Goal: Task Accomplishment & Management: Contribute content

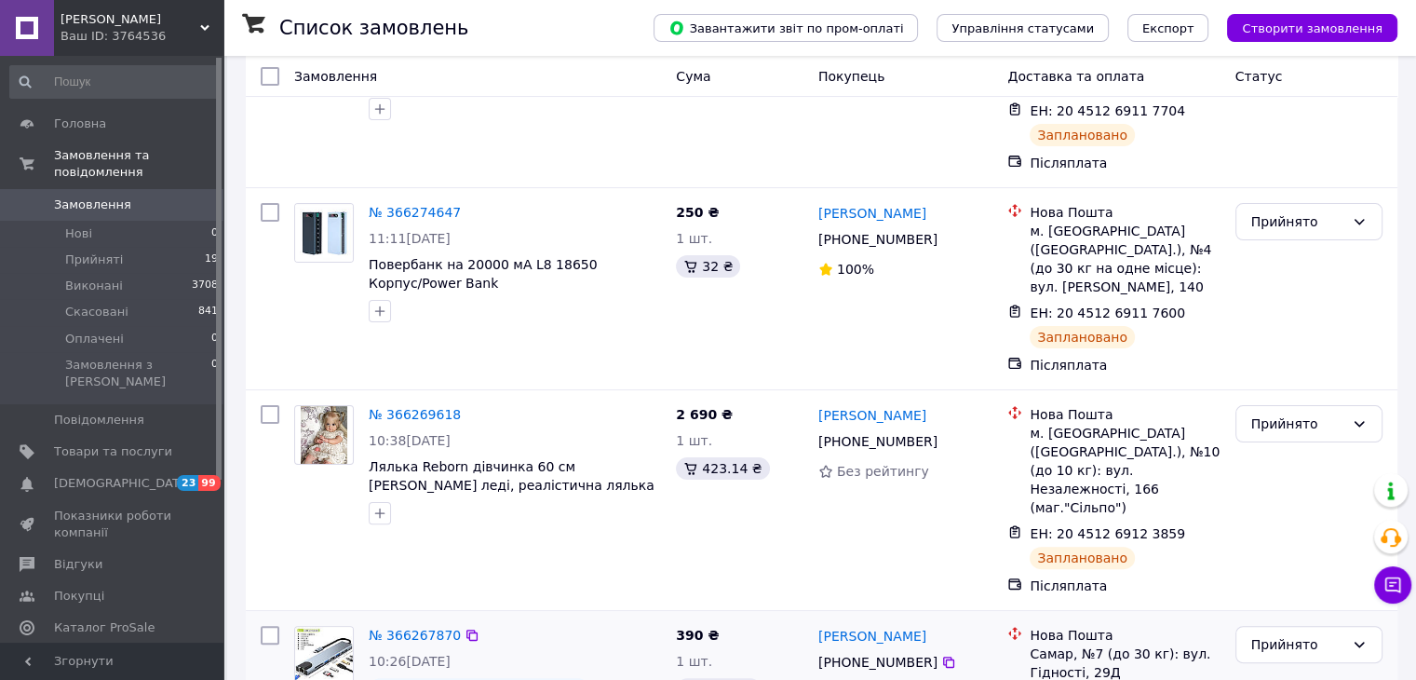
scroll to position [652, 0]
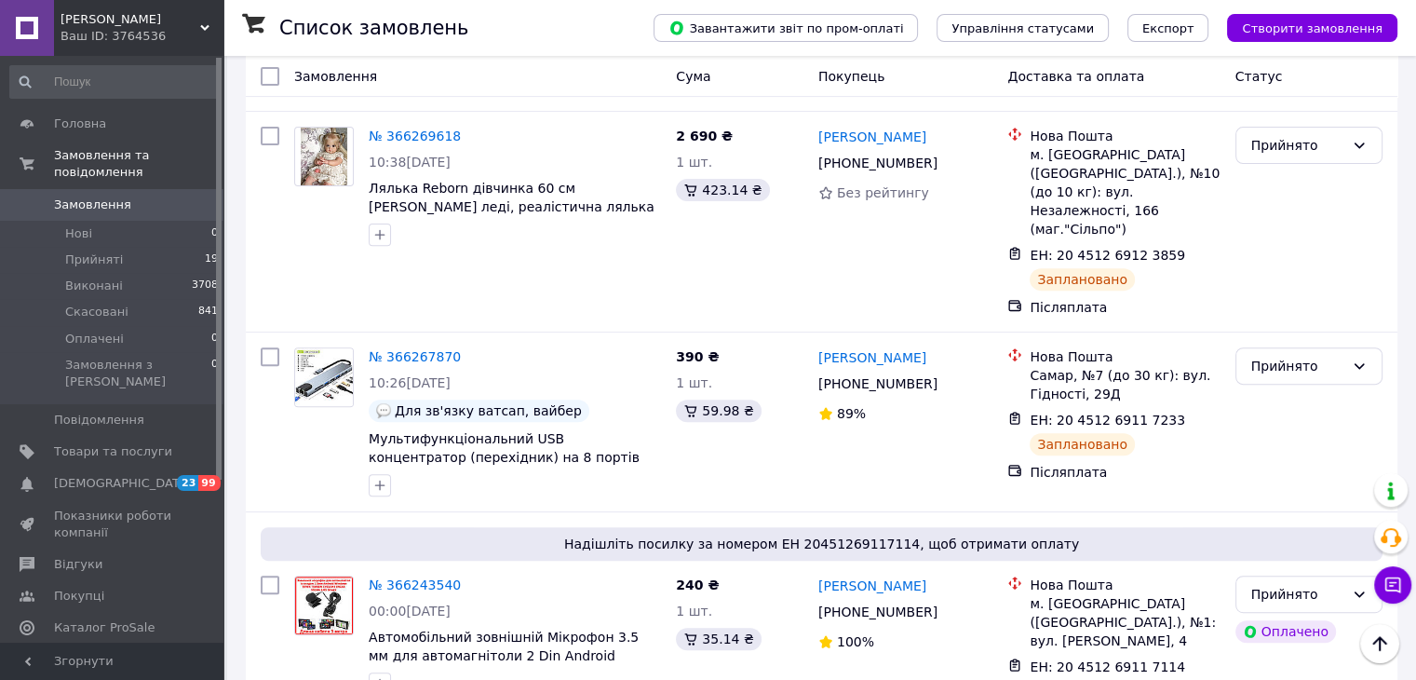
click at [117, 644] on link "Аналітика" at bounding box center [114, 660] width 229 height 32
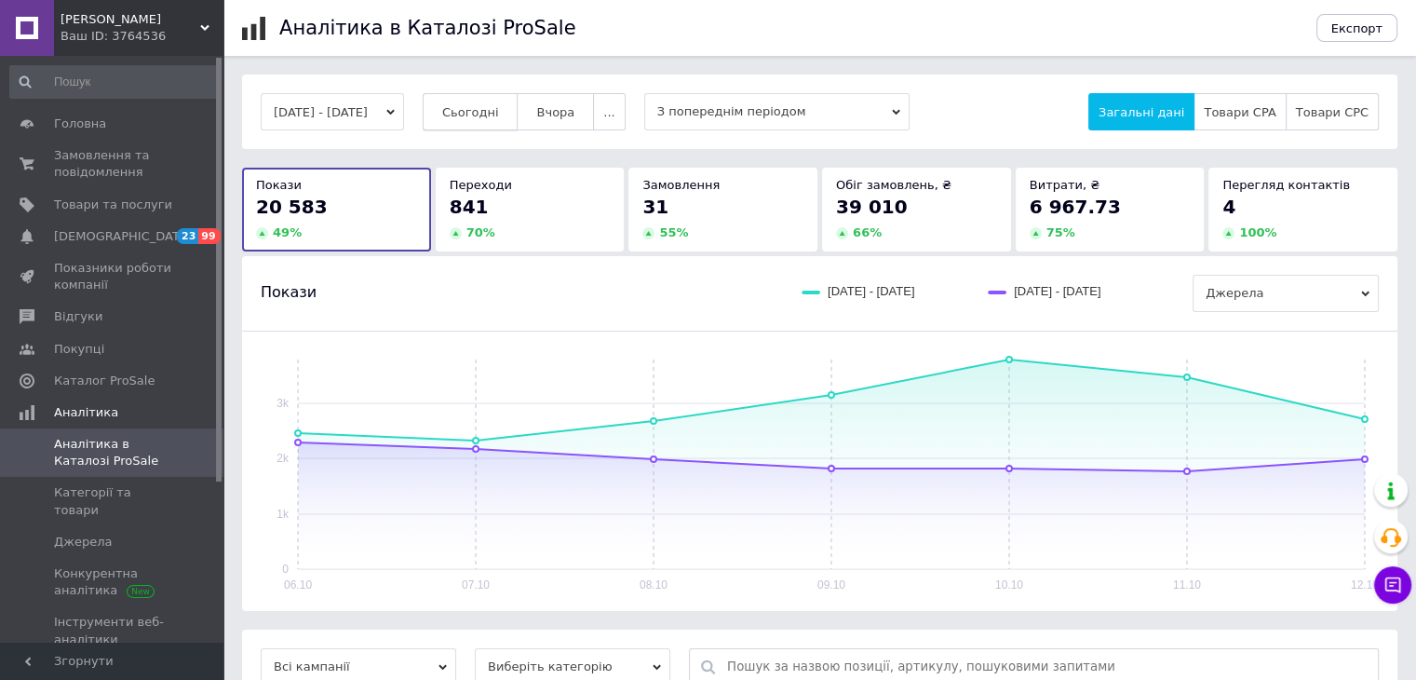
click at [499, 116] on span "Сьогодні" at bounding box center [470, 112] width 57 height 14
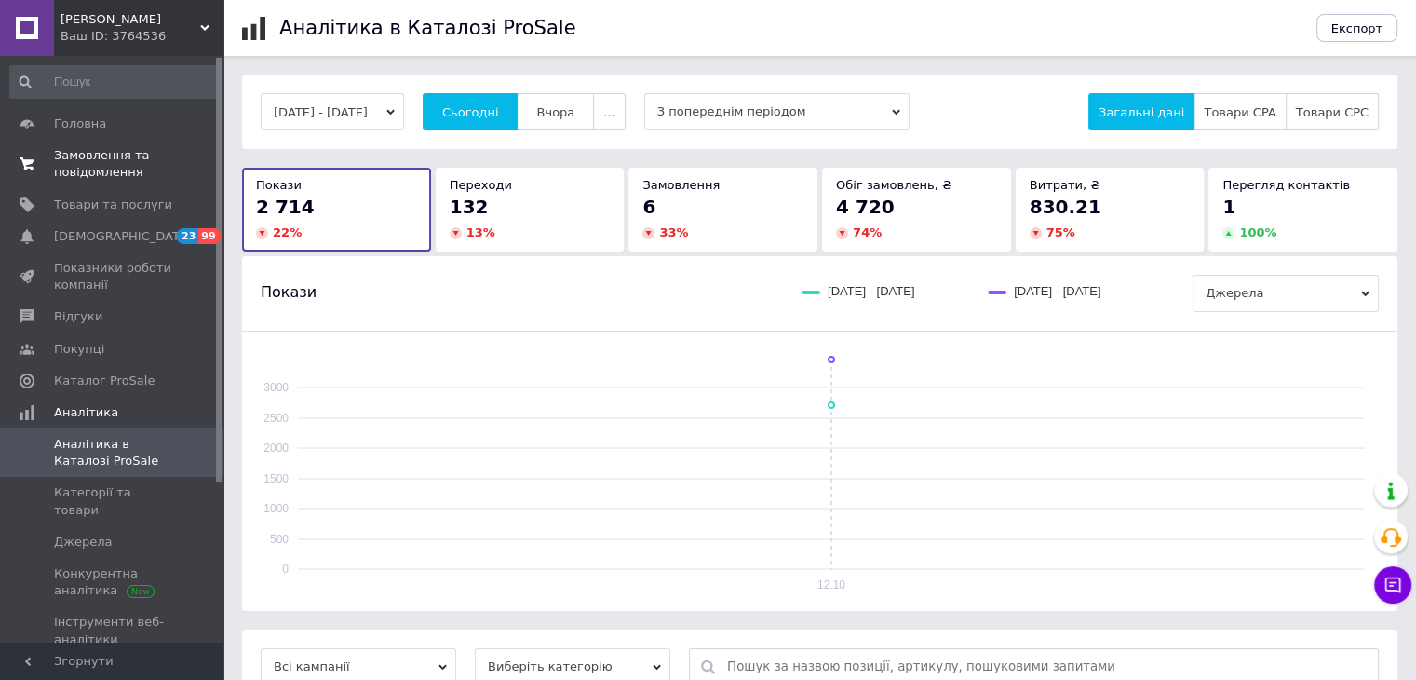
click at [135, 165] on span "Замовлення та повідомлення" at bounding box center [113, 164] width 118 height 34
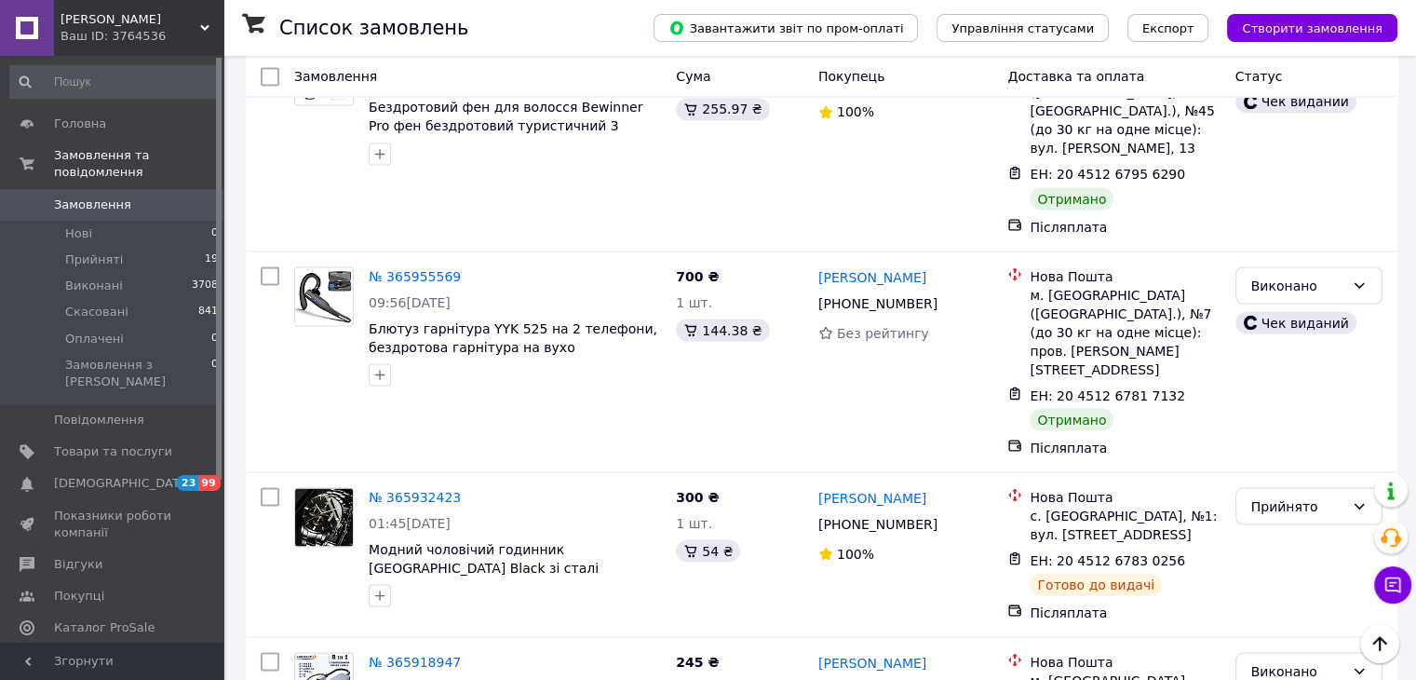
scroll to position [3351, 0]
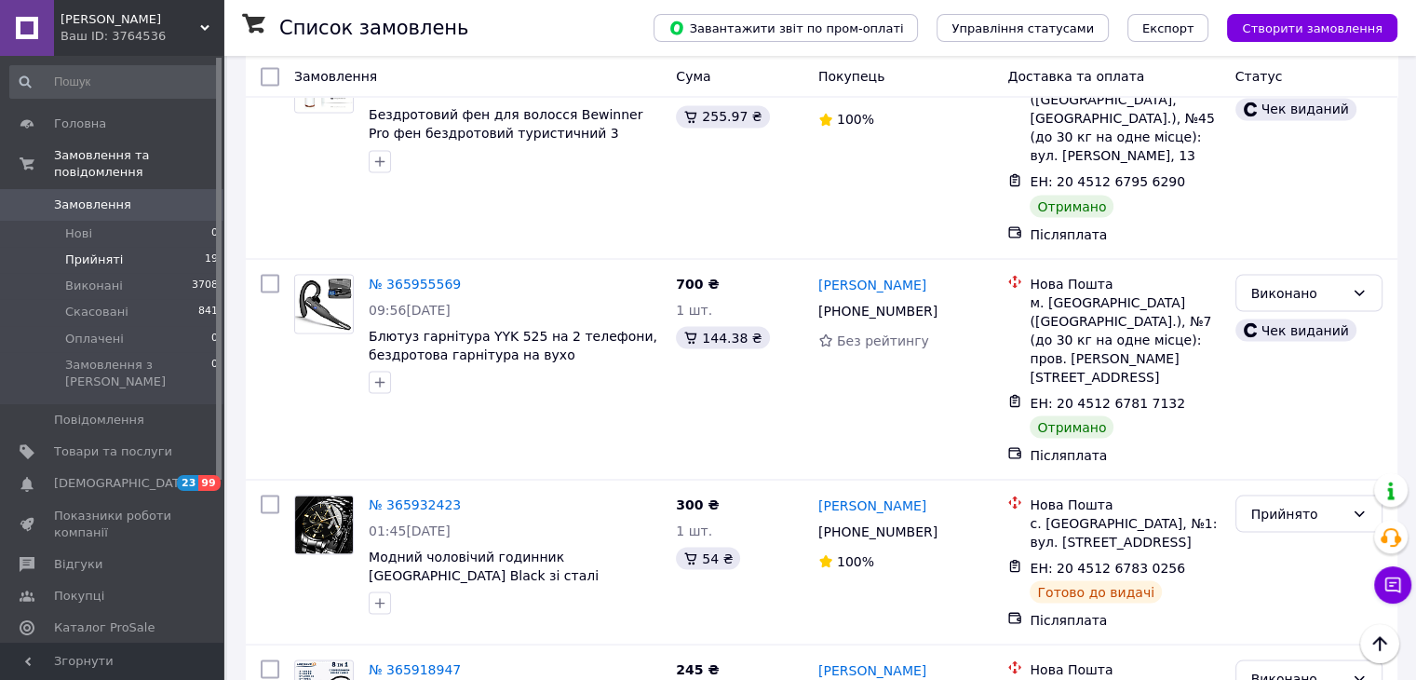
click at [186, 247] on li "Прийняті 19" at bounding box center [114, 260] width 229 height 26
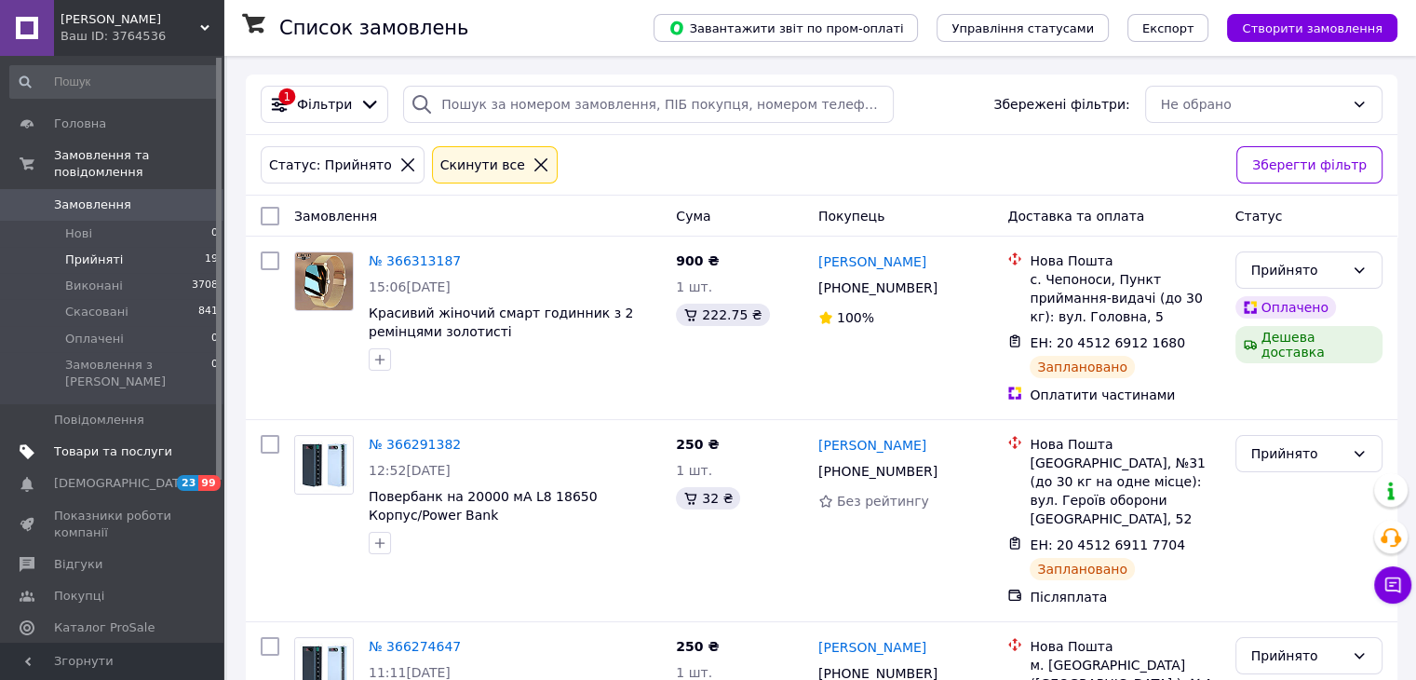
click at [87, 436] on link "Товари та послуги" at bounding box center [114, 452] width 229 height 32
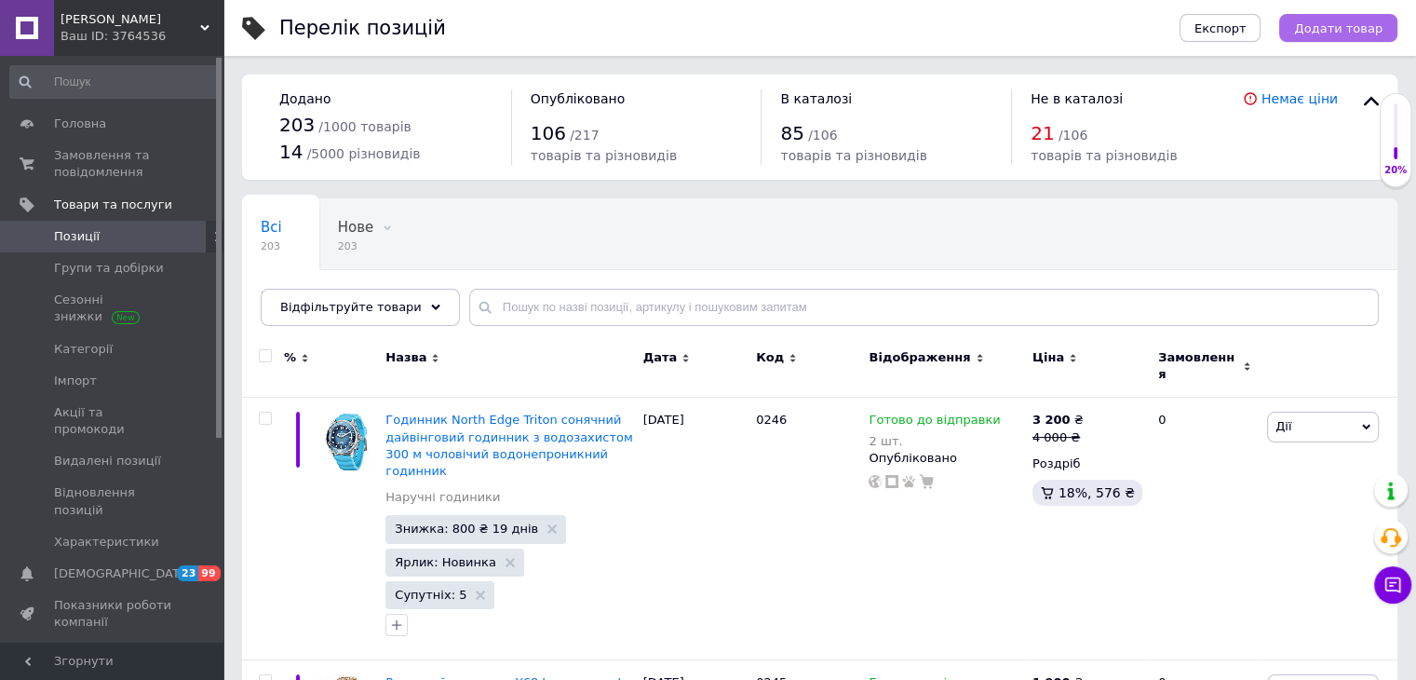
click at [1378, 31] on span "Додати товар" at bounding box center [1338, 28] width 88 height 14
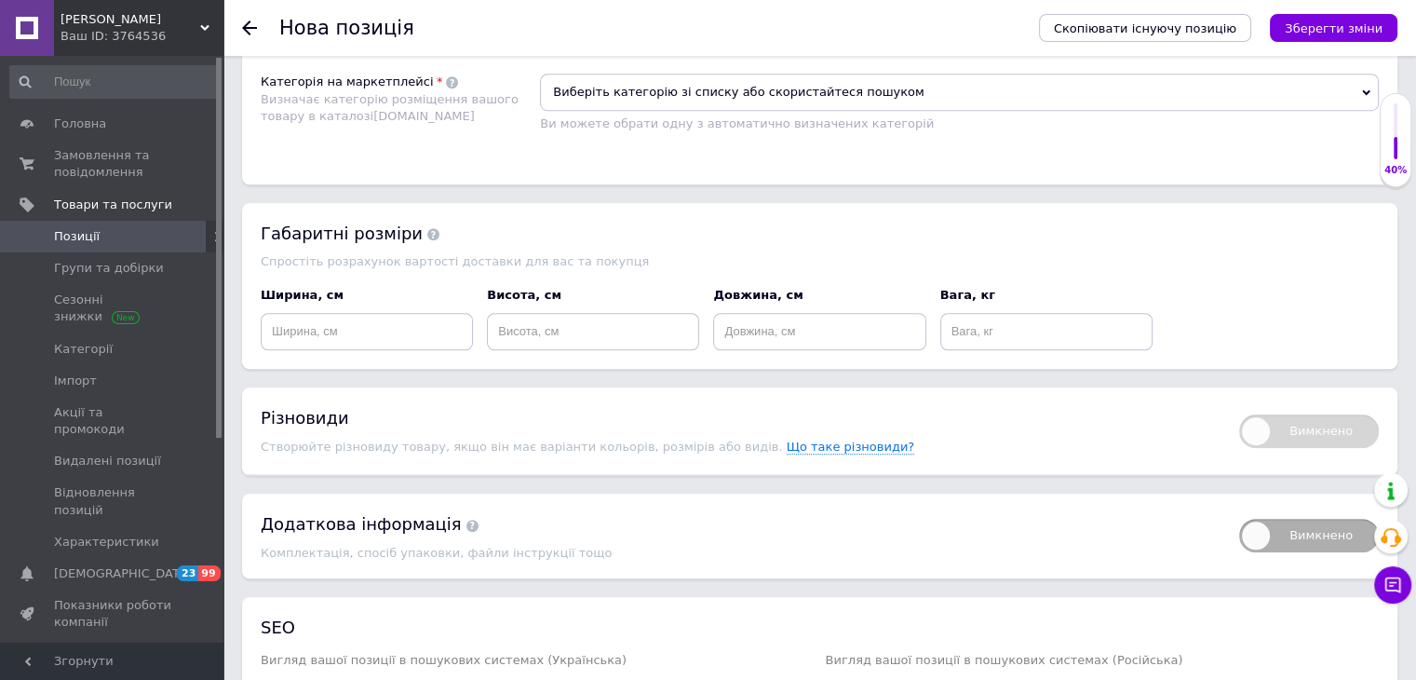
scroll to position [1303, 0]
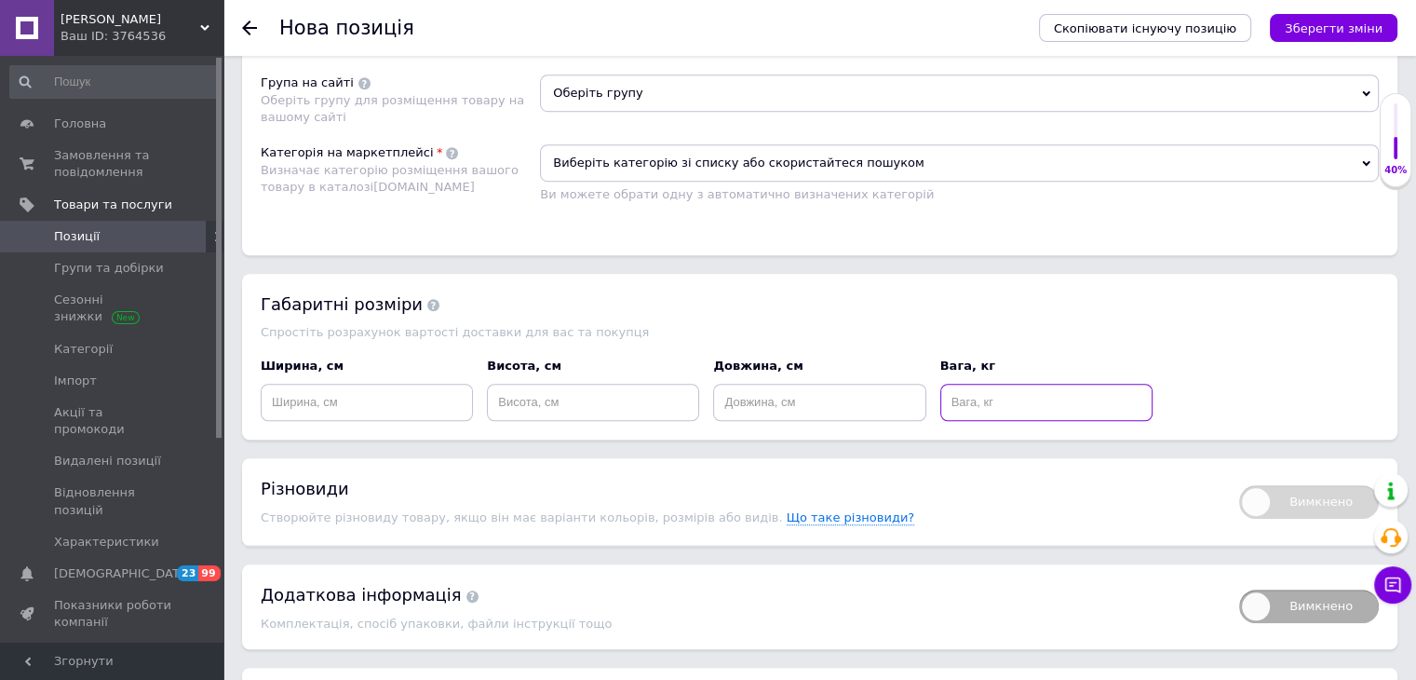
click at [982, 411] on input at bounding box center [1046, 402] width 212 height 37
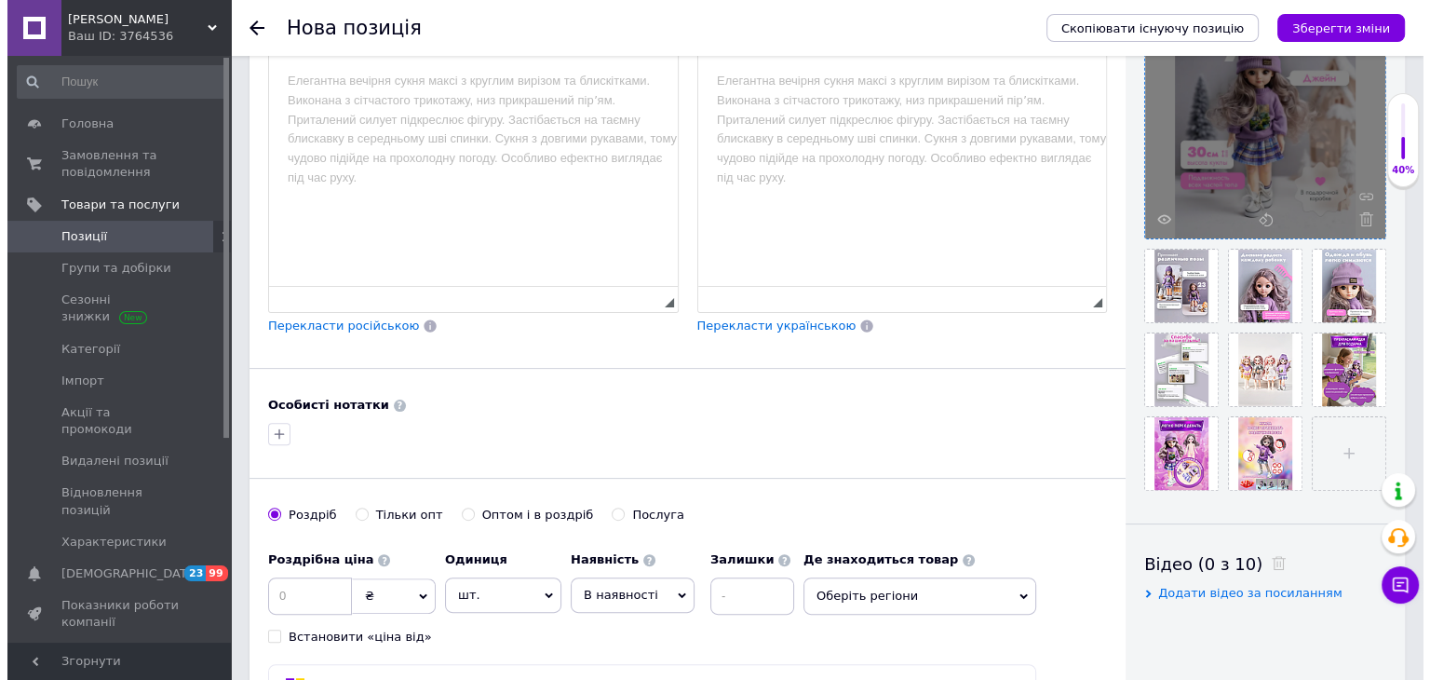
scroll to position [279, 0]
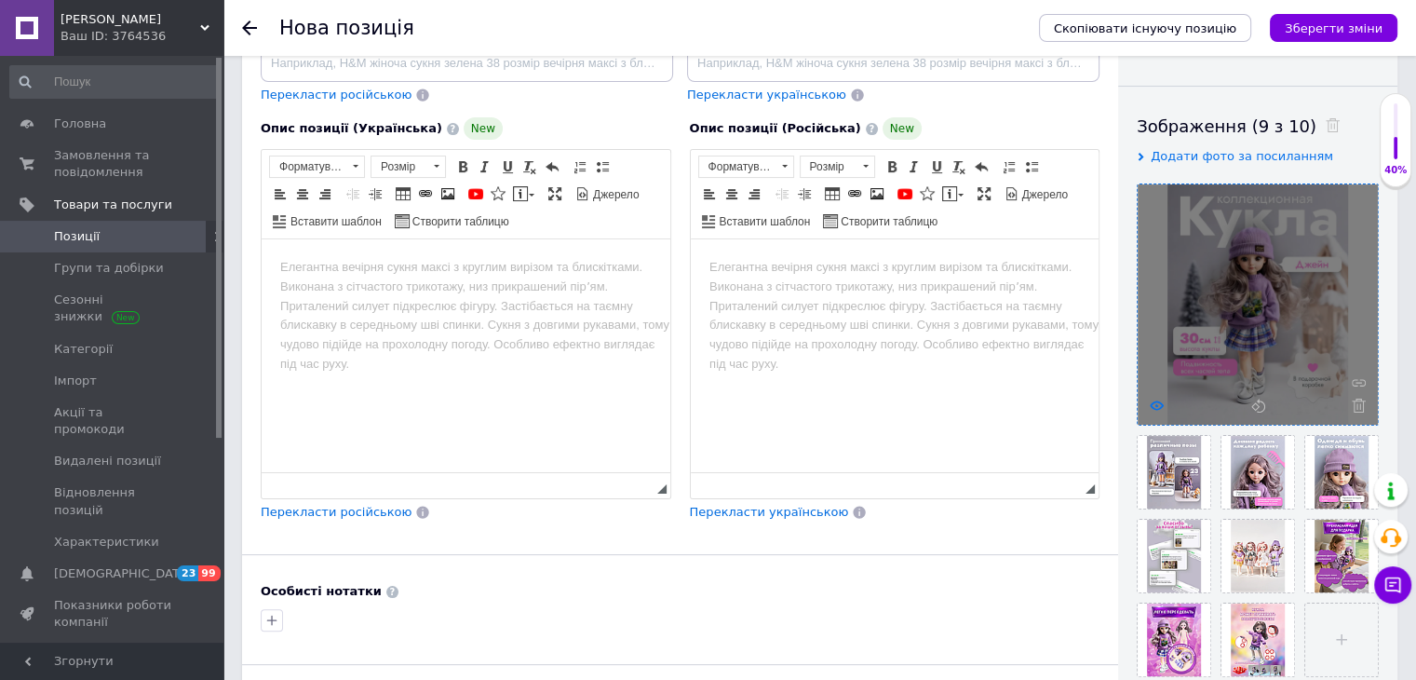
click at [1154, 404] on use at bounding box center [1157, 404] width 14 height 9
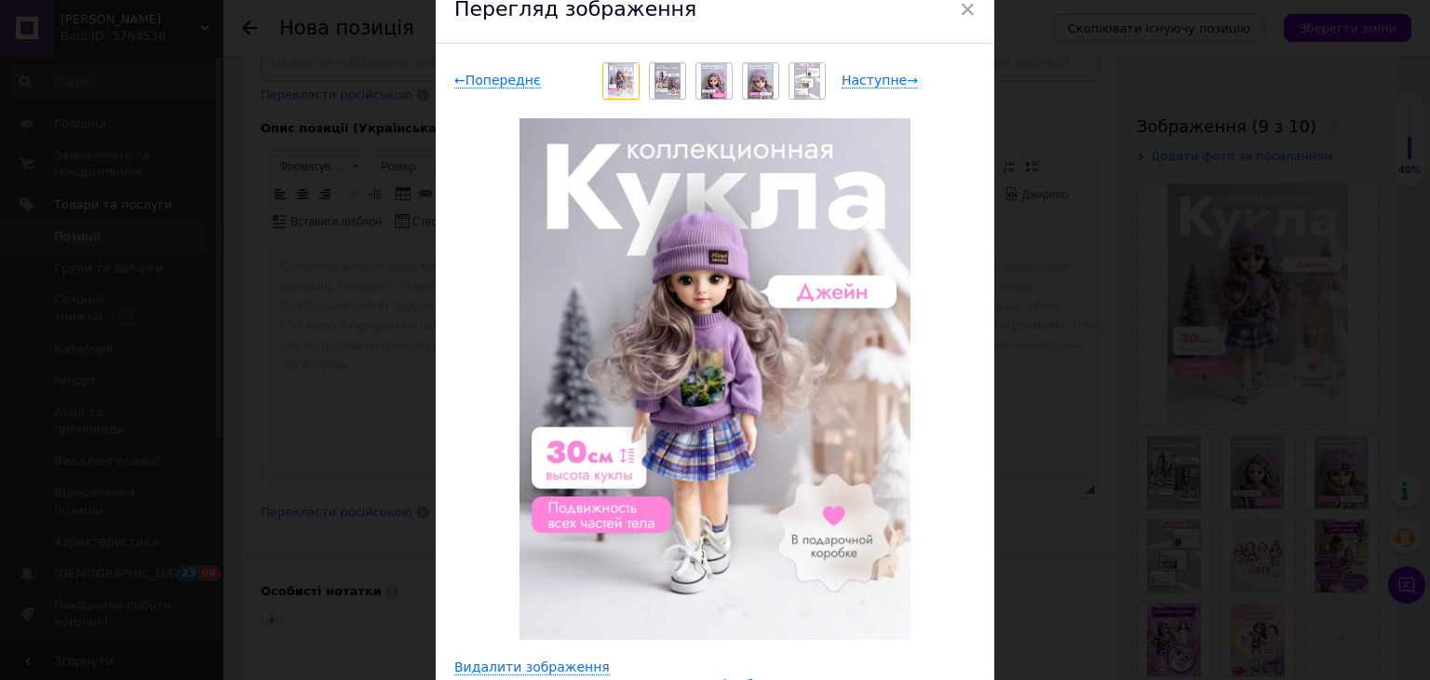
scroll to position [93, 0]
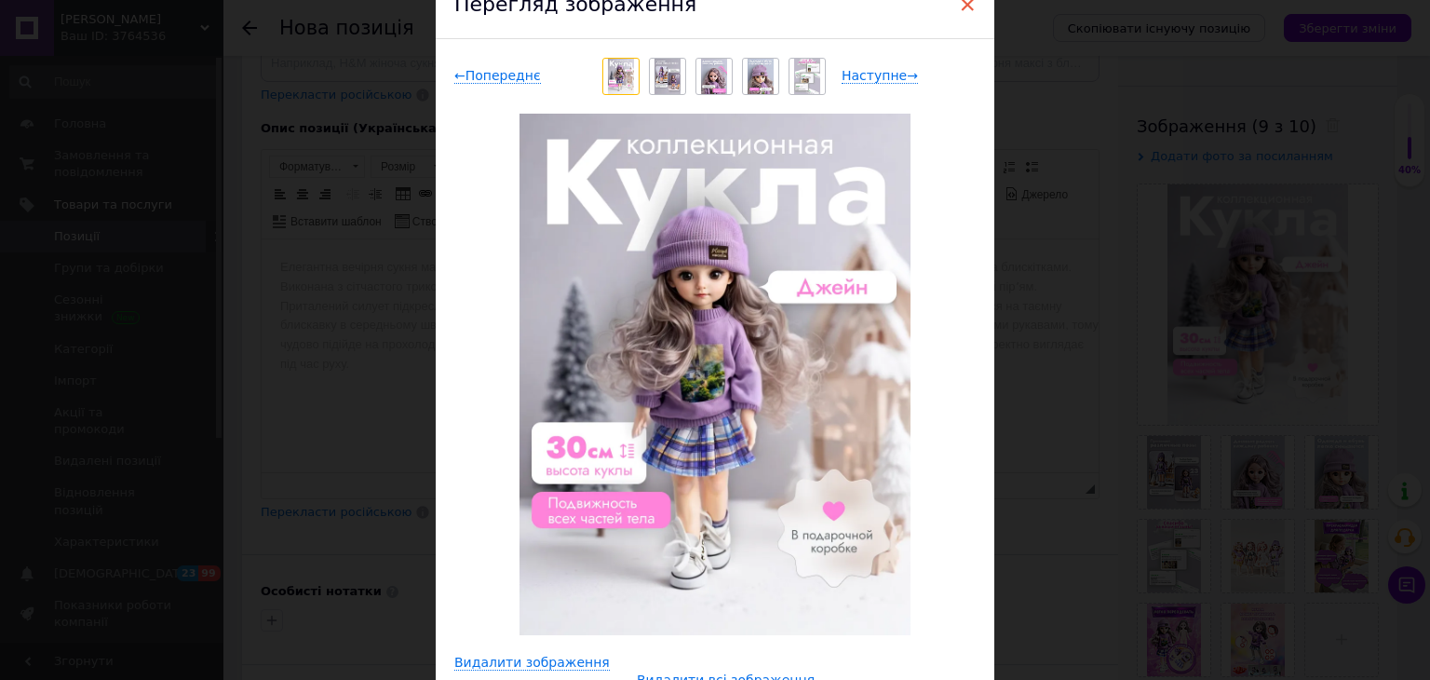
click at [966, 8] on span "×" at bounding box center [967, 5] width 17 height 32
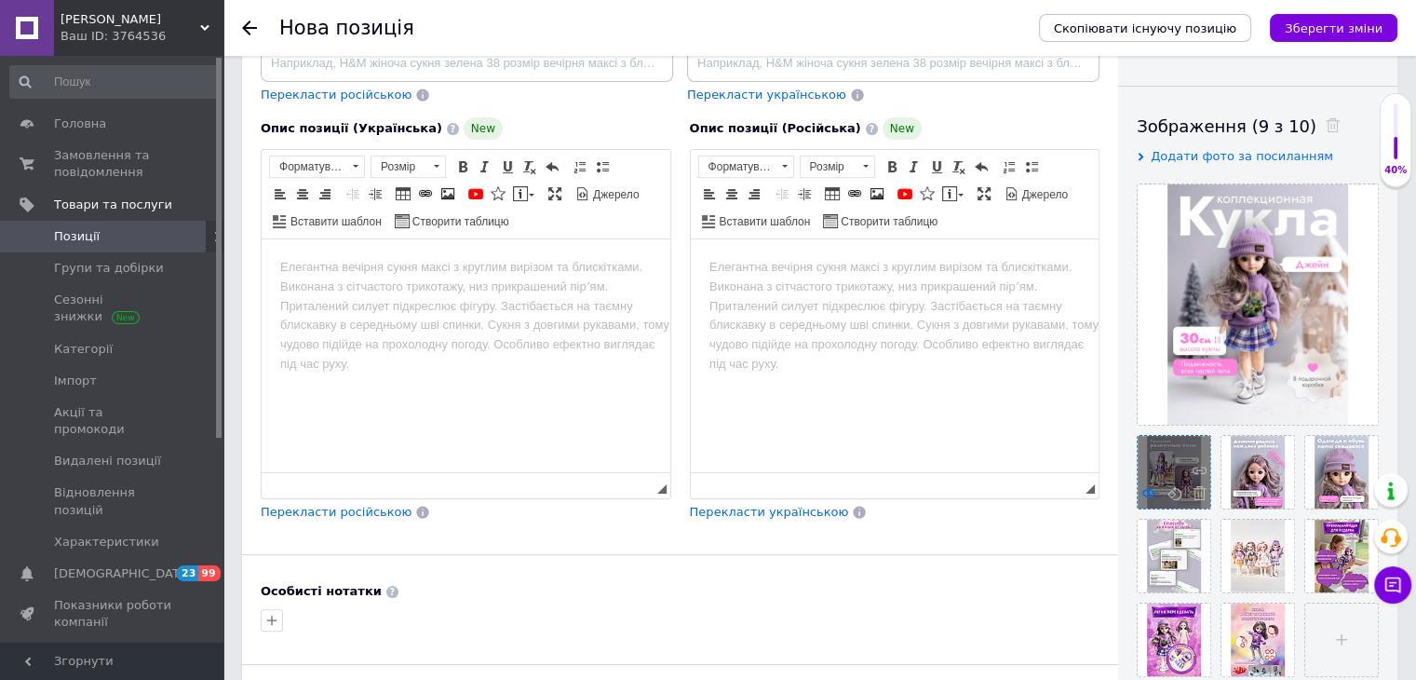
click at [1149, 495] on icon at bounding box center [1148, 493] width 14 height 14
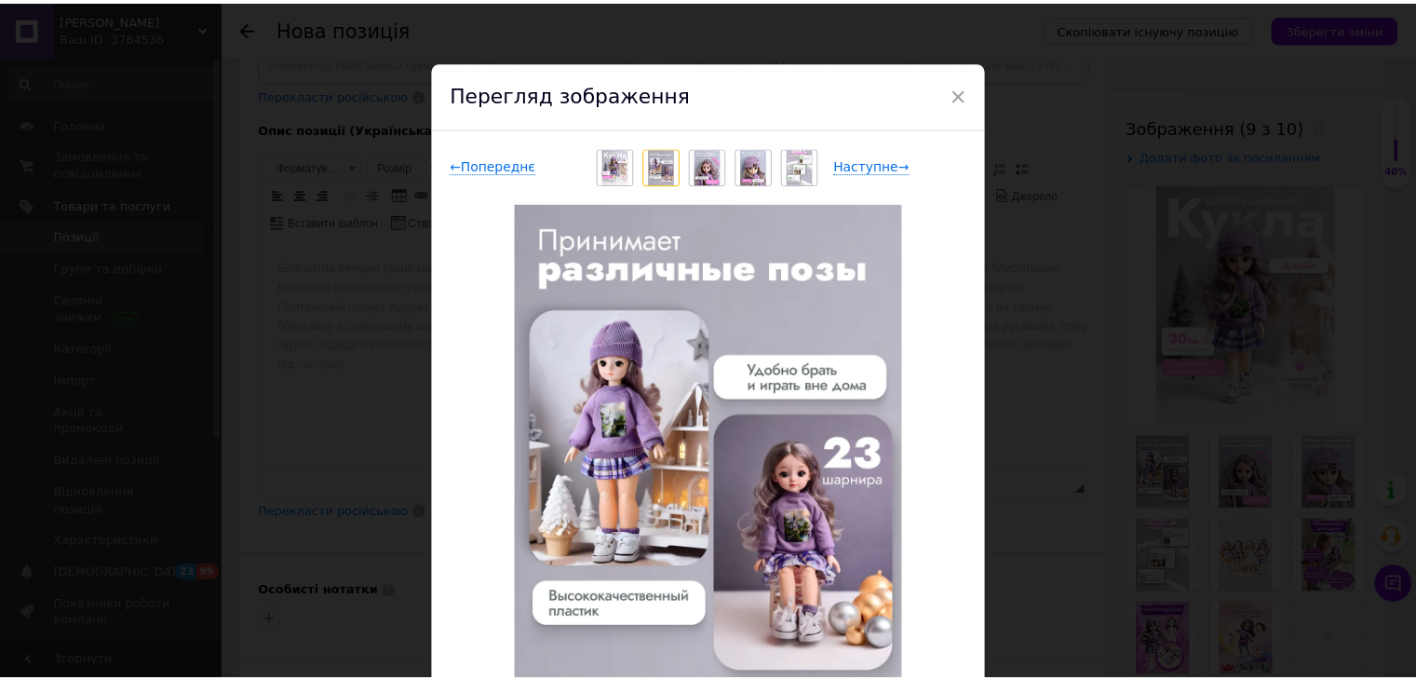
scroll to position [0, 0]
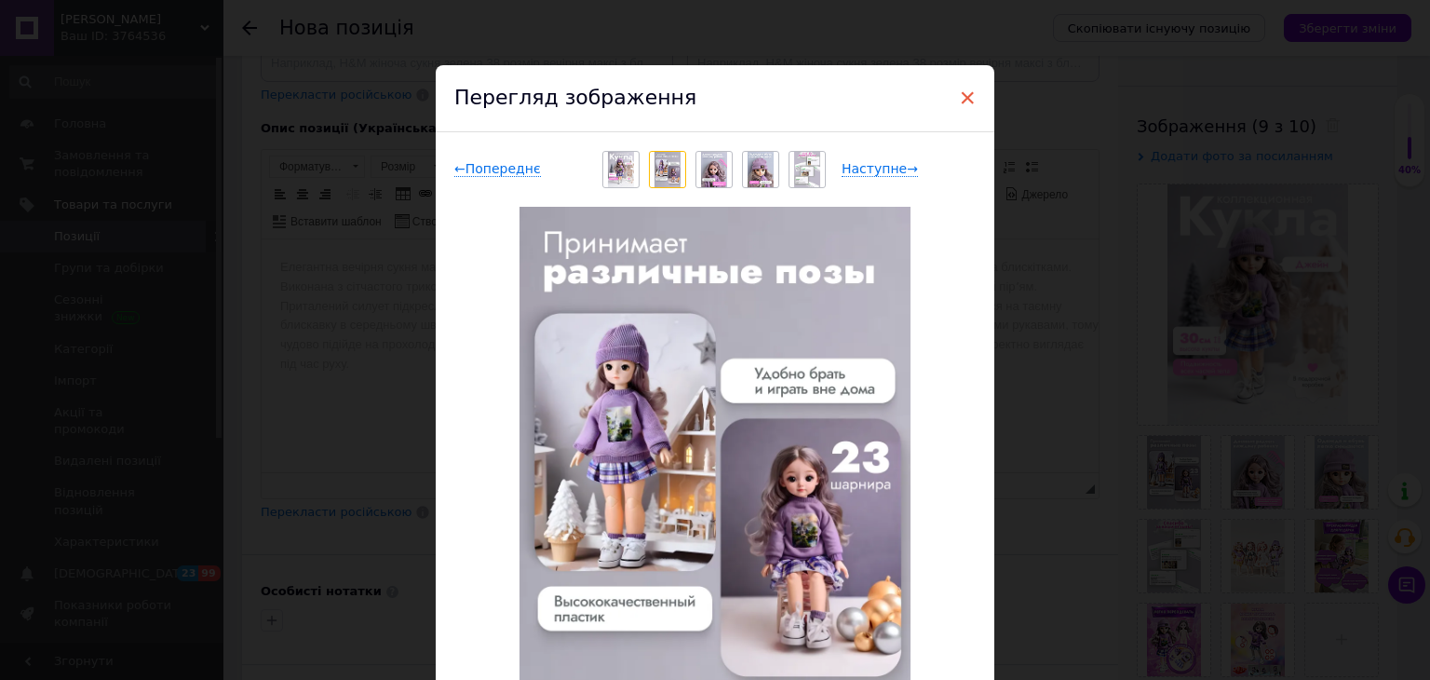
click at [967, 90] on span "×" at bounding box center [967, 98] width 17 height 32
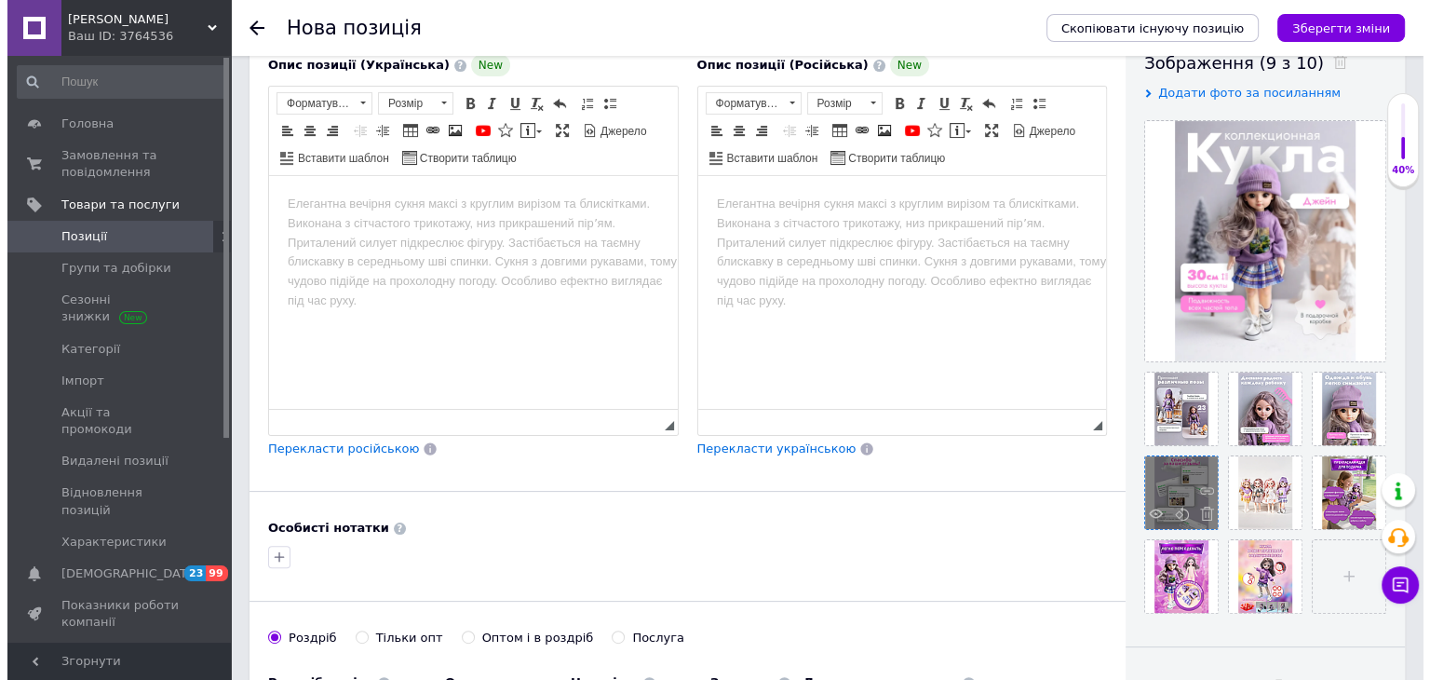
scroll to position [372, 0]
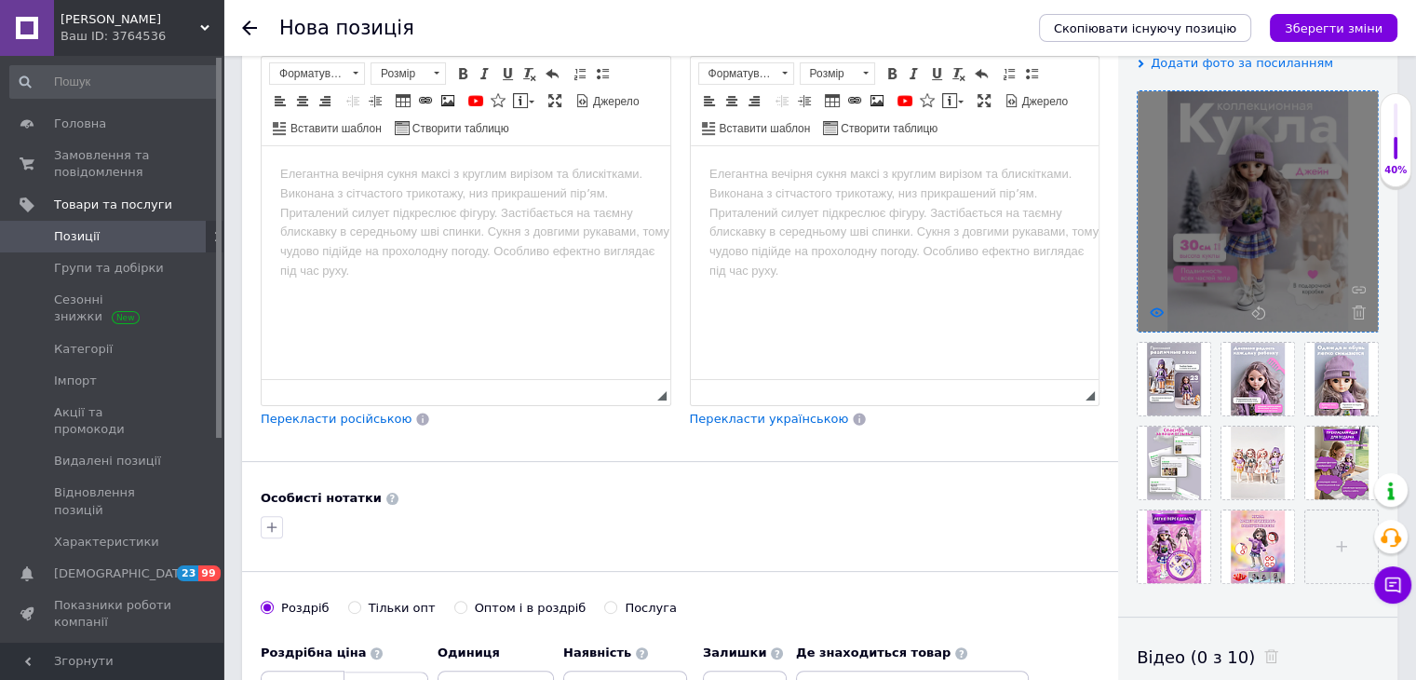
click at [1150, 313] on icon at bounding box center [1157, 312] width 14 height 14
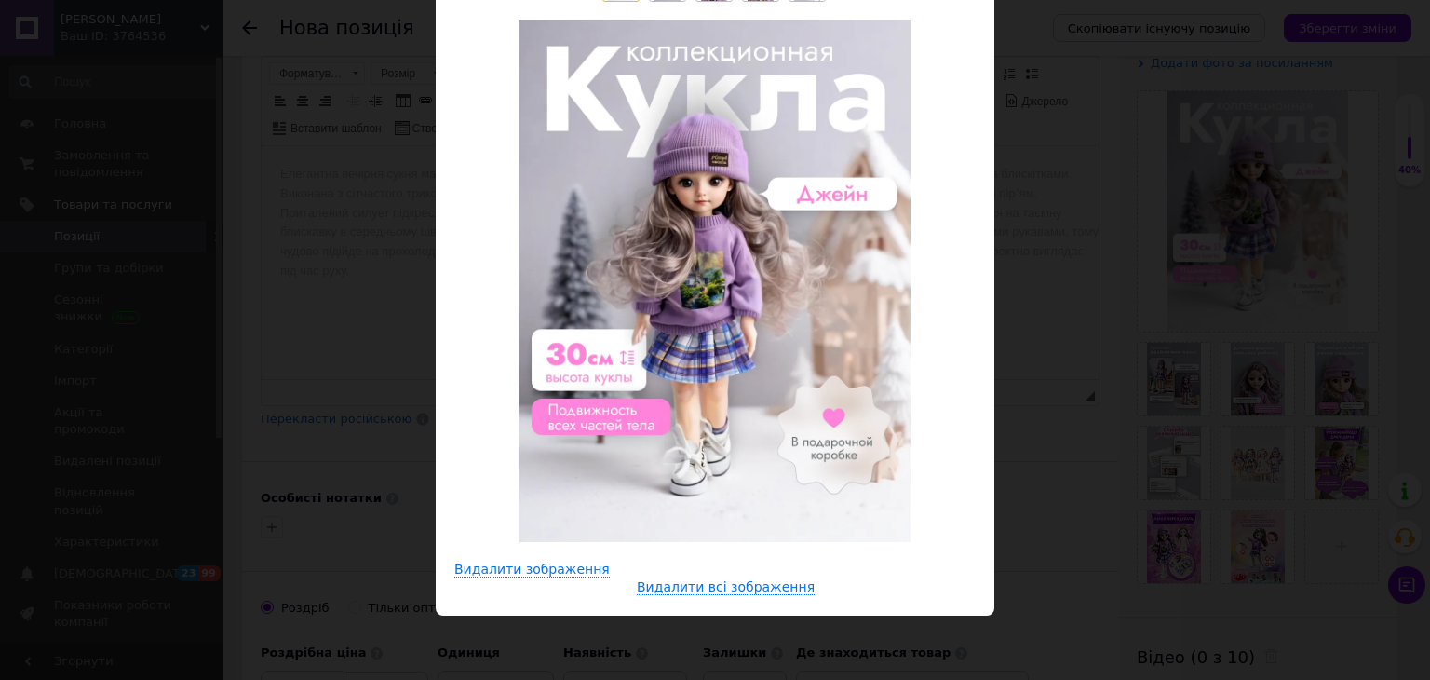
scroll to position [93, 0]
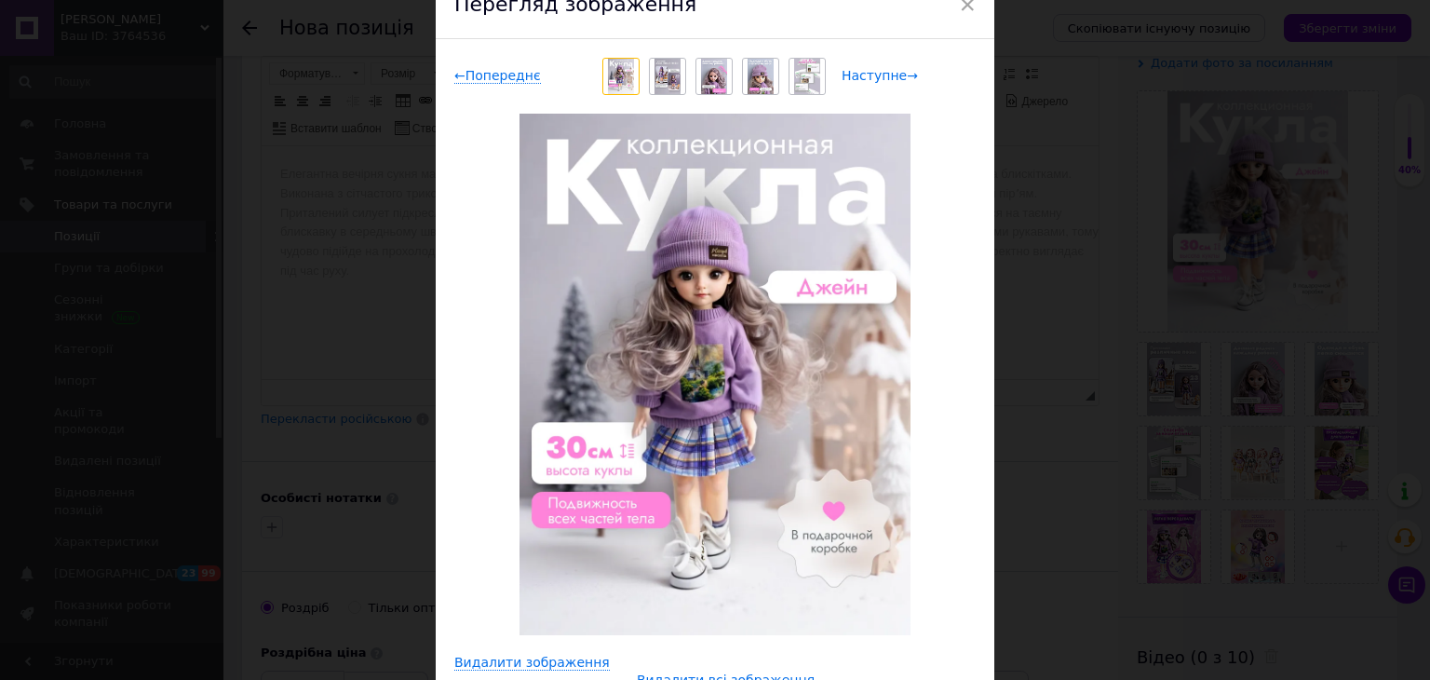
click at [881, 73] on span "Наступне →" at bounding box center [879, 76] width 76 height 16
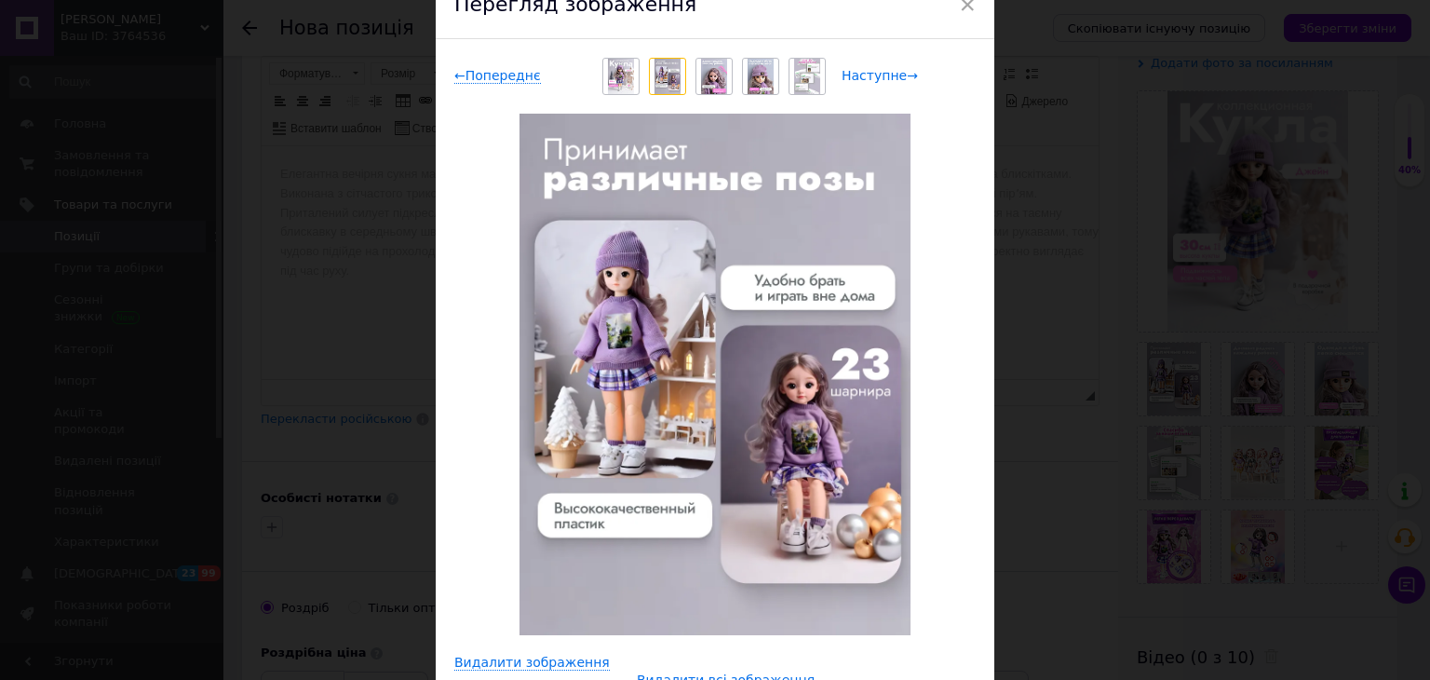
click at [881, 73] on span "Наступне →" at bounding box center [879, 76] width 76 height 16
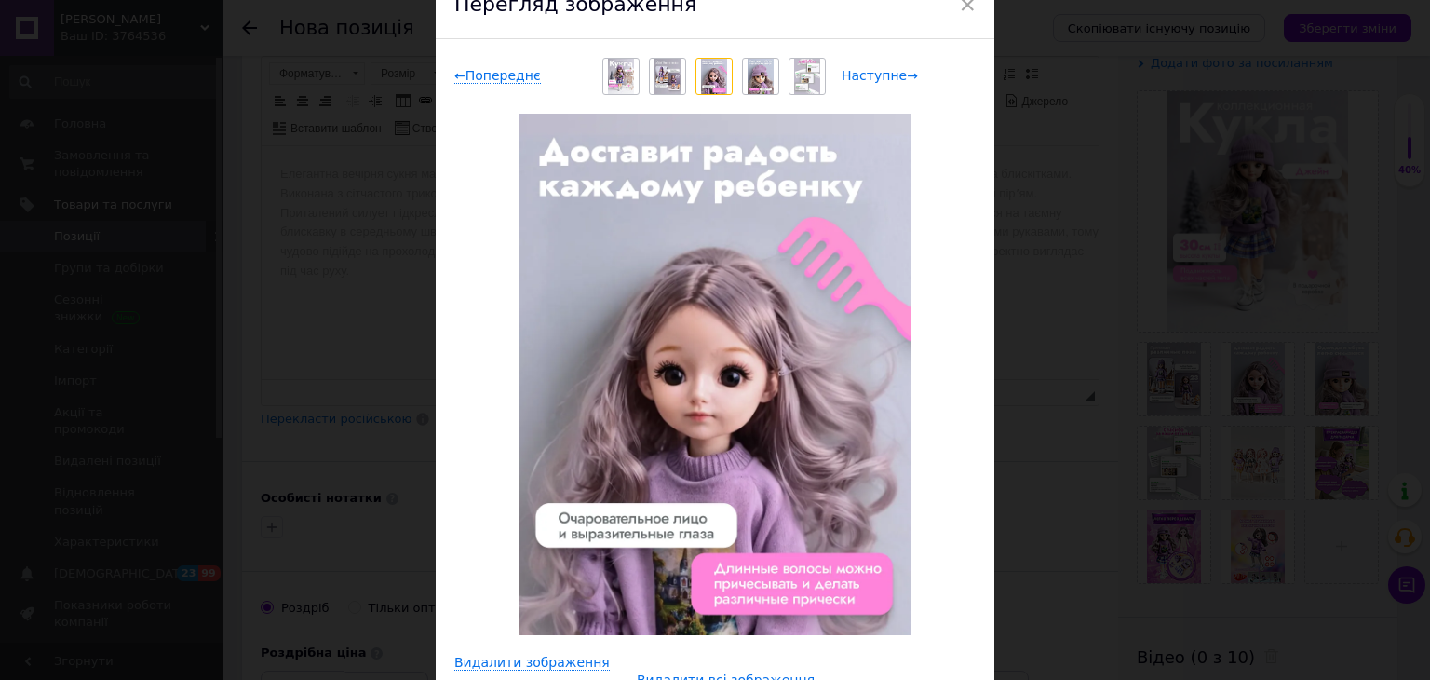
click at [879, 78] on span "Наступне →" at bounding box center [879, 76] width 76 height 16
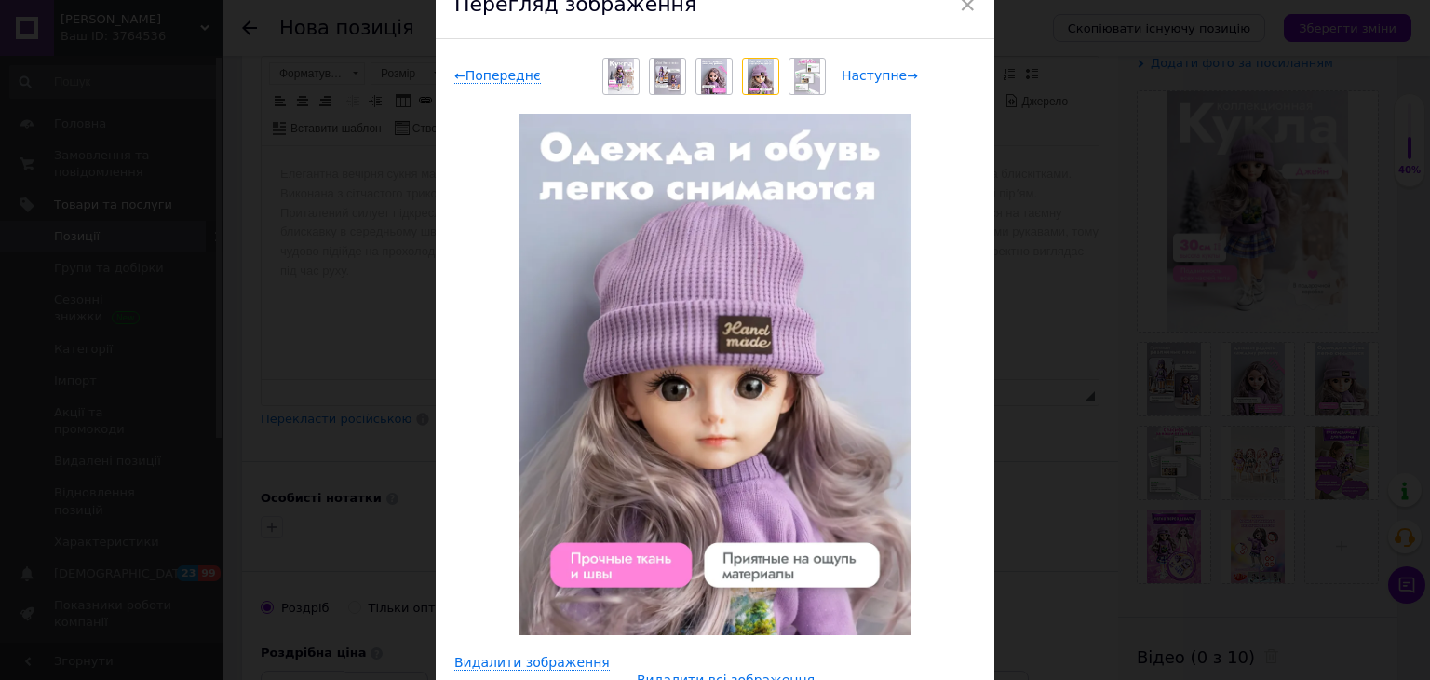
click at [879, 78] on span "Наступне →" at bounding box center [879, 76] width 76 height 16
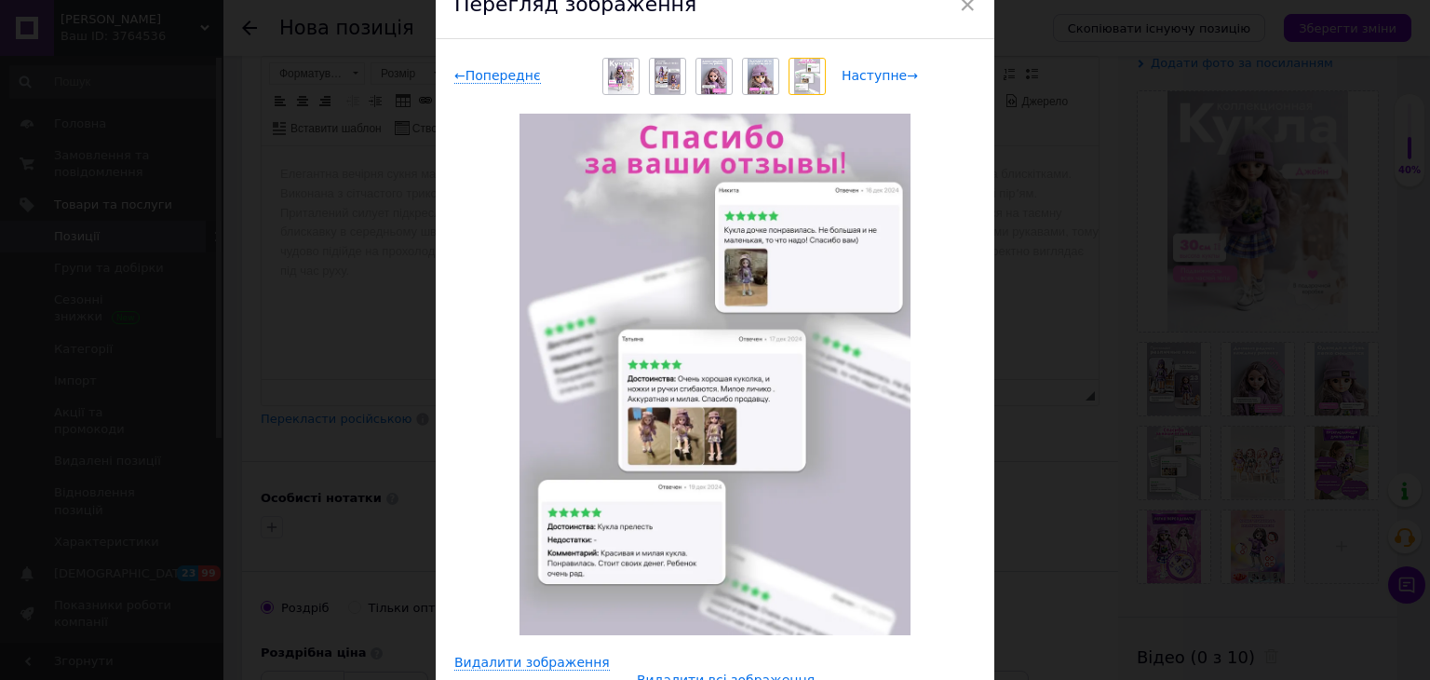
click at [879, 78] on span "Наступне →" at bounding box center [879, 76] width 76 height 16
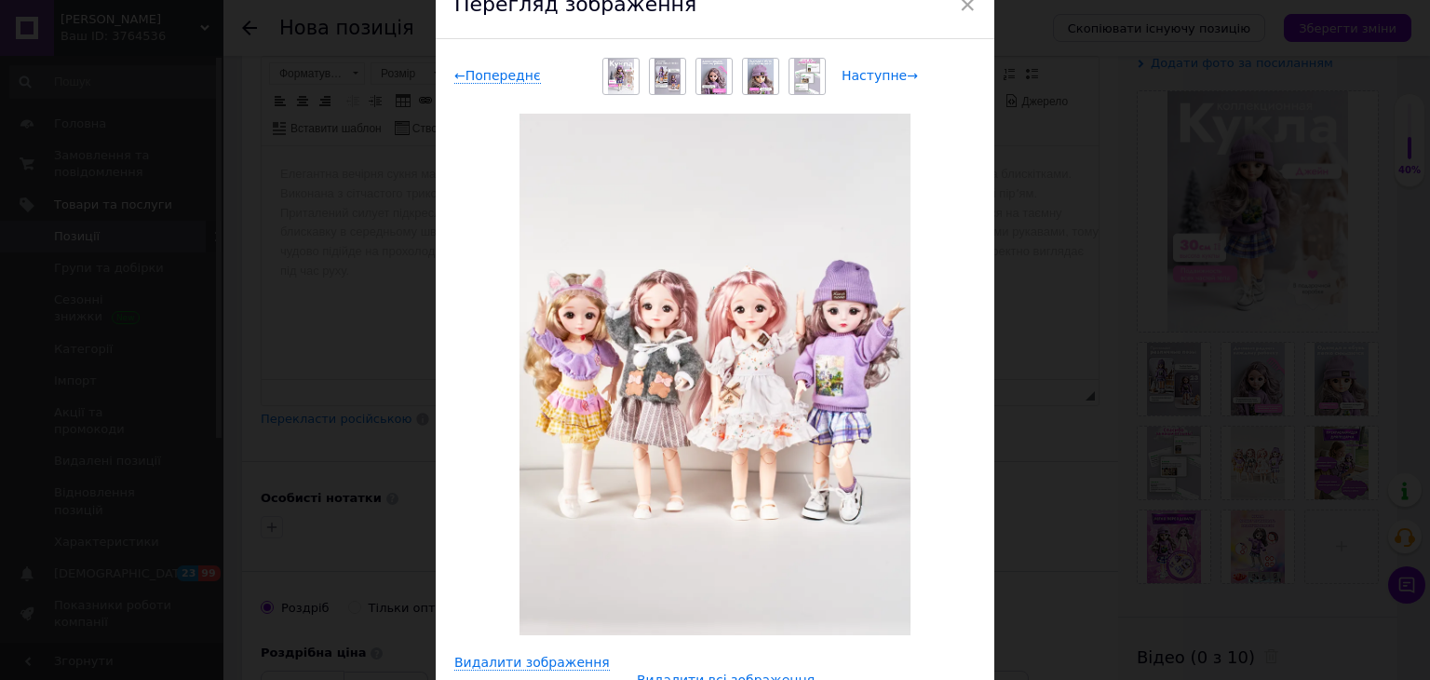
click at [879, 78] on span "Наступне →" at bounding box center [879, 76] width 76 height 16
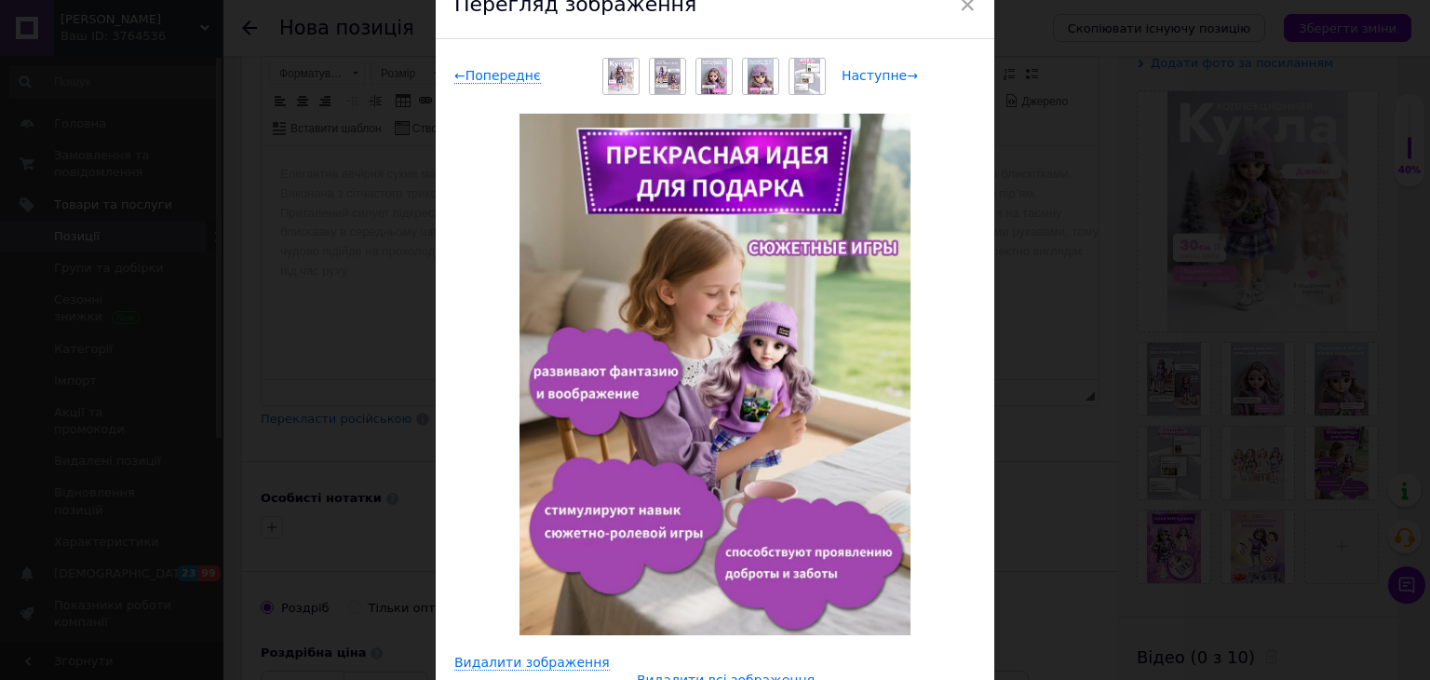
click at [879, 78] on span "Наступне →" at bounding box center [879, 76] width 76 height 16
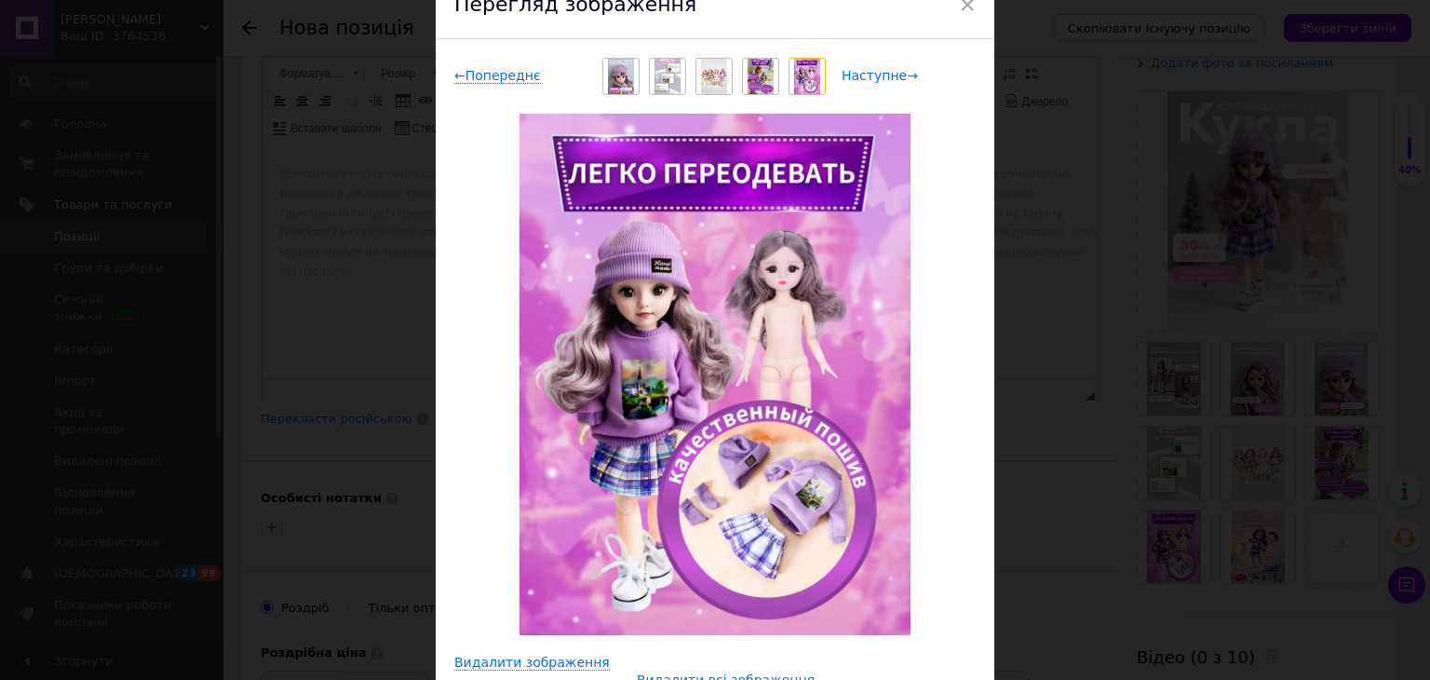
click at [879, 78] on span "Наступне →" at bounding box center [879, 76] width 76 height 16
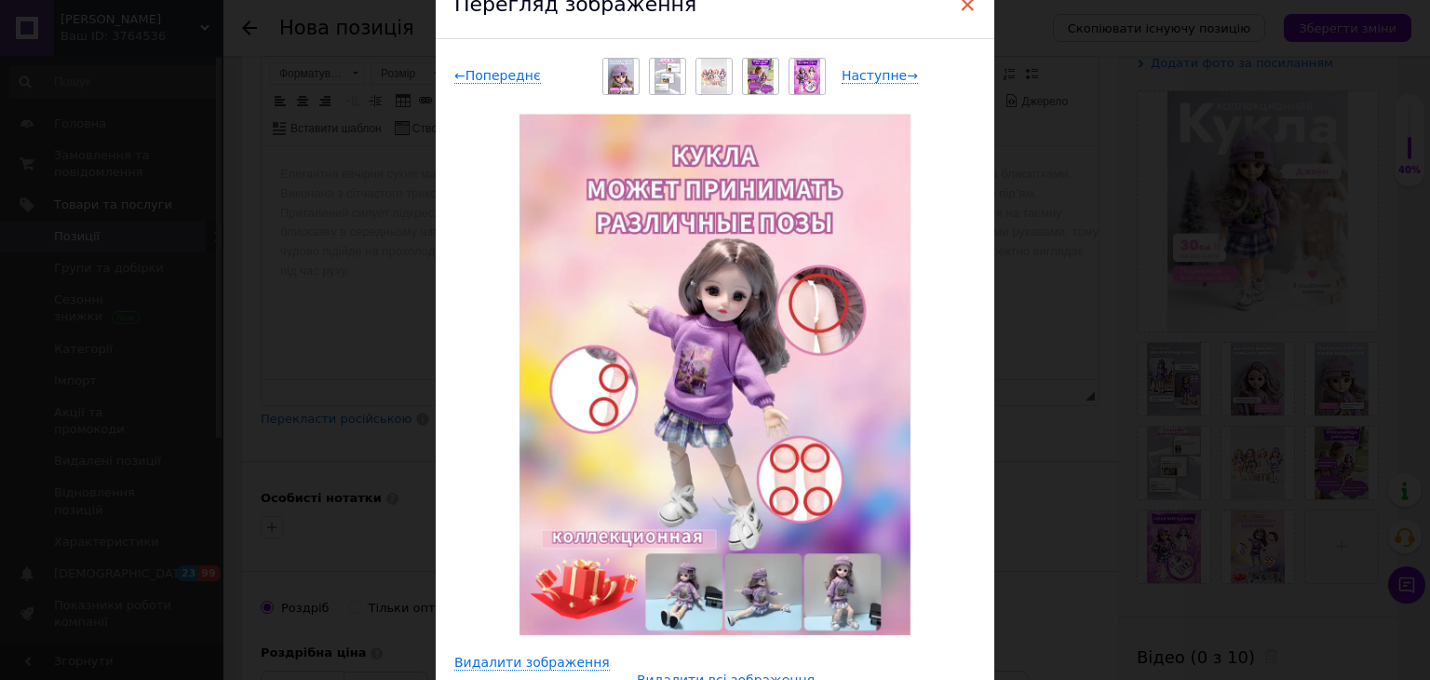
click at [968, 12] on span "×" at bounding box center [967, 5] width 17 height 32
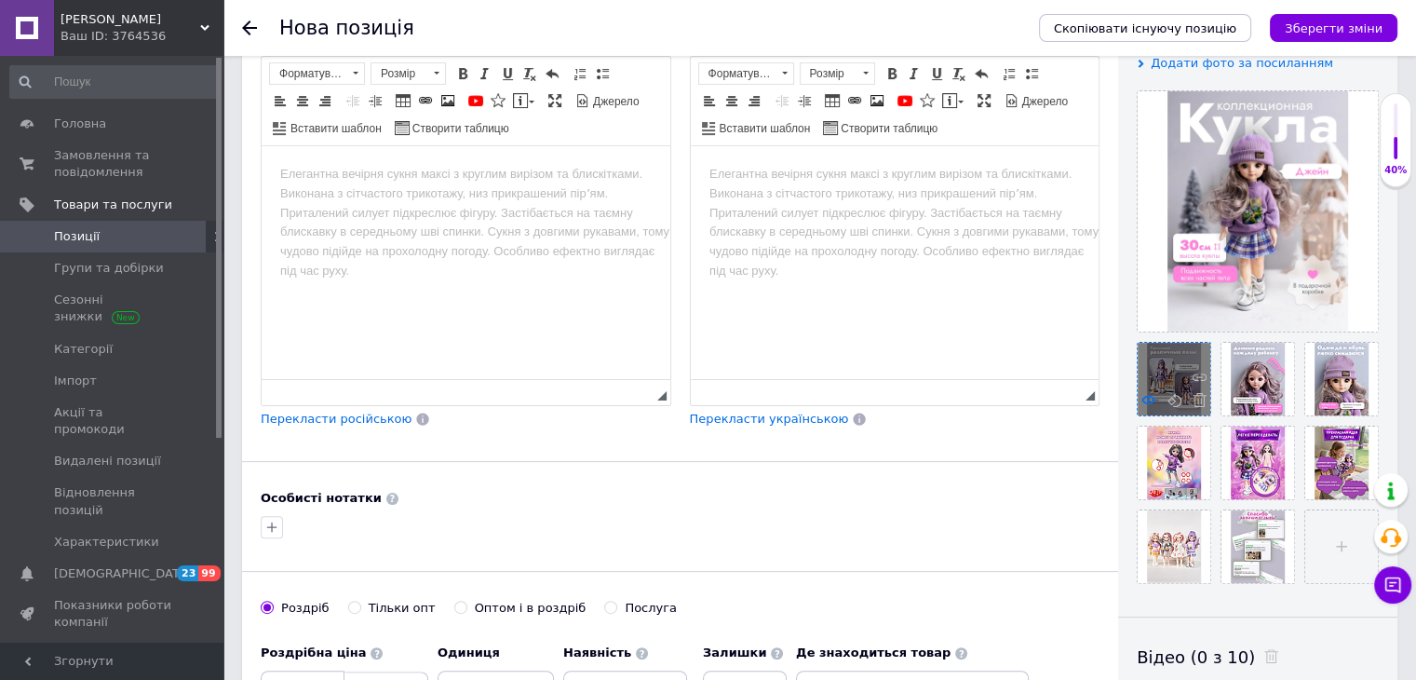
click at [1145, 397] on use at bounding box center [1148, 399] width 14 height 9
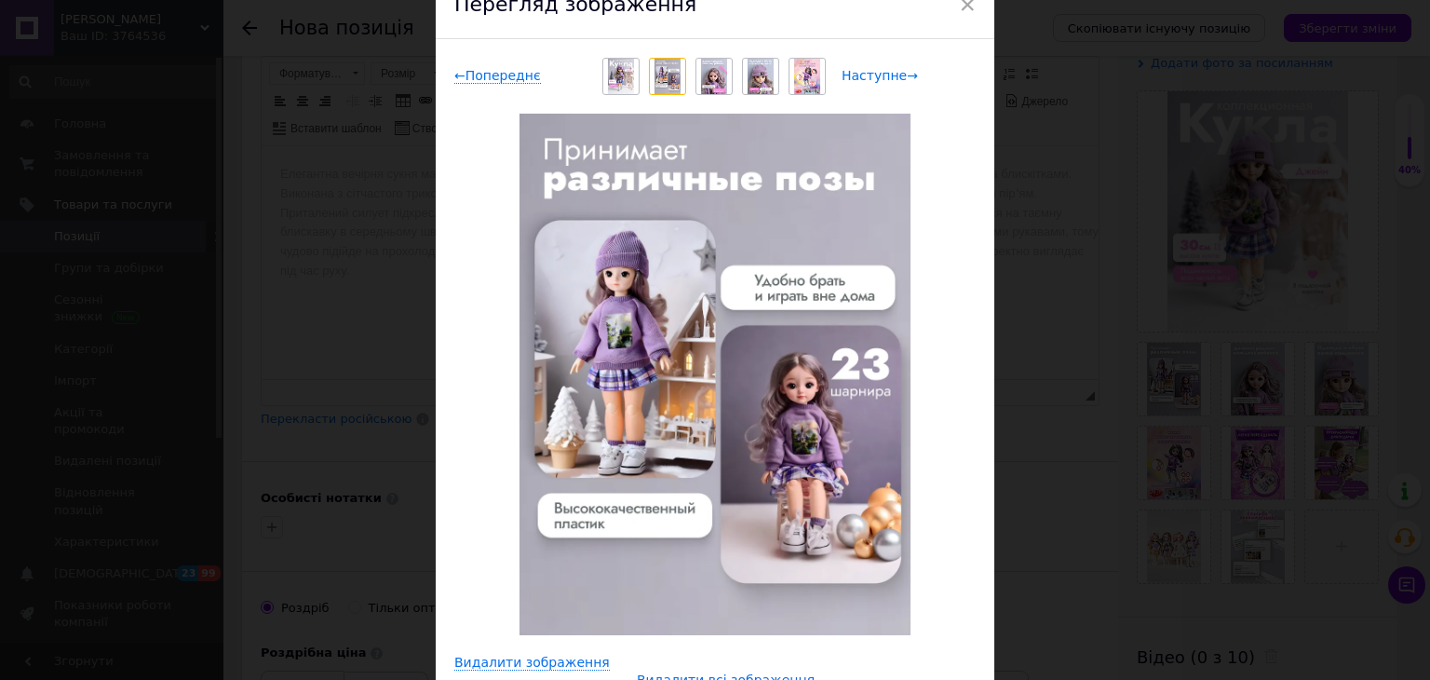
click at [860, 75] on span "Наступне →" at bounding box center [879, 76] width 76 height 16
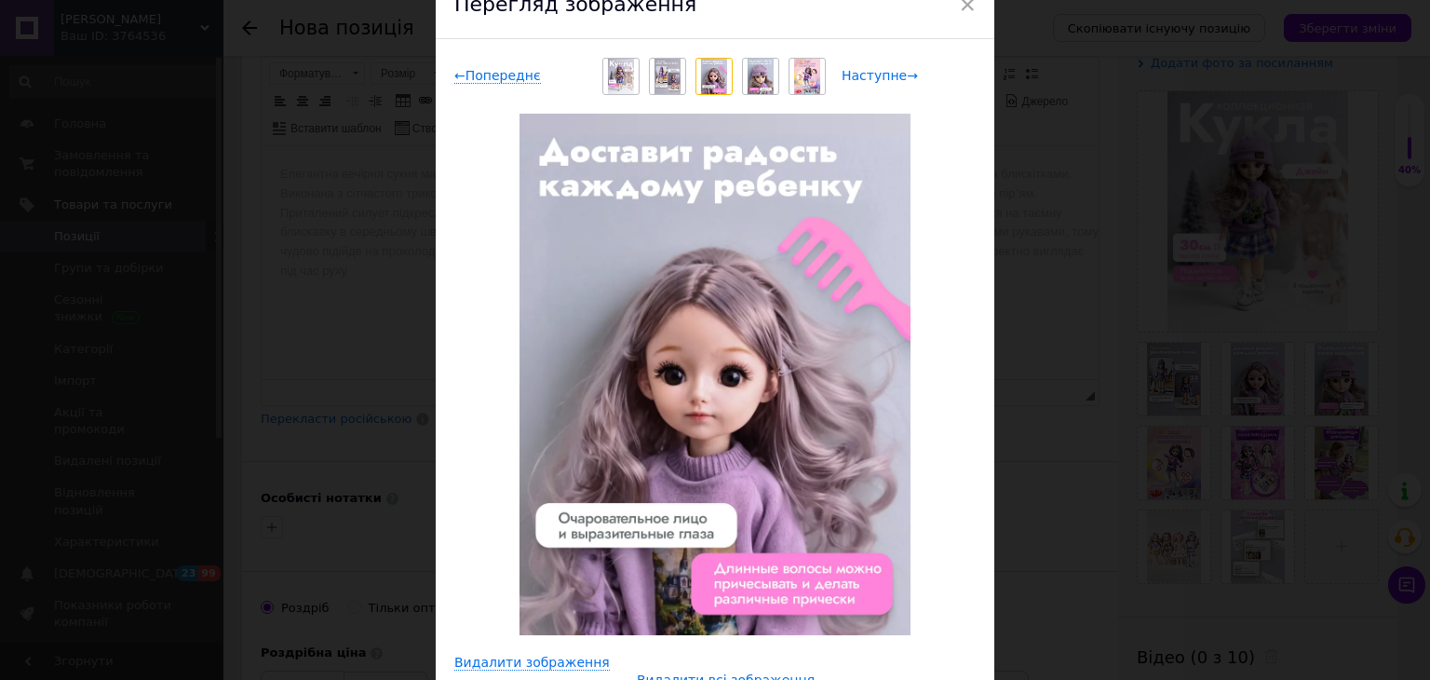
click at [860, 75] on span "Наступне →" at bounding box center [879, 76] width 76 height 16
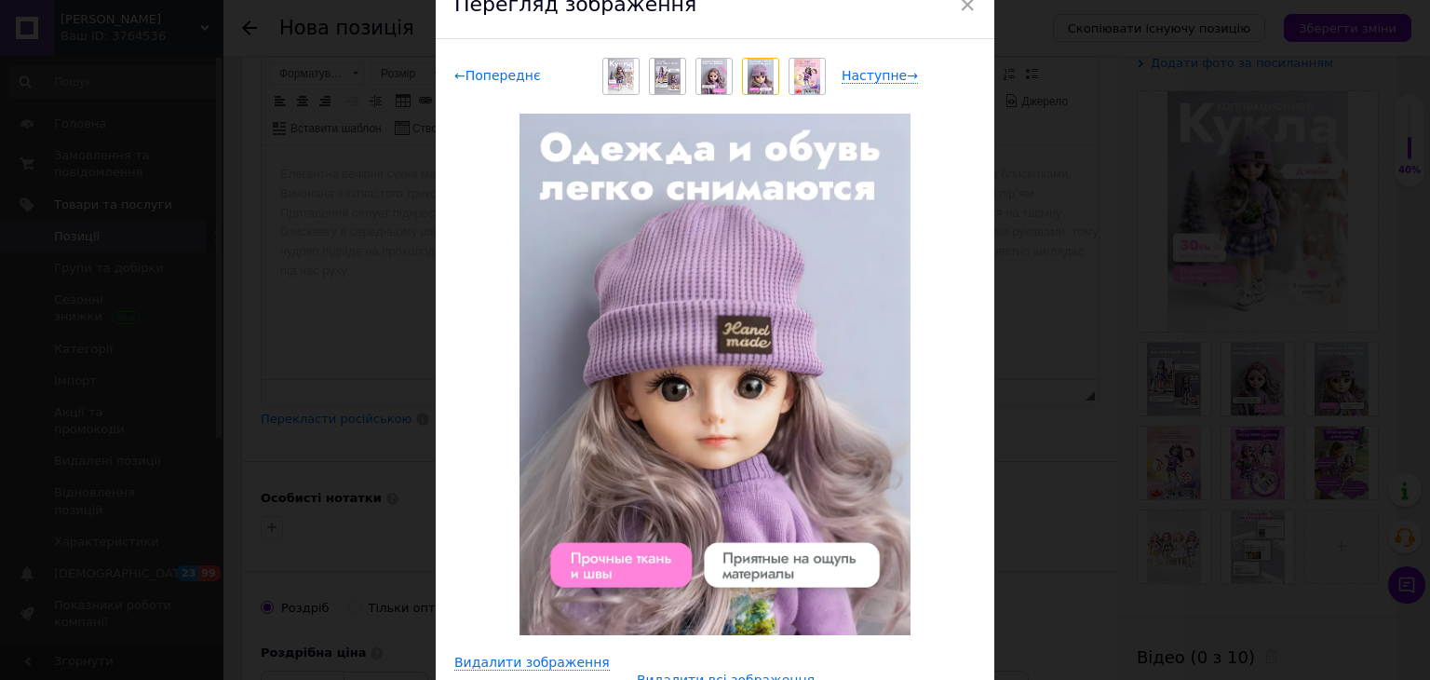
click at [518, 75] on span "← Попереднє" at bounding box center [497, 76] width 87 height 16
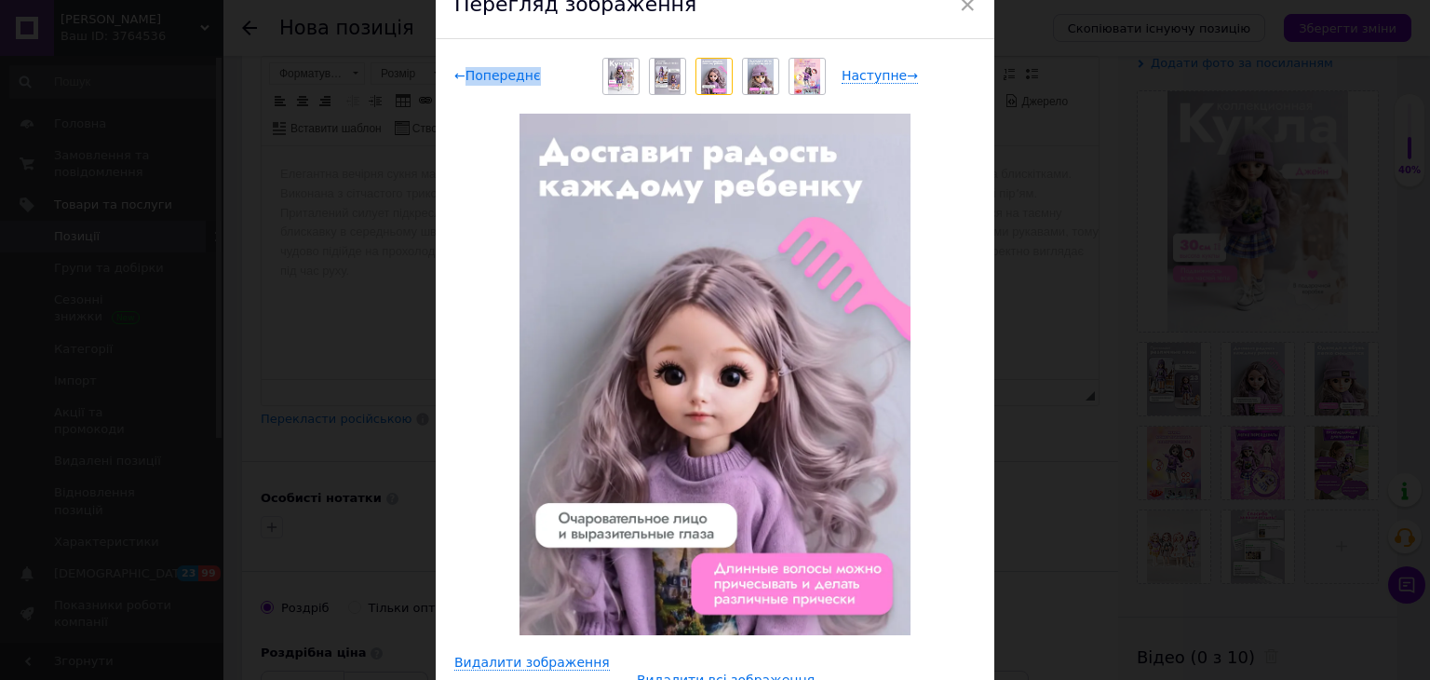
click at [518, 75] on span "← Попереднє" at bounding box center [497, 76] width 87 height 16
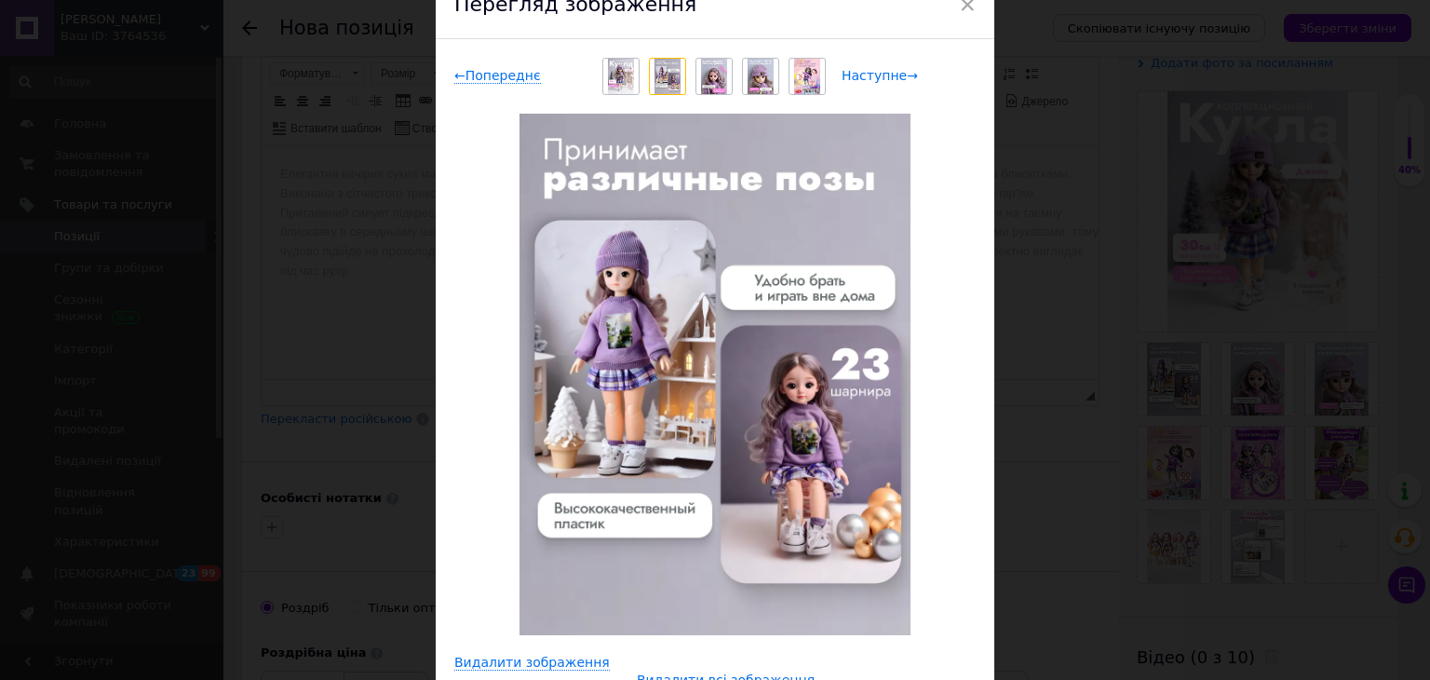
click at [886, 80] on span "Наступне →" at bounding box center [879, 76] width 76 height 16
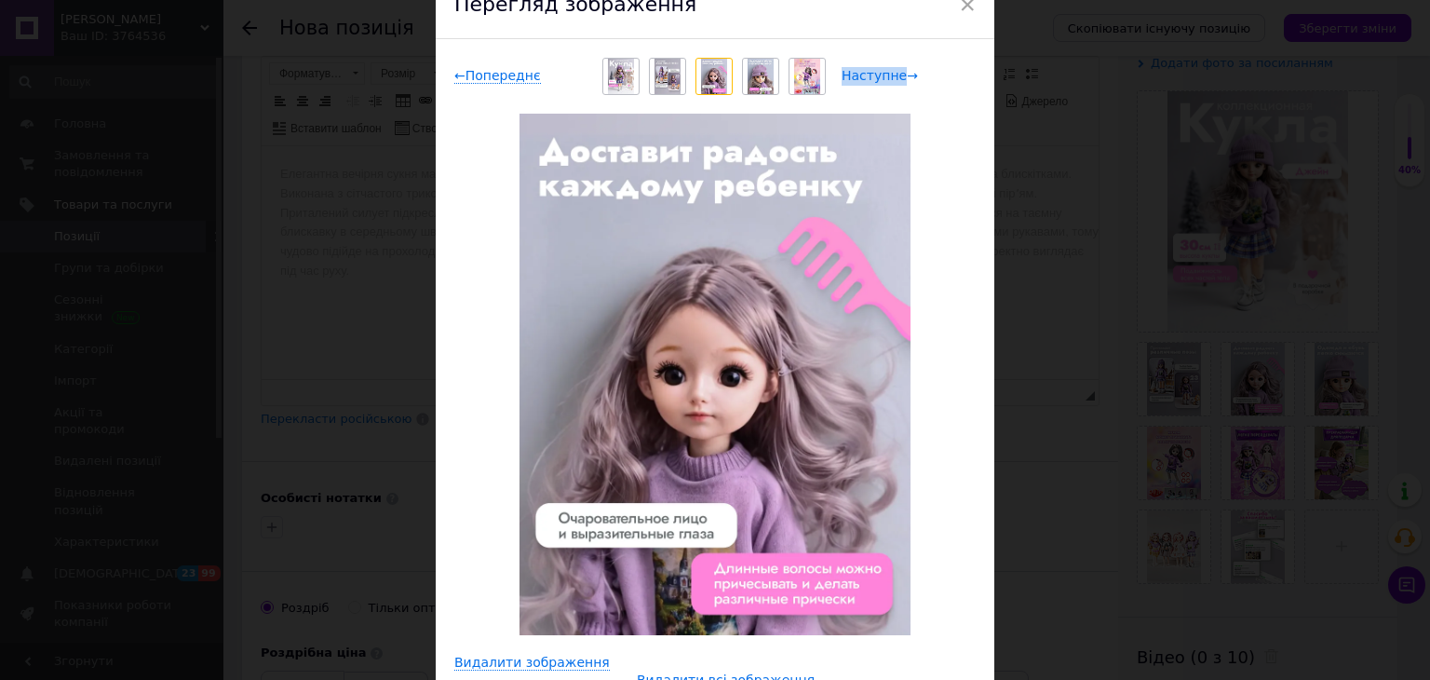
click at [886, 80] on span "Наступне →" at bounding box center [879, 76] width 76 height 16
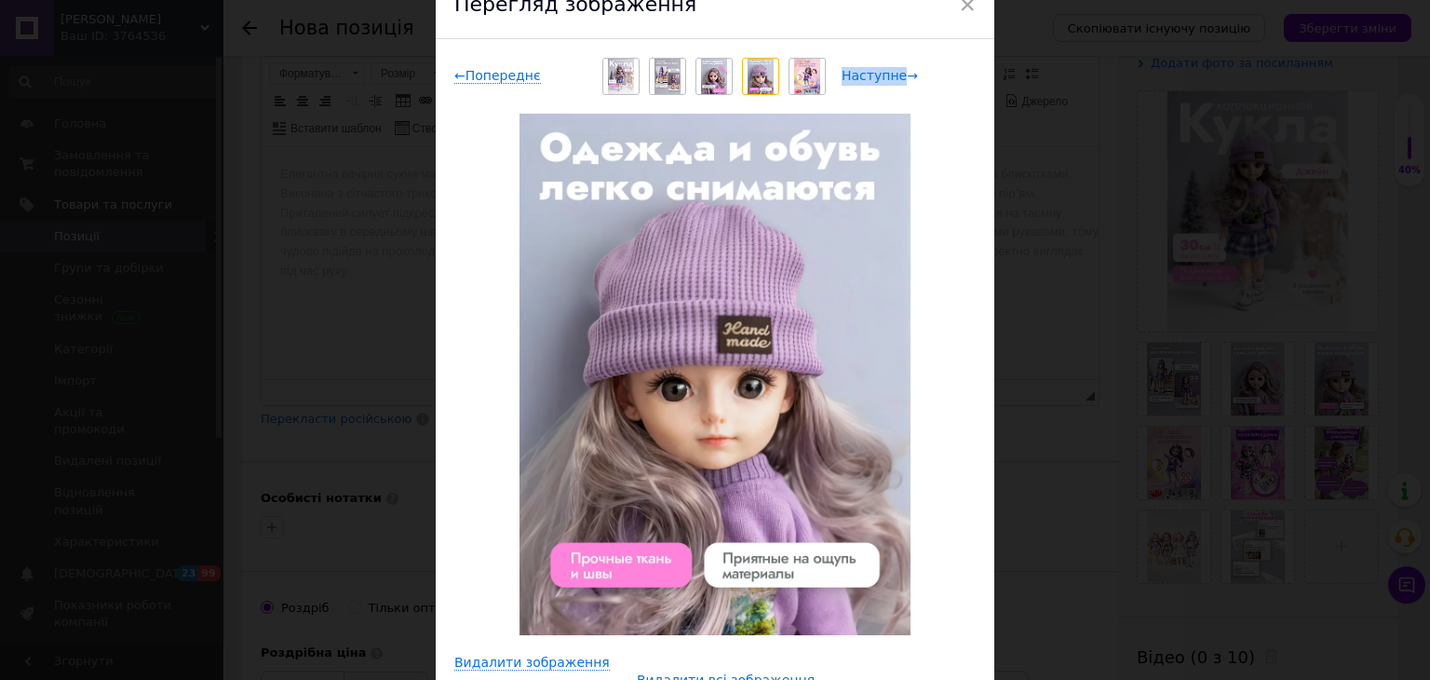
click at [886, 80] on span "Наступне →" at bounding box center [879, 76] width 76 height 16
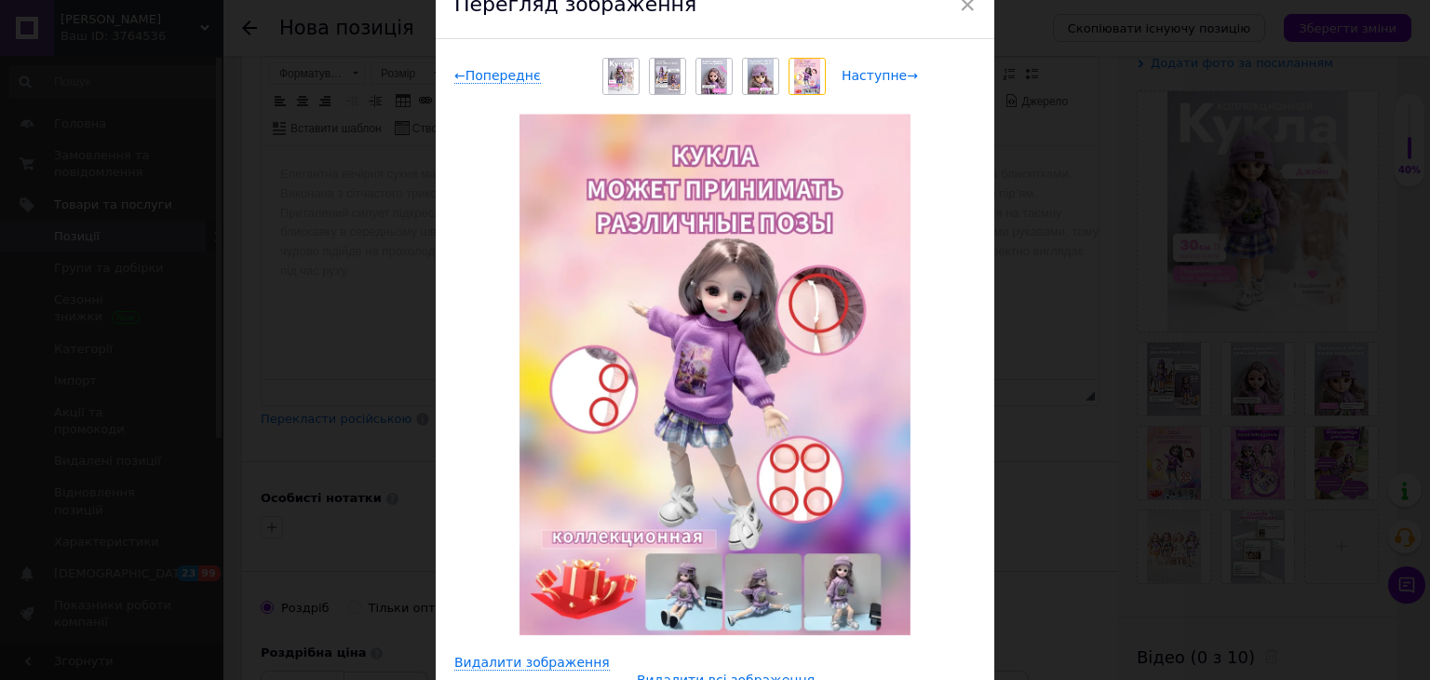
click at [886, 80] on span "Наступне →" at bounding box center [879, 76] width 76 height 16
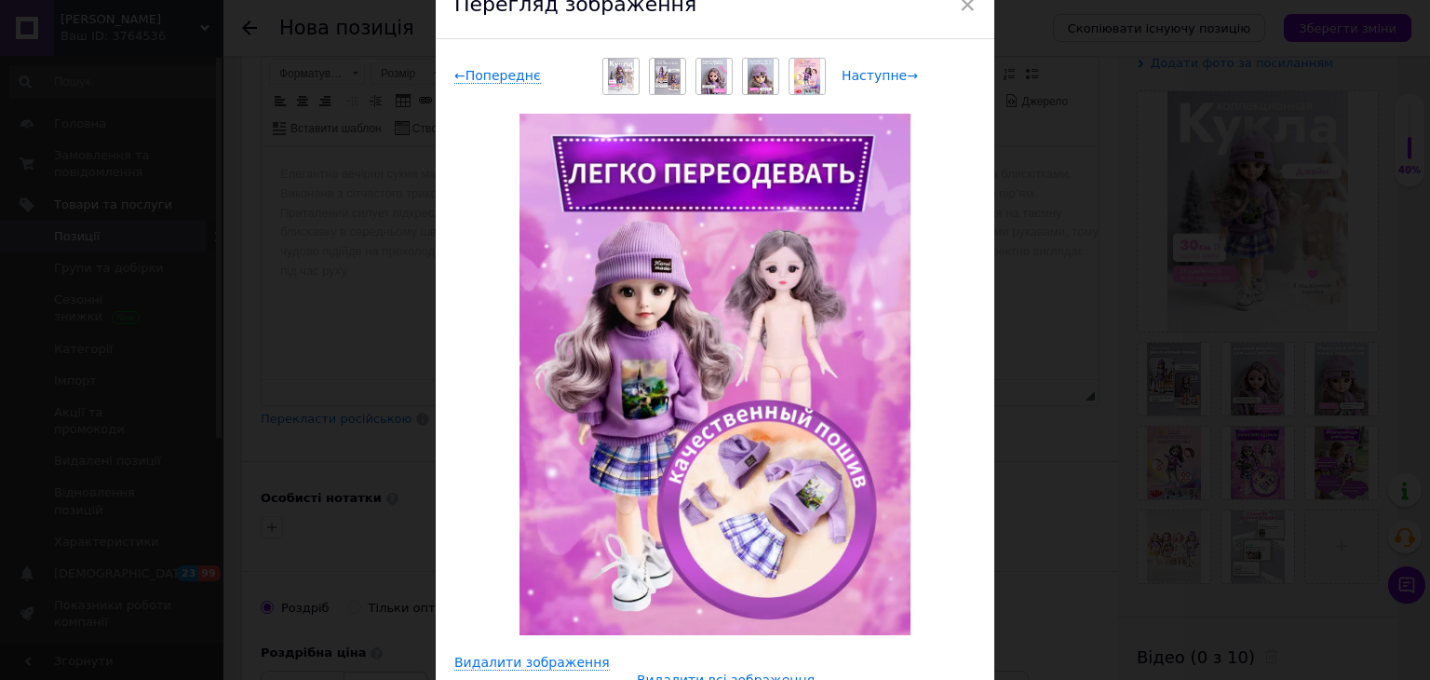
click at [886, 80] on span "Наступне →" at bounding box center [879, 76] width 76 height 16
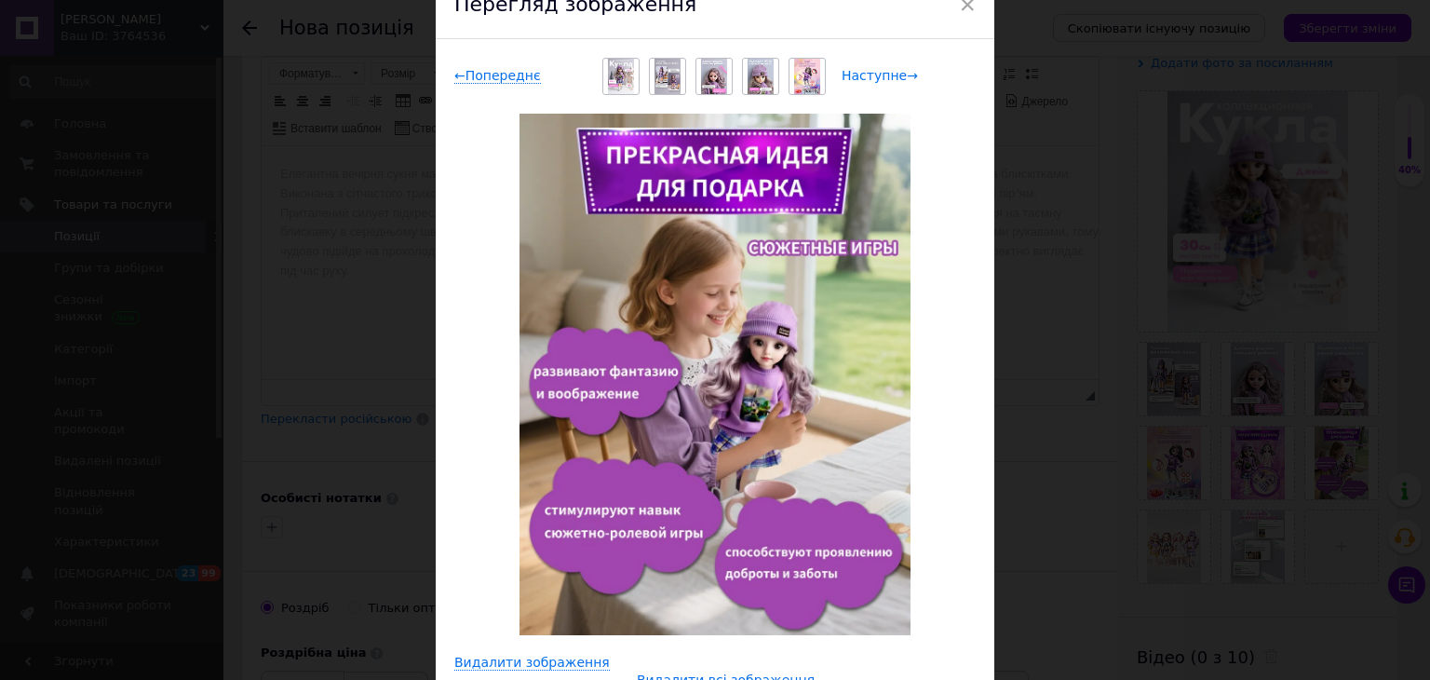
click at [886, 80] on span "Наступне →" at bounding box center [879, 76] width 76 height 16
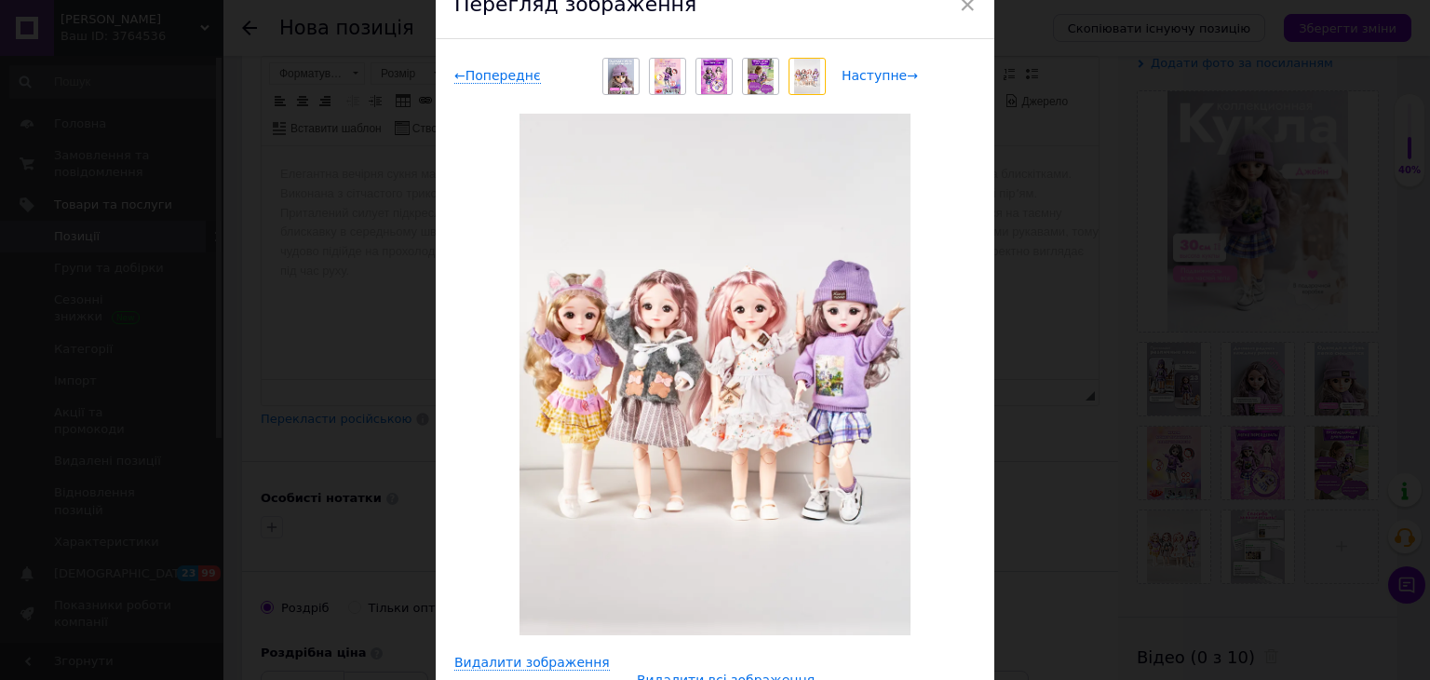
click at [886, 80] on span "Наступне →" at bounding box center [879, 76] width 76 height 16
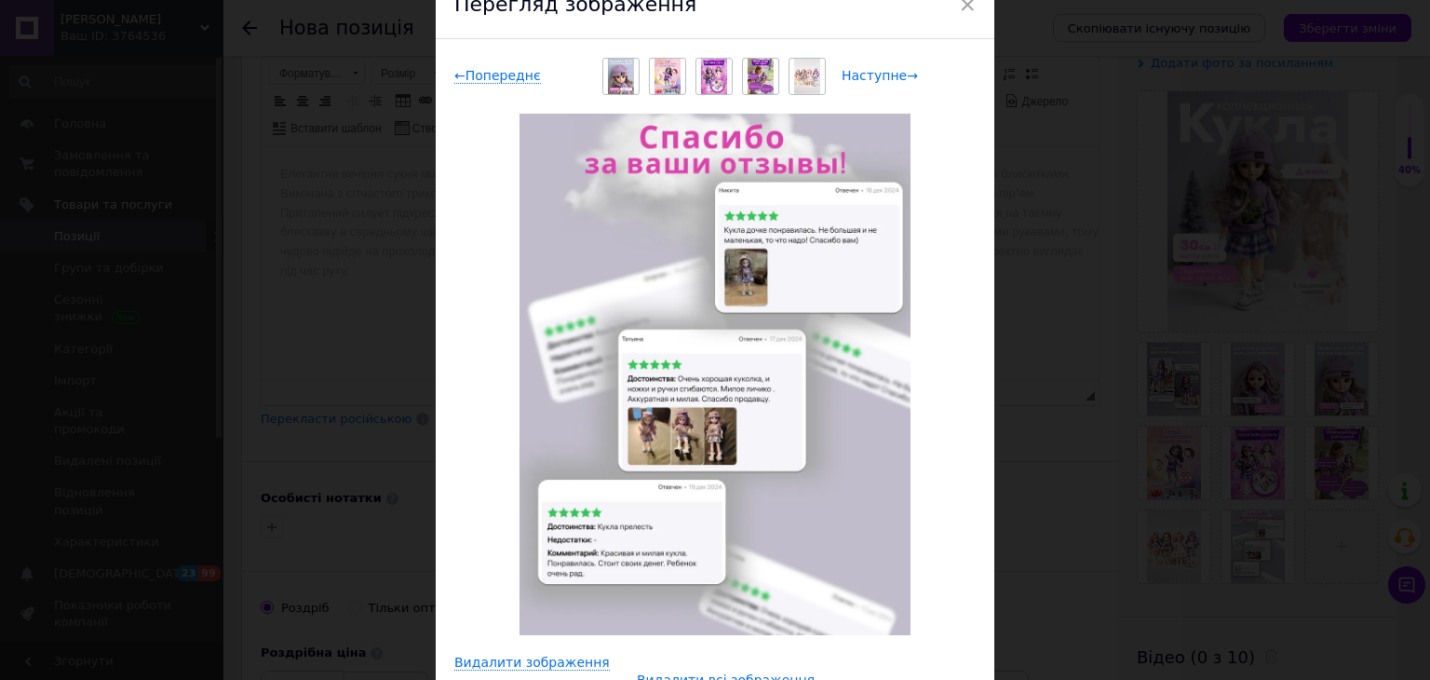
click at [886, 80] on span "Наступне →" at bounding box center [879, 76] width 76 height 16
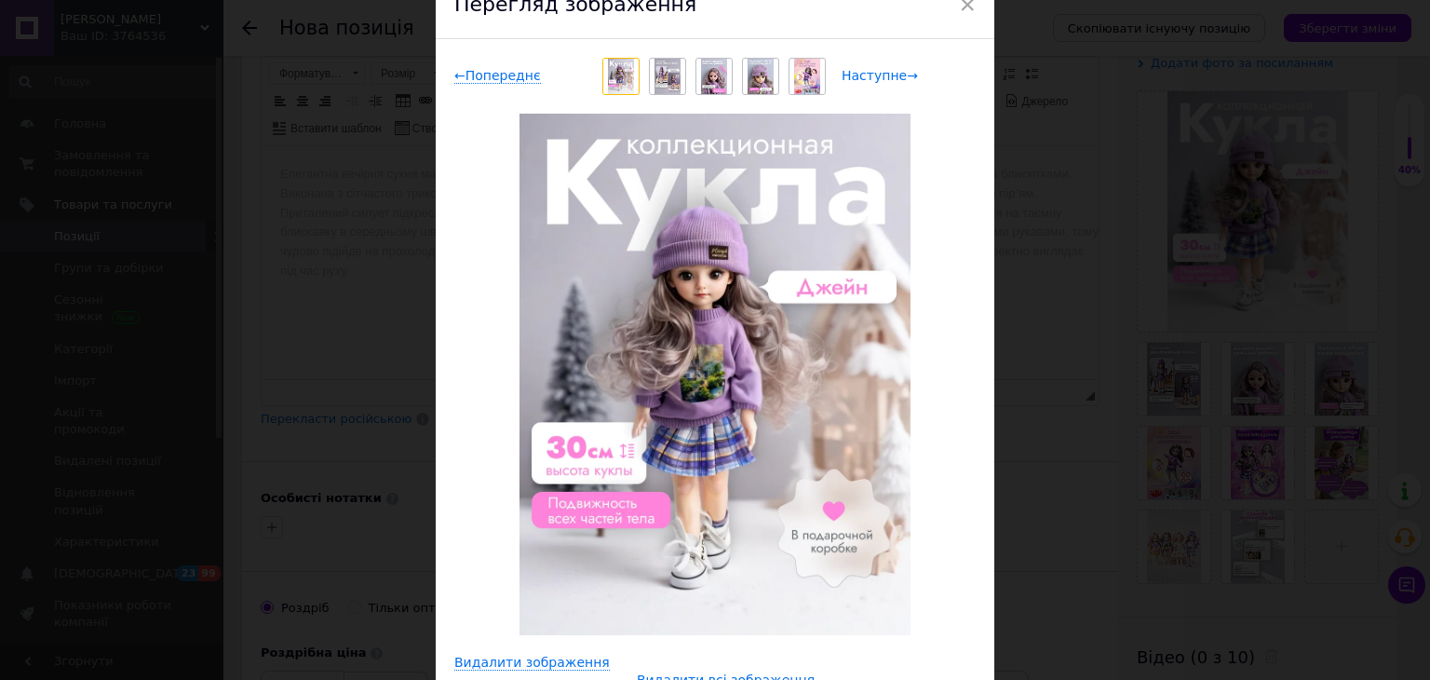
click at [886, 80] on span "Наступне →" at bounding box center [879, 76] width 76 height 16
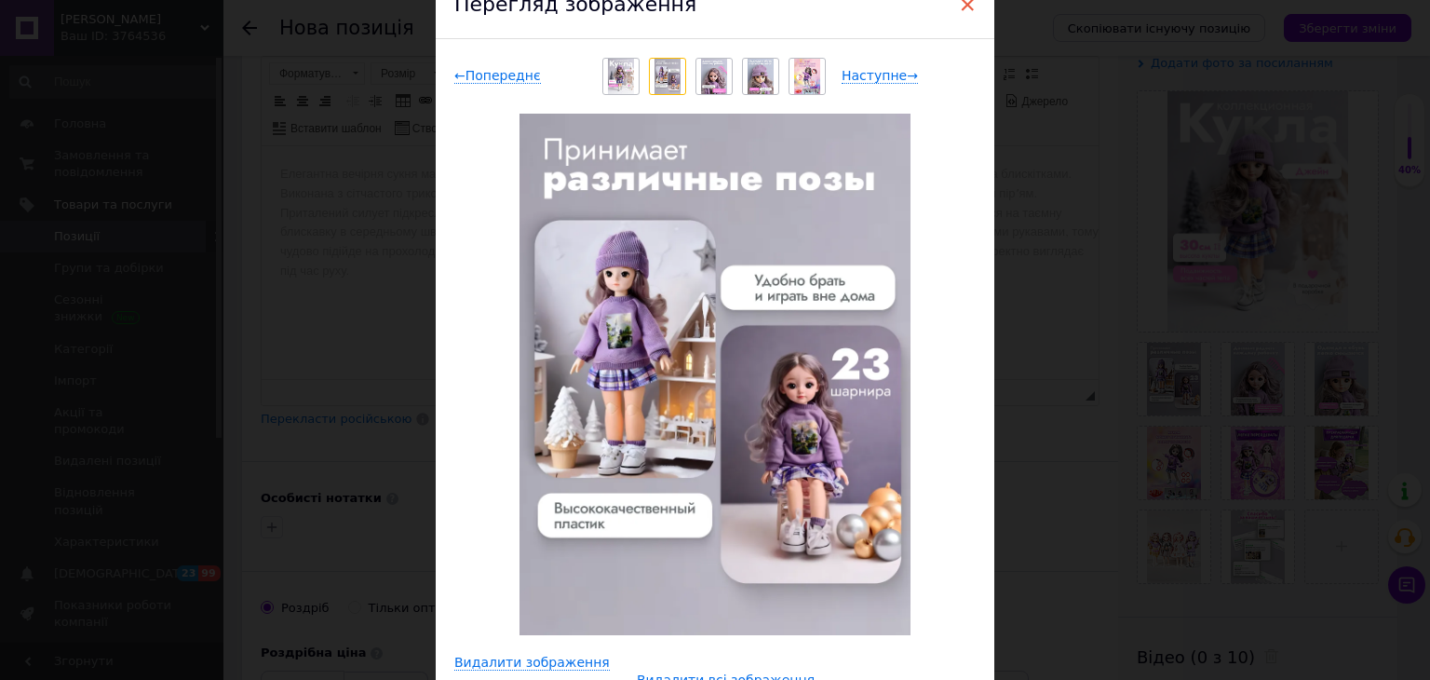
click at [968, 5] on span "×" at bounding box center [967, 5] width 17 height 32
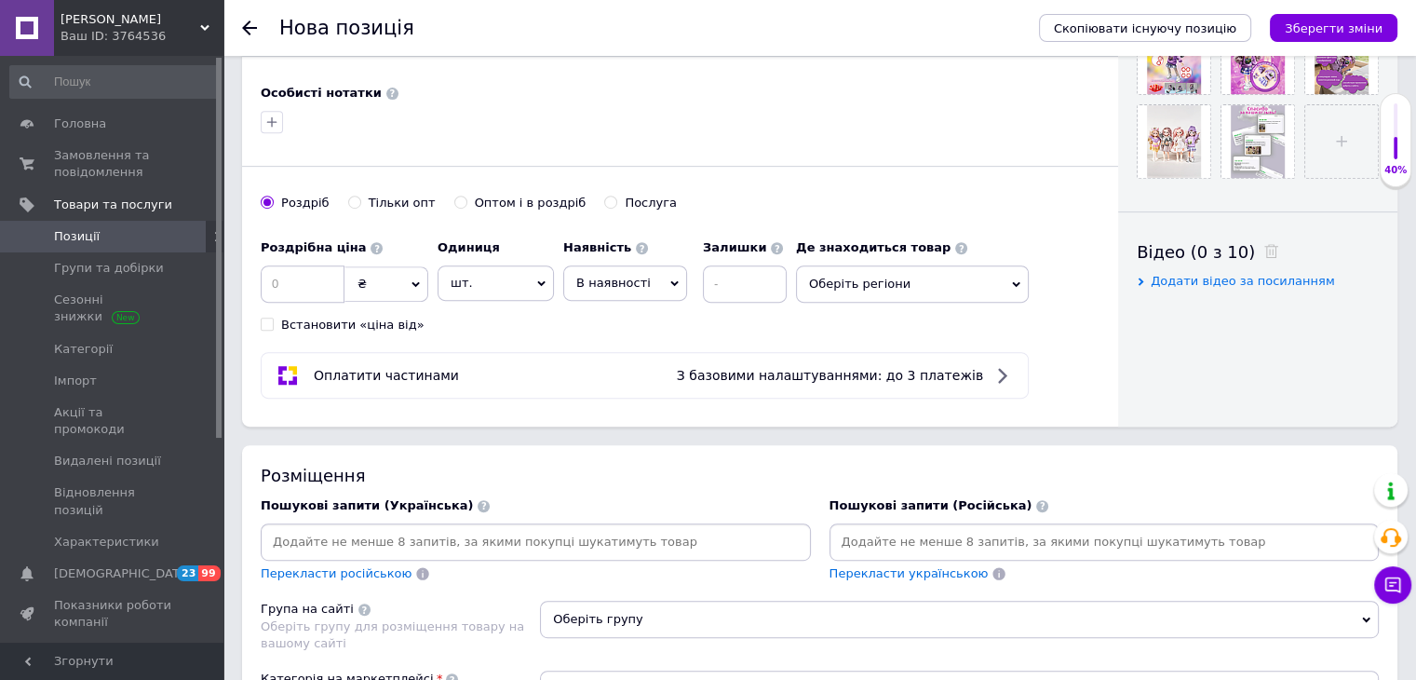
scroll to position [745, 0]
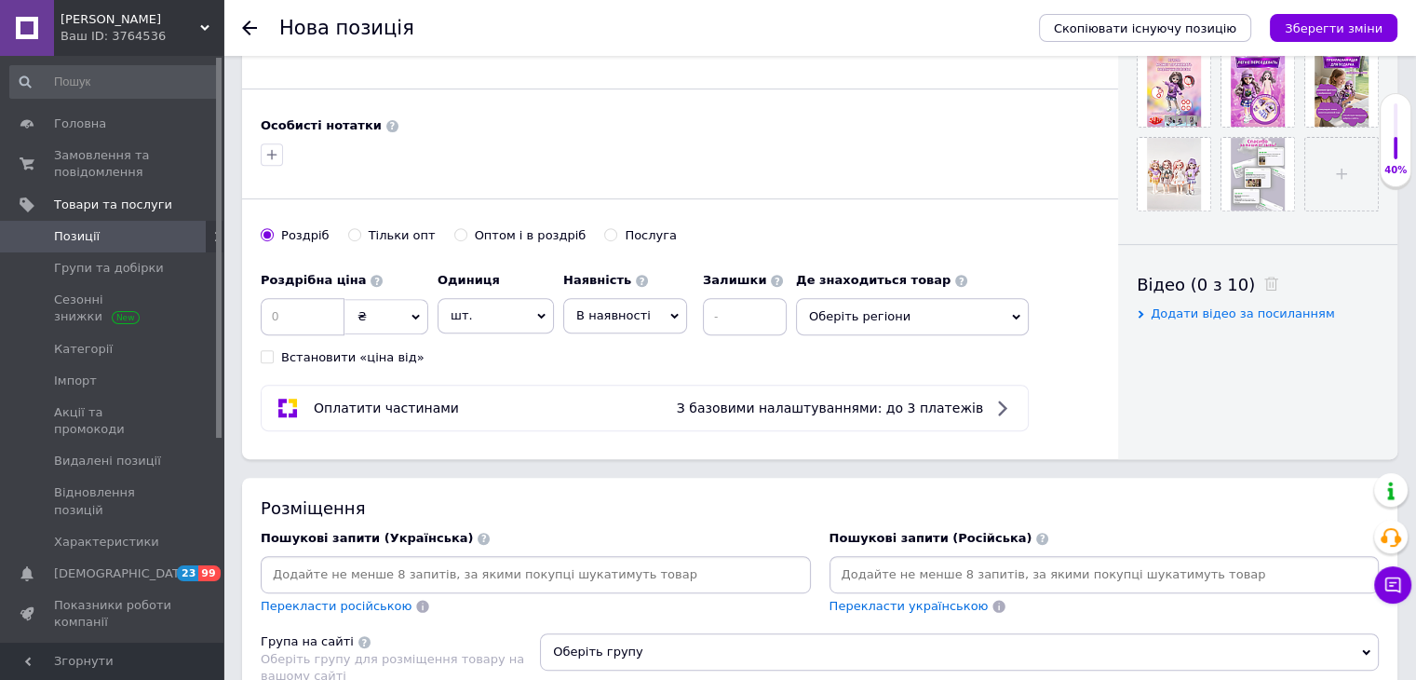
click at [670, 312] on icon at bounding box center [674, 316] width 8 height 8
click at [622, 419] on li "Готово до відправки" at bounding box center [625, 431] width 122 height 43
click at [893, 314] on span "Оберіть регіони" at bounding box center [962, 316] width 233 height 37
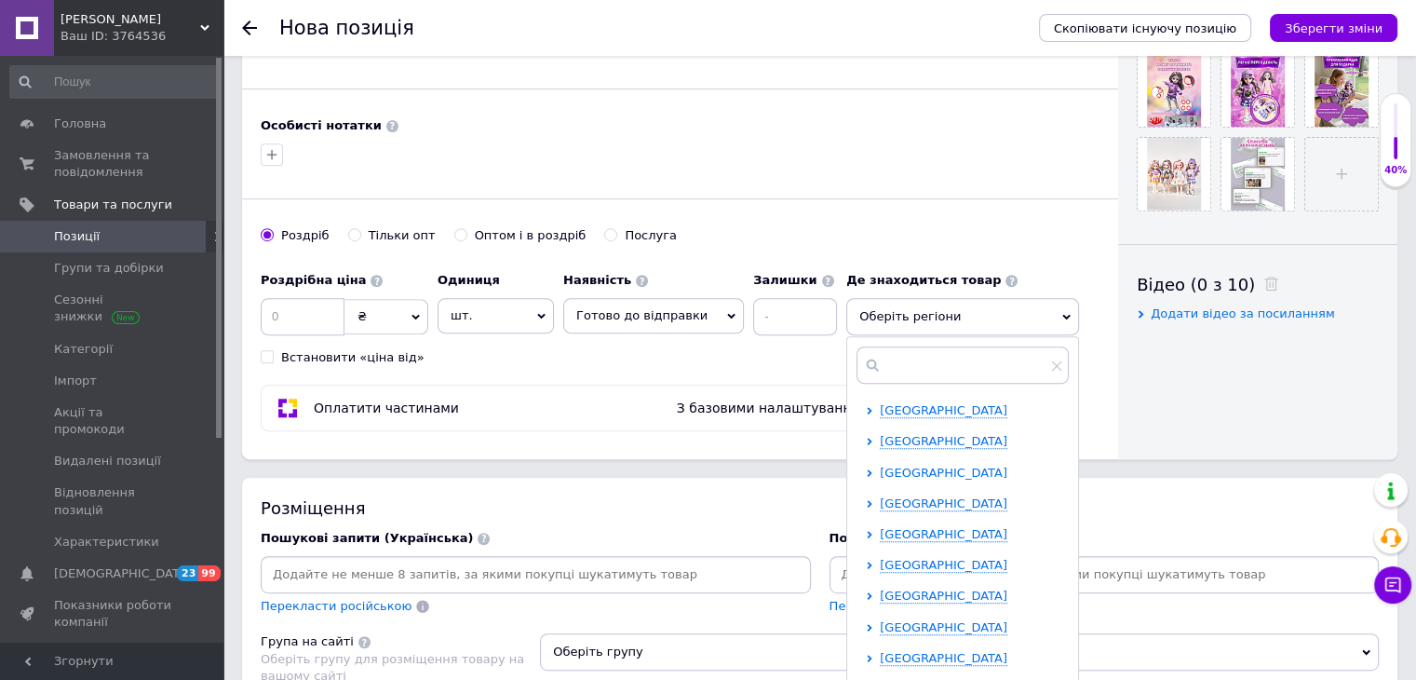
click at [887, 465] on span "[GEOGRAPHIC_DATA]" at bounding box center [944, 472] width 128 height 14
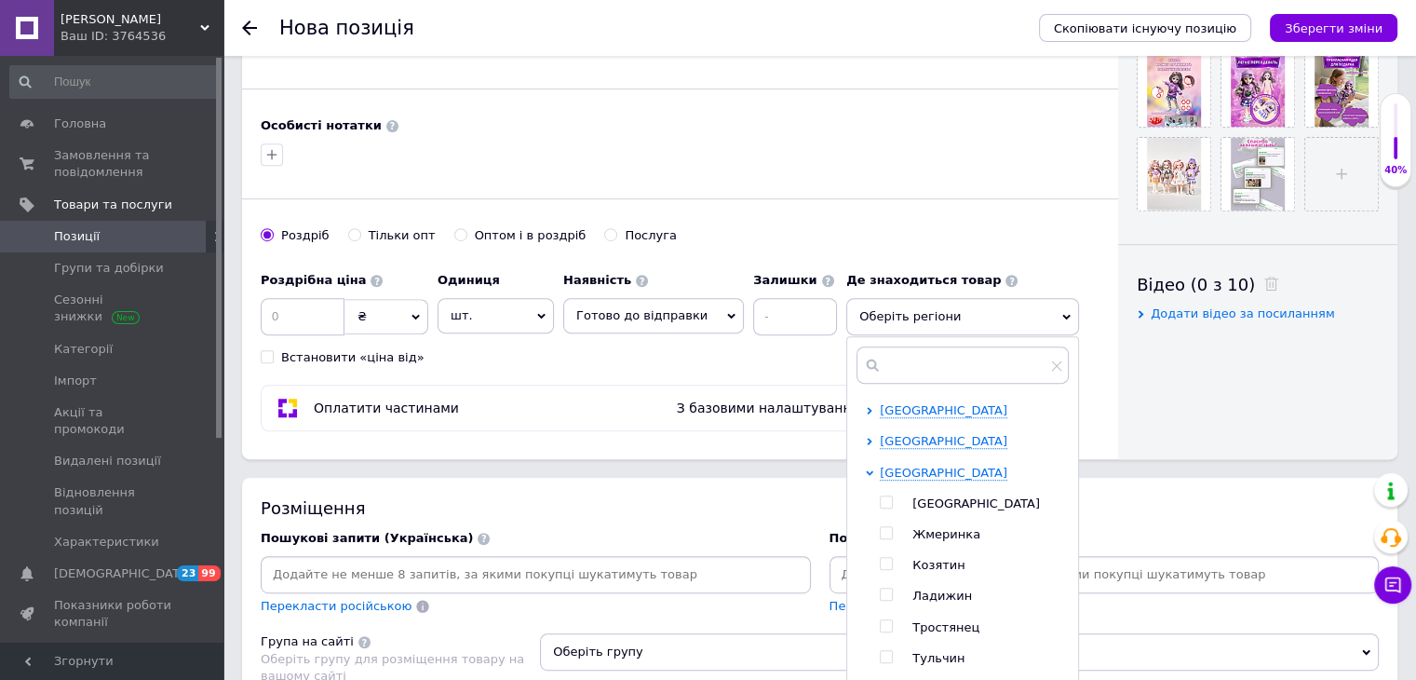
click at [880, 501] on input "checkbox" at bounding box center [886, 502] width 12 height 12
checkbox input "true"
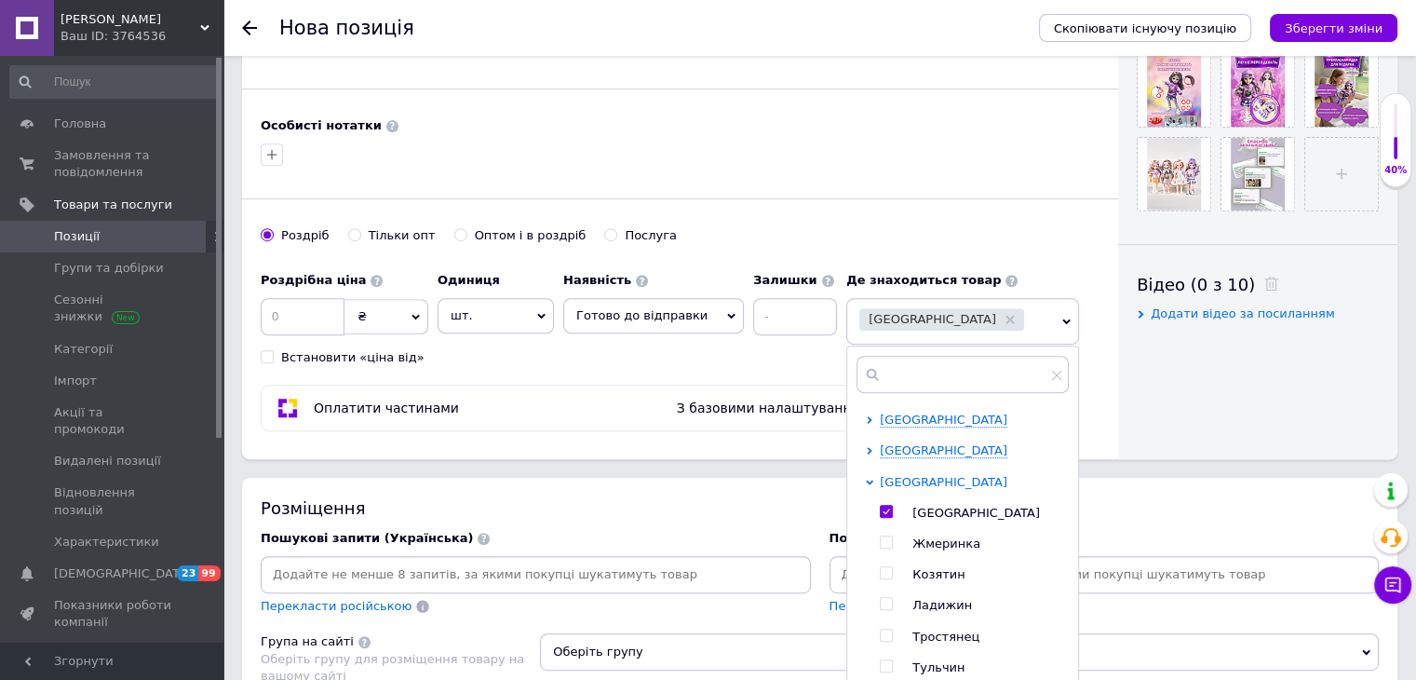
click at [880, 476] on span "[GEOGRAPHIC_DATA]" at bounding box center [944, 482] width 128 height 14
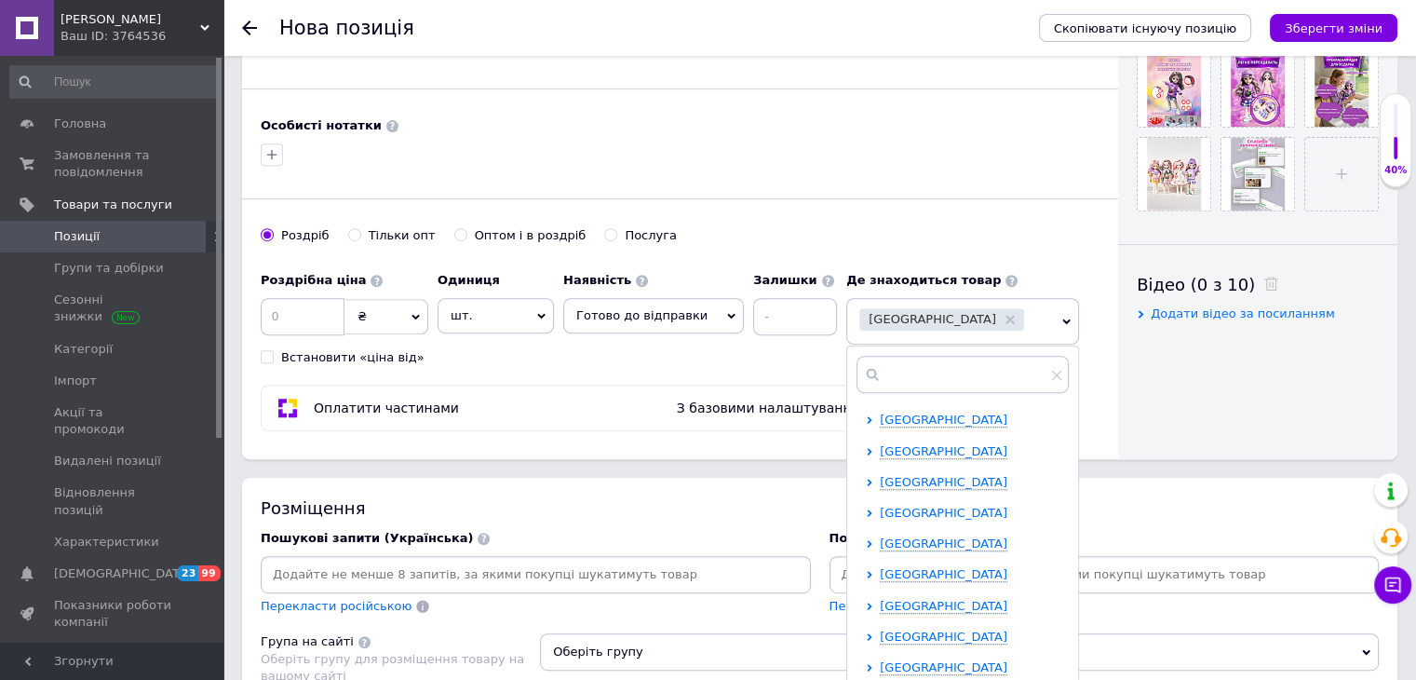
scroll to position [186, 0]
click at [886, 478] on span "[GEOGRAPHIC_DATA]" at bounding box center [944, 481] width 128 height 14
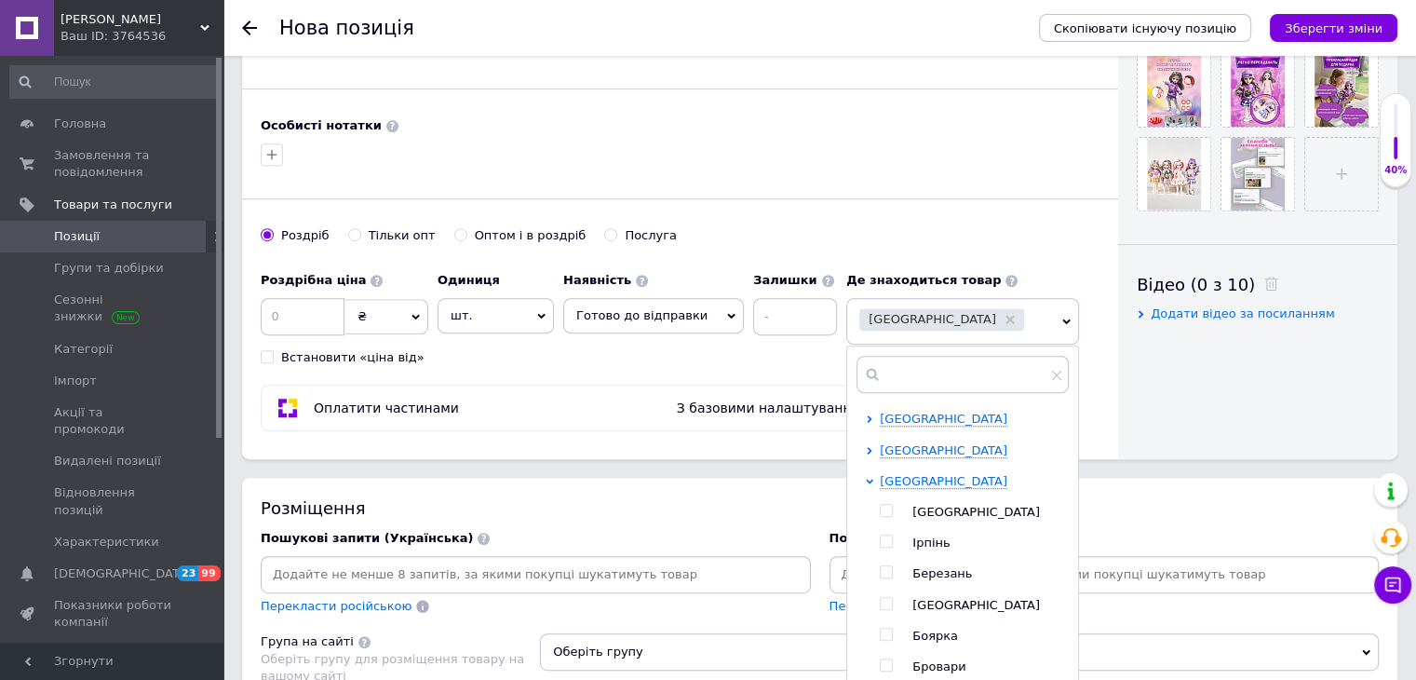
click at [880, 505] on input "checkbox" at bounding box center [886, 511] width 12 height 12
checkbox input "true"
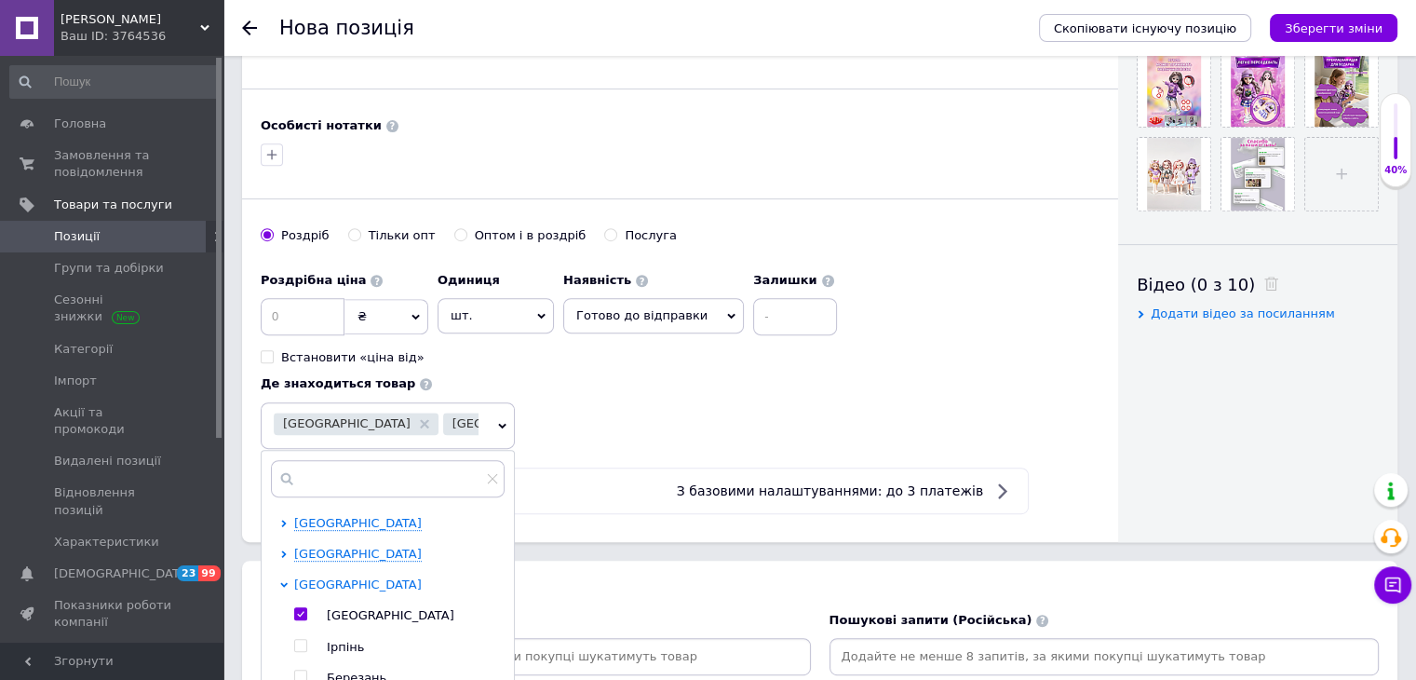
click at [422, 577] on span "[GEOGRAPHIC_DATA]" at bounding box center [358, 584] width 128 height 14
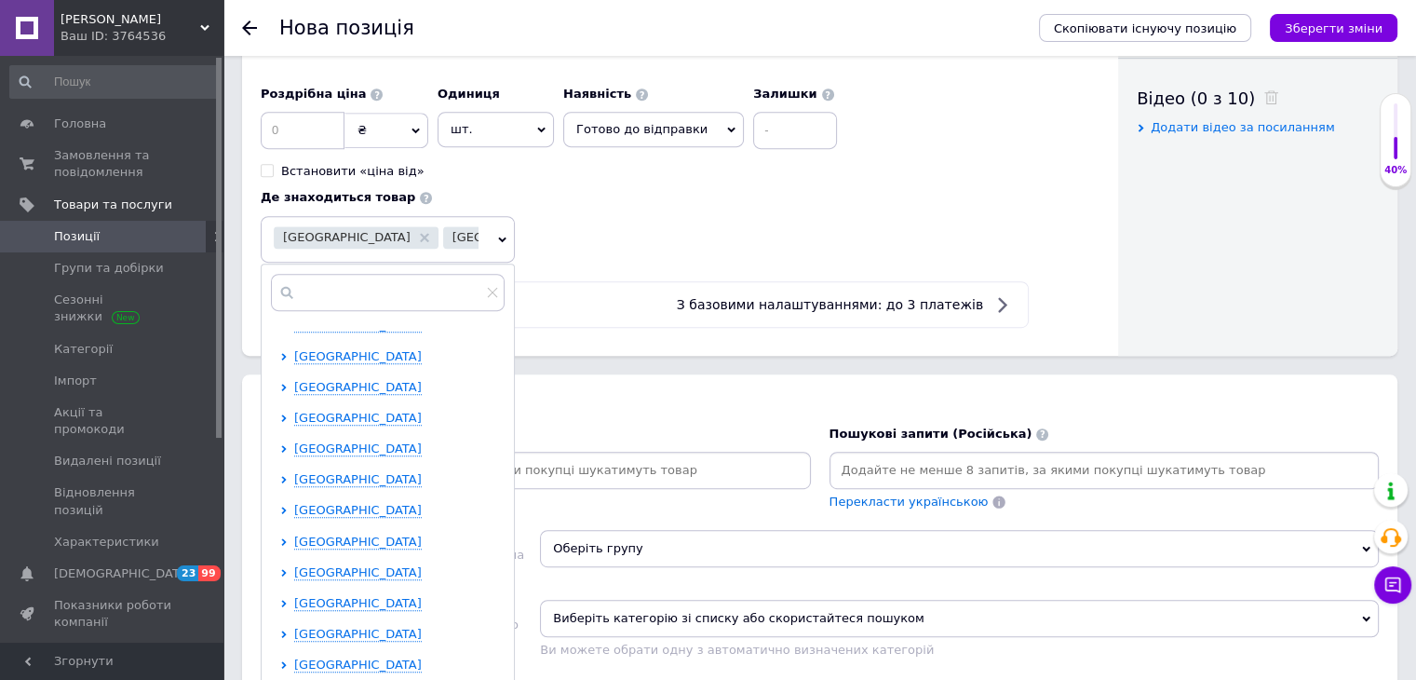
scroll to position [384, 0]
click at [422, 503] on span "[GEOGRAPHIC_DATA]" at bounding box center [358, 510] width 128 height 14
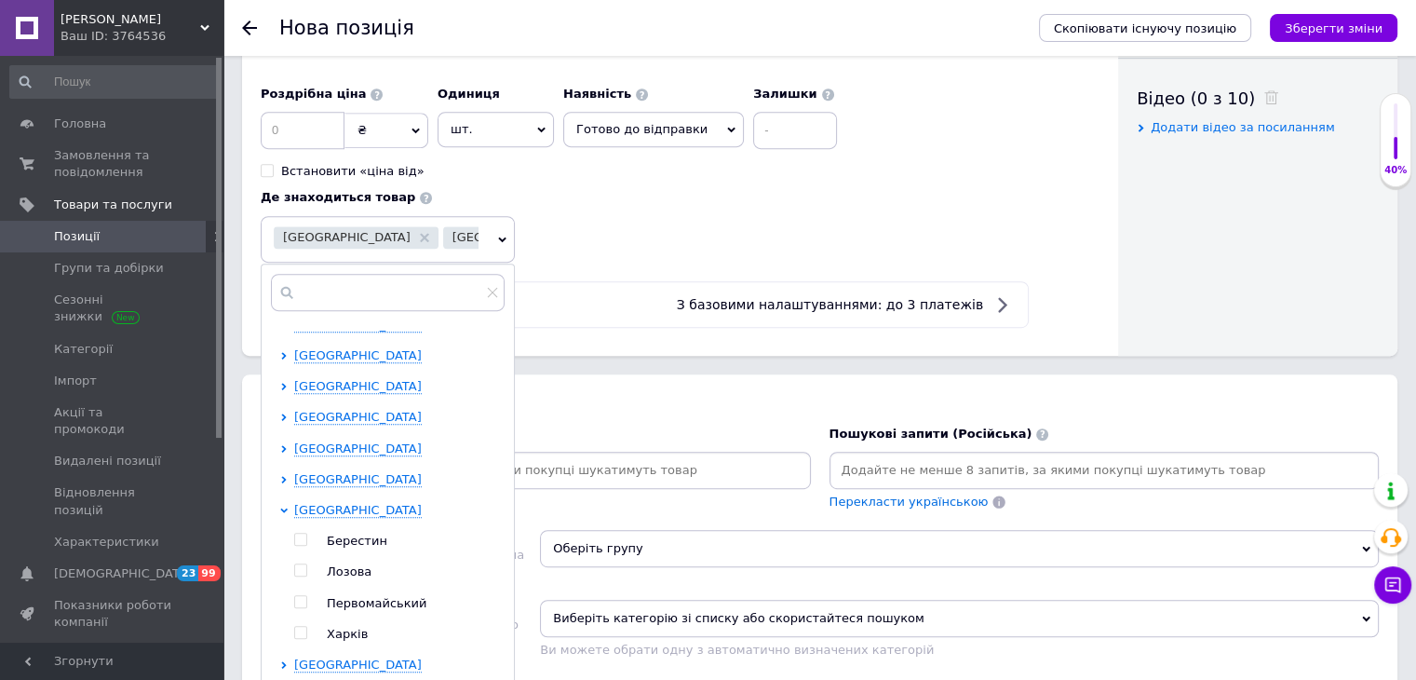
click at [306, 626] on input "checkbox" at bounding box center [300, 632] width 12 height 12
checkbox input "true"
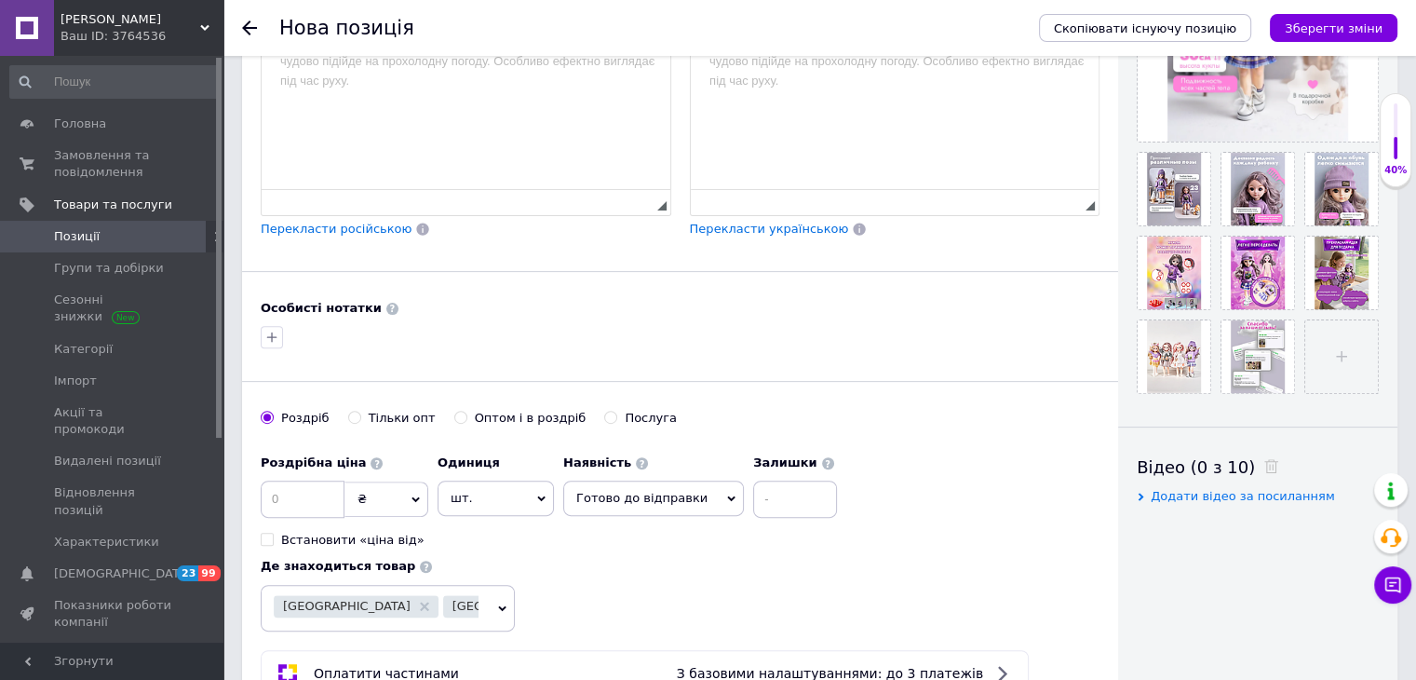
scroll to position [559, 0]
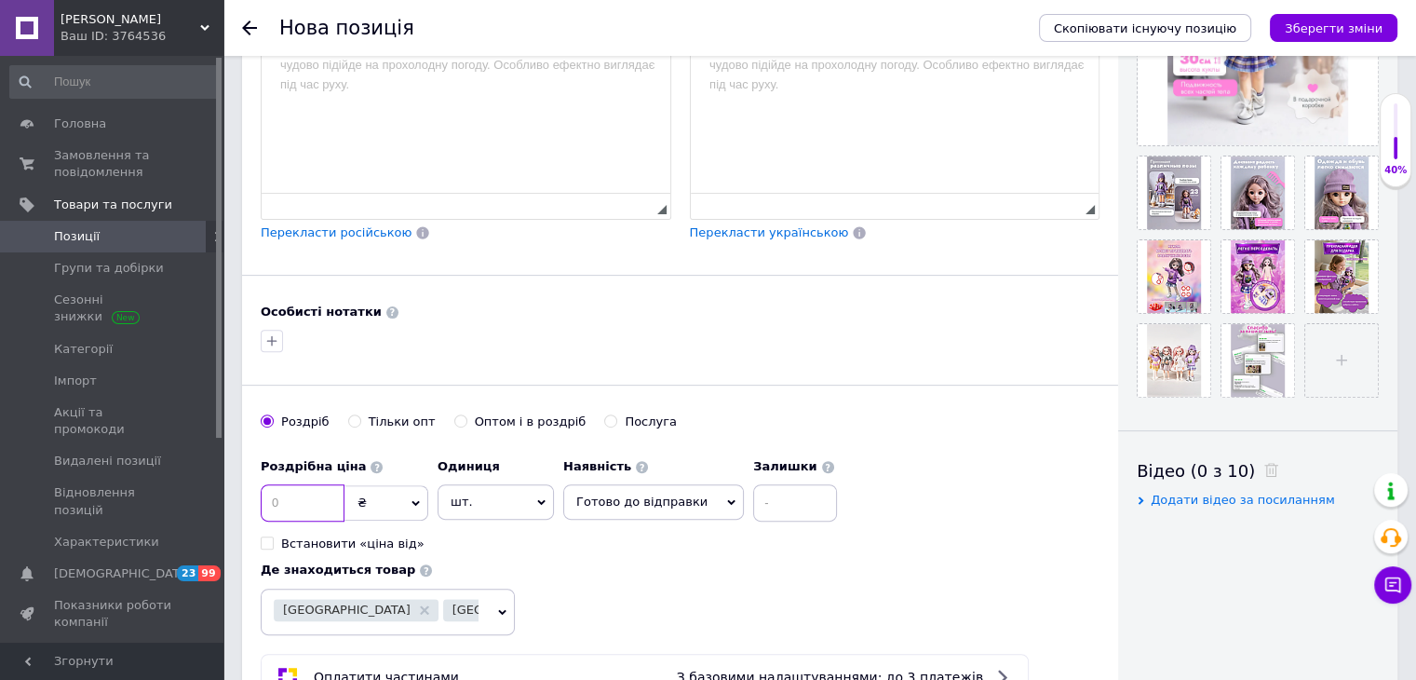
click at [339, 503] on input at bounding box center [303, 502] width 84 height 37
type input "800"
click at [1303, 22] on icon "Зберегти зміни" at bounding box center [1334, 28] width 98 height 14
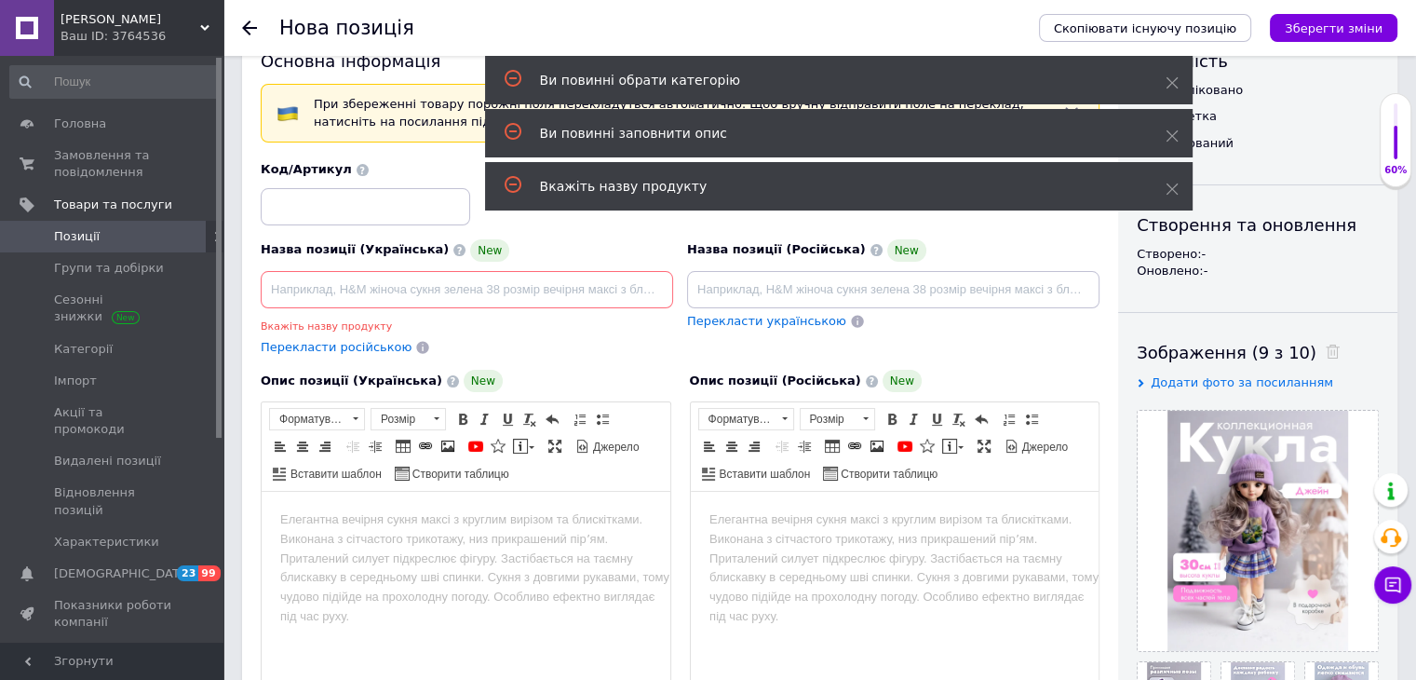
scroll to position [37, 0]
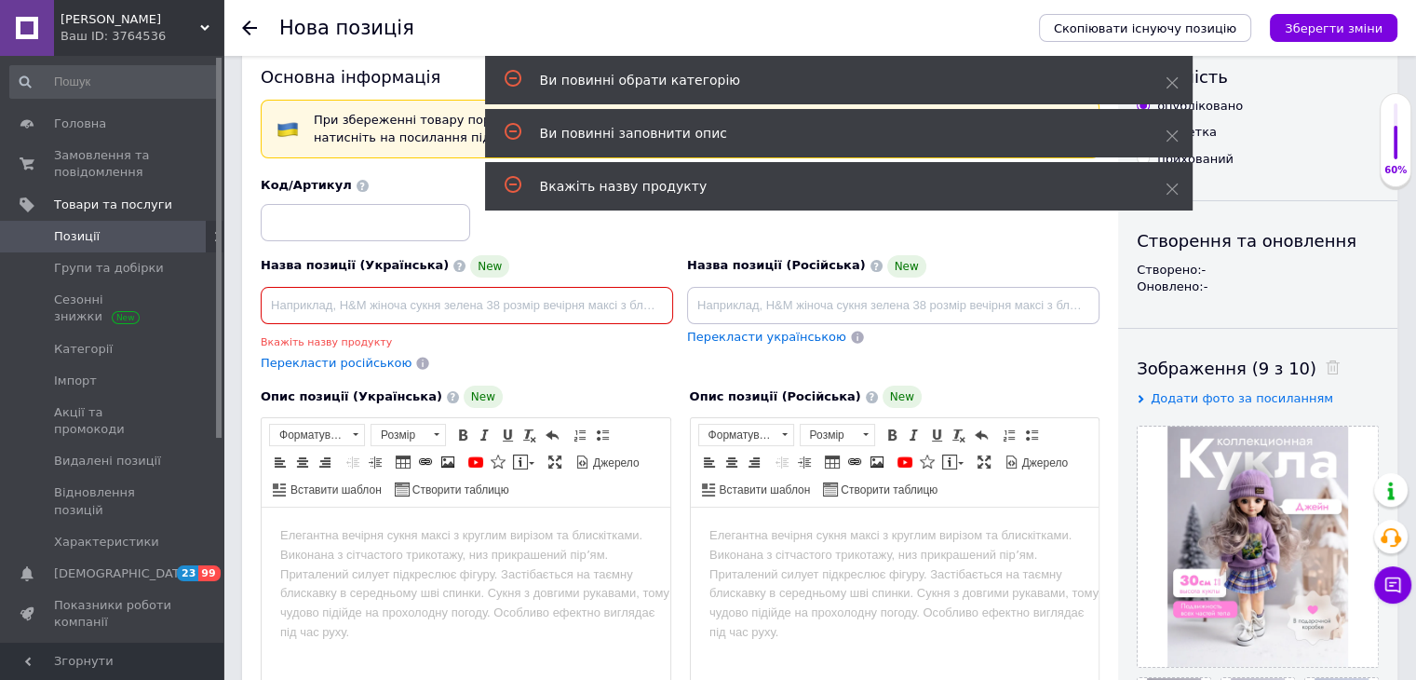
click at [589, 305] on input at bounding box center [467, 305] width 412 height 37
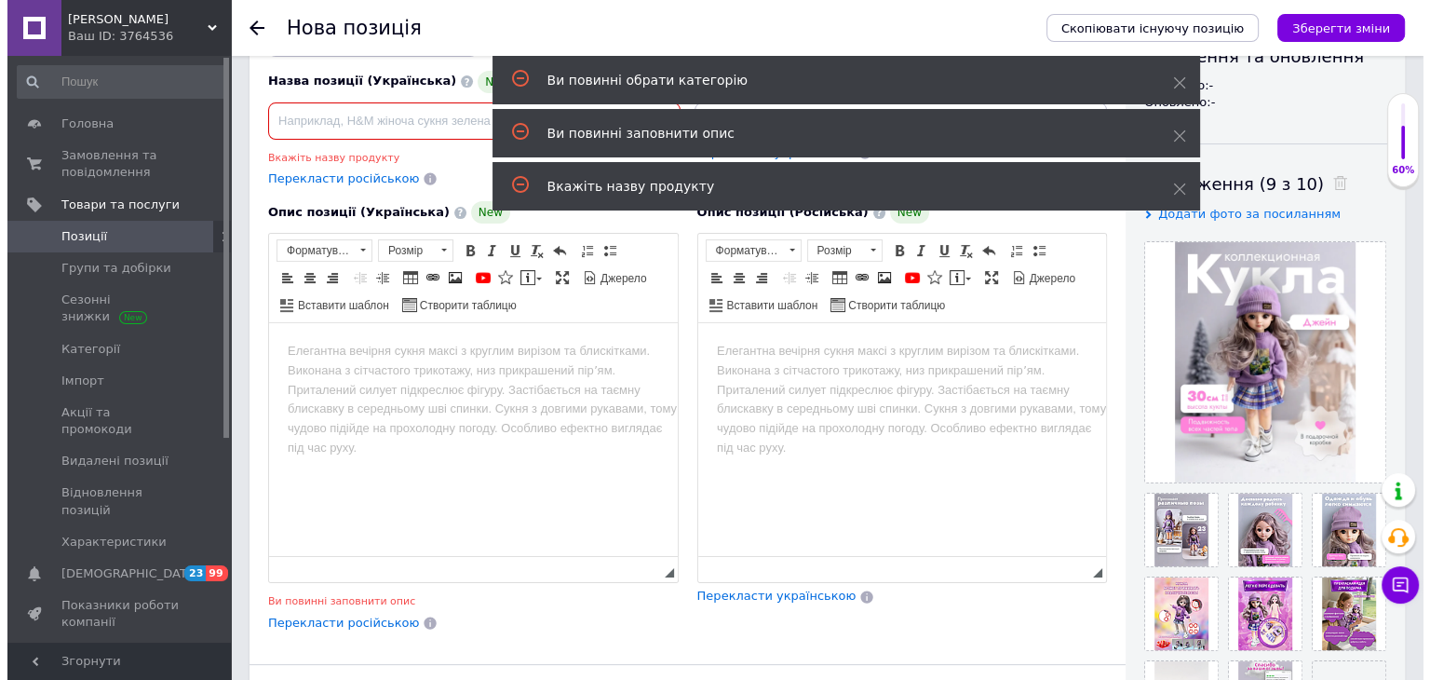
scroll to position [223, 0]
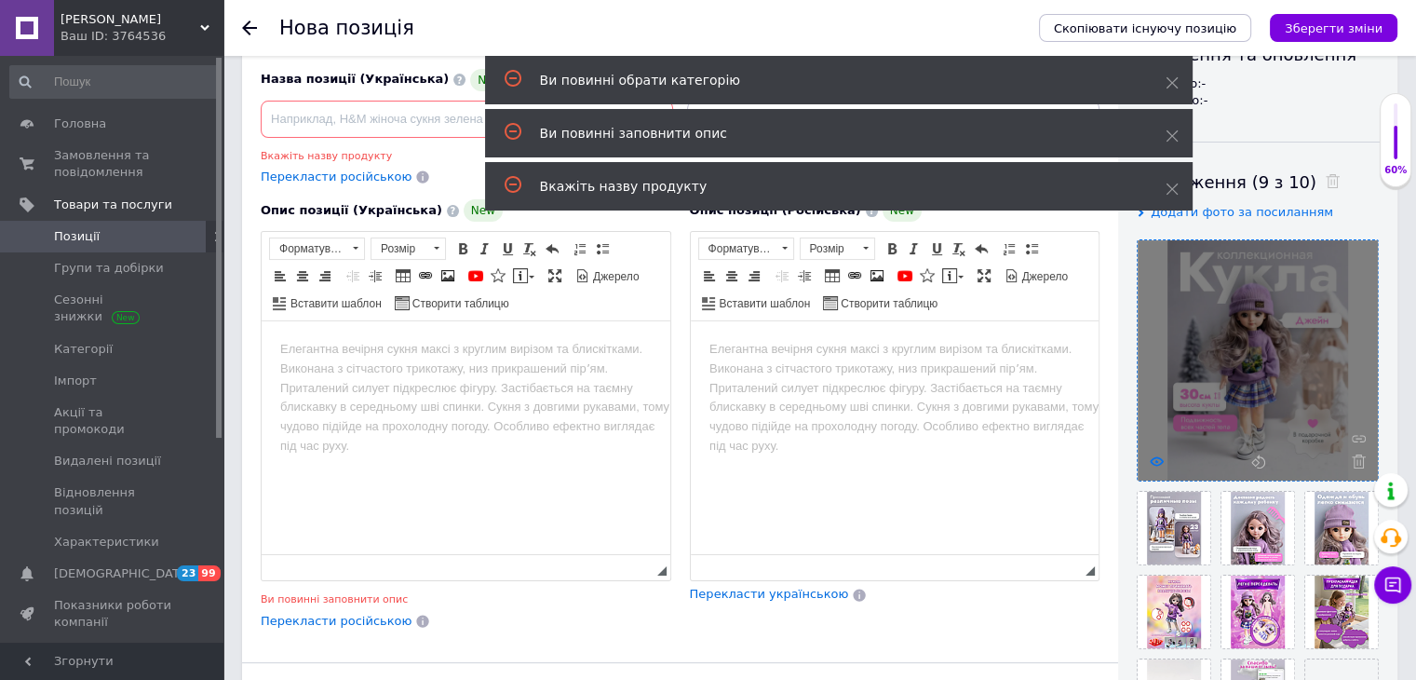
click at [1156, 461] on use at bounding box center [1157, 460] width 14 height 9
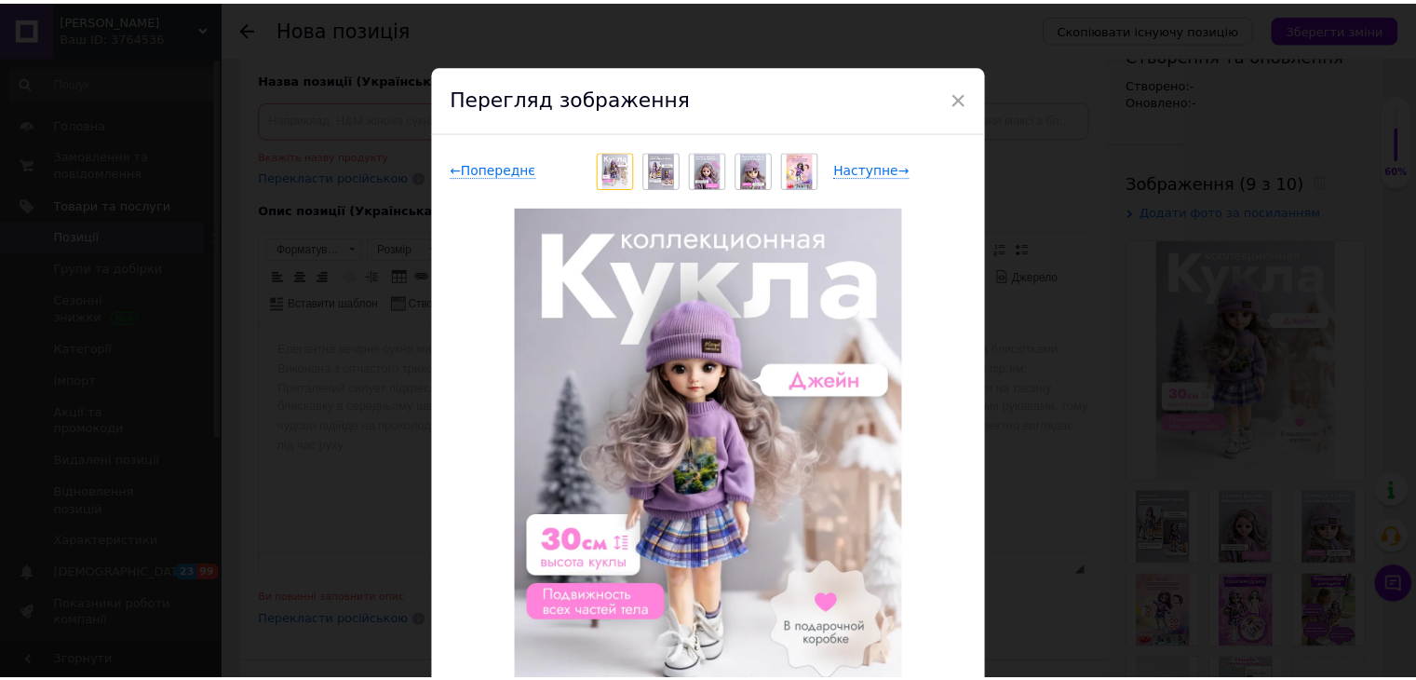
scroll to position [93, 0]
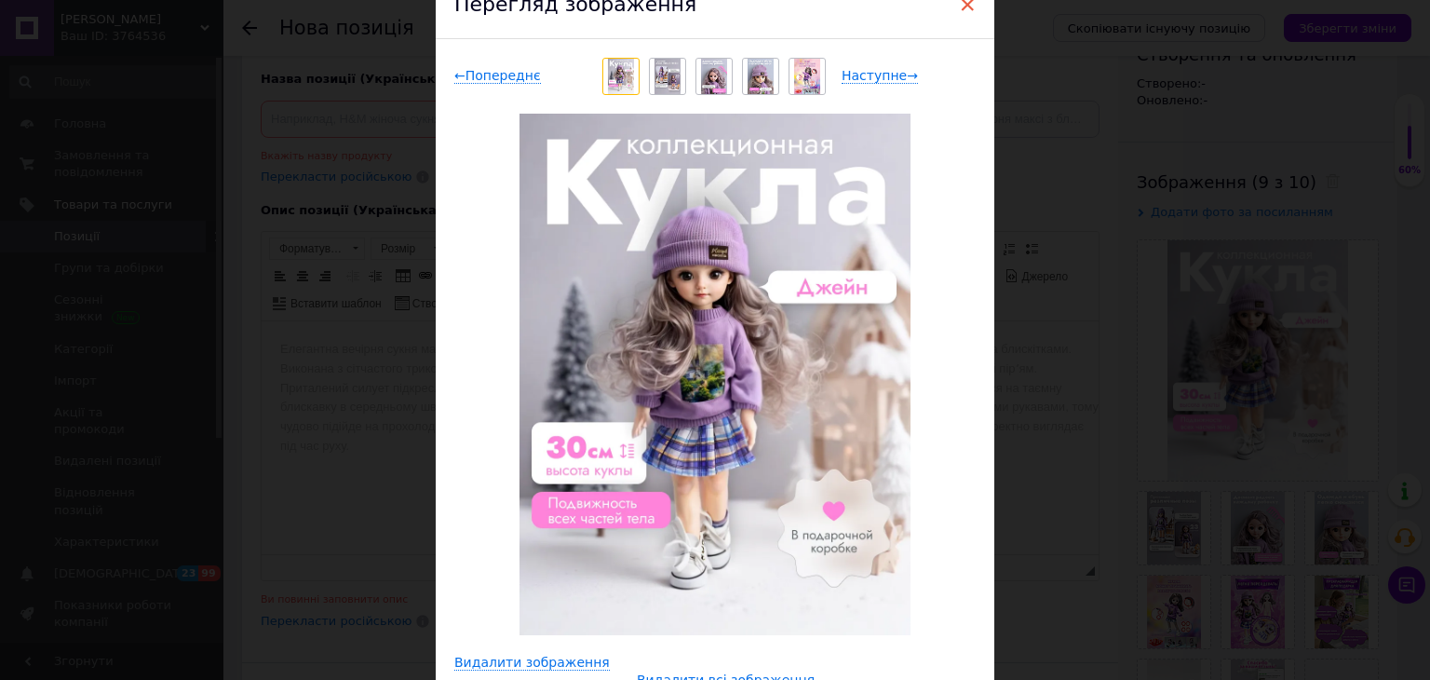
click at [961, 5] on span "×" at bounding box center [967, 5] width 17 height 32
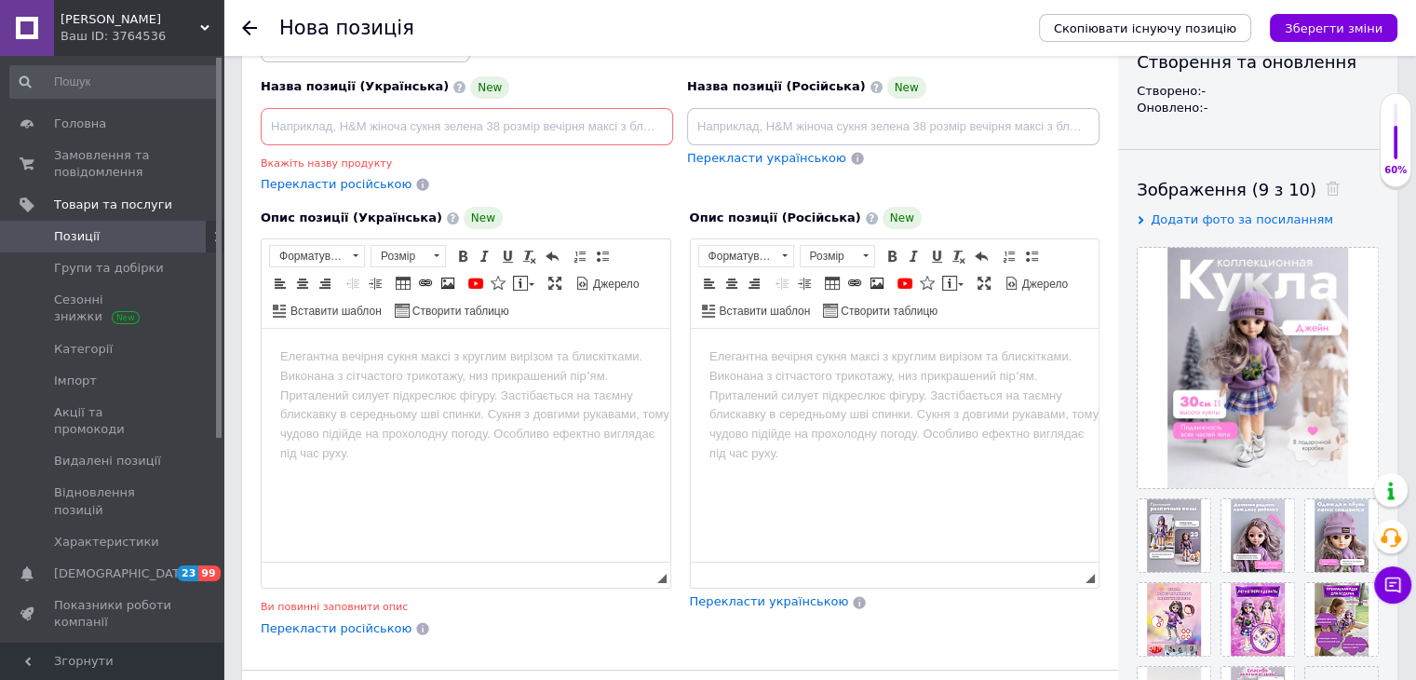
scroll to position [0, 0]
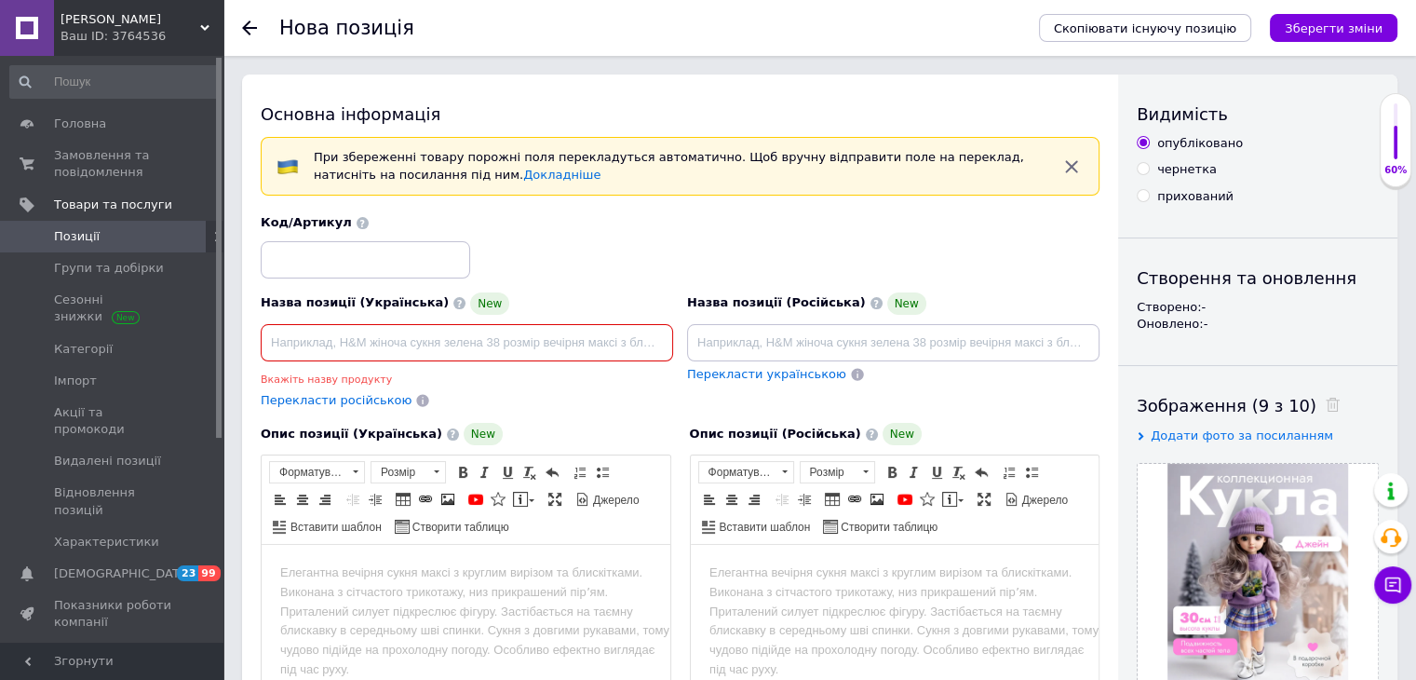
click at [531, 338] on input at bounding box center [467, 342] width 412 height 37
type input "лялька"
click at [796, 329] on input at bounding box center [893, 342] width 412 height 37
type input "Кукла"
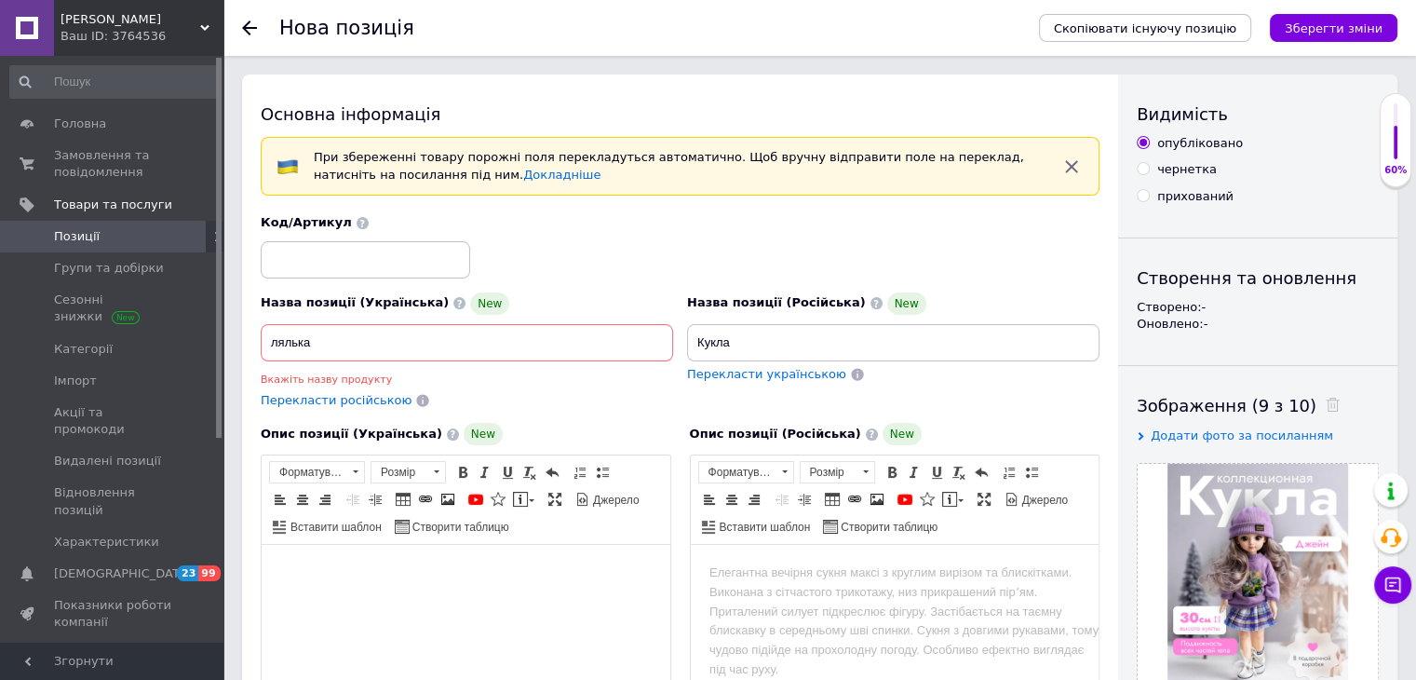
click at [551, 570] on body "Редактор, 0E119DEB-D1A1-4A8C-9E48-4979CB0F1436" at bounding box center [465, 573] width 371 height 20
drag, startPoint x: 316, startPoint y: 332, endPoint x: 249, endPoint y: 334, distance: 68.0
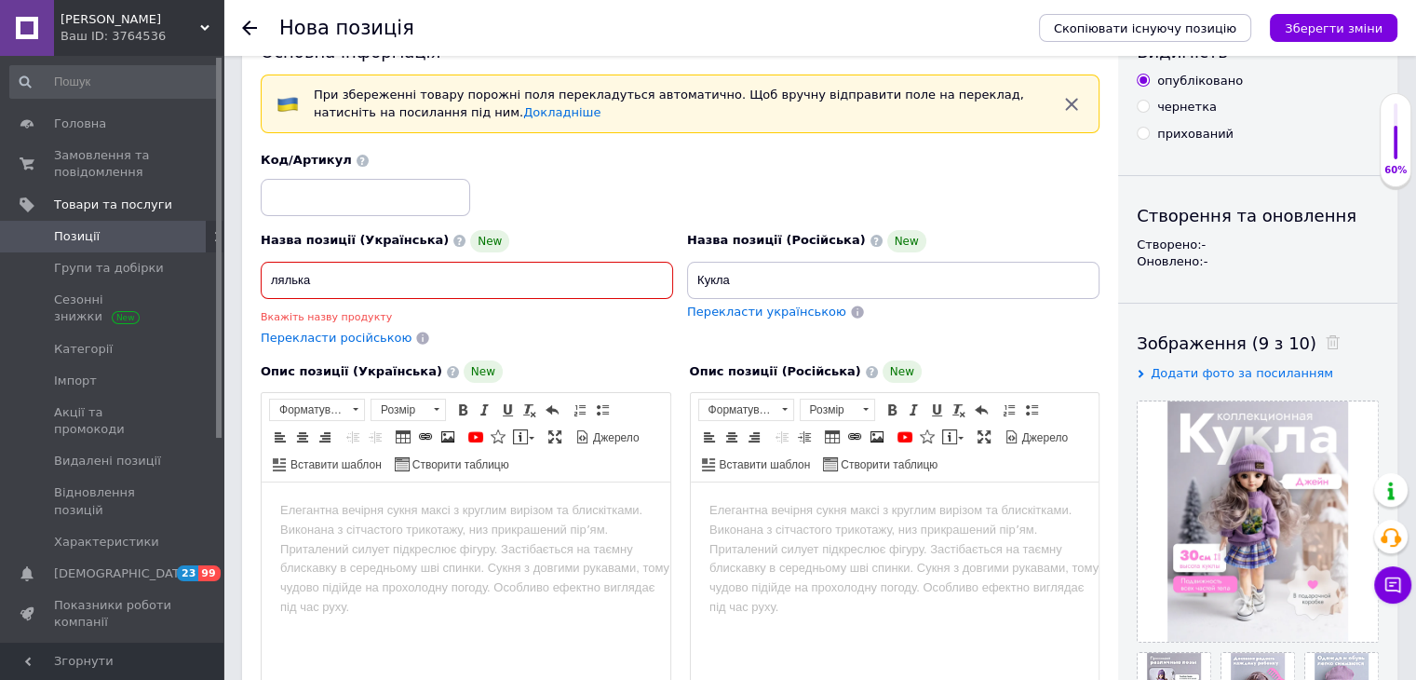
scroll to position [186, 0]
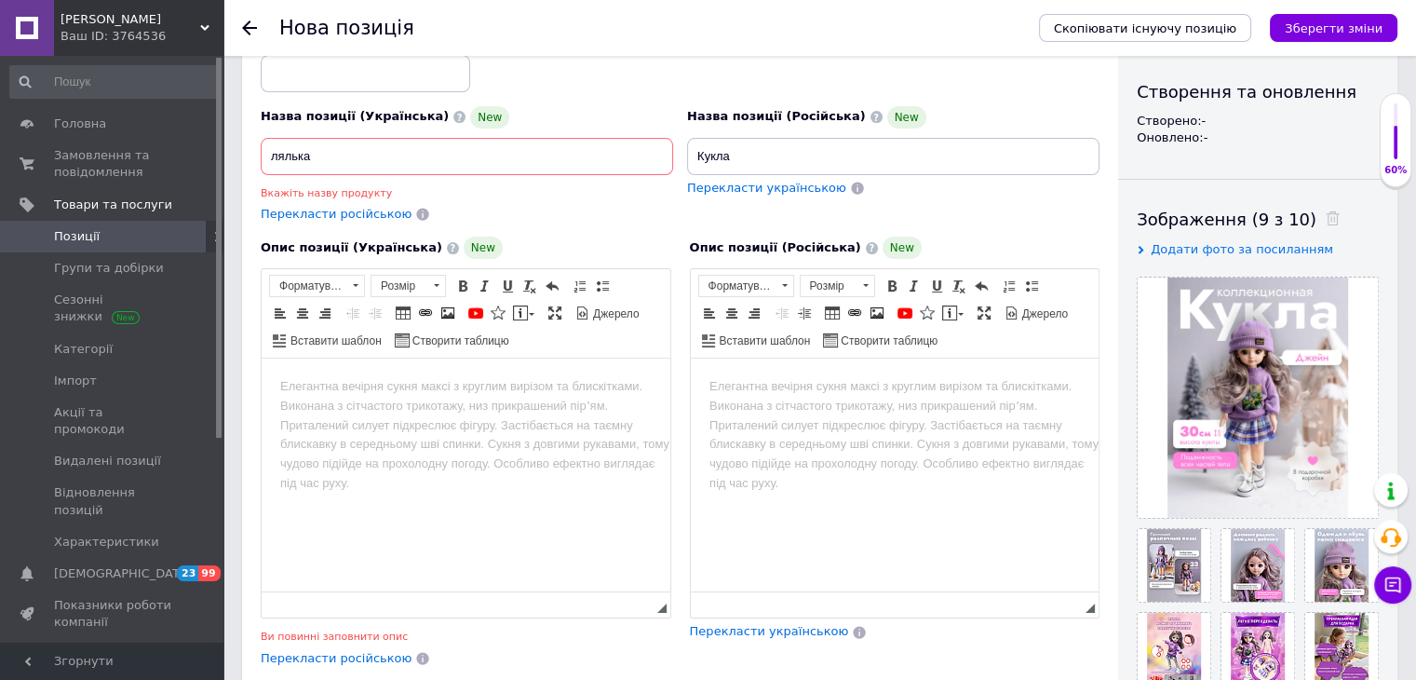
click at [409, 407] on html at bounding box center [466, 386] width 409 height 57
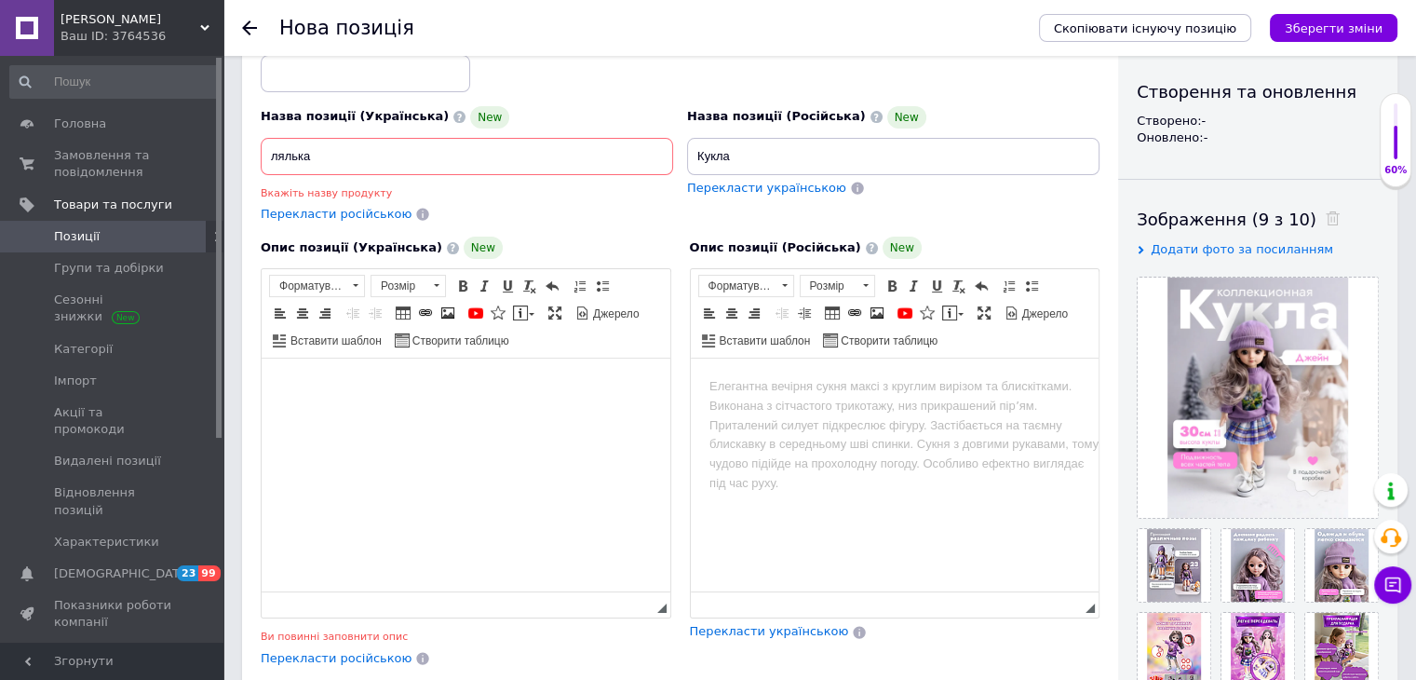
drag, startPoint x: 407, startPoint y: 407, endPoint x: 364, endPoint y: 380, distance: 50.6
click at [364, 380] on body "Редактор, 0E119DEB-D1A1-4A8C-9E48-4979CB0F1436" at bounding box center [465, 387] width 371 height 20
click at [888, 375] on html at bounding box center [894, 386] width 409 height 57
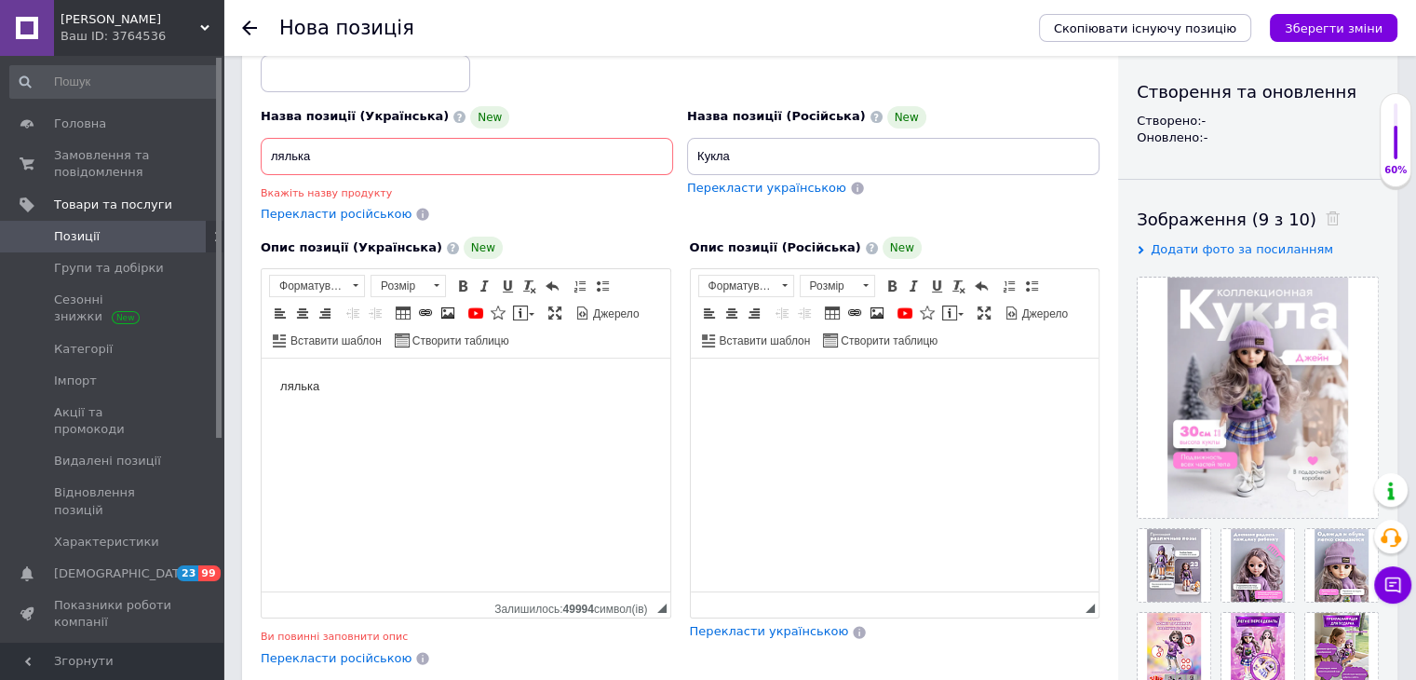
drag, startPoint x: 747, startPoint y: 151, endPoint x: 688, endPoint y: 158, distance: 60.0
click at [688, 158] on input "Кукла" at bounding box center [893, 156] width 412 height 37
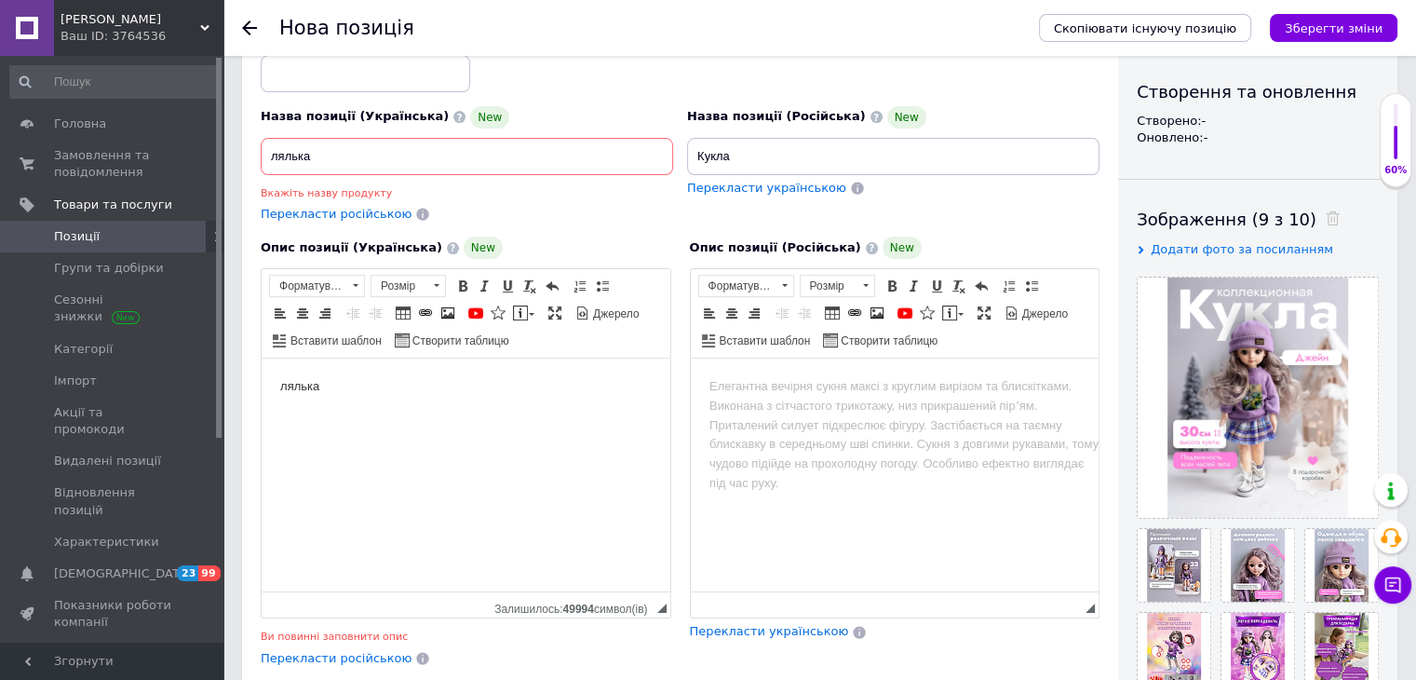
click at [766, 388] on body "Редактор, 5D61360B-3548-4A47-9B4D-1E8B01DC9F07" at bounding box center [893, 387] width 371 height 20
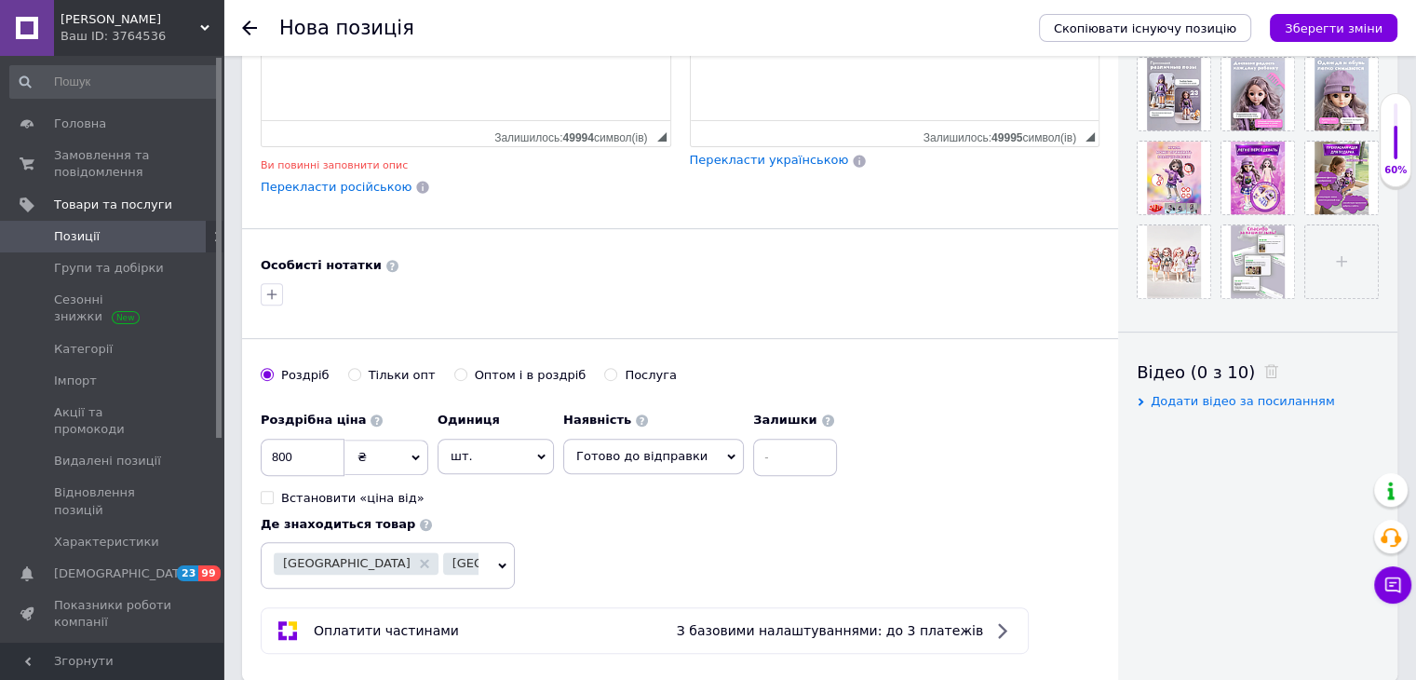
scroll to position [559, 0]
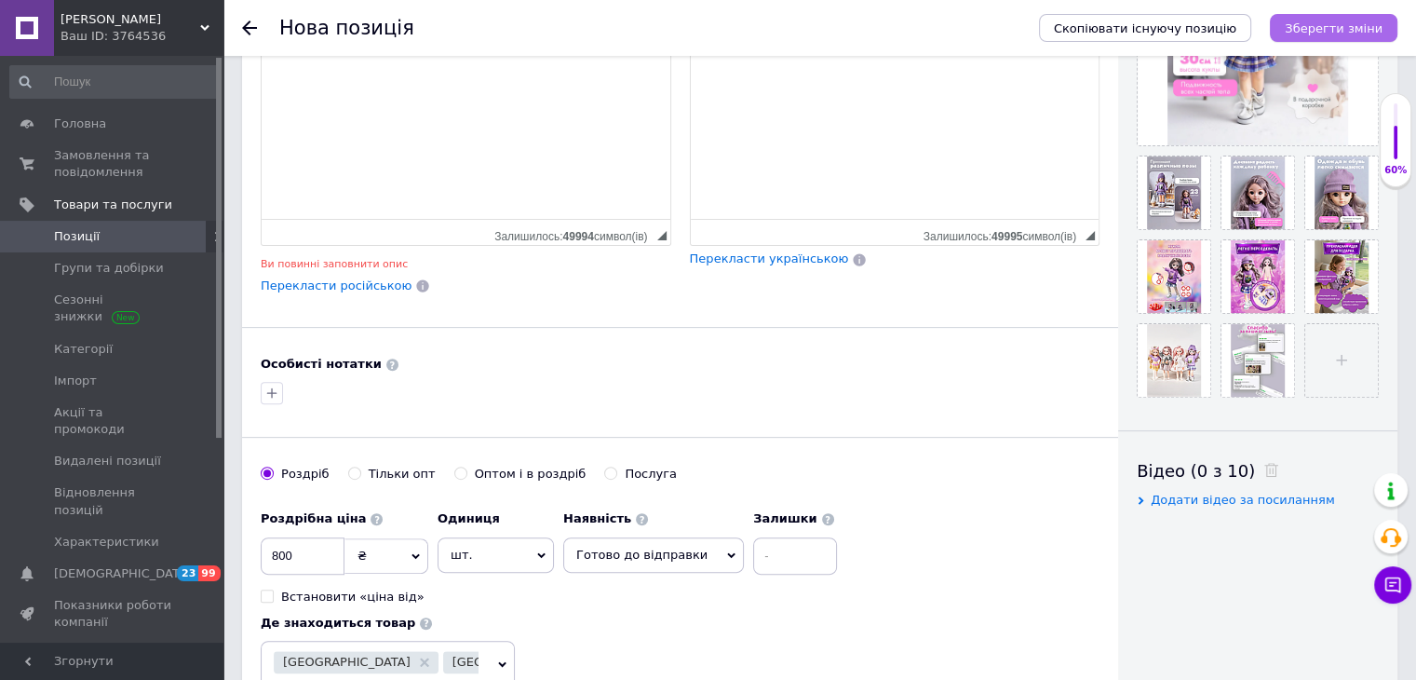
click at [1339, 30] on icon "Зберегти зміни" at bounding box center [1334, 28] width 98 height 14
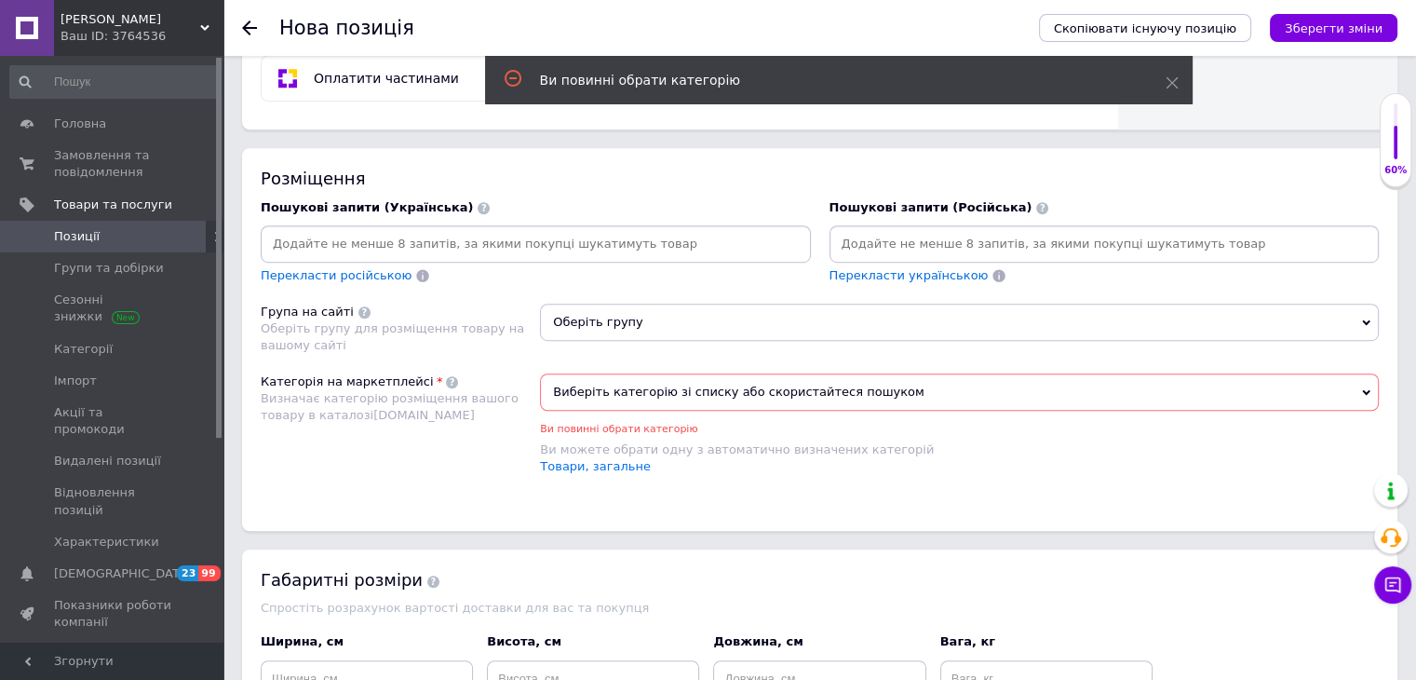
scroll to position [1158, 0]
click at [778, 372] on span "Виберіть категорію зі списку або скористайтеся пошуком" at bounding box center [959, 390] width 839 height 37
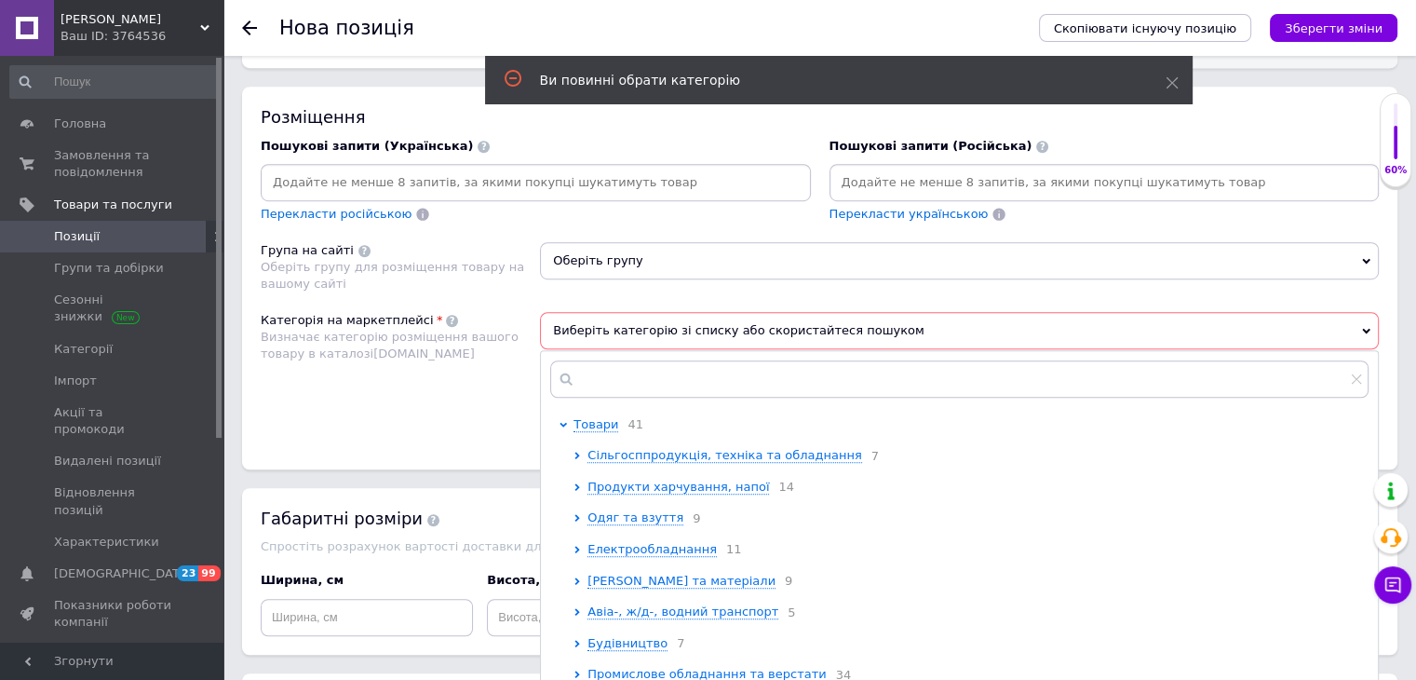
scroll to position [1251, 0]
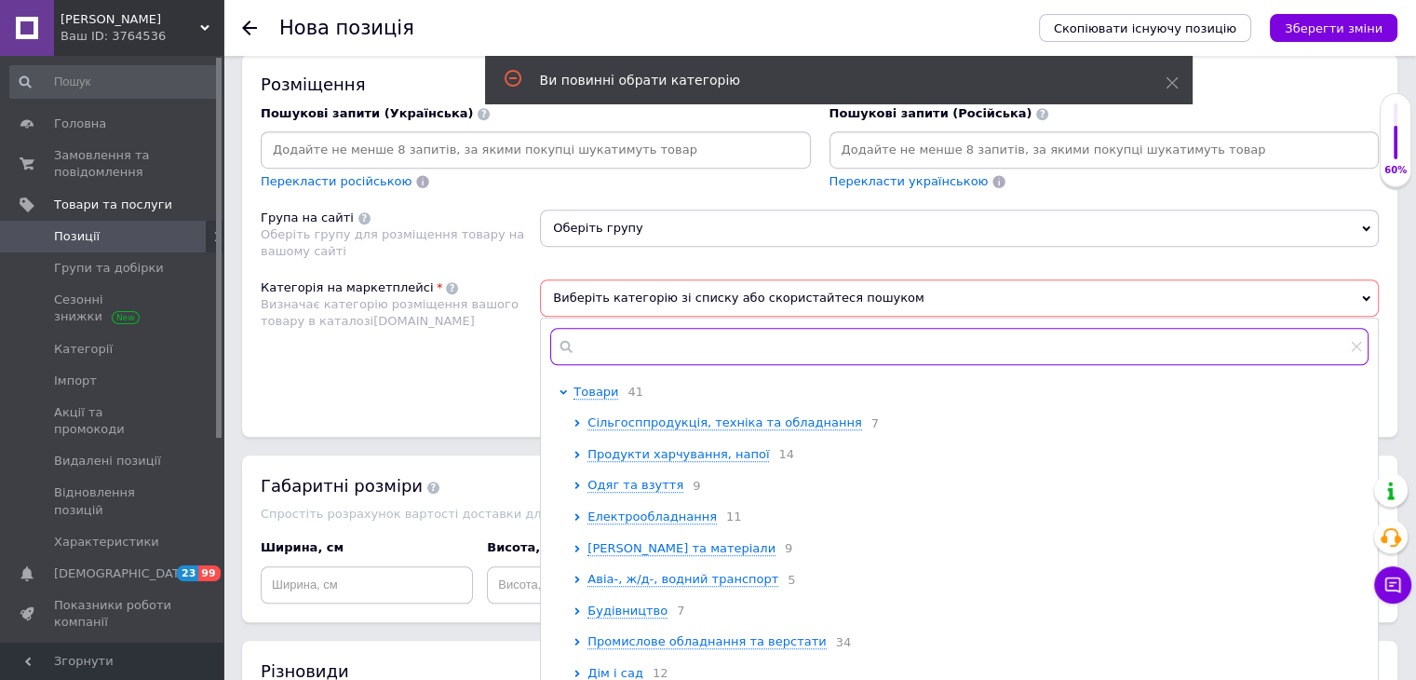
click at [678, 328] on input "text" at bounding box center [959, 346] width 818 height 37
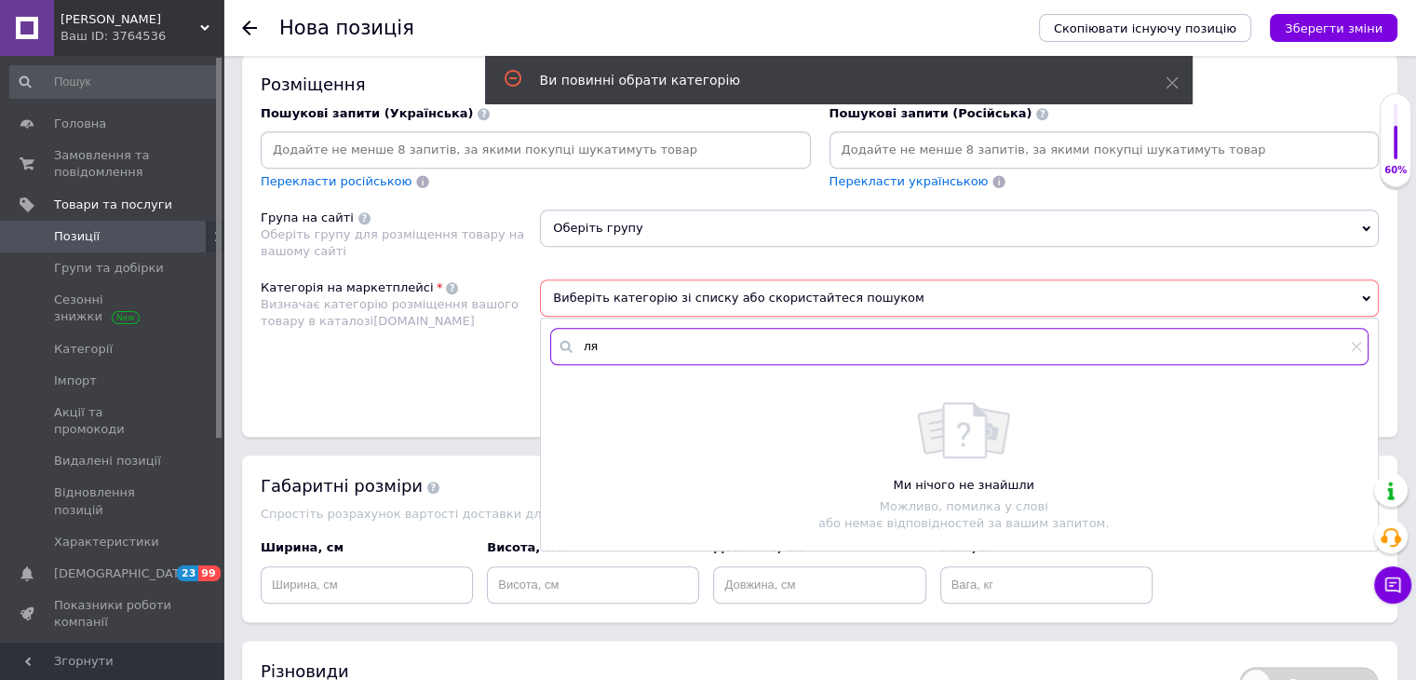
type input "л"
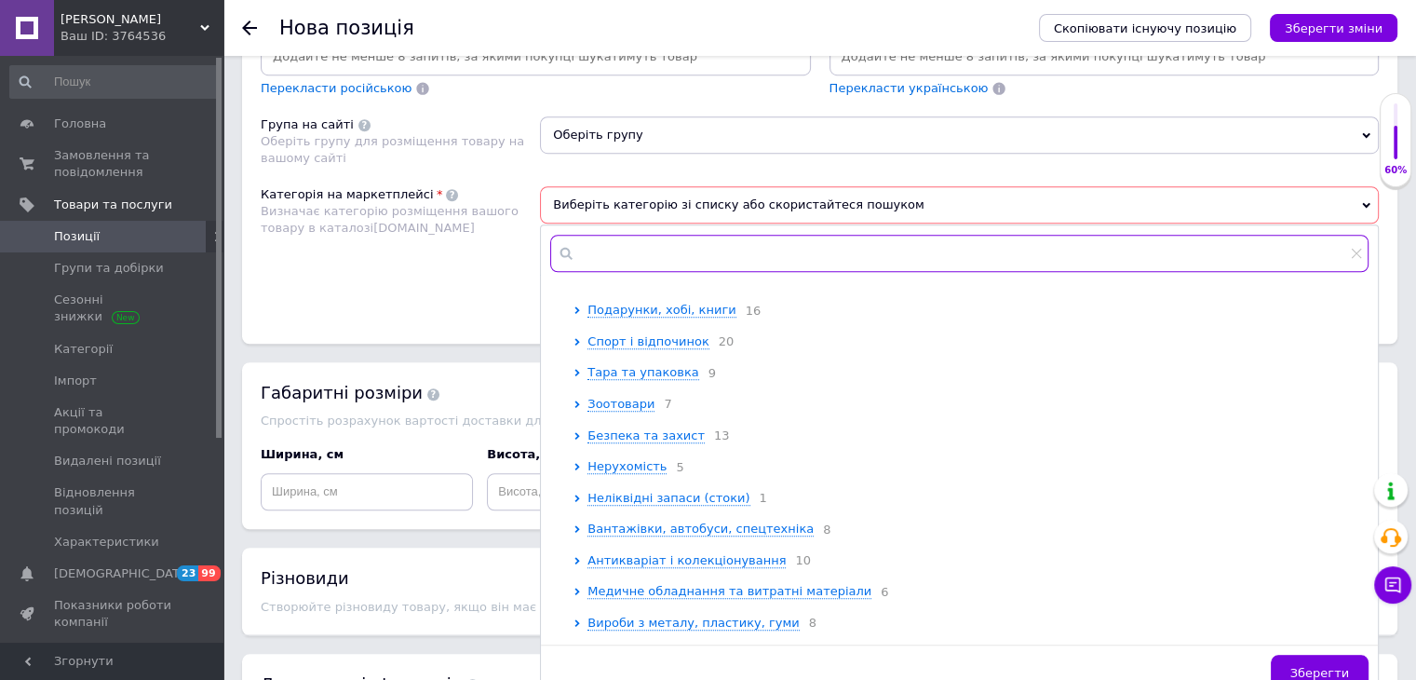
scroll to position [0, 0]
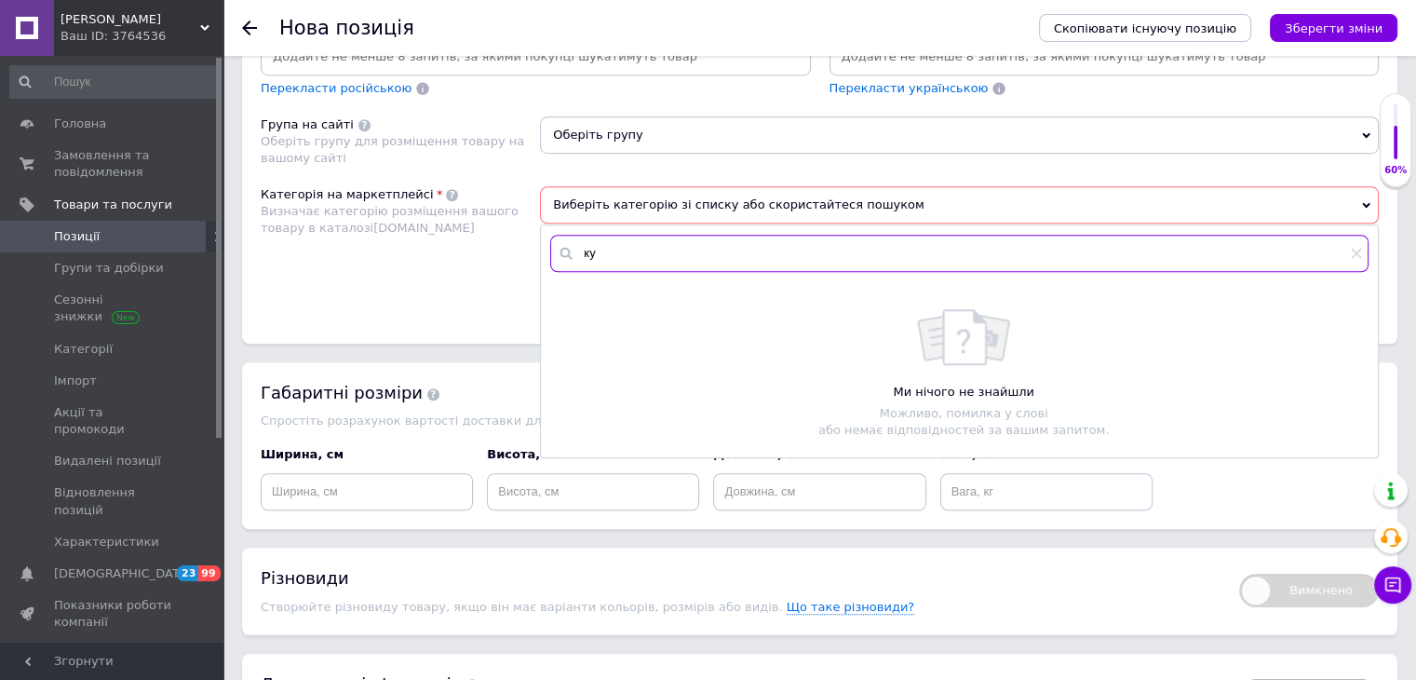
type input "к"
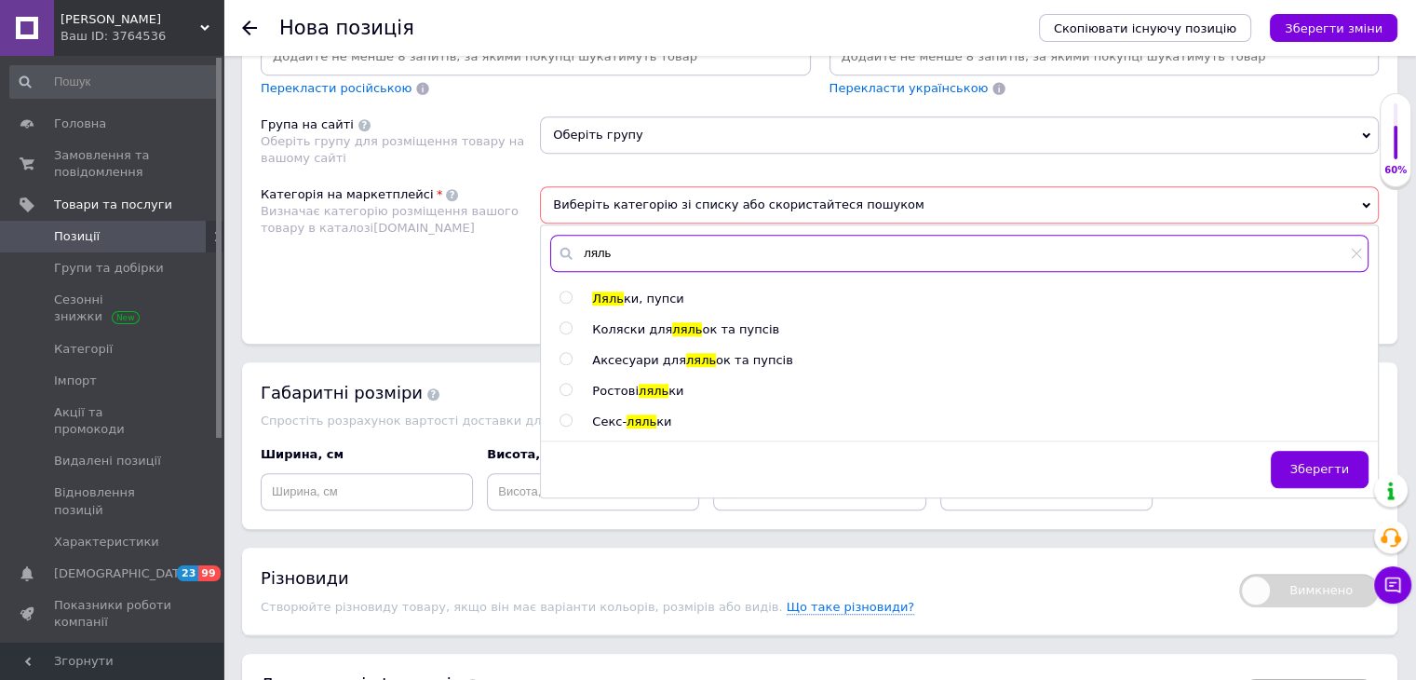
type input "ляль"
click at [564, 291] on input "radio" at bounding box center [565, 297] width 12 height 12
radio input "true"
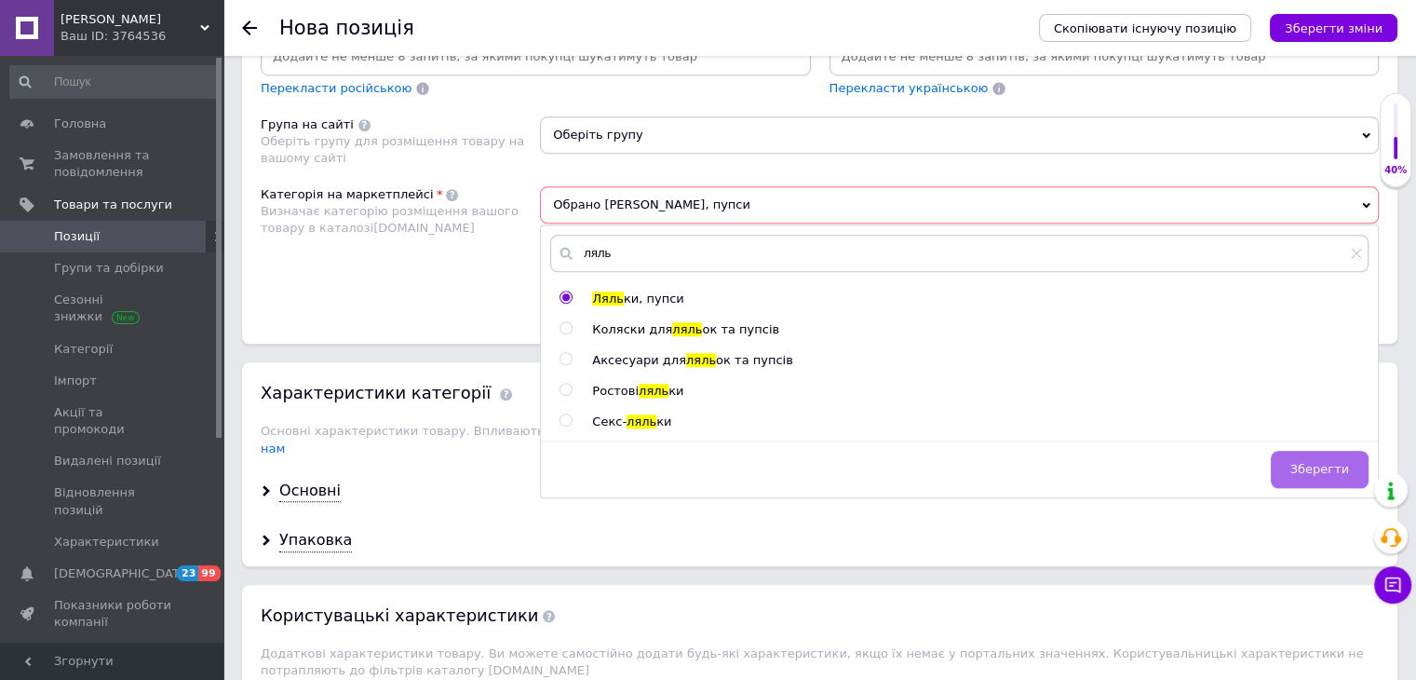
click at [1308, 462] on span "Зберегти" at bounding box center [1319, 469] width 59 height 14
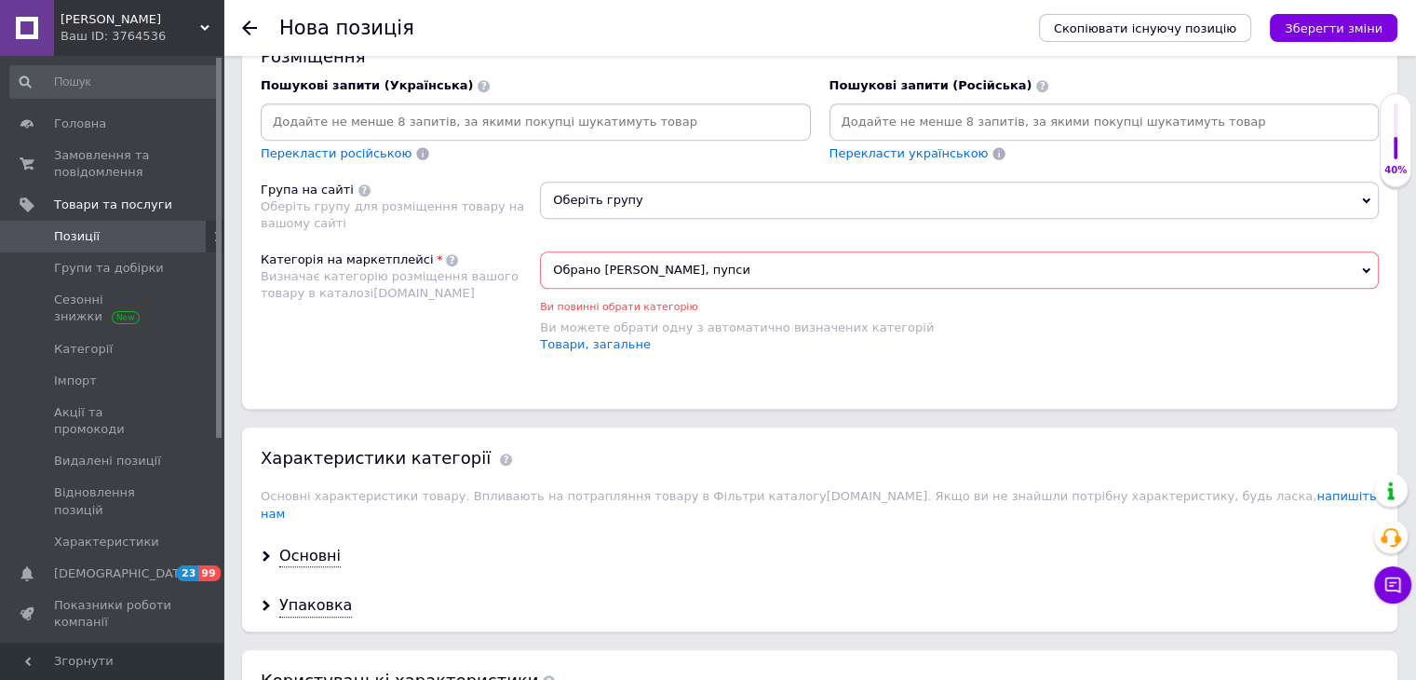
scroll to position [1251, 0]
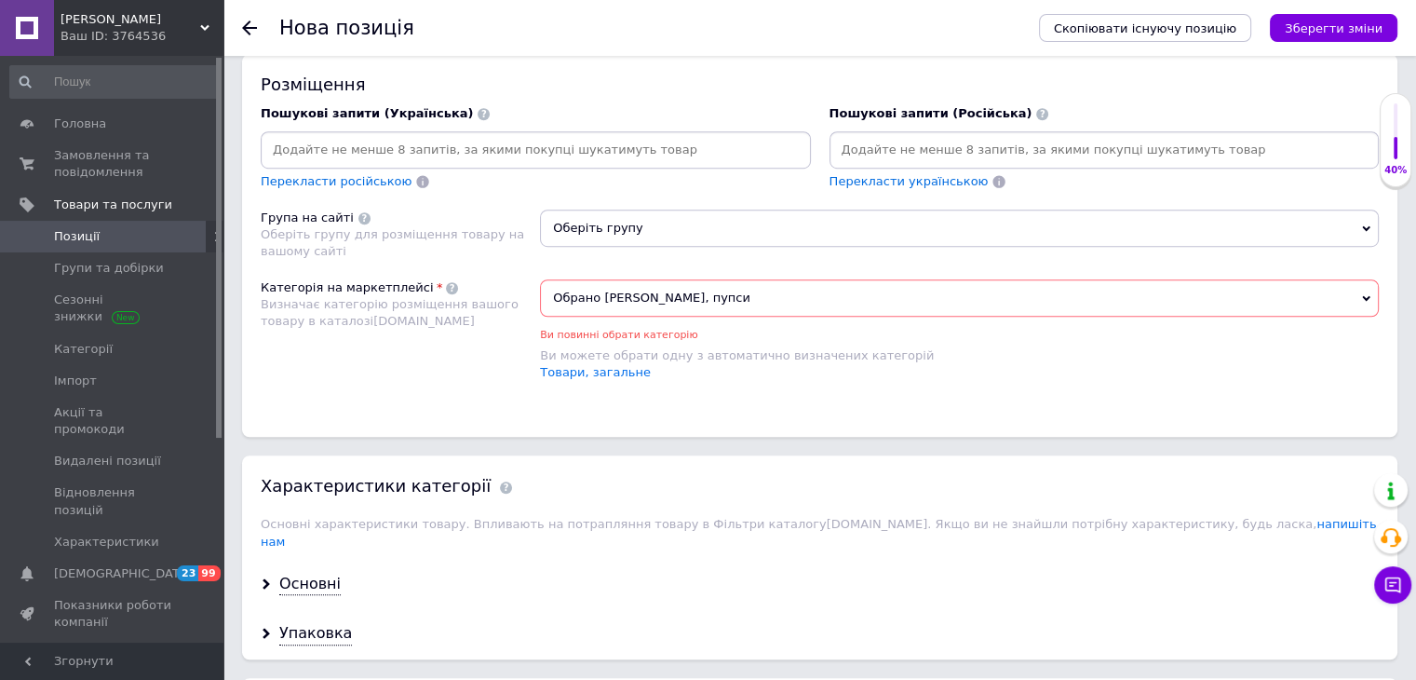
click at [701, 209] on span "Оберіть групу" at bounding box center [959, 227] width 839 height 37
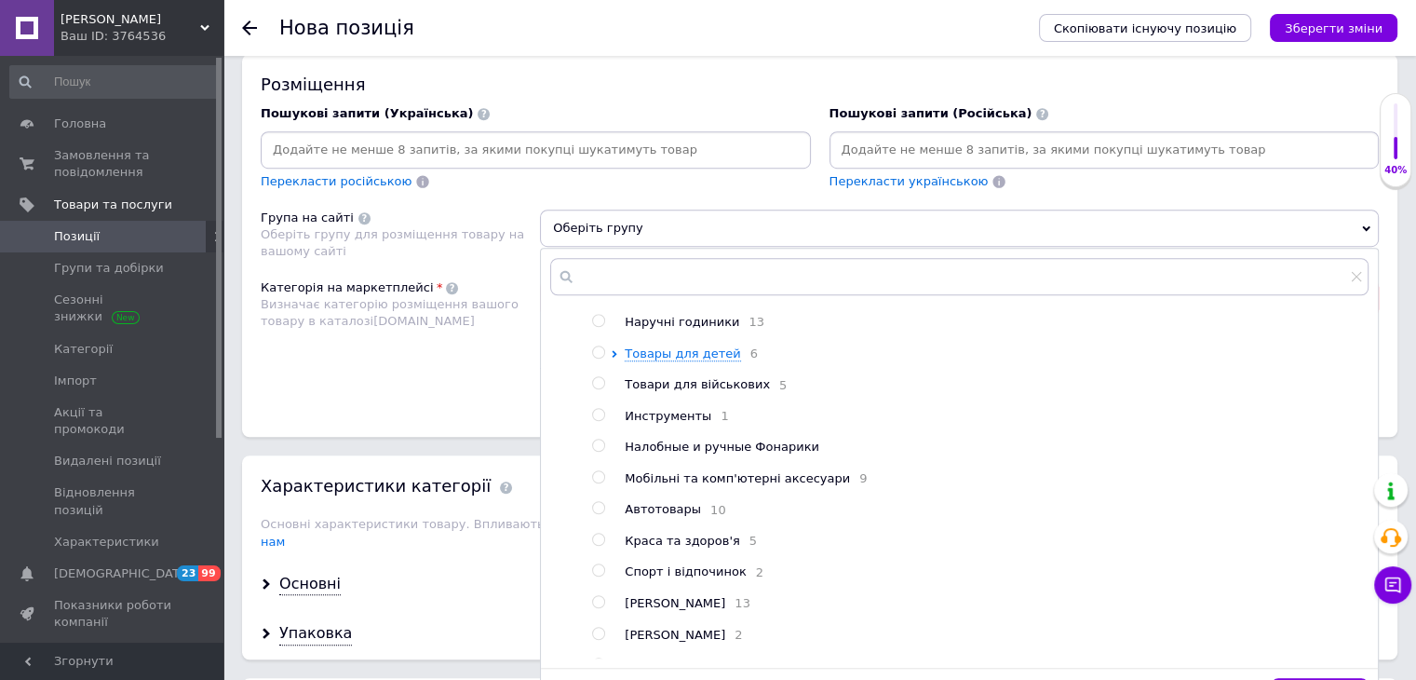
scroll to position [162, 0]
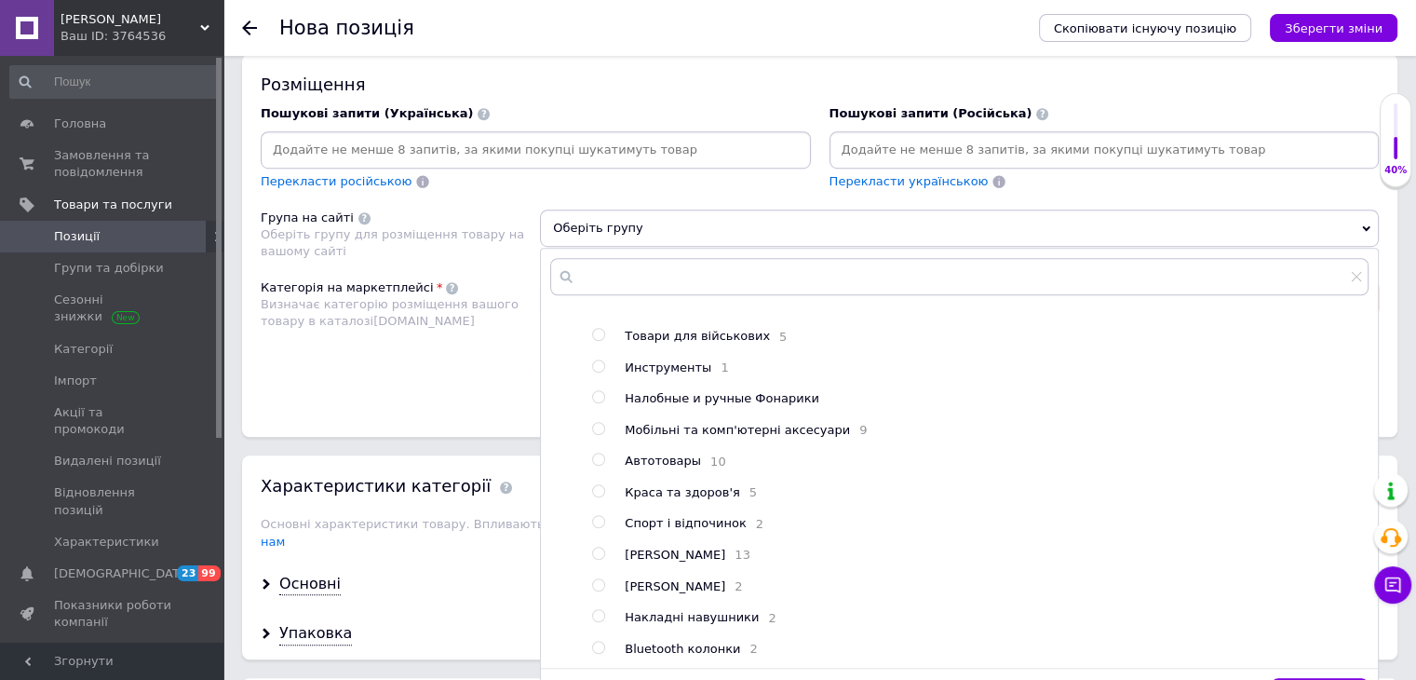
click at [599, 547] on input "radio" at bounding box center [598, 553] width 12 height 12
radio input "true"
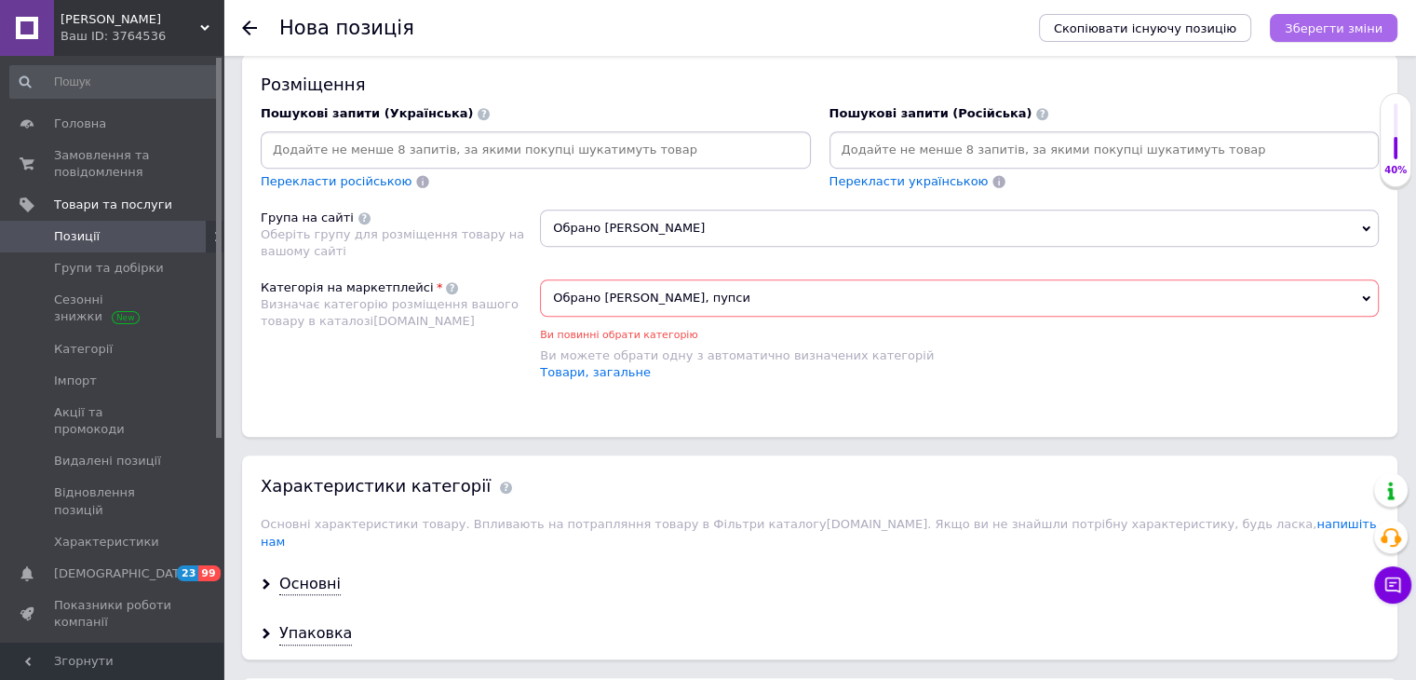
click at [1339, 34] on icon "Зберегти зміни" at bounding box center [1334, 28] width 98 height 14
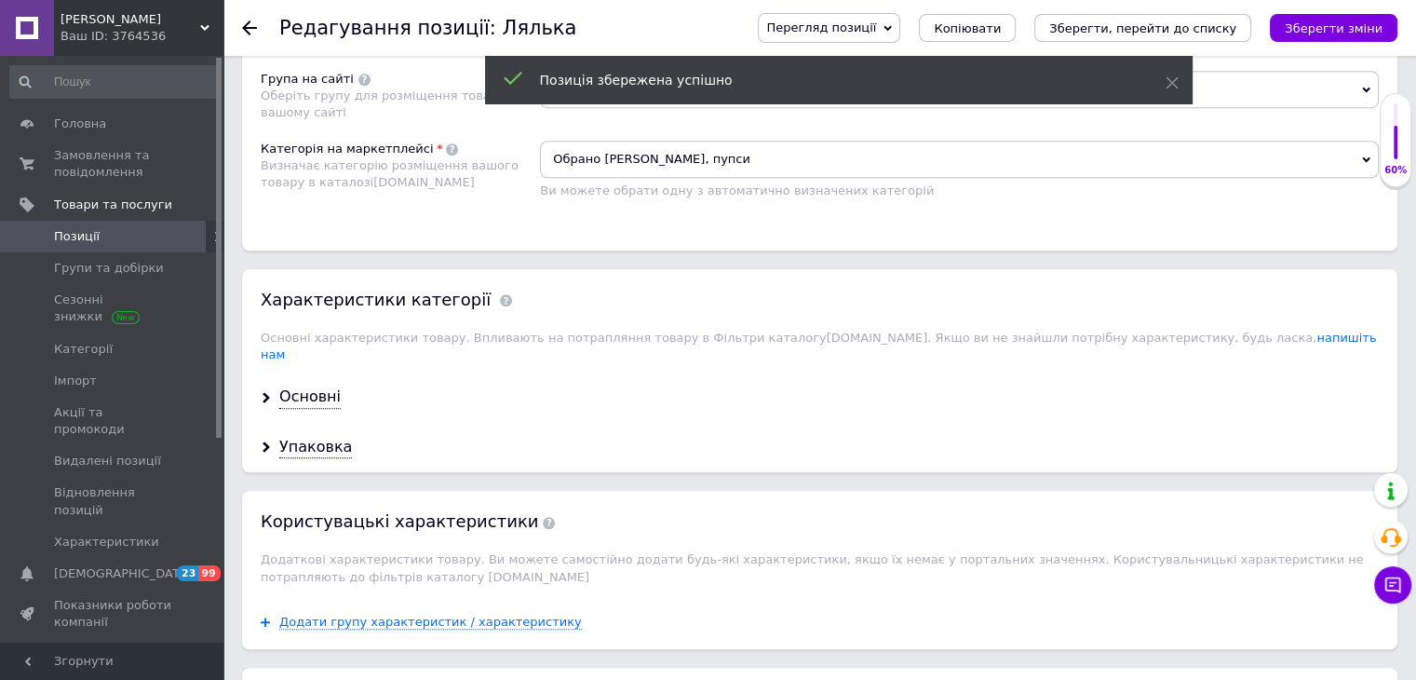
scroll to position [1489, 0]
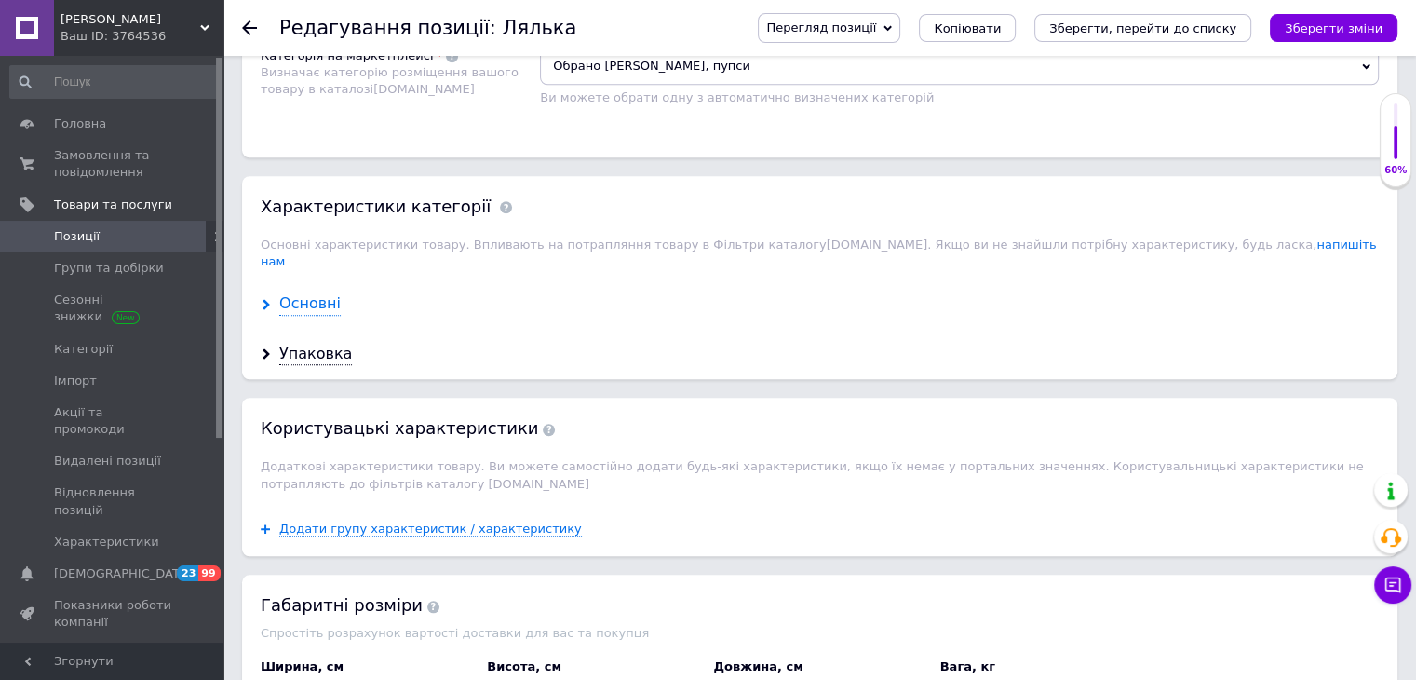
click at [324, 293] on div "Основні" at bounding box center [309, 303] width 61 height 21
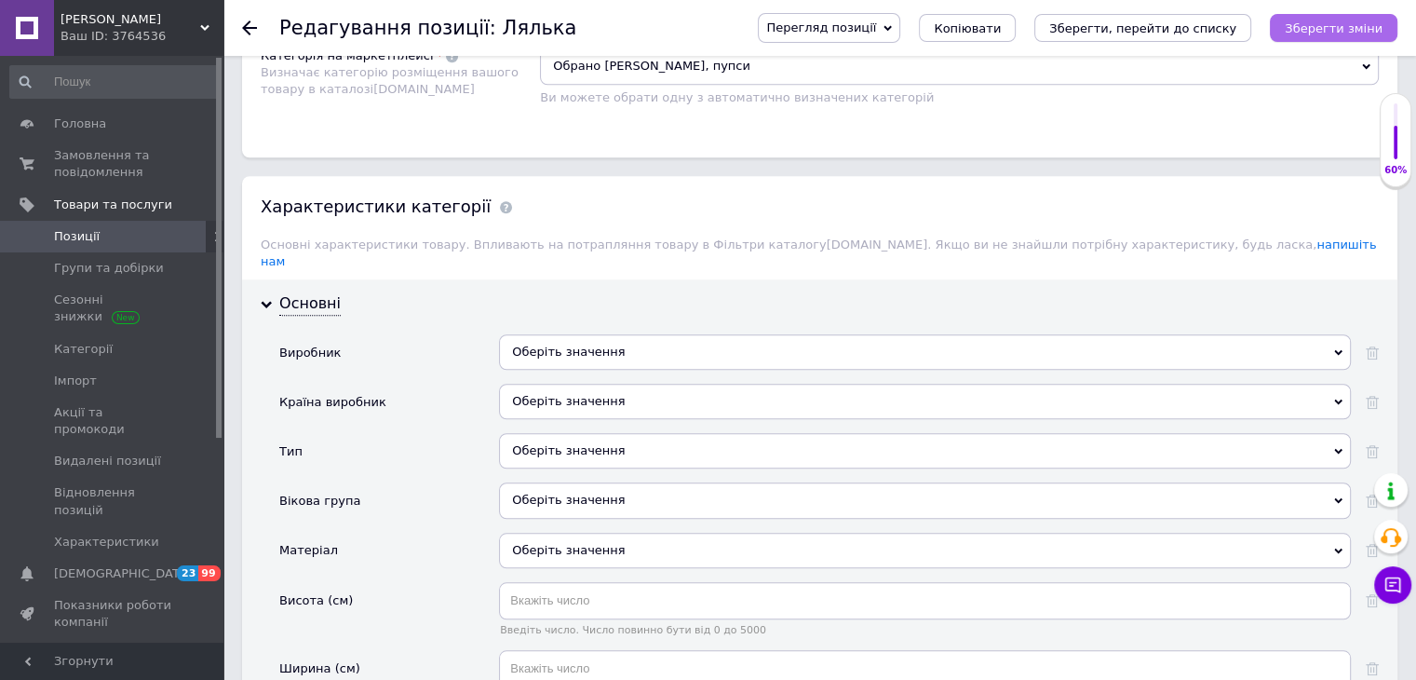
click at [1298, 34] on icon "Зберегти зміни" at bounding box center [1334, 28] width 98 height 14
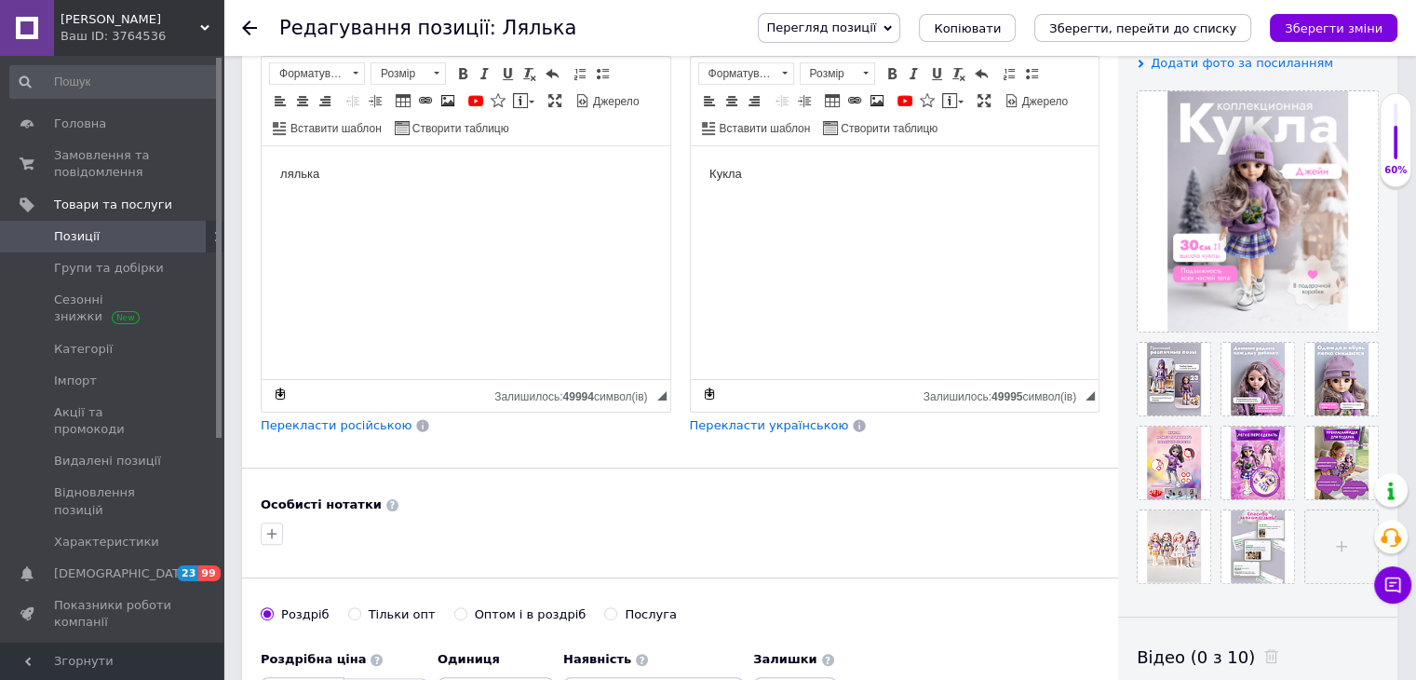
scroll to position [0, 0]
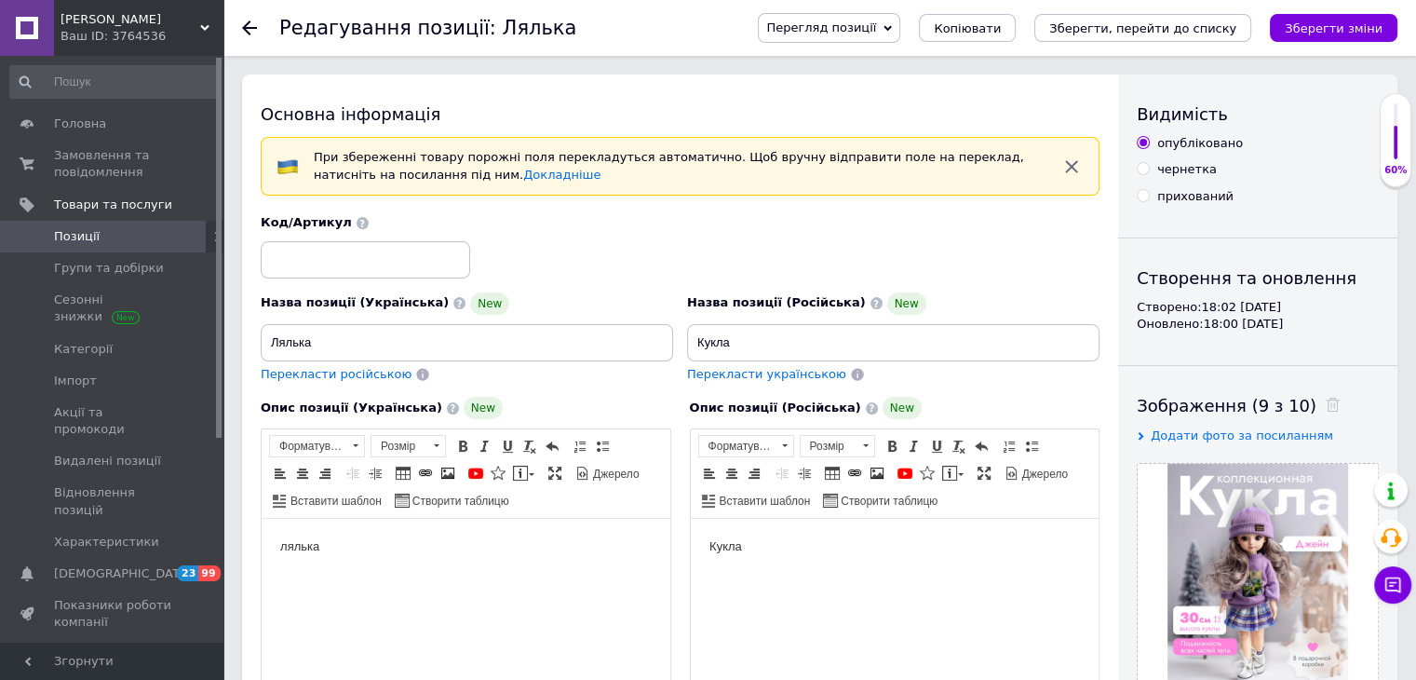
click at [246, 25] on use at bounding box center [249, 27] width 15 height 15
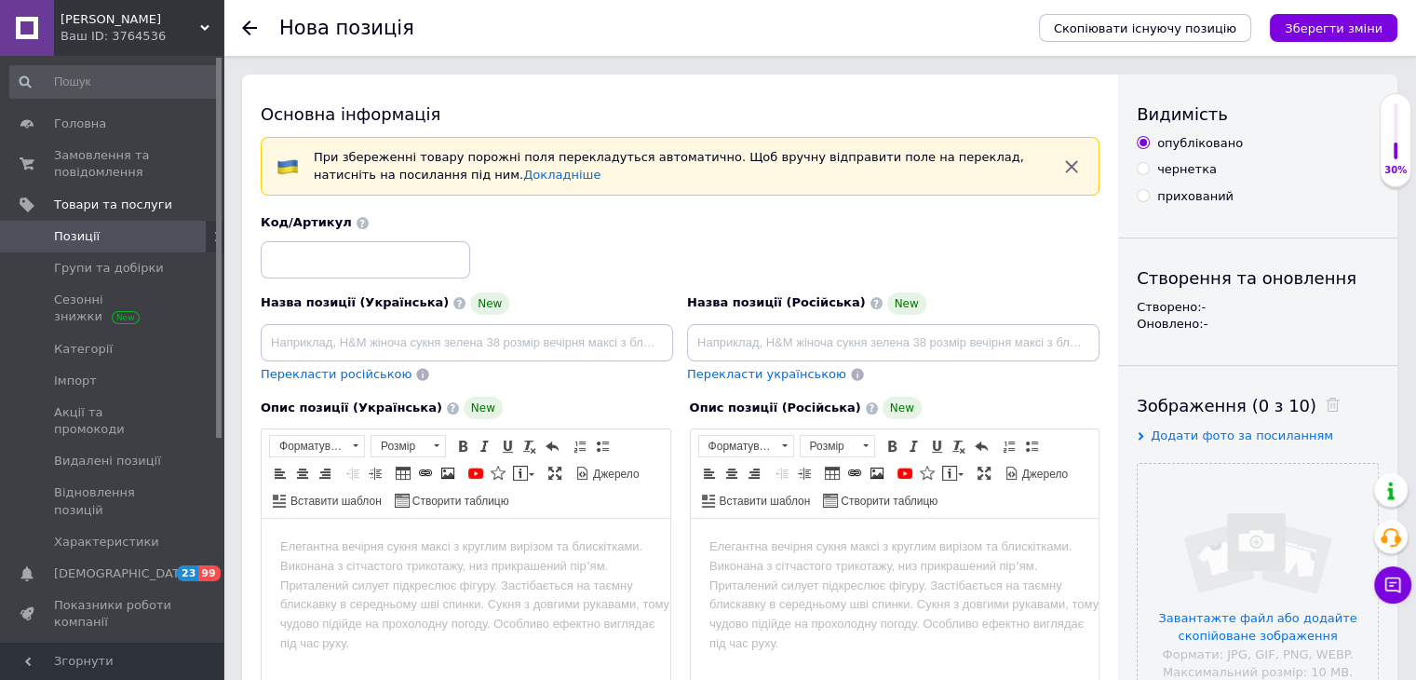
click at [246, 25] on use at bounding box center [249, 27] width 15 height 15
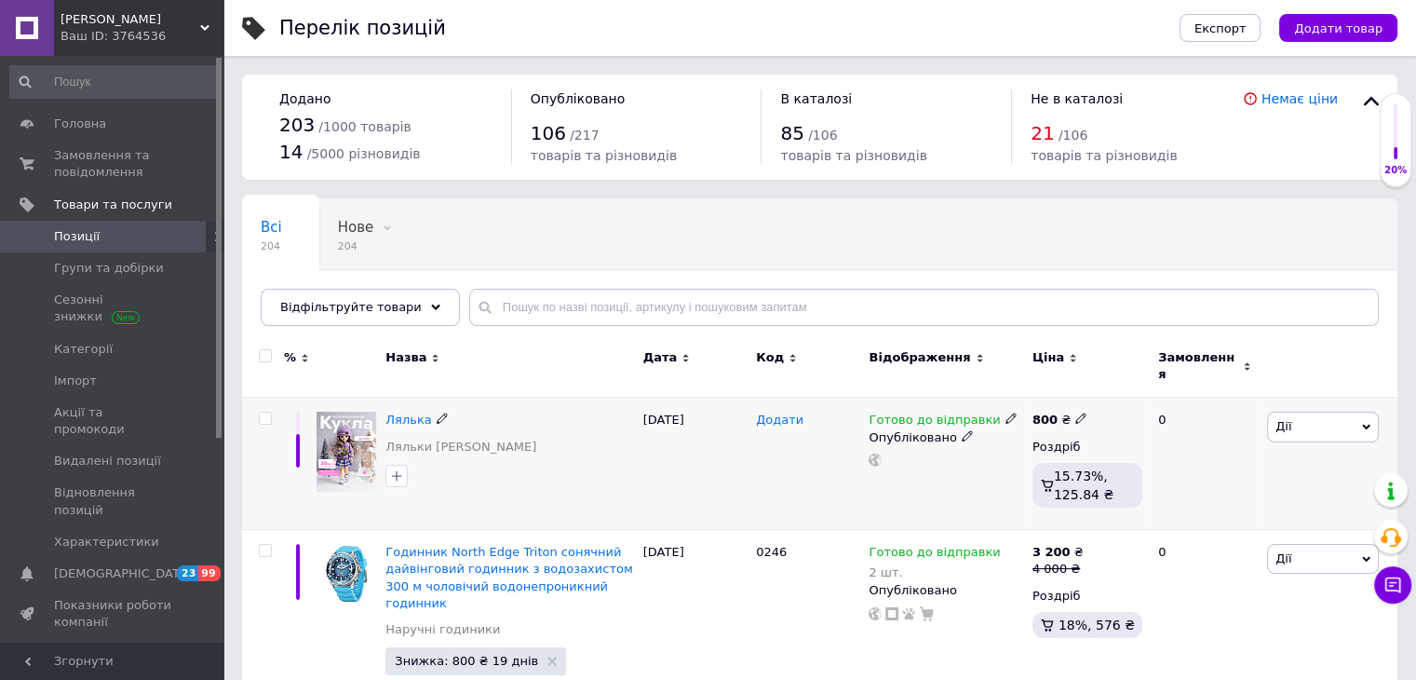
click at [775, 414] on span "Додати" at bounding box center [779, 419] width 47 height 15
type input "0247"
click at [787, 470] on div at bounding box center [807, 463] width 113 height 132
click at [421, 414] on span "Лялька" at bounding box center [408, 419] width 46 height 14
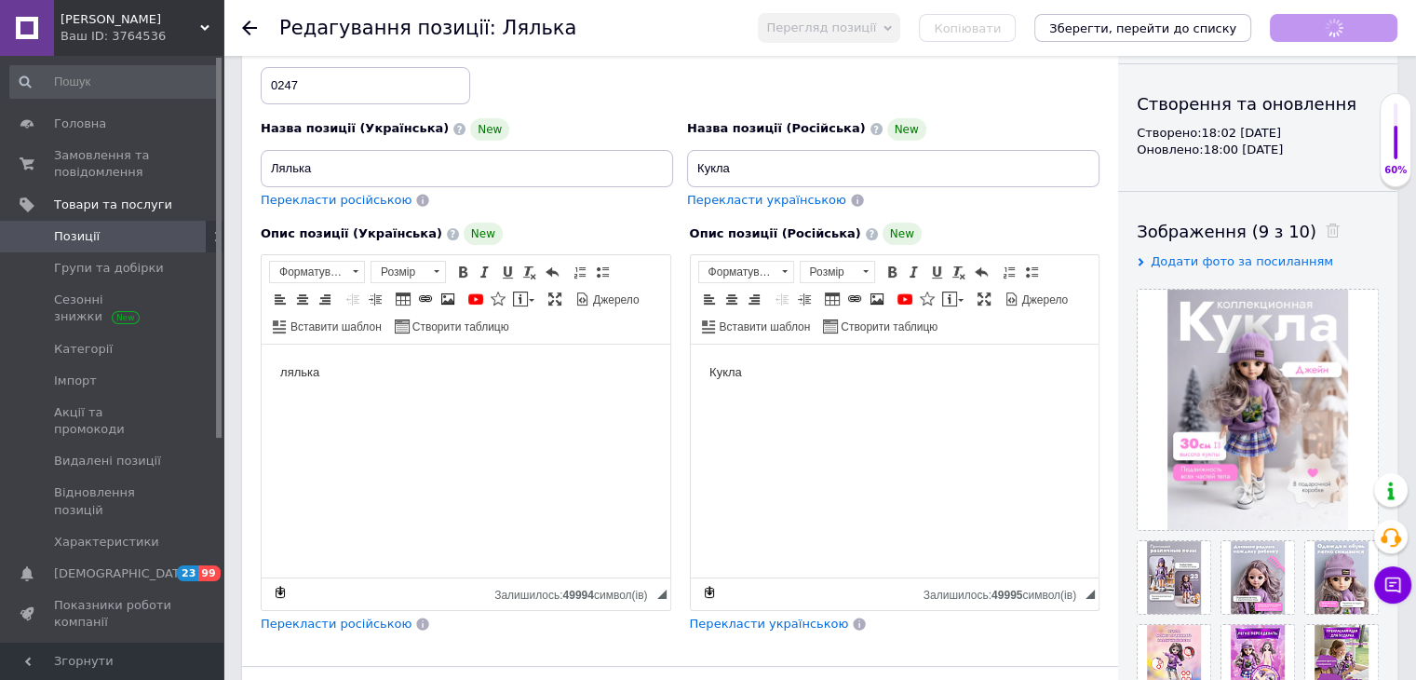
scroll to position [186, 0]
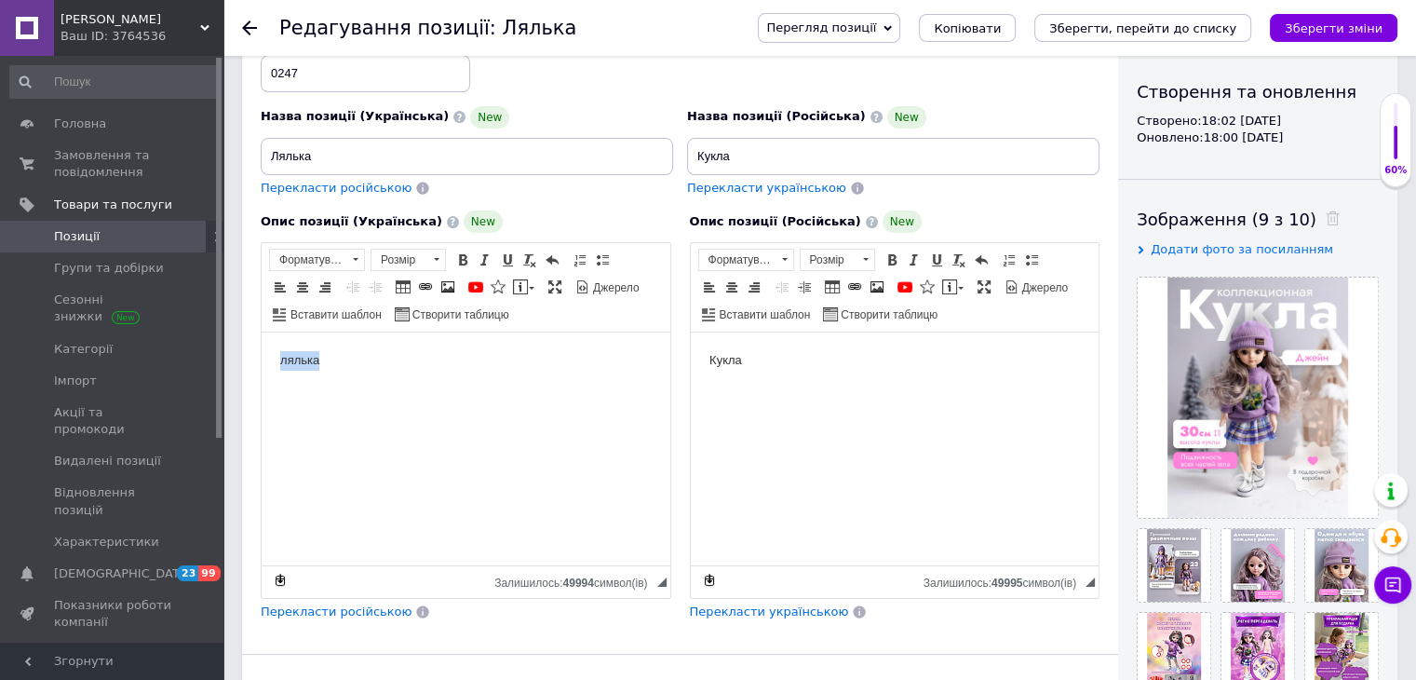
drag, startPoint x: 425, startPoint y: 377, endPoint x: 281, endPoint y: 378, distance: 144.3
click at [281, 378] on html "лялька" at bounding box center [466, 360] width 409 height 57
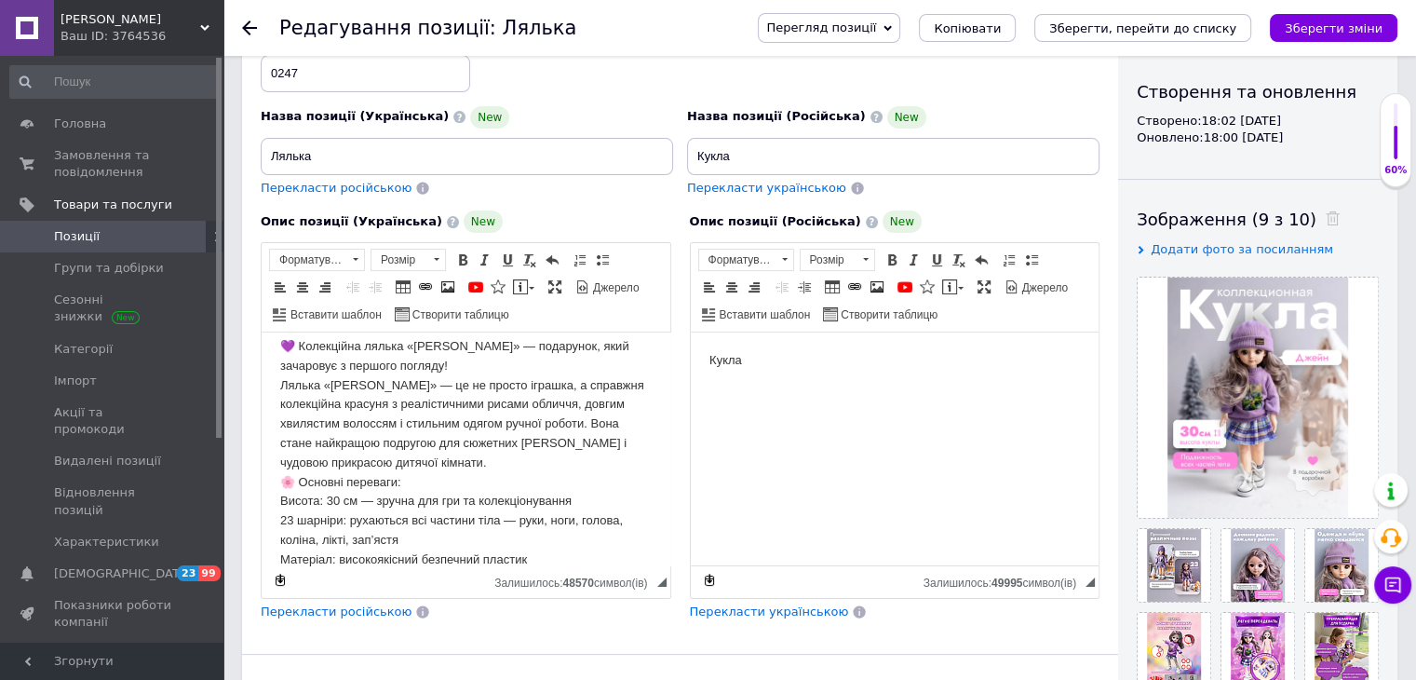
scroll to position [0, 0]
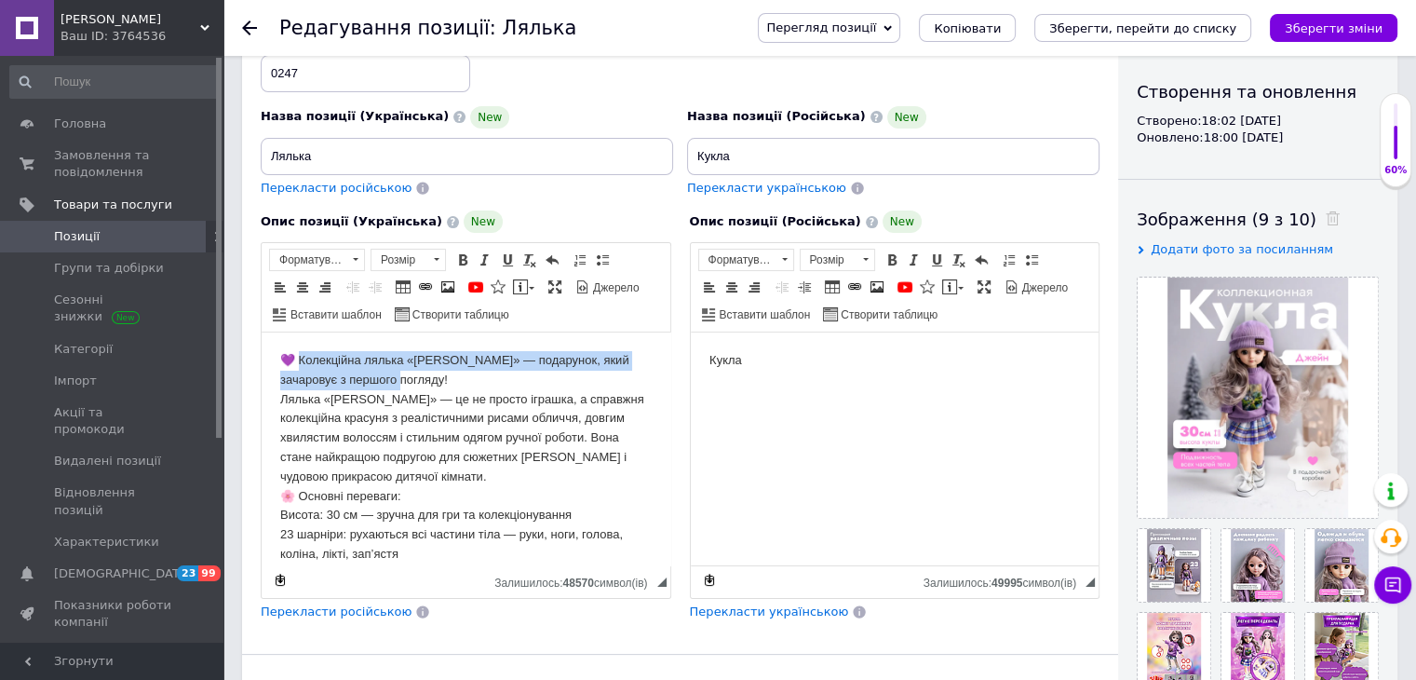
drag, startPoint x: 303, startPoint y: 359, endPoint x: 392, endPoint y: 385, distance: 93.1
click at [465, 258] on span at bounding box center [462, 259] width 15 height 15
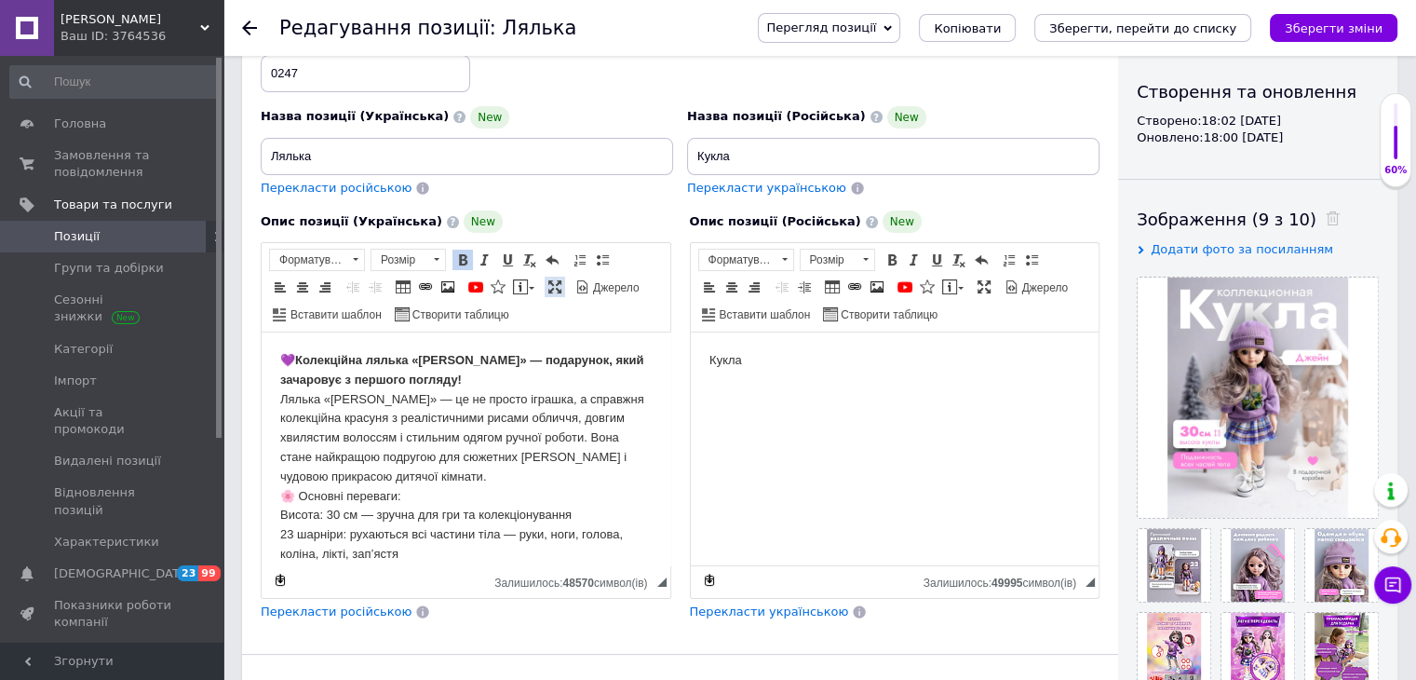
click at [547, 282] on span at bounding box center [554, 286] width 15 height 15
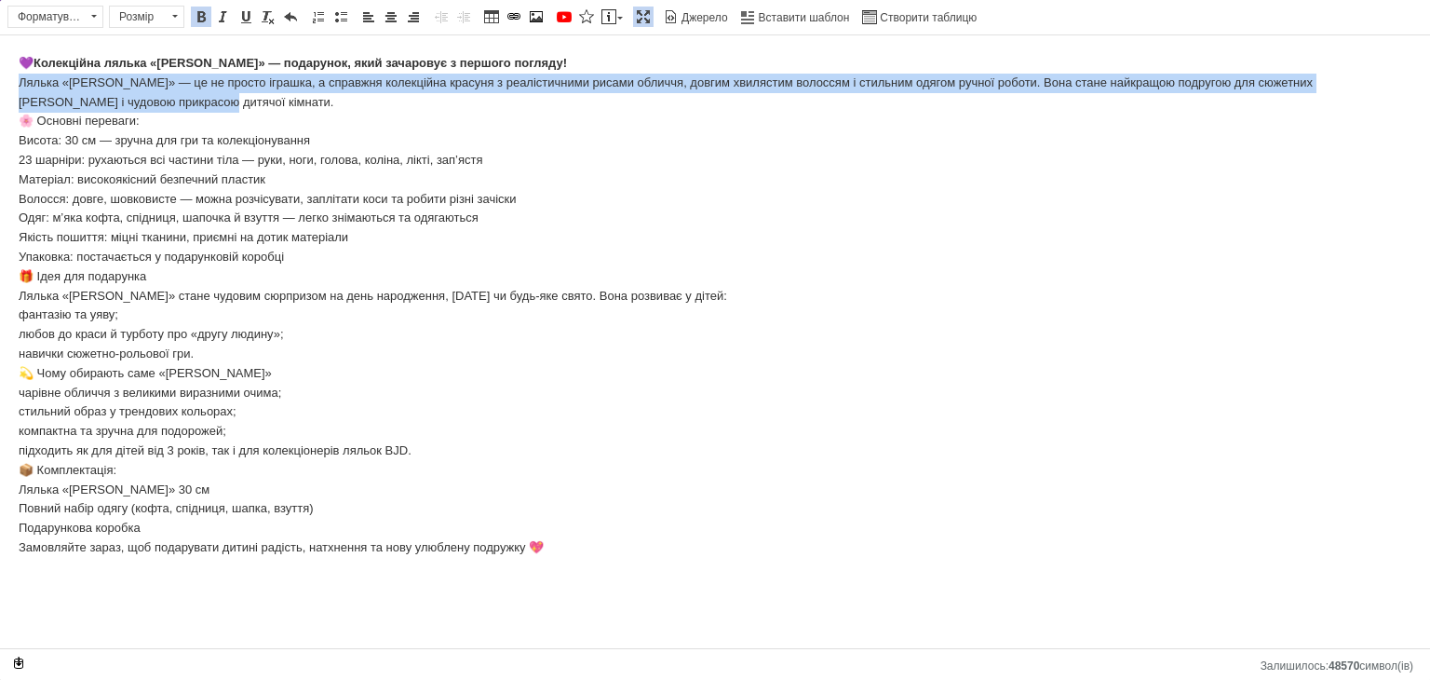
drag, startPoint x: 20, startPoint y: 82, endPoint x: 115, endPoint y: 111, distance: 99.2
click at [115, 111] on body "💜 Колекційна лялька «[PERSON_NAME]» — подарунок, який зачаровує з першого погля…" at bounding box center [715, 306] width 1393 height 504
click at [199, 20] on span at bounding box center [201, 16] width 15 height 15
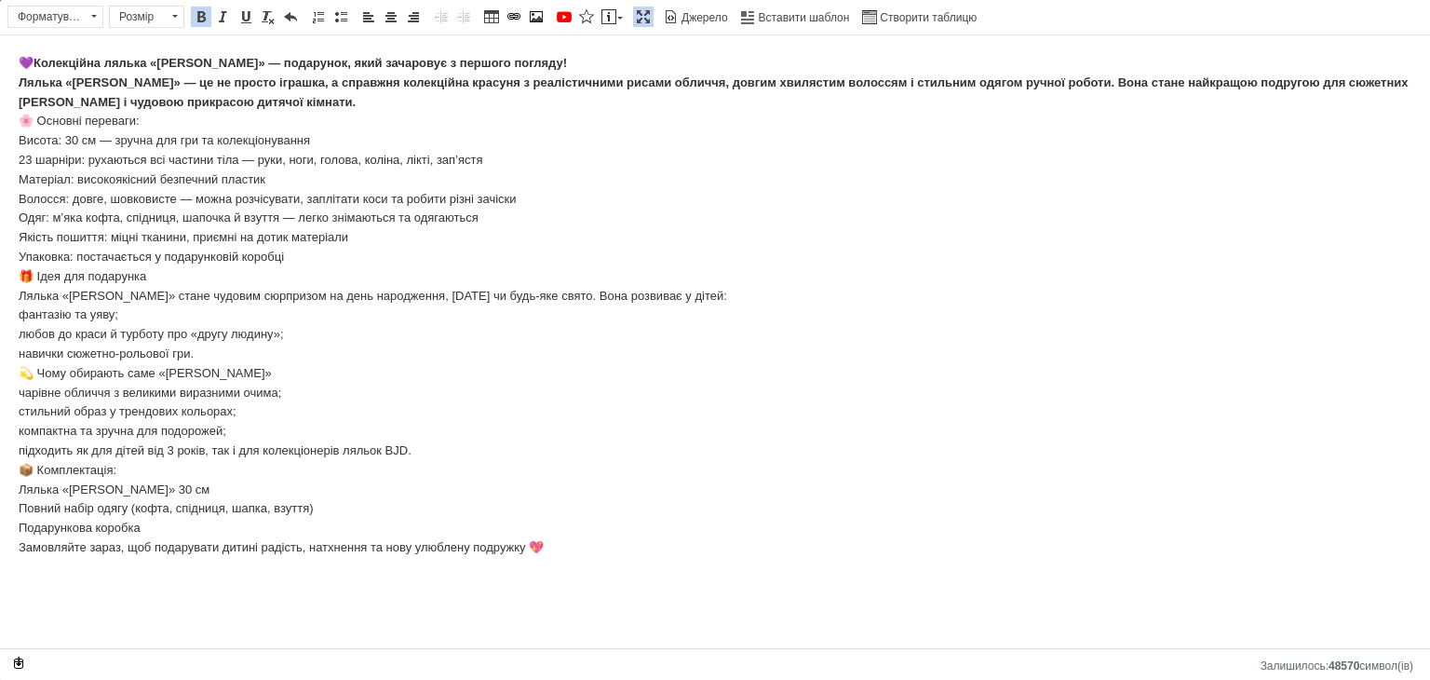
click at [190, 141] on body "💜 Колекційна лялька «[PERSON_NAME]» — подарунок, який зачаровує з першого погля…" at bounding box center [715, 306] width 1393 height 504
drag, startPoint x: 38, startPoint y: 119, endPoint x: 149, endPoint y: 120, distance: 110.8
click at [149, 120] on body "💜 Колекційна лялька «[PERSON_NAME]» — подарунок, який зачаровує з першого погля…" at bounding box center [715, 306] width 1393 height 504
click at [180, 115] on body "💜 Колекційна лялька «[PERSON_NAME]» — подарунок, який зачаровує з першого погля…" at bounding box center [715, 306] width 1393 height 504
drag, startPoint x: 140, startPoint y: 116, endPoint x: 19, endPoint y: 115, distance: 121.0
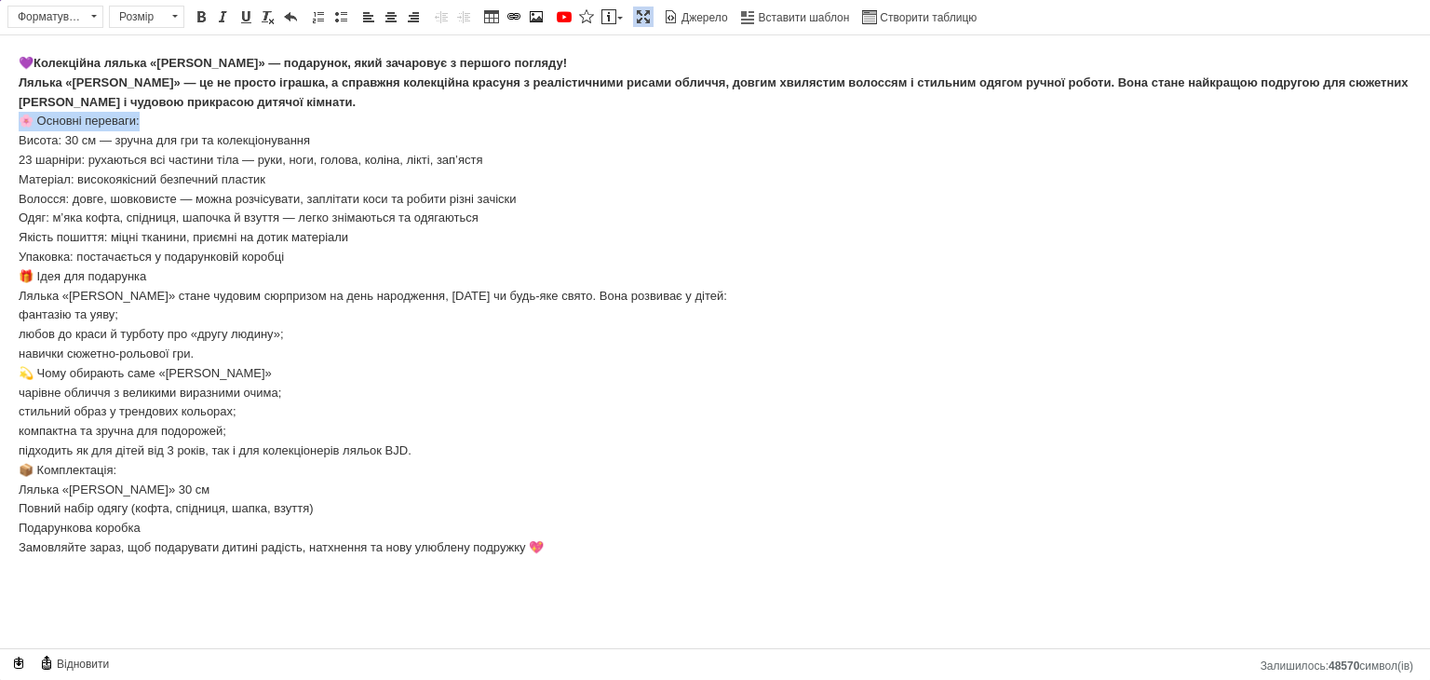
click at [19, 115] on body "💜 Колекційна лялька «[PERSON_NAME]» — подарунок, який зачаровує з першого погля…" at bounding box center [715, 306] width 1393 height 504
click at [197, 23] on span at bounding box center [201, 16] width 15 height 15
click at [153, 149] on body "💜 Колекційна лялька «[PERSON_NAME]» — подарунок, який зачаровує з першого погля…" at bounding box center [715, 306] width 1393 height 504
click at [20, 144] on body "💜 Колекційна лялька «[PERSON_NAME]» — подарунок, який зачаровує з першого погля…" at bounding box center [715, 306] width 1393 height 504
drag, startPoint x: 22, startPoint y: 143, endPoint x: 61, endPoint y: 143, distance: 39.1
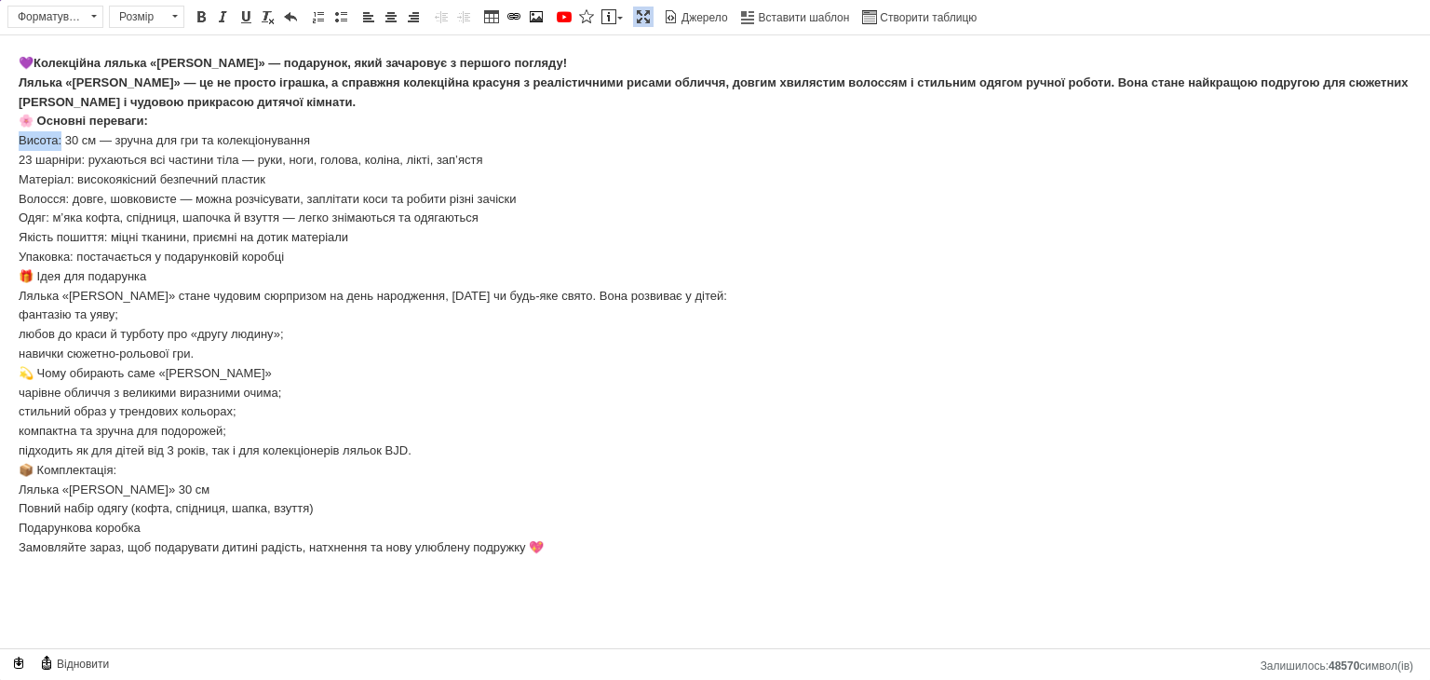
click at [61, 143] on body "💜 Колекційна лялька «[PERSON_NAME]» — подарунок, який зачаровує з першого погля…" at bounding box center [715, 306] width 1393 height 504
click at [197, 13] on span at bounding box center [201, 16] width 15 height 15
click at [101, 172] on body "💜 Колекційна лялька «[PERSON_NAME]» — подарунок, який зачаровує з першого погля…" at bounding box center [715, 306] width 1393 height 504
drag, startPoint x: 19, startPoint y: 181, endPoint x: 70, endPoint y: 180, distance: 51.2
click at [70, 180] on body "💜 Колекційна лялька «[PERSON_NAME]» — подарунок, який зачаровує з першого погля…" at bounding box center [715, 306] width 1393 height 504
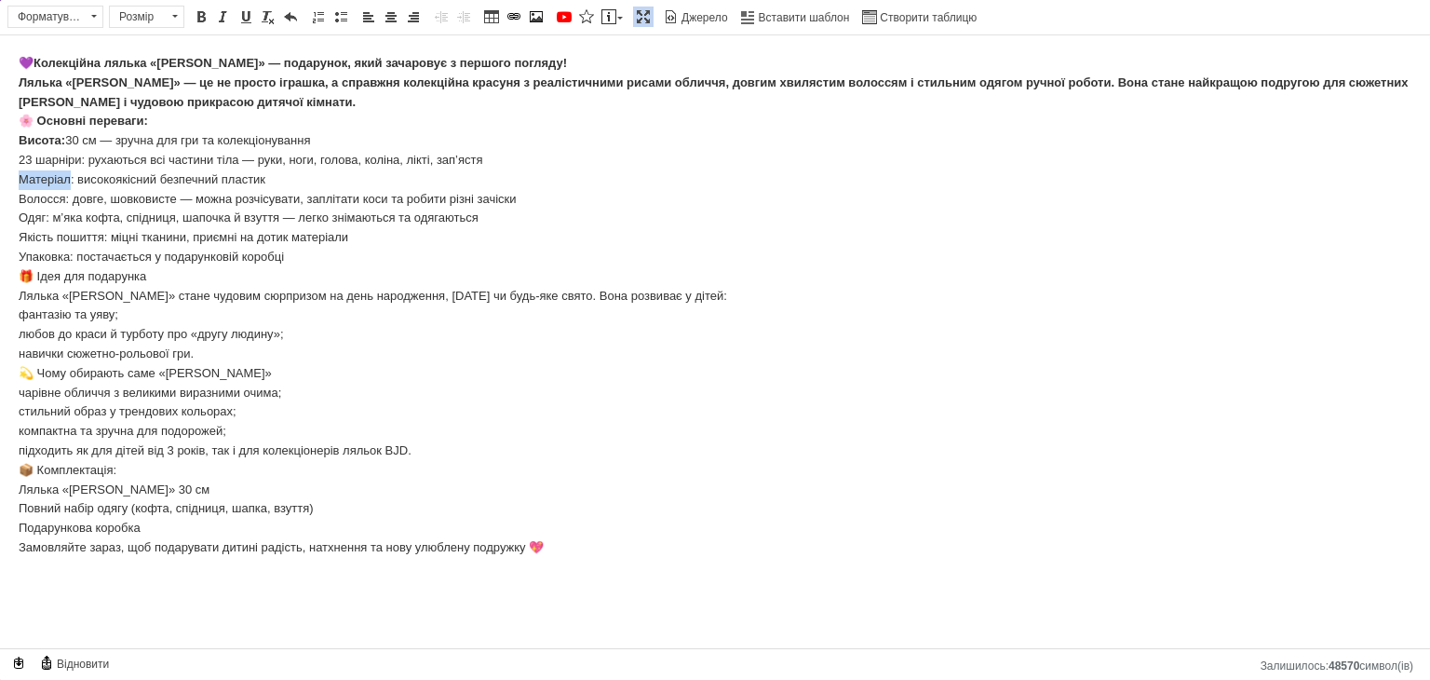
click at [71, 180] on body "💜 Колекційна лялька «[PERSON_NAME]» — подарунок, який зачаровує з першого погля…" at bounding box center [715, 306] width 1393 height 504
drag, startPoint x: 22, startPoint y: 178, endPoint x: 72, endPoint y: 177, distance: 49.3
click at [72, 177] on body "💜 Колекційна лялька «[PERSON_NAME]» — подарунок, який зачаровує з першого погля…" at bounding box center [715, 306] width 1393 height 504
click at [45, 175] on body "💜 Колекційна лялька «[PERSON_NAME]» — подарунок, який зачаровує з першого погля…" at bounding box center [715, 306] width 1393 height 504
drag, startPoint x: 18, startPoint y: 178, endPoint x: 73, endPoint y: 180, distance: 55.0
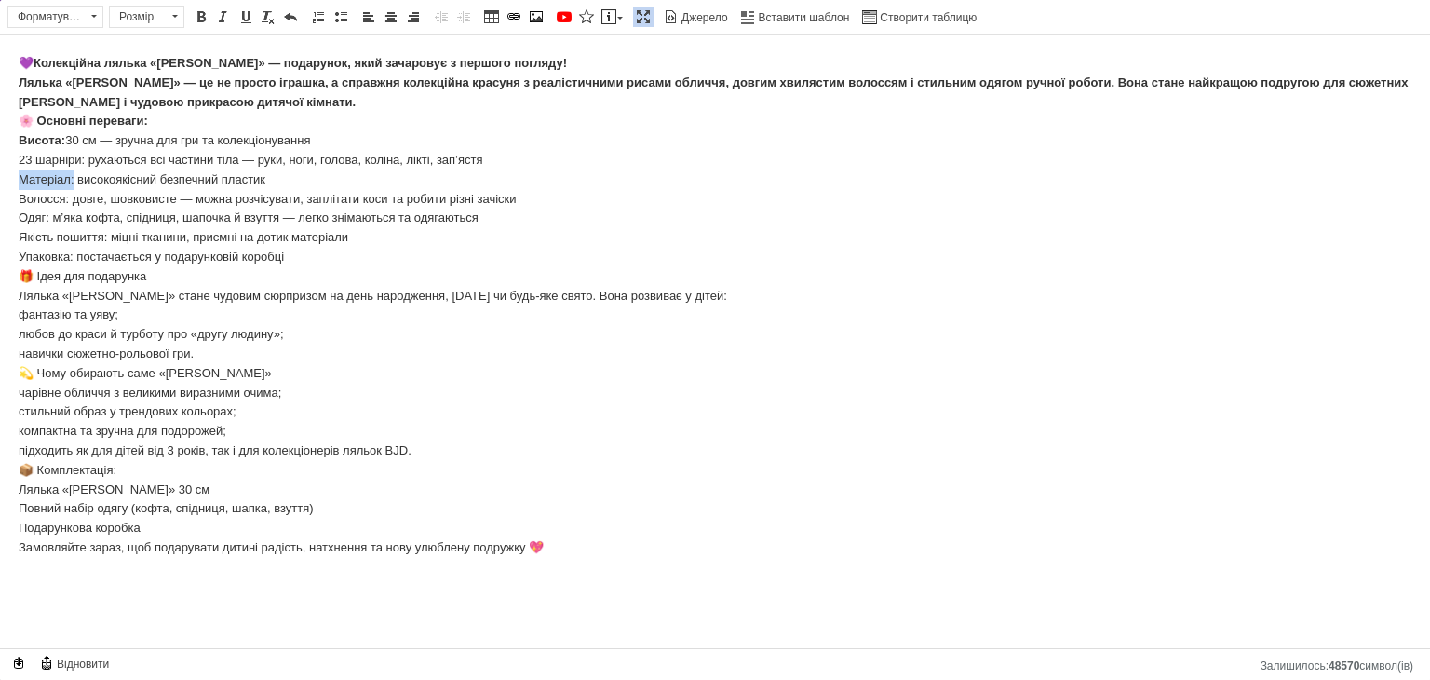
click at [73, 180] on html "💜 Колекційна лялька «[PERSON_NAME]» — подарунок, який зачаровує з першого погля…" at bounding box center [715, 305] width 1430 height 541
click at [201, 17] on span at bounding box center [201, 16] width 15 height 15
click at [30, 209] on body "💜 Колекційна лялька «[PERSON_NAME]» — подарунок, який зачаровує з першого погля…" at bounding box center [715, 306] width 1393 height 504
drag, startPoint x: 19, startPoint y: 203, endPoint x: 69, endPoint y: 201, distance: 50.3
click at [69, 201] on body "💜 Колекційна лялька «[PERSON_NAME]» — подарунок, який зачаровує з першого погля…" at bounding box center [715, 306] width 1393 height 504
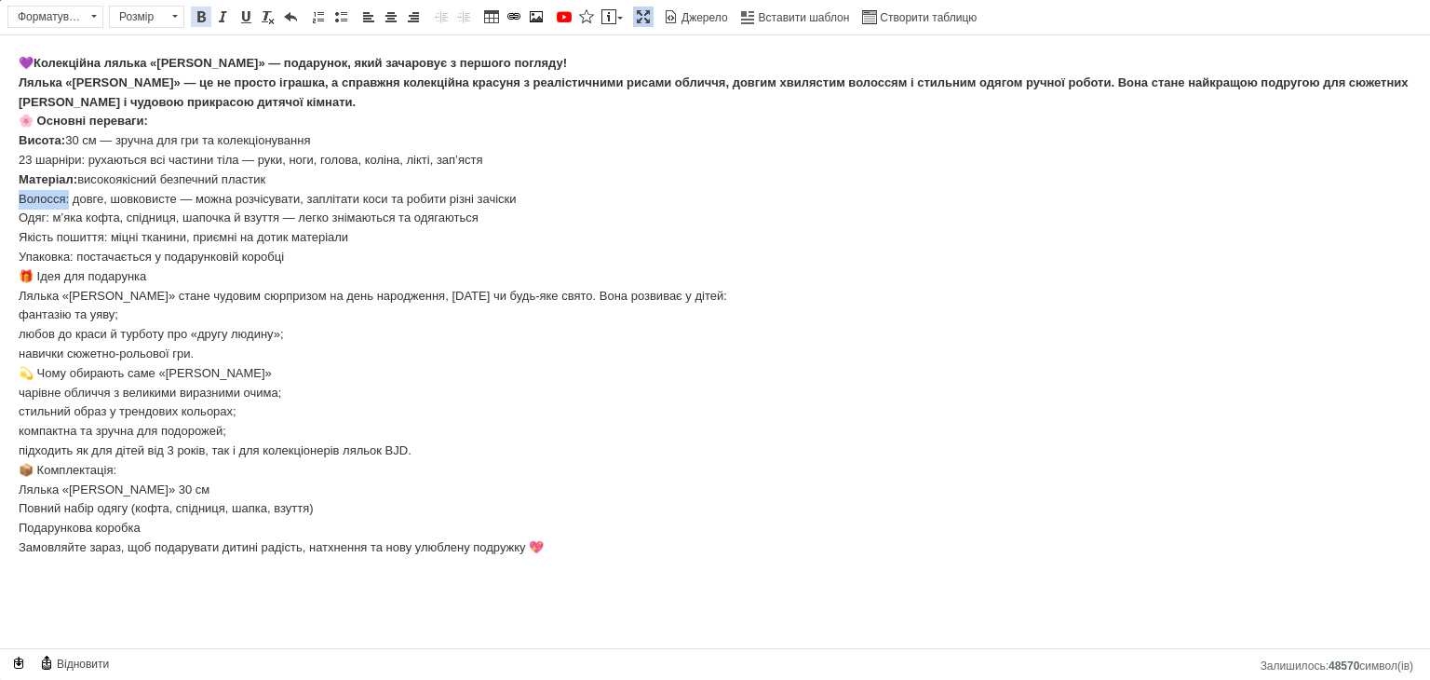
click at [194, 20] on span at bounding box center [201, 16] width 15 height 15
drag, startPoint x: 20, startPoint y: 225, endPoint x: 48, endPoint y: 222, distance: 28.1
click at [48, 222] on html "💜 Колекційна лялька «[PERSON_NAME]» — подарунок, який зачаровує з першого погля…" at bounding box center [715, 305] width 1430 height 541
click at [201, 16] on span at bounding box center [201, 16] width 15 height 15
drag, startPoint x: 16, startPoint y: 240, endPoint x: 105, endPoint y: 238, distance: 89.4
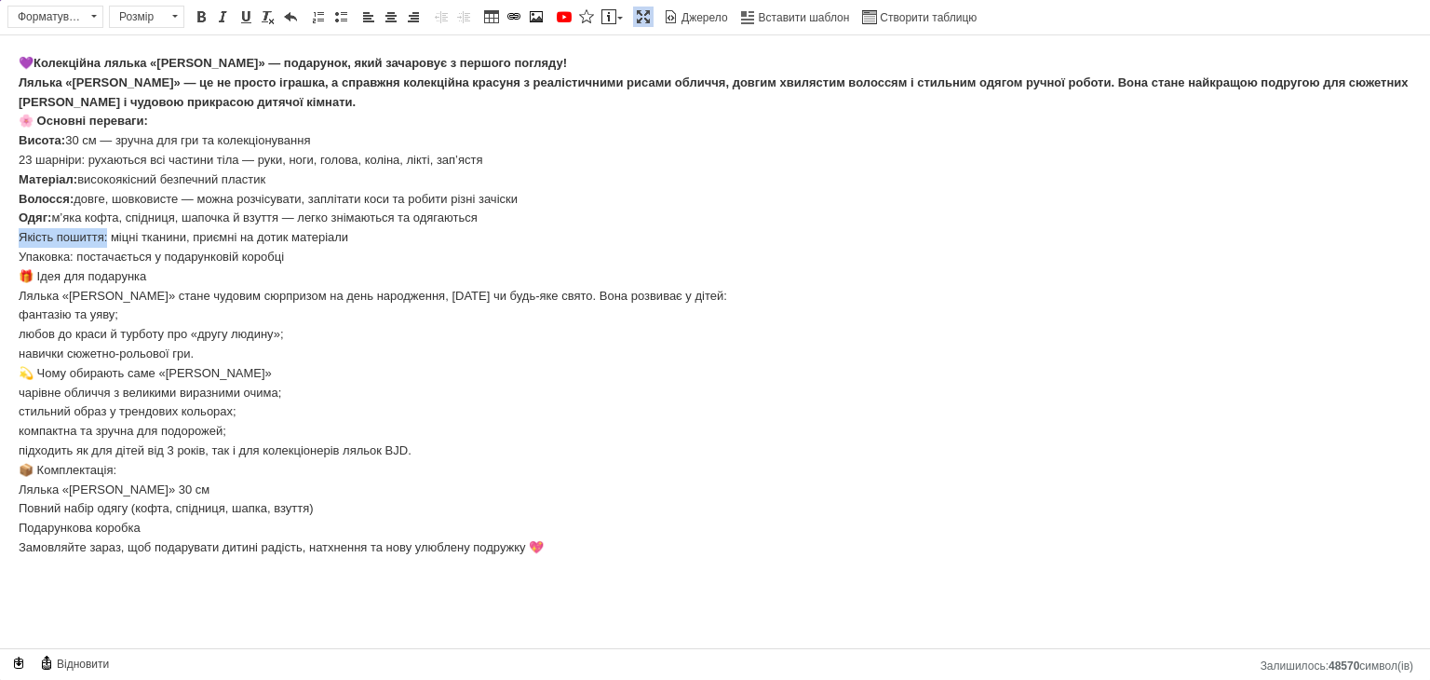
click at [105, 238] on html "💜 Колекційна лялька «[PERSON_NAME]» — подарунок, який зачаровує з першого погля…" at bounding box center [715, 305] width 1430 height 541
click at [199, 20] on span at bounding box center [201, 16] width 15 height 15
click at [164, 201] on body "💜 Колекційна лялька «[PERSON_NAME]» — подарунок, який зачаровує з першого погля…" at bounding box center [715, 306] width 1393 height 504
drag, startPoint x: 34, startPoint y: 255, endPoint x: 298, endPoint y: 255, distance: 264.4
click at [298, 255] on html "💜 Колекційна лялька «[PERSON_NAME]» — подарунок, який зачаровує з першого погля…" at bounding box center [715, 305] width 1430 height 541
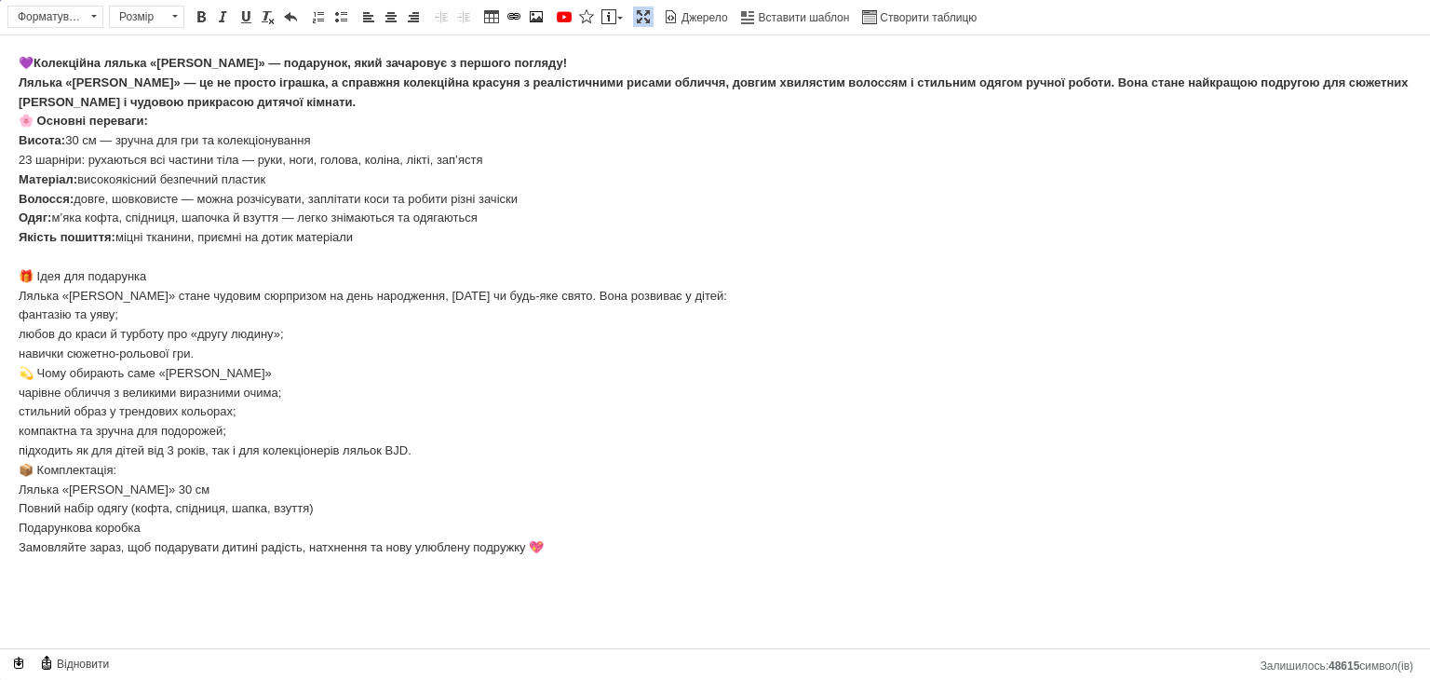
click at [20, 274] on html "💜 Колекційна лялька «[PERSON_NAME]» — подарунок, який зачаровує з першого погля…" at bounding box center [715, 305] width 1430 height 541
drag, startPoint x: 21, startPoint y: 274, endPoint x: 152, endPoint y: 274, distance: 130.3
click at [152, 274] on body "💜 Колекційна лялька «[PERSON_NAME]» — подарунок, який зачаровує з першого погля…" at bounding box center [715, 306] width 1393 height 504
click at [201, 20] on span at bounding box center [201, 16] width 15 height 15
click at [195, 230] on body "💜 Колекційна лялька «[PERSON_NAME]» — подарунок, який зачаровує з першого погля…" at bounding box center [715, 306] width 1393 height 504
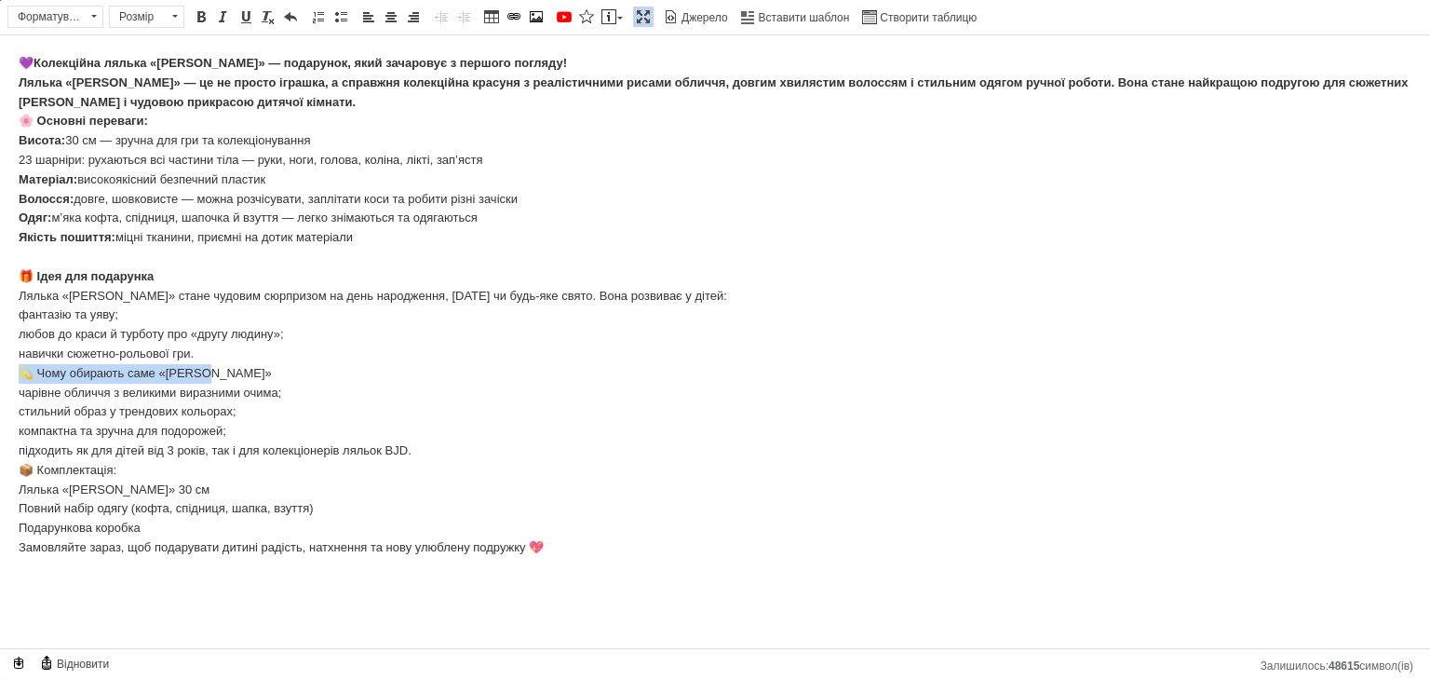
drag, startPoint x: 19, startPoint y: 375, endPoint x: 237, endPoint y: 370, distance: 218.8
click at [237, 370] on body "💜 Колекційна лялька «[PERSON_NAME]» — подарунок, який зачаровує з першого погля…" at bounding box center [715, 306] width 1393 height 504
click at [197, 14] on span at bounding box center [201, 16] width 15 height 15
click at [227, 335] on body "💜 Колекційна лялька «[PERSON_NAME]» — подарунок, який зачаровує з першого погля…" at bounding box center [715, 306] width 1393 height 504
drag, startPoint x: 20, startPoint y: 473, endPoint x: 129, endPoint y: 477, distance: 109.9
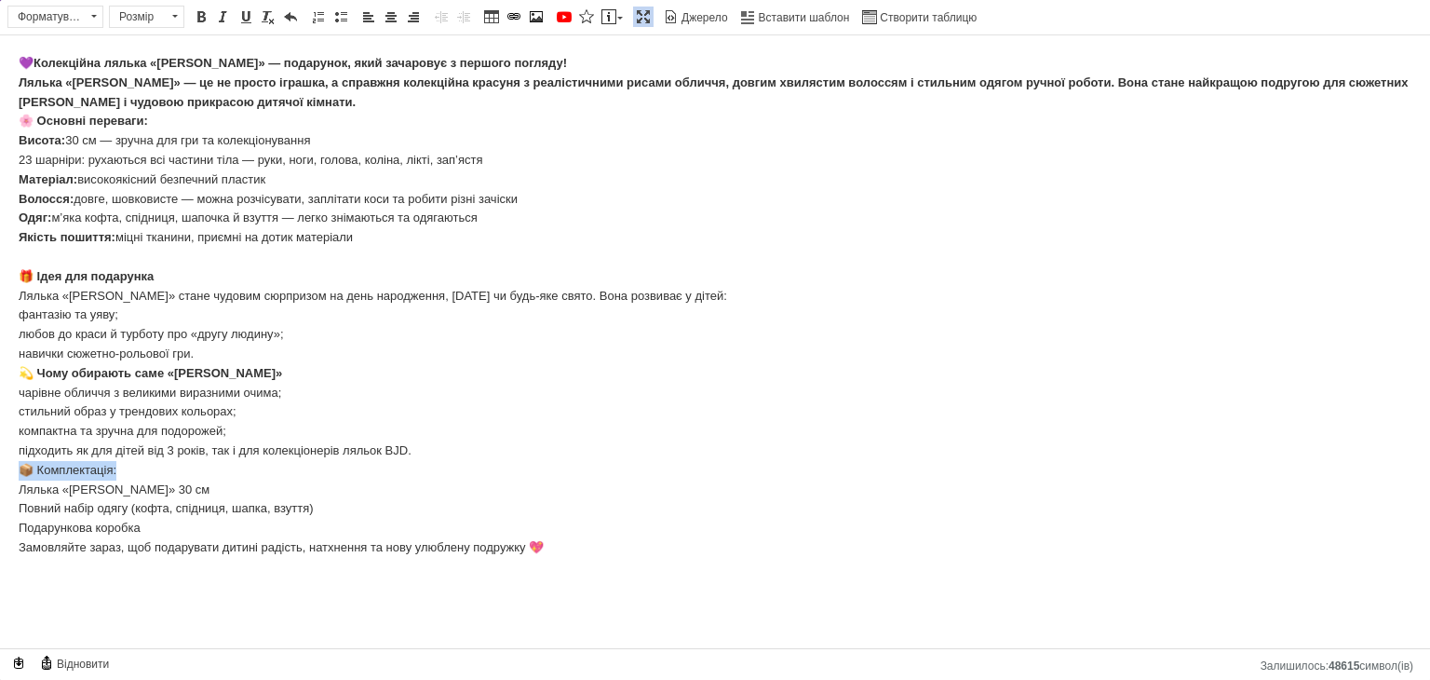
click at [129, 477] on body "💜 Колекційна лялька «[PERSON_NAME]» — подарунок, який зачаровує з першого погля…" at bounding box center [715, 306] width 1393 height 504
click at [199, 11] on span at bounding box center [201, 16] width 15 height 15
click at [169, 360] on body "💜 Колекційна лялька «[PERSON_NAME]» — подарунок, який зачаровує з першого погля…" at bounding box center [715, 306] width 1393 height 504
drag, startPoint x: 145, startPoint y: 526, endPoint x: 11, endPoint y: 527, distance: 134.0
click at [11, 527] on html "💜 Колекційна лялька «[PERSON_NAME]» — подарунок, який зачаровує з першого погля…" at bounding box center [715, 305] width 1430 height 541
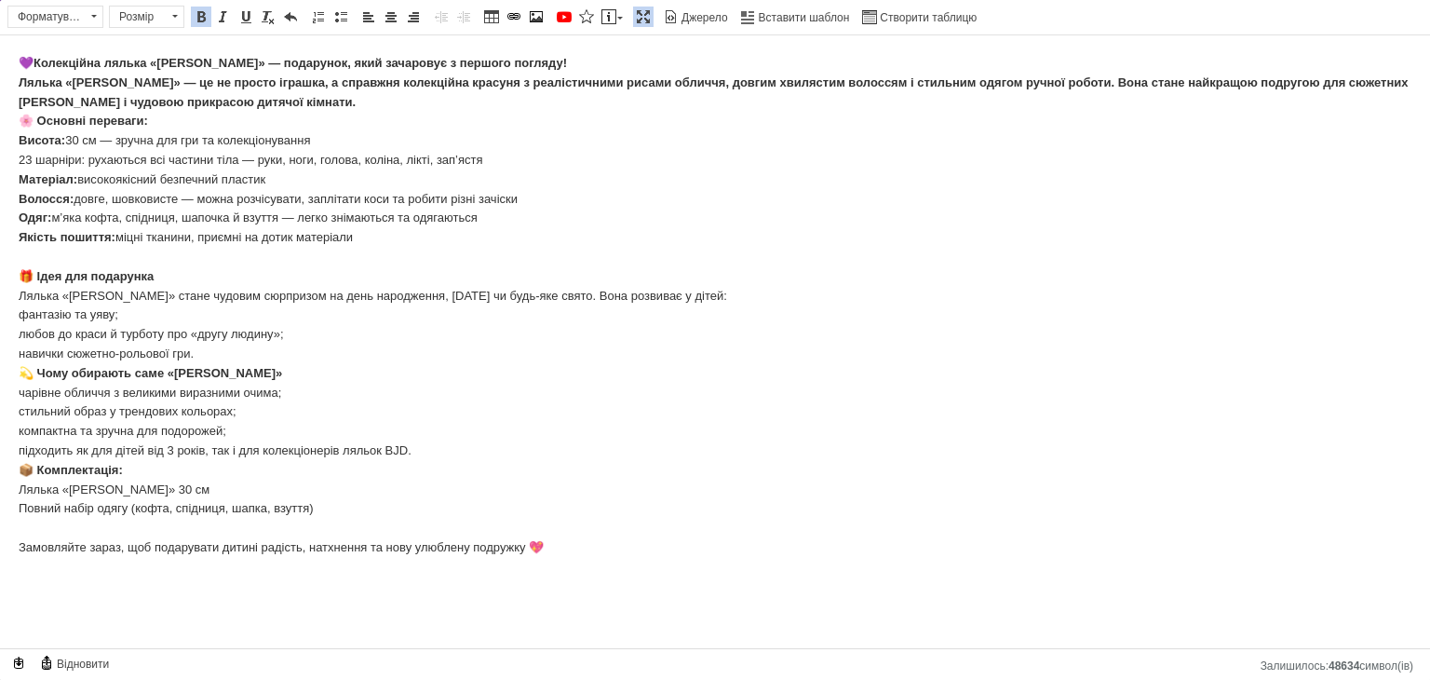
click at [15, 143] on html "💜 Колекційна лялька «[PERSON_NAME]» — подарунок, який зачаровує з першого погля…" at bounding box center [715, 305] width 1430 height 541
click at [335, 20] on span at bounding box center [340, 16] width 15 height 15
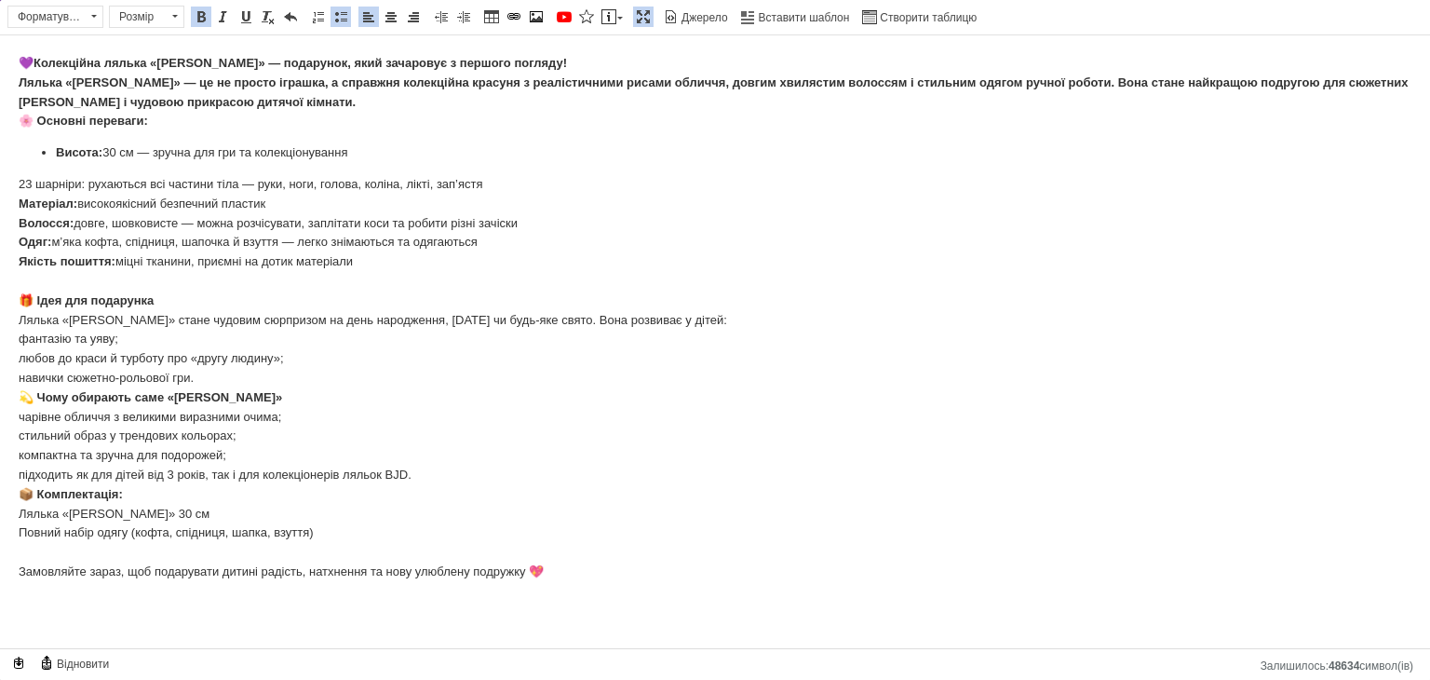
click at [15, 199] on html "💜 Колекційна лялька «[PERSON_NAME]» — подарунок, який зачаровує з першого погля…" at bounding box center [715, 317] width 1430 height 565
click at [335, 18] on span at bounding box center [340, 16] width 15 height 15
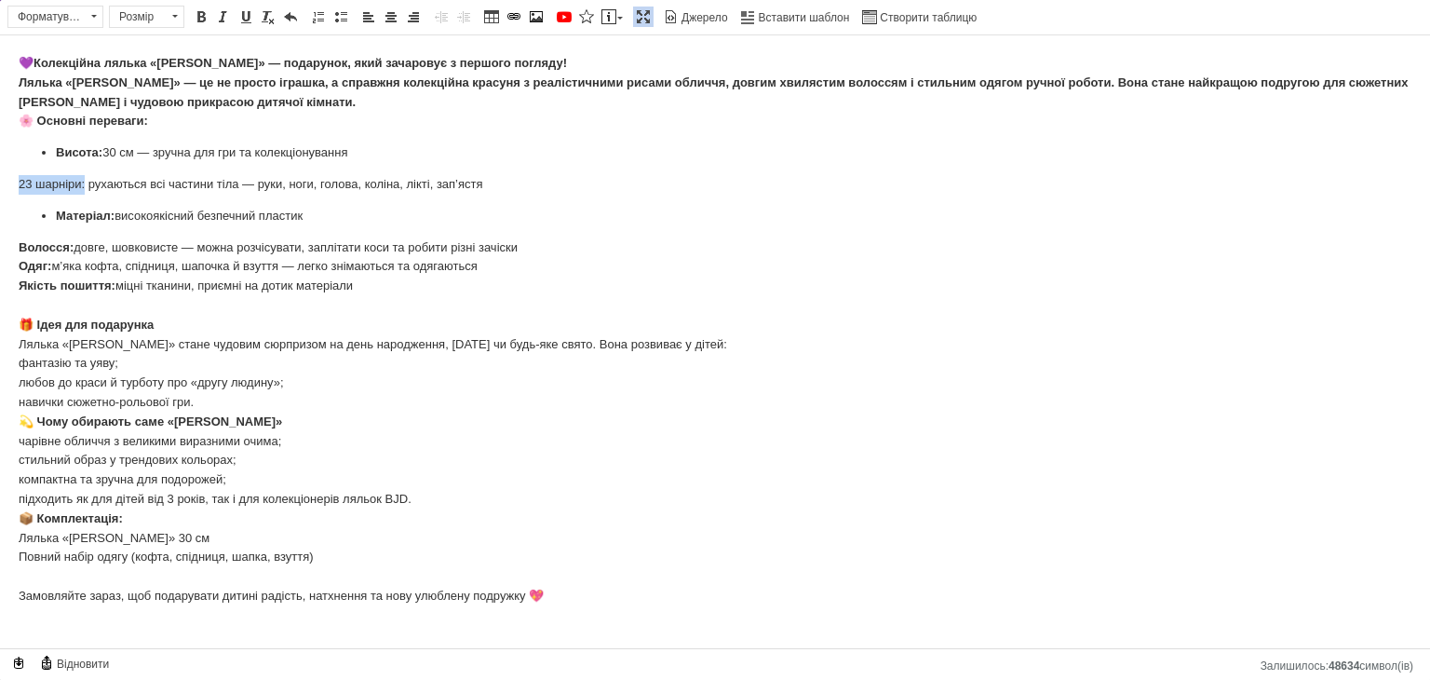
drag, startPoint x: 19, startPoint y: 184, endPoint x: 83, endPoint y: 186, distance: 64.3
click at [83, 186] on html "💜 Колекційна лялька «[PERSON_NAME]» — подарунок, який зачаровує з першого погля…" at bounding box center [715, 329] width 1430 height 589
click at [201, 14] on span at bounding box center [201, 16] width 15 height 15
click at [138, 168] on body "💜 Колекційна лялька «[PERSON_NAME]» — подарунок, який зачаровує з першого погля…" at bounding box center [715, 330] width 1393 height 552
click at [9, 177] on html "💜 Колекційна лялька «[PERSON_NAME]» — подарунок, який зачаровує з першого погля…" at bounding box center [715, 329] width 1430 height 589
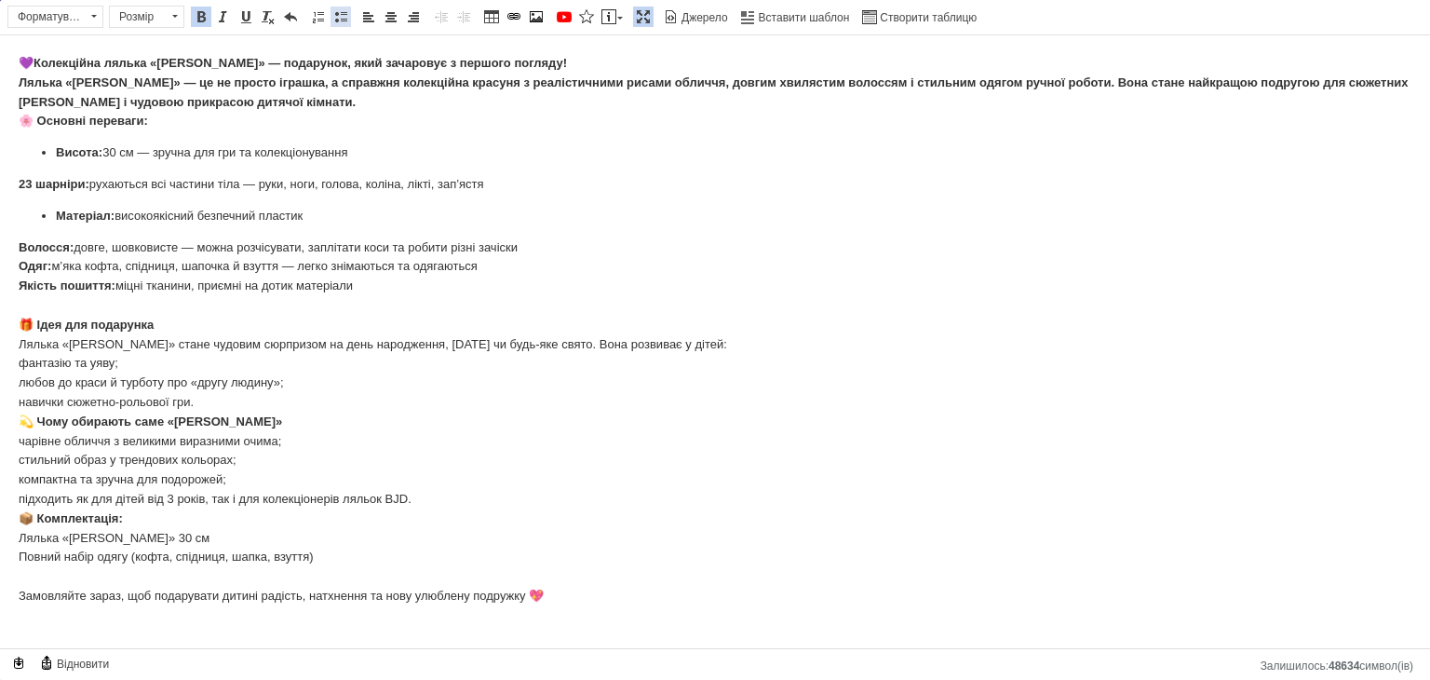
click at [340, 16] on span at bounding box center [340, 16] width 15 height 15
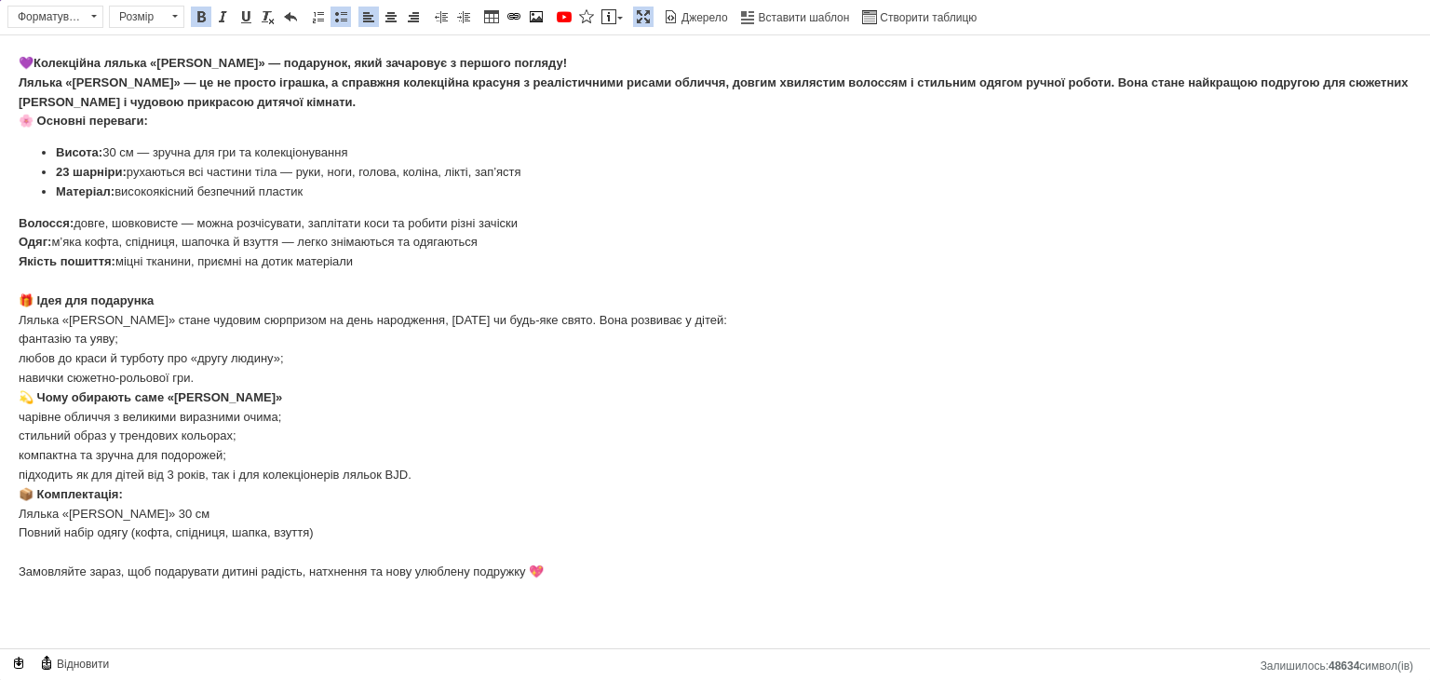
click at [19, 223] on strong "Волосся:" at bounding box center [46, 223] width 55 height 14
click at [338, 20] on span at bounding box center [340, 16] width 15 height 15
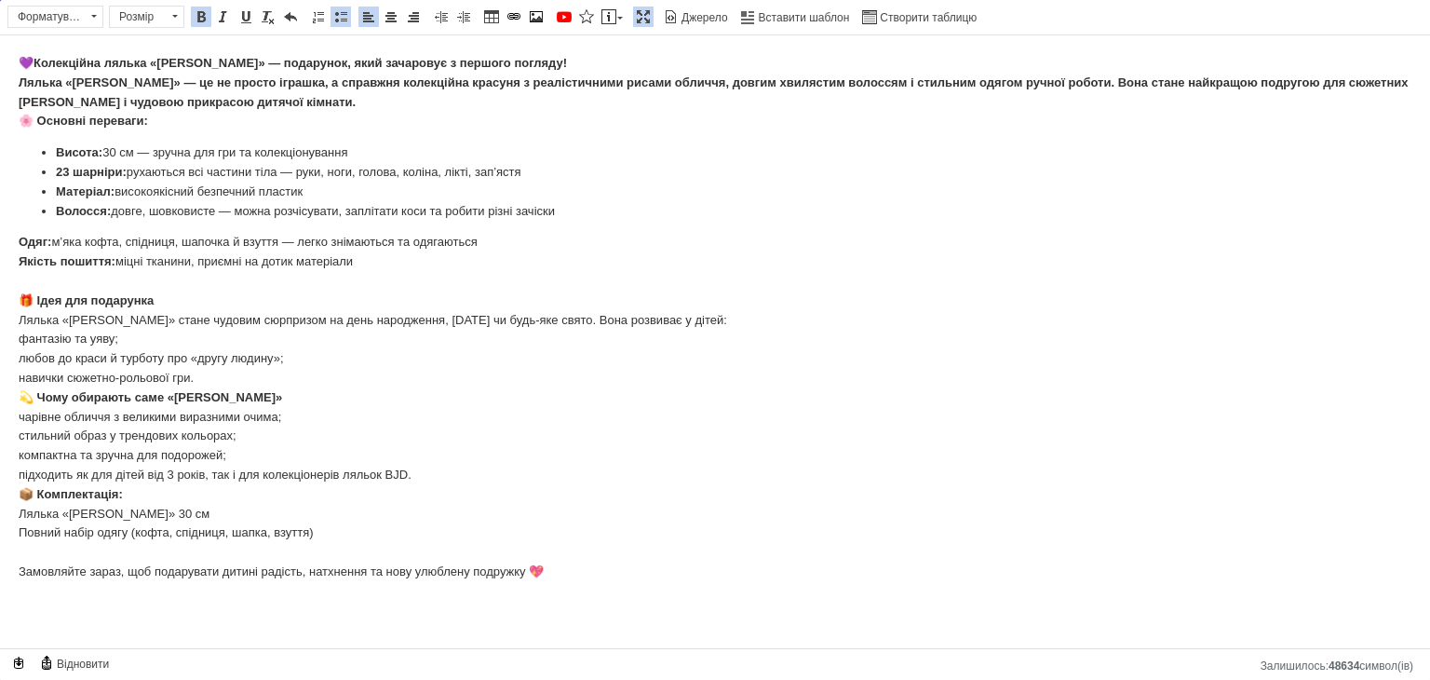
click at [13, 238] on html "💜 Колекційна лялька «[PERSON_NAME]» — подарунок, який зачаровує з першого погля…" at bounding box center [715, 317] width 1430 height 565
click at [334, 19] on span at bounding box center [340, 16] width 15 height 15
click at [11, 259] on html "💜 Колекційна лялька «[PERSON_NAME]» — подарунок, який зачаровує з першого погля…" at bounding box center [715, 317] width 1430 height 565
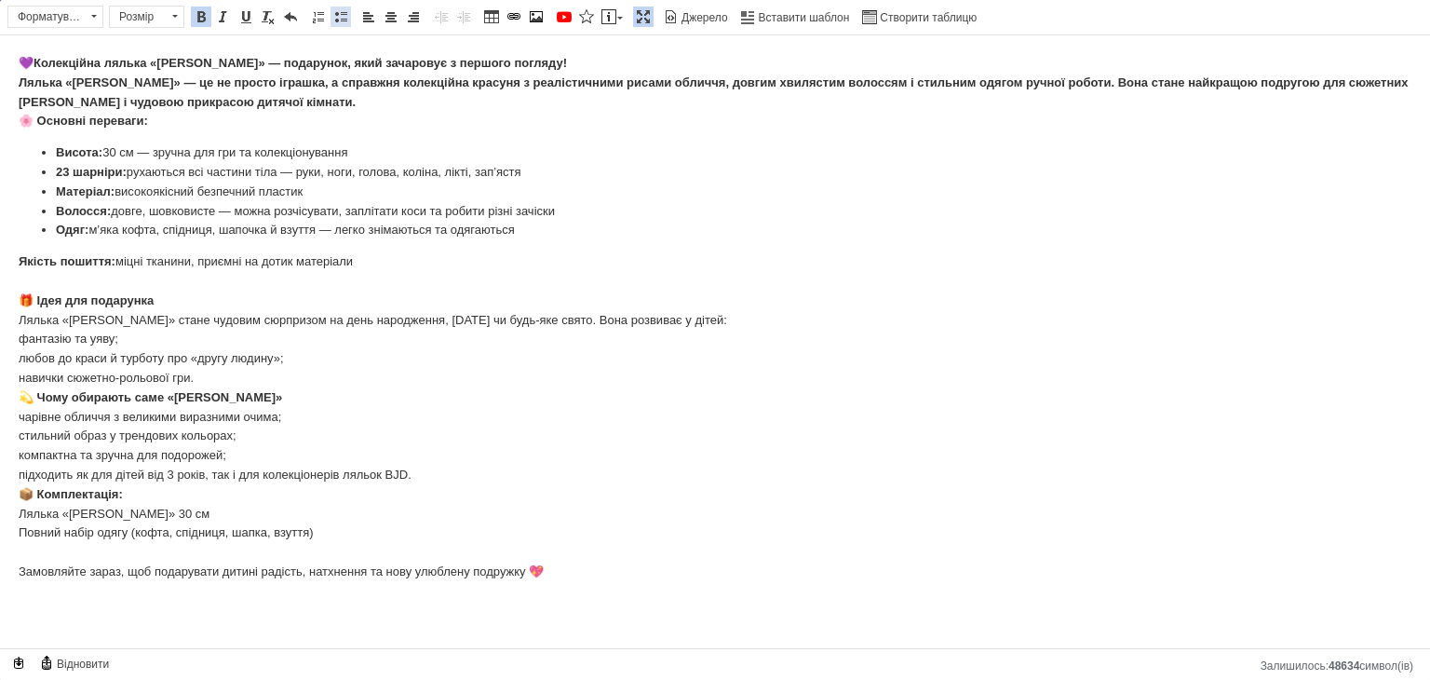
click at [334, 23] on link "Вставити/видалити маркований список" at bounding box center [340, 17] width 20 height 20
click at [17, 297] on html "💜 Колекційна лялька «[PERSON_NAME]» — подарунок, який зачаровує з першого погля…" at bounding box center [715, 317] width 1430 height 565
click at [18, 326] on html "💜 Колекційна лялька «[PERSON_NAME]» — подарунок, який зачаровує з першого погля…" at bounding box center [715, 317] width 1430 height 565
click at [340, 20] on span at bounding box center [340, 16] width 15 height 15
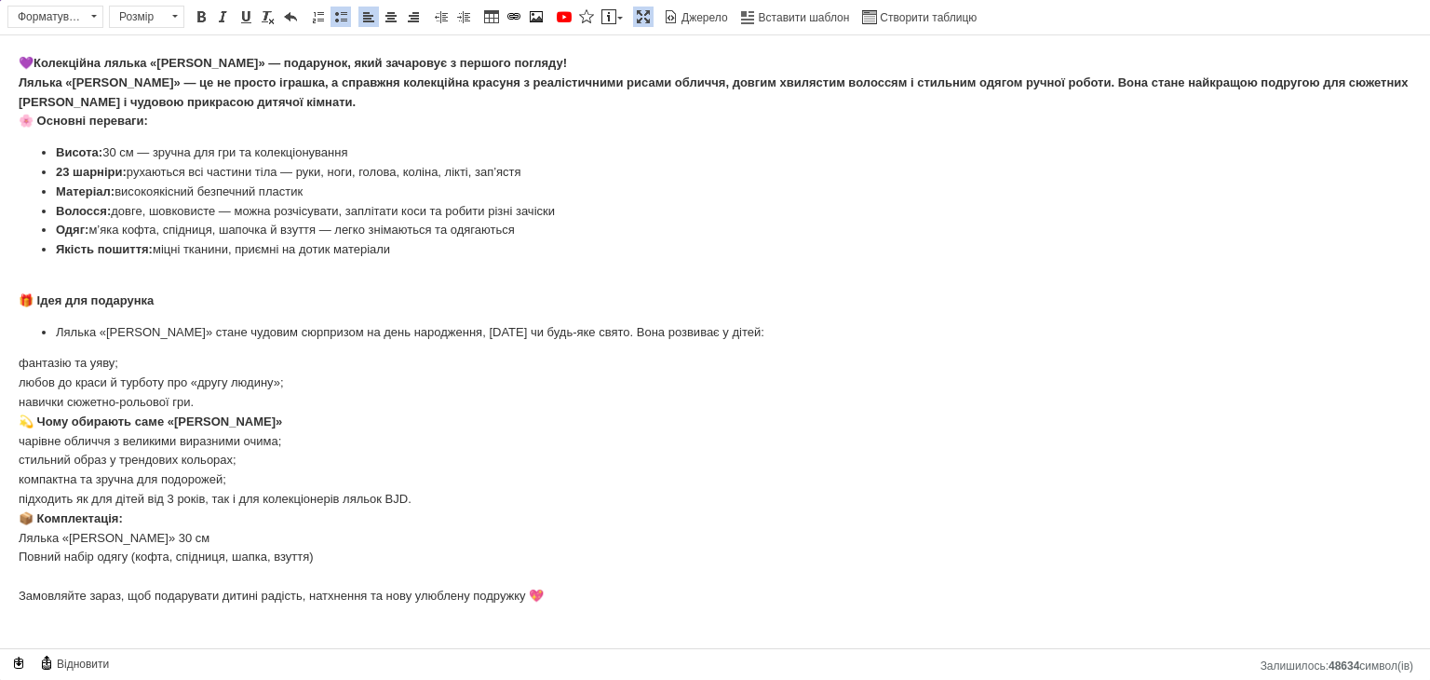
click at [17, 364] on html "💜 Колекційна лялька «[PERSON_NAME]» — подарунок, який зачаровує з першого погля…" at bounding box center [715, 329] width 1430 height 589
click at [56, 330] on li "Лялька «[PERSON_NAME]» стане чудовим сюрпризом на день народження, [DATE] чи бу…" at bounding box center [715, 333] width 1318 height 20
click at [19, 361] on body "💜 Колекційна лялька «[PERSON_NAME]» — подарунок, який зачаровує з першого погля…" at bounding box center [715, 330] width 1393 height 552
click at [31, 354] on body "💜 Колекційна лялька «[PERSON_NAME]» — подарунок, який зачаровує з першого погля…" at bounding box center [715, 330] width 1393 height 552
click at [27, 340] on p "Лялька «[PERSON_NAME]» стане чудовим сюрпризом на день народження, [DATE] чи бу…" at bounding box center [715, 333] width 1393 height 20
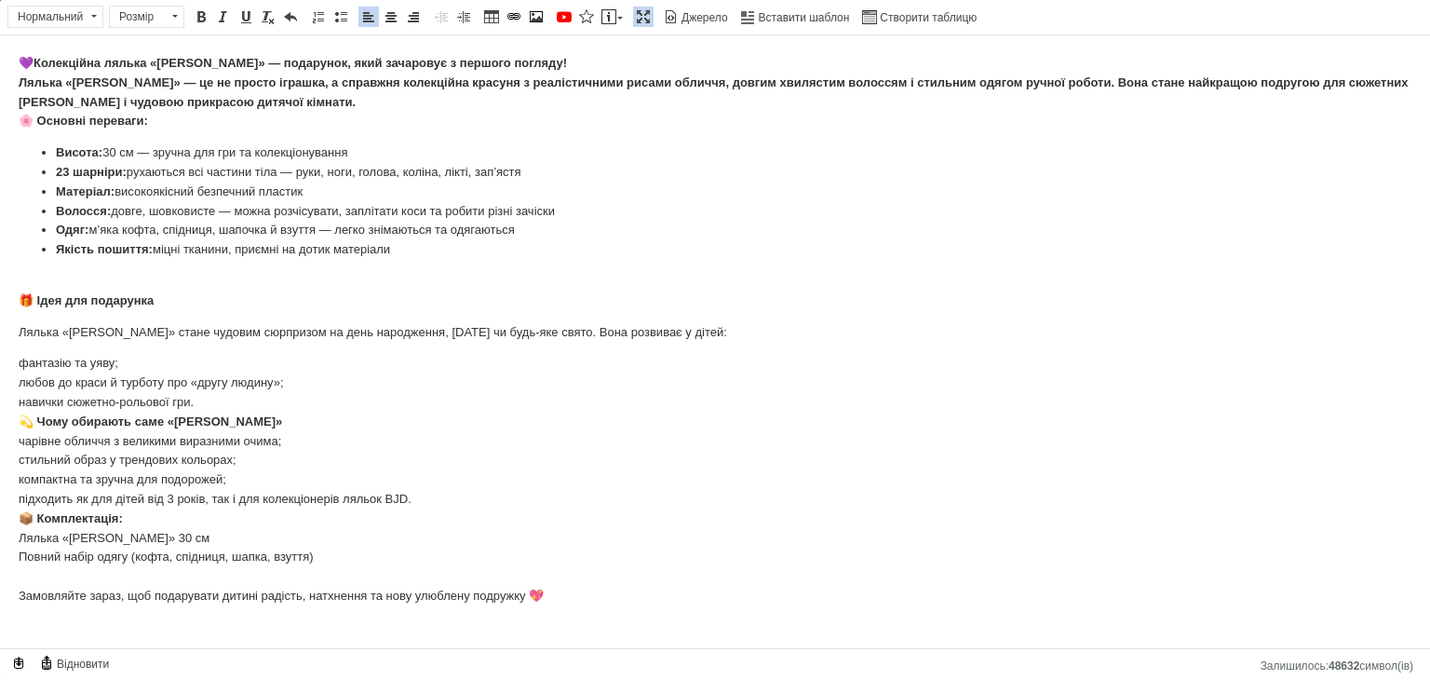
click at [23, 363] on body "💜 Колекційна лялька «[PERSON_NAME]» — подарунок, який зачаровує з першого погля…" at bounding box center [715, 330] width 1393 height 552
click at [130, 360] on body "💜 Колекційна лялька «[PERSON_NAME]» — подарунок, який зачаровує з першого погля…" at bounding box center [715, 330] width 1393 height 552
click at [18, 362] on html "💜 Колекційна лялька «[PERSON_NAME]» — подарунок, який зачаровує з першого погля…" at bounding box center [715, 329] width 1430 height 589
click at [343, 16] on span at bounding box center [340, 16] width 15 height 15
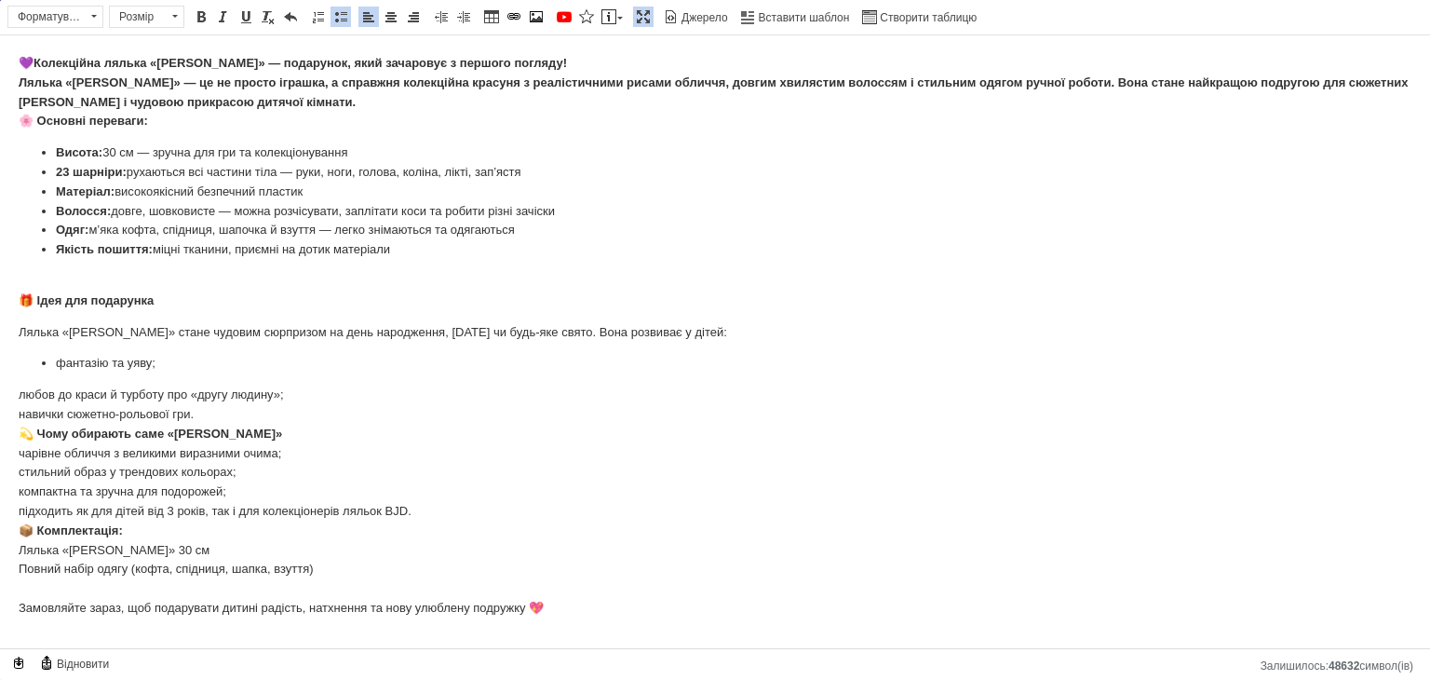
click at [19, 395] on body "💜 Колекційна лялька «[PERSON_NAME]» — подарунок, який зачаровує з першого погля…" at bounding box center [715, 336] width 1393 height 564
click at [335, 23] on span at bounding box center [340, 16] width 15 height 15
click at [17, 420] on html "💜 Колекційна лялька «[PERSON_NAME]» — подарунок, який зачаровує з першого погля…" at bounding box center [715, 335] width 1430 height 601
click at [343, 16] on span at bounding box center [340, 16] width 15 height 15
click at [149, 418] on body "💜 Колекційна лялька «[PERSON_NAME]» — подарунок, який зачаровує з першого погля…" at bounding box center [715, 336] width 1393 height 564
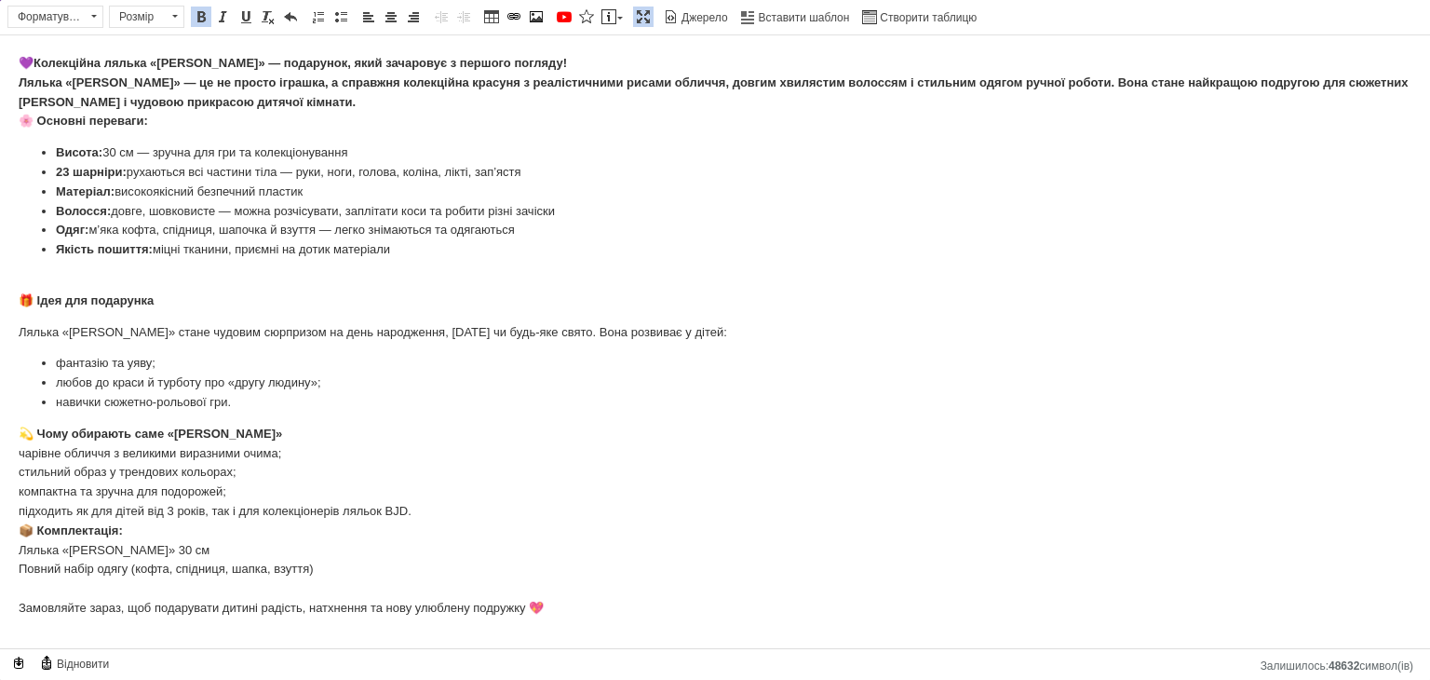
click at [18, 453] on html "💜 Колекційна лялька «[PERSON_NAME]» — подарунок, який зачаровує з першого погля…" at bounding box center [715, 335] width 1430 height 601
click at [320, 16] on span at bounding box center [318, 16] width 15 height 15
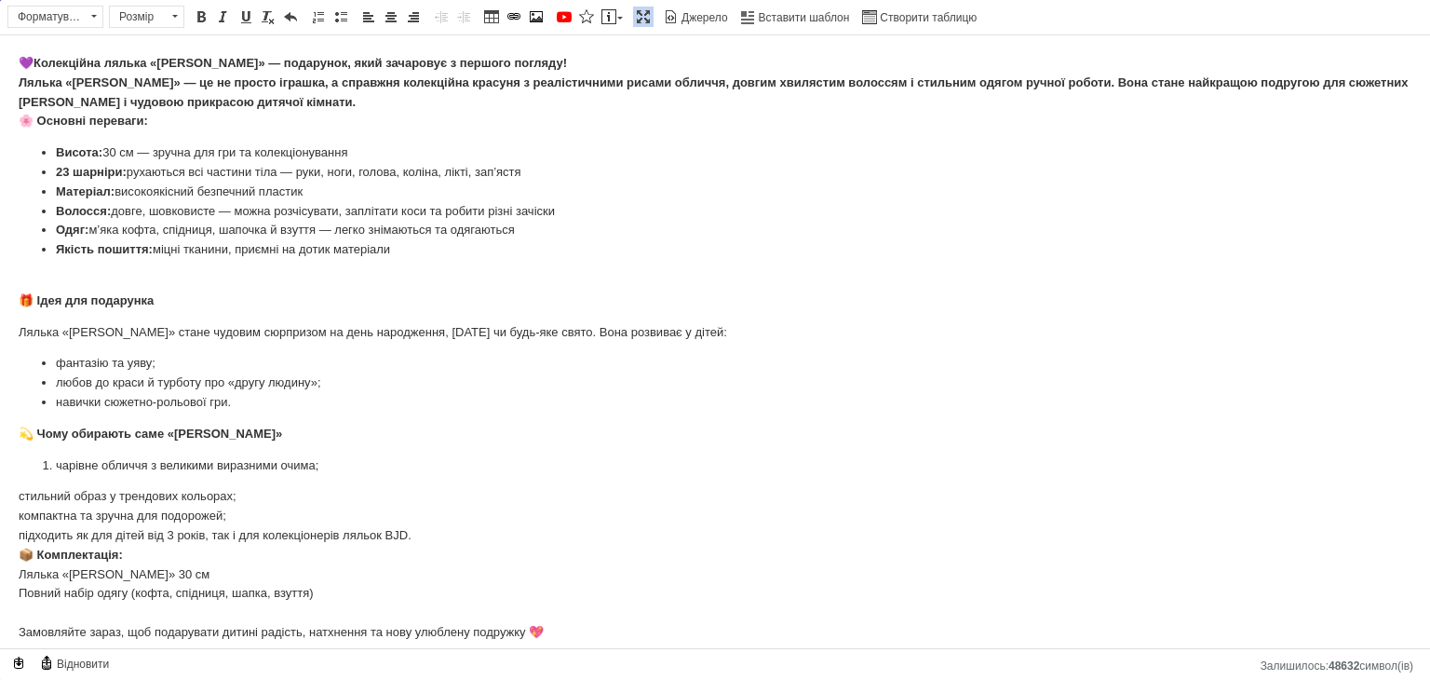
click at [14, 503] on html "💜 Колекційна лялька «[PERSON_NAME]» — подарунок, який зачаровує з першого погля…" at bounding box center [715, 348] width 1430 height 626
click at [316, 20] on span at bounding box center [318, 16] width 15 height 15
click at [16, 510] on html "💜 Колекційна лялька «[PERSON_NAME]» — подарунок, який зачаровує з першого погля…" at bounding box center [715, 348] width 1430 height 626
click at [312, 15] on span at bounding box center [318, 16] width 15 height 15
click at [15, 531] on html "💜 Колекційна лялька «[PERSON_NAME]» — подарунок, який зачаровує з першого погля…" at bounding box center [715, 348] width 1430 height 626
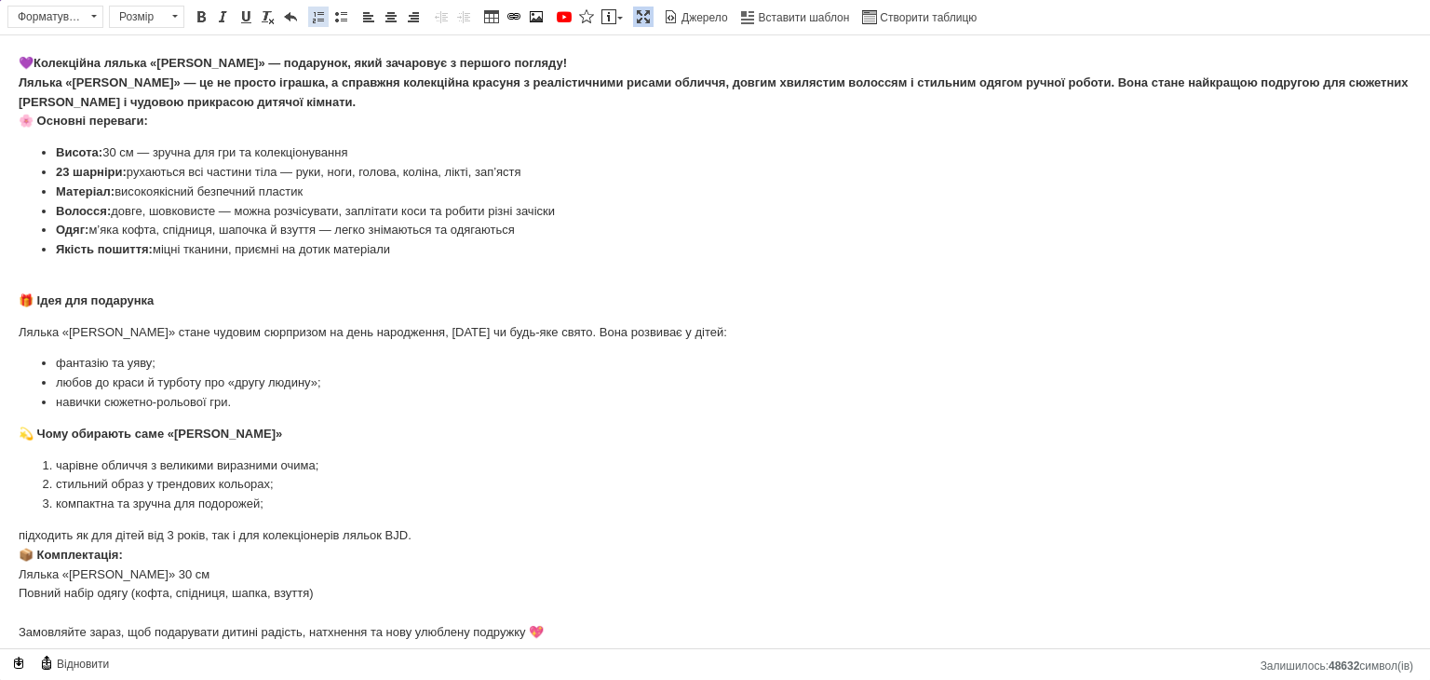
click at [321, 26] on link "Вставити/видалити нумерований список" at bounding box center [318, 17] width 20 height 20
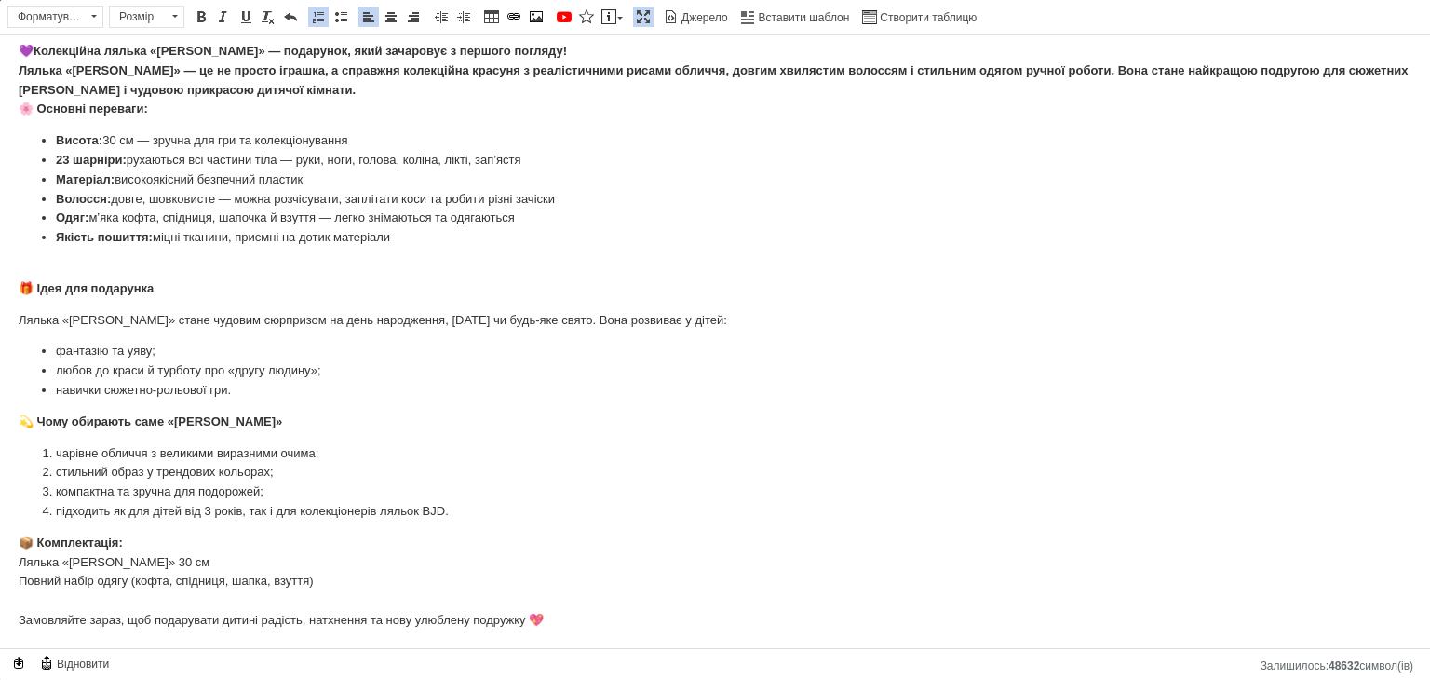
click at [20, 565] on body "💜 Колекційна лялька «[PERSON_NAME]» — подарунок, який зачаровує з першого погля…" at bounding box center [715, 336] width 1393 height 588
click at [333, 10] on span at bounding box center [340, 16] width 15 height 15
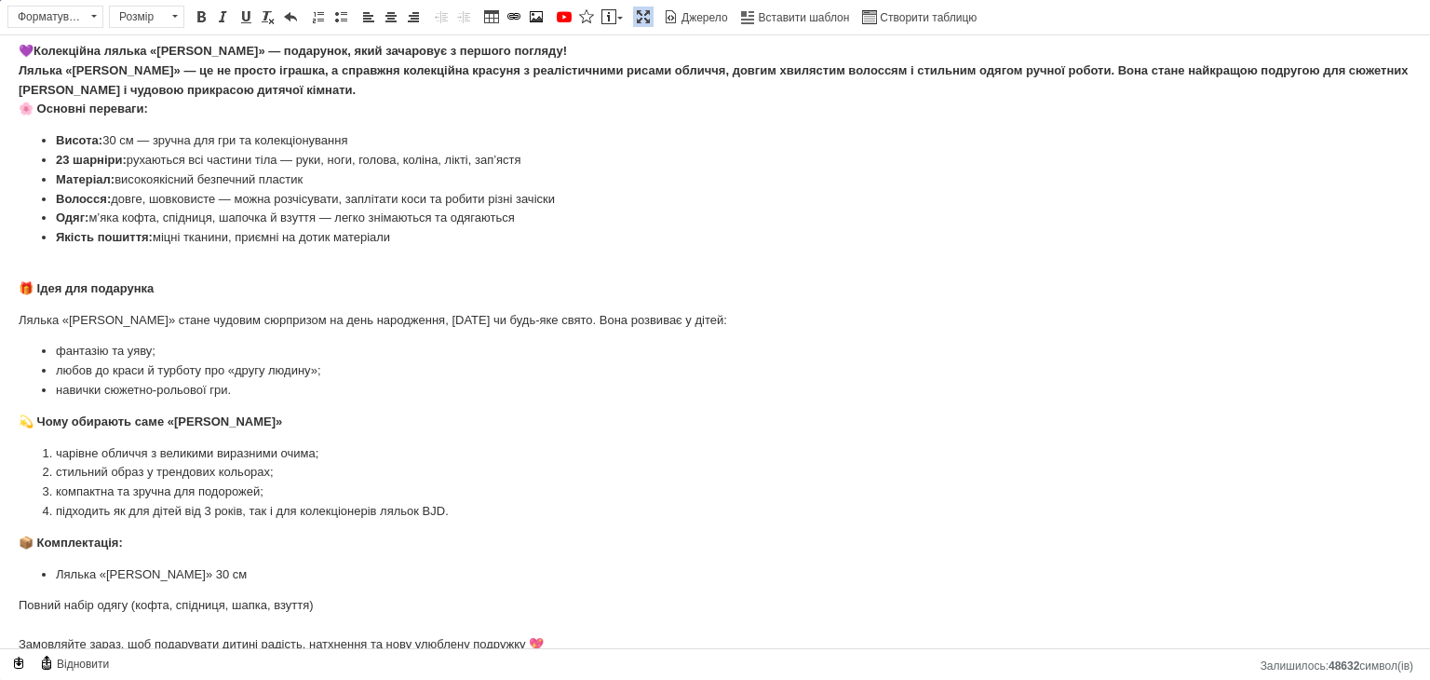
click at [18, 596] on html "💜 Колекційна лялька «[PERSON_NAME]» — подарунок, який зачаровує з першого погля…" at bounding box center [715, 348] width 1430 height 650
click at [350, 16] on span "Вставити/видалити нумерований список Вставити/видалити маркований список" at bounding box center [332, 19] width 50 height 27
click at [343, 20] on span at bounding box center [340, 16] width 15 height 15
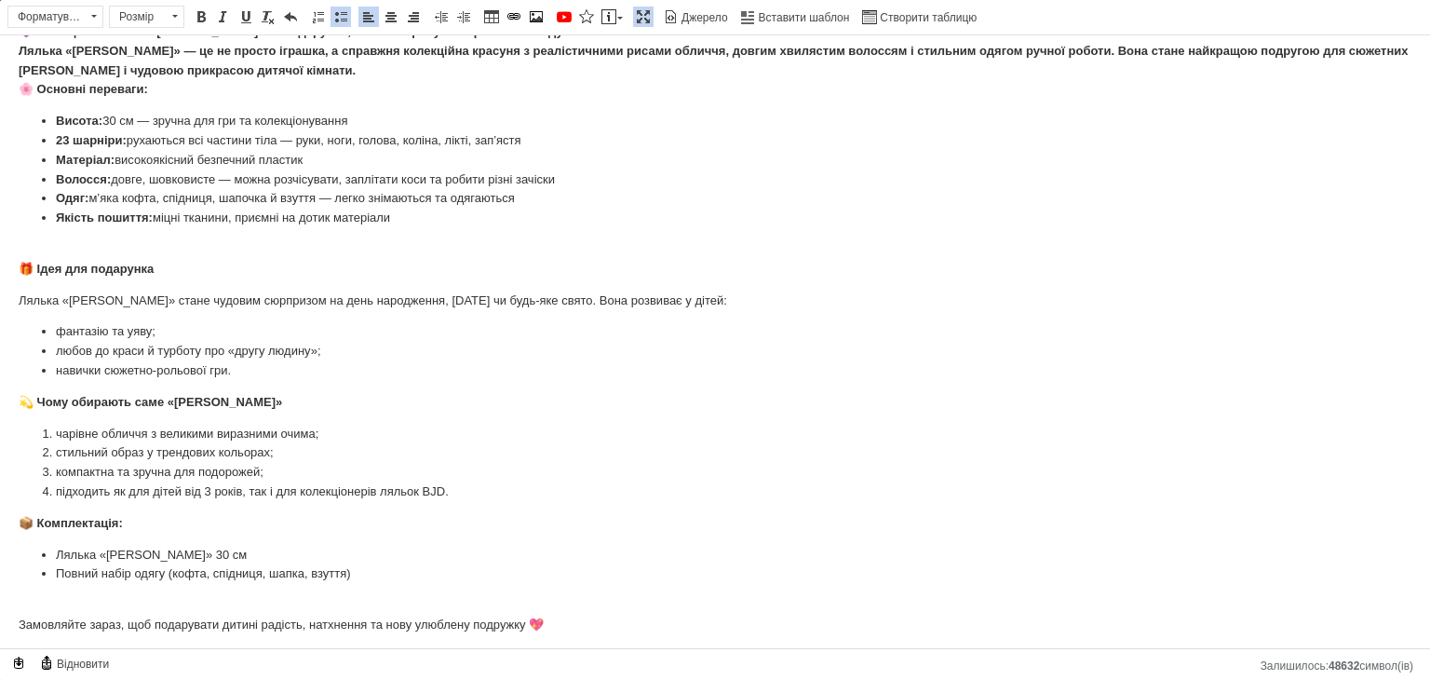
scroll to position [36, 0]
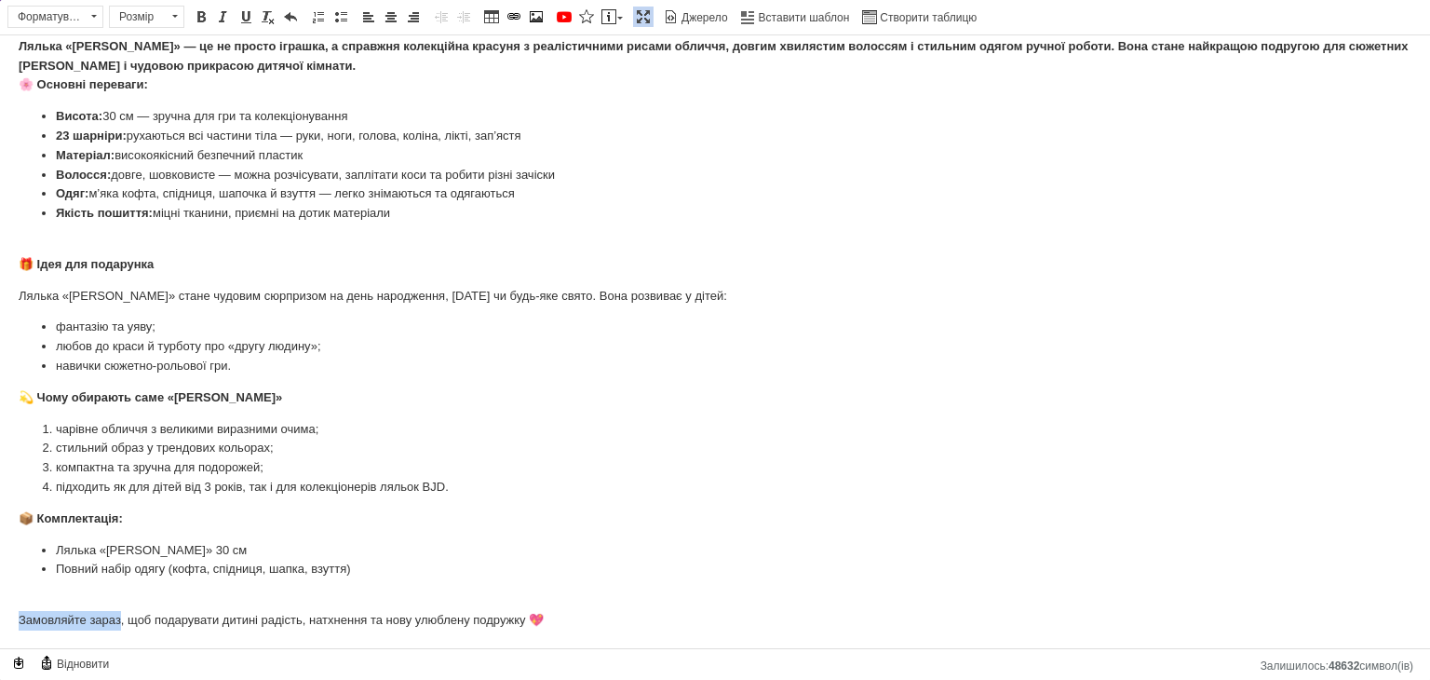
drag, startPoint x: 11, startPoint y: 613, endPoint x: 122, endPoint y: 613, distance: 110.8
click at [122, 613] on html "💜 Колекційна лялька «[PERSON_NAME]» — подарунок, який зачаровує з першого погля…" at bounding box center [715, 324] width 1430 height 650
click at [125, 613] on body "💜 Колекційна лялька «[PERSON_NAME]» — подарунок, який зачаровує з першого погля…" at bounding box center [715, 324] width 1393 height 612
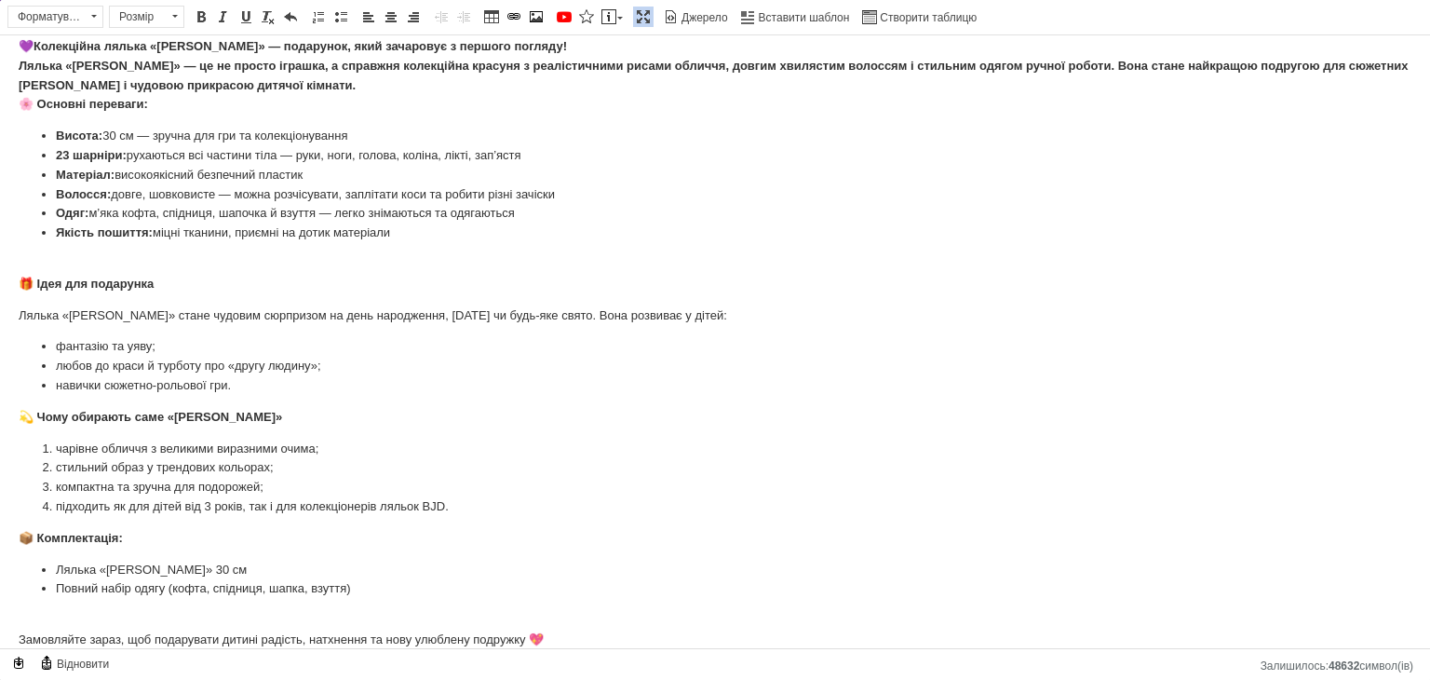
scroll to position [0, 0]
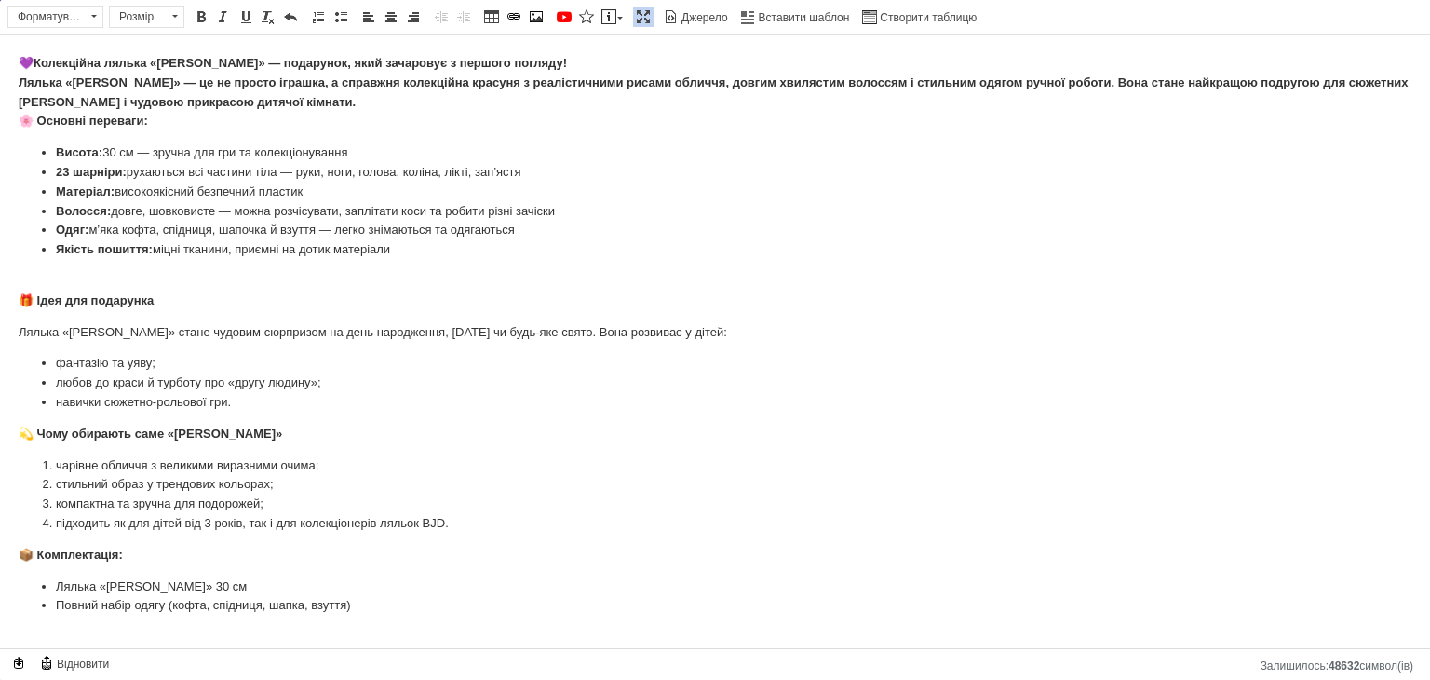
click at [637, 20] on span at bounding box center [643, 16] width 15 height 15
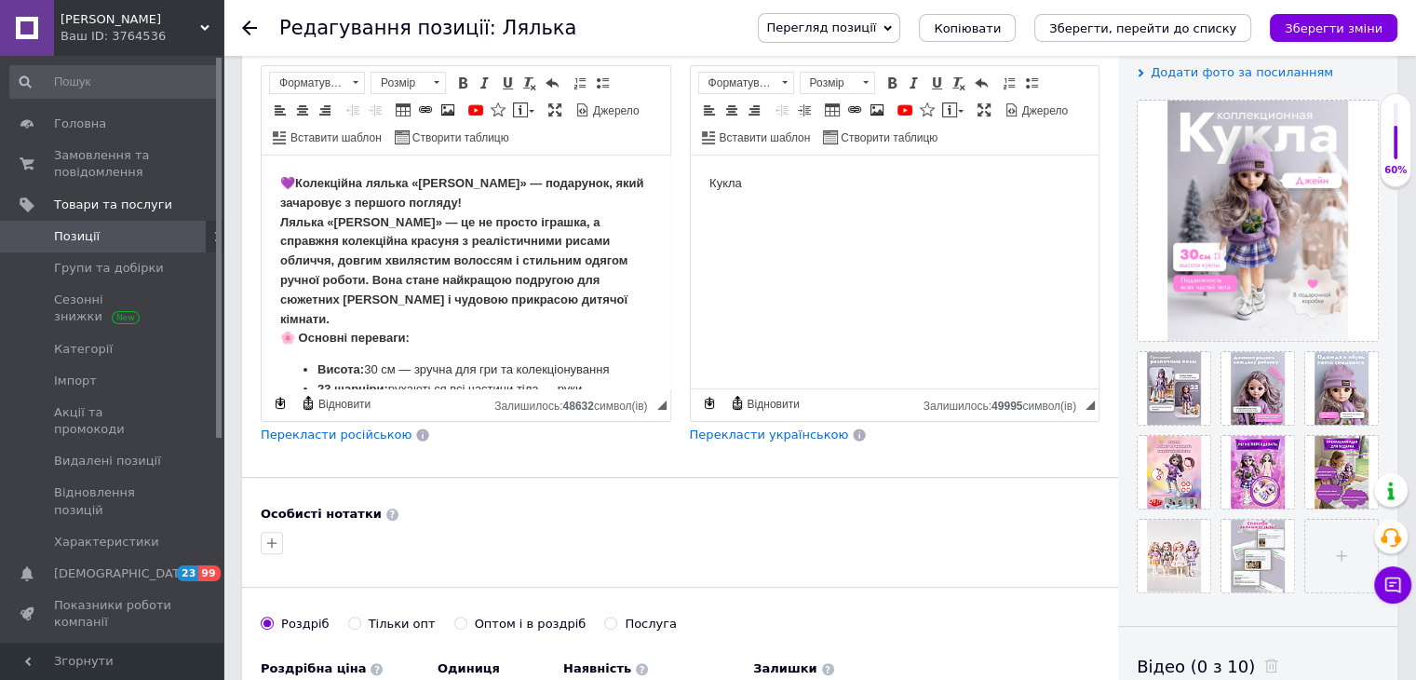
scroll to position [199, 0]
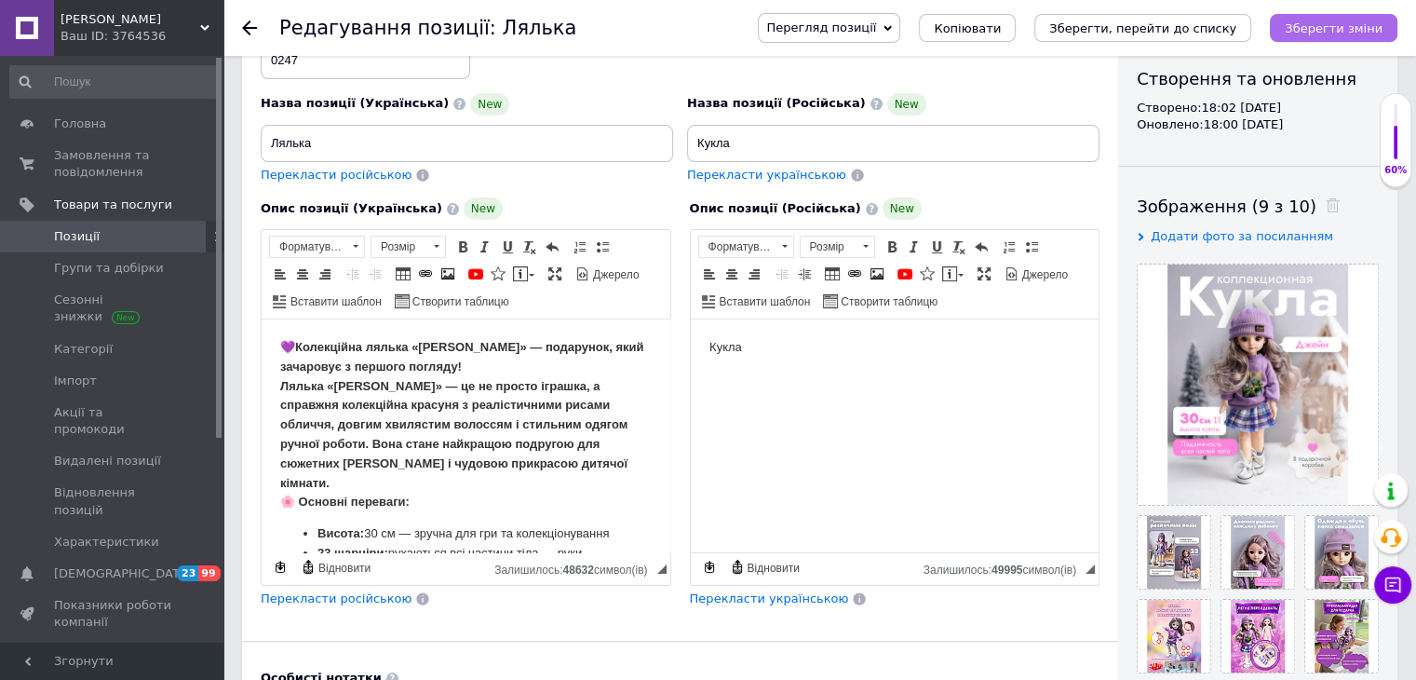
click at [1323, 14] on button "Зберегти зміни" at bounding box center [1334, 28] width 128 height 28
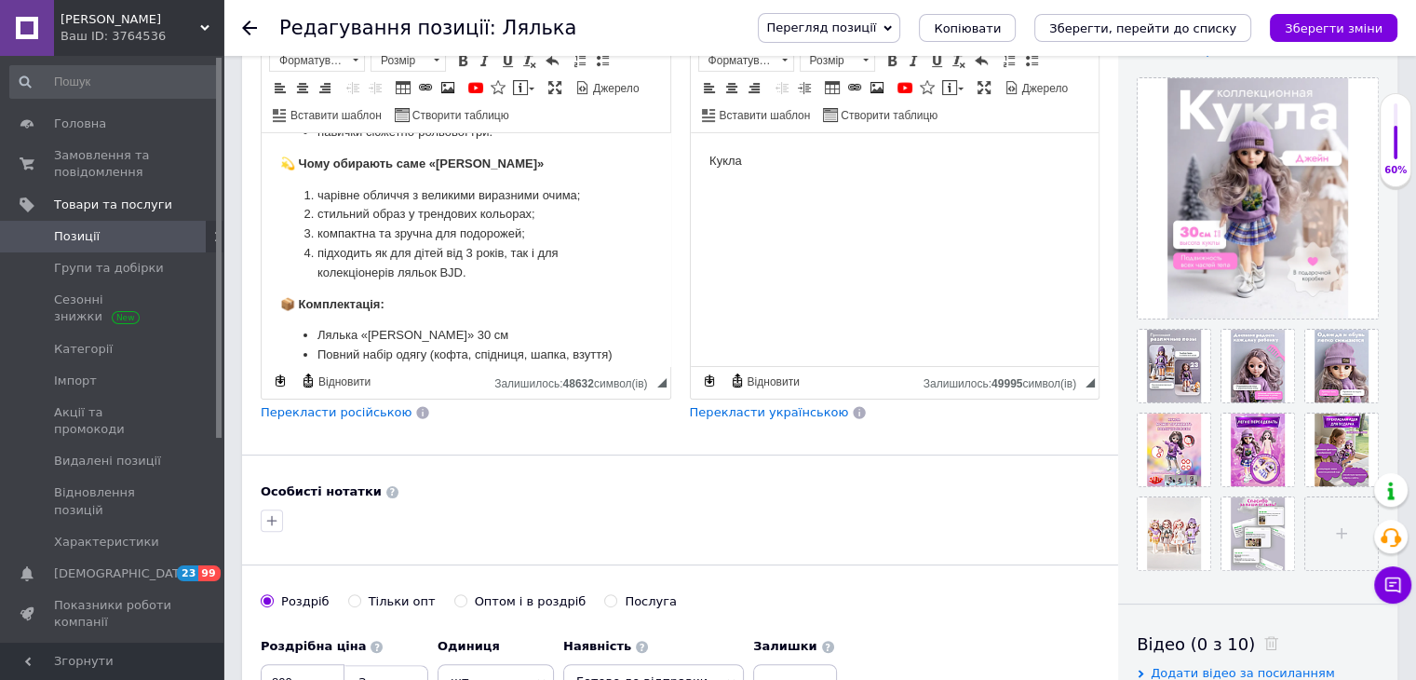
scroll to position [594, 0]
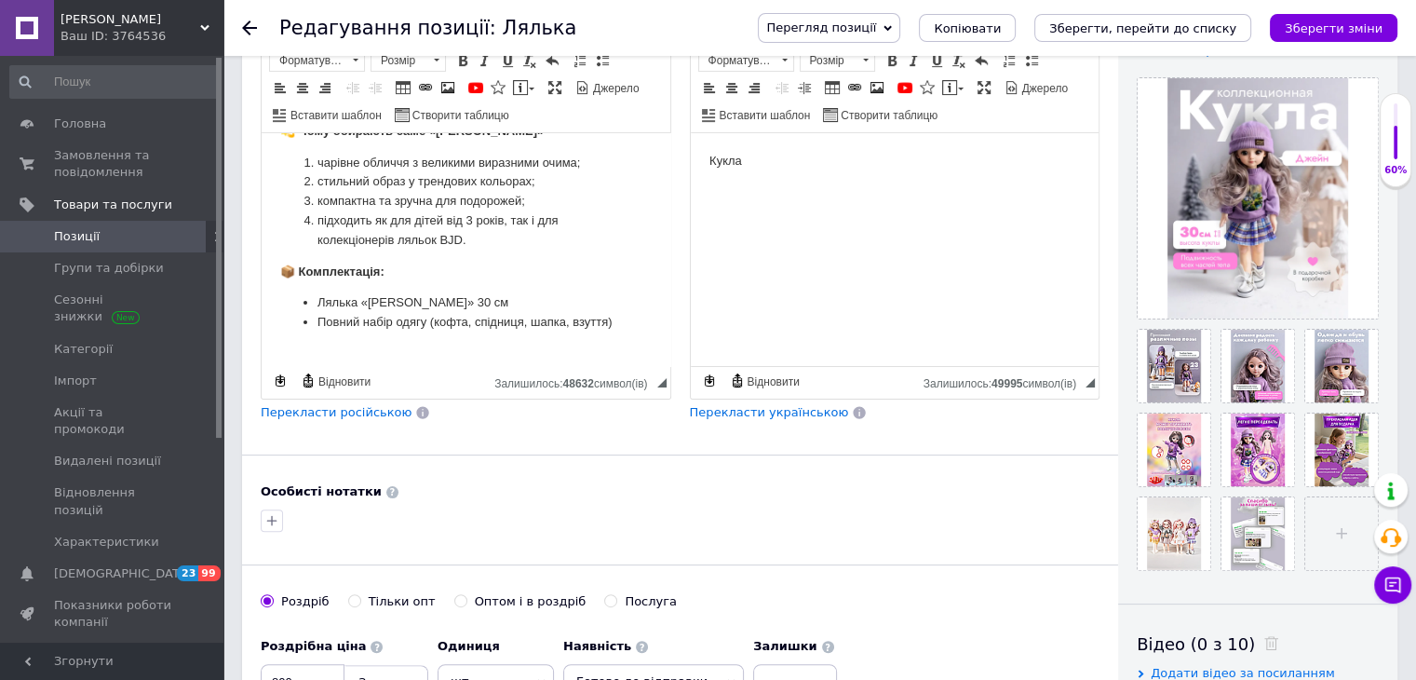
click at [527, 211] on li "компактна та зручна для подорожей;" at bounding box center [465, 202] width 297 height 20
click at [503, 250] on li "підходить як для дітей від 3 років, так і для колекціонерів ляльок BJD." at bounding box center [465, 230] width 297 height 39
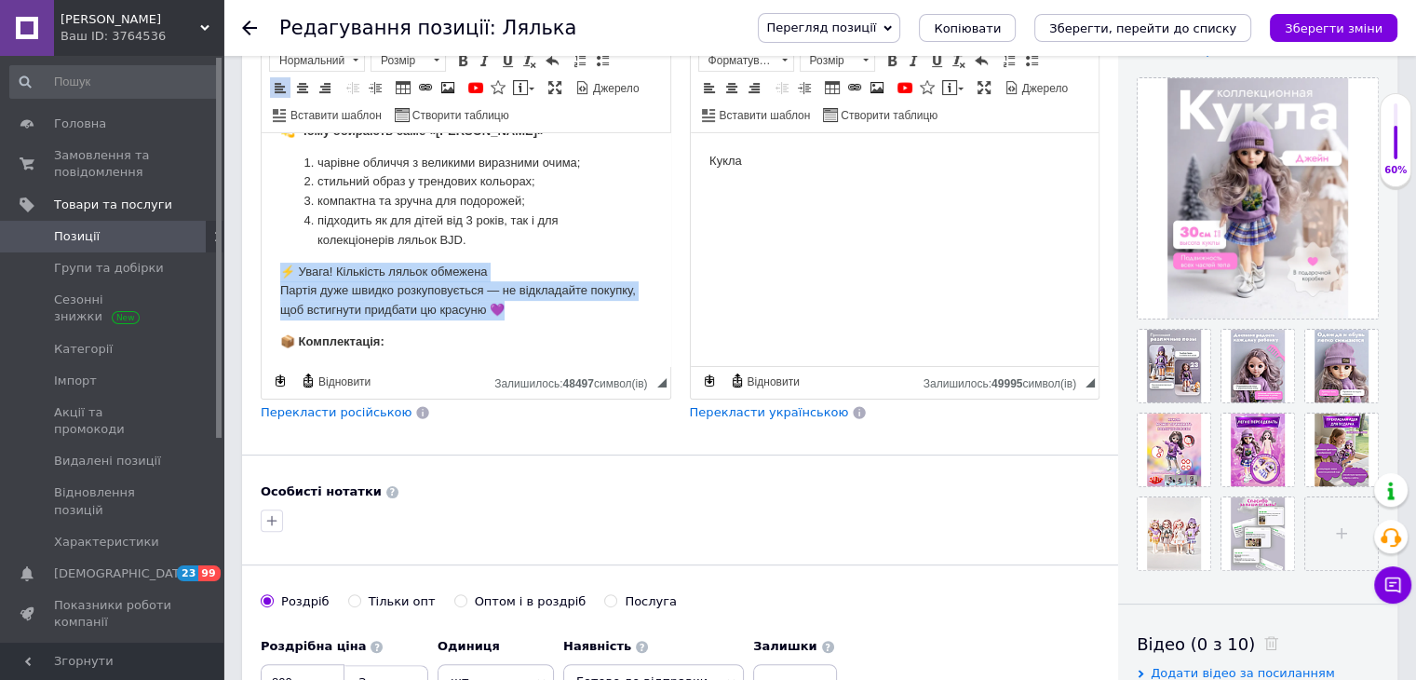
drag, startPoint x: 284, startPoint y: 290, endPoint x: 508, endPoint y: 327, distance: 227.3
click at [508, 320] on p "⚡ Увага! Кількість ляльок обмежена Партія дуже швидко розкуповується — не відкл…" at bounding box center [465, 291] width 371 height 58
click at [462, 63] on span at bounding box center [462, 60] width 15 height 15
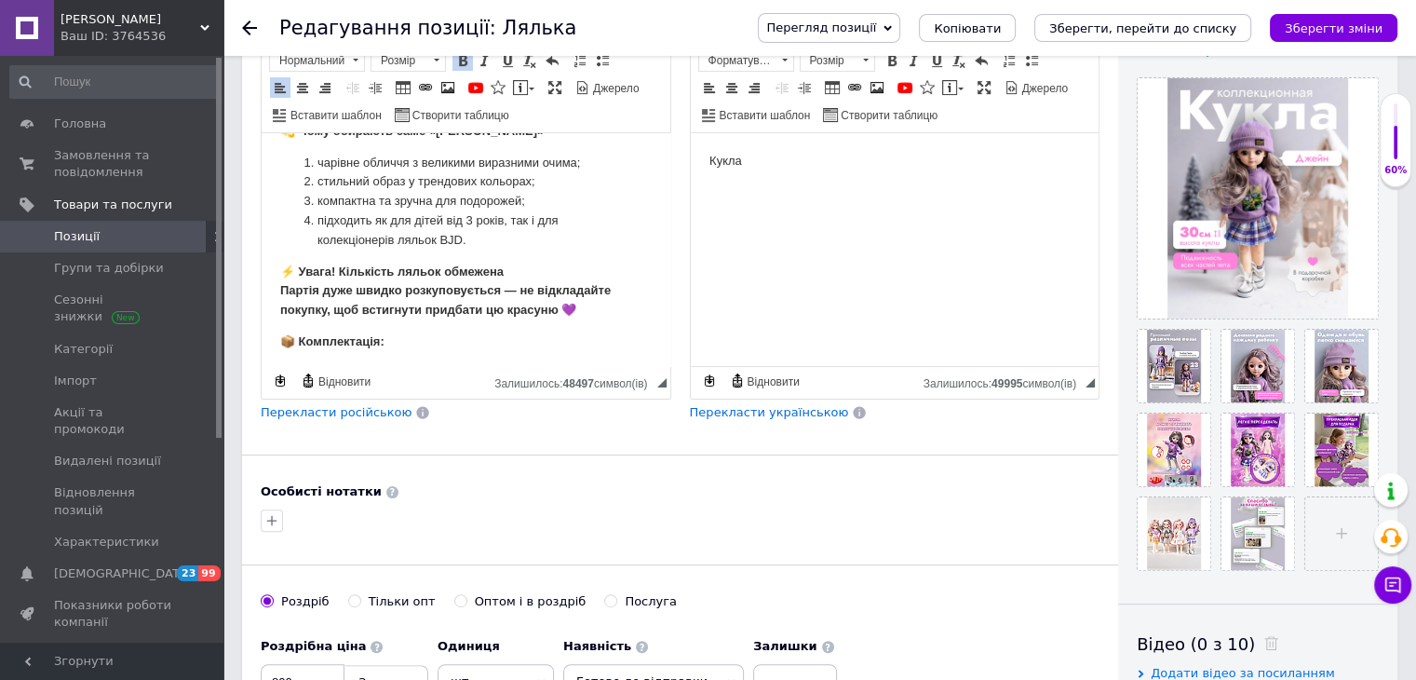
click at [539, 192] on li "стильний образ у трендових кольорах;" at bounding box center [465, 182] width 297 height 20
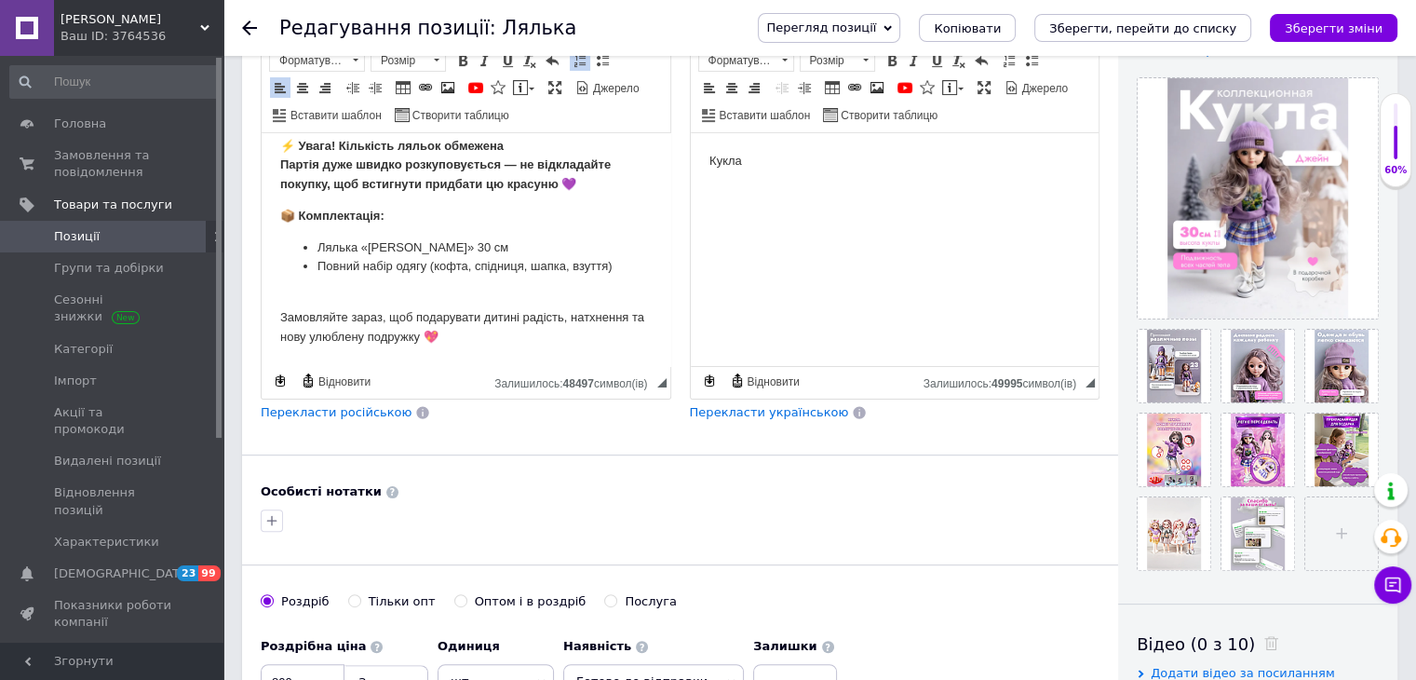
scroll to position [665, 0]
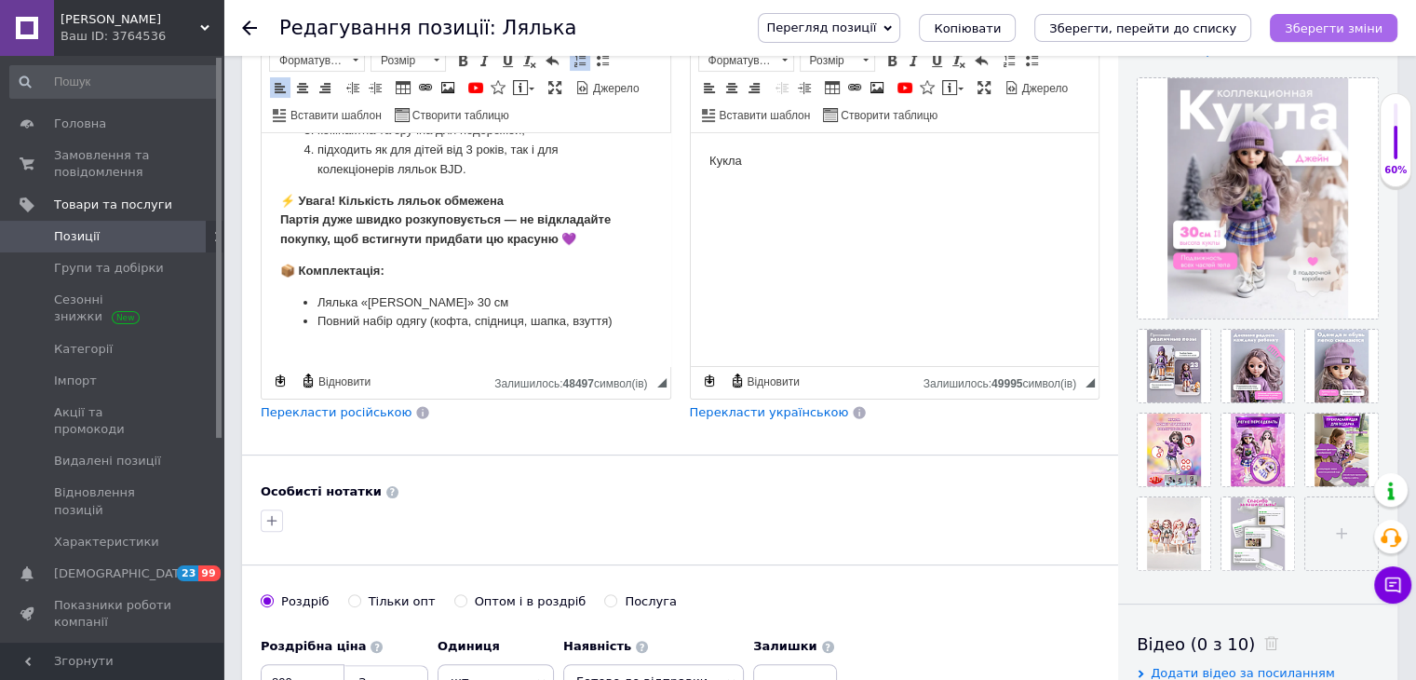
click at [1344, 32] on icon "Зберегти зміни" at bounding box center [1334, 28] width 98 height 14
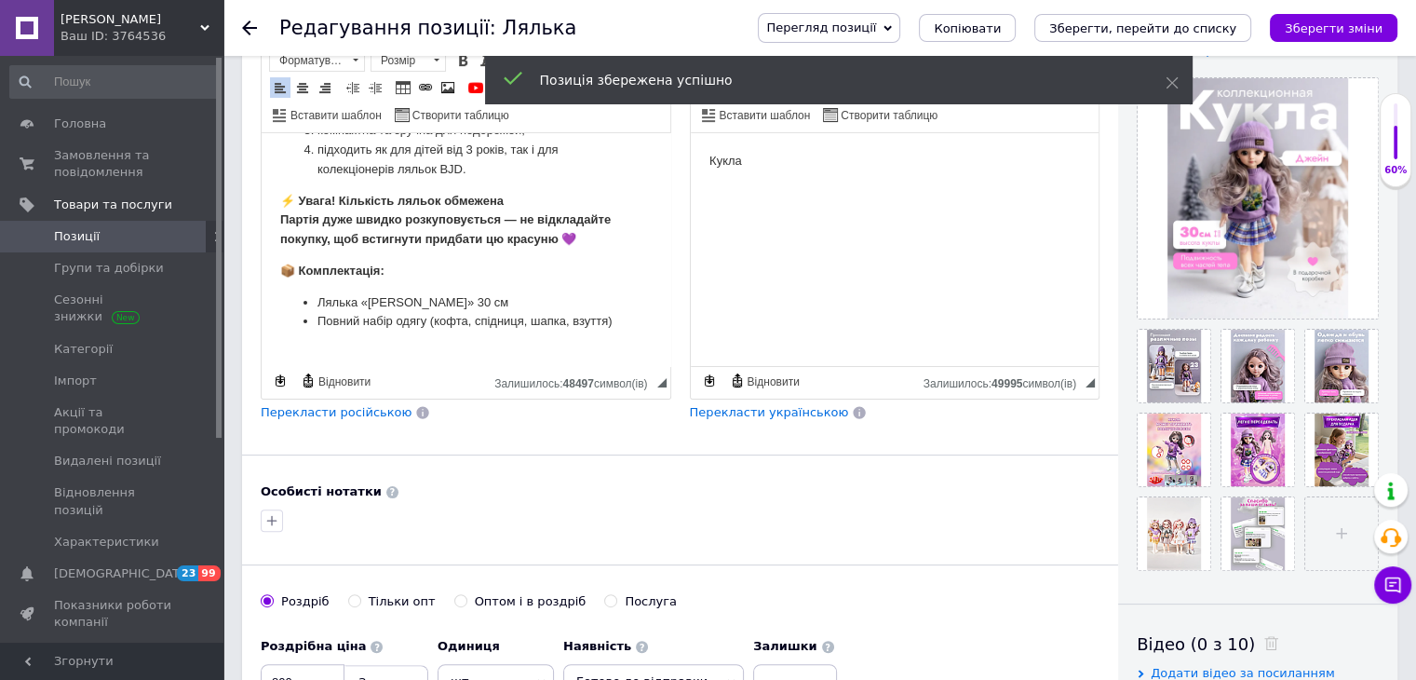
click at [357, 414] on span "Перекласти російською" at bounding box center [336, 412] width 151 height 14
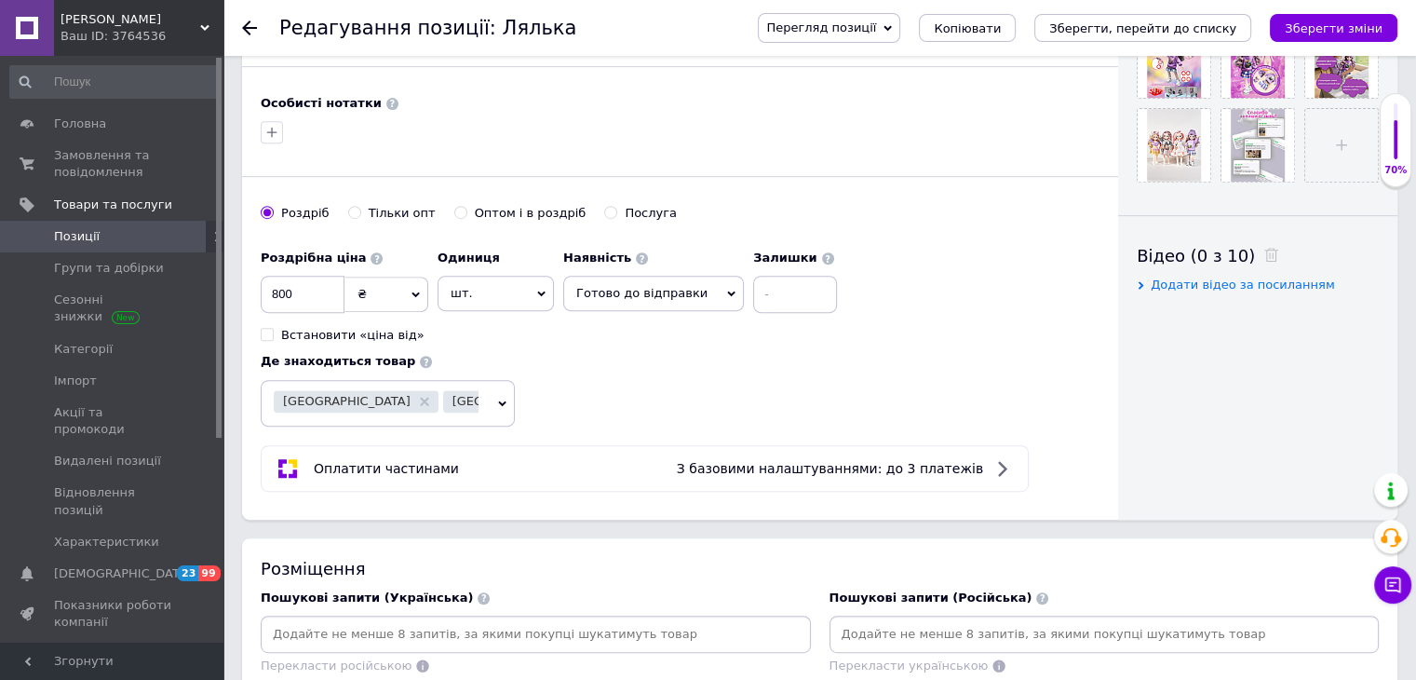
scroll to position [838, 0]
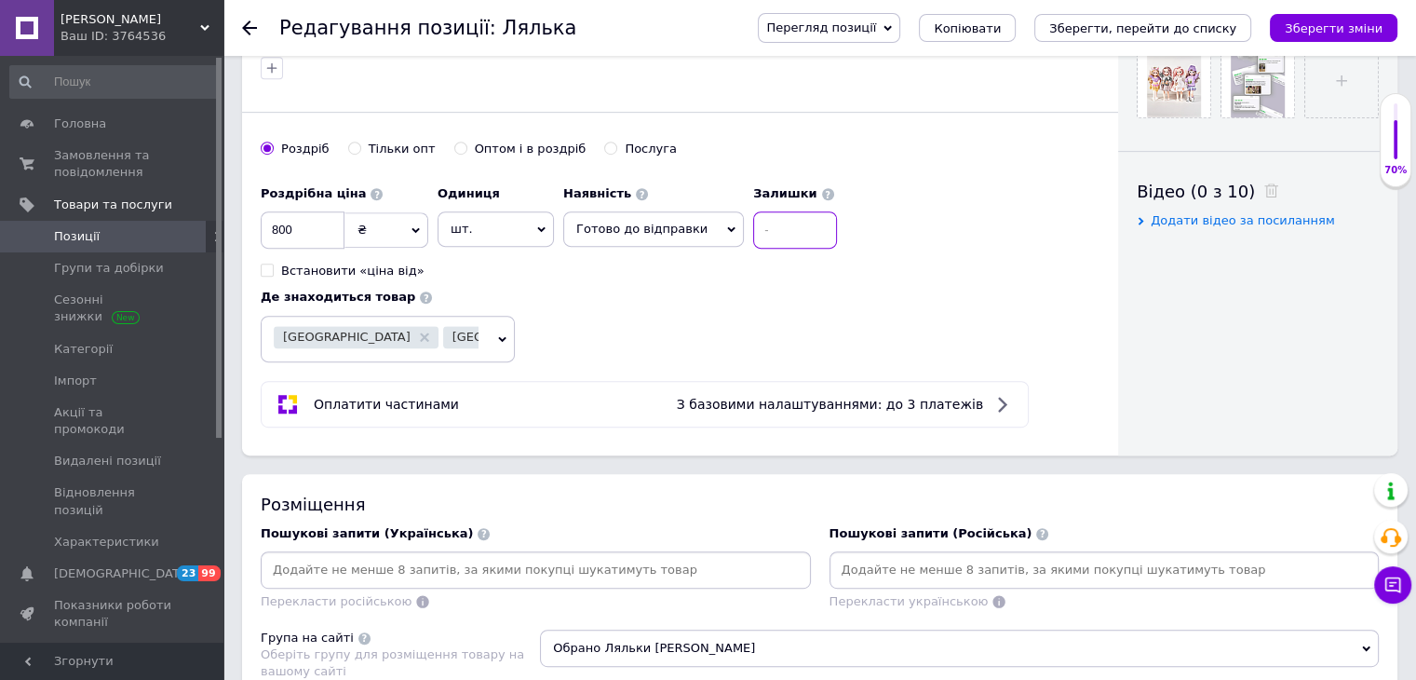
click at [792, 228] on input at bounding box center [795, 229] width 84 height 37
type input "8"
click at [454, 141] on input "Оптом і в роздріб" at bounding box center [460, 147] width 12 height 12
radio input "true"
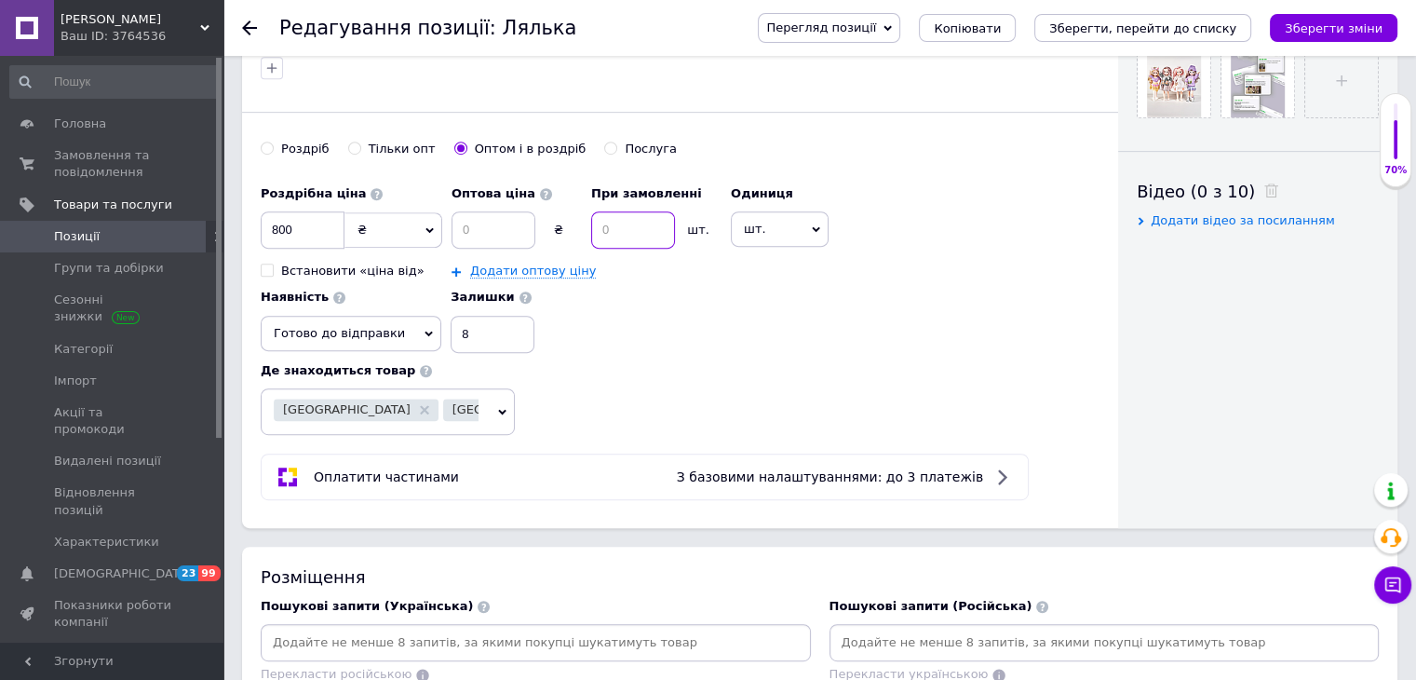
click at [633, 221] on input at bounding box center [633, 229] width 84 height 37
type input "2"
click at [520, 234] on input at bounding box center [493, 229] width 84 height 37
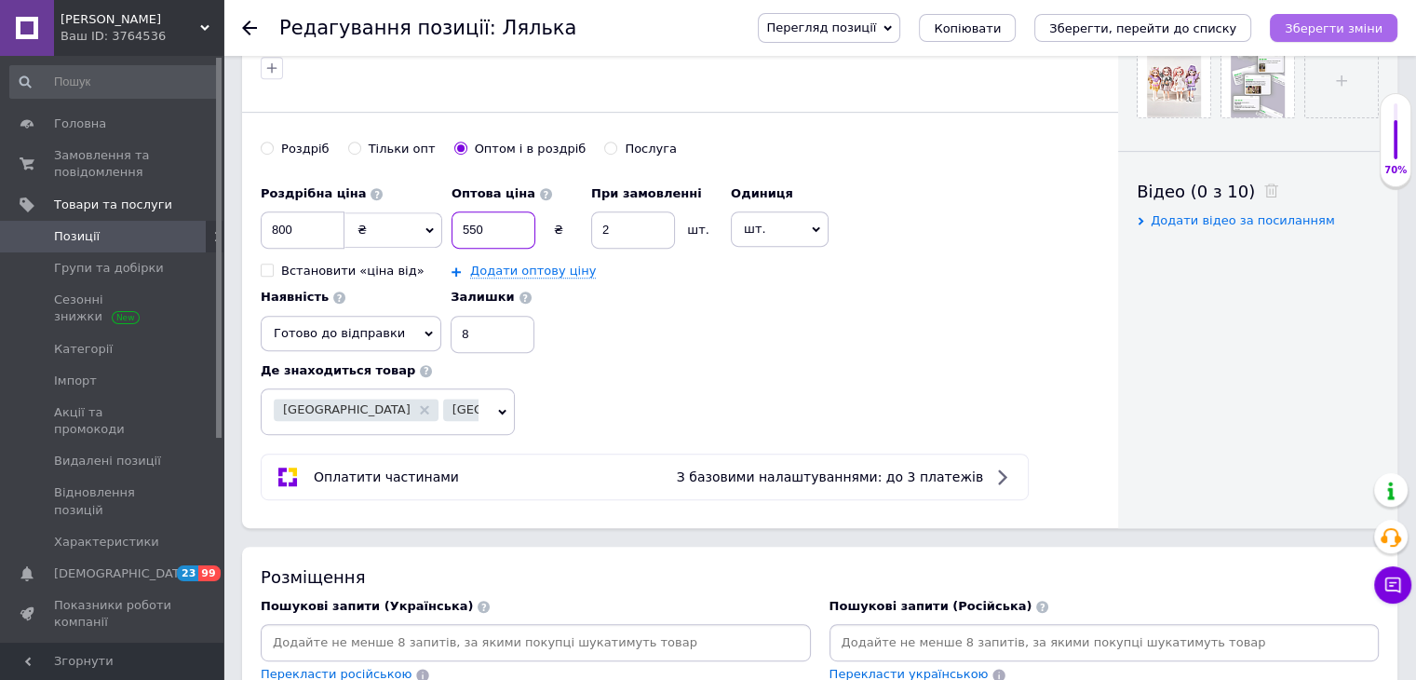
type input "550"
click at [1299, 37] on button "Зберегти зміни" at bounding box center [1334, 28] width 128 height 28
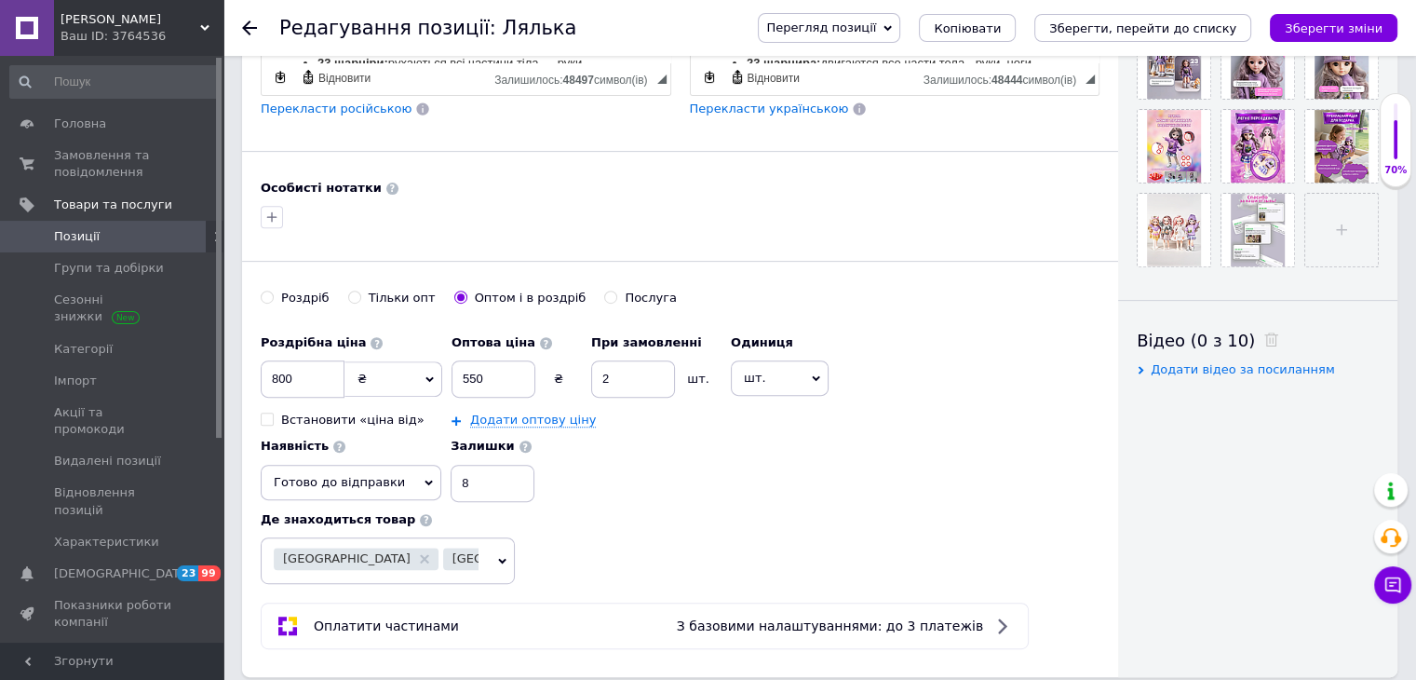
scroll to position [688, 0]
click at [325, 381] on input "800" at bounding box center [303, 379] width 84 height 37
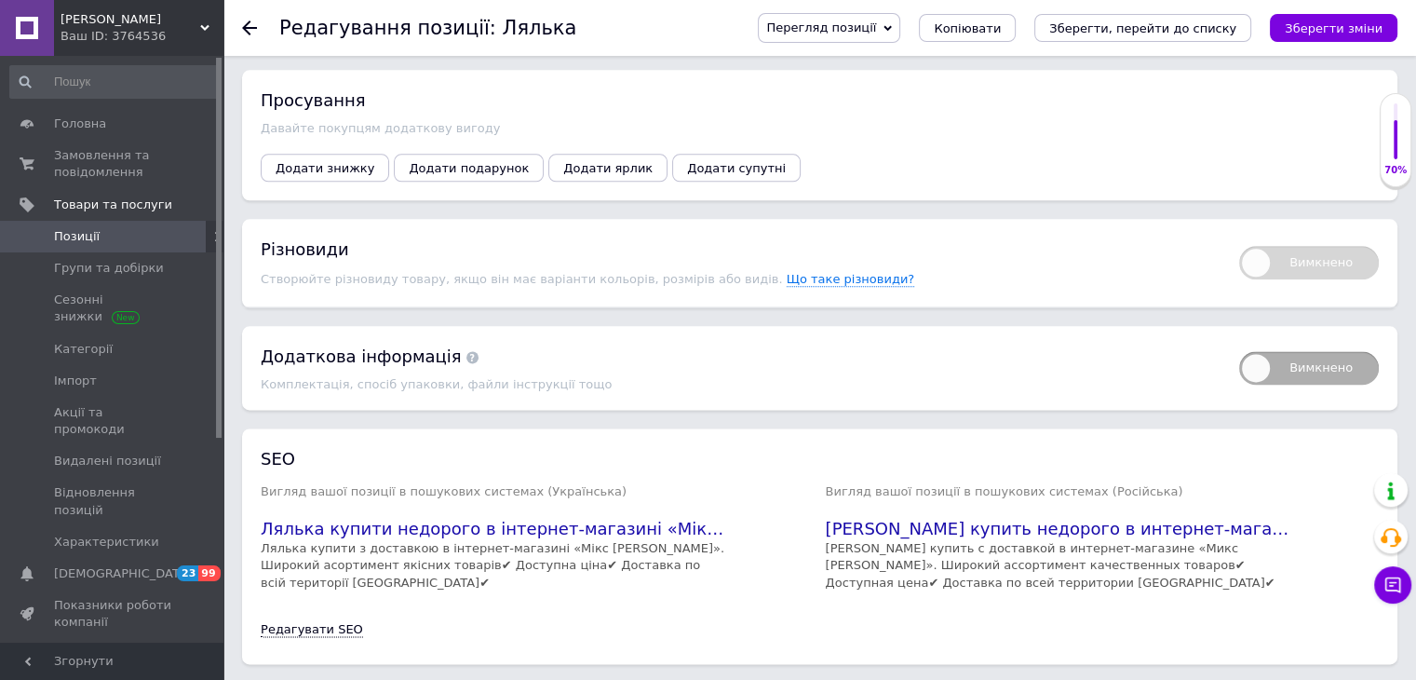
scroll to position [2177, 0]
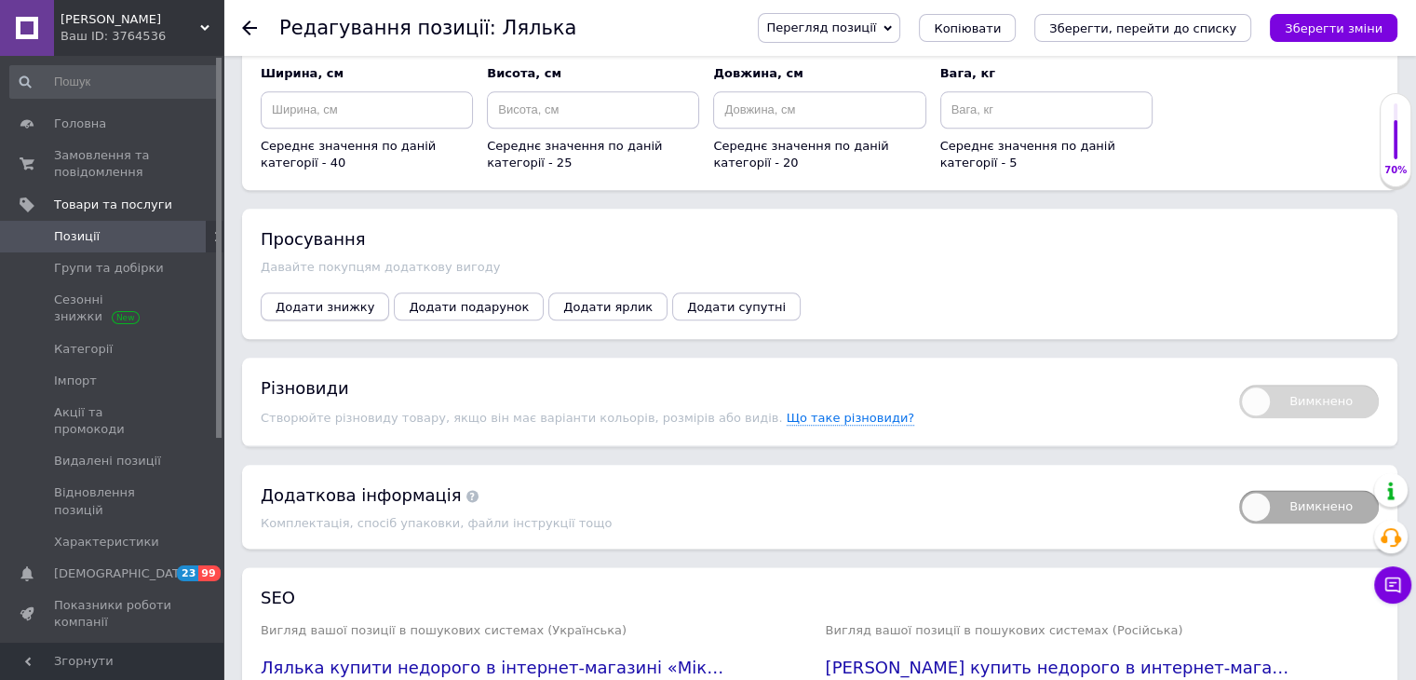
click at [320, 292] on button "Додати знижку" at bounding box center [325, 306] width 128 height 28
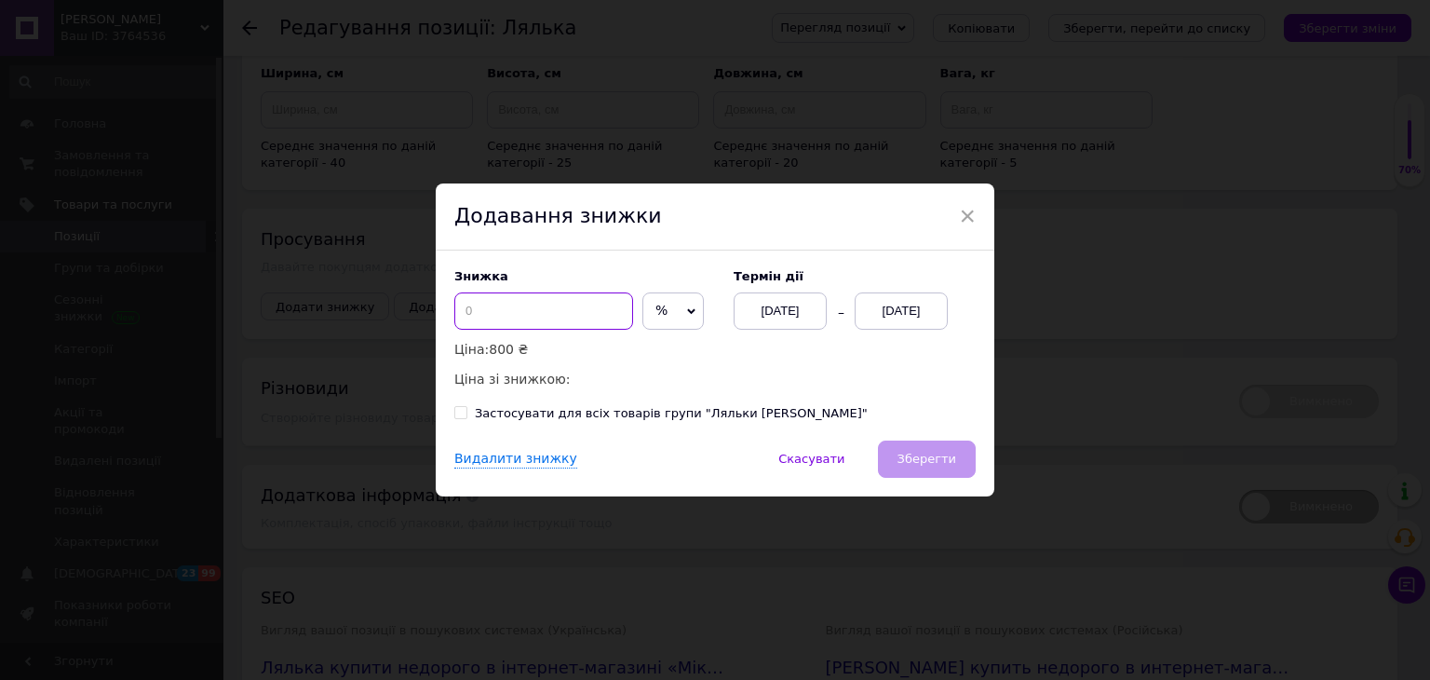
click at [532, 325] on input at bounding box center [543, 310] width 179 height 37
click at [662, 309] on span "%" at bounding box center [672, 310] width 61 height 37
click at [668, 346] on li "₴" at bounding box center [673, 350] width 60 height 26
click at [869, 303] on div "[DATE]" at bounding box center [901, 310] width 93 height 37
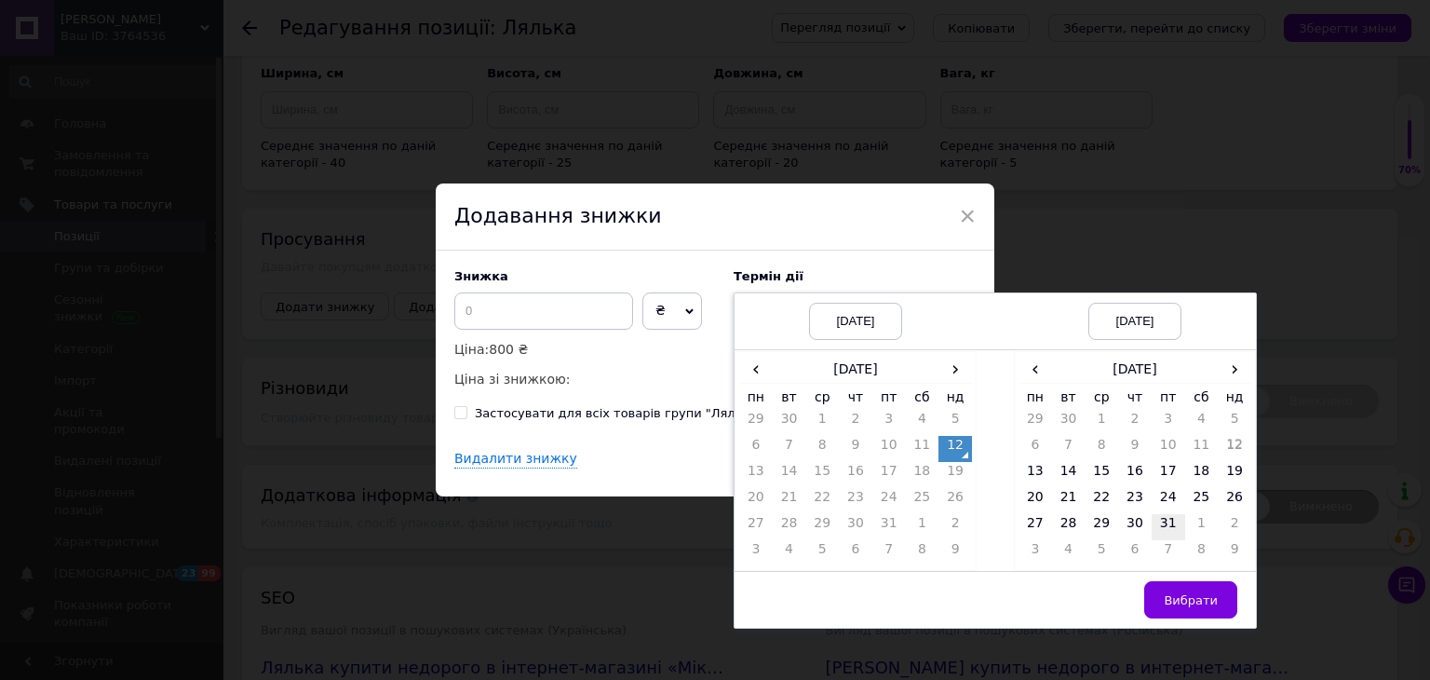
click at [1157, 529] on td "31" at bounding box center [1168, 527] width 34 height 26
click at [1191, 604] on span "Вибрати" at bounding box center [1191, 600] width 54 height 14
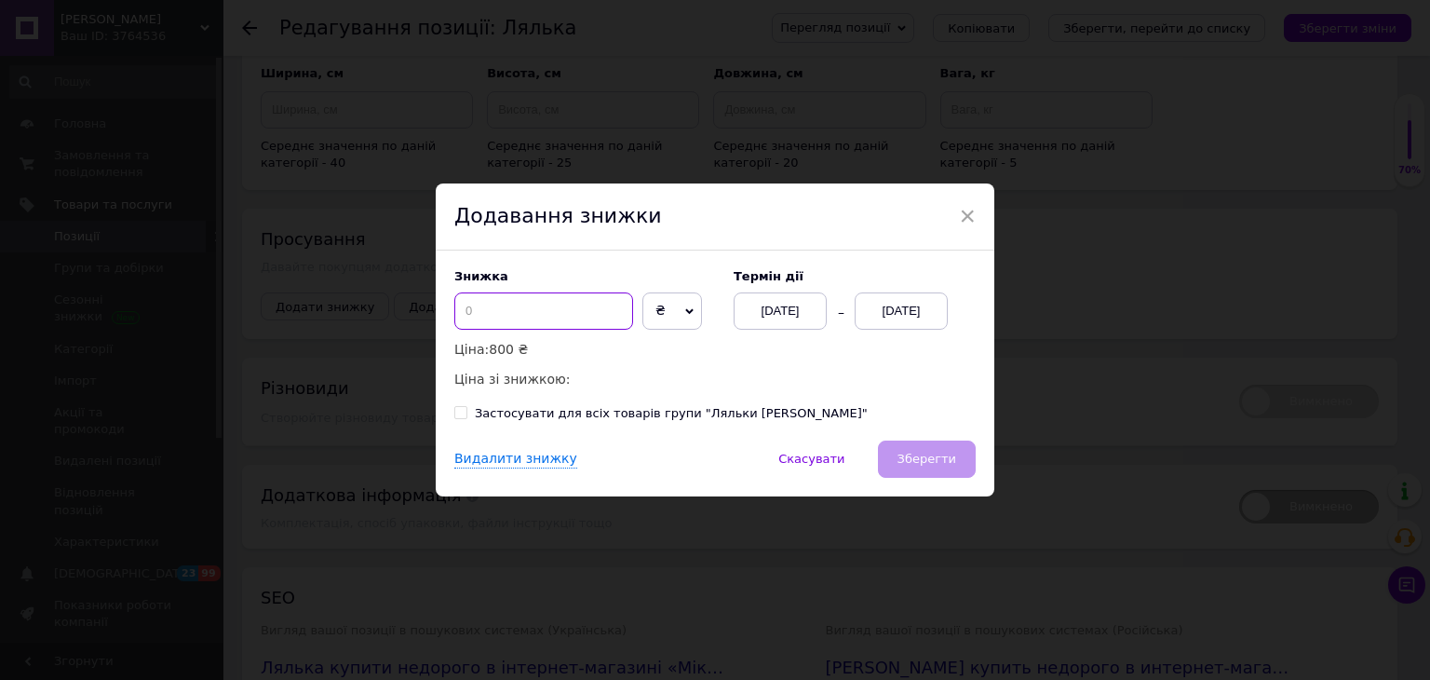
click at [572, 310] on input at bounding box center [543, 310] width 179 height 37
type input "220"
click at [895, 447] on button "Зберегти" at bounding box center [927, 458] width 98 height 37
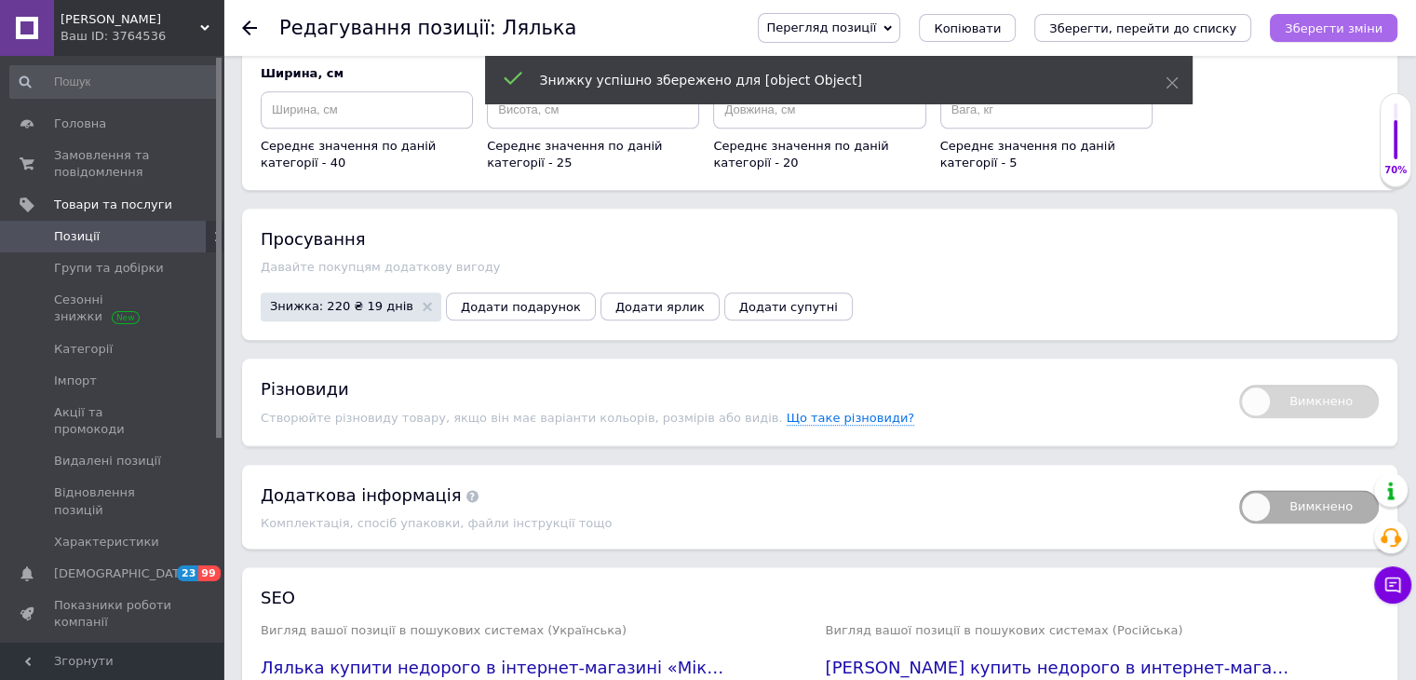
click at [1338, 37] on button "Зберегти зміни" at bounding box center [1334, 28] width 128 height 28
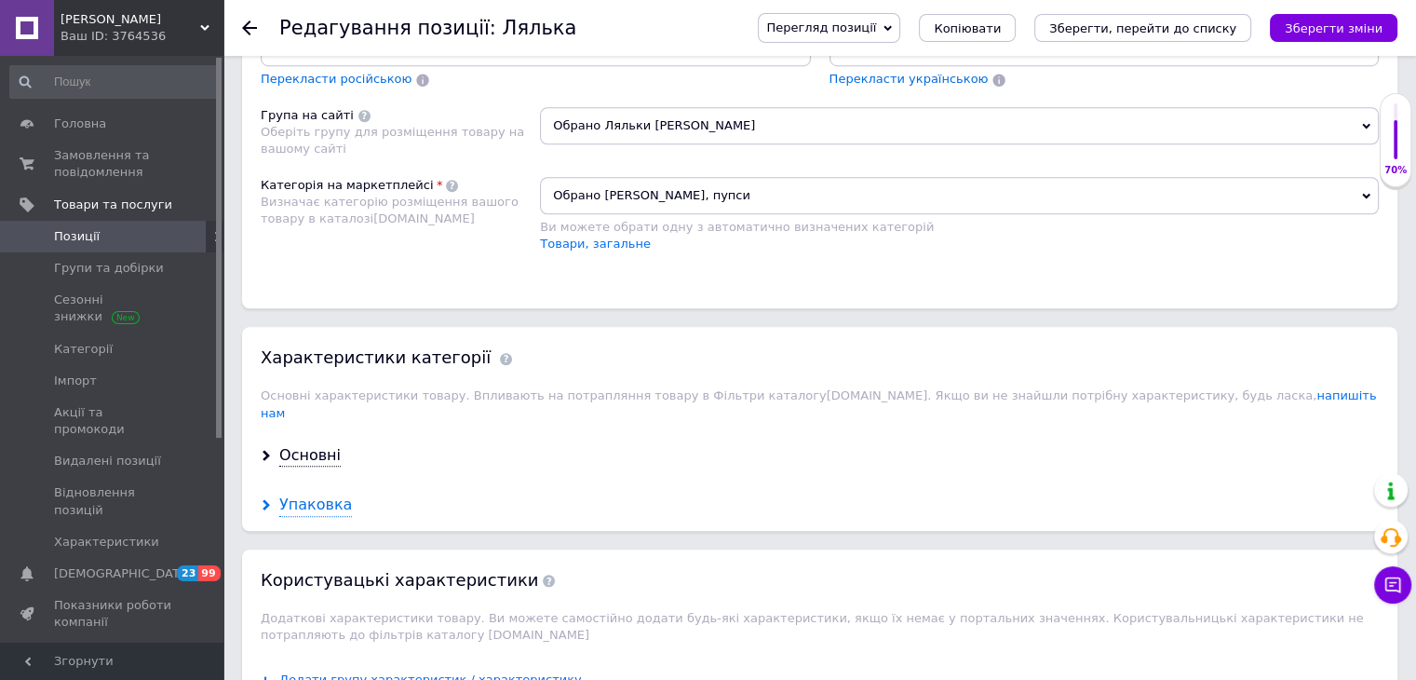
click at [337, 494] on div "Упаковка" at bounding box center [315, 504] width 73 height 21
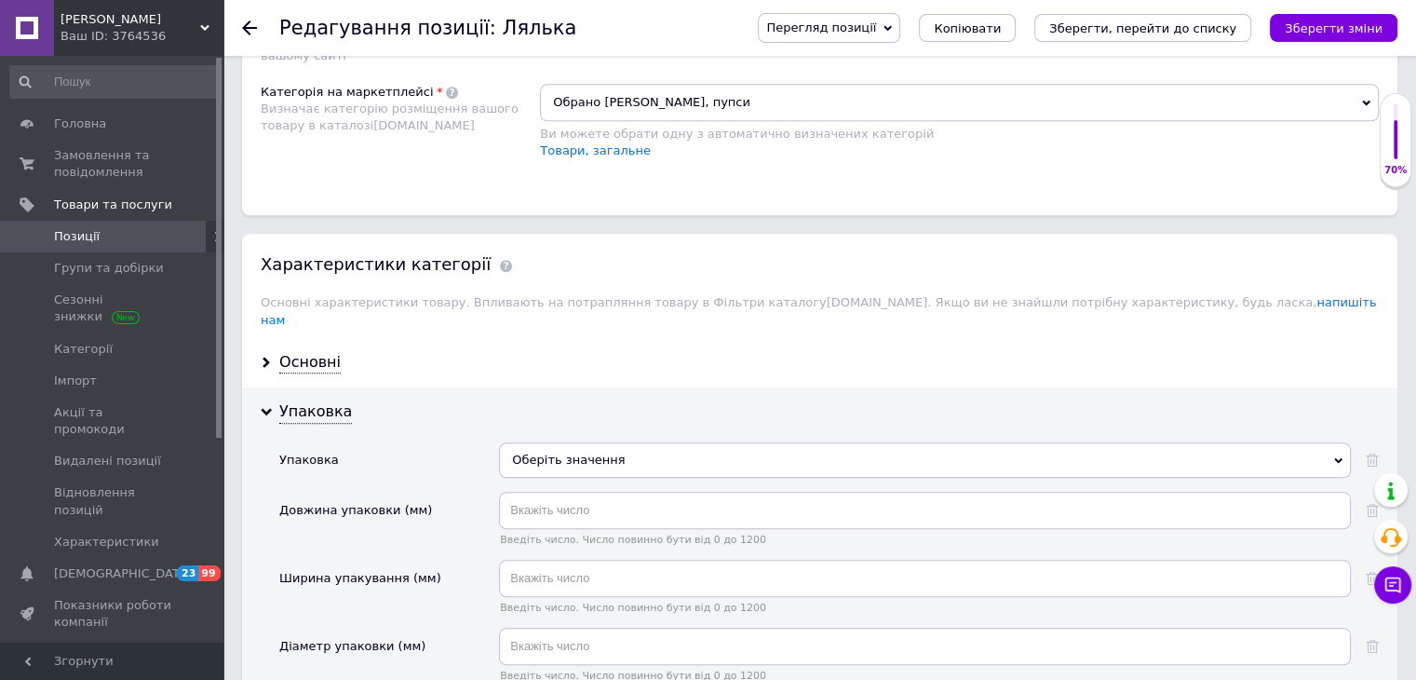
click at [541, 442] on div "Оберіть значення" at bounding box center [925, 459] width 852 height 35
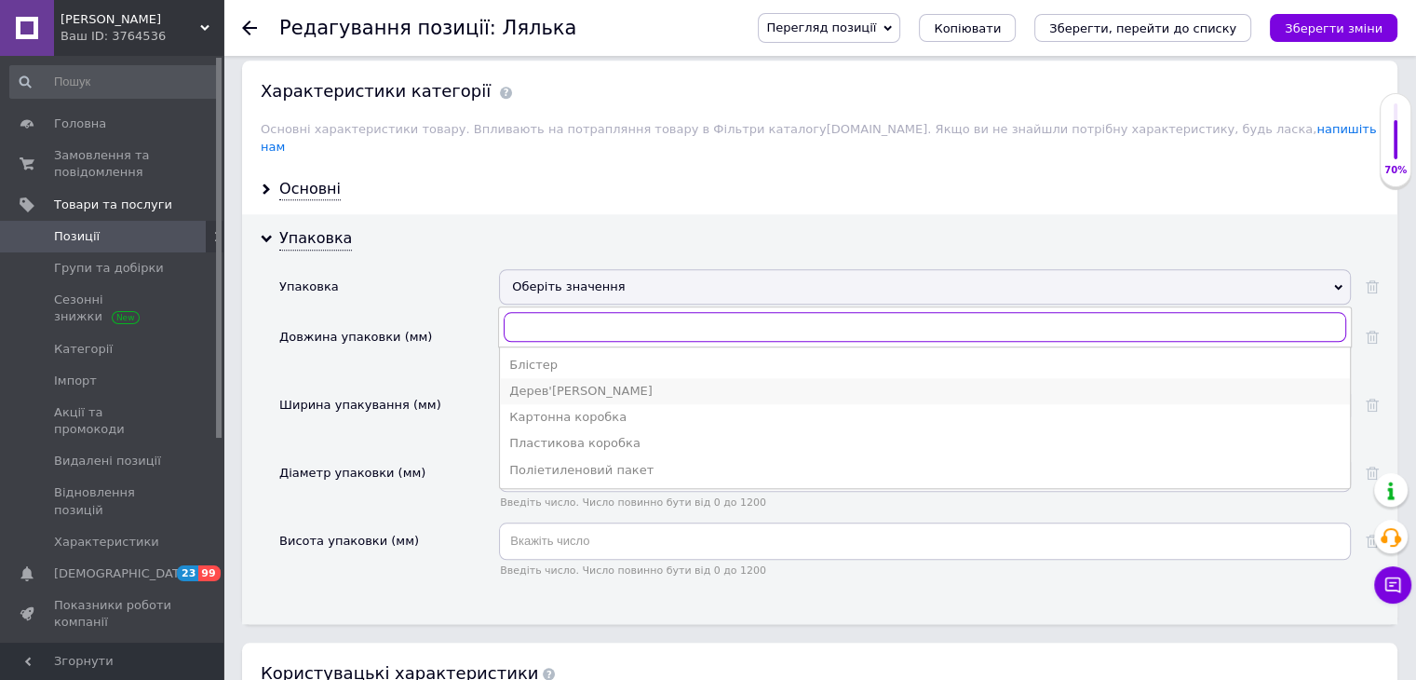
scroll to position [1712, 0]
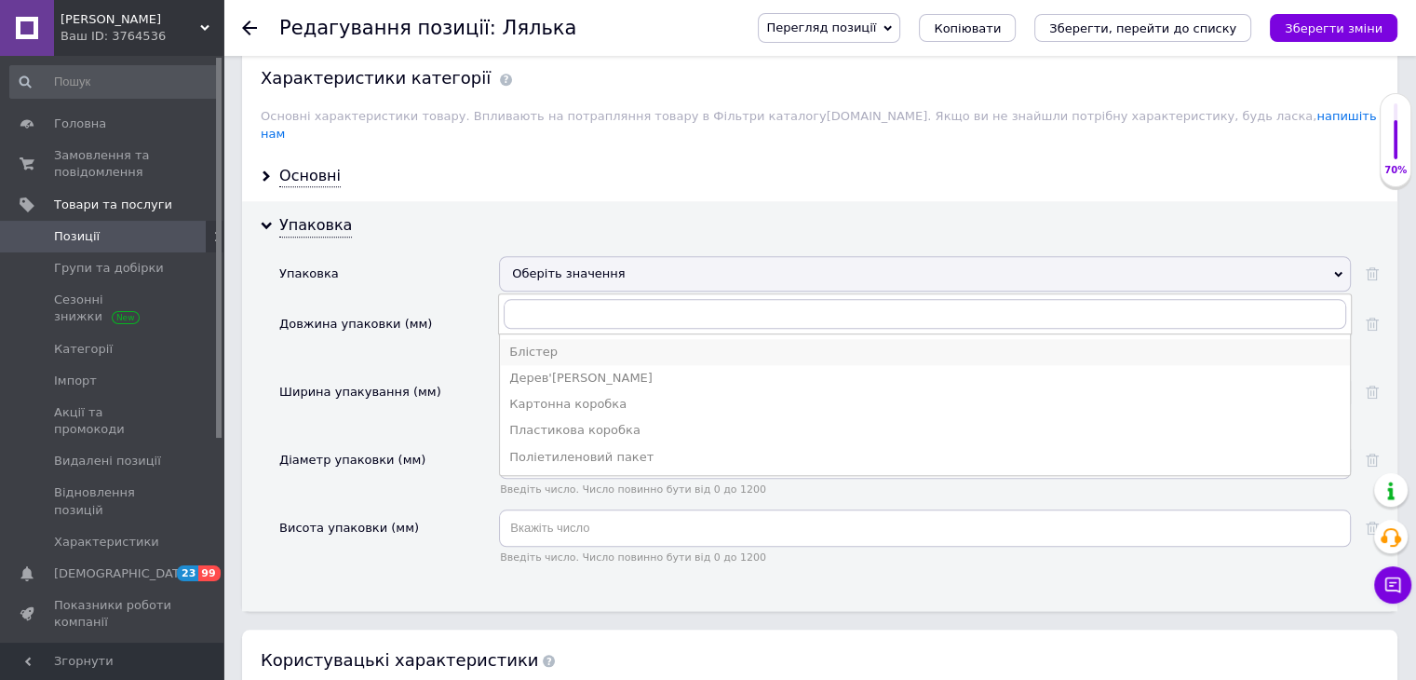
click at [591, 343] on div "Блістер" at bounding box center [924, 351] width 831 height 17
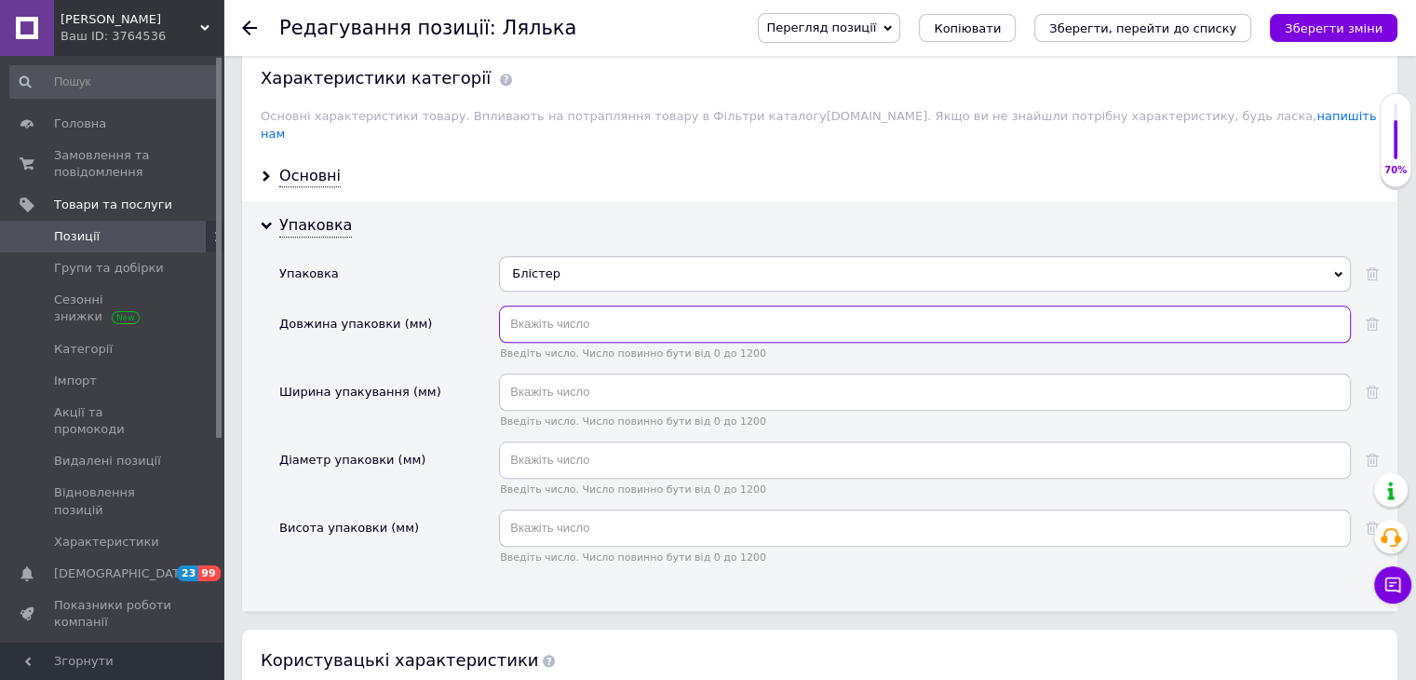
click at [583, 305] on input "text" at bounding box center [925, 323] width 852 height 37
type input "3"
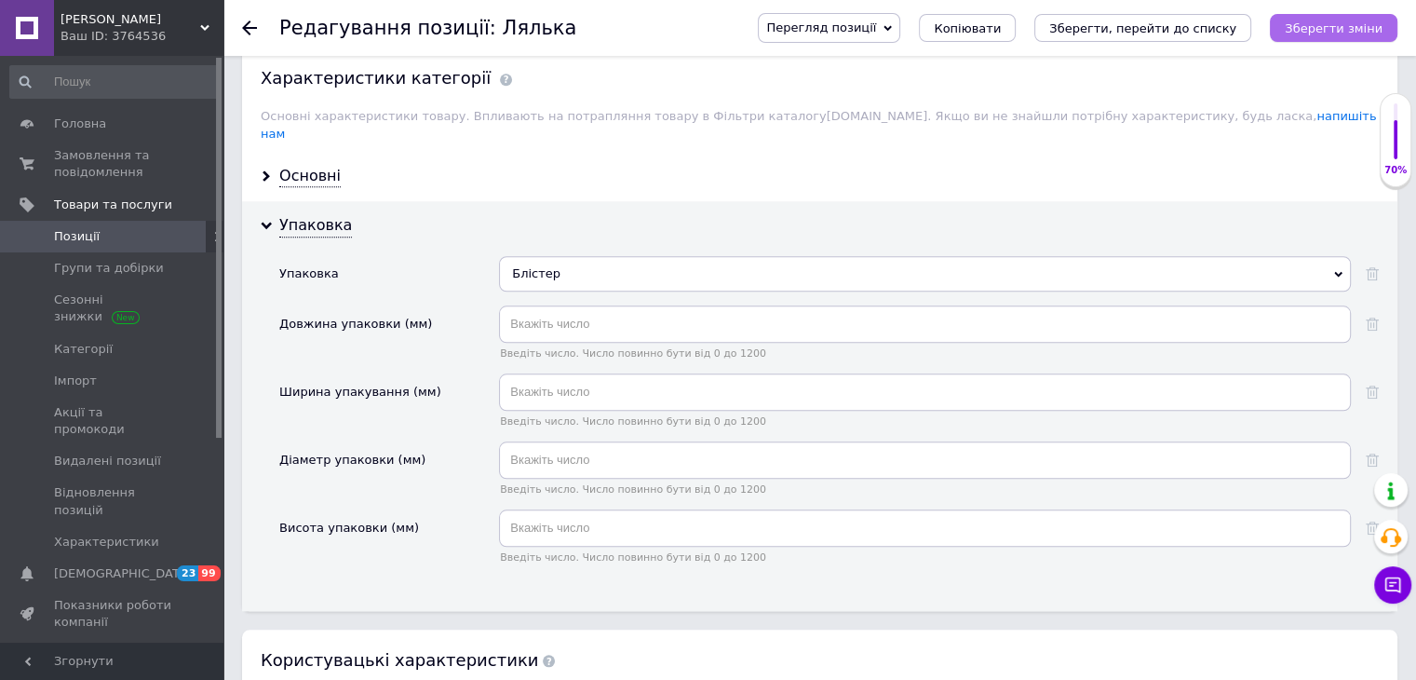
click at [1325, 34] on icon "Зберегти зміни" at bounding box center [1334, 28] width 98 height 14
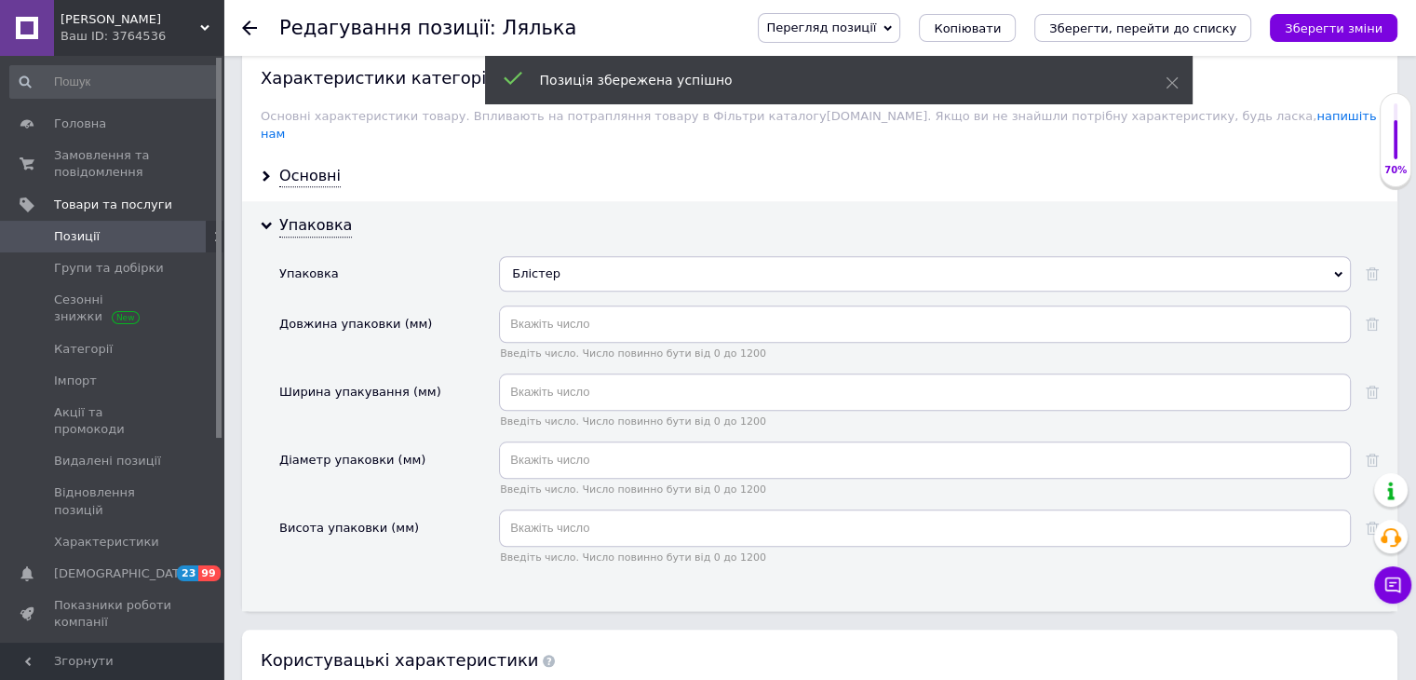
click at [336, 164] on div "Основні" at bounding box center [819, 176] width 1155 height 49
click at [335, 162] on div "Основні" at bounding box center [819, 176] width 1155 height 49
click at [323, 166] on div "Основні" at bounding box center [309, 176] width 61 height 21
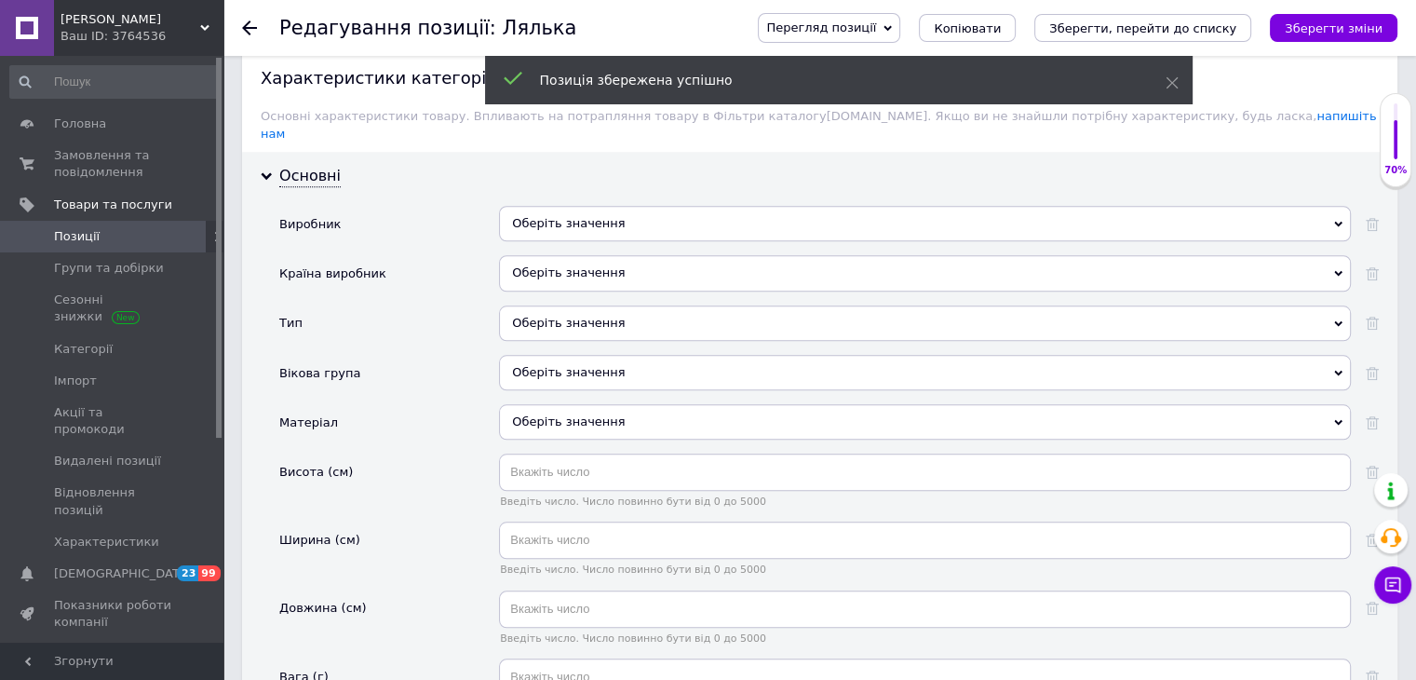
click at [567, 206] on div "Оберіть значення" at bounding box center [925, 223] width 852 height 35
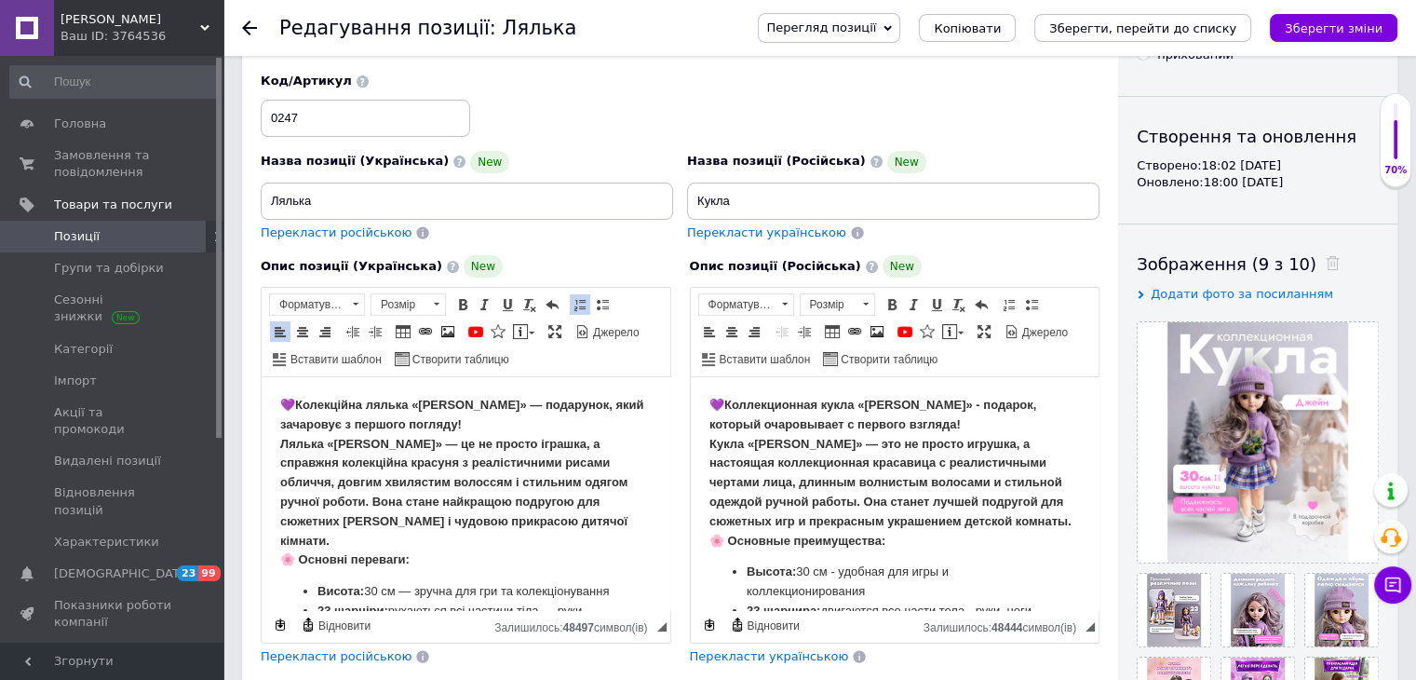
scroll to position [279, 0]
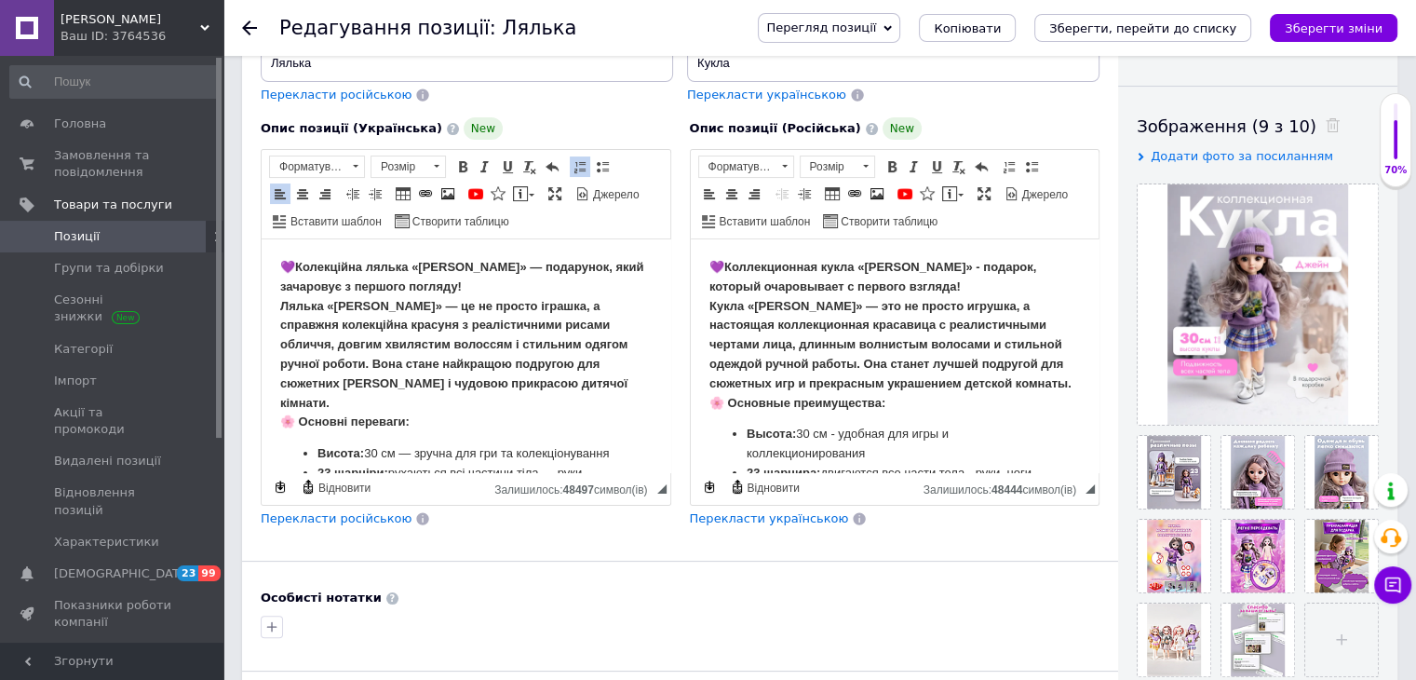
type input "BJD"
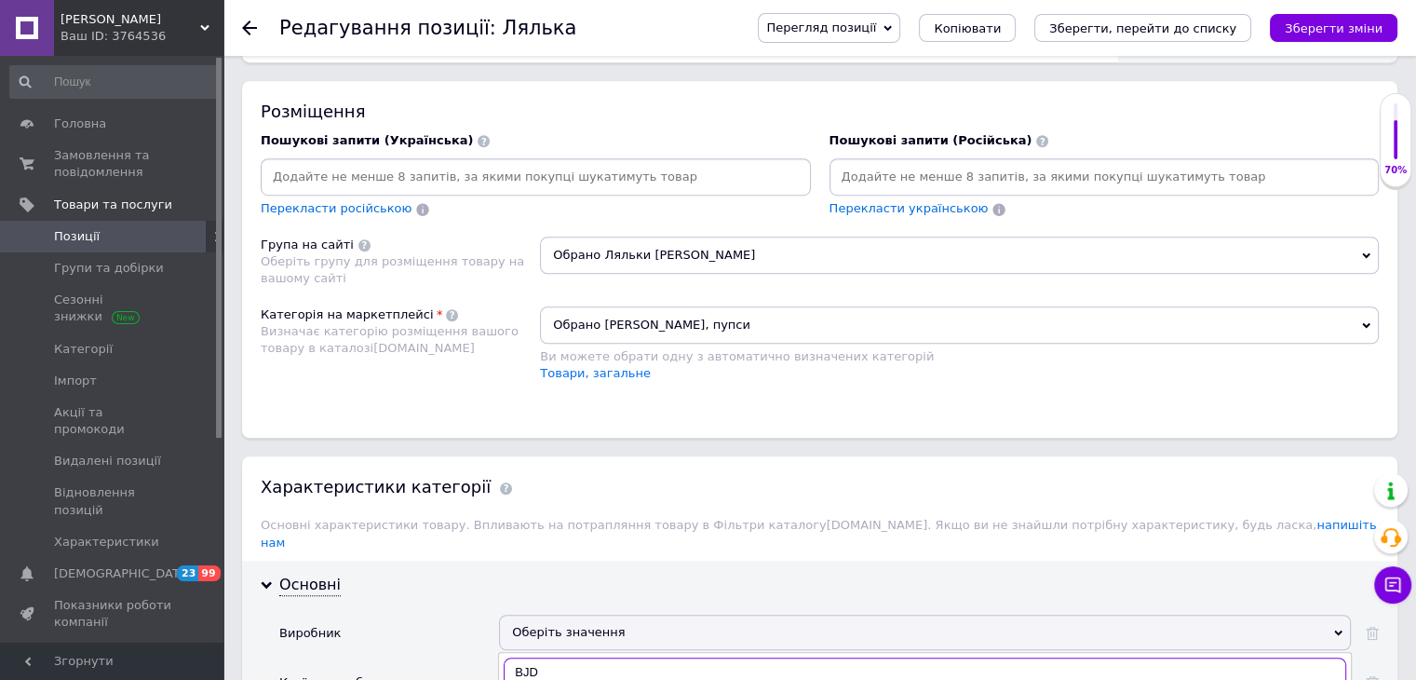
scroll to position [1582, 0]
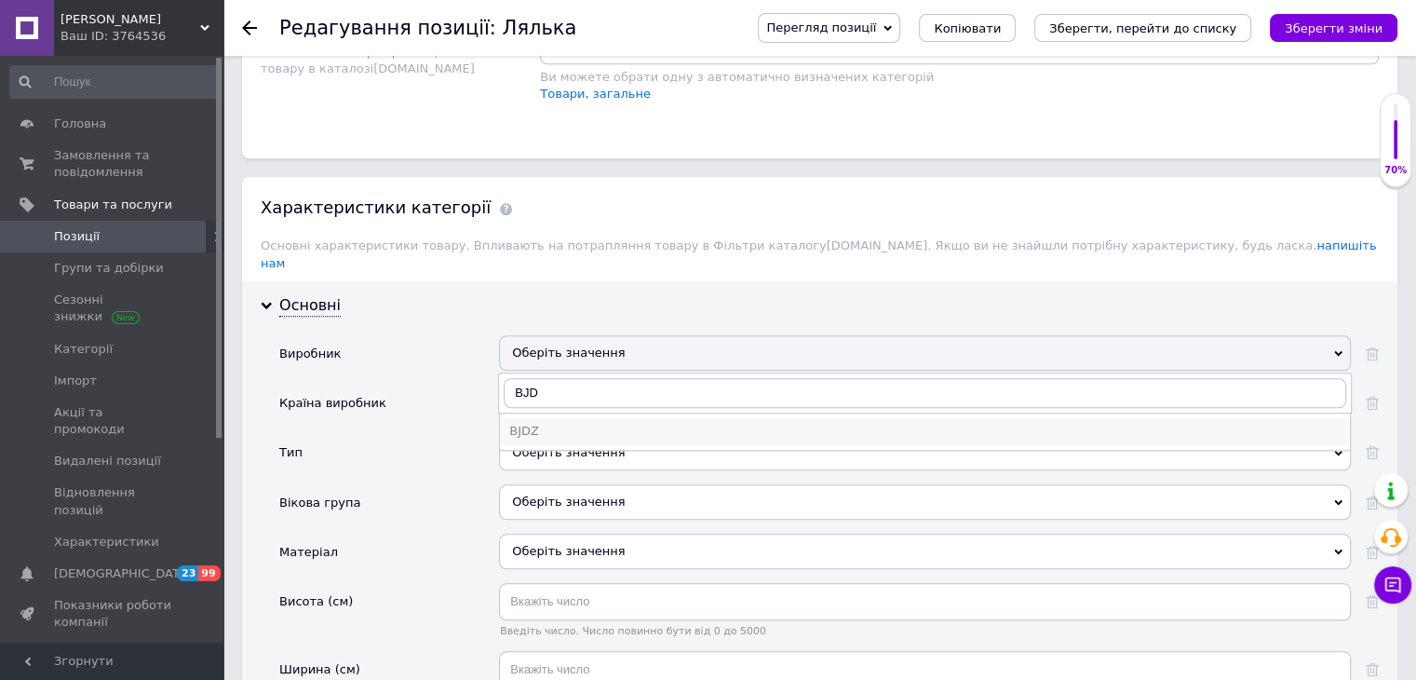
click at [594, 423] on div "BJDZ" at bounding box center [924, 431] width 831 height 17
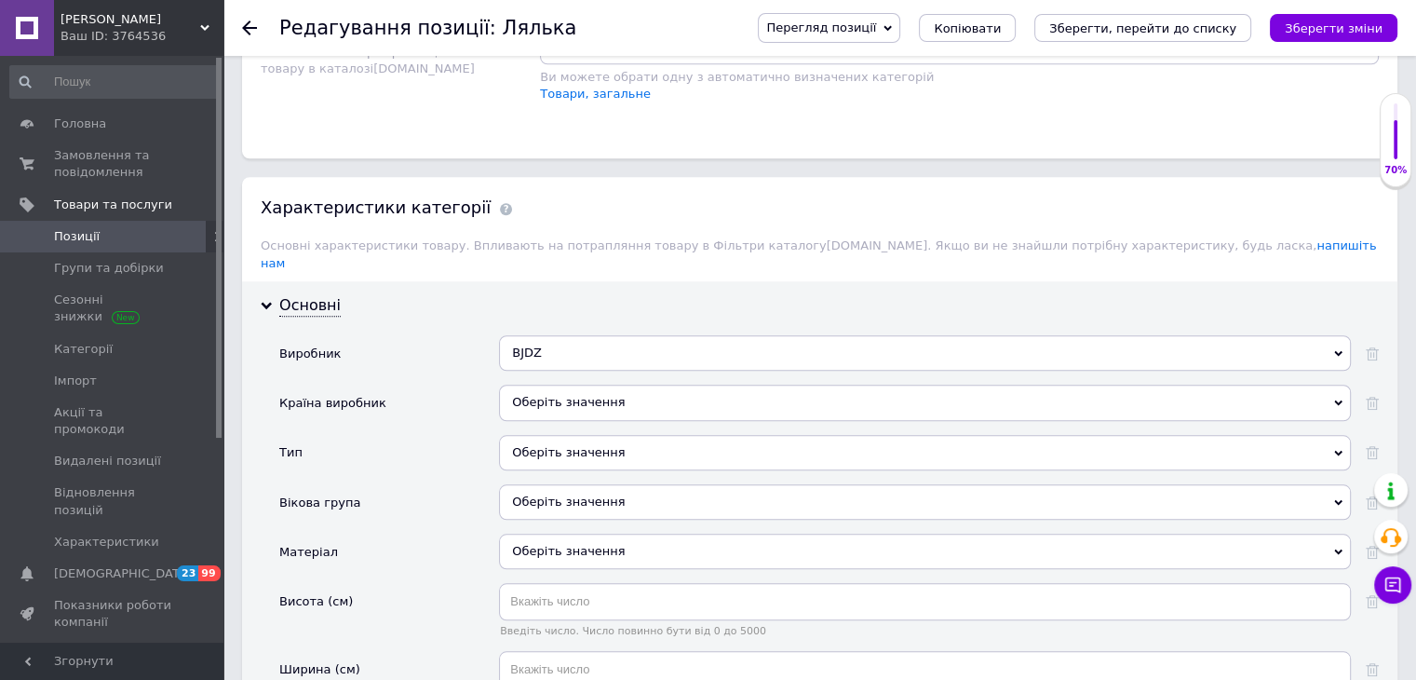
click at [585, 384] on div "Оберіть значення" at bounding box center [925, 401] width 852 height 35
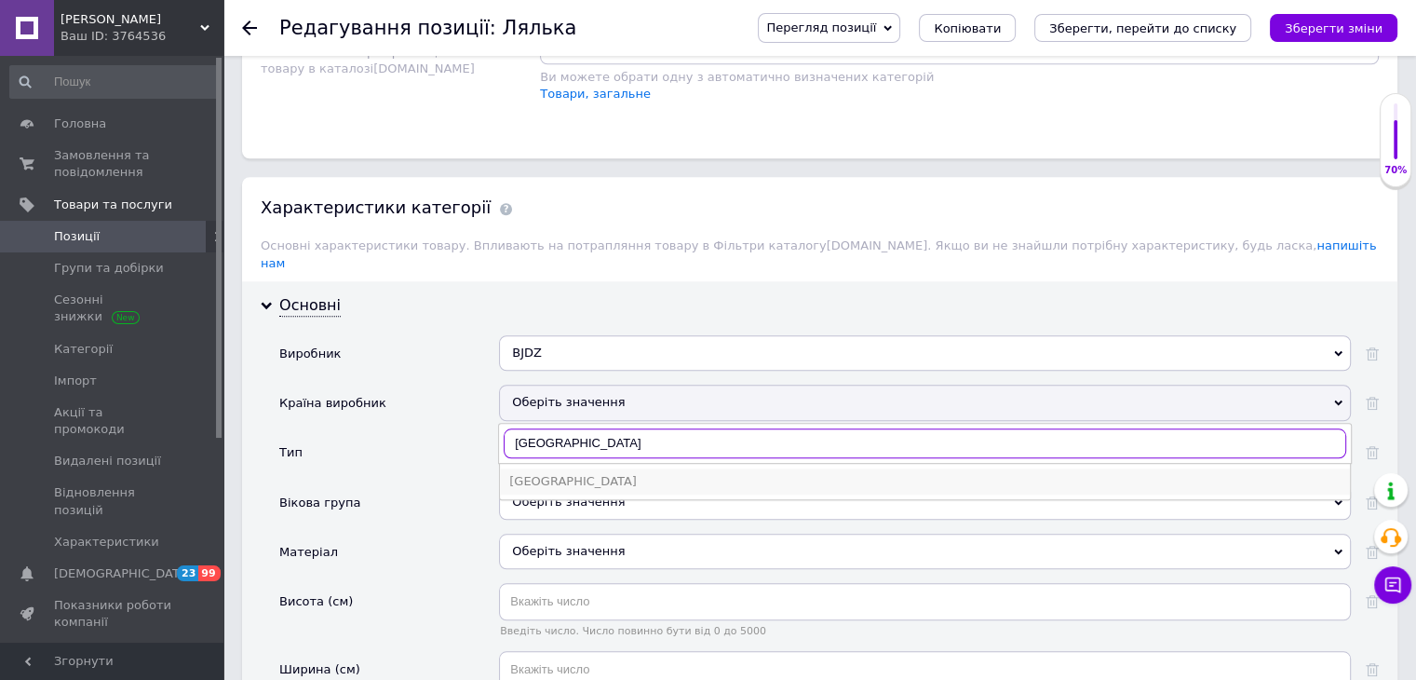
type input "[GEOGRAPHIC_DATA]"
click at [562, 473] on div "[GEOGRAPHIC_DATA]" at bounding box center [924, 481] width 831 height 17
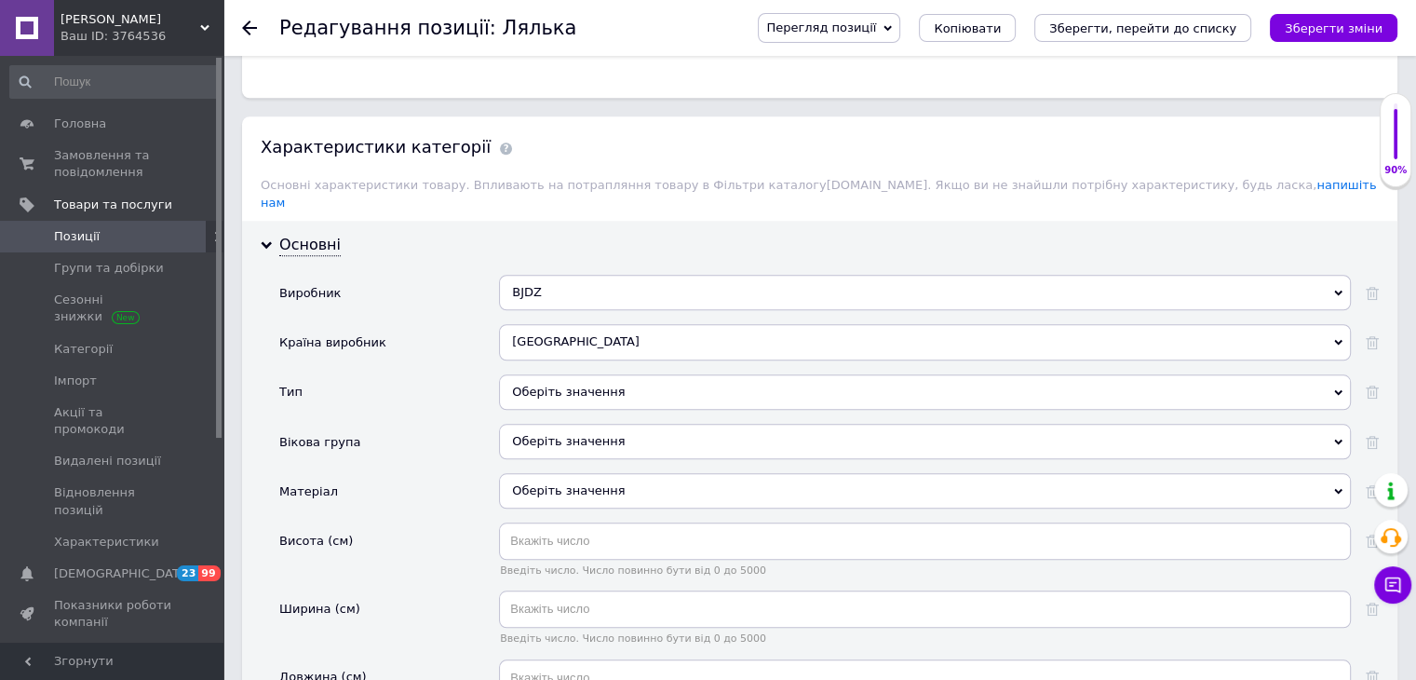
scroll to position [1676, 0]
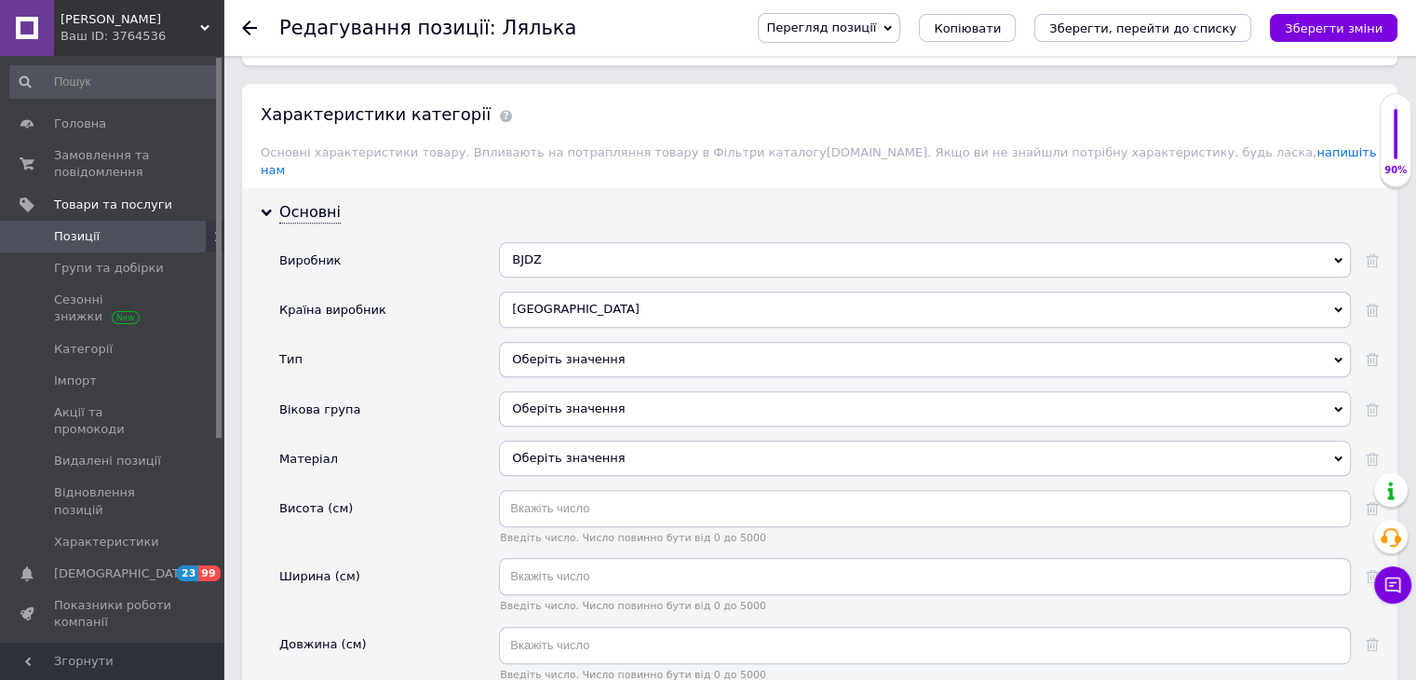
click at [564, 342] on div "Оберіть значення" at bounding box center [925, 359] width 852 height 35
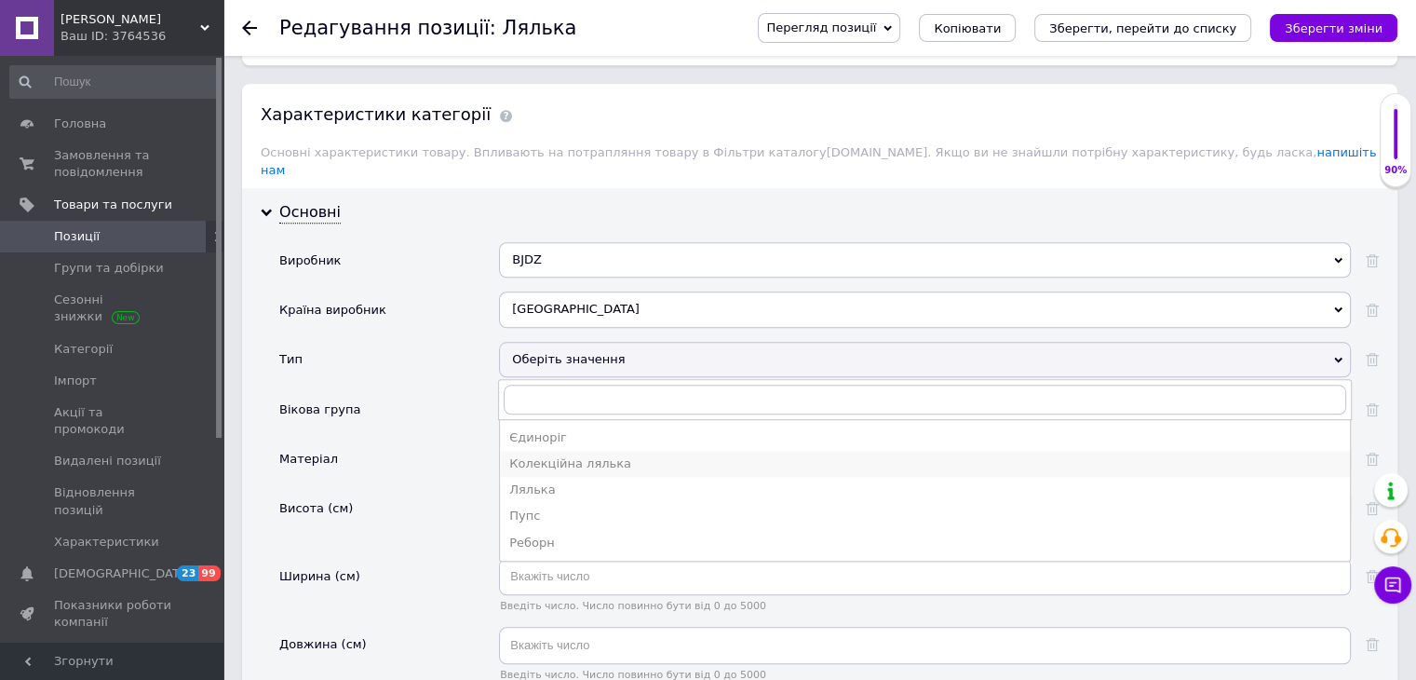
click at [583, 455] on div "Колекційна лялька" at bounding box center [924, 463] width 831 height 17
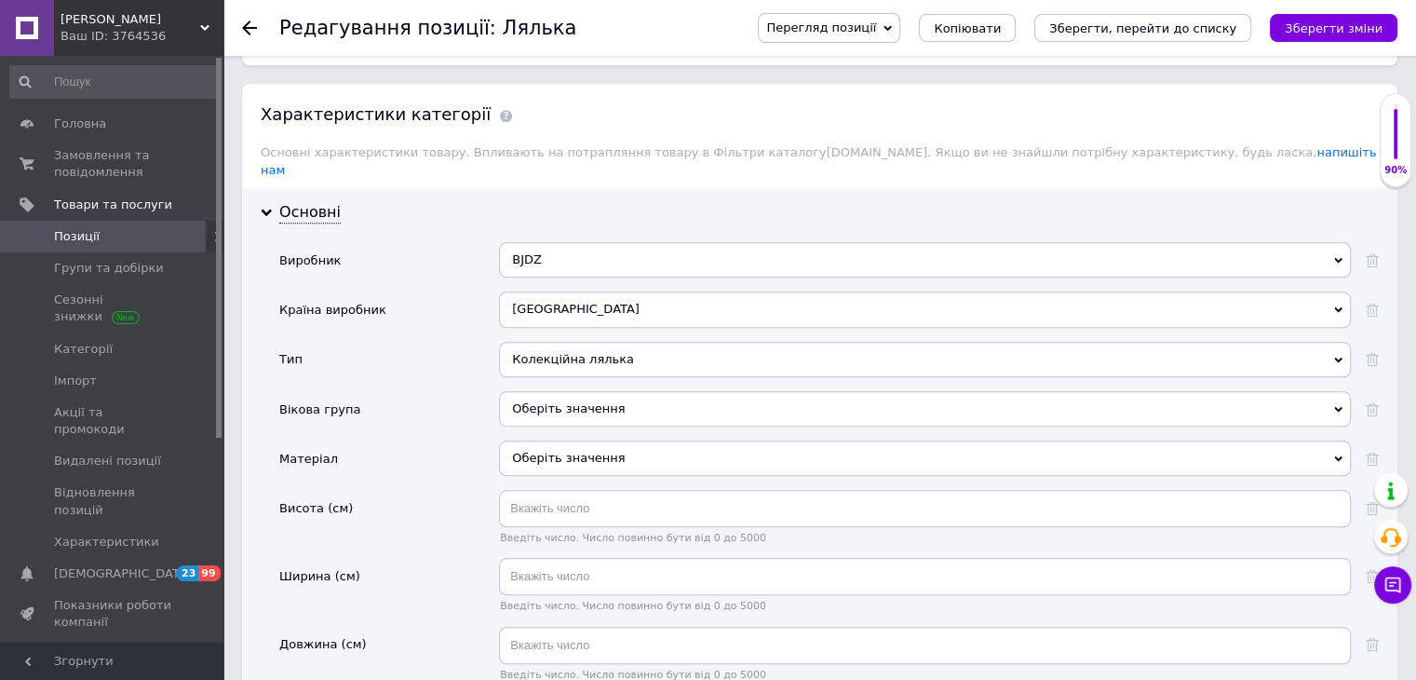
click at [575, 391] on div "Оберіть значення" at bounding box center [925, 408] width 852 height 35
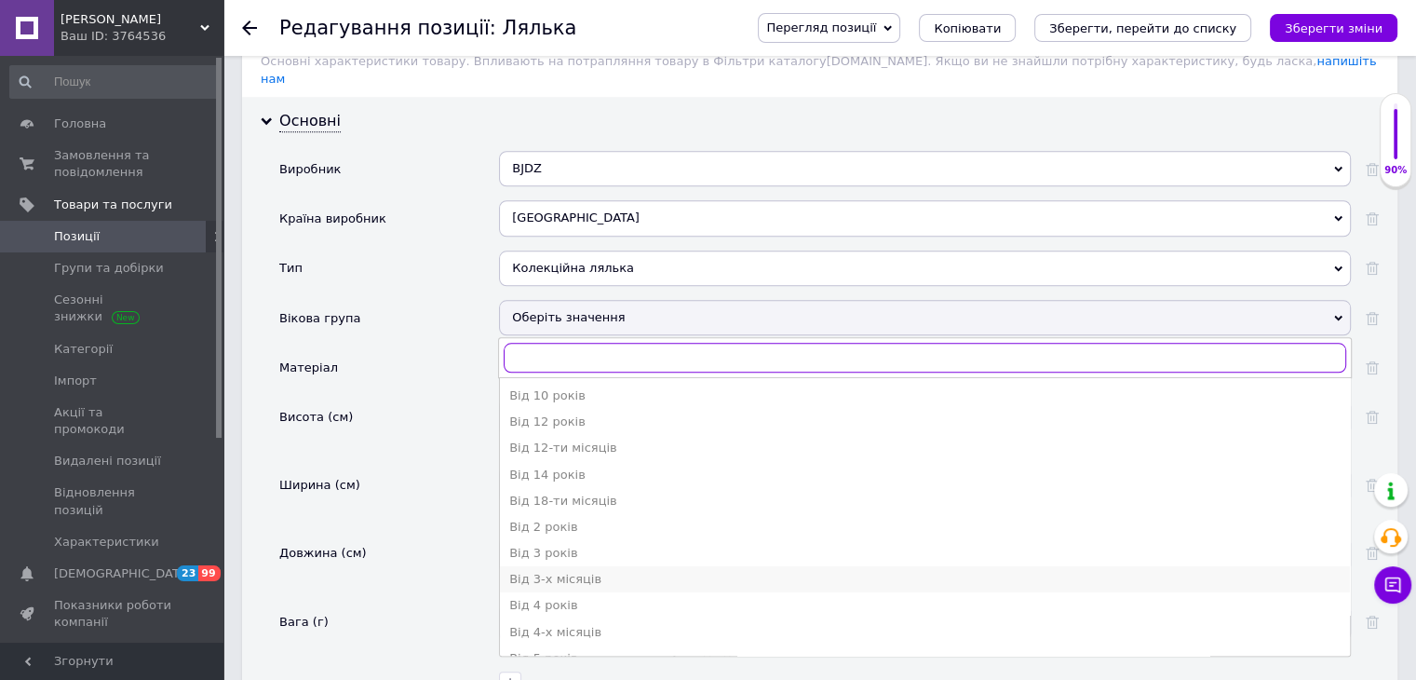
scroll to position [1862, 0]
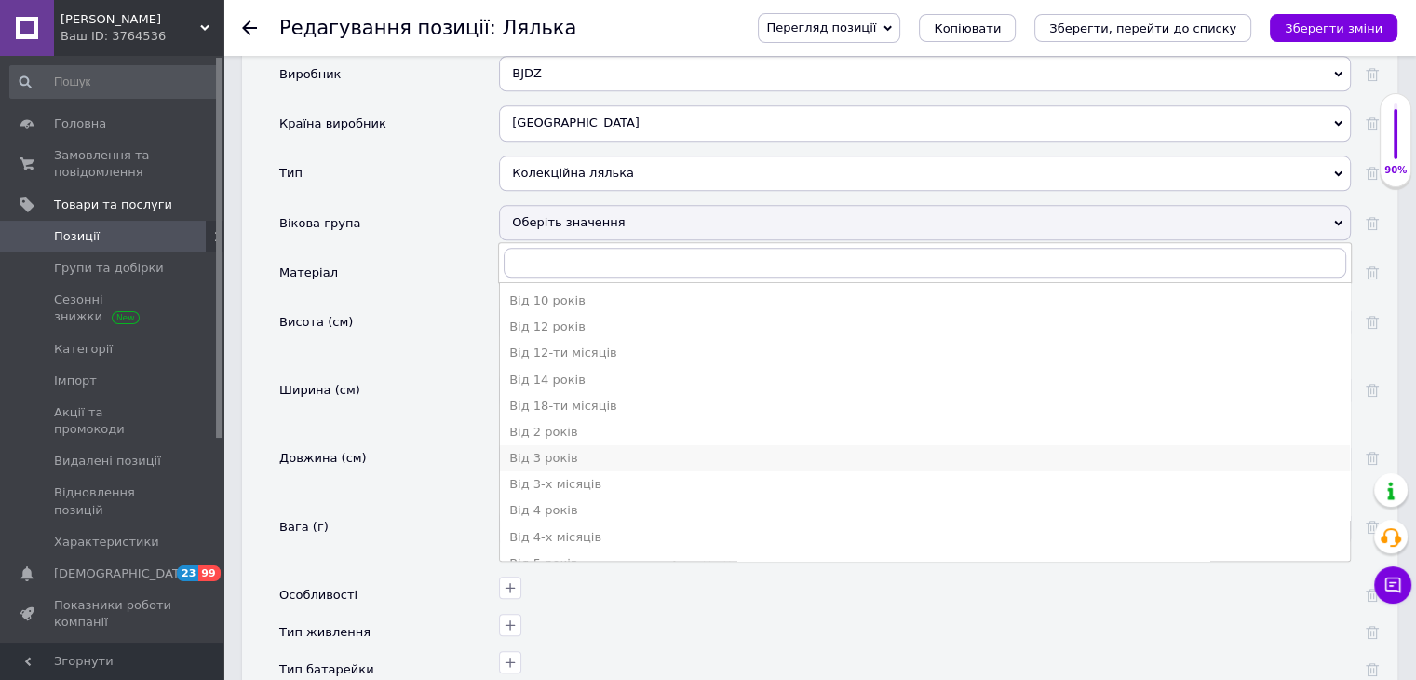
click at [570, 450] on div "Від 3 років" at bounding box center [924, 458] width 831 height 17
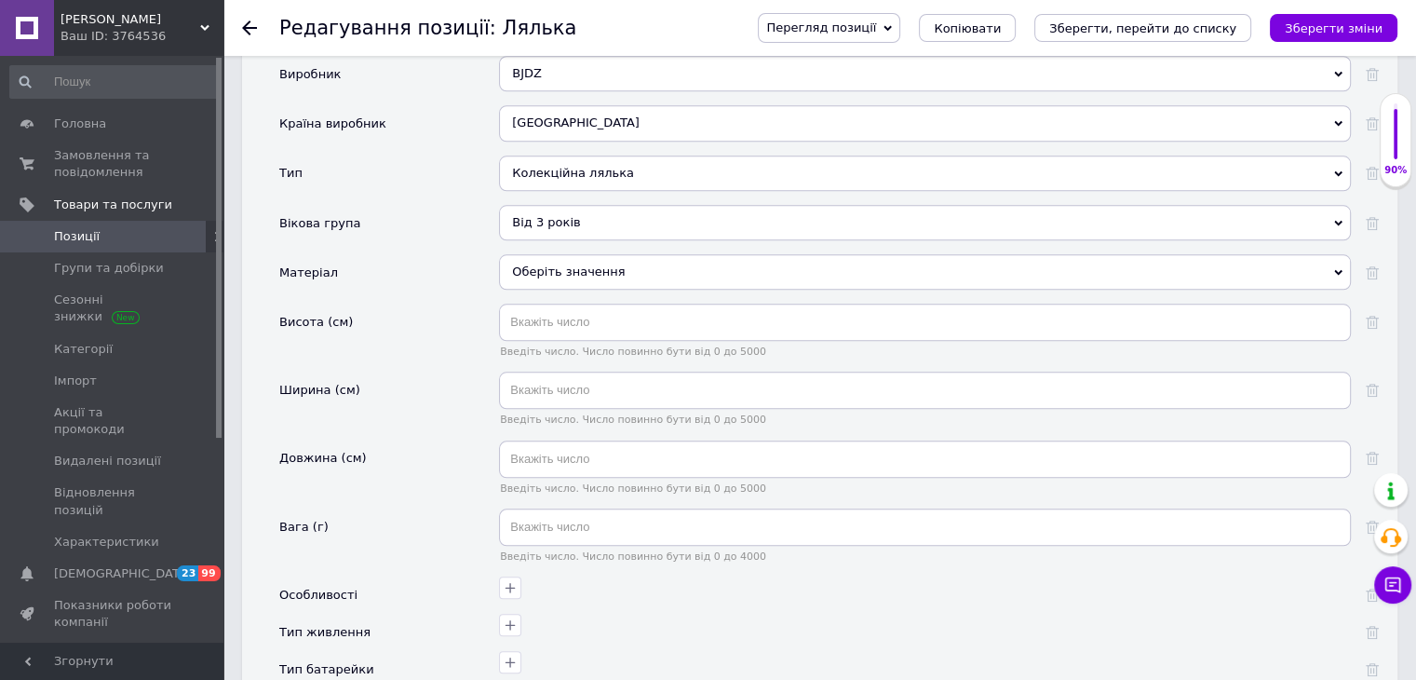
click at [562, 254] on div "Оберіть значення" at bounding box center [925, 271] width 852 height 35
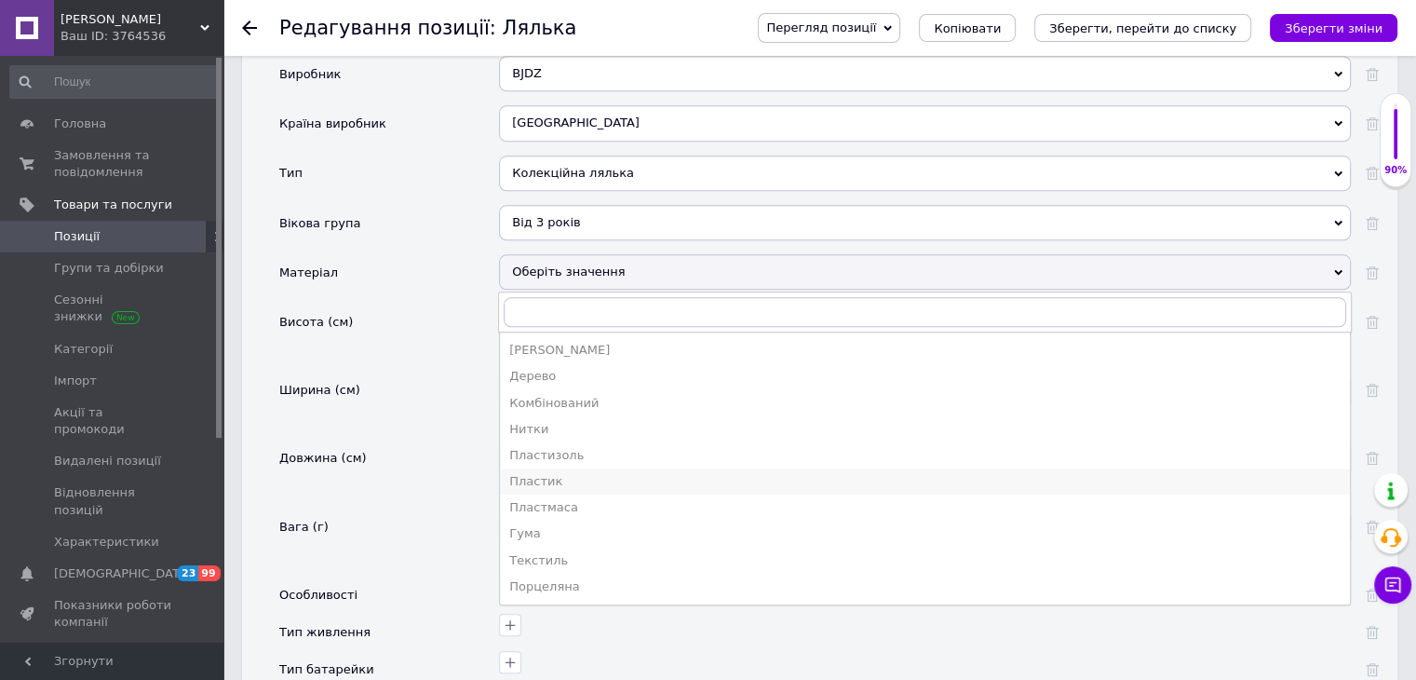
click at [566, 473] on div "Пластик" at bounding box center [924, 481] width 831 height 17
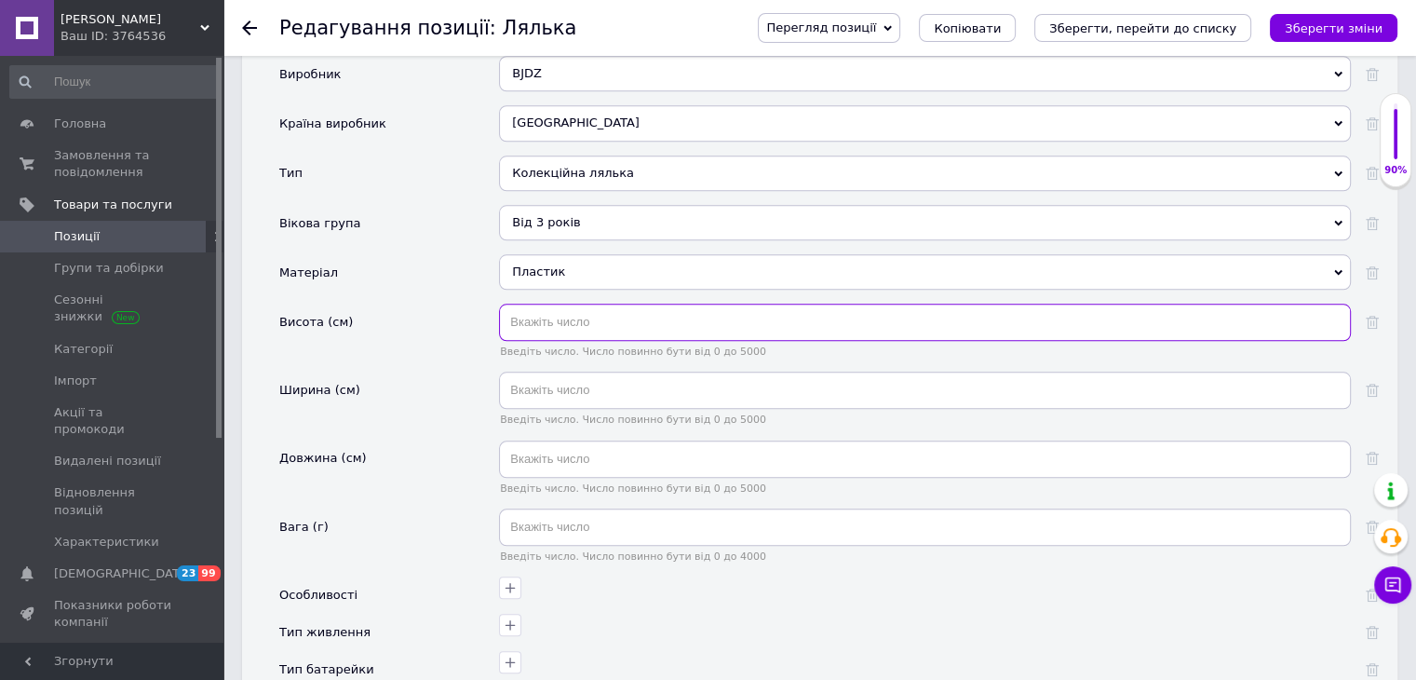
click at [592, 303] on input "text" at bounding box center [925, 321] width 852 height 37
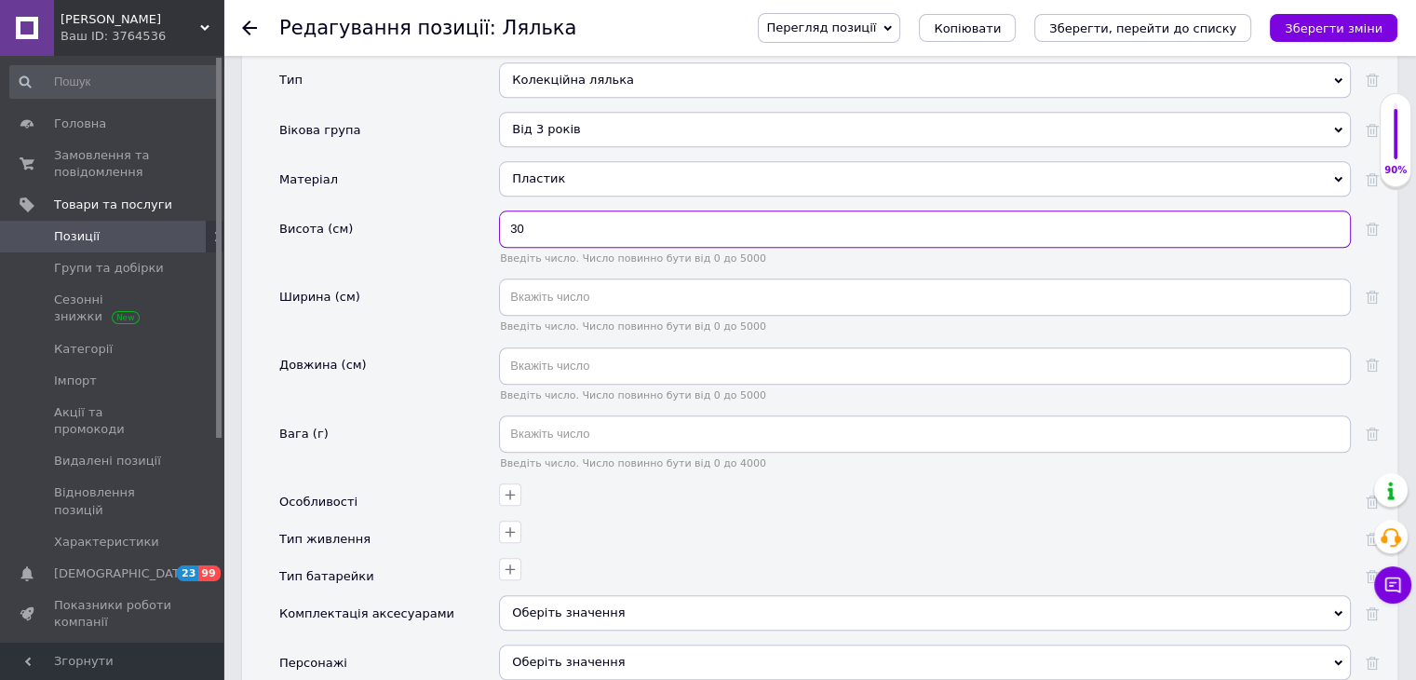
type input "30"
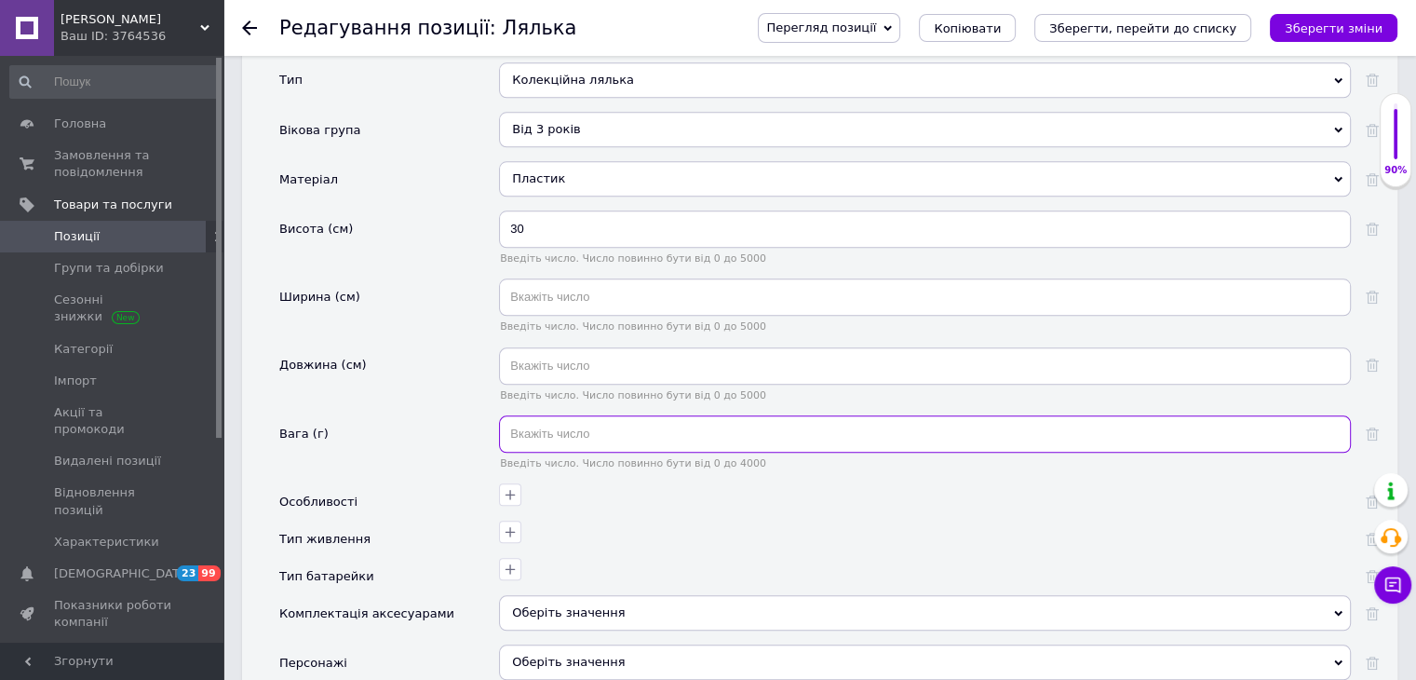
click at [559, 418] on input "text" at bounding box center [925, 433] width 852 height 37
type input "200"
click at [561, 478] on div at bounding box center [922, 491] width 856 height 27
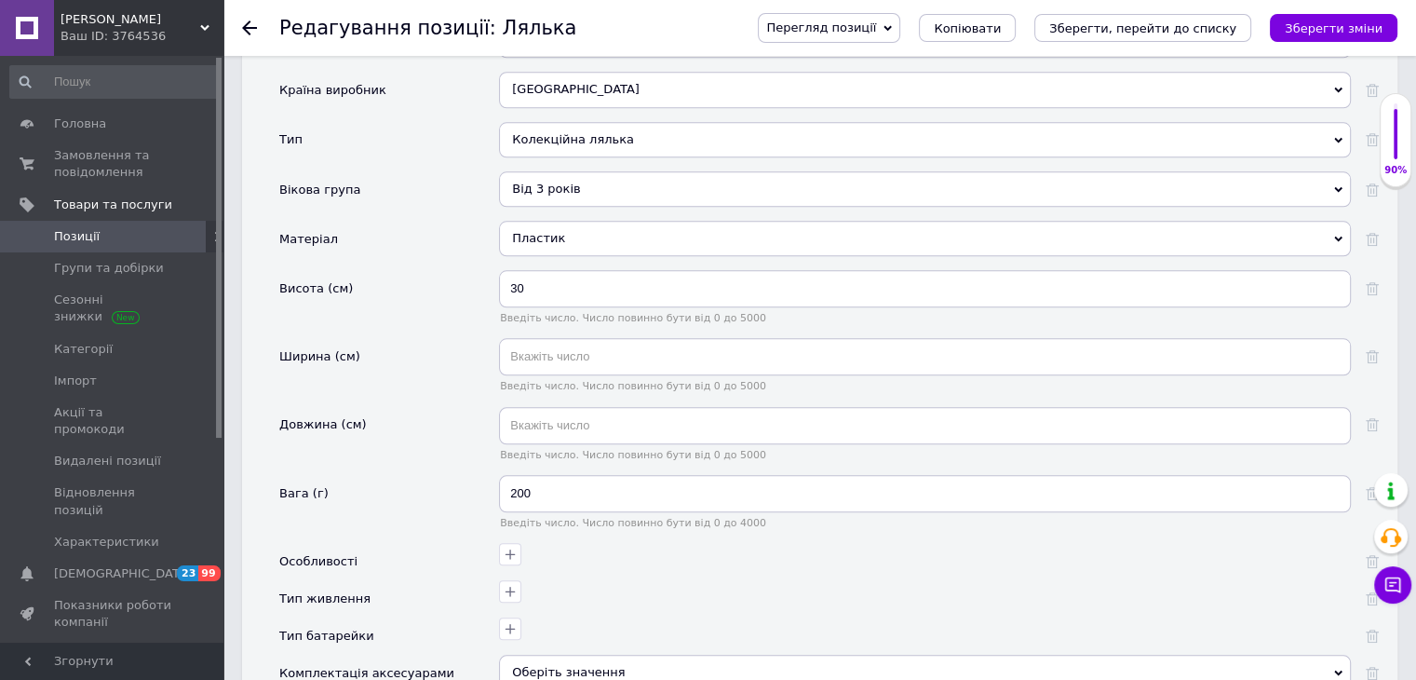
scroll to position [1862, 0]
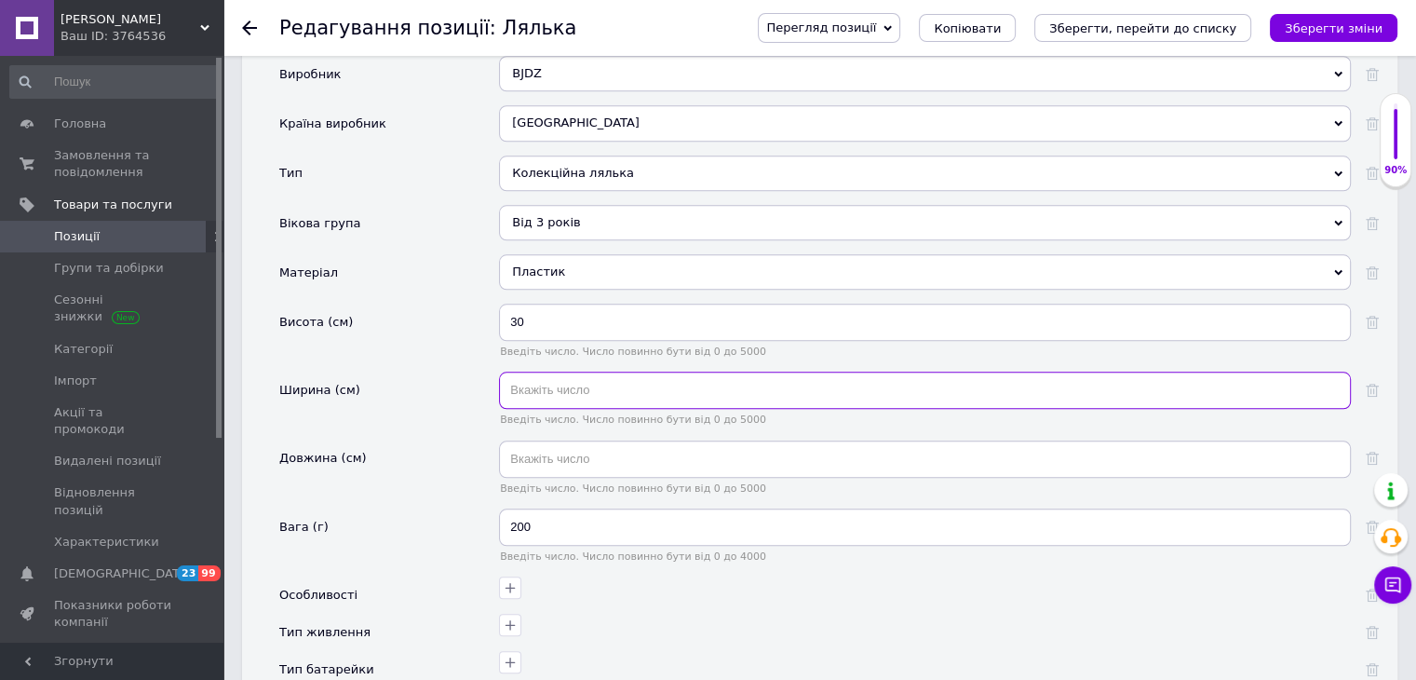
click at [654, 371] on input "text" at bounding box center [925, 389] width 852 height 37
type input "7"
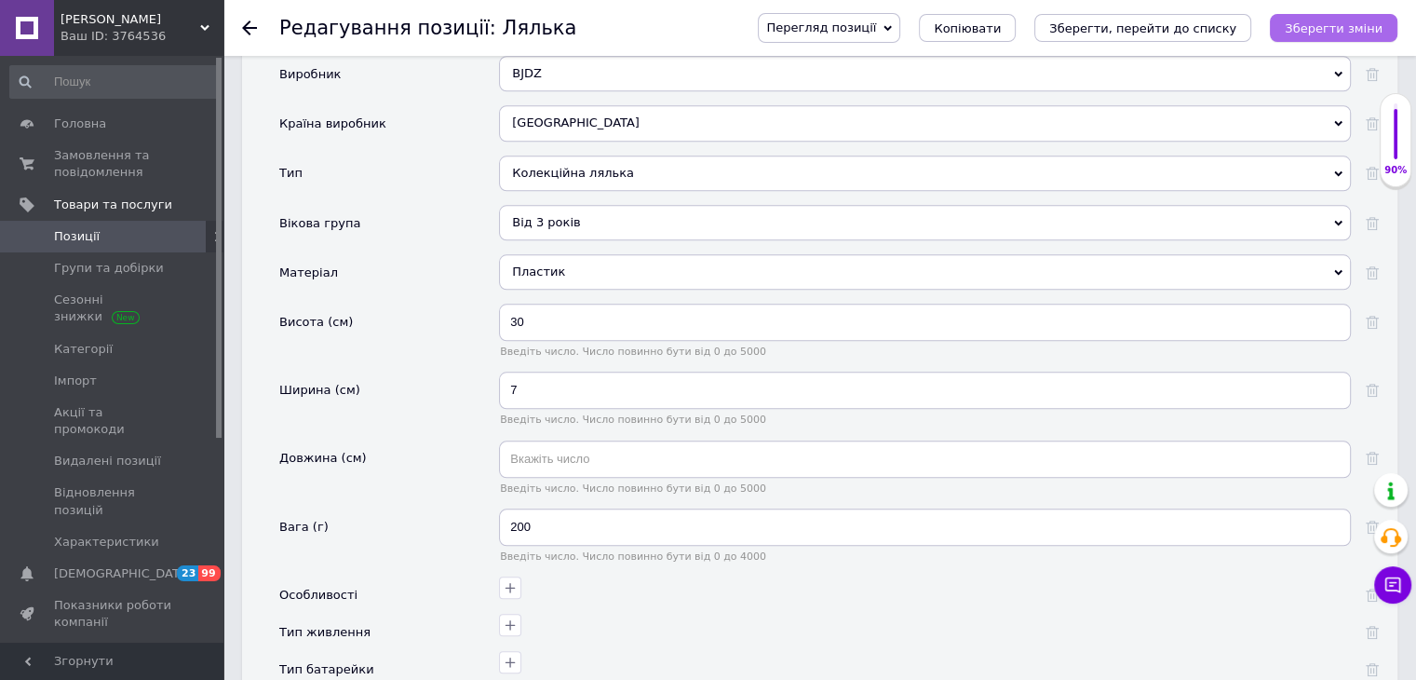
click at [1325, 29] on icon "Зберегти зміни" at bounding box center [1334, 28] width 98 height 14
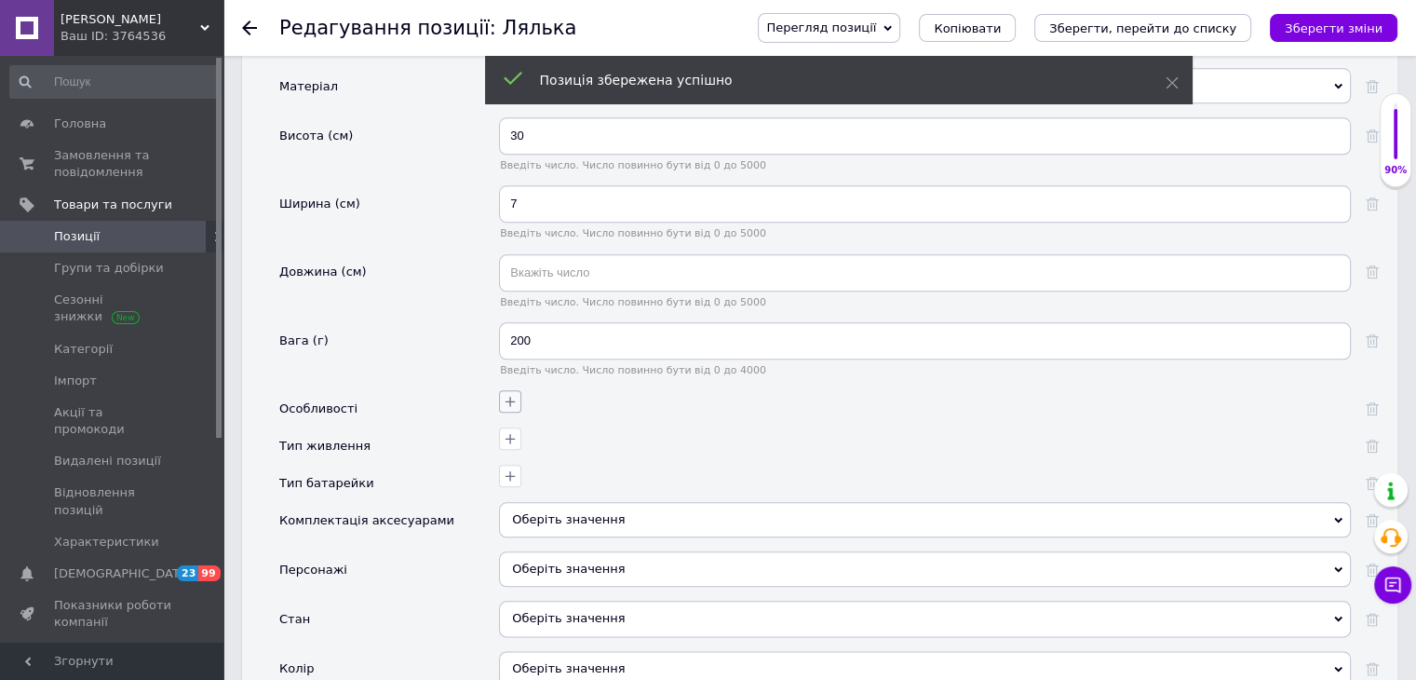
click at [506, 397] on icon "button" at bounding box center [510, 402] width 10 height 10
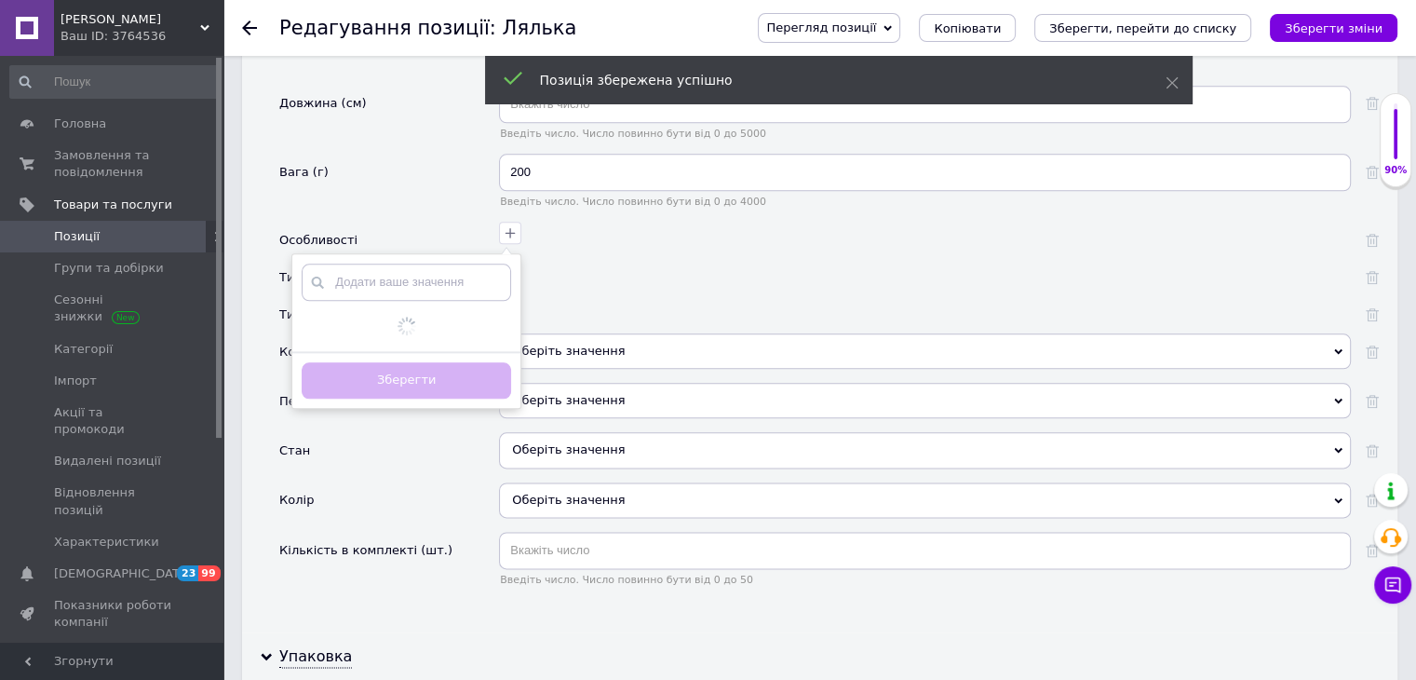
scroll to position [2234, 0]
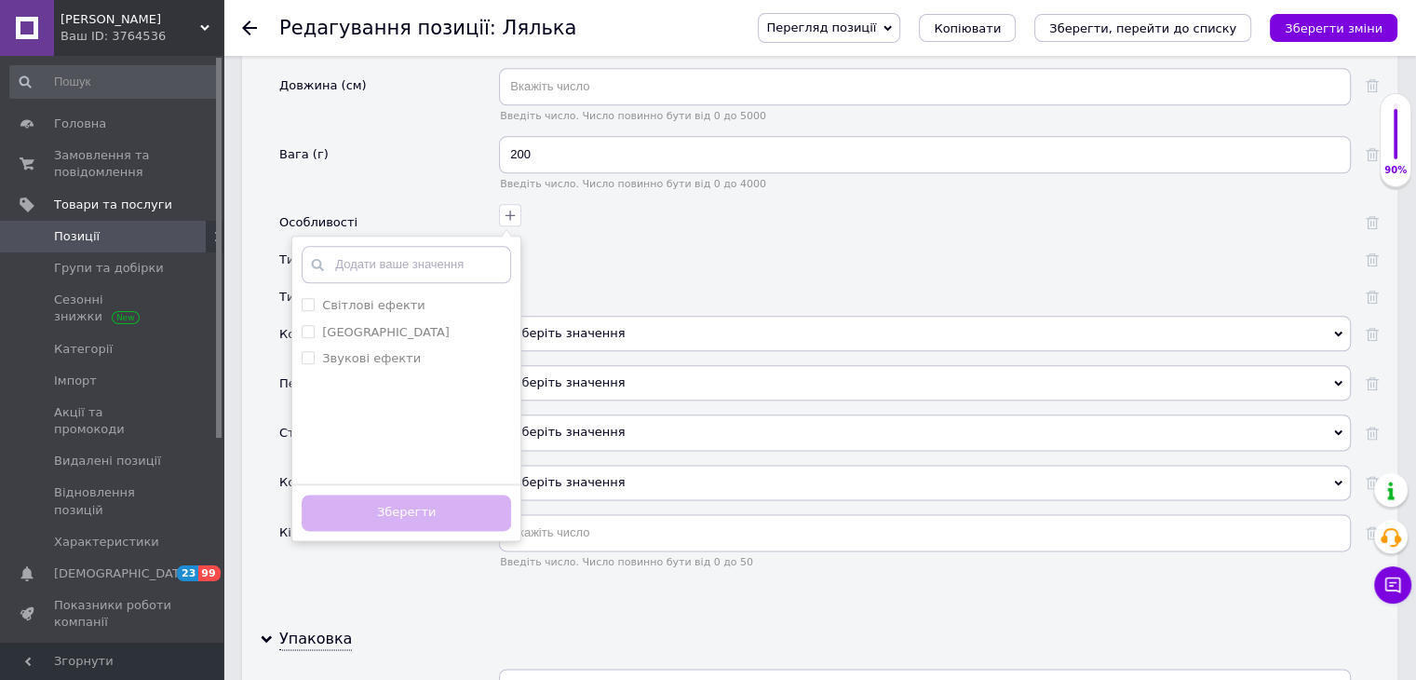
click at [570, 236] on div at bounding box center [922, 249] width 856 height 27
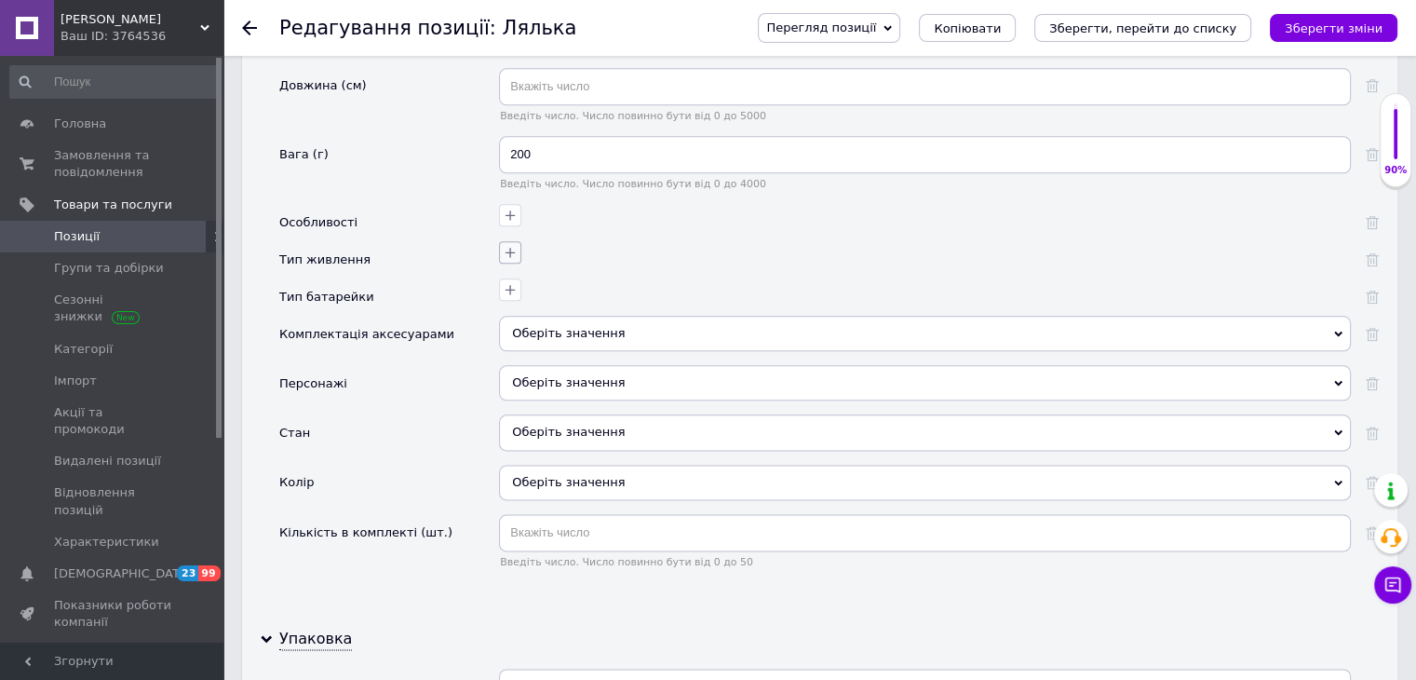
click at [512, 245] on icon "button" at bounding box center [510, 252] width 15 height 15
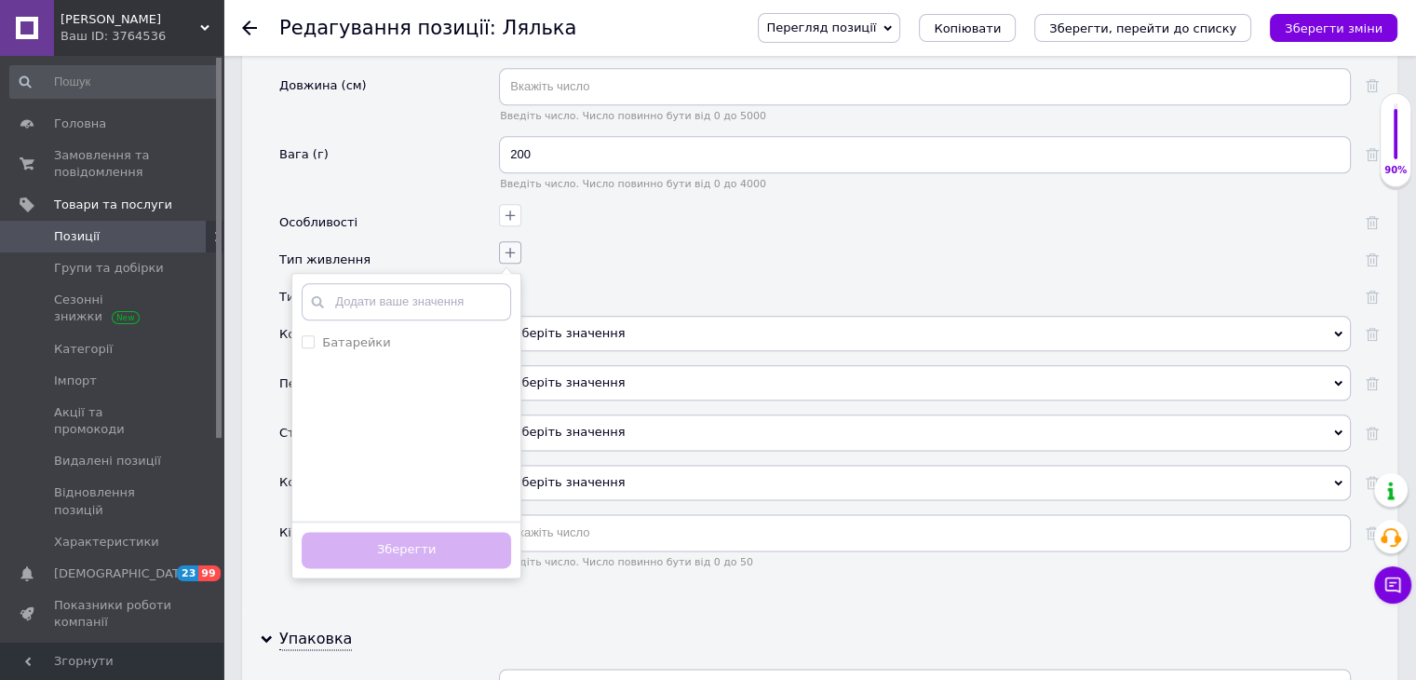
click at [512, 245] on icon "button" at bounding box center [510, 252] width 15 height 15
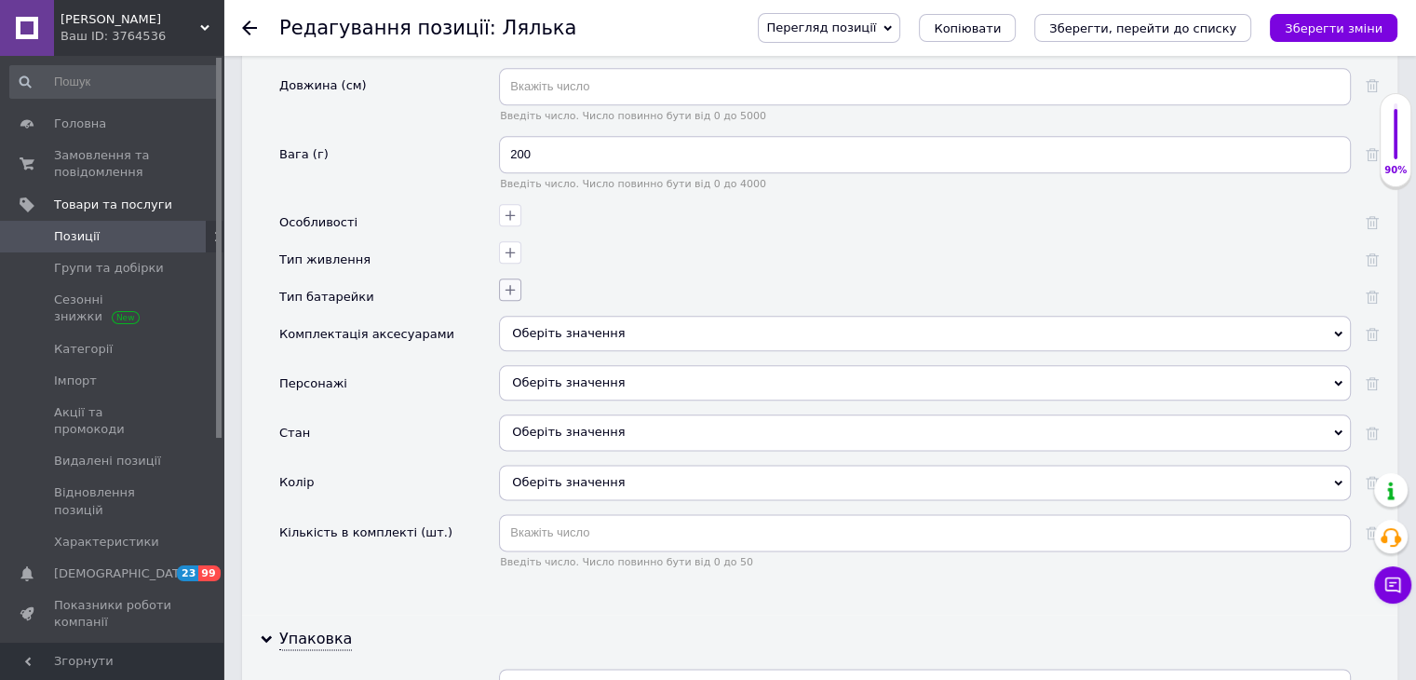
click at [504, 282] on icon "button" at bounding box center [510, 289] width 15 height 15
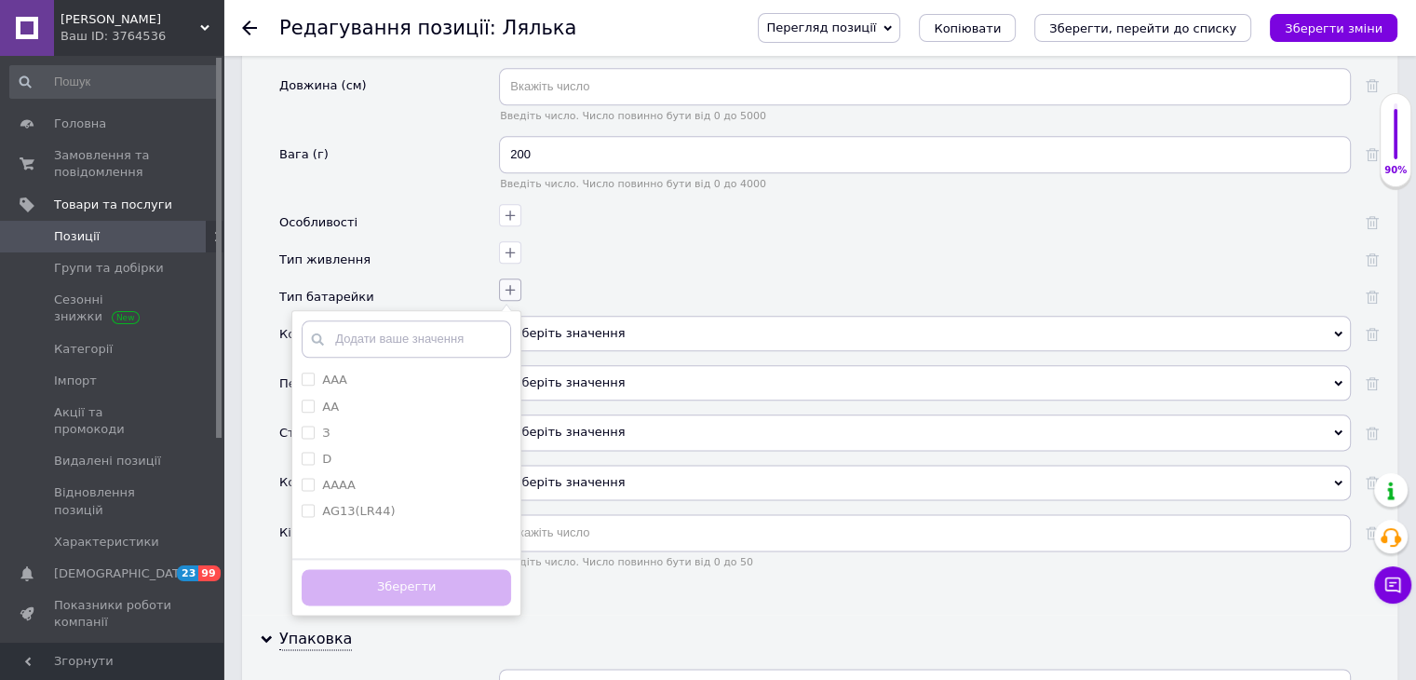
click at [508, 282] on icon "button" at bounding box center [510, 289] width 15 height 15
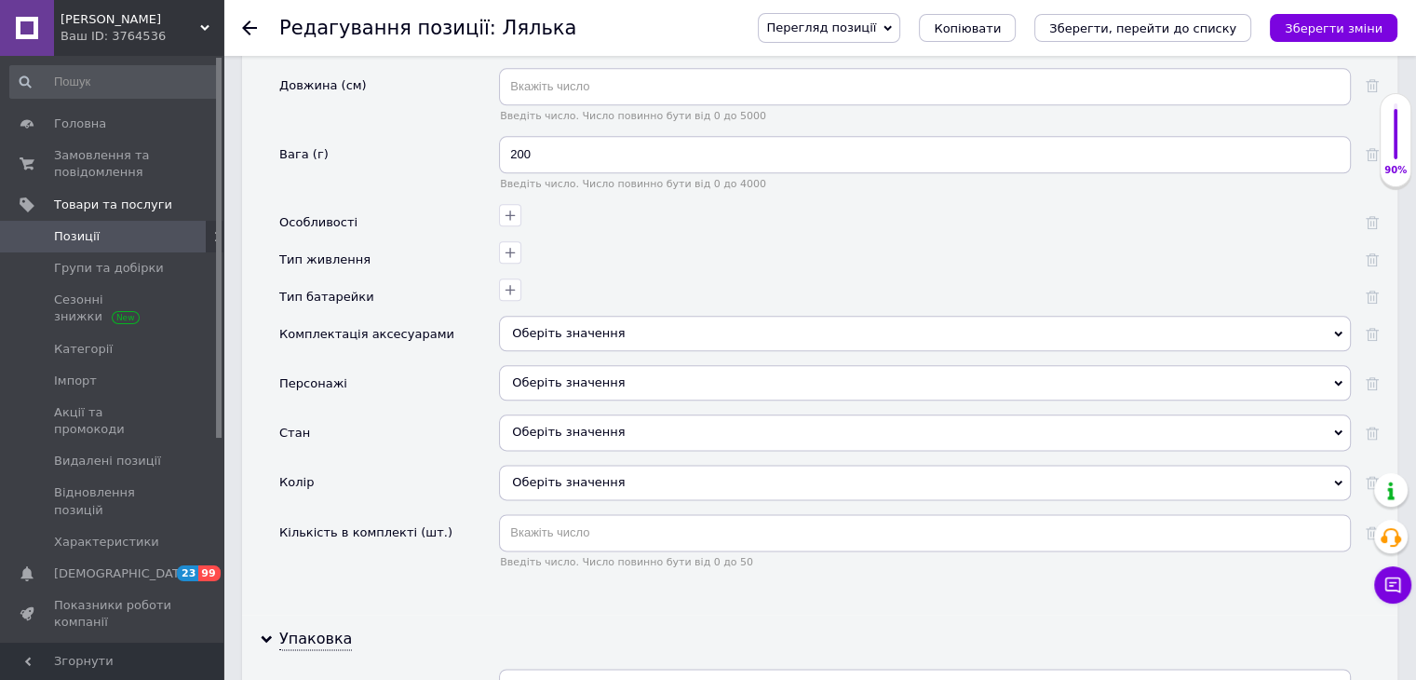
click at [549, 316] on span "Оберіть значення" at bounding box center [925, 333] width 852 height 35
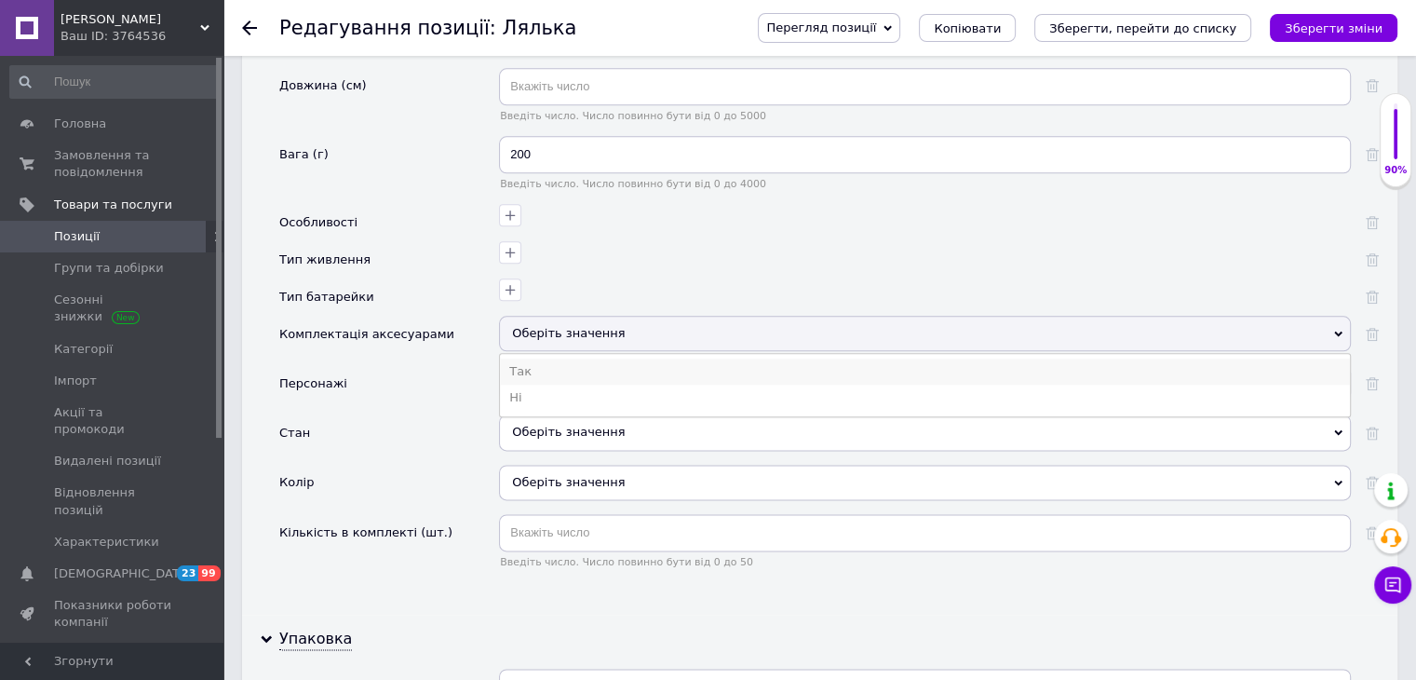
click at [545, 358] on li "Так" at bounding box center [925, 371] width 850 height 26
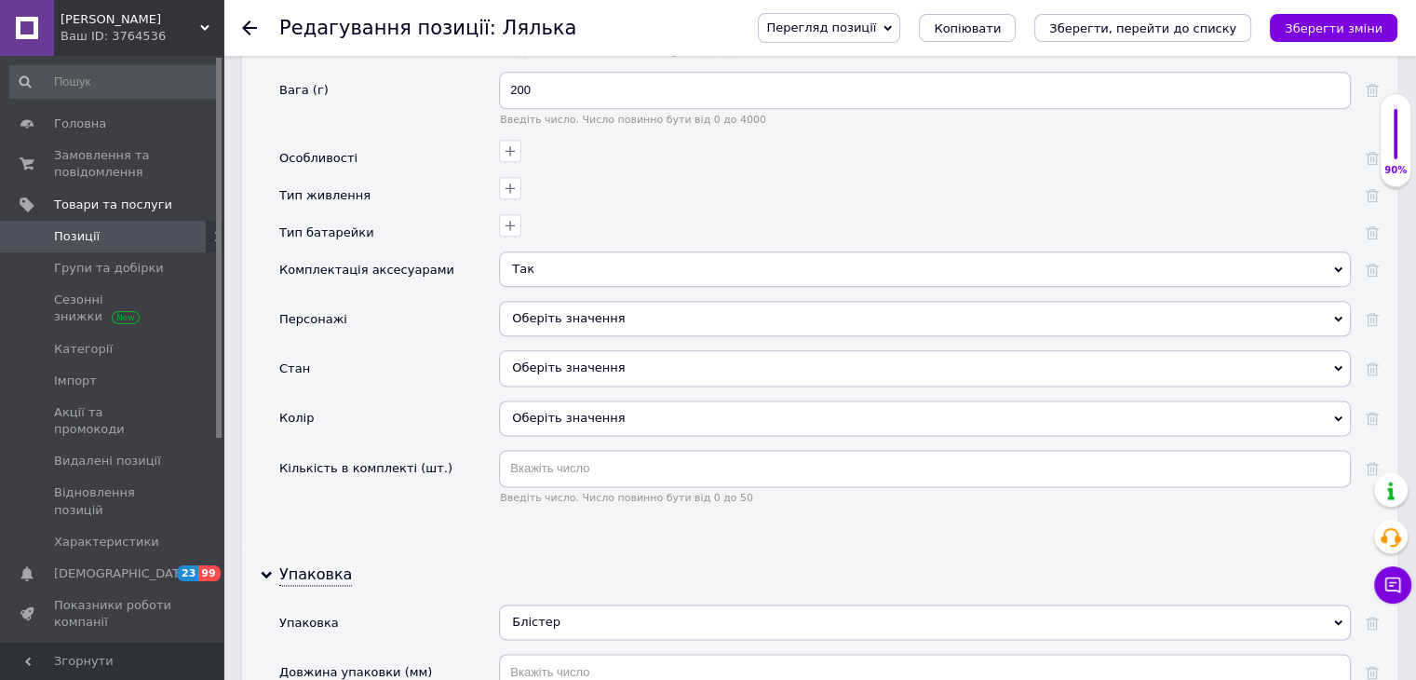
scroll to position [2327, 0]
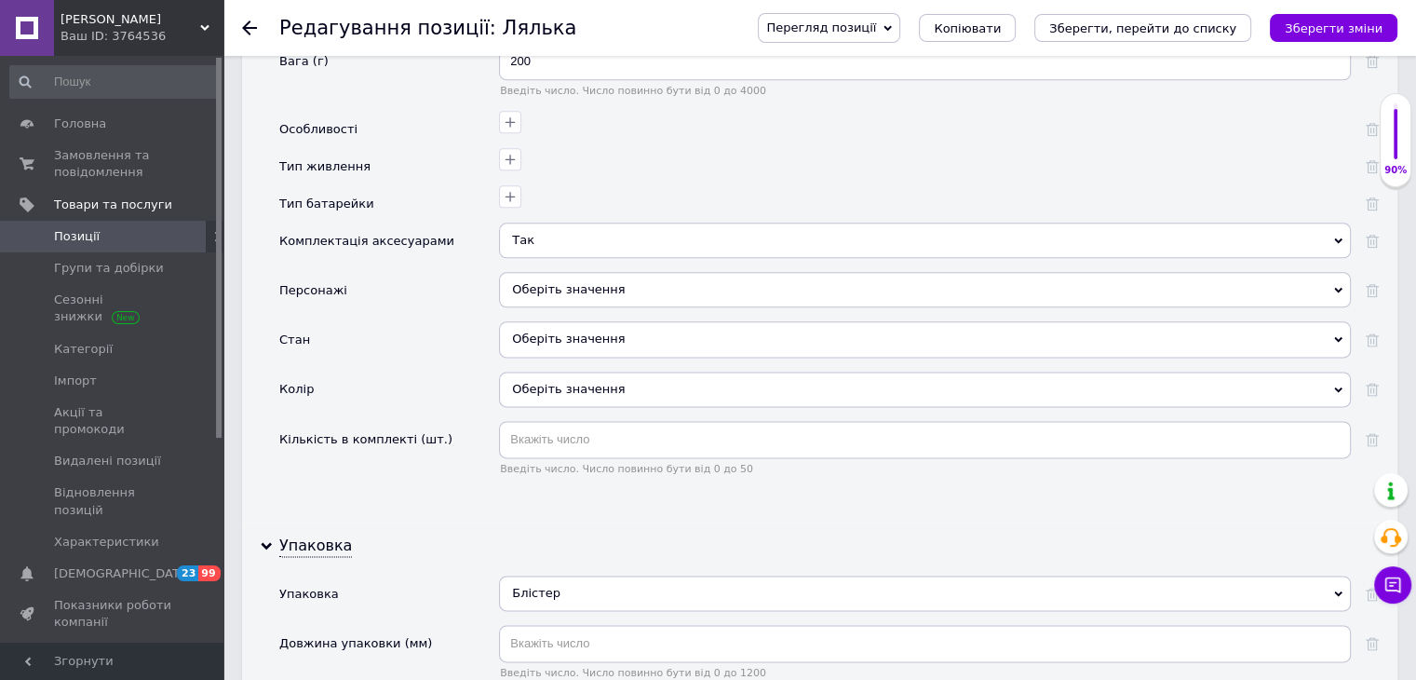
click at [547, 272] on div "Оберіть значення" at bounding box center [925, 289] width 852 height 35
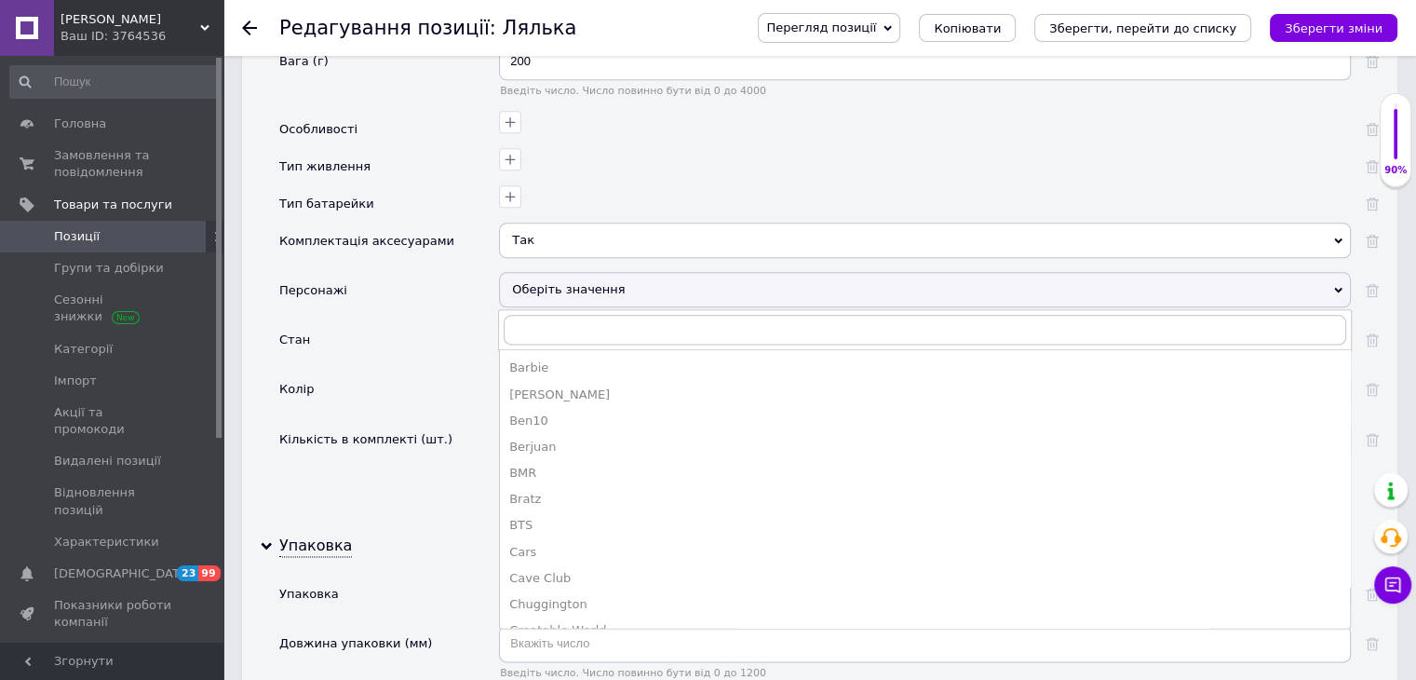
click at [547, 272] on div "Оберіть значення" at bounding box center [925, 289] width 852 height 35
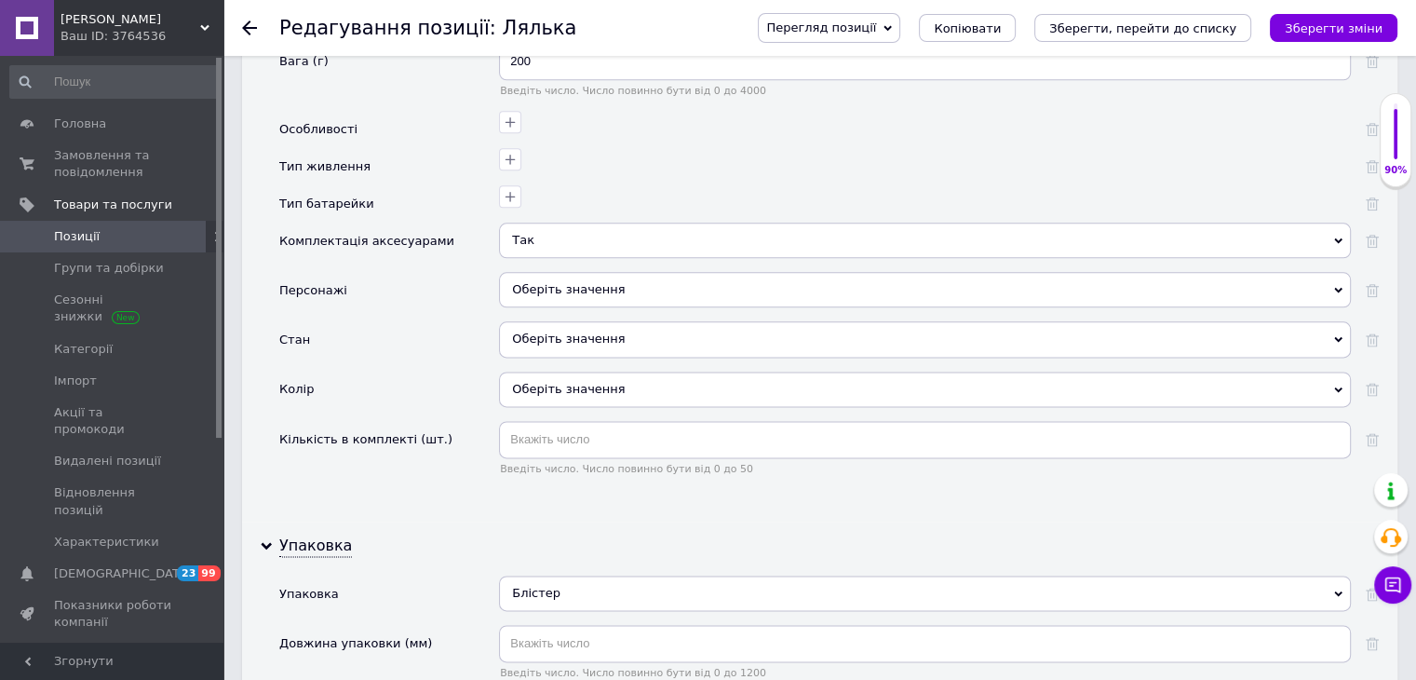
click at [547, 321] on div "Оберіть значення" at bounding box center [925, 338] width 852 height 35
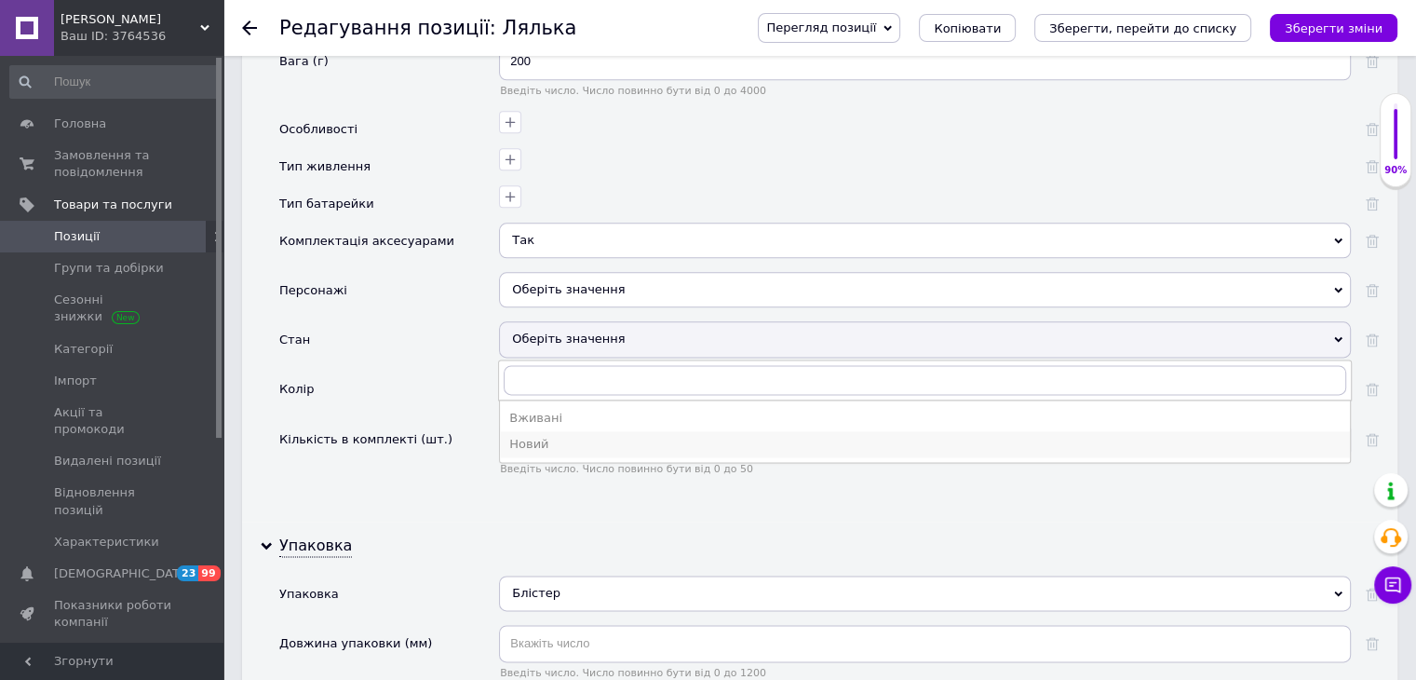
click at [540, 436] on div "Новий" at bounding box center [924, 444] width 831 height 17
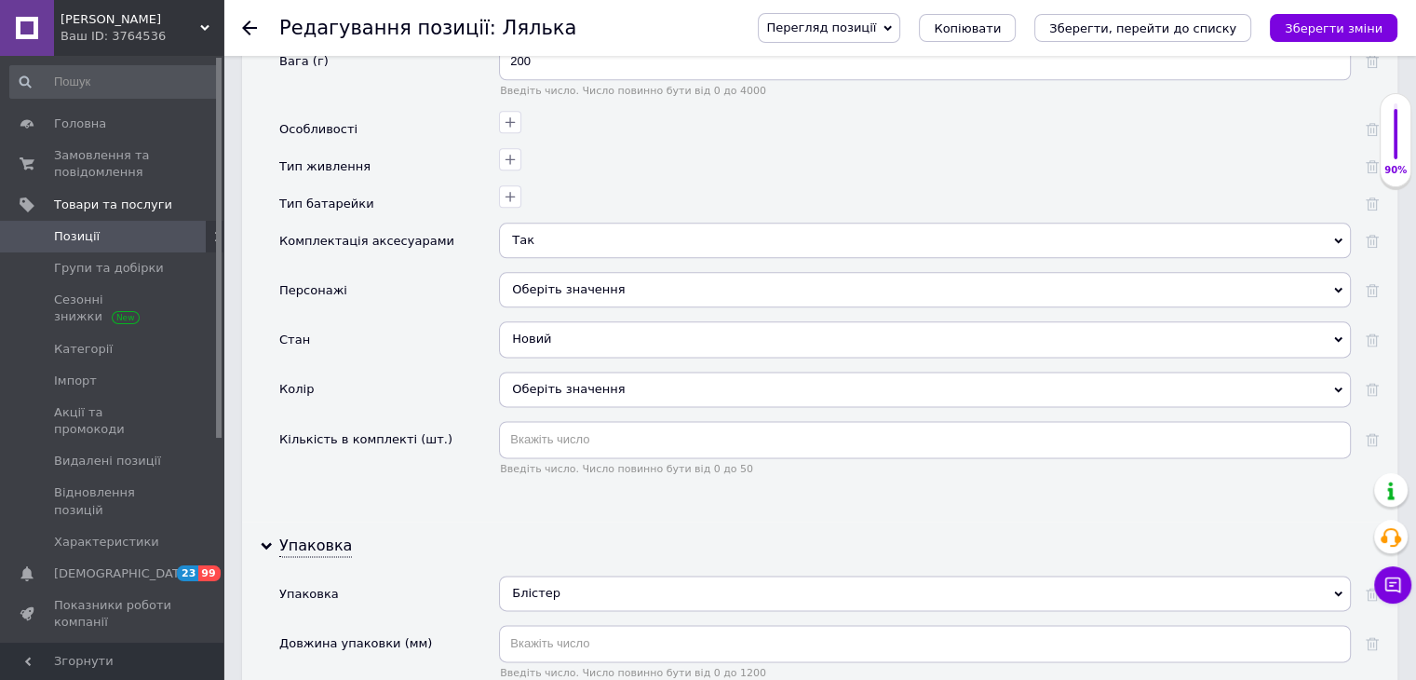
click at [548, 371] on div "Оберіть значення" at bounding box center [925, 388] width 852 height 35
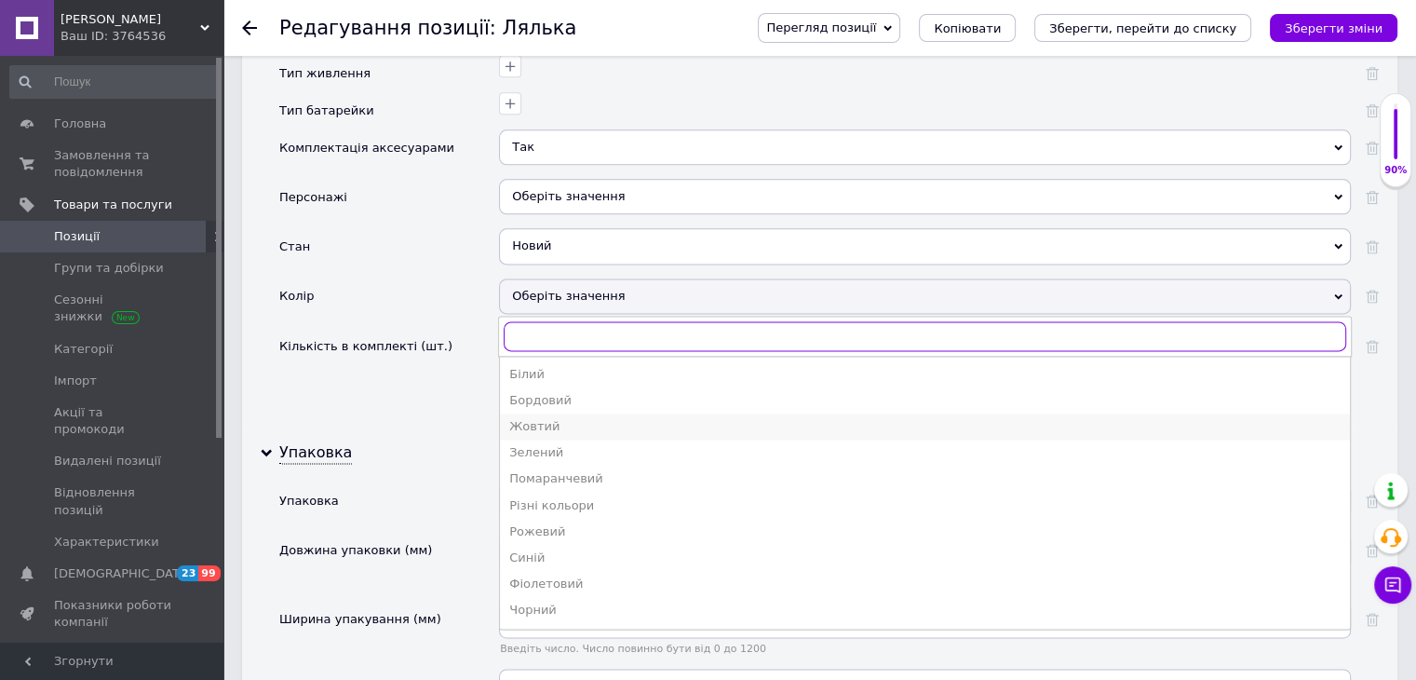
scroll to position [2513, 0]
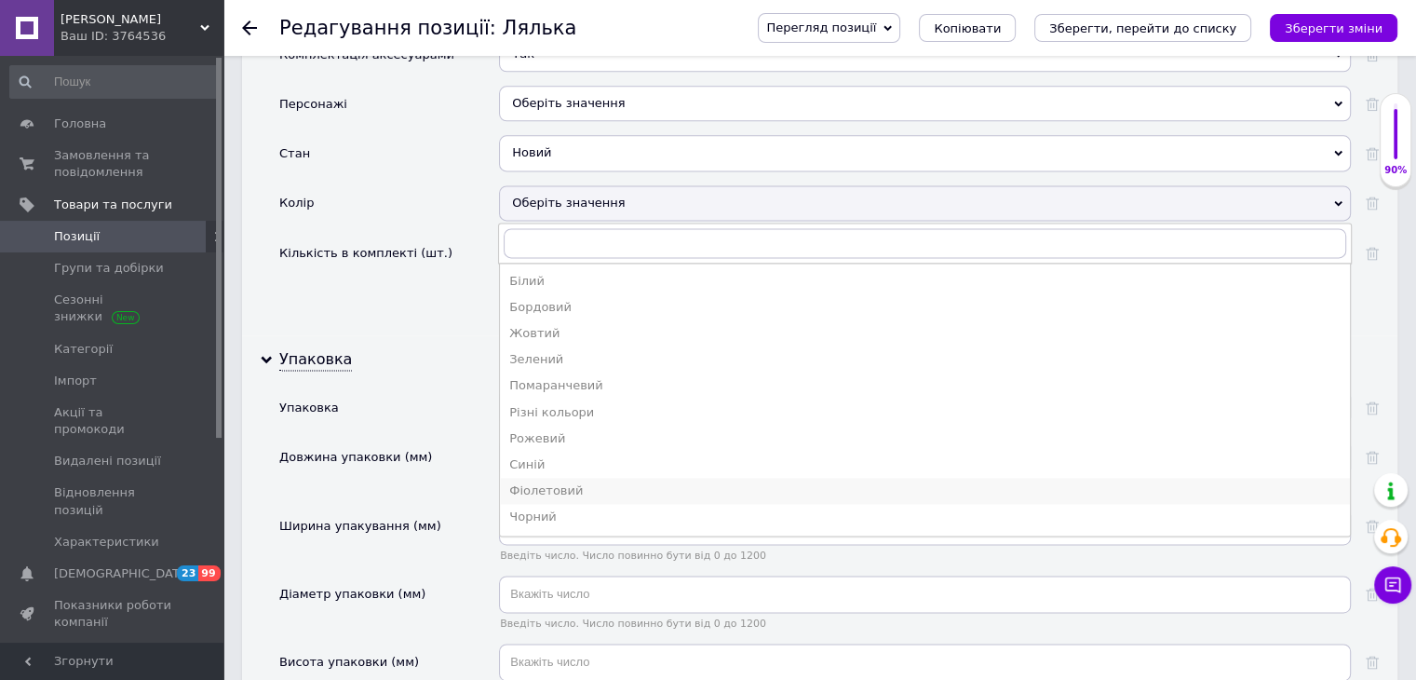
click at [559, 482] on div "Фіолетовий" at bounding box center [924, 490] width 831 height 17
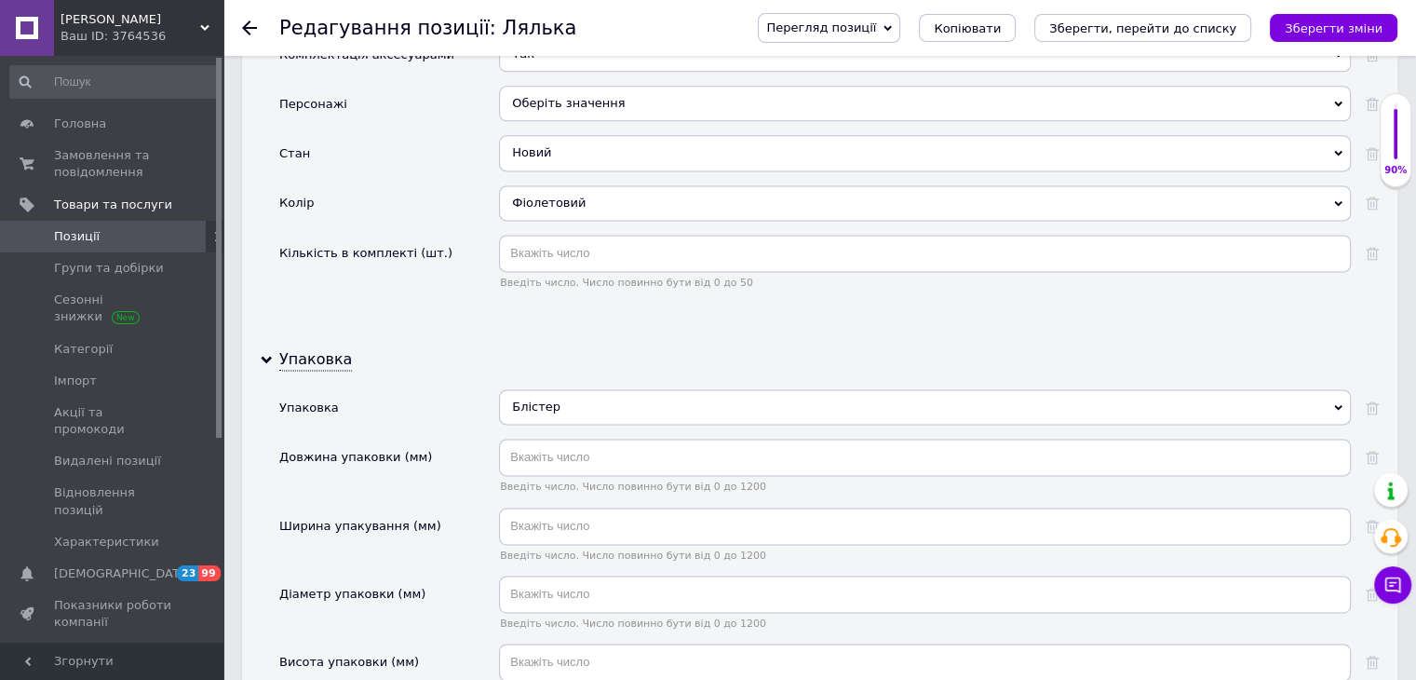
scroll to position [2420, 0]
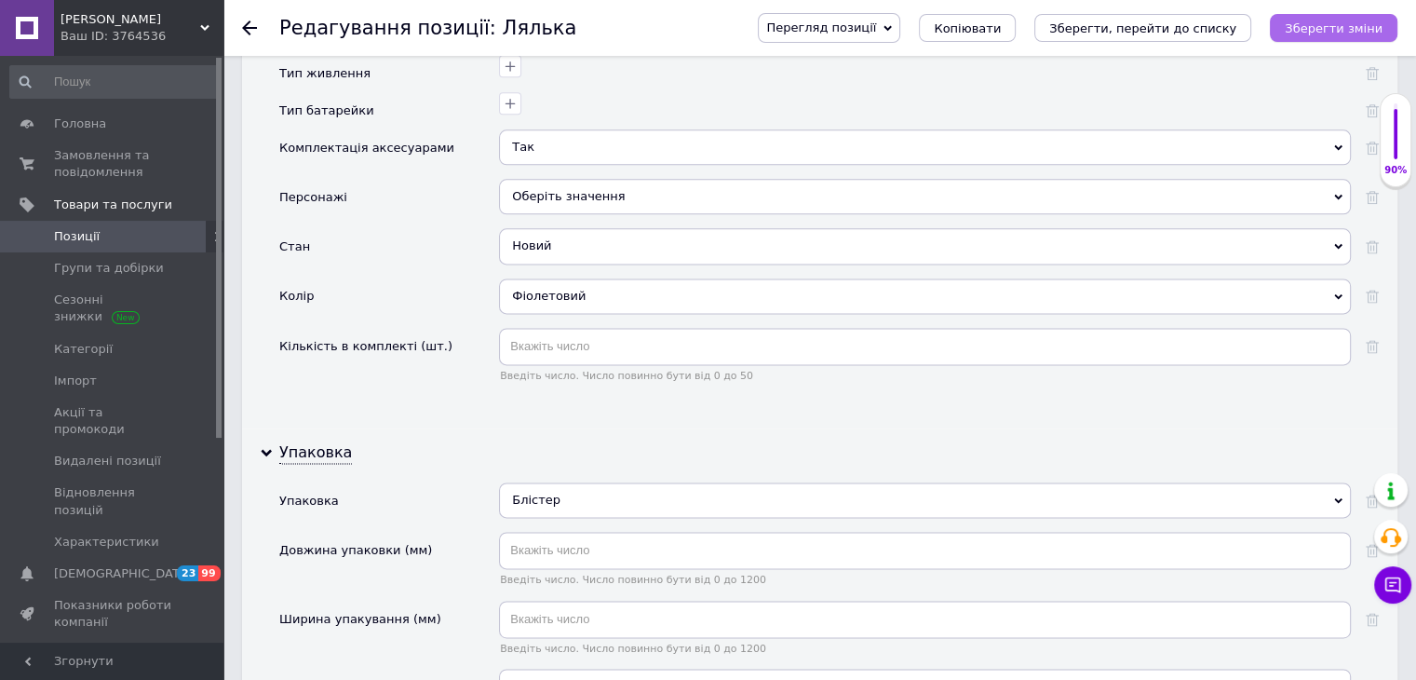
click at [1312, 31] on icon "Зберегти зміни" at bounding box center [1334, 28] width 98 height 14
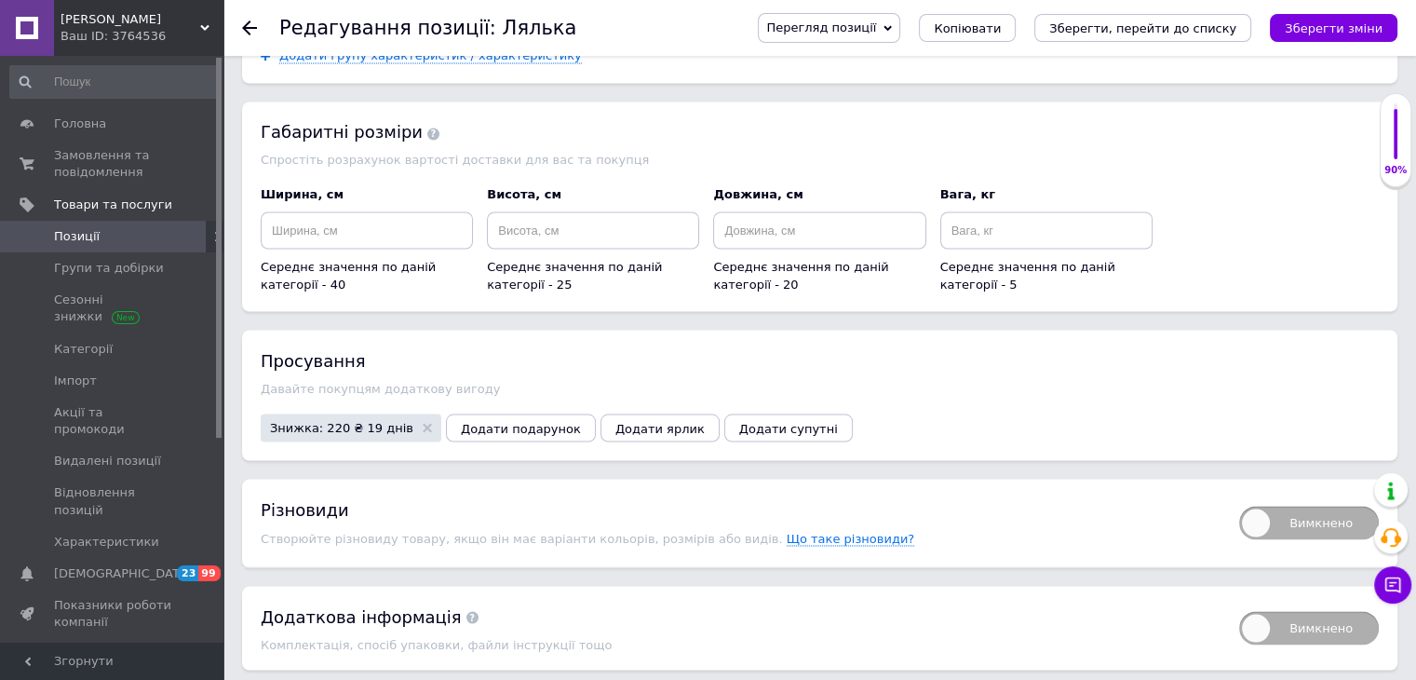
scroll to position [3165, 0]
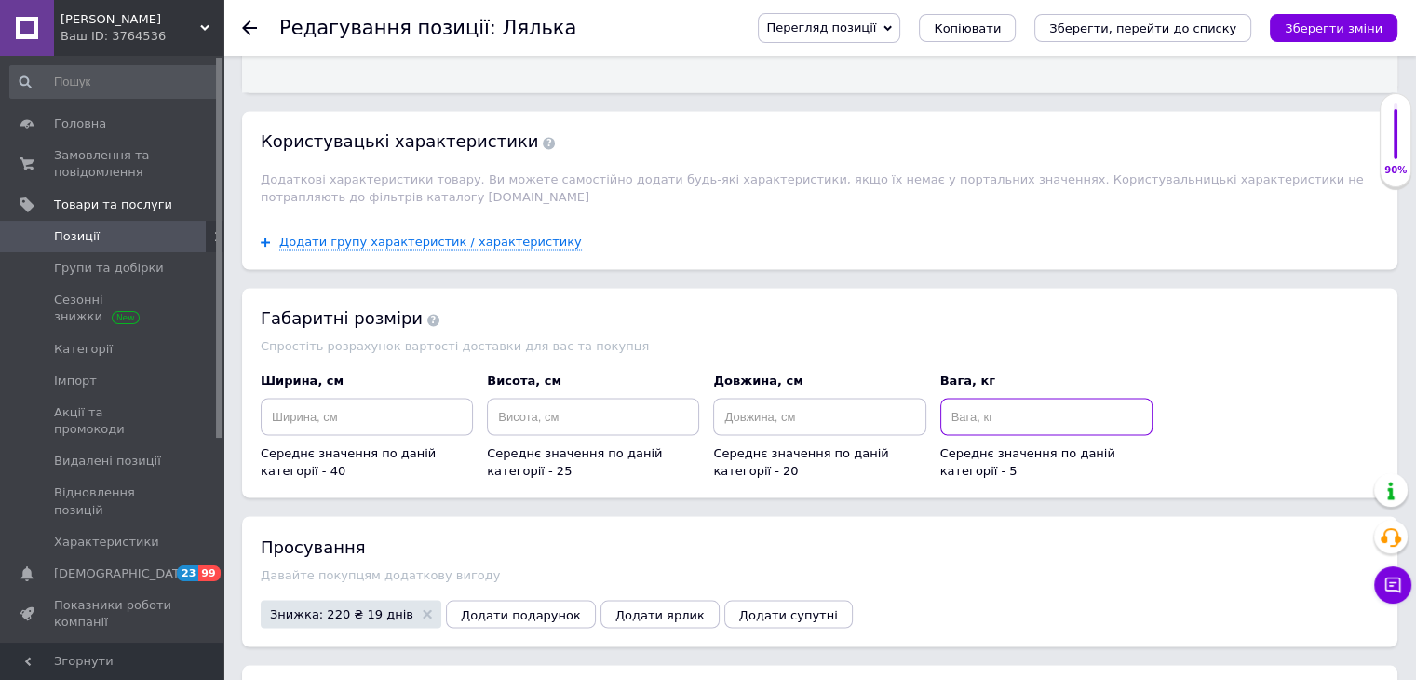
click at [1030, 401] on input at bounding box center [1046, 415] width 212 height 37
type input "0.5"
click at [871, 397] on input at bounding box center [819, 415] width 212 height 37
type input "30"
click at [614, 399] on input at bounding box center [593, 415] width 212 height 37
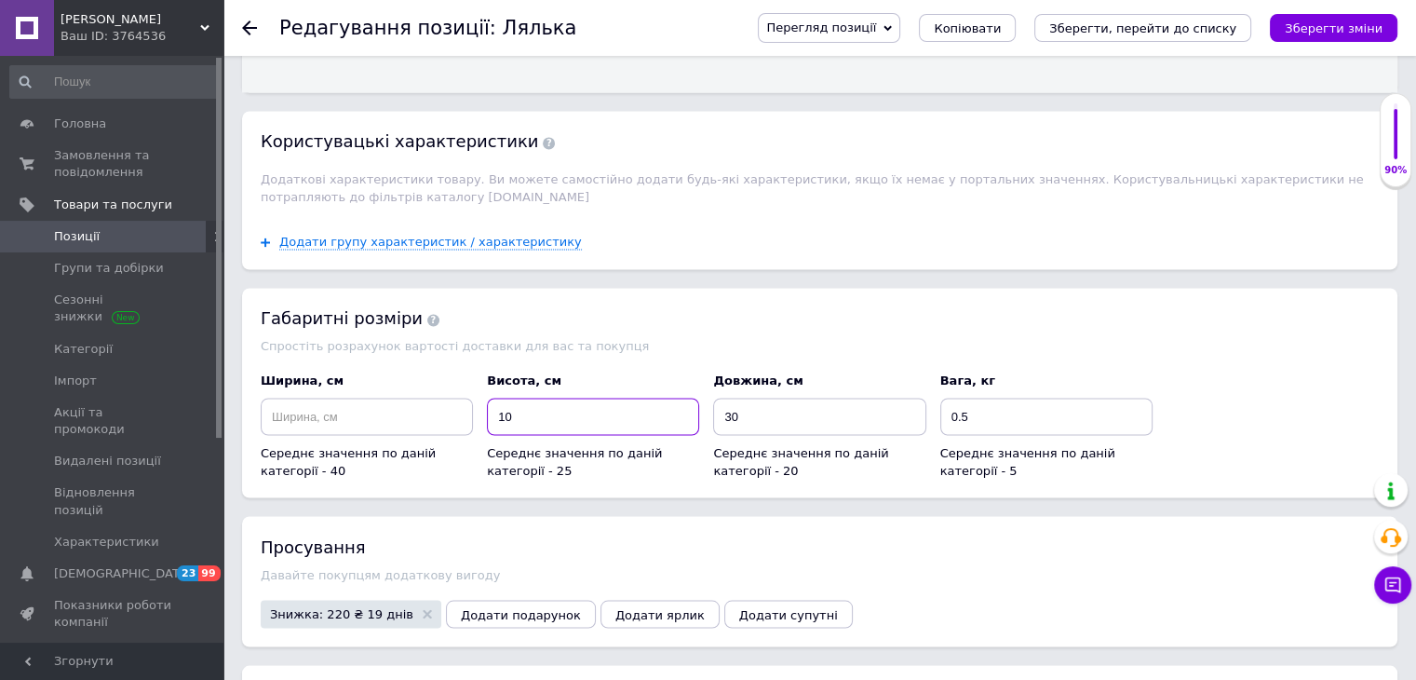
type input "10"
click at [346, 397] on input at bounding box center [367, 415] width 212 height 37
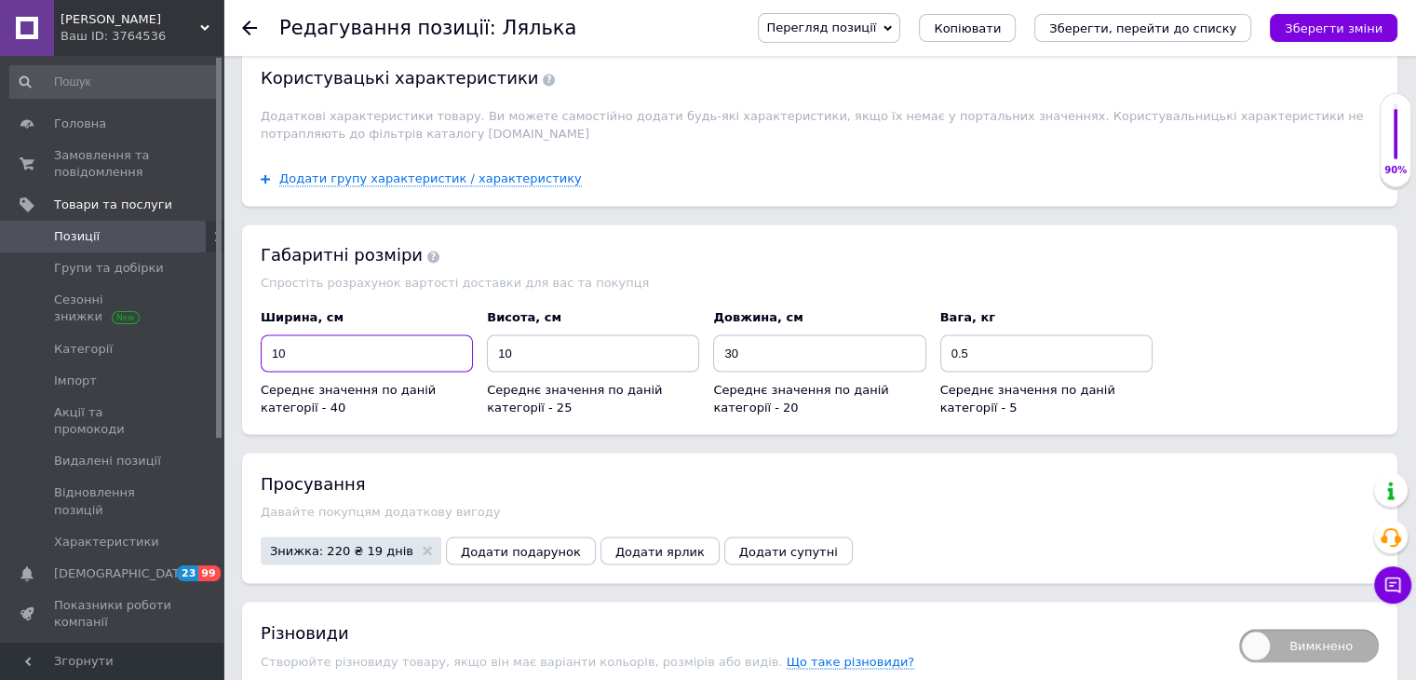
scroll to position [3258, 0]
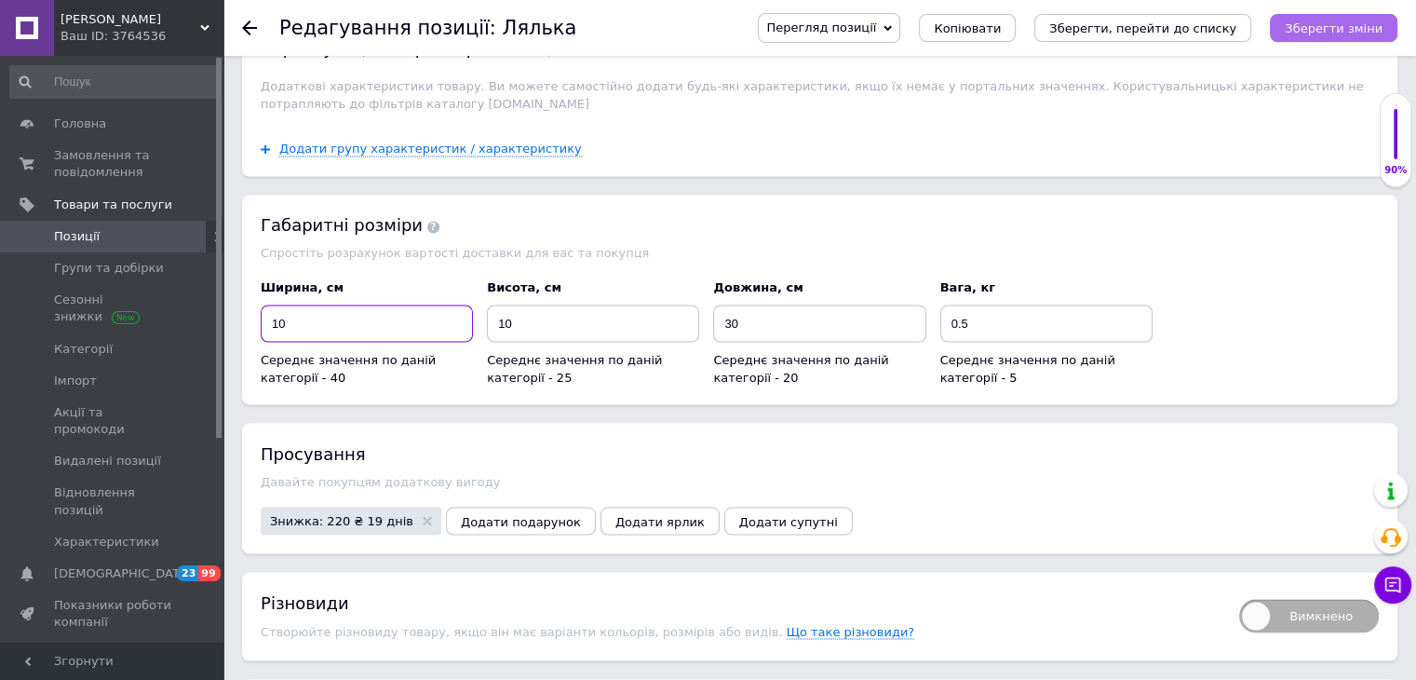
type input "10"
click at [1329, 33] on icon "Зберегти зміни" at bounding box center [1334, 28] width 98 height 14
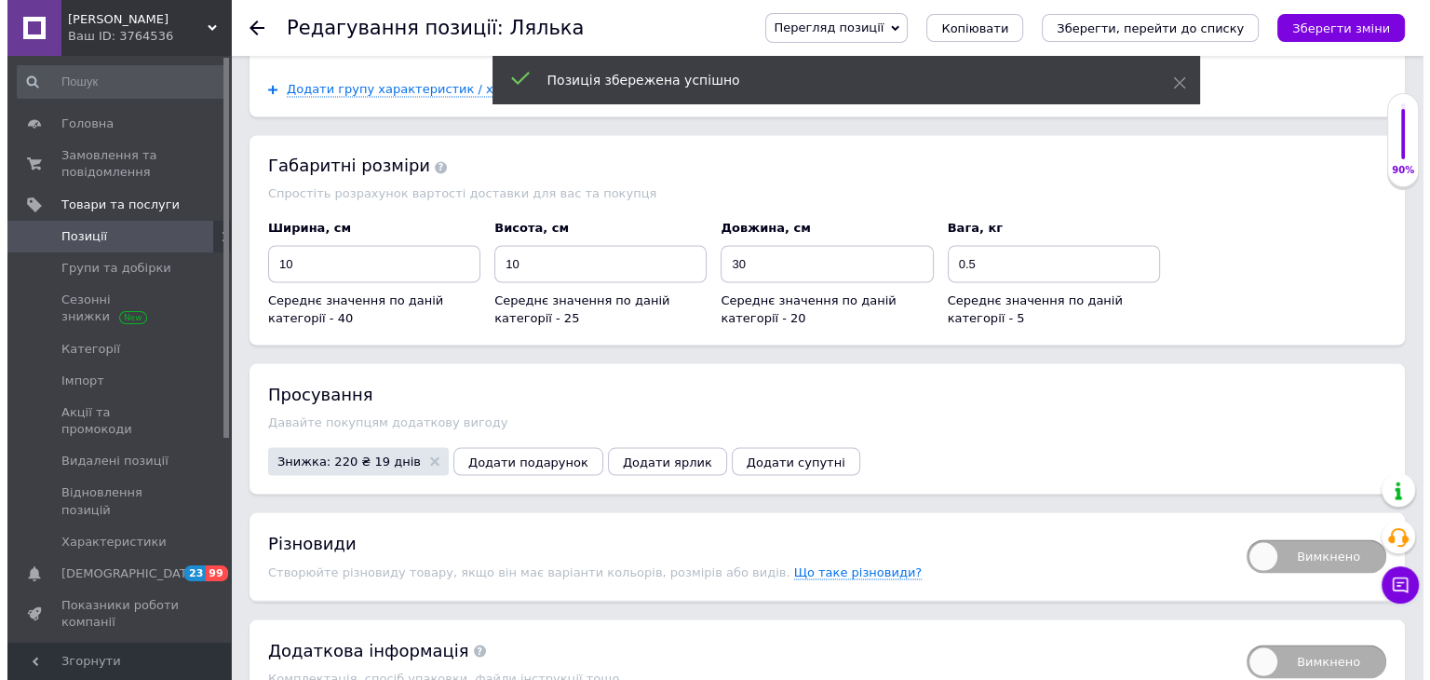
scroll to position [3351, 0]
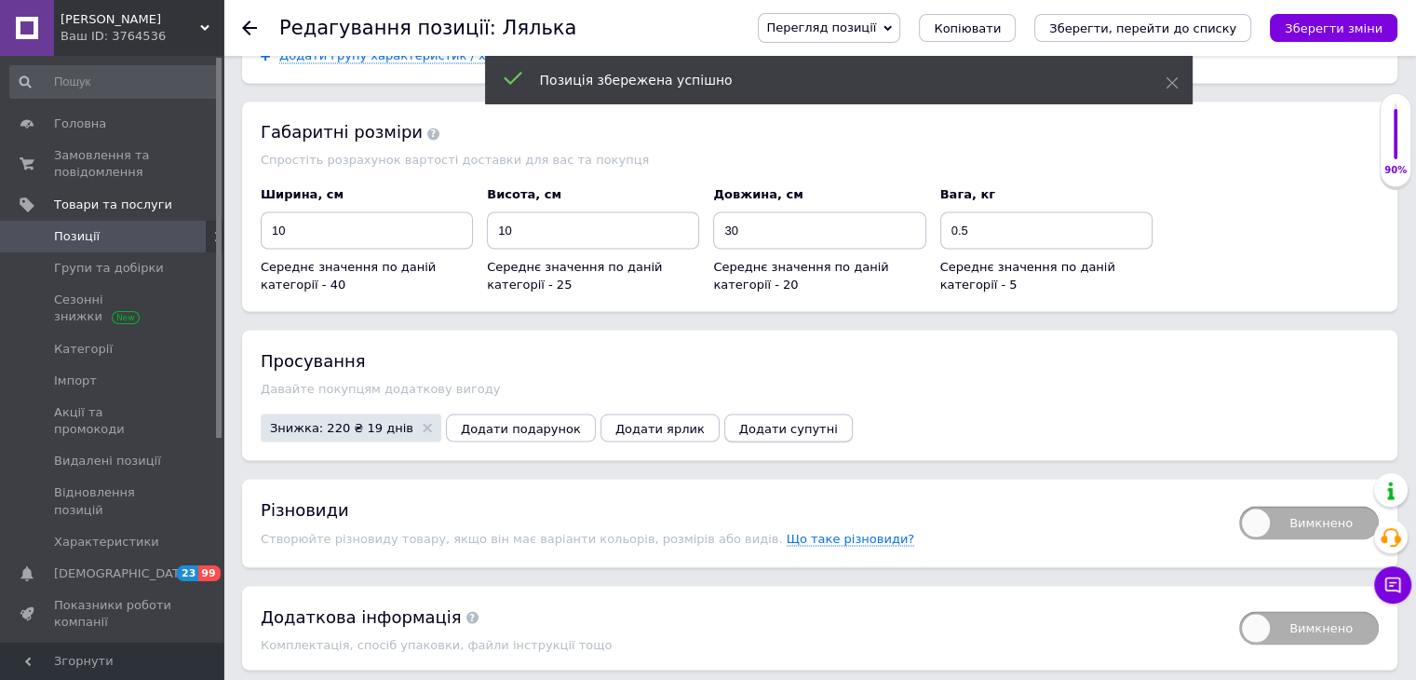
click at [766, 421] on span "Додати супутні" at bounding box center [788, 428] width 99 height 14
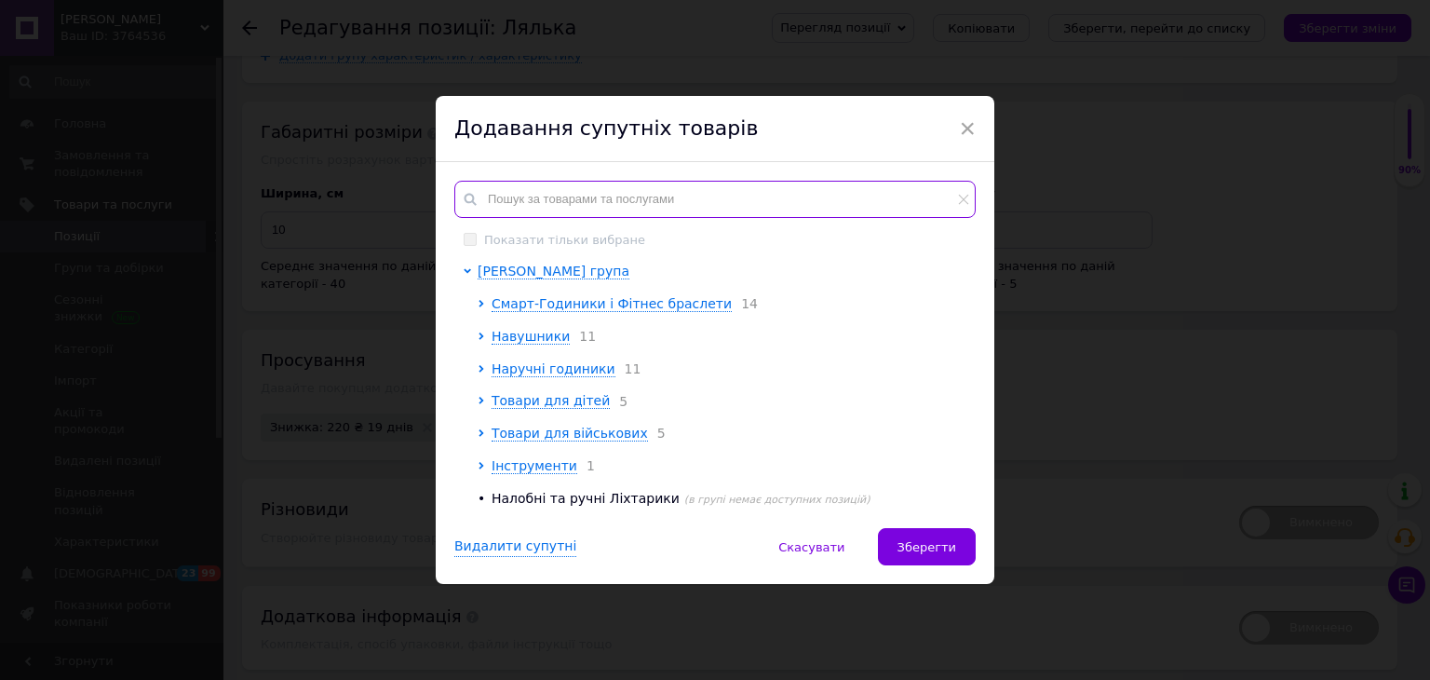
click at [588, 202] on input "text" at bounding box center [714, 199] width 521 height 37
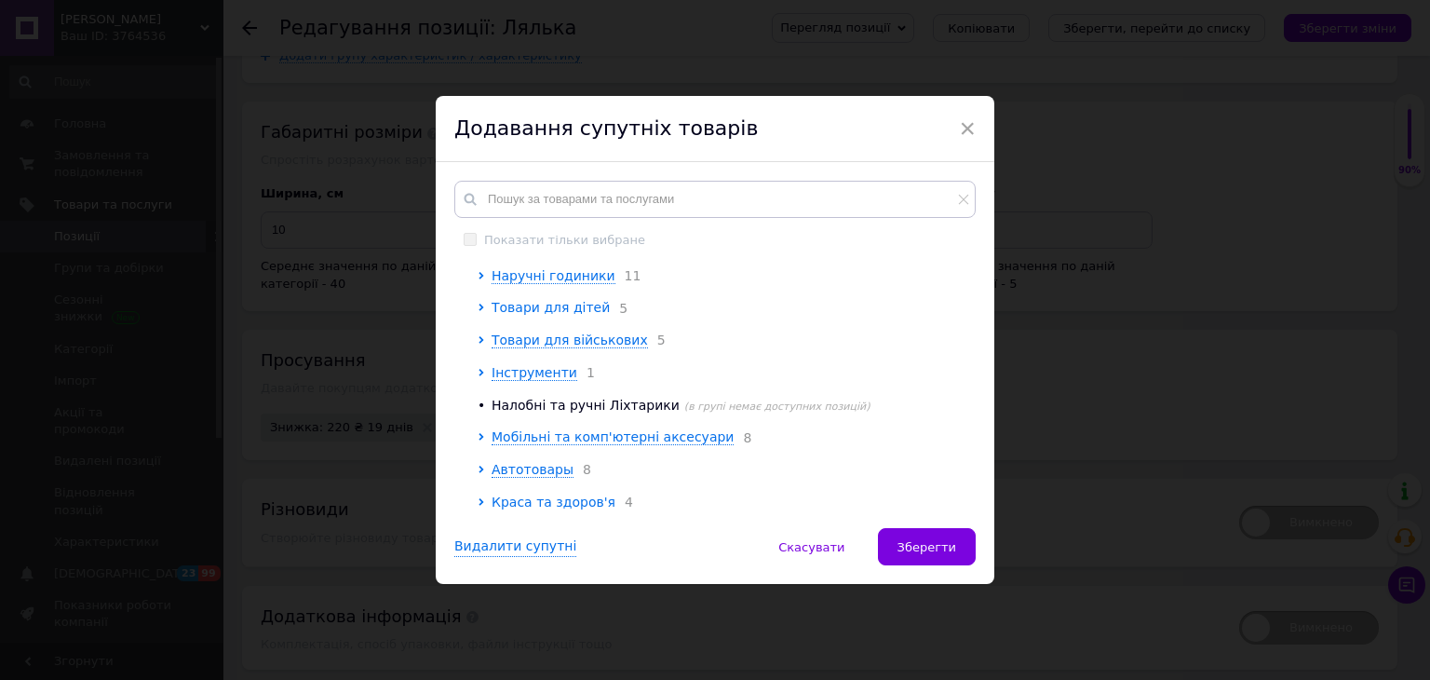
click at [575, 310] on span "Товари для дітей" at bounding box center [550, 307] width 118 height 15
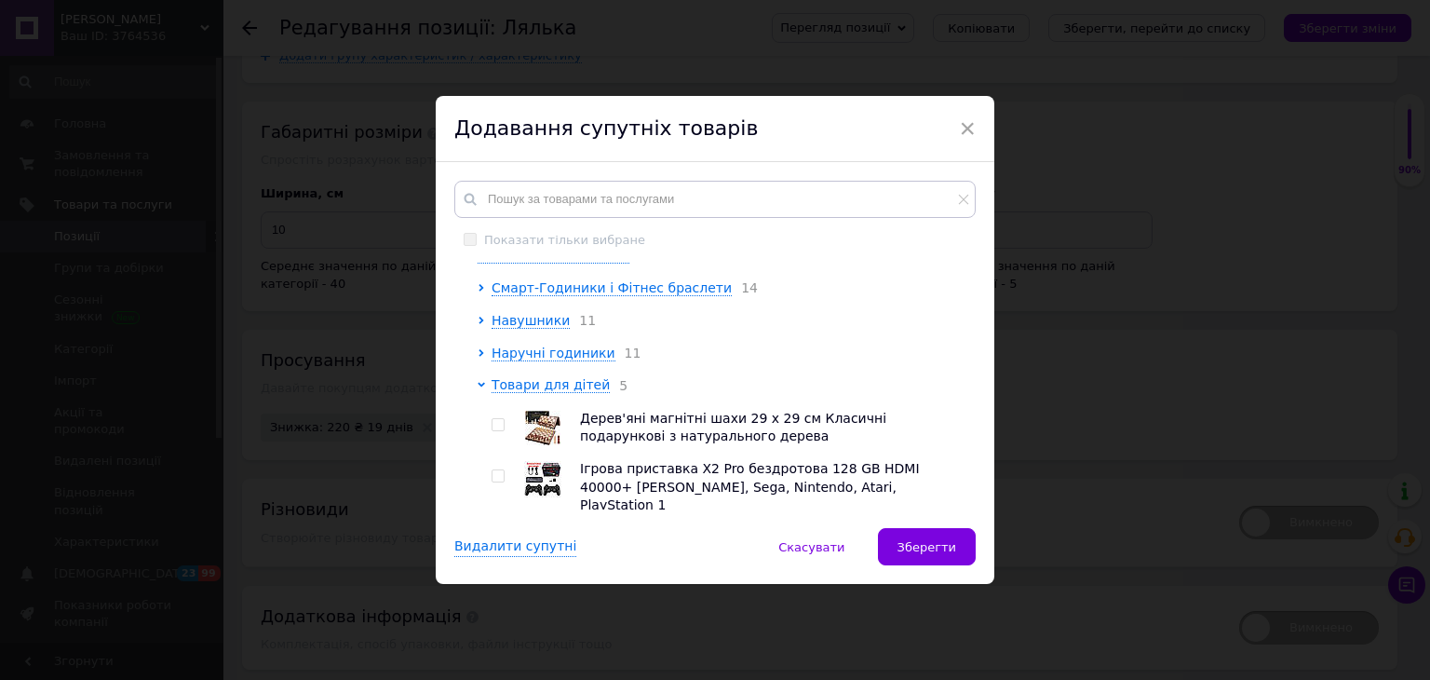
scroll to position [0, 0]
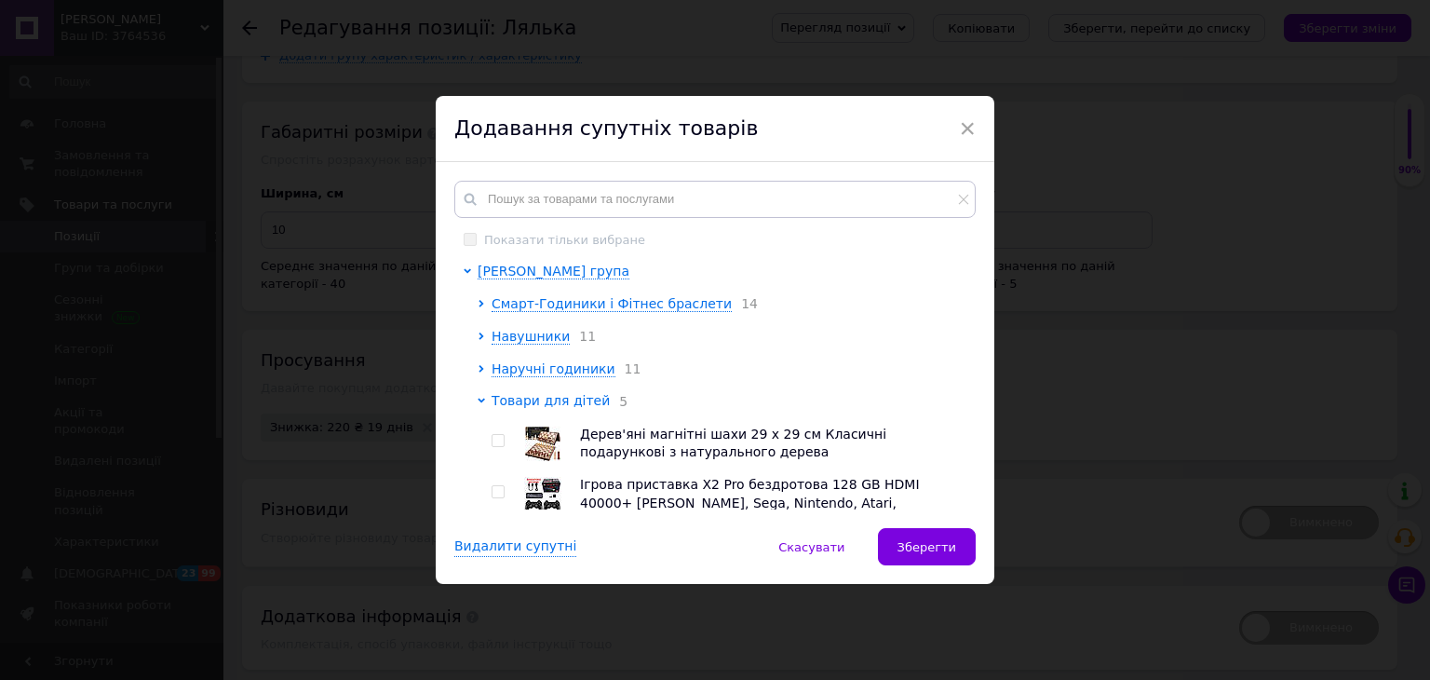
click at [577, 408] on span "Товари для дітей" at bounding box center [550, 400] width 118 height 15
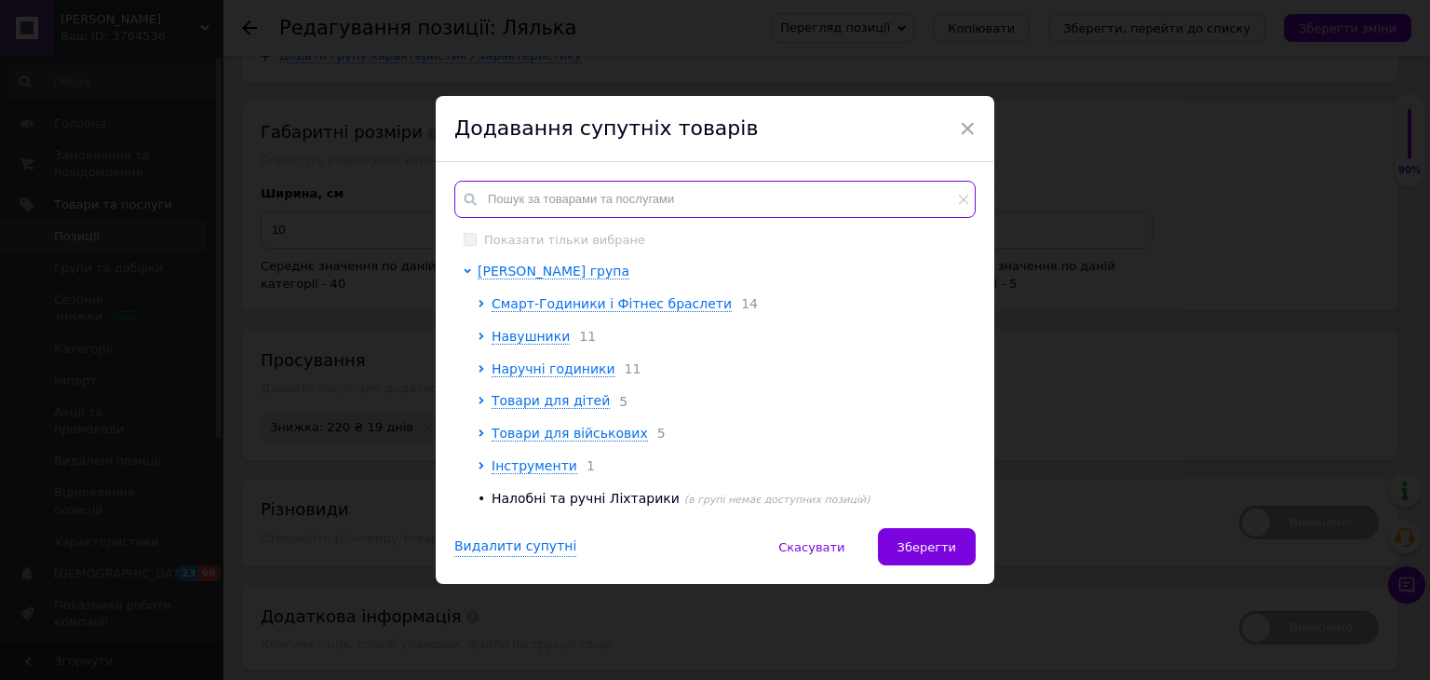
click at [586, 199] on input "text" at bounding box center [714, 199] width 521 height 37
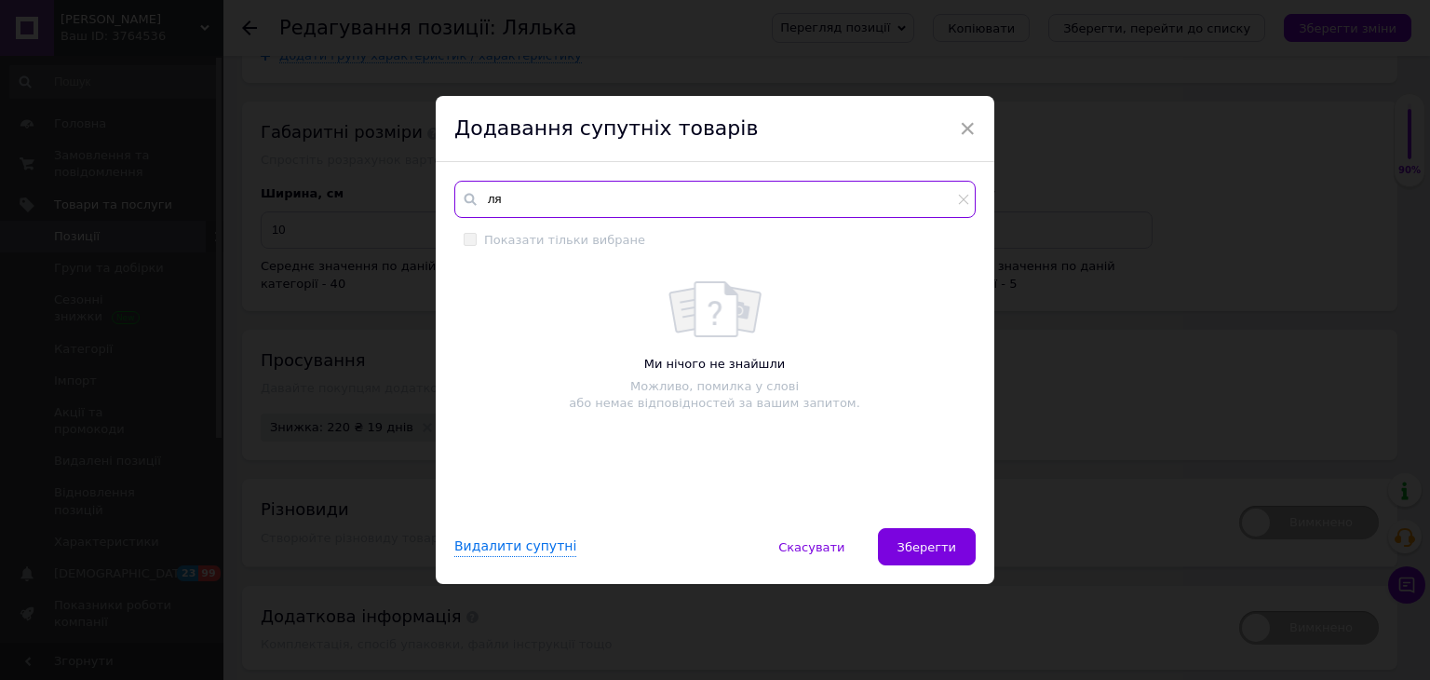
type input "л"
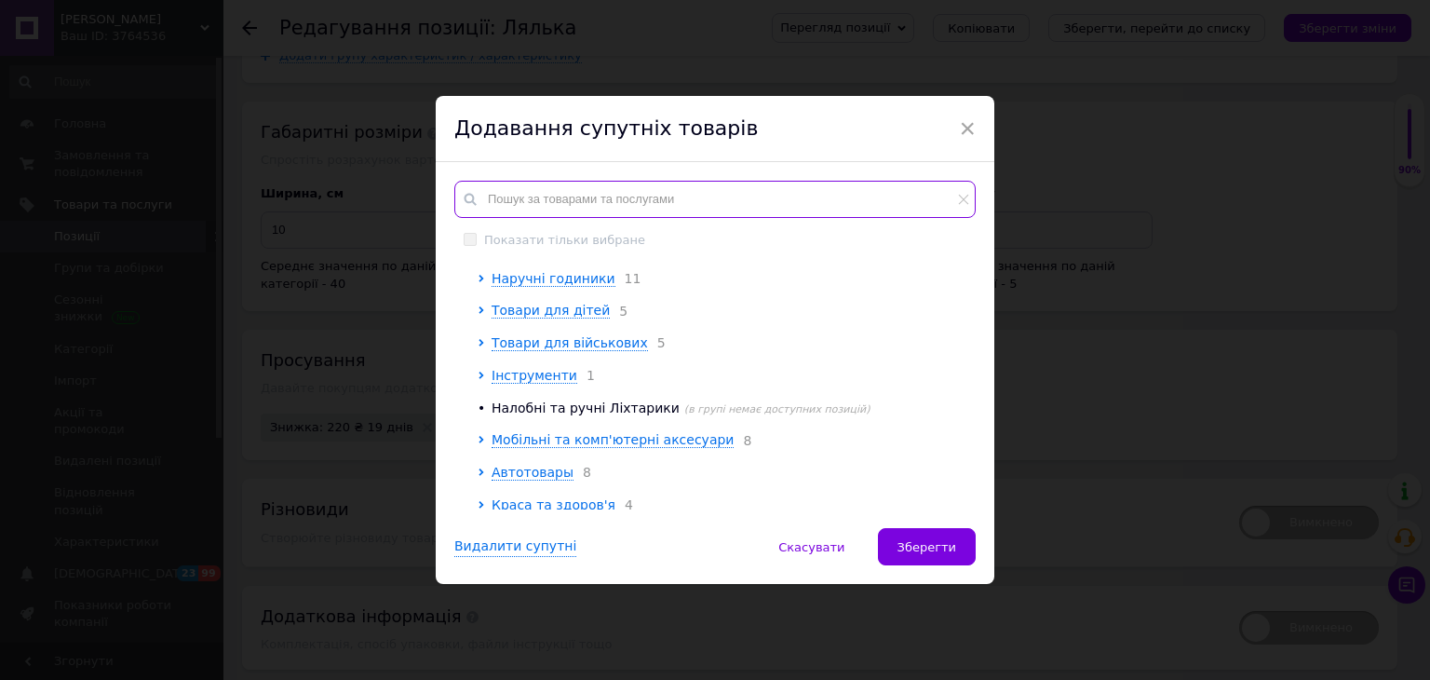
scroll to position [93, 0]
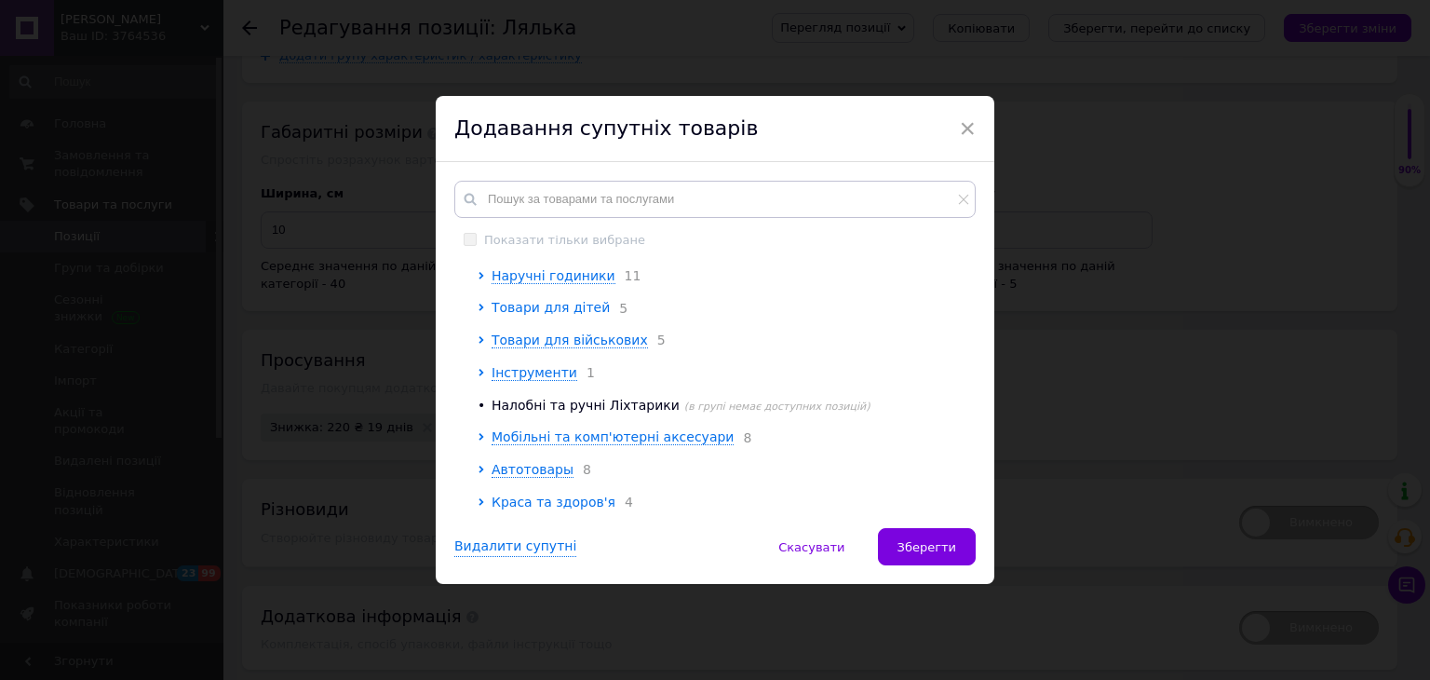
click at [570, 308] on span "Товари для дітей" at bounding box center [550, 307] width 118 height 15
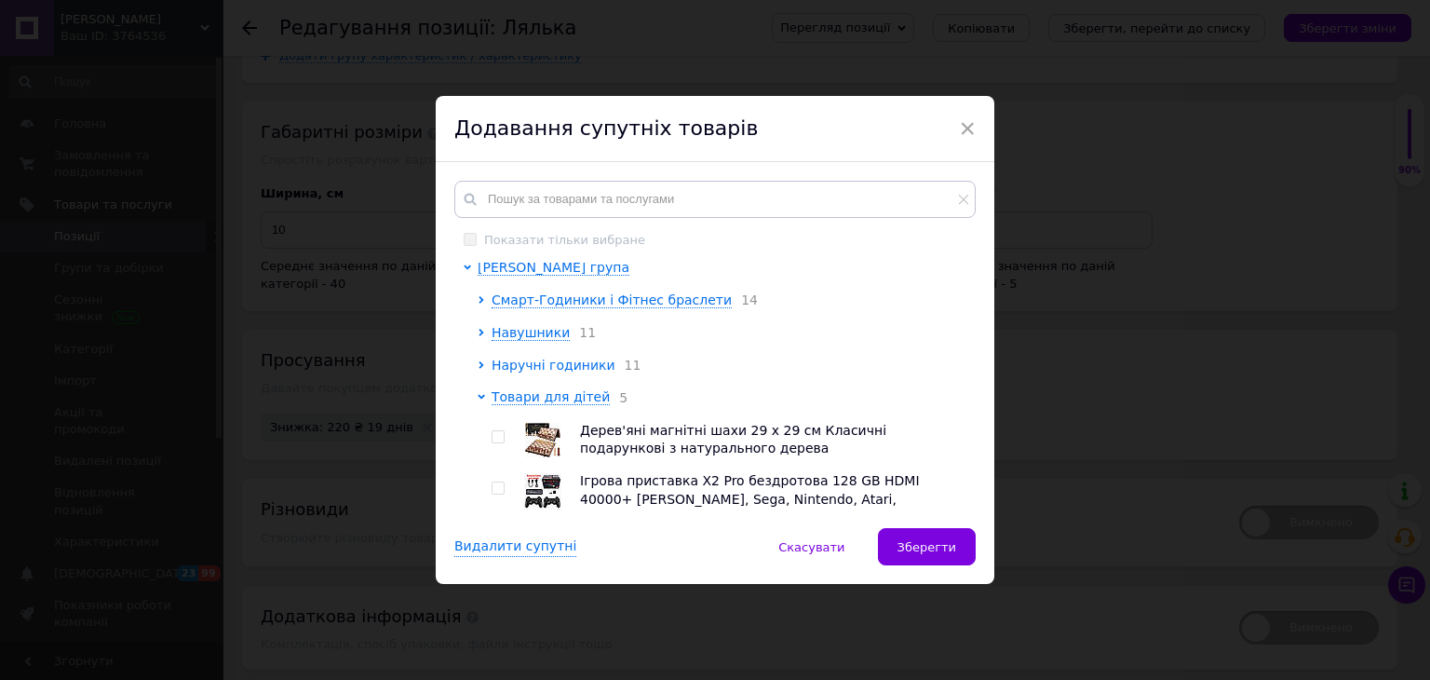
scroll to position [0, 0]
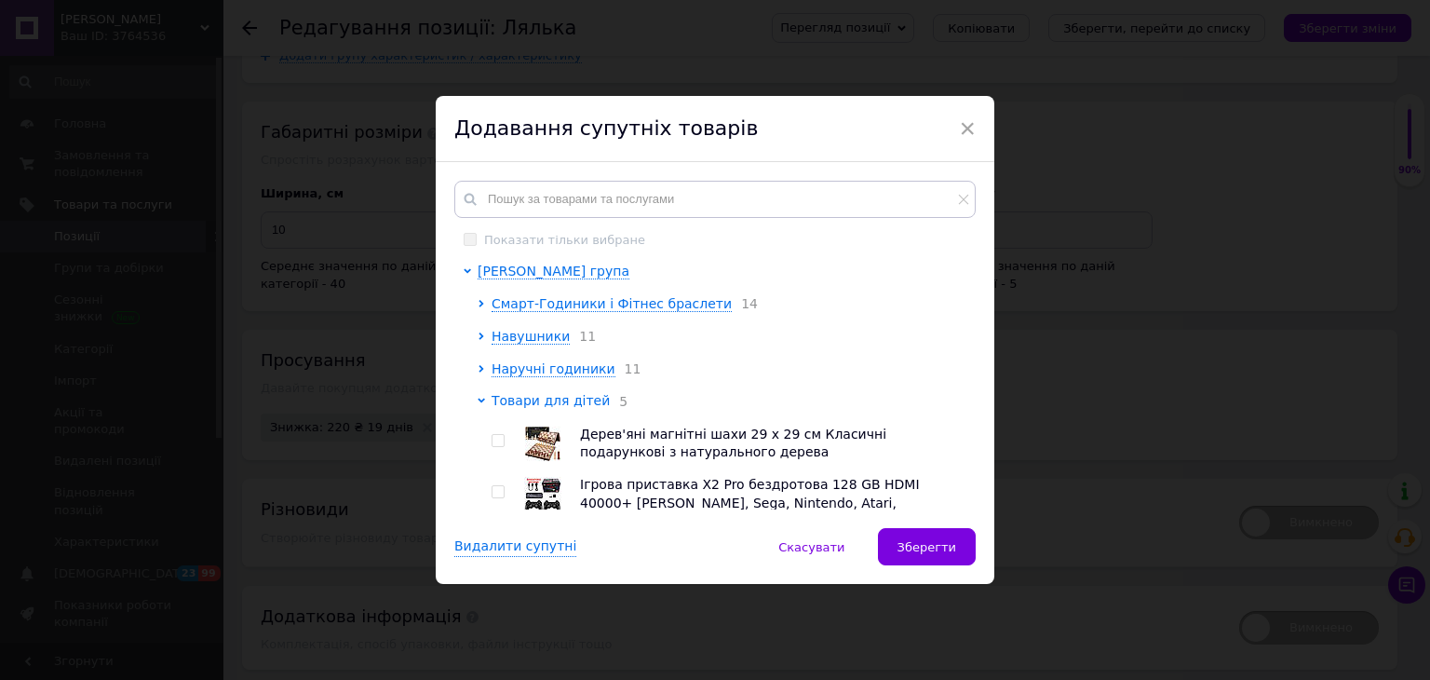
click at [566, 402] on span "Товари для дітей" at bounding box center [550, 400] width 118 height 15
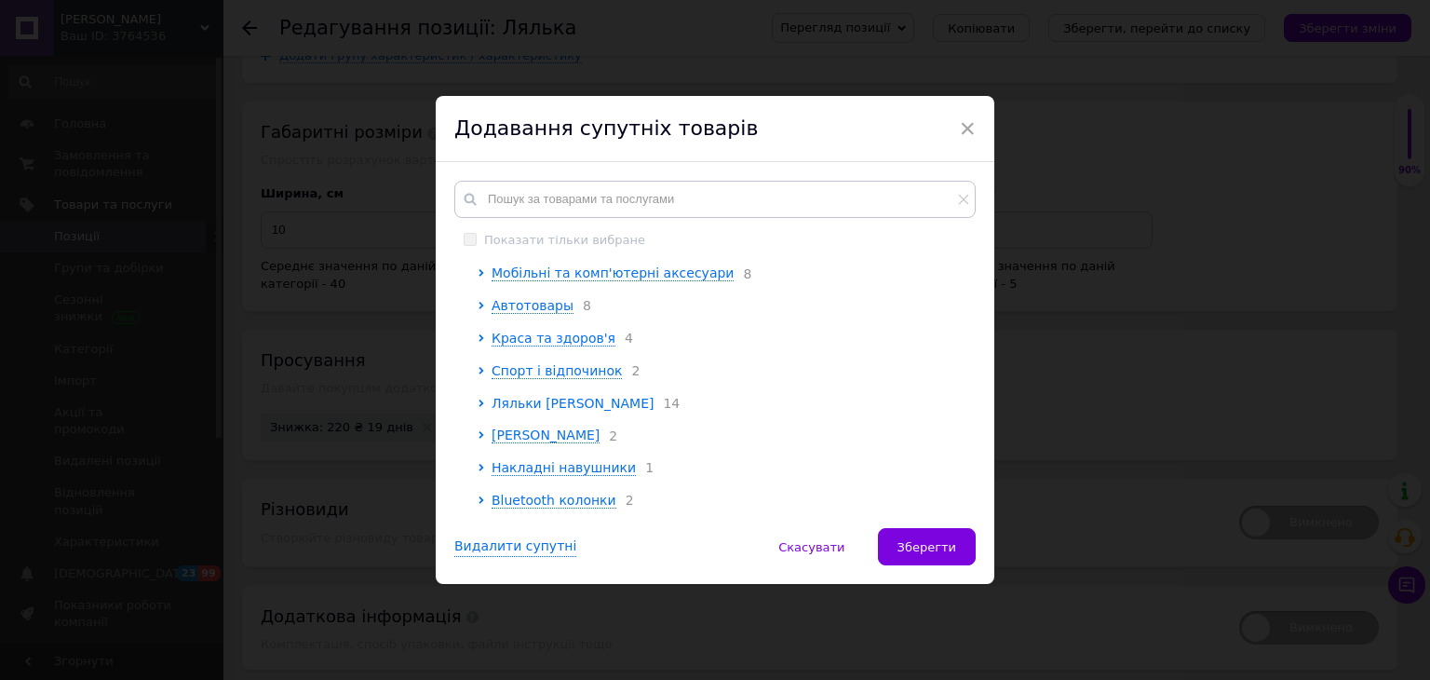
click at [565, 396] on span "Ляльки [PERSON_NAME]" at bounding box center [572, 403] width 162 height 15
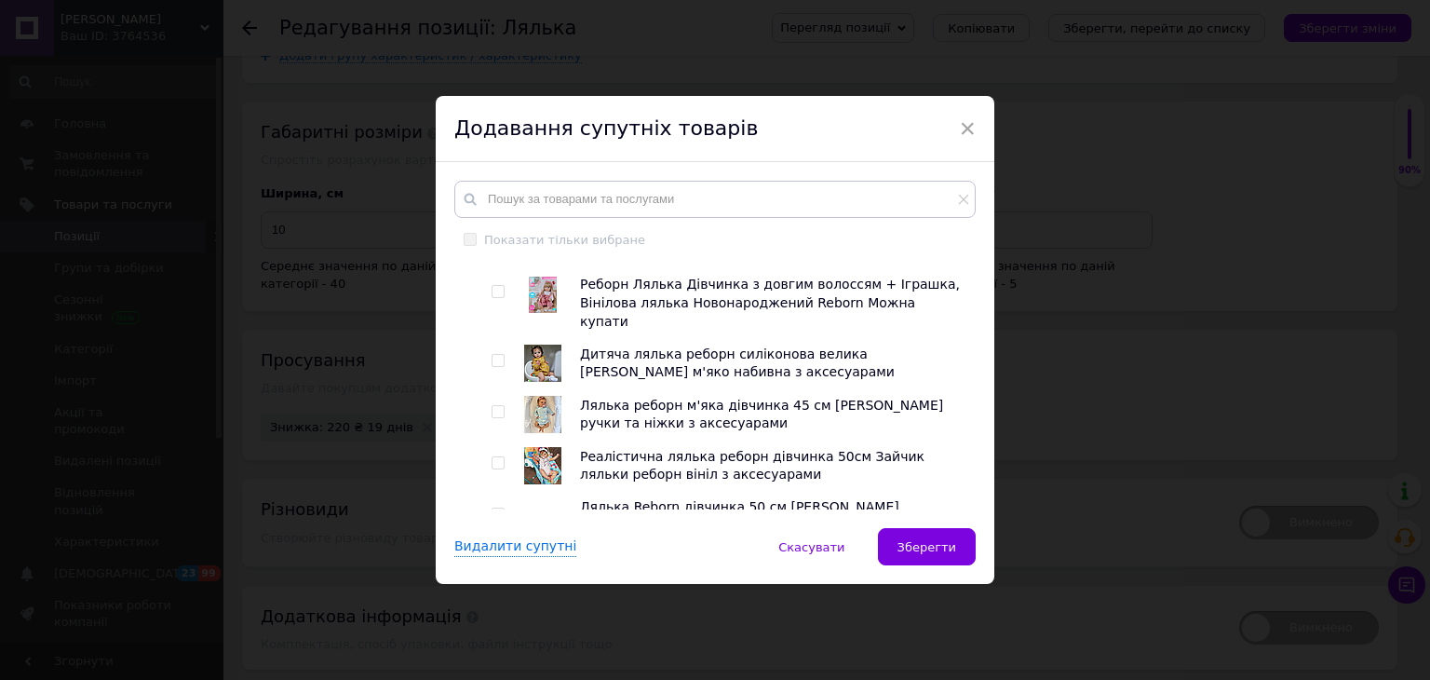
scroll to position [465, 0]
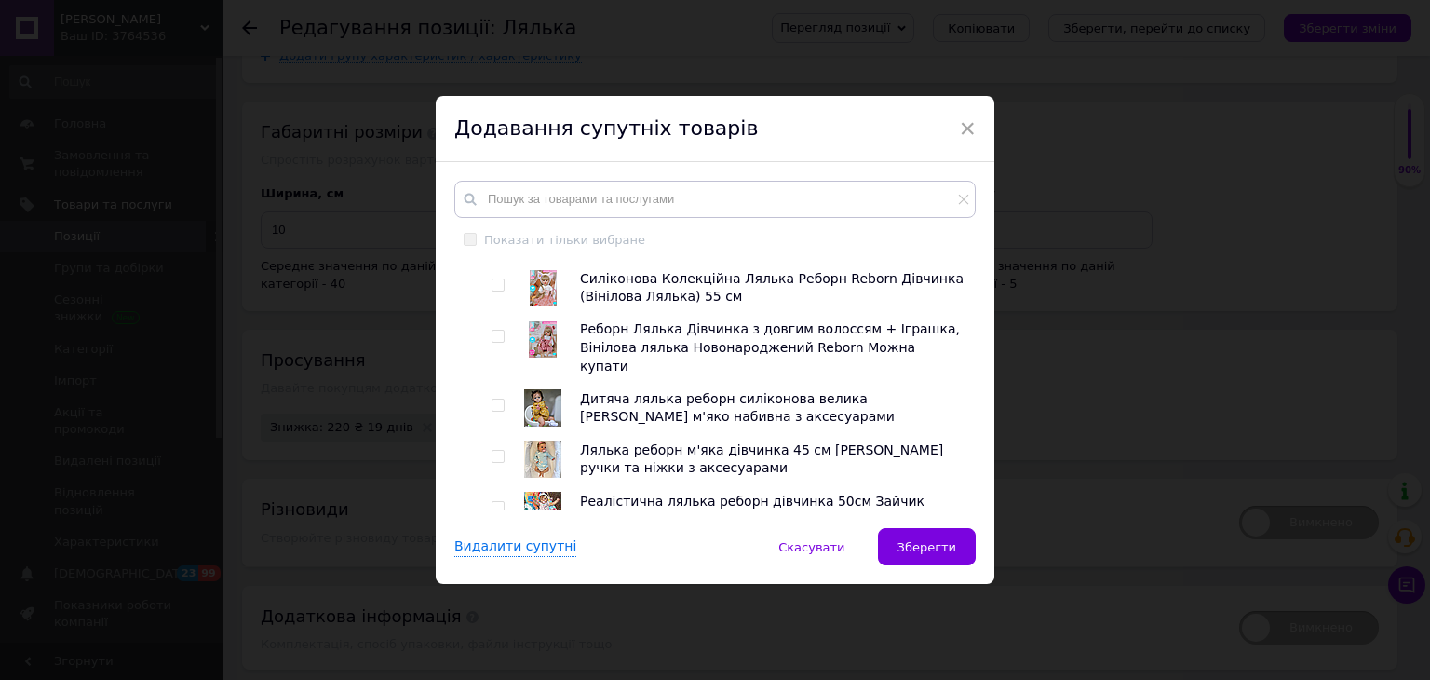
click at [495, 291] on input "checkbox" at bounding box center [497, 285] width 12 height 12
checkbox input "true"
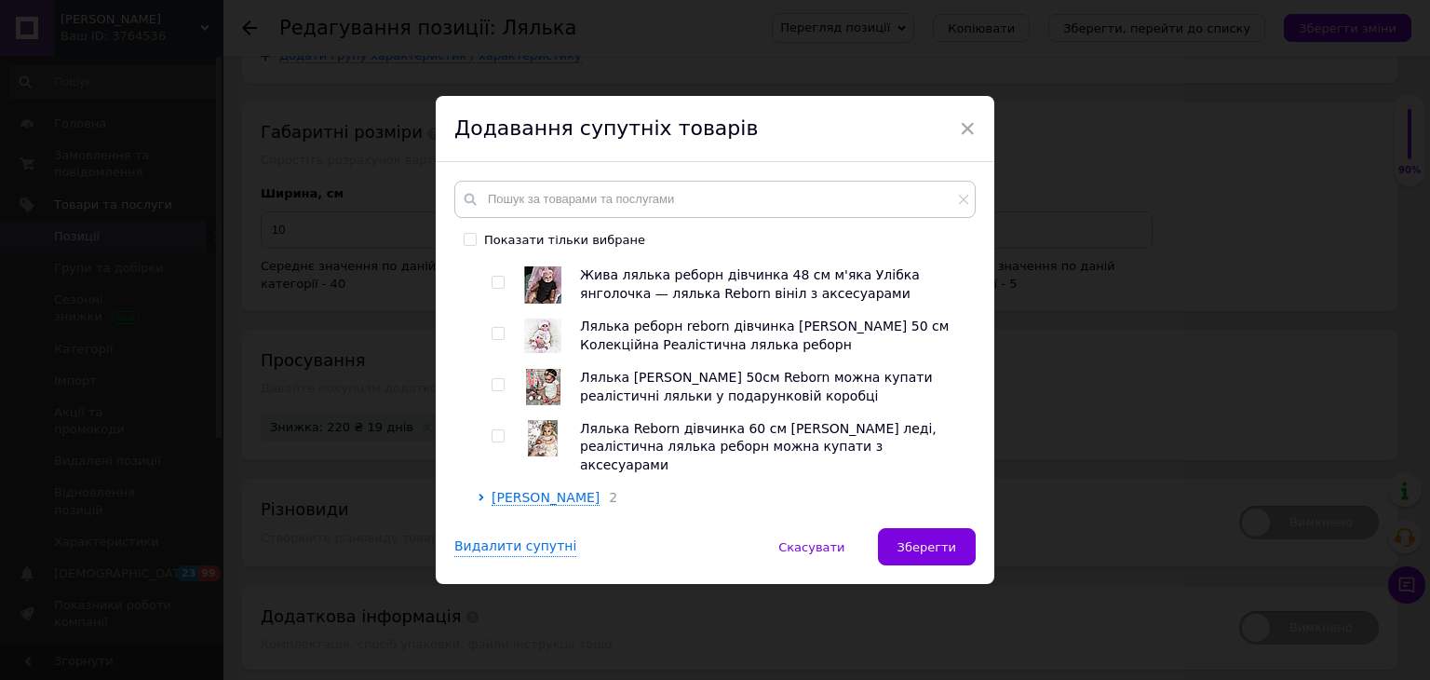
scroll to position [945, 0]
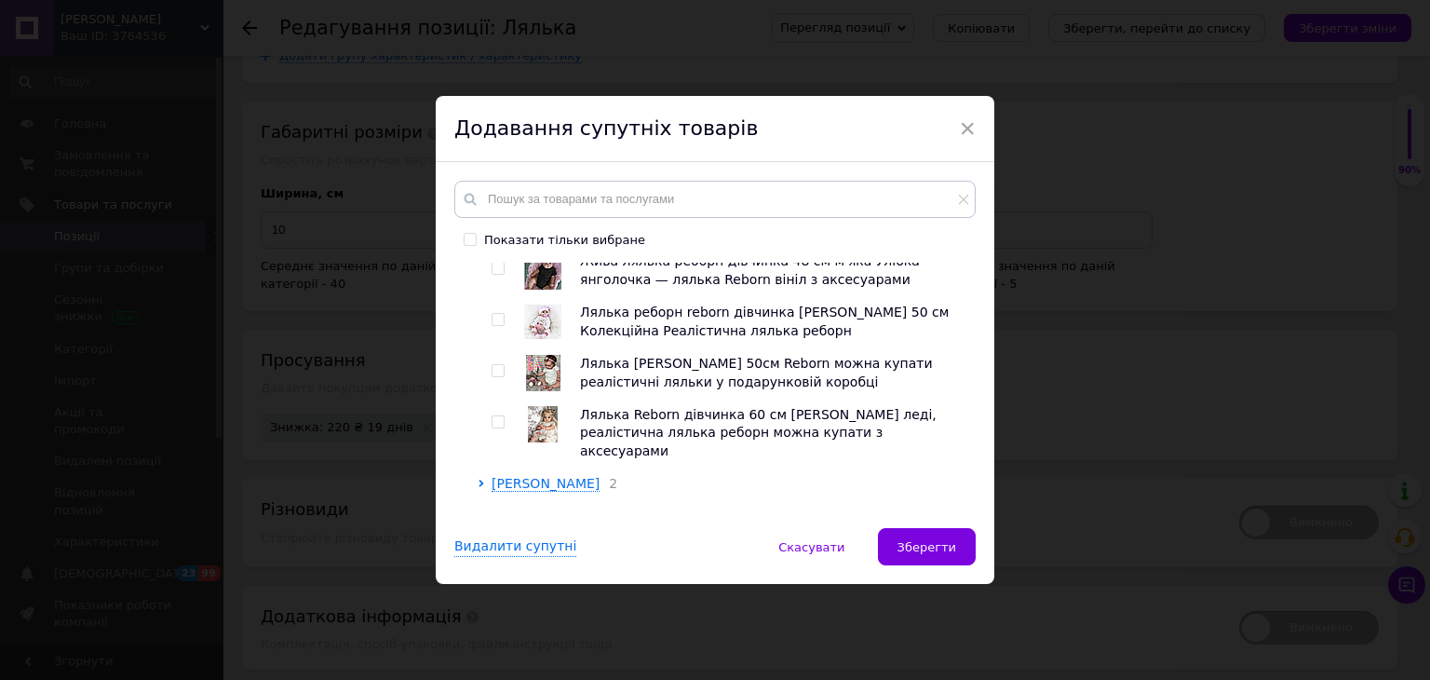
click at [500, 416] on input "checkbox" at bounding box center [497, 422] width 12 height 12
checkbox input "true"
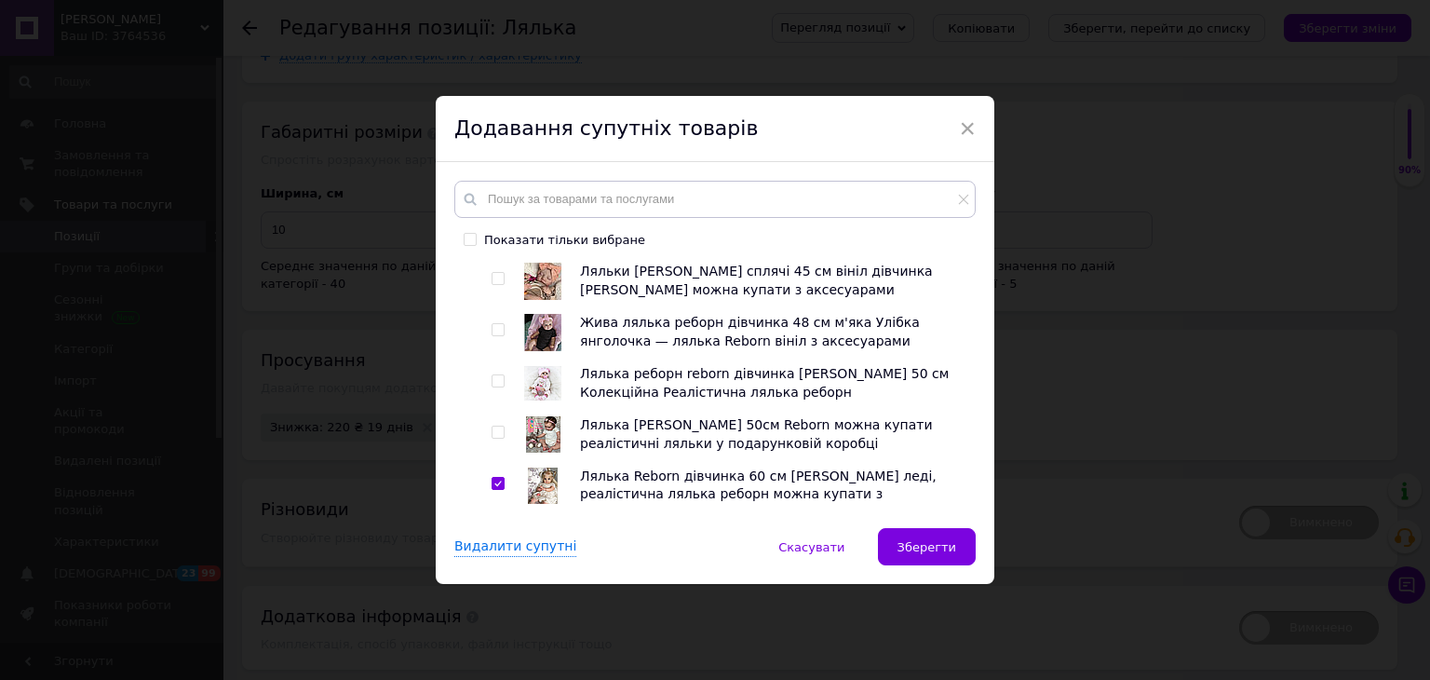
scroll to position [852, 0]
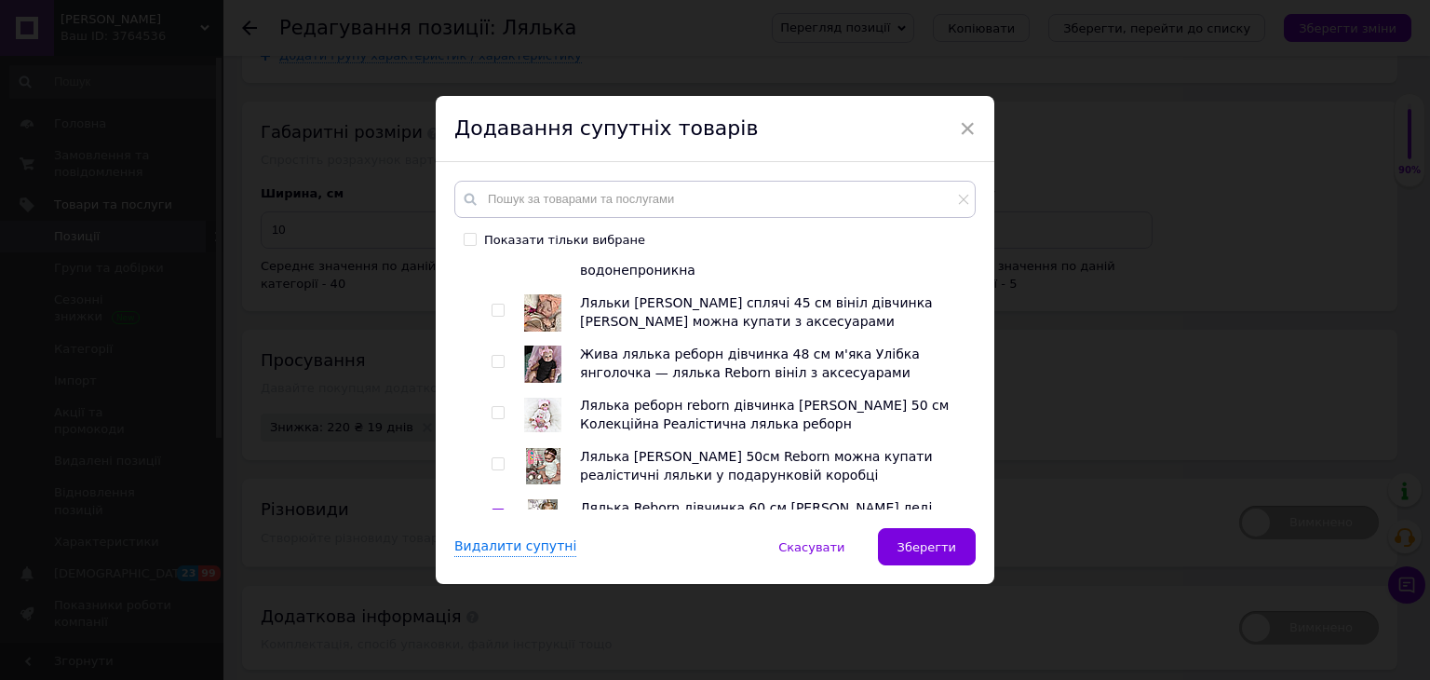
click at [500, 457] on span at bounding box center [497, 463] width 13 height 13
click at [500, 458] on input "checkbox" at bounding box center [497, 464] width 12 height 12
checkbox input "true"
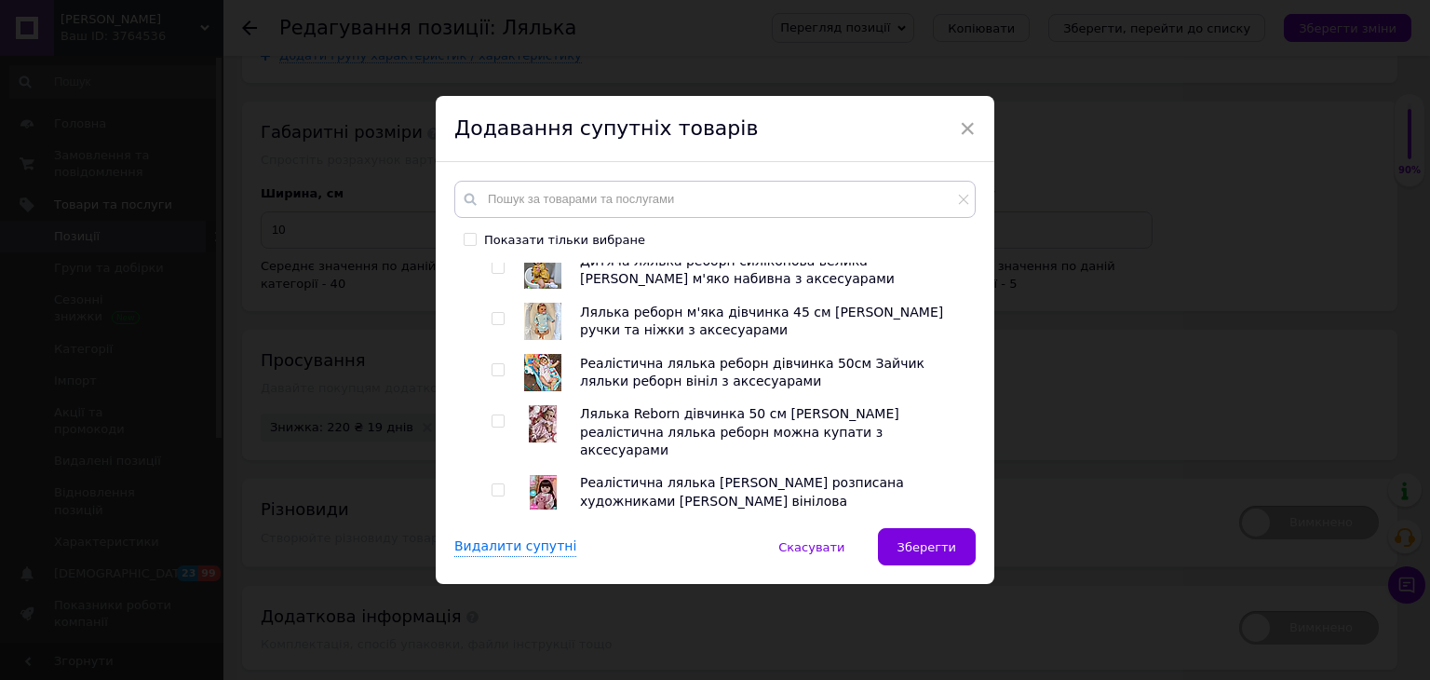
scroll to position [572, 0]
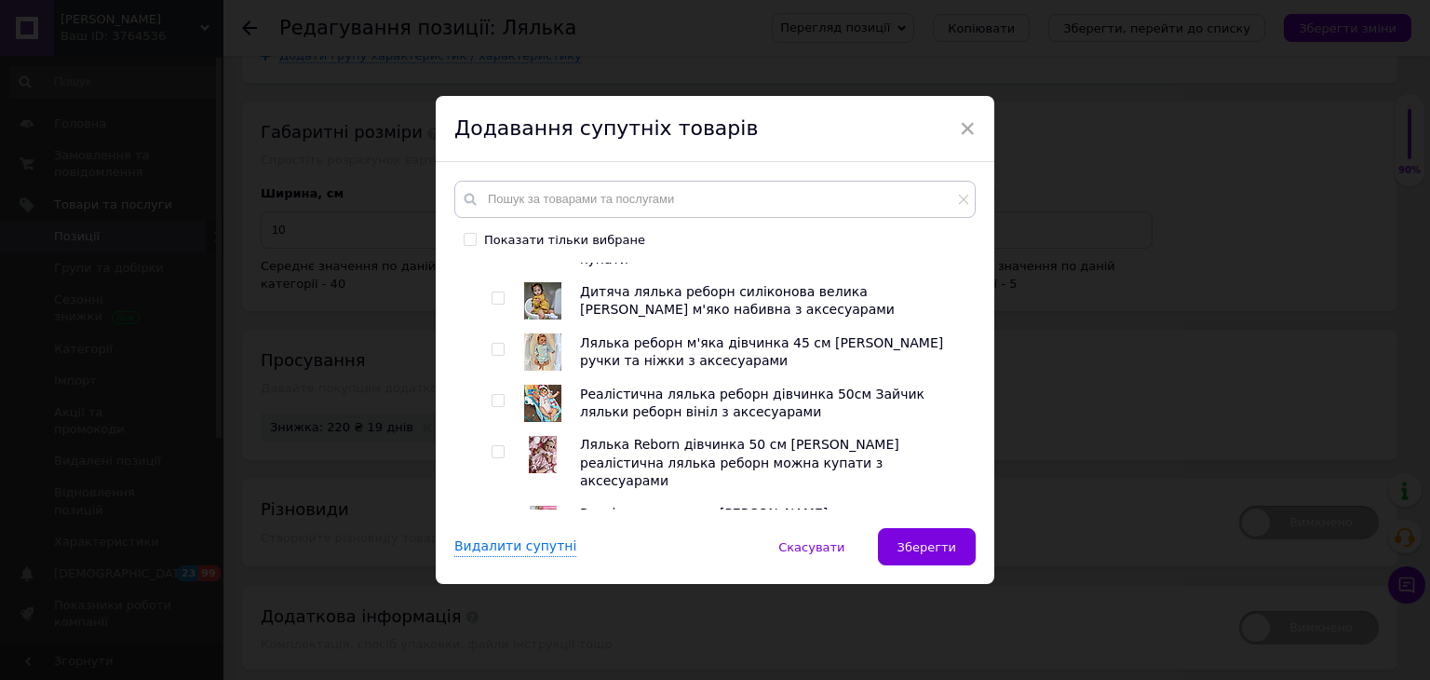
click at [495, 448] on input "checkbox" at bounding box center [497, 452] width 12 height 12
checkbox input "true"
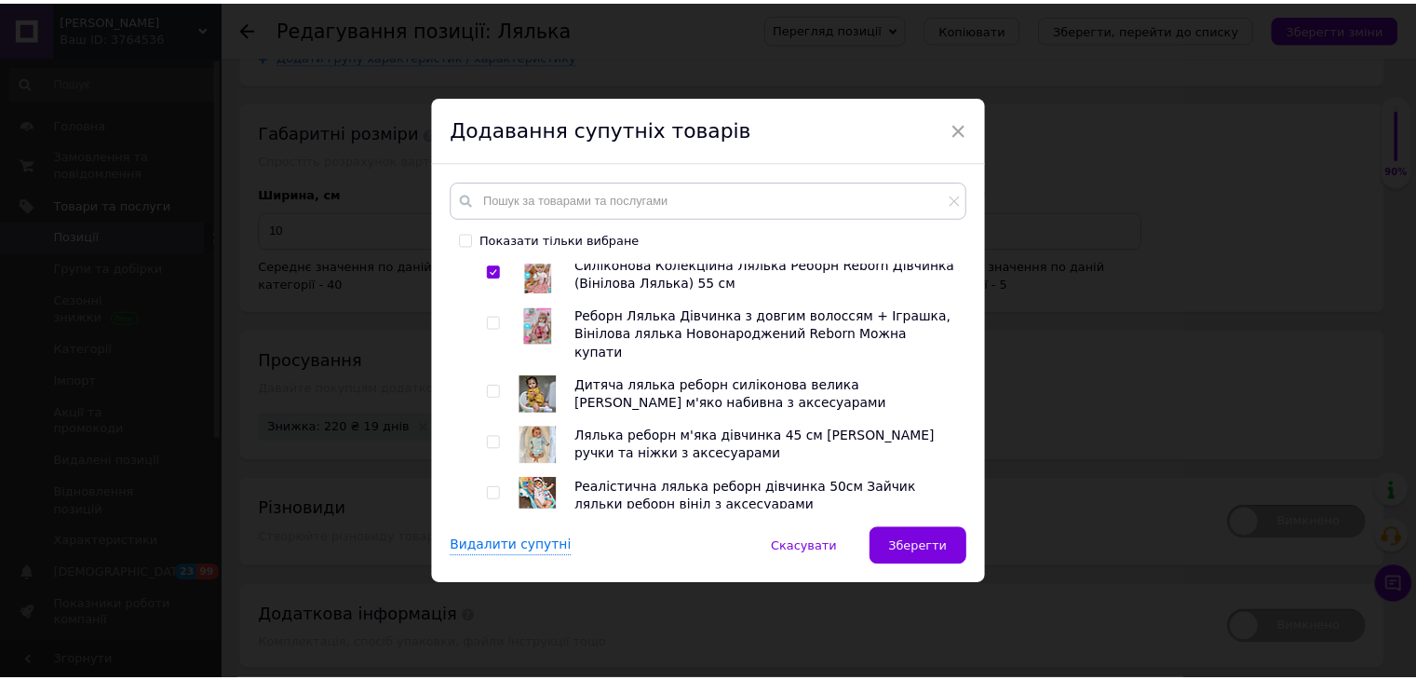
scroll to position [386, 0]
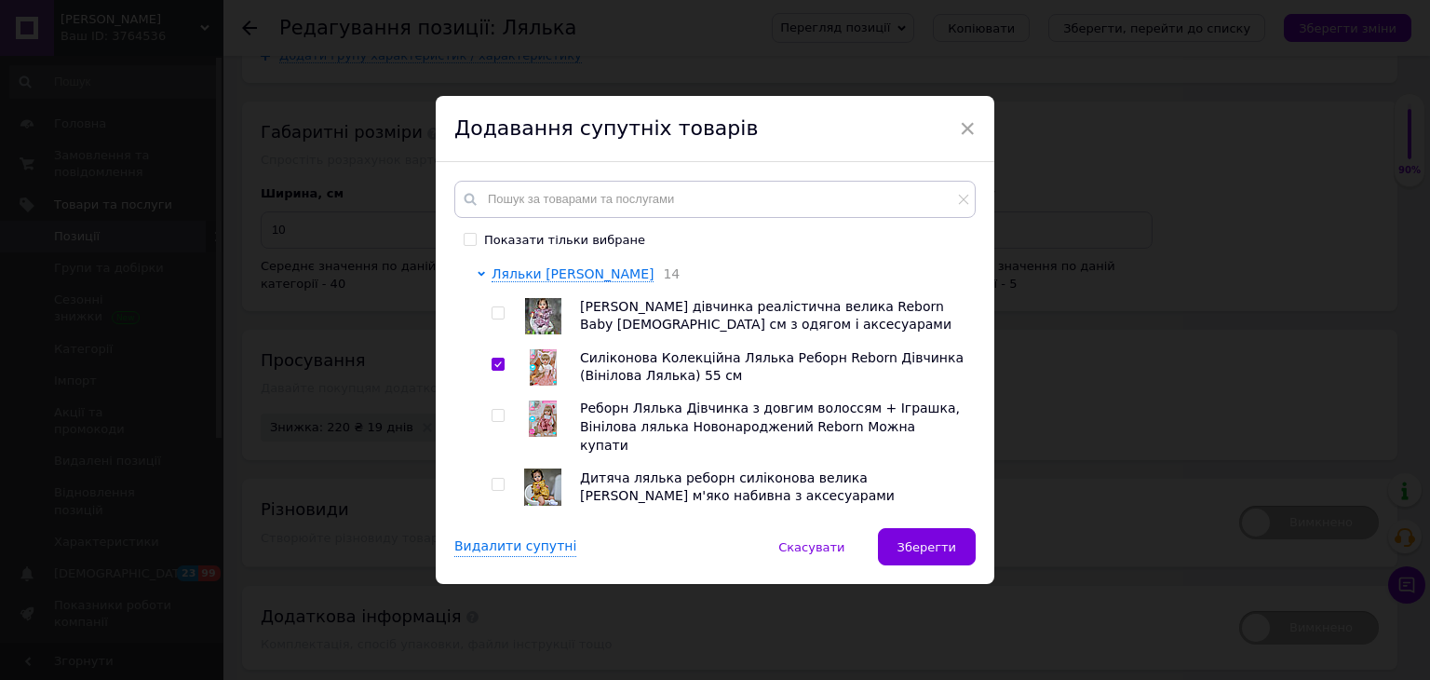
click at [497, 422] on input "checkbox" at bounding box center [497, 416] width 12 height 12
checkbox input "true"
click at [503, 330] on div at bounding box center [500, 315] width 19 height 37
click at [496, 319] on input "checkbox" at bounding box center [497, 313] width 12 height 12
checkbox input "true"
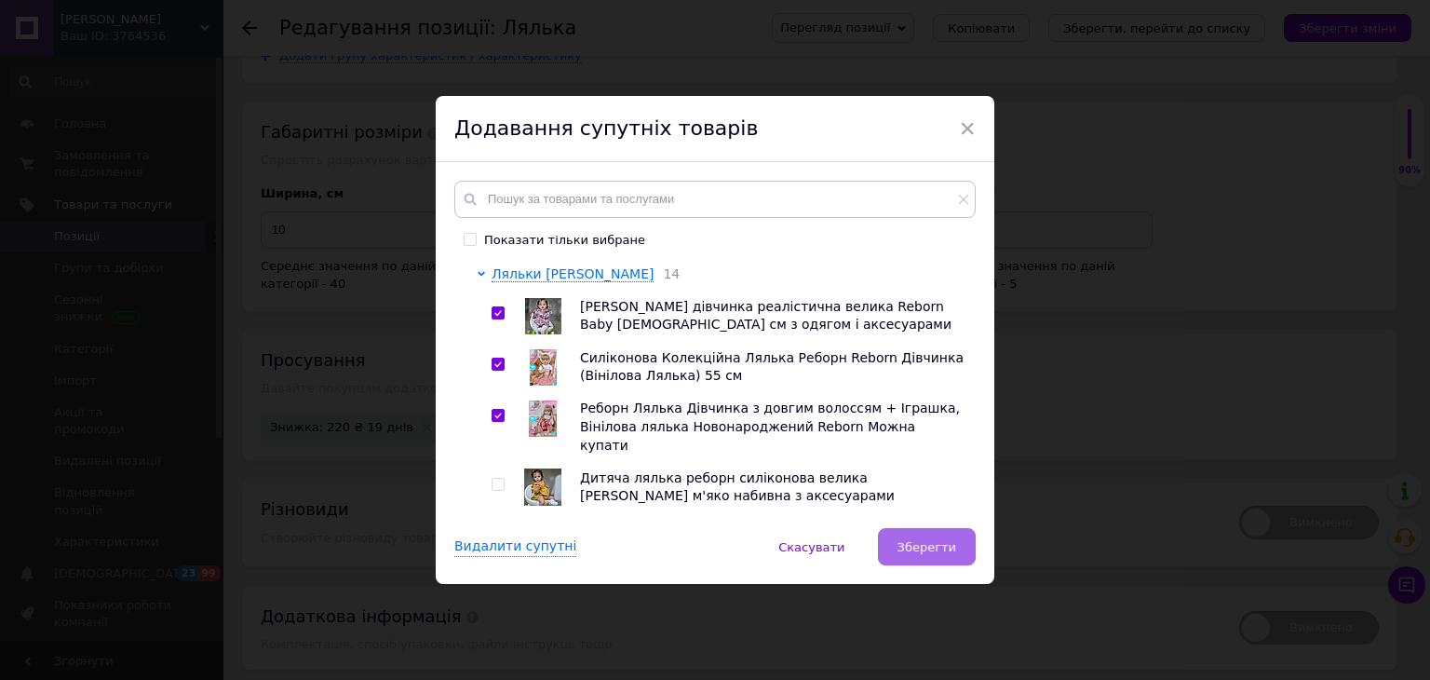
click at [929, 530] on button "Зберегти" at bounding box center [927, 546] width 98 height 37
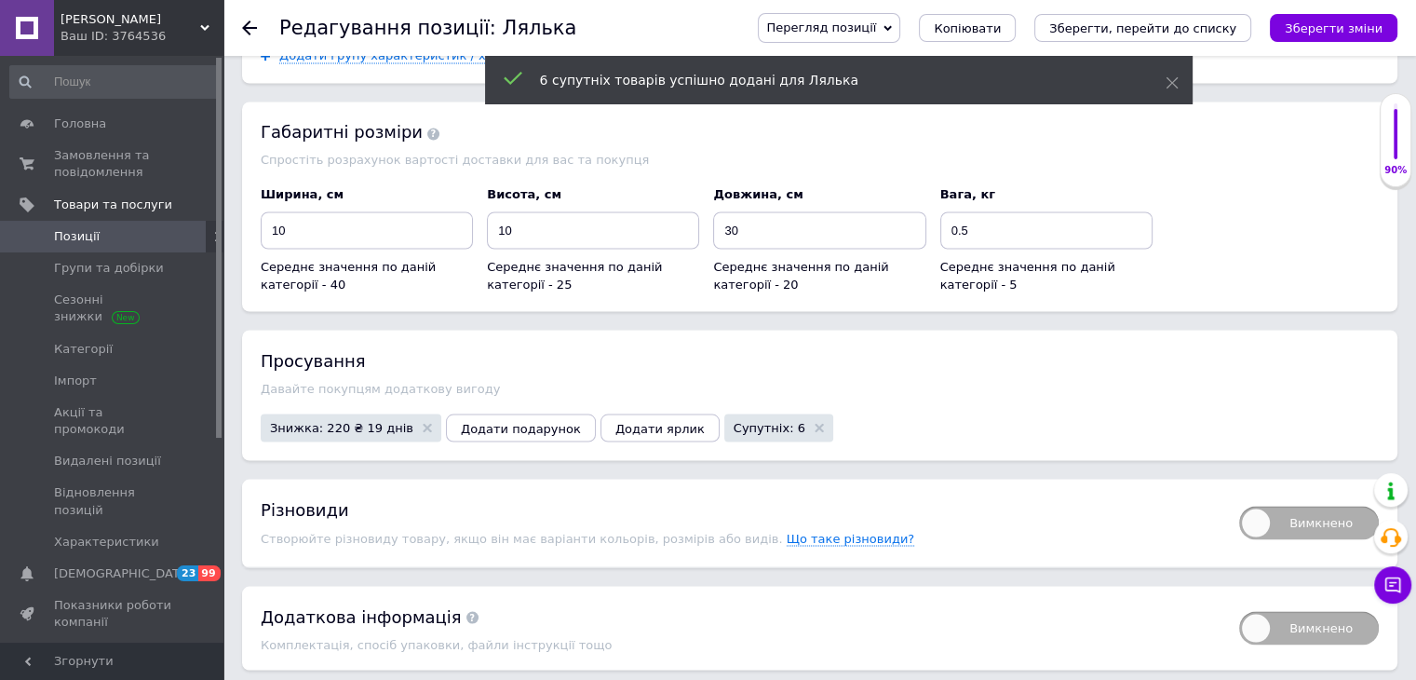
scroll to position [3444, 0]
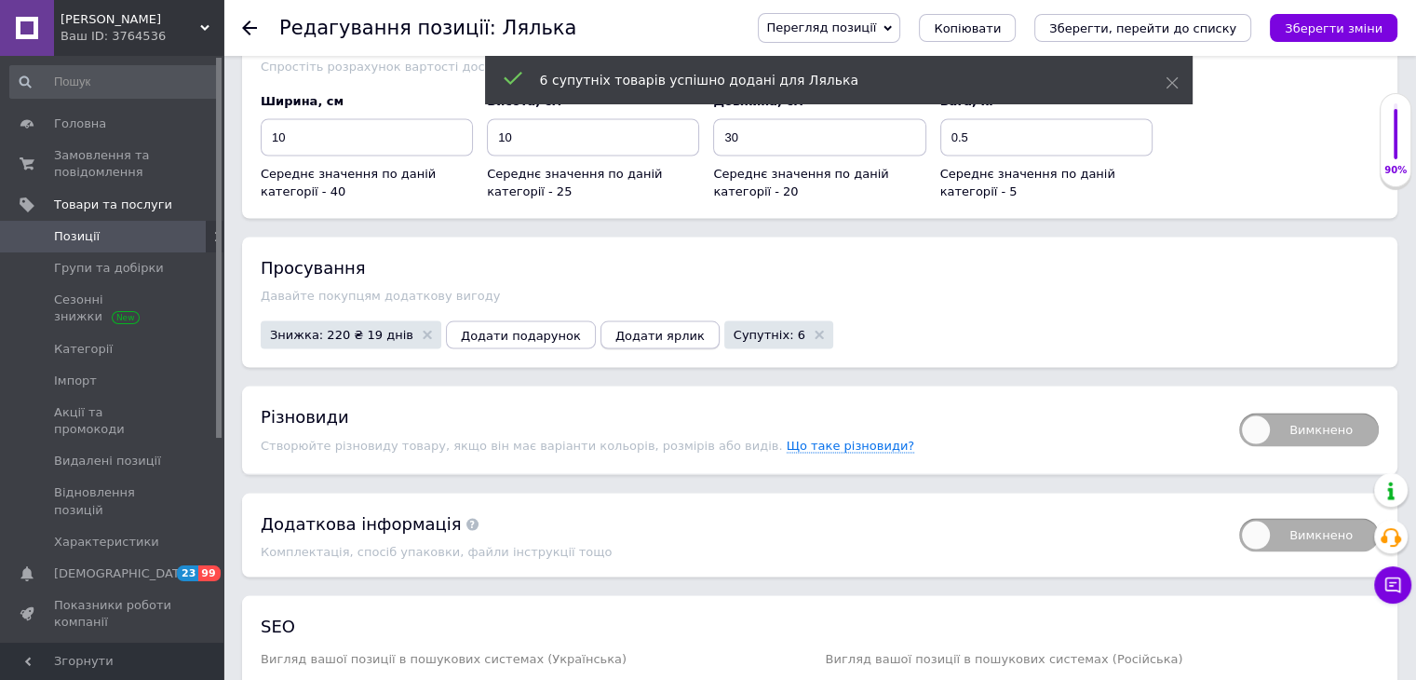
click at [621, 328] on span "Додати ярлик" at bounding box center [659, 335] width 89 height 14
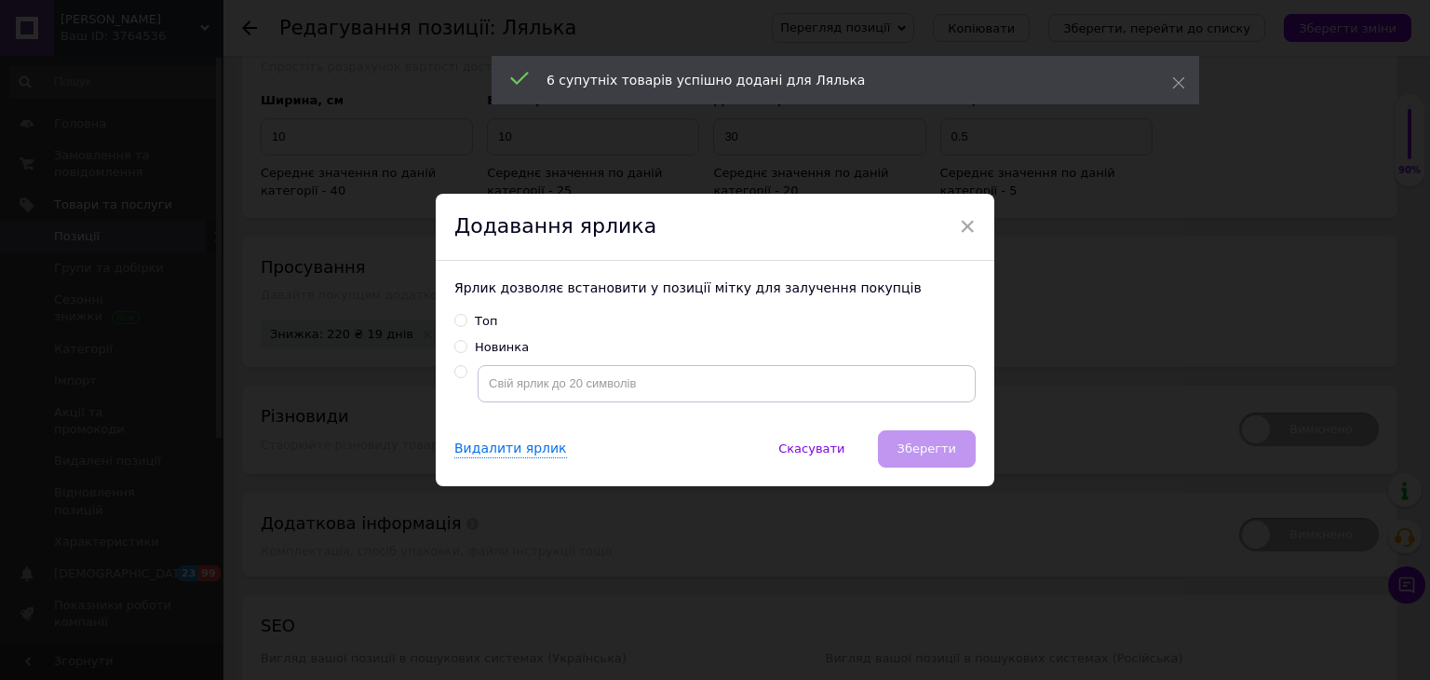
click at [492, 339] on div "Новинка" at bounding box center [502, 347] width 54 height 17
click at [466, 340] on input "Новинка" at bounding box center [460, 346] width 12 height 12
radio input "true"
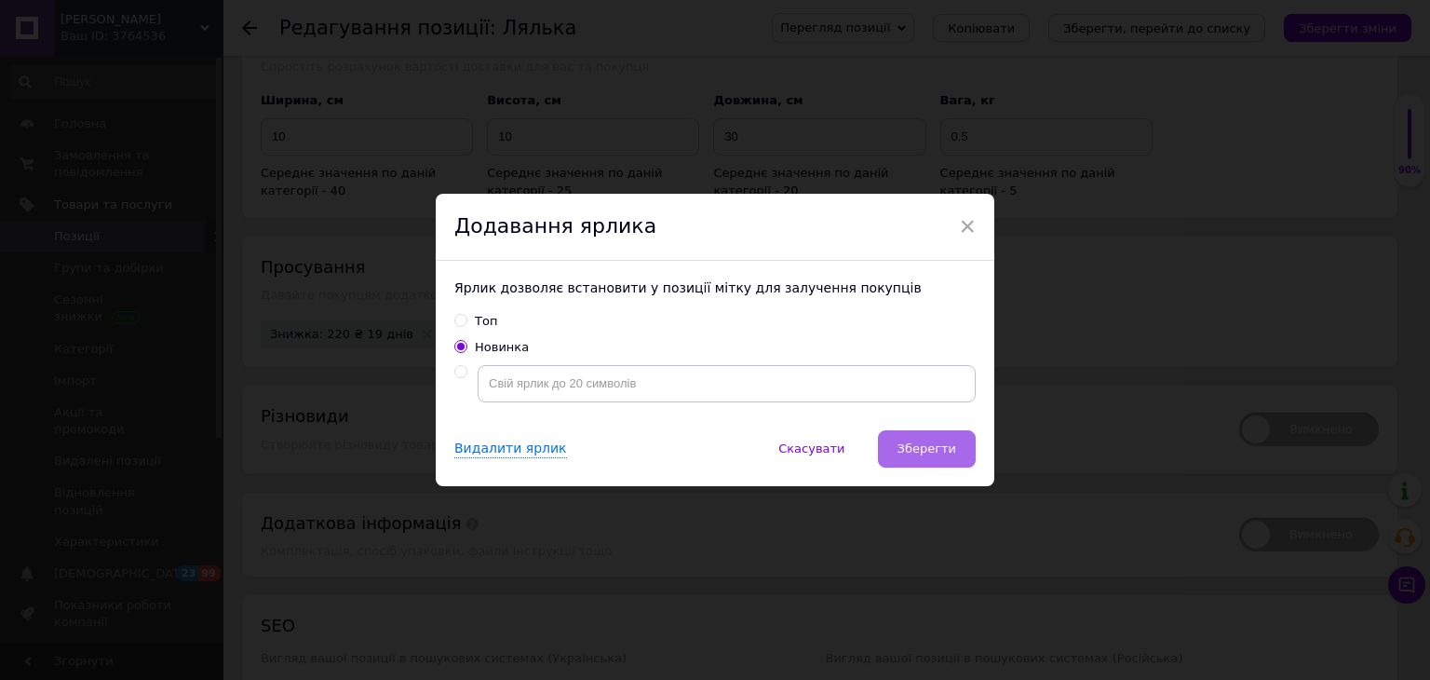
click at [943, 464] on button "Зберегти" at bounding box center [927, 448] width 98 height 37
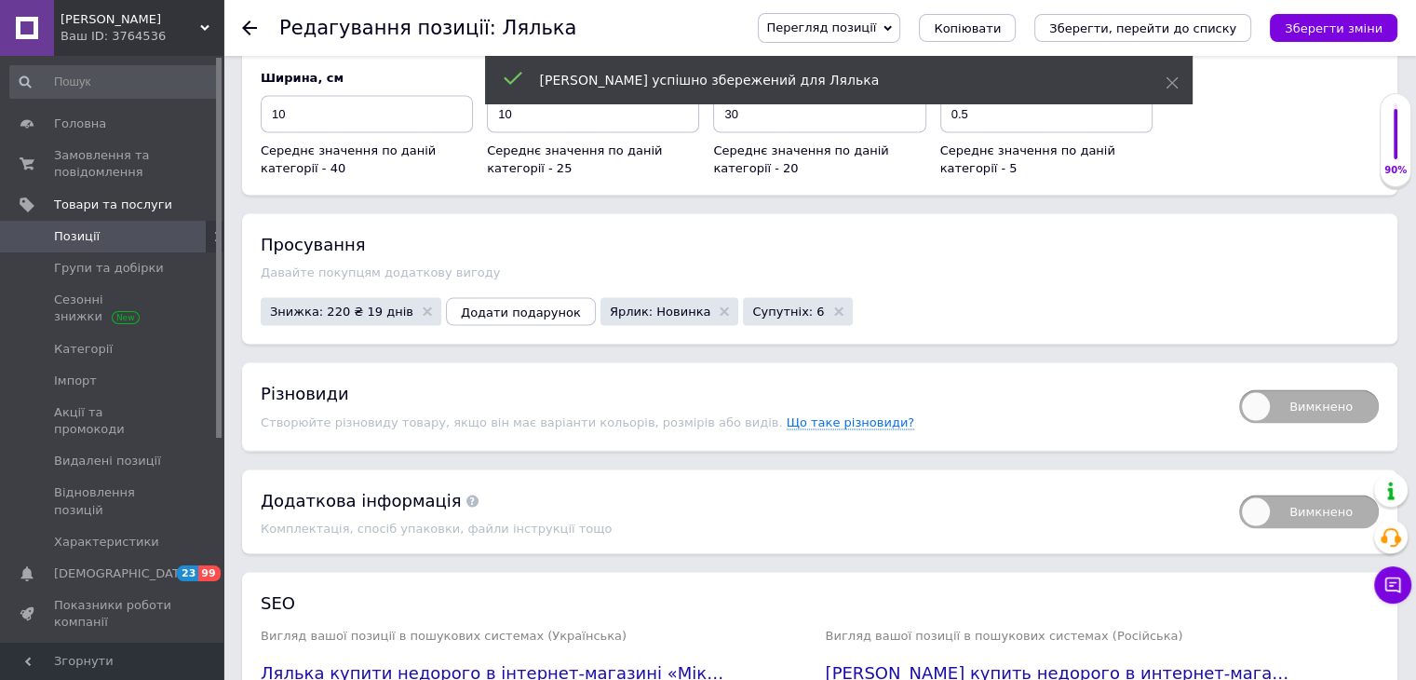
scroll to position [3465, 0]
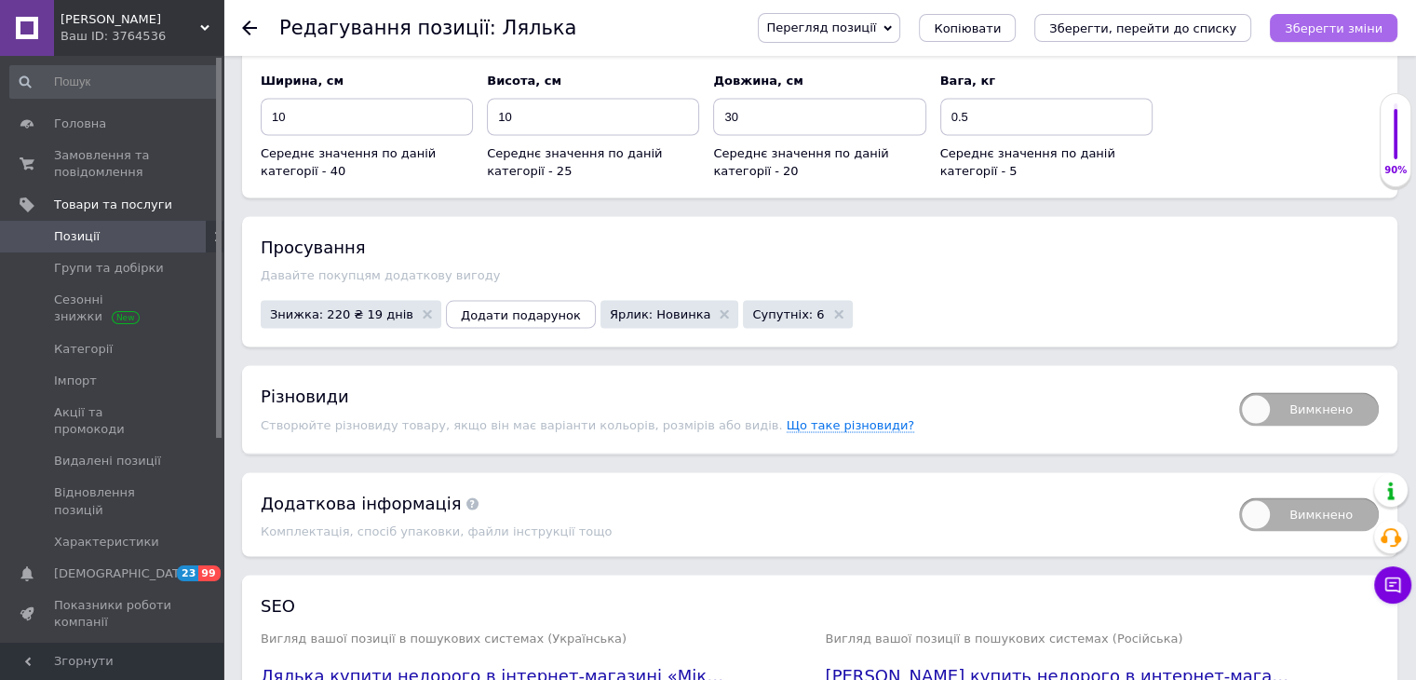
click at [1372, 32] on icon "Зберегти зміни" at bounding box center [1334, 28] width 98 height 14
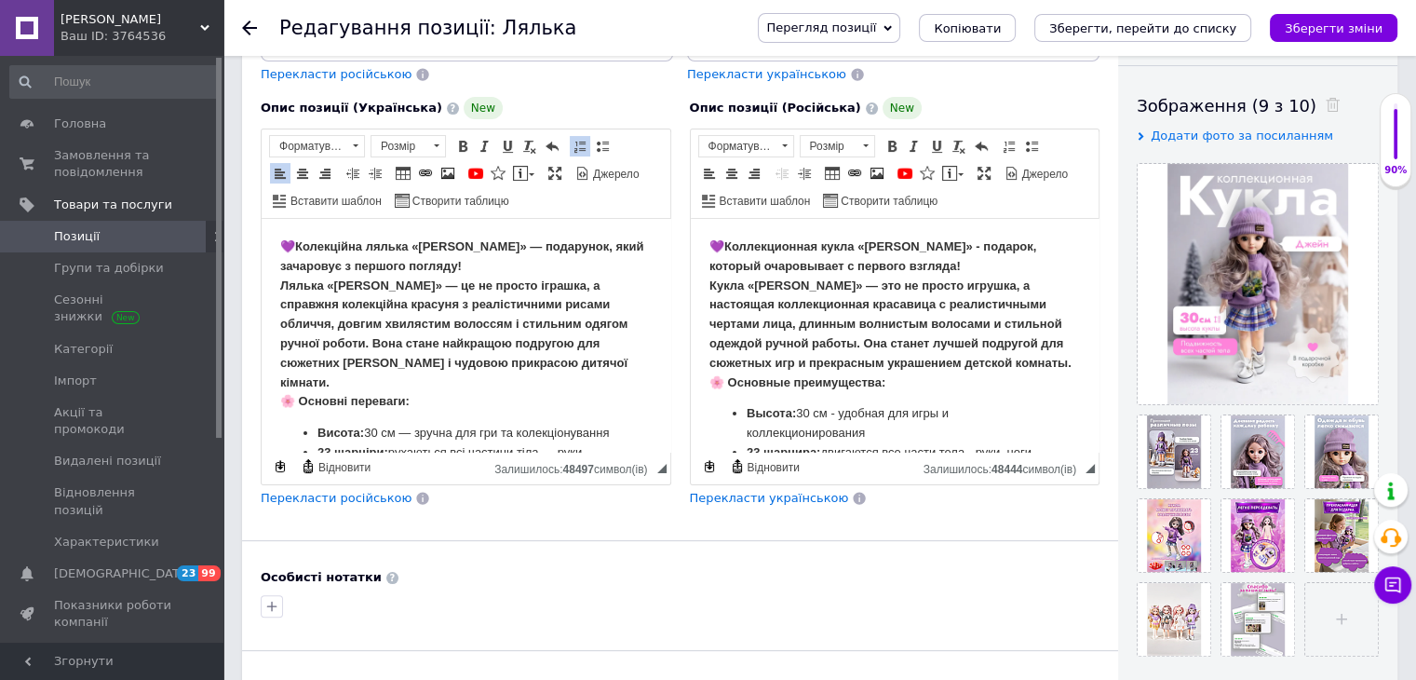
scroll to position [114, 0]
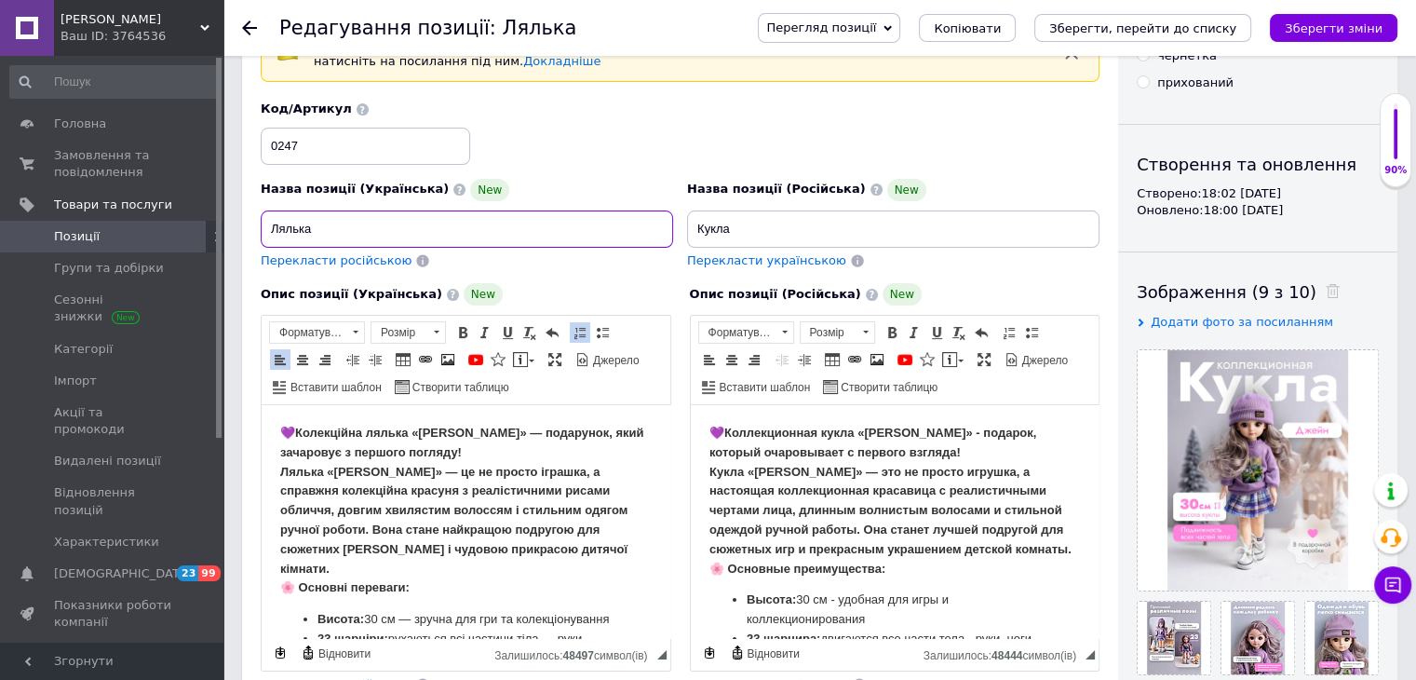
drag, startPoint x: 519, startPoint y: 239, endPoint x: 260, endPoint y: 228, distance: 259.9
click at [260, 228] on div "Назва позиції (Українська) New Лялька Перекласти російською" at bounding box center [467, 223] width 426 height 105
paste input "олекційна шарнірна [PERSON_NAME] 30 см без коробки | рухомі частини тіла, якісн…"
click at [386, 234] on input "Колекційна шарнірна [PERSON_NAME] 30 см без коробки | рухомі частини тіла, якіс…" at bounding box center [467, 228] width 412 height 37
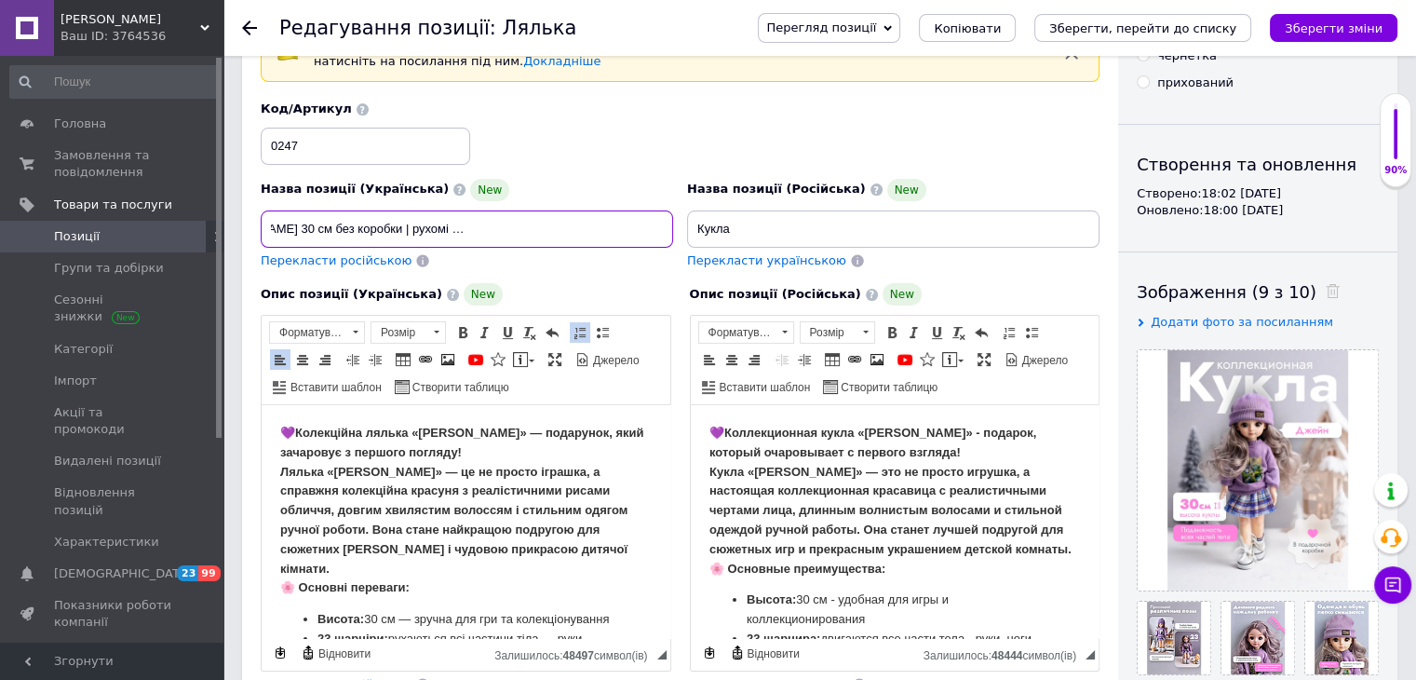
click at [502, 225] on input "Колекційна шарнірна [PERSON_NAME] 30 см без коробки | рухомі частини тіла, якіс…" at bounding box center [467, 228] width 412 height 37
click at [499, 229] on input "Колекційна шарнірна [PERSON_NAME] 30 см без коробки | рухомі частини тіла, якіс…" at bounding box center [467, 228] width 412 height 37
click at [505, 229] on input "Колекційна шарнірна [PERSON_NAME] 30 см без коробки | рухомі частини тіла, якіс…" at bounding box center [467, 228] width 412 height 37
click at [455, 231] on input "Колекційна шарнірна [PERSON_NAME] 30 см без коробки | рухомі частини тіла якісн…" at bounding box center [467, 228] width 412 height 37
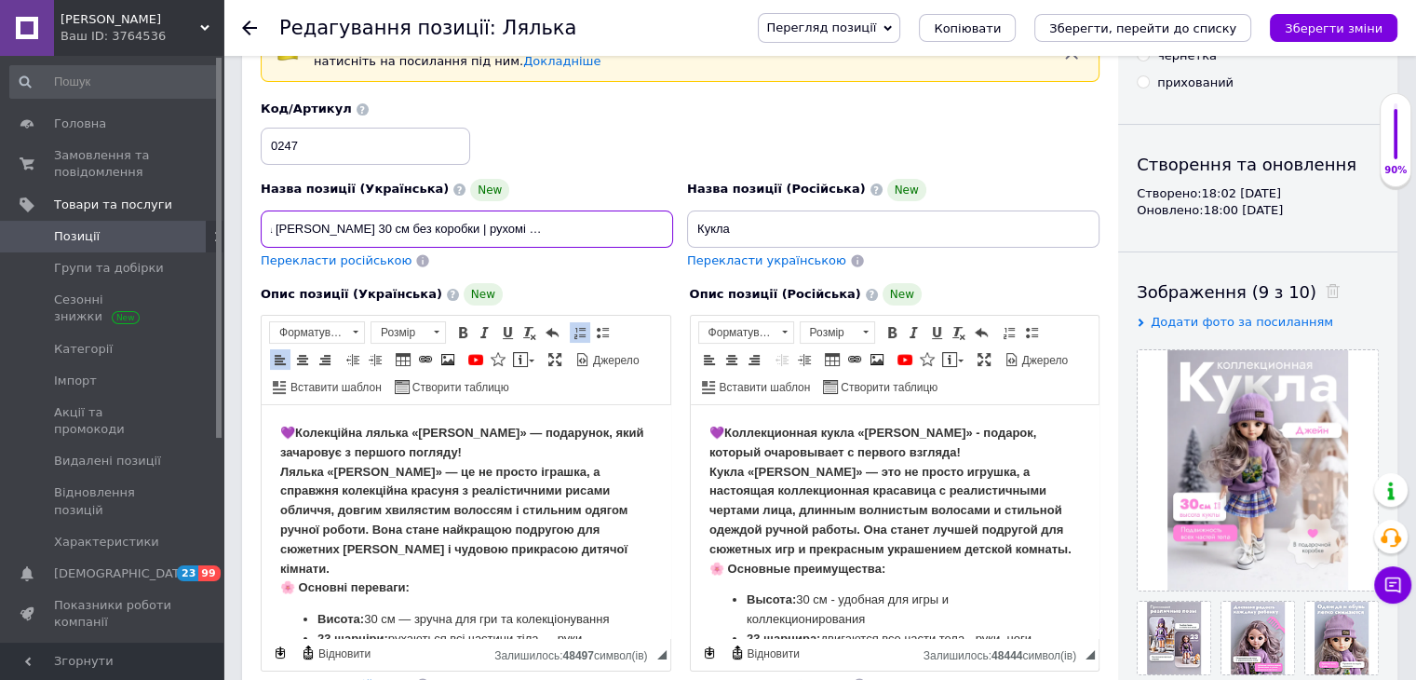
click at [466, 231] on input "Колекційна шарнірна [PERSON_NAME] 30 см без коробки | рухомі частини тіла якісн…" at bounding box center [467, 228] width 412 height 37
click at [454, 225] on input "Колекційна шарнірна [PERSON_NAME] 30 см без коробки | рухомі частини тіла якісн…" at bounding box center [467, 228] width 412 height 37
drag, startPoint x: 464, startPoint y: 227, endPoint x: 391, endPoint y: 226, distance: 72.6
click at [391, 226] on input "Колекційна шарнірна [PERSON_NAME] 30 см без коробки | рухомі частини тіла якісн…" at bounding box center [467, 228] width 412 height 37
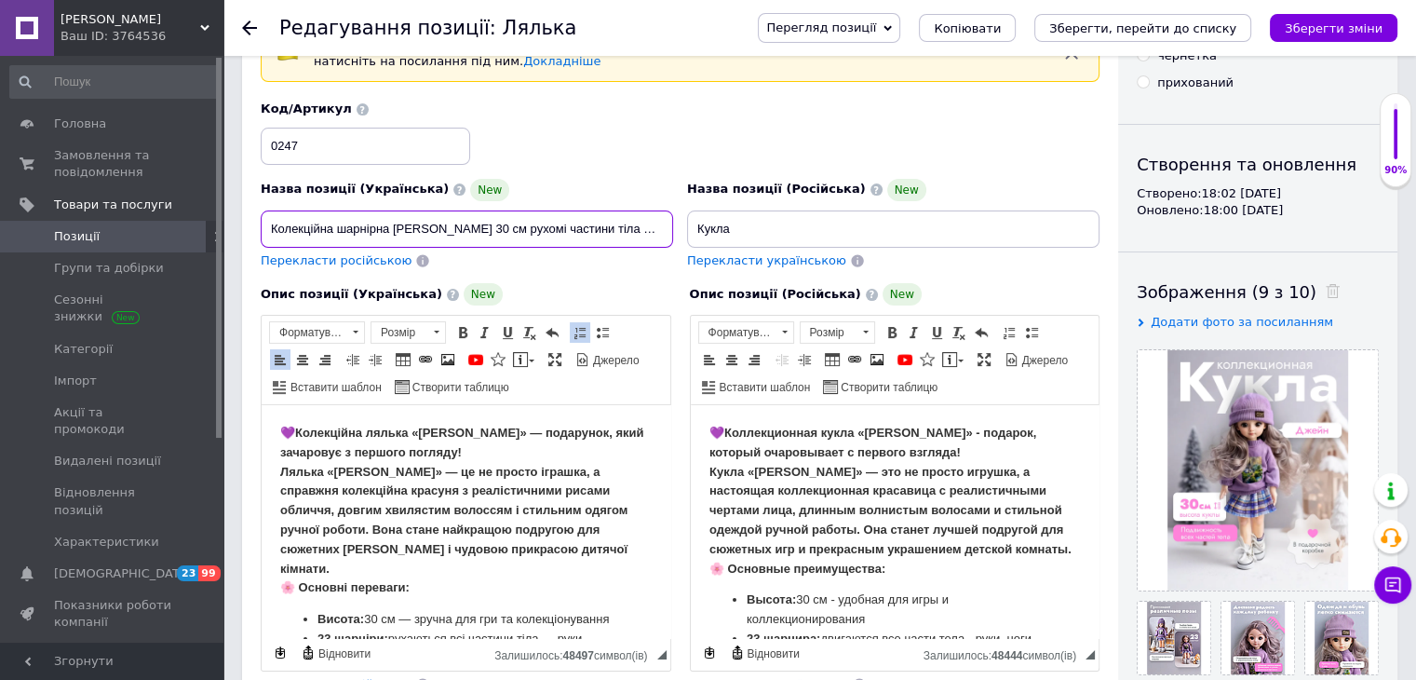
click at [444, 228] on input "Колекційна шарнірна [PERSON_NAME] 30 см рухомі частини тіла якісний одяг, довге…" at bounding box center [467, 228] width 412 height 37
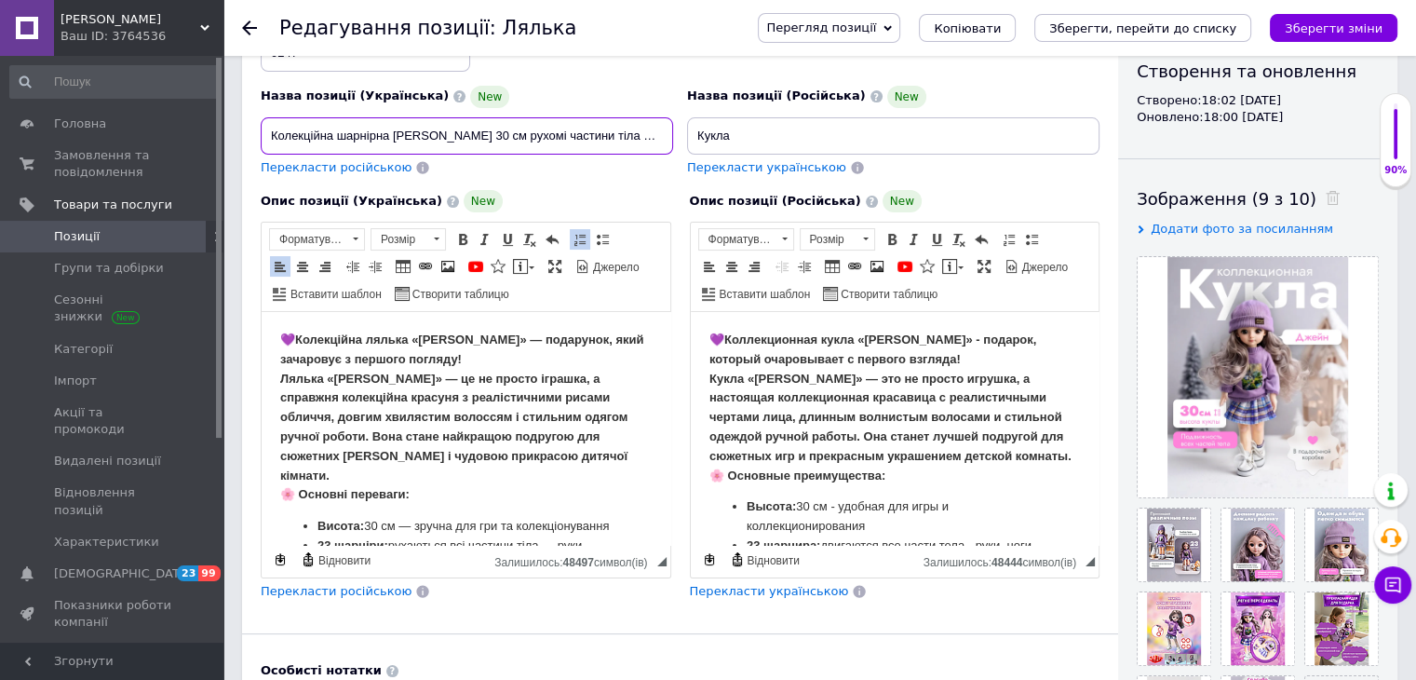
scroll to position [114, 0]
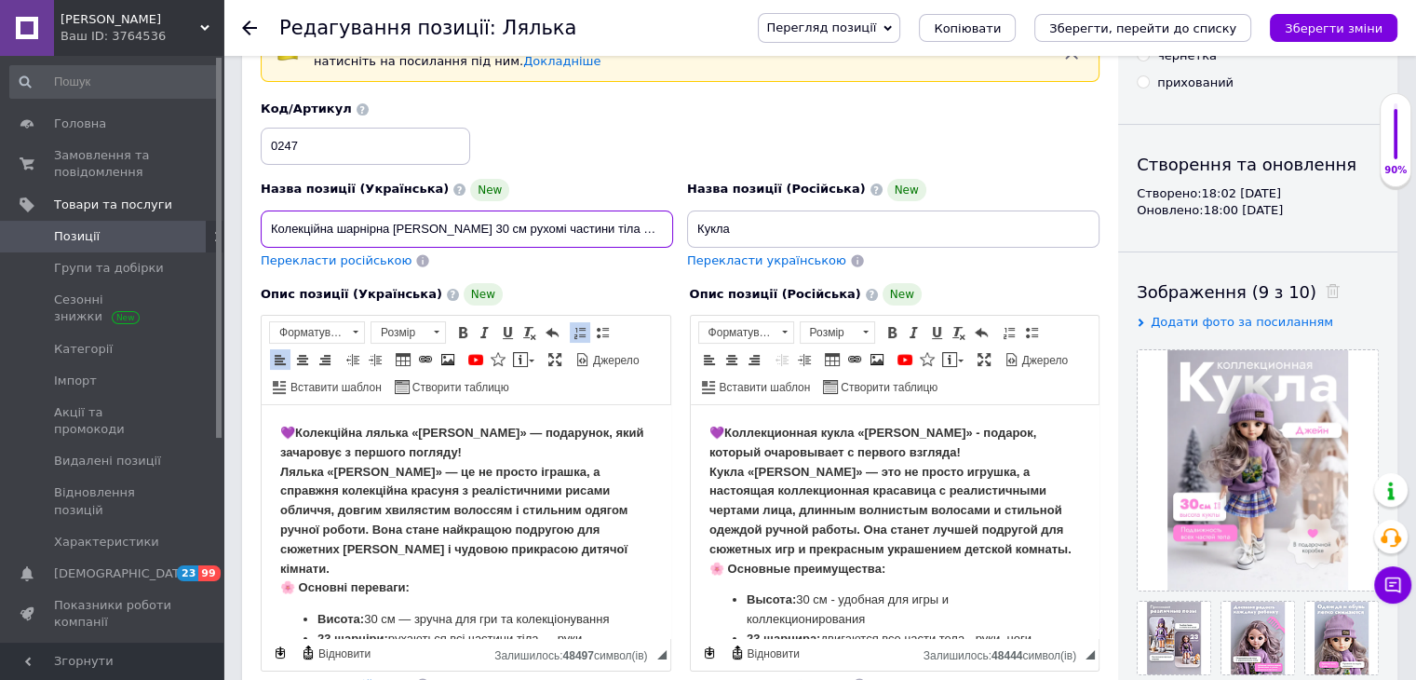
click at [626, 239] on input "Колекційна шарнірна [PERSON_NAME] 30 см рухомі частини тіла якісний одяг, довге…" at bounding box center [467, 228] width 412 height 37
drag, startPoint x: 577, startPoint y: 228, endPoint x: 510, endPoint y: 227, distance: 67.0
click at [510, 227] on input "Колекційна шарнірна [PERSON_NAME] 30 см рухомі частини тіла якісний одяг, довге…" at bounding box center [467, 228] width 412 height 37
click at [582, 225] on input "Колекційна шарнірна [PERSON_NAME] 30 см рухомі частини тіла якісний одяг, довге…" at bounding box center [467, 228] width 412 height 37
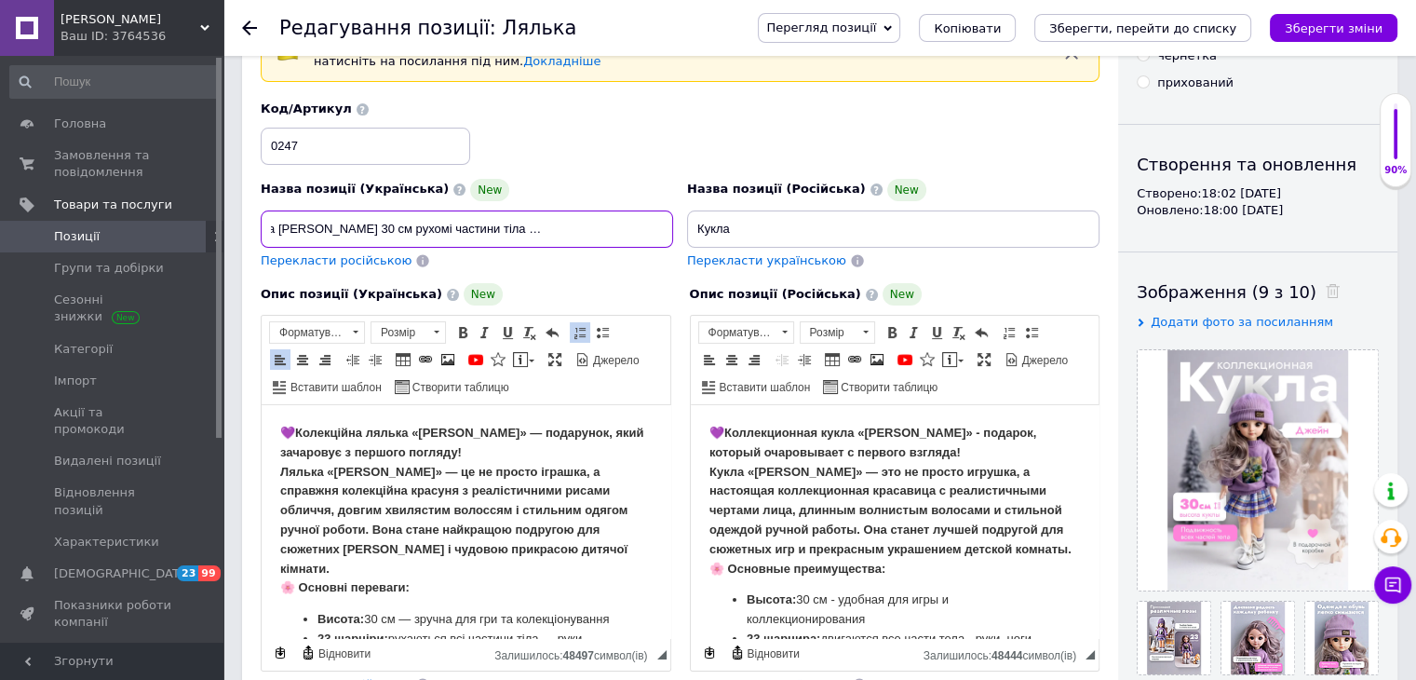
click at [579, 224] on input "Колекційна шарнірна [PERSON_NAME] 30 см рухомі частини тіла якісний одяг, довге…" at bounding box center [467, 228] width 412 height 37
drag, startPoint x: 577, startPoint y: 227, endPoint x: 510, endPoint y: 226, distance: 67.0
click at [510, 226] on input "Колекційна шарнірна [PERSON_NAME] 30 см рухомі частини тіла якісний одяг довге …" at bounding box center [467, 228] width 412 height 37
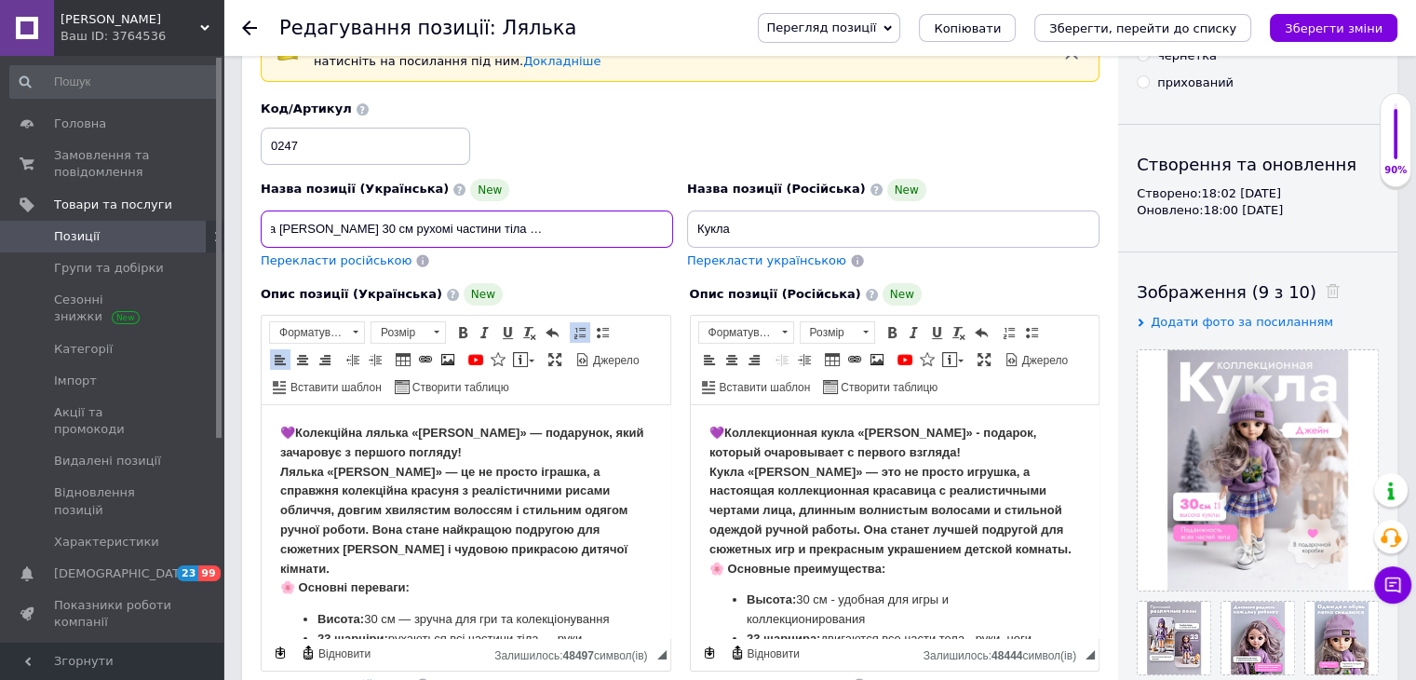
scroll to position [0, 0]
paste input "Лялька на шарнірах"
drag, startPoint x: 529, startPoint y: 232, endPoint x: 577, endPoint y: 231, distance: 48.4
click at [577, 231] on input "Колекційна шарнірна [PERSON_NAME] 30 см рухомі частини тіла Лялька на шарнірахя…" at bounding box center [467, 228] width 412 height 37
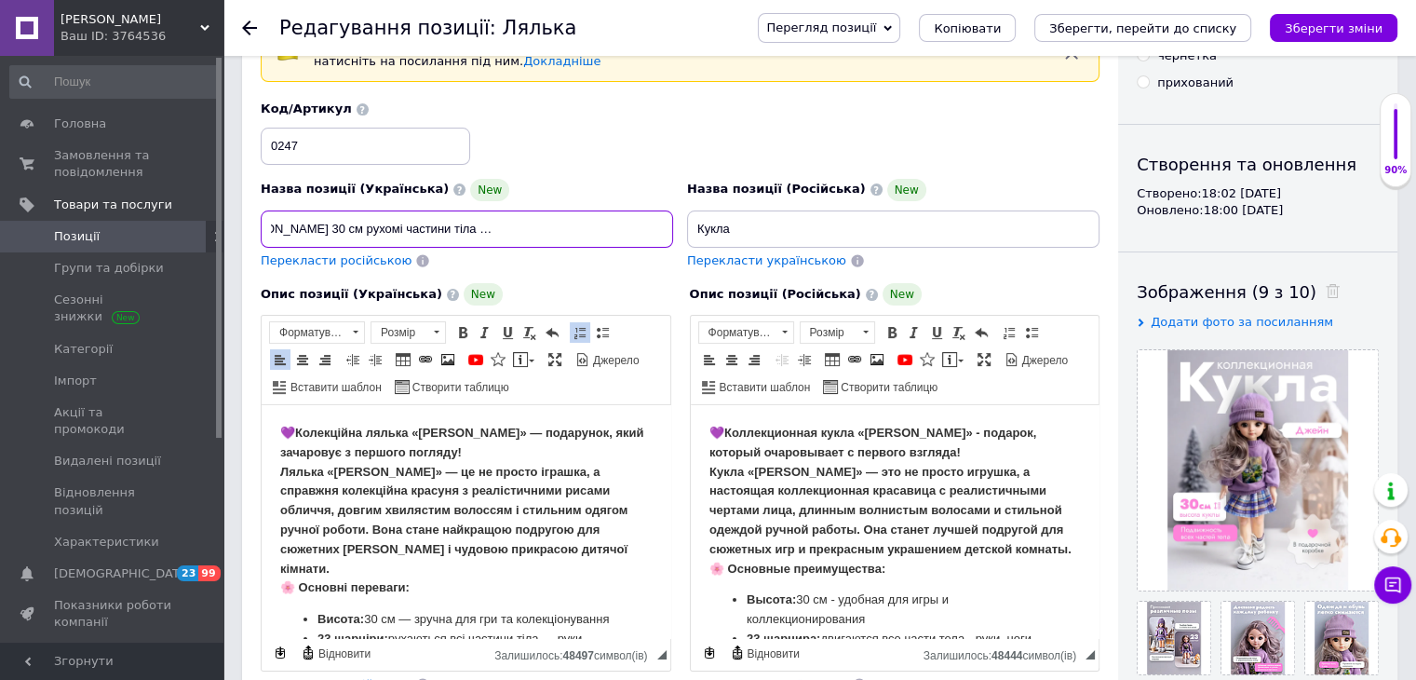
scroll to position [0, 156]
click at [619, 224] on input "Колекційна шарнірна [PERSON_NAME] 30 см рухомі частини тіла Лялька на шарнірах …" at bounding box center [467, 228] width 412 height 37
click at [658, 225] on input "Колекційна шарнірна [PERSON_NAME] 30 см рухомі частини тіла Лялька на шарнірах …" at bounding box center [467, 228] width 412 height 37
click at [603, 227] on input "Колекційна шарнірна [PERSON_NAME] 30 см рухомі частини тіла Лялька на шарнірах …" at bounding box center [467, 228] width 412 height 37
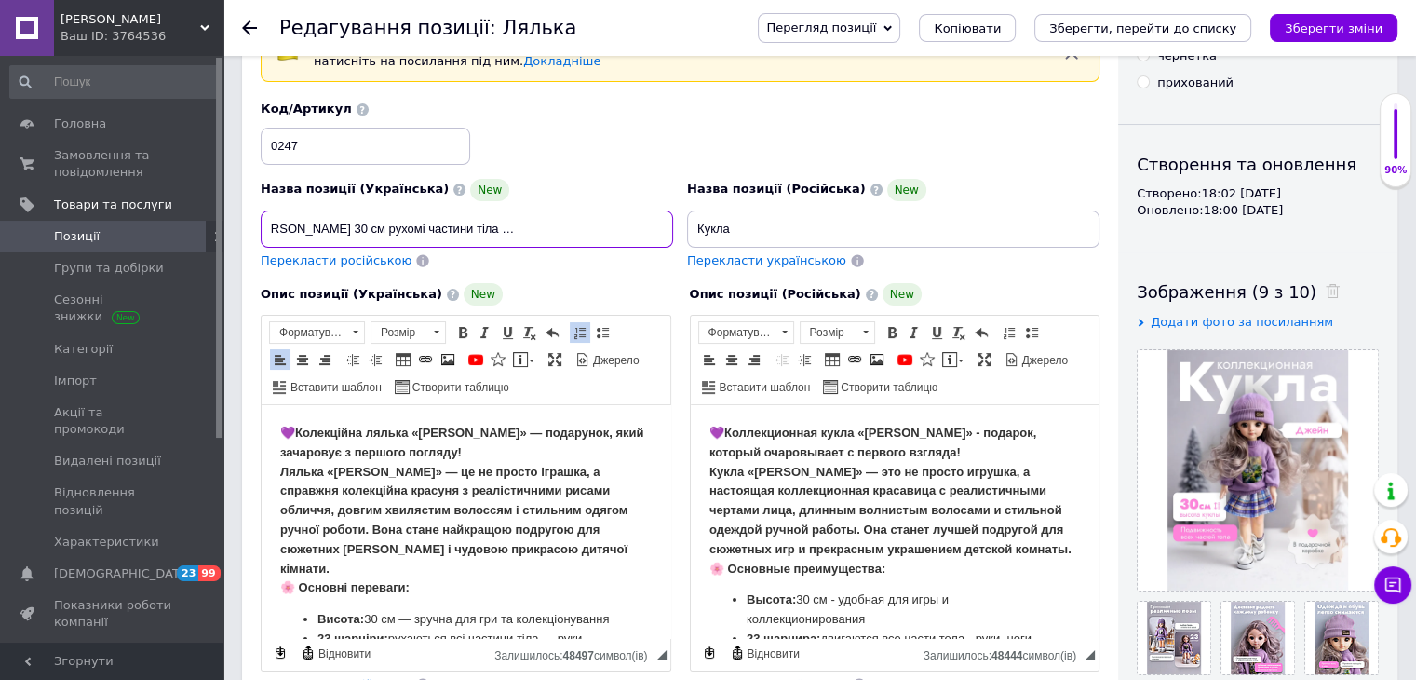
scroll to position [0, 95]
click at [530, 228] on input "Колекційна шарнірна [PERSON_NAME] 30 см рухомі частини тіла Лялька на шарнірах …" at bounding box center [467, 228] width 412 height 37
click at [532, 228] on input "Колекційна шарнірна [PERSON_NAME] 30 см рухомі частини тіла Лялька на шарнірах …" at bounding box center [467, 228] width 412 height 37
click at [630, 230] on input "Колекційна шарнірна [PERSON_NAME] 30 см рухомі частини тіла лялька на шарнірах …" at bounding box center [467, 228] width 412 height 37
type input "Колекційна шарнірна [PERSON_NAME] 30 см рухомі частини тіла лялька на шарнірах …"
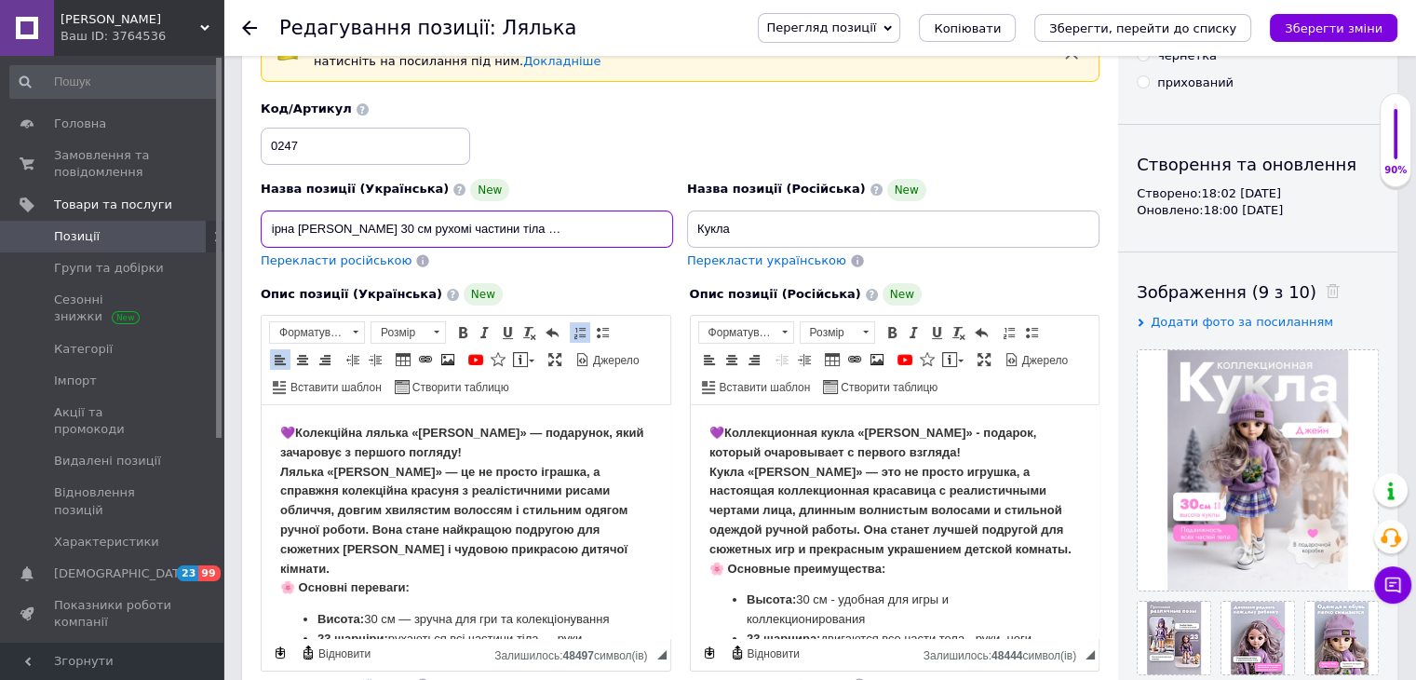
scroll to position [0, 0]
click at [380, 254] on span "Перекласти російською" at bounding box center [336, 260] width 151 height 14
type input "Коллекционная шарнирная кукла [PERSON_NAME] 30 см подвижные части тела кукла на…"
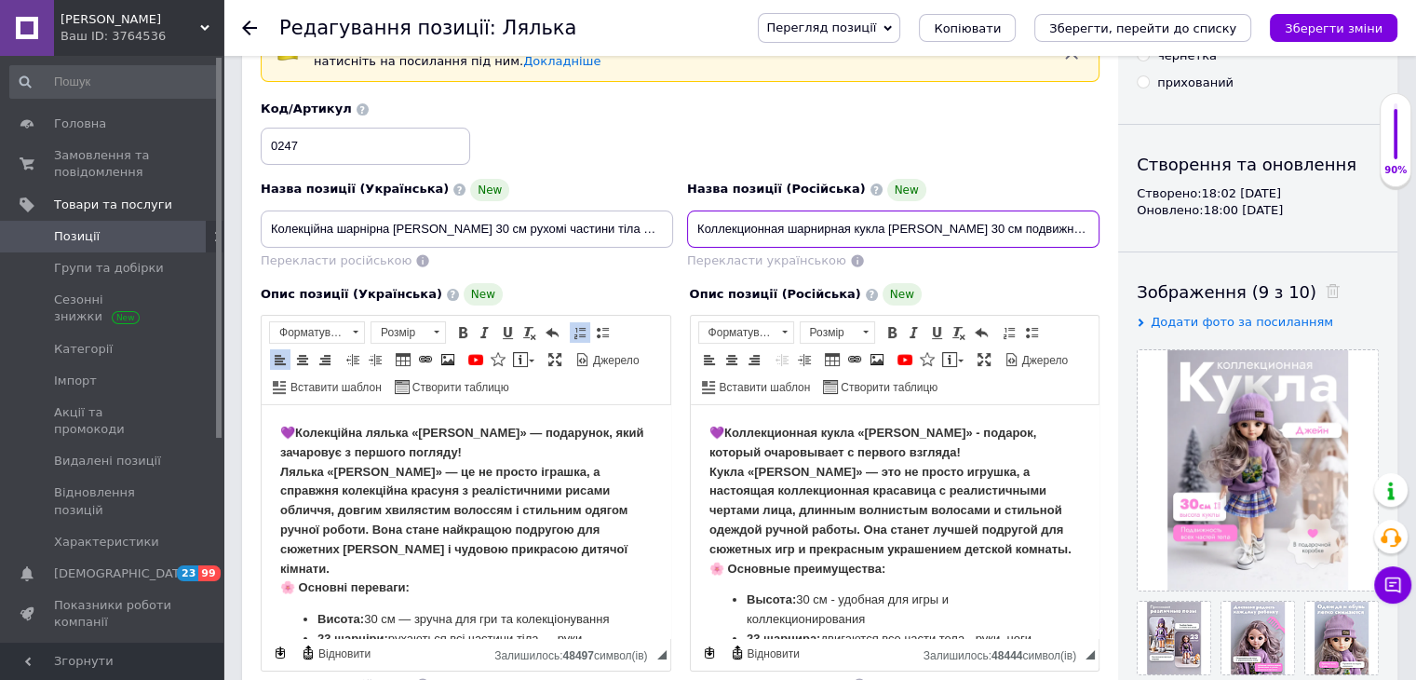
click at [737, 222] on input "Коллекционная шарнирная кукла [PERSON_NAME] 30 см подвижные части тела кукла на…" at bounding box center [893, 228] width 412 height 37
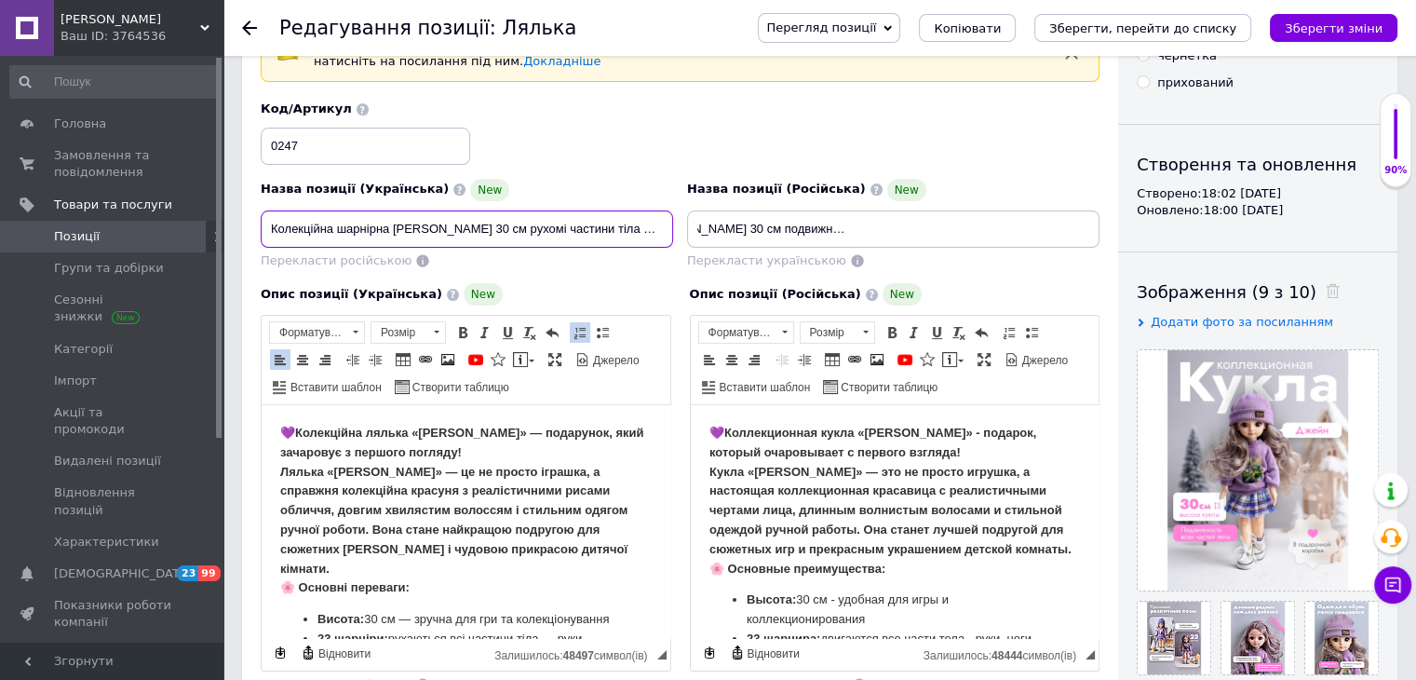
click at [604, 236] on input "Колекційна шарнірна [PERSON_NAME] 30 см рухомі частини тіла лялька на шарнірах …" at bounding box center [467, 228] width 412 height 37
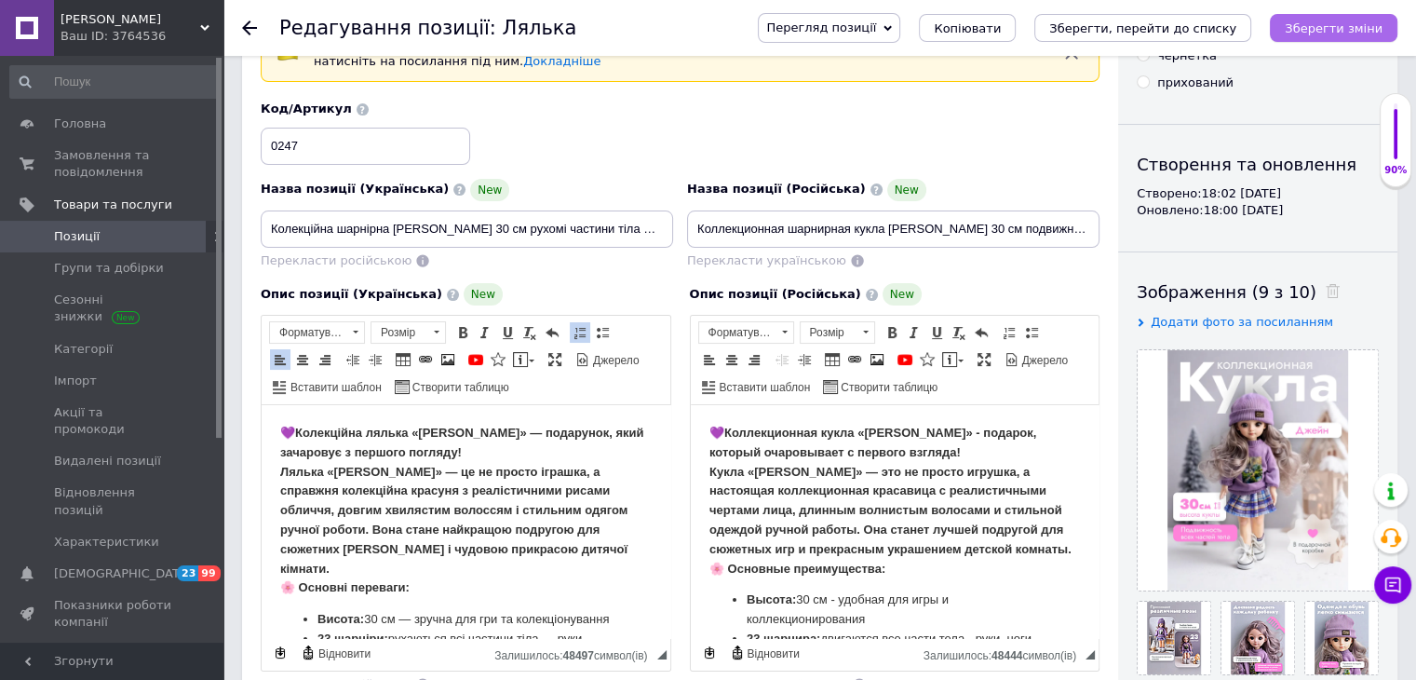
click at [1317, 23] on icon "Зберегти зміни" at bounding box center [1334, 28] width 98 height 14
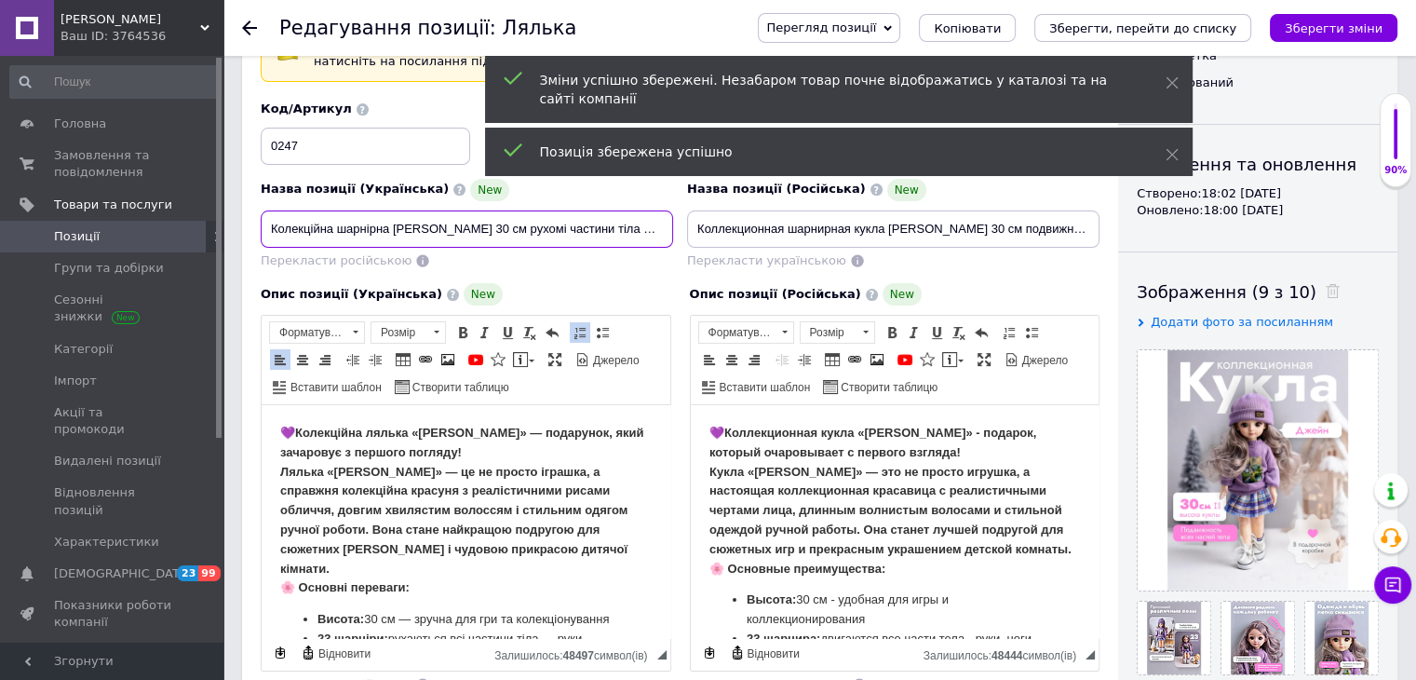
click at [653, 229] on input "Колекційна шарнірна [PERSON_NAME] 30 см рухомі частини тіла лялька на шарнірах …" at bounding box center [467, 228] width 412 height 37
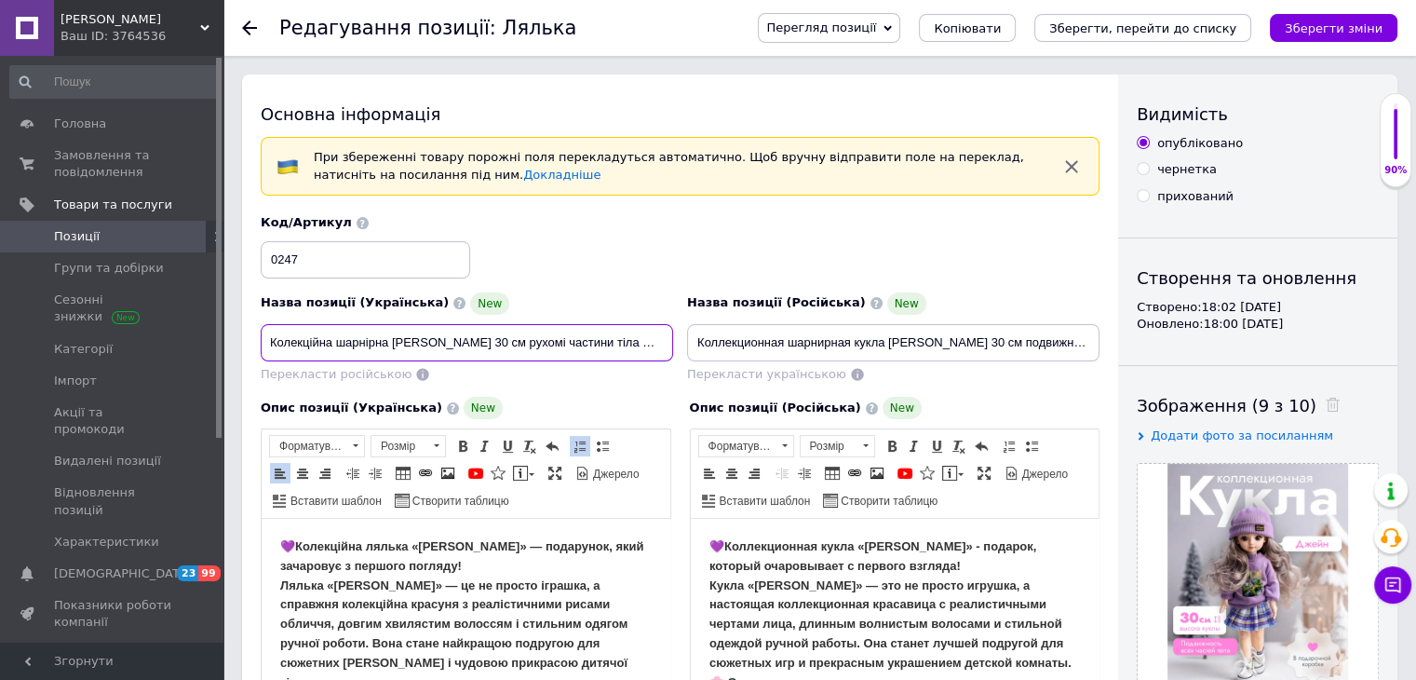
click at [637, 340] on input "Колекційна шарнірна [PERSON_NAME] 30 см рухомі частини тіла лялька на шарнірах …" at bounding box center [467, 342] width 412 height 37
drag, startPoint x: 270, startPoint y: 335, endPoint x: 505, endPoint y: 333, distance: 234.6
click at [505, 333] on input "Колекційна шарнірна [PERSON_NAME] 30 см рухомі частини тіла лялька на шарнірах …" at bounding box center [467, 342] width 412 height 37
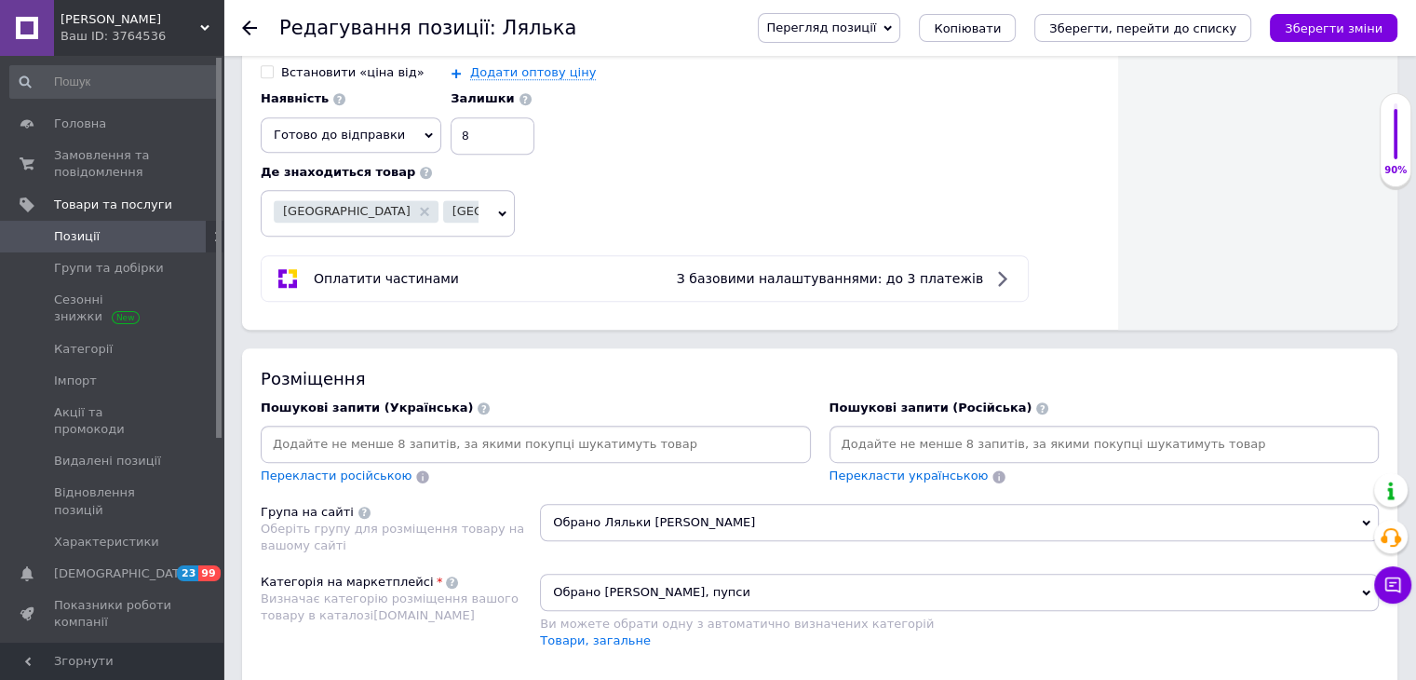
scroll to position [1117, 0]
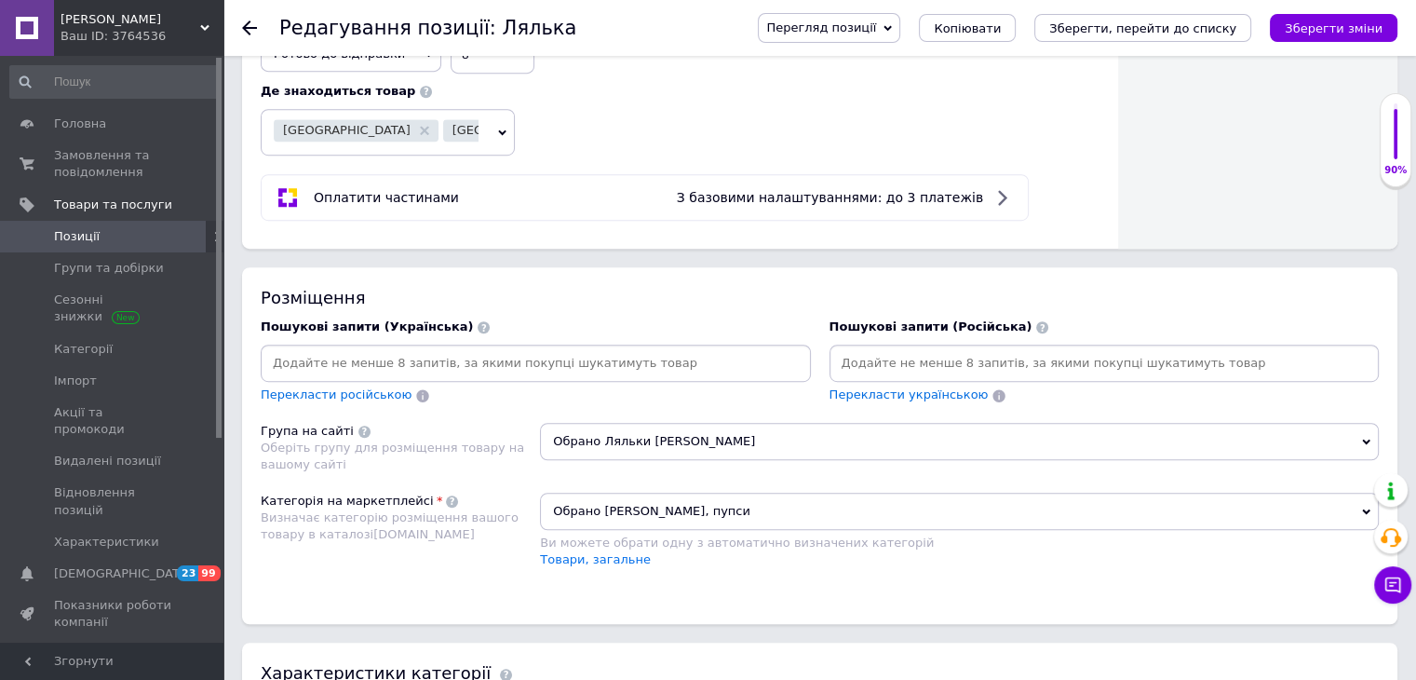
paste input "Колекційна шарнірна [PERSON_NAME] 30 см"
type input "Колекційна шарнірна [PERSON_NAME] 30 см"
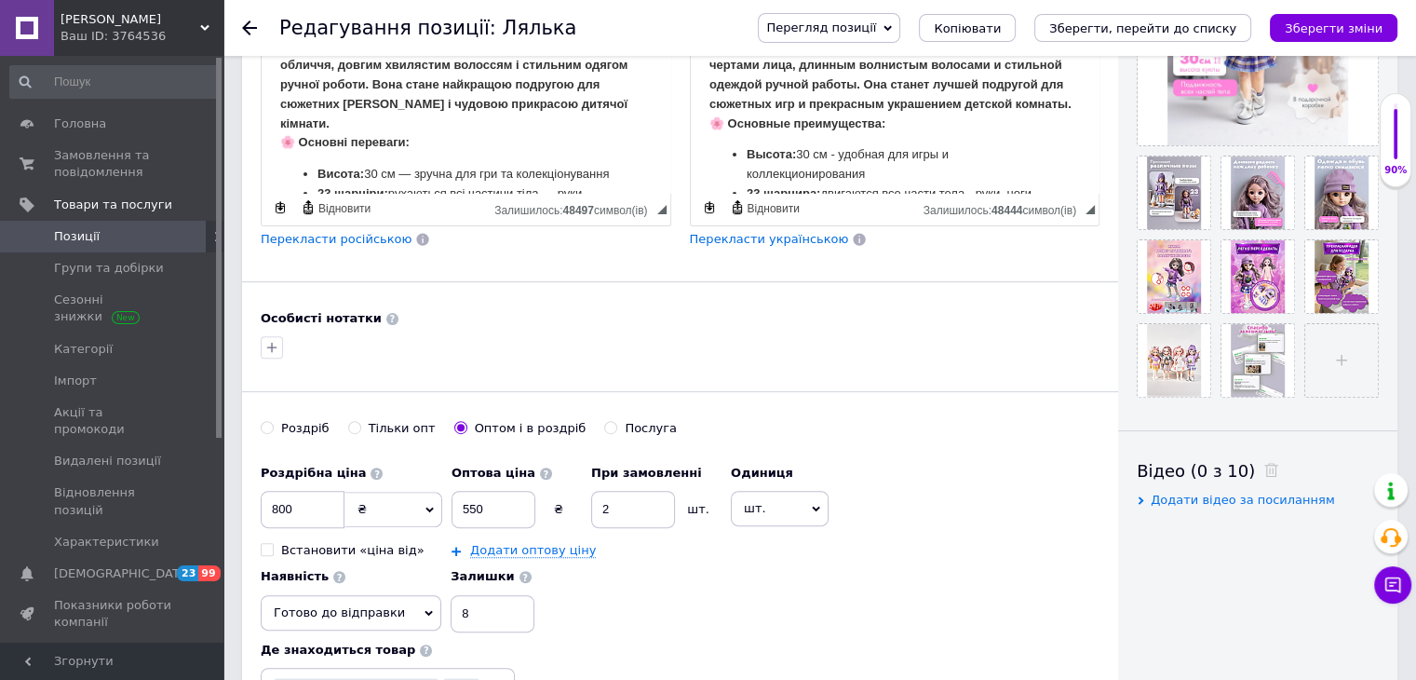
scroll to position [93, 0]
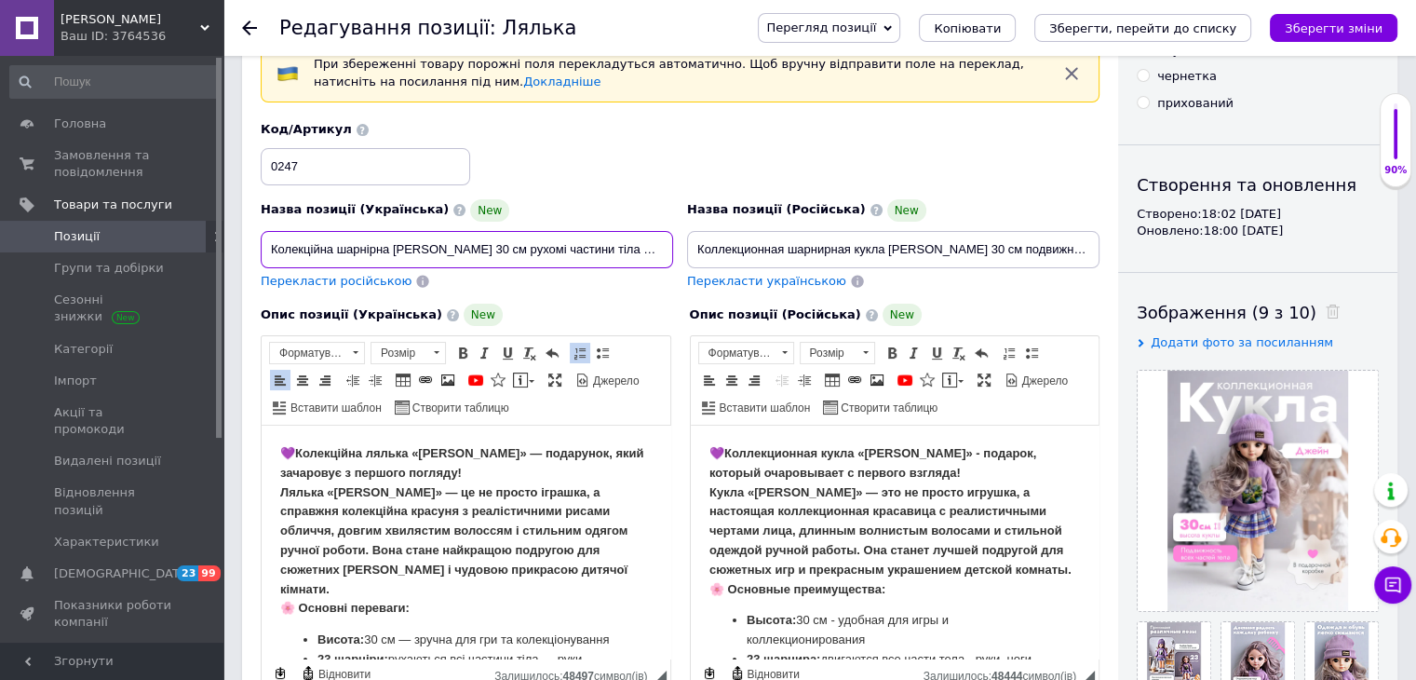
click at [510, 239] on input "Колекційна шарнірна [PERSON_NAME] 30 см рухомі частини тіла лялька на шарнірах …" at bounding box center [467, 249] width 412 height 37
click at [484, 252] on input "Колекційна шарнірна [PERSON_NAME] 30 см рухомі частини тіла лялька на шарнірах …" at bounding box center [467, 249] width 412 height 37
click at [551, 251] on input "Колекційна шарнірна [PERSON_NAME] 30 см рухомими частини тіла лялька на шарніра…" at bounding box center [467, 249] width 412 height 37
click at [447, 246] on input "Колекційна шарнірна [PERSON_NAME] 30 см рухомими частинами тіла лялька на шарні…" at bounding box center [467, 249] width 412 height 37
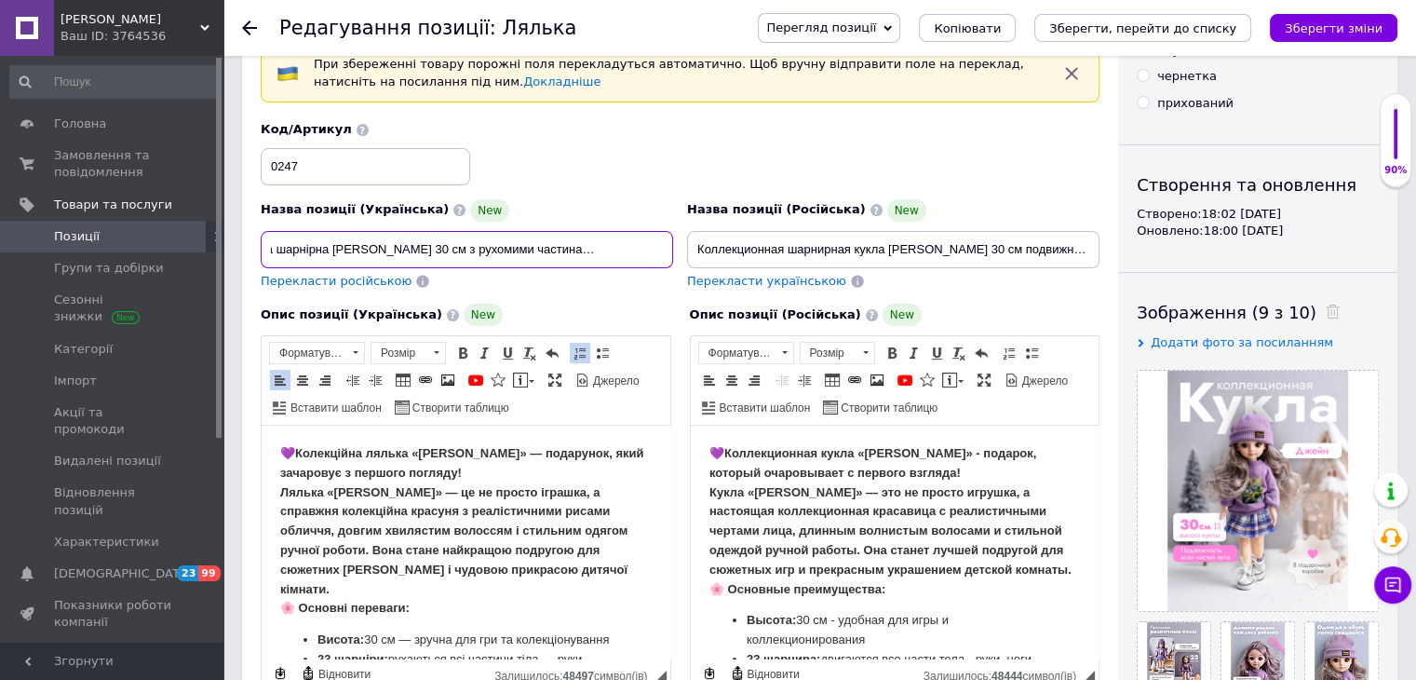
scroll to position [0, 54]
drag, startPoint x: 277, startPoint y: 248, endPoint x: 607, endPoint y: 254, distance: 329.6
click at [607, 254] on input "Колекційна шарнірна [PERSON_NAME] 30 см з рухомими частинами тіла лялька на шар…" at bounding box center [467, 249] width 412 height 37
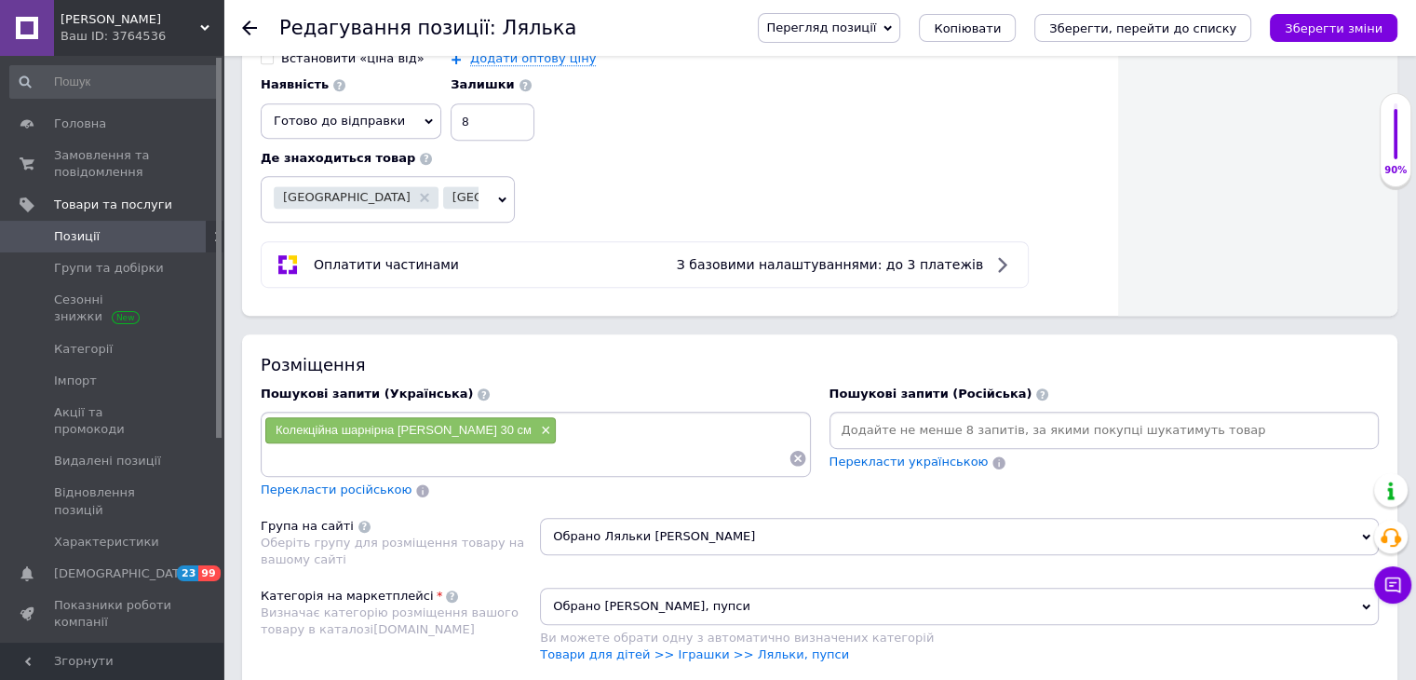
scroll to position [1117, 0]
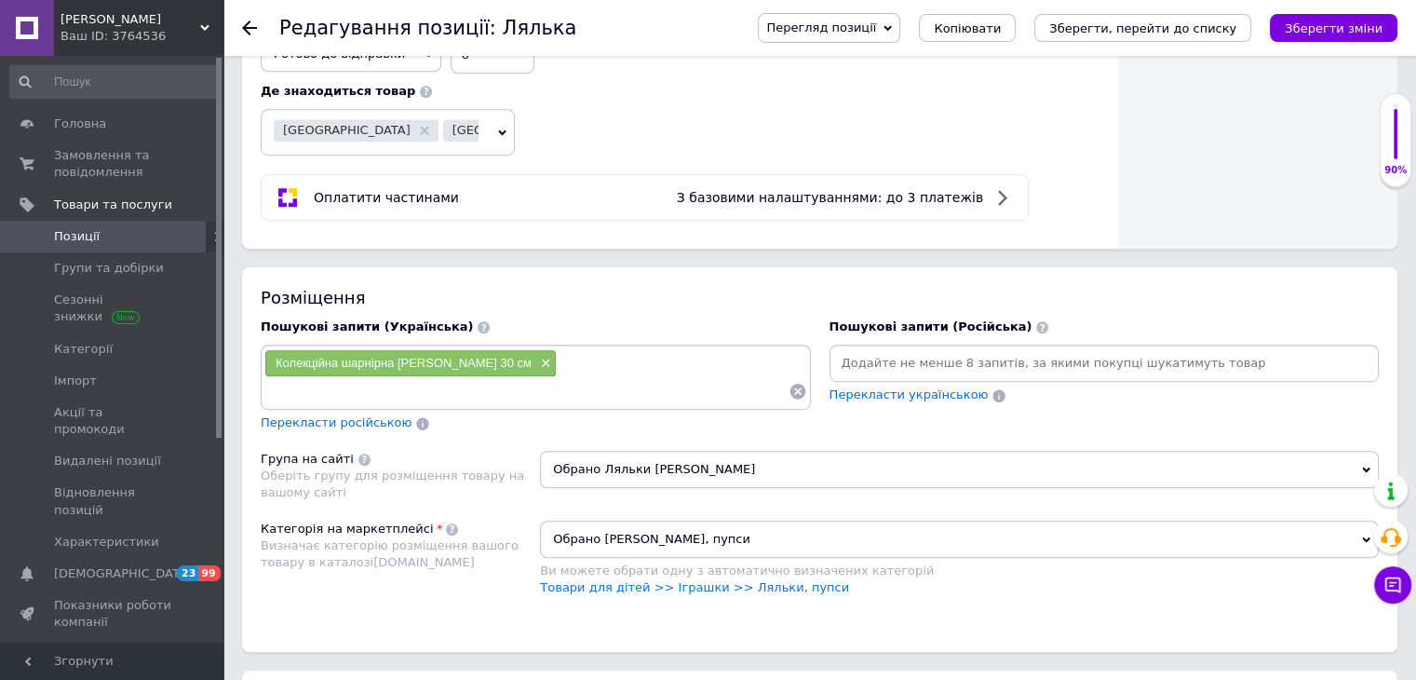
type input "Колекційна шарнірна [PERSON_NAME] 30 см з рухомими частинами тіла лялька на шар…"
paste input "шарнірна [PERSON_NAME] 30 см з рухомими частинами тіла"
drag, startPoint x: 439, startPoint y: 384, endPoint x: 370, endPoint y: 386, distance: 69.8
click at [370, 386] on input "шарнірна [PERSON_NAME] 30 см з рухомими частинами тіла" at bounding box center [526, 391] width 524 height 28
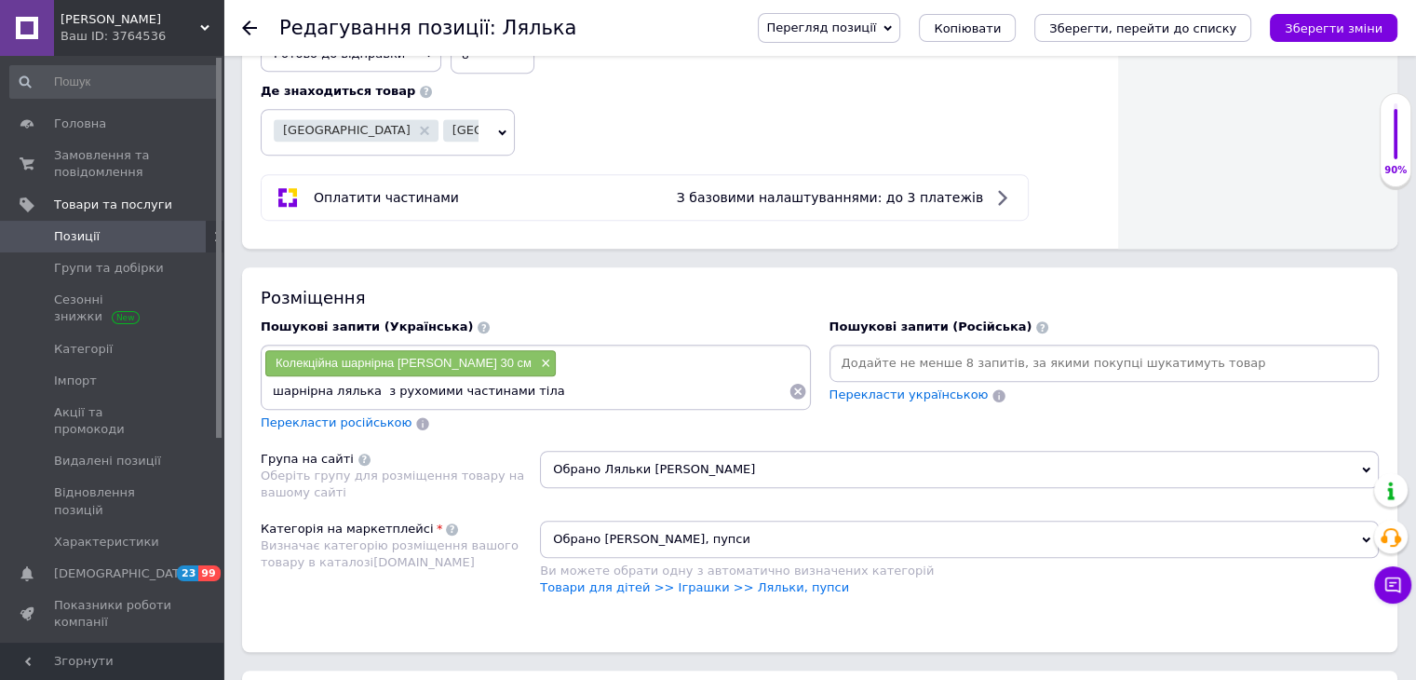
type input "шарнірна лялька з рухомими частинами тіла"
click at [529, 388] on input "шарнірна лялька з рухомими частинами тіла" at bounding box center [526, 391] width 524 height 28
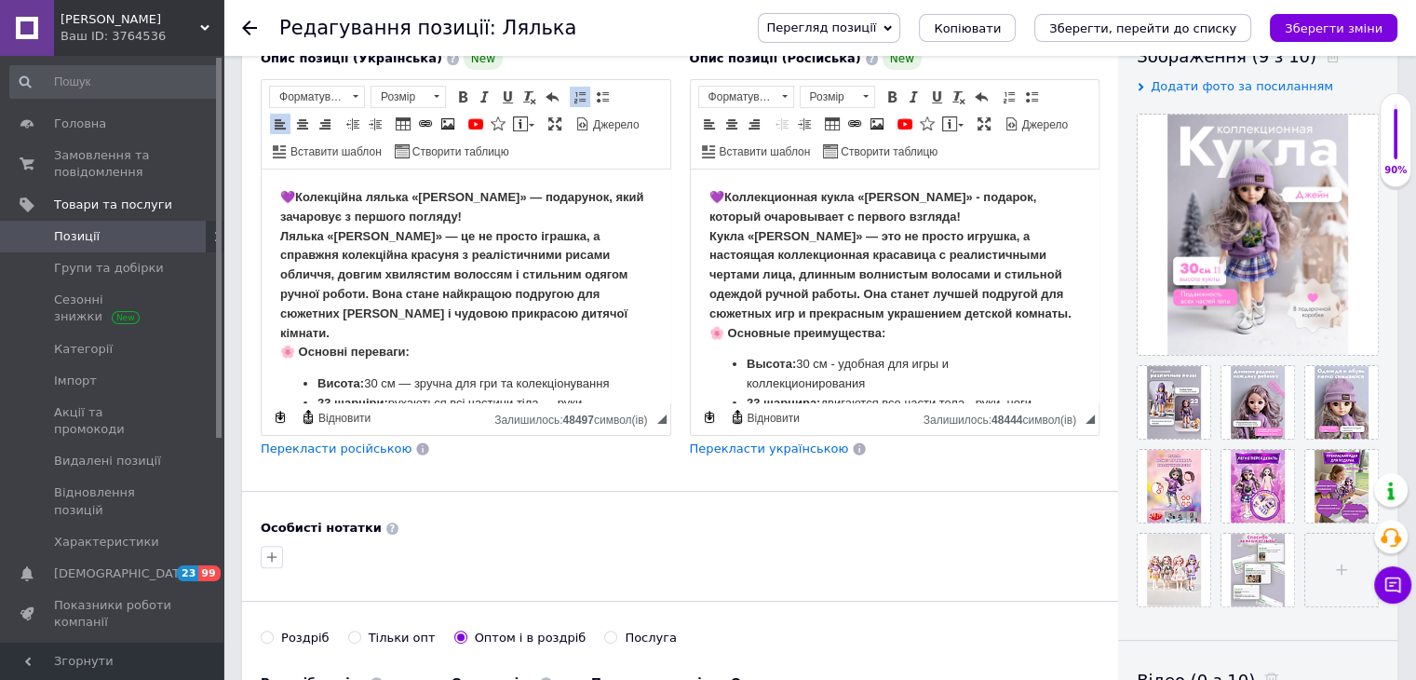
scroll to position [93, 0]
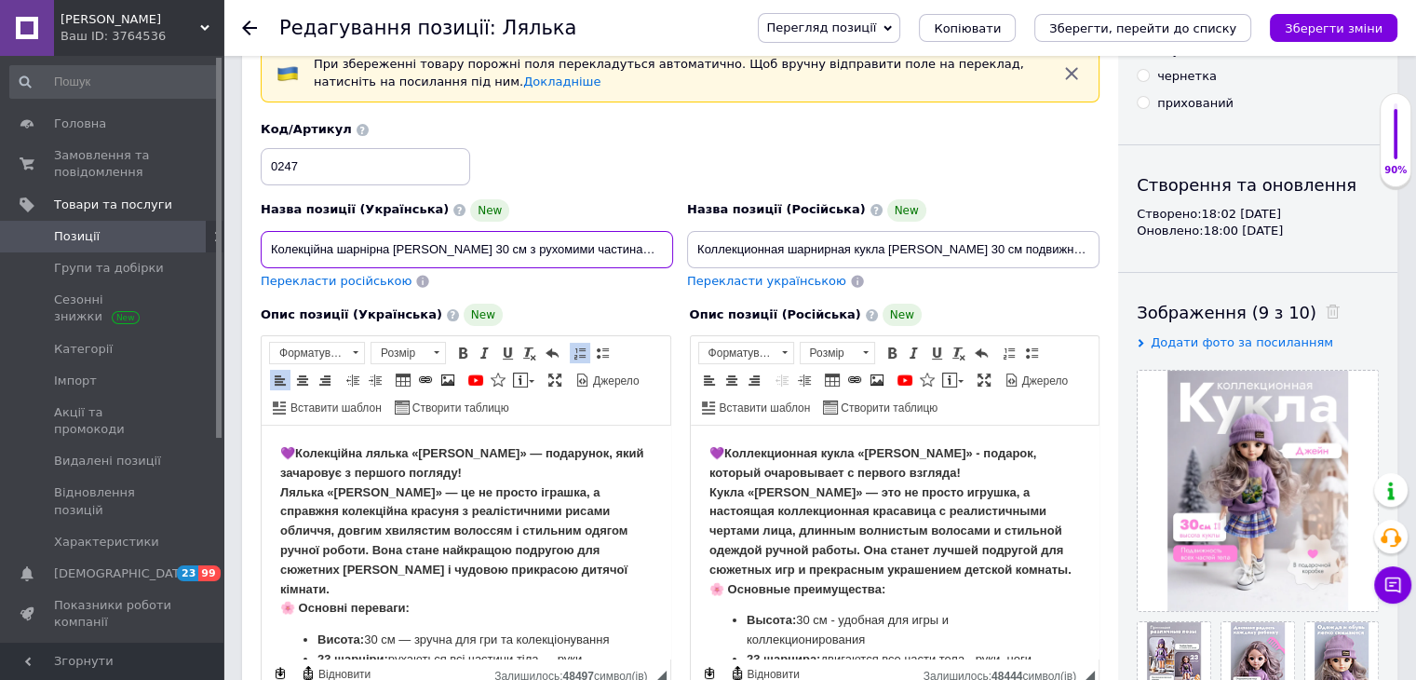
click at [581, 232] on input "Колекційна шарнірна [PERSON_NAME] 30 см з рухомими частинами тіла лялька на шар…" at bounding box center [467, 249] width 412 height 37
drag, startPoint x: 445, startPoint y: 254, endPoint x: 671, endPoint y: 267, distance: 226.6
click at [671, 267] on div "Назва позиції (Українська) New Колекційна шарнірна [PERSON_NAME] 30 см з рухоми…" at bounding box center [467, 244] width 426 height 105
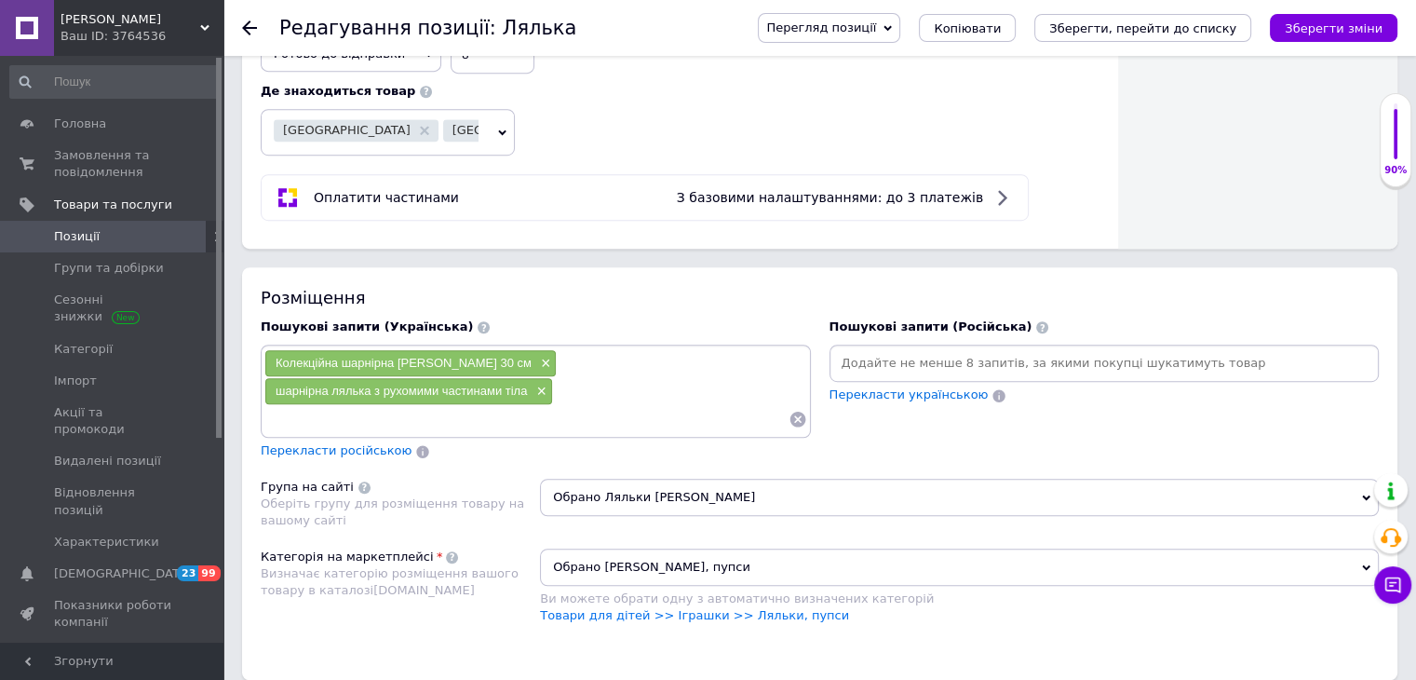
scroll to position [0, 0]
drag, startPoint x: 586, startPoint y: 392, endPoint x: 503, endPoint y: 408, distance: 85.3
click at [503, 408] on input at bounding box center [526, 419] width 524 height 28
paste input "лялька на шарнірах з довгим волоссям"
type input "лялька на шарнірах з довгим волоссям"
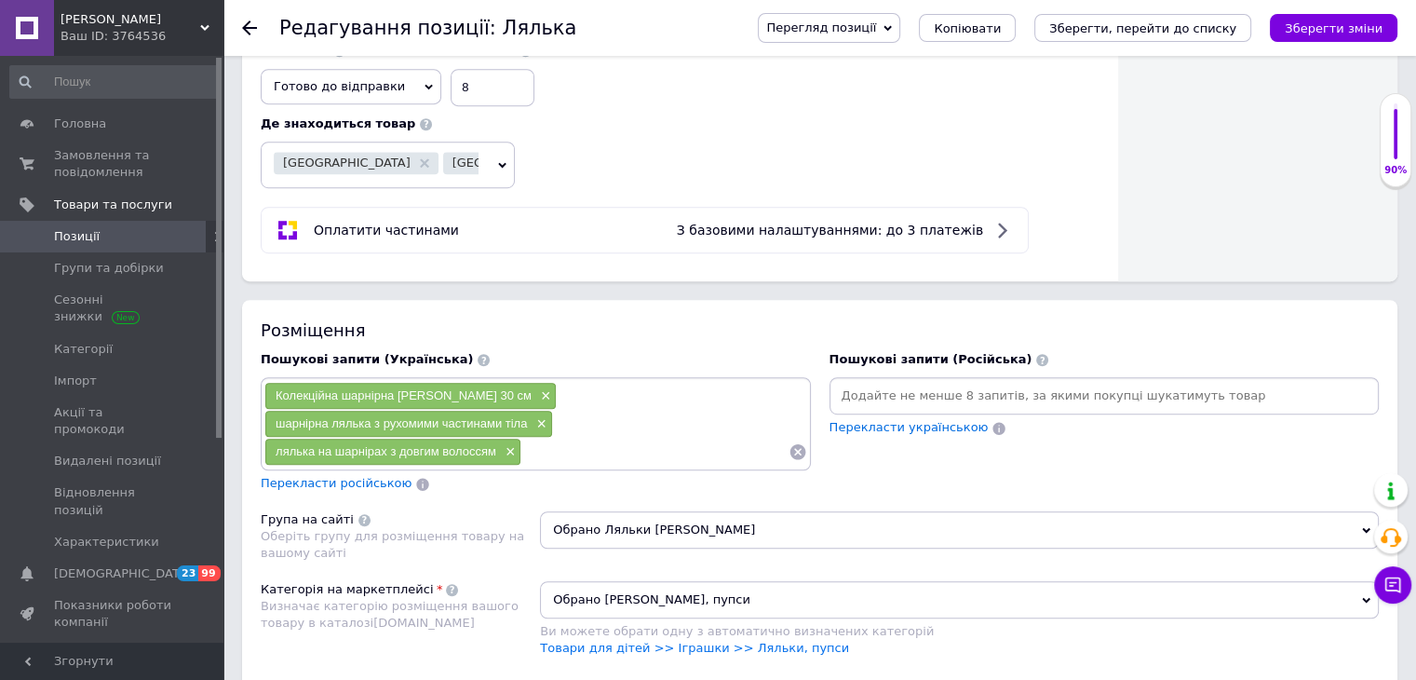
scroll to position [1117, 0]
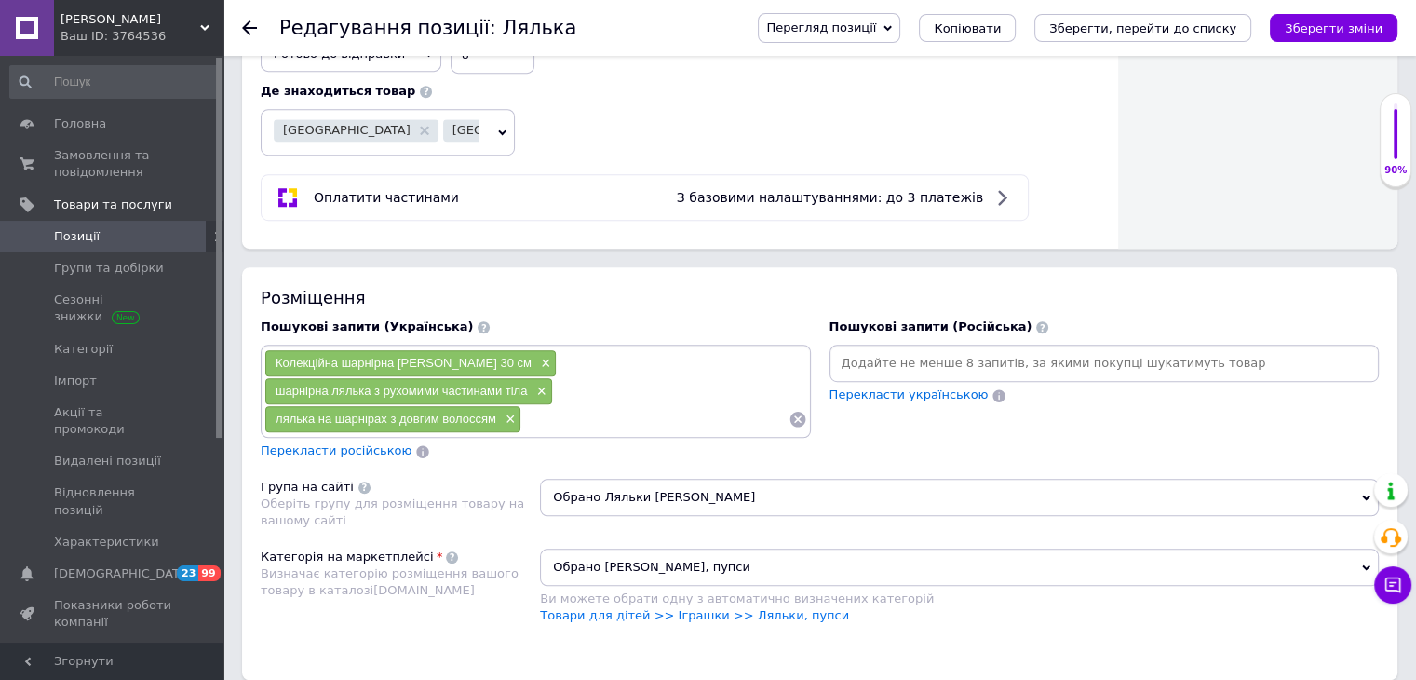
paste input "Шарнірні ляльки"
type input "Шарнірні ляльки"
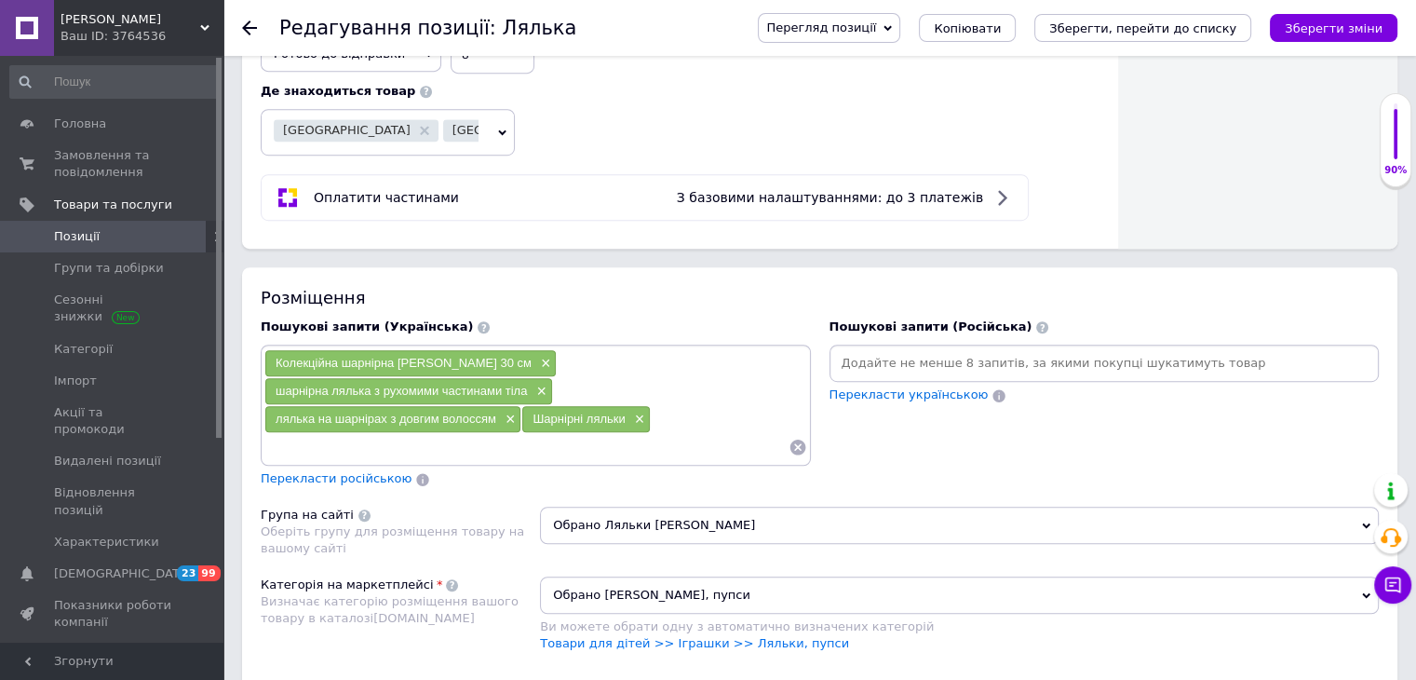
paste input "Шарнірні ляльки"
type input "Шарнірні ляльки"
drag, startPoint x: 413, startPoint y: 444, endPoint x: 243, endPoint y: 425, distance: 171.4
click at [243, 425] on div "Розміщення Пошукові запити (Українська) Колекційна шарнірна [PERSON_NAME] 30 см…" at bounding box center [819, 487] width 1155 height 441
paste input "Лялька на шарнірах"
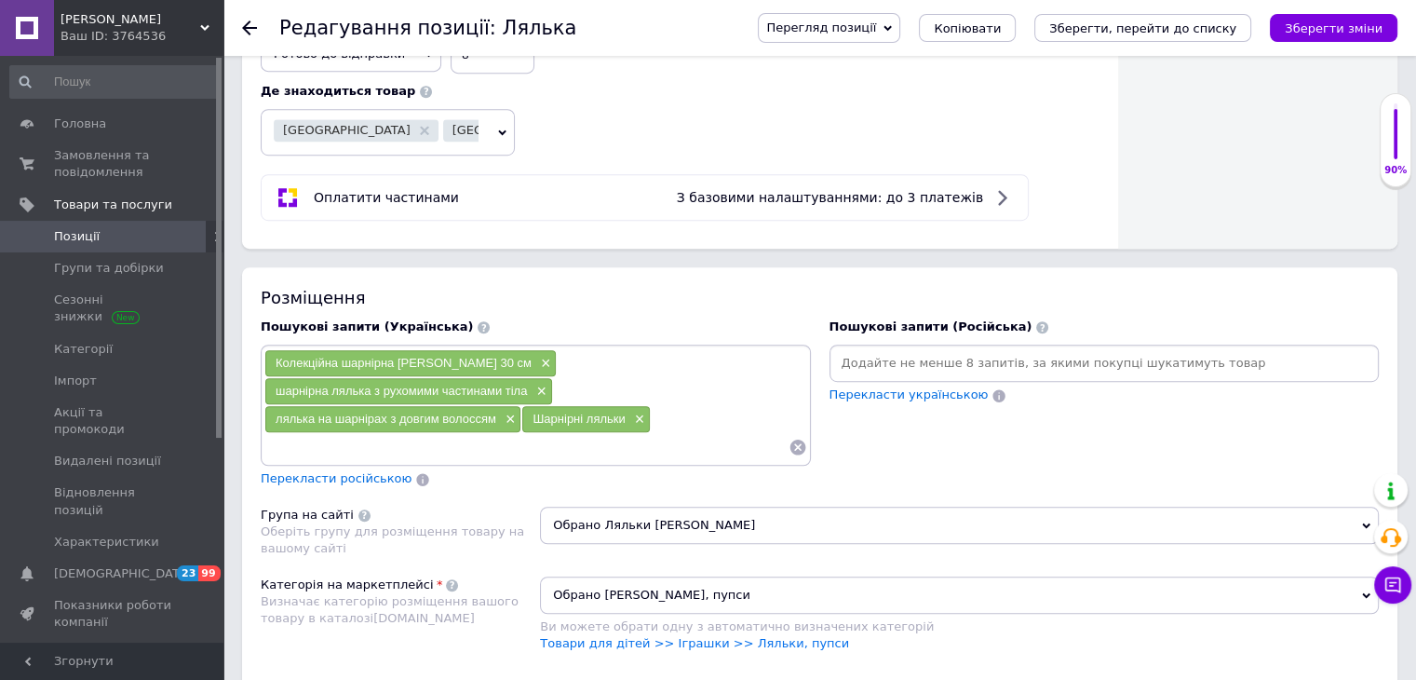
type input "Лялька на шарнірах"
paste input "Шарнірні ляльки bjd автора"
type input "Шарнірні ляльки bjd автора"
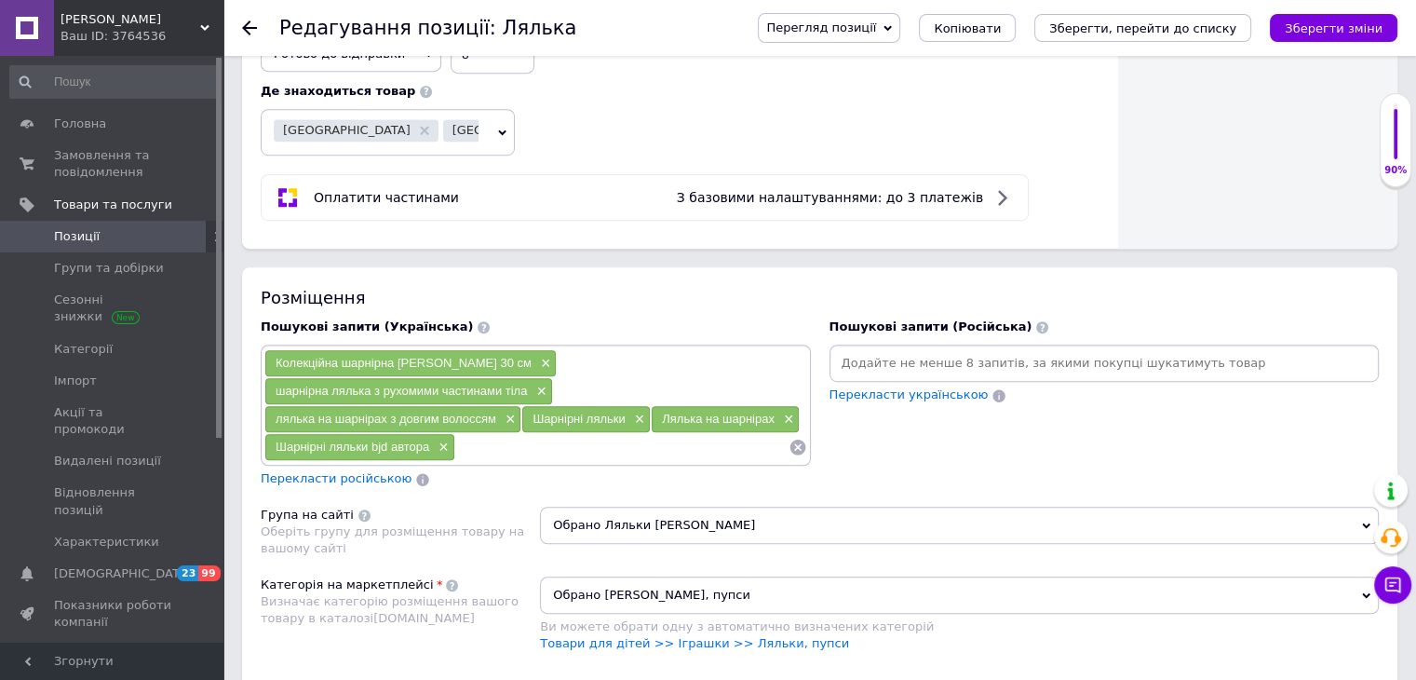
paste input "Шарнірна лялька [GEOGRAPHIC_DATA]"
type input "Шарнірна лялька [GEOGRAPHIC_DATA]"
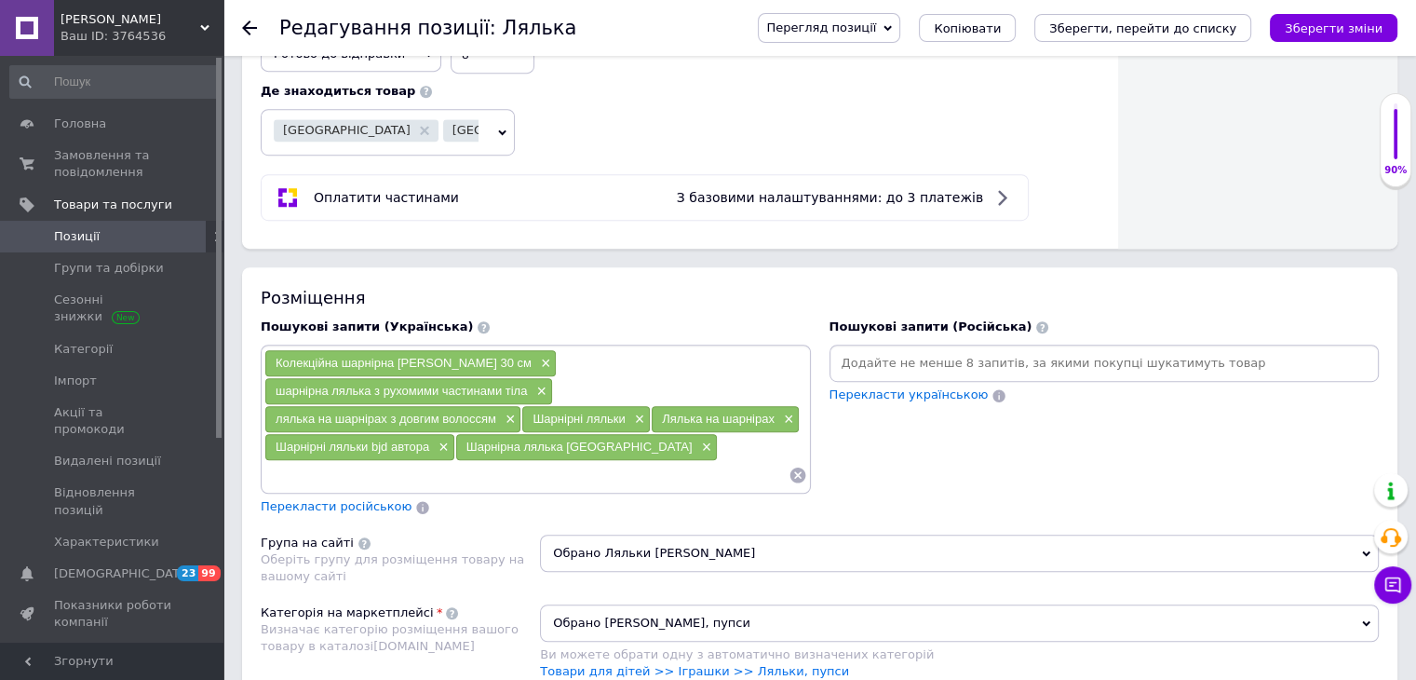
paste input "Шарнірна велика лялька"
type input "Шарнірна велика лялька"
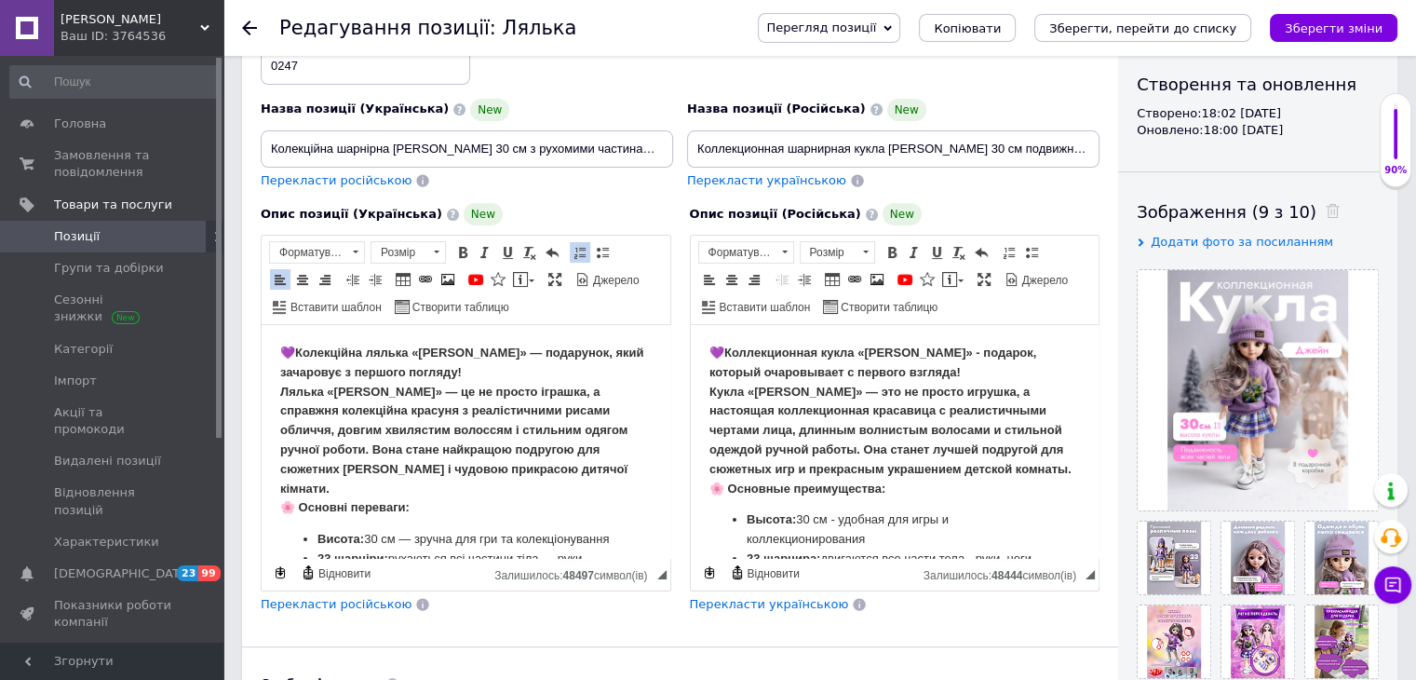
scroll to position [93, 0]
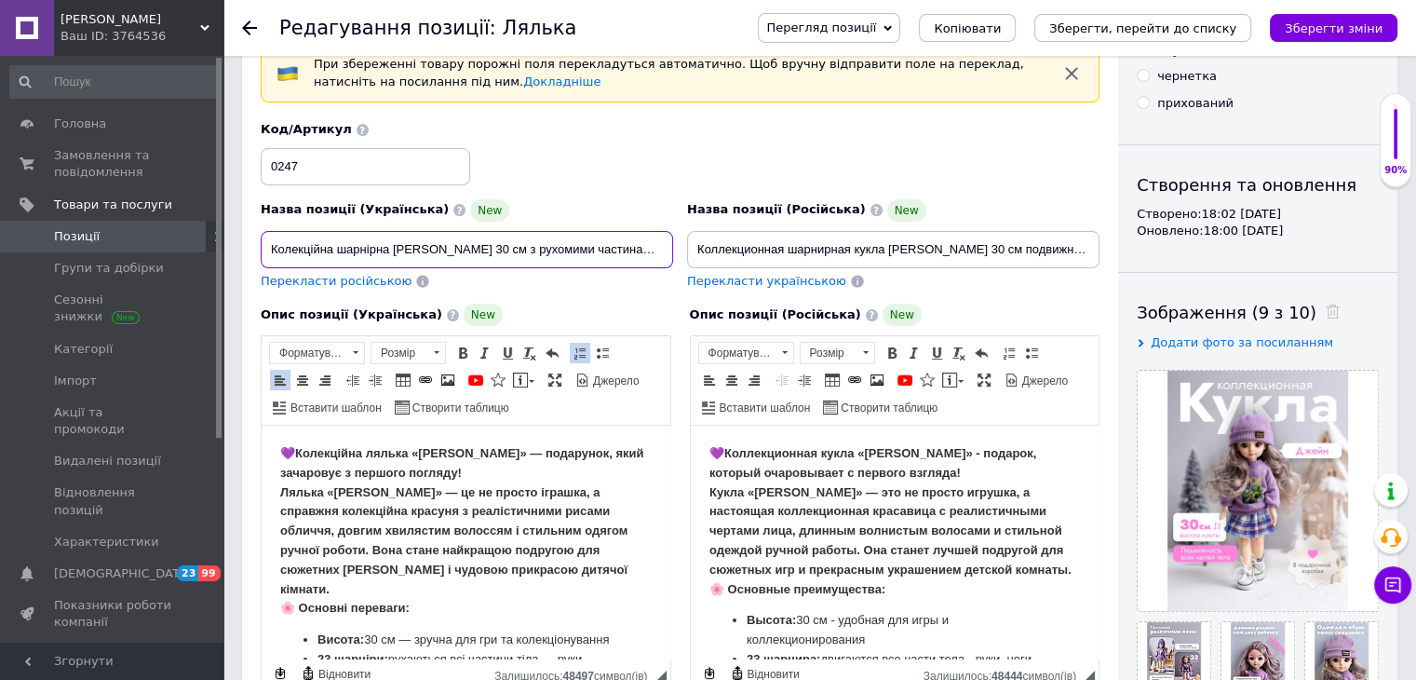
drag, startPoint x: 268, startPoint y: 249, endPoint x: 432, endPoint y: 241, distance: 164.0
click at [432, 241] on input "Колекційна шарнірна [PERSON_NAME] 30 см з рухомими частинами тіла лялька на шар…" at bounding box center [467, 249] width 412 height 37
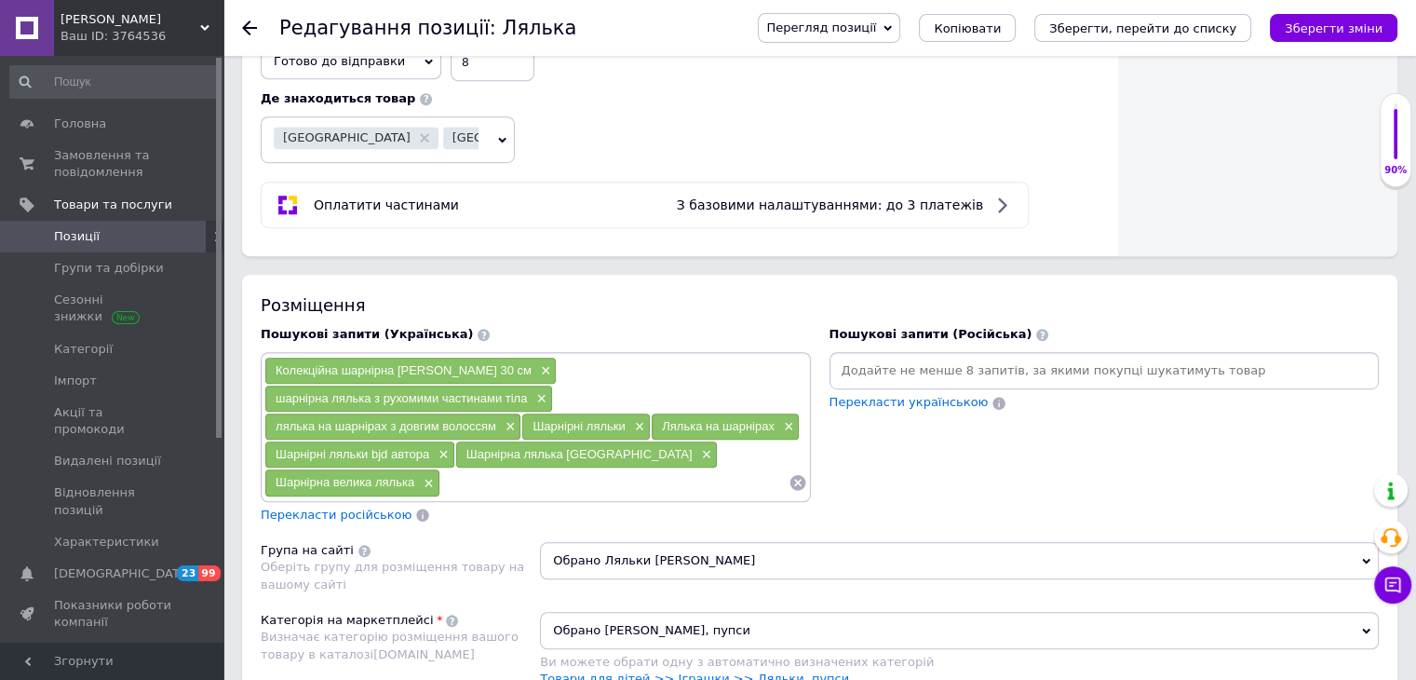
scroll to position [1210, 0]
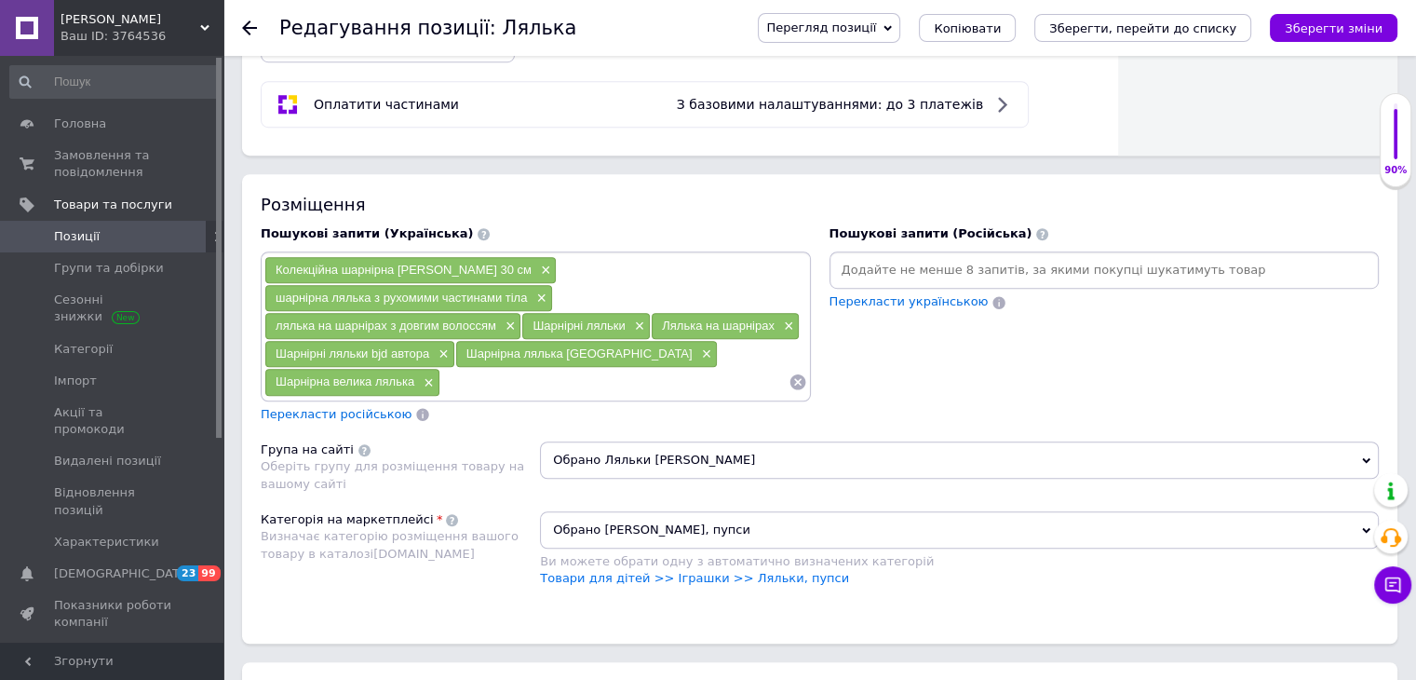
paste input "Колекційна шарнірна лялька"
drag, startPoint x: 389, startPoint y: 377, endPoint x: 340, endPoint y: 376, distance: 49.3
click at [440, 376] on input "Колекційна шарнірна лялька" at bounding box center [614, 382] width 348 height 28
click at [440, 374] on input "Колекційна лялька" at bounding box center [614, 382] width 348 height 28
paste input "шарнірна"
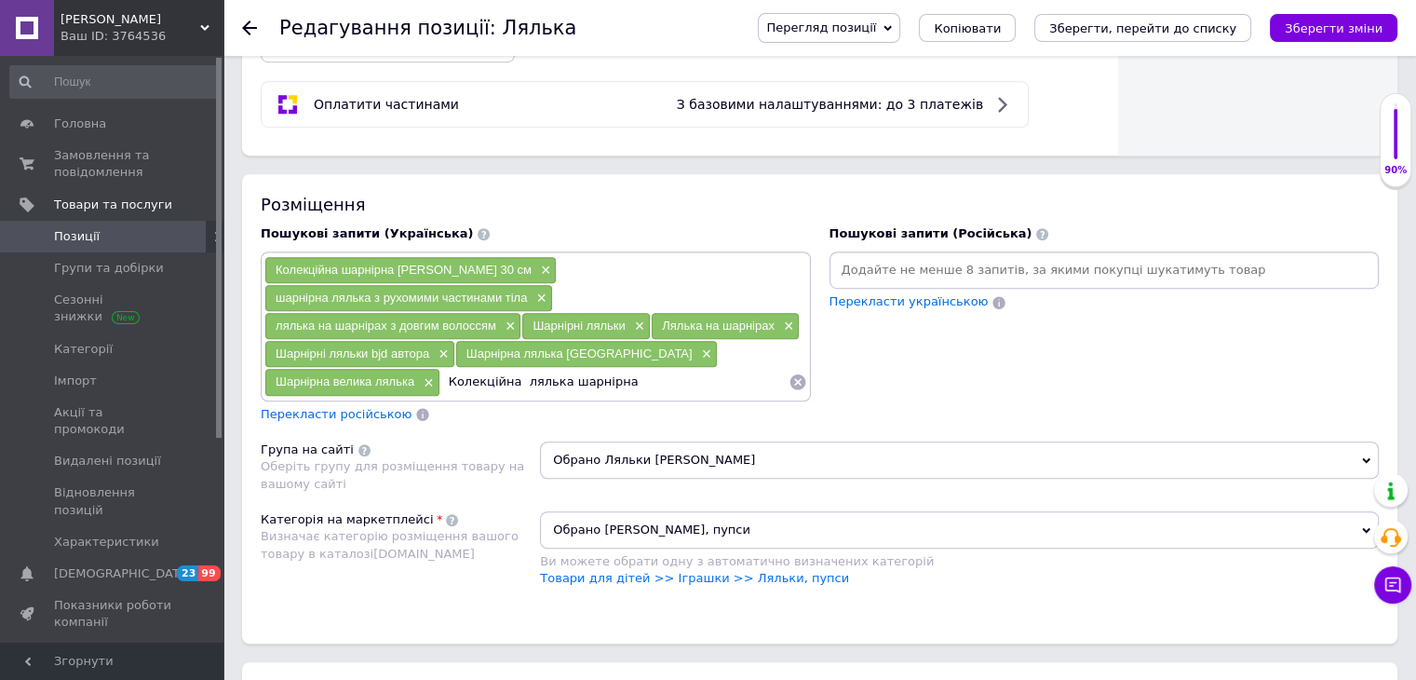
click at [440, 373] on input "Колекційна лялька шарнірна" at bounding box center [614, 382] width 348 height 28
click at [458, 384] on input "Колекційна лялька шарнірна" at bounding box center [614, 382] width 348 height 28
type input "Колекційна лялька шарнірна на подарунок"
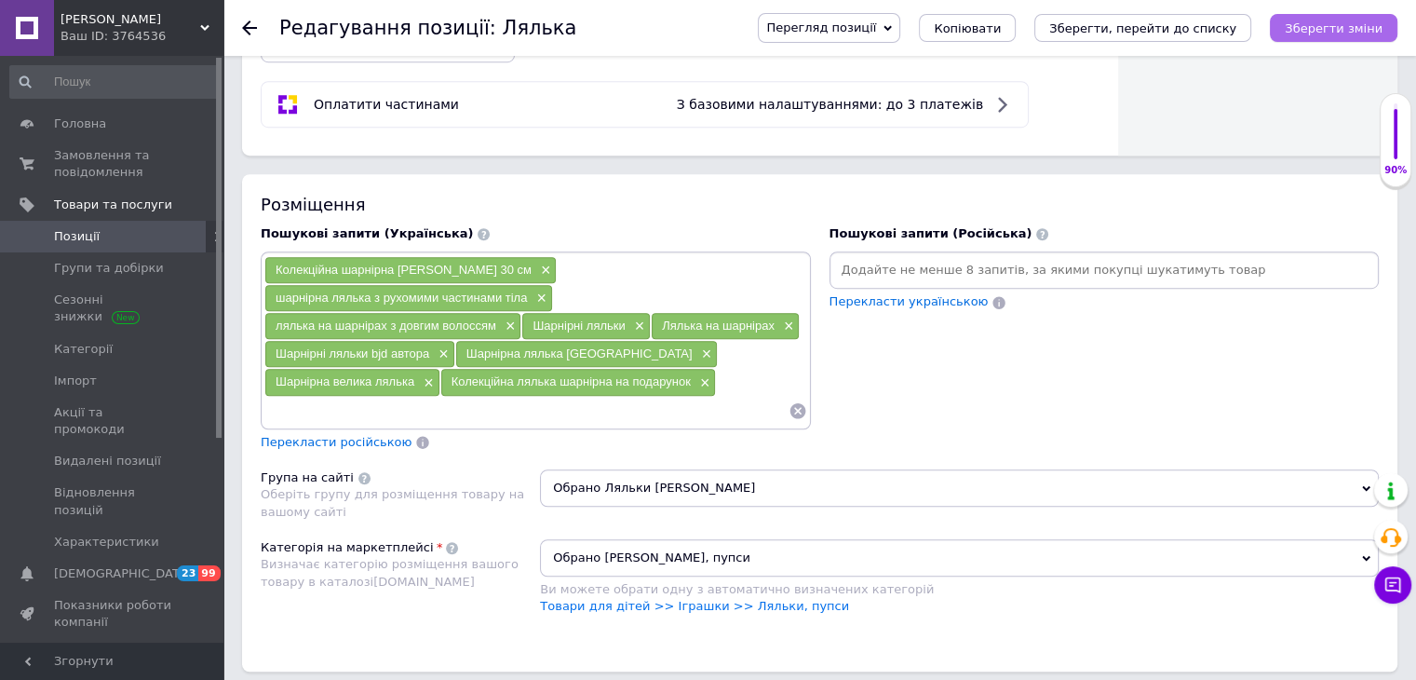
click at [1307, 29] on icon "Зберегти зміни" at bounding box center [1334, 28] width 98 height 14
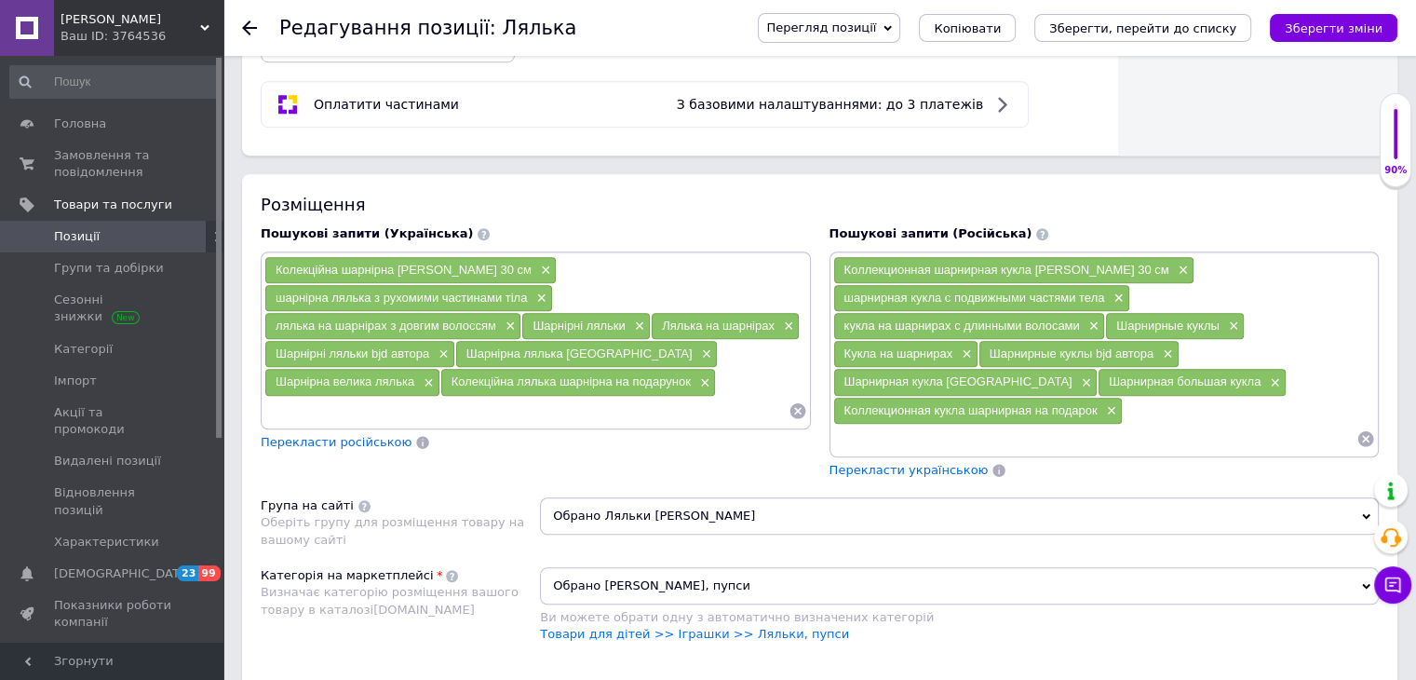
click at [532, 400] on input at bounding box center [526, 411] width 524 height 28
click at [277, 409] on input "Красива лялька" at bounding box center [526, 411] width 524 height 28
type input "красива лялька"
click at [537, 411] on input "красива лялька" at bounding box center [526, 411] width 524 height 28
type input "[PERSON_NAME]"
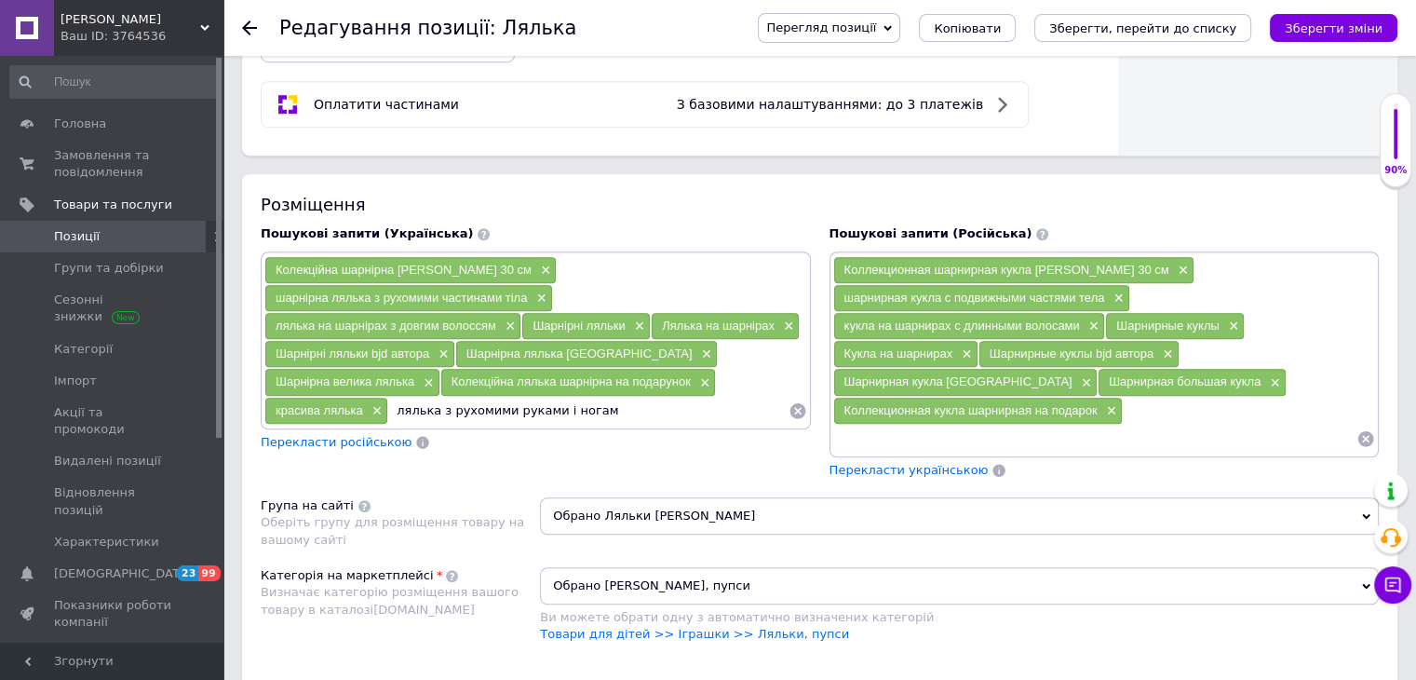
type input "лялька з рухомими руками і ногами"
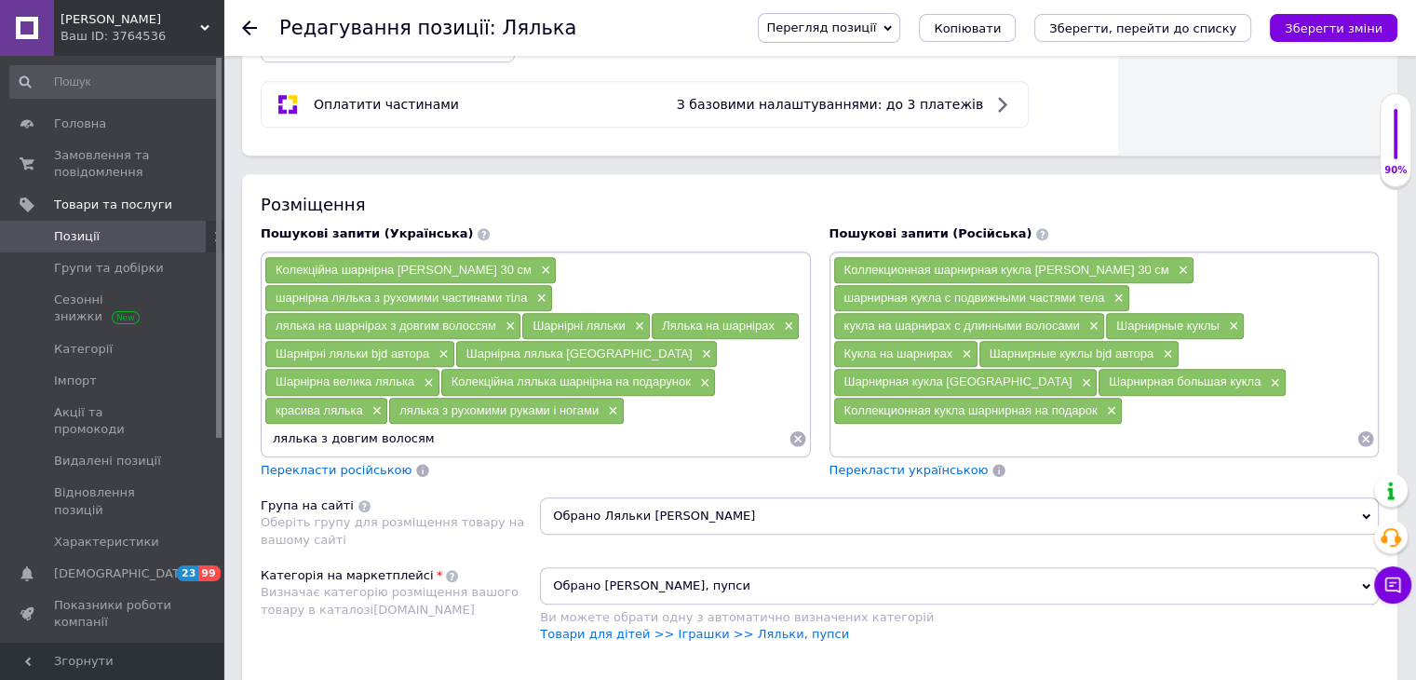
click at [632, 424] on input "лялька з довгим волосям" at bounding box center [526, 438] width 524 height 28
type input "лялька з довгим волоссям"
click at [682, 424] on input "лялька з довгим волоссям" at bounding box center [526, 438] width 524 height 28
type input "дитяча лялька на подарунок"
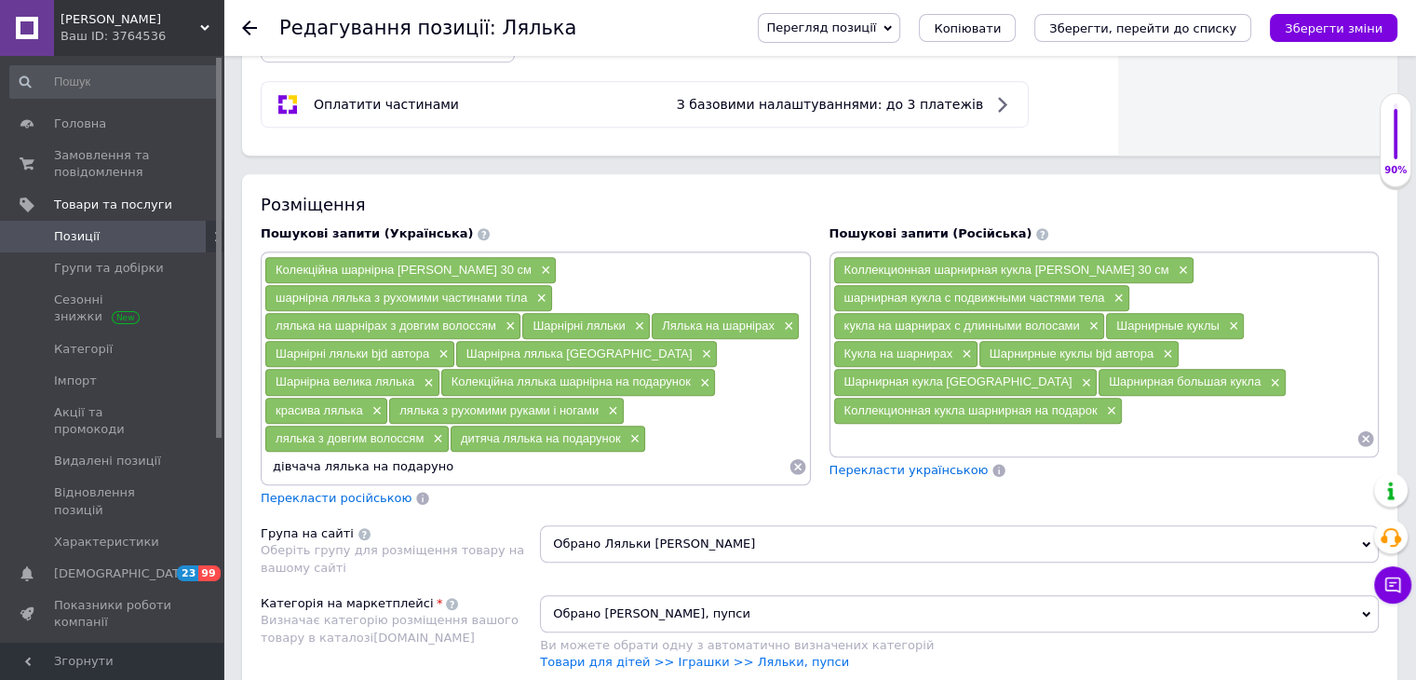
type input "дівчача лялька на подарунок"
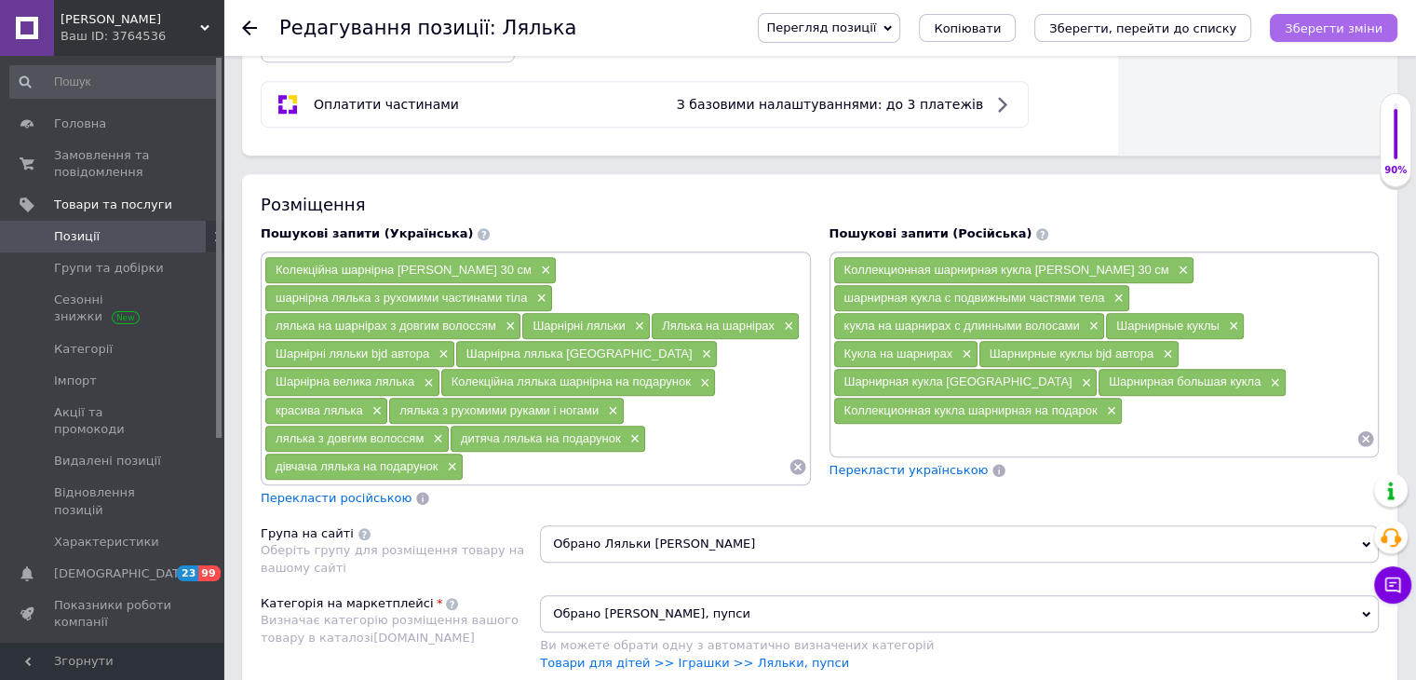
click at [1351, 30] on icon "Зберегти зміни" at bounding box center [1334, 28] width 98 height 14
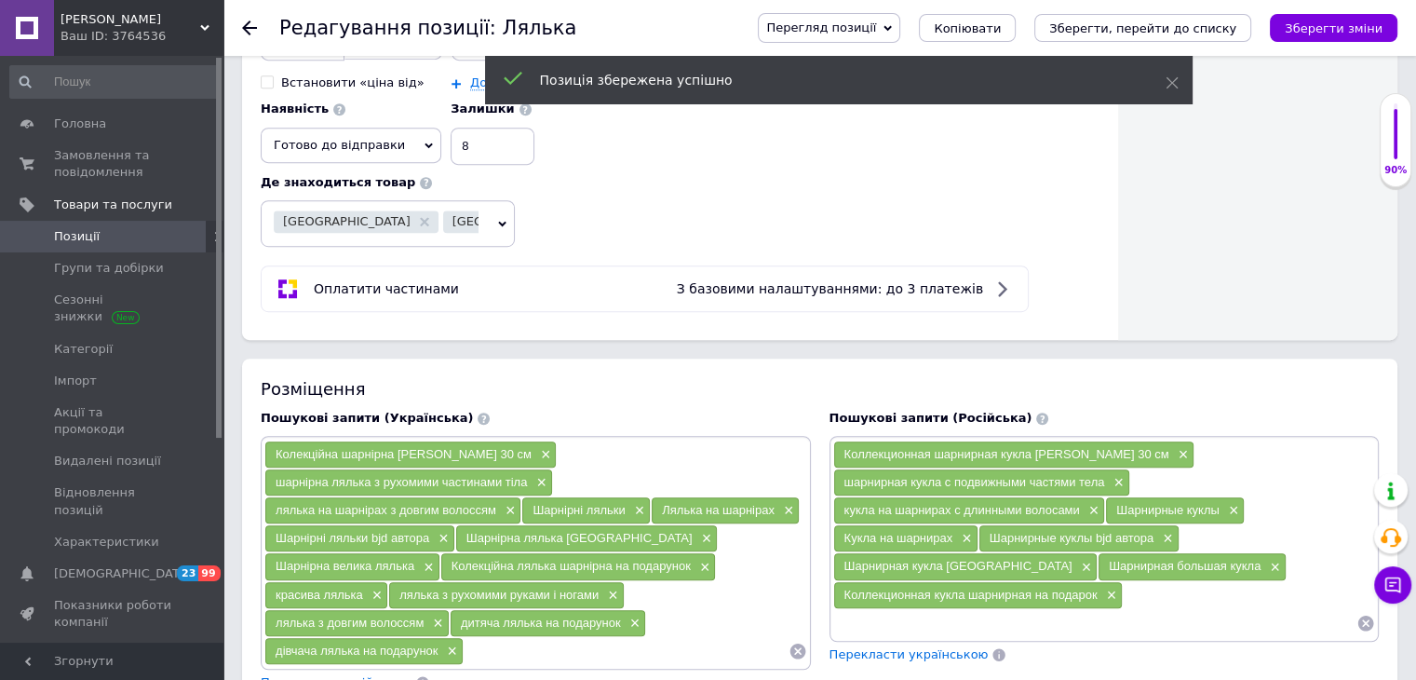
scroll to position [1117, 0]
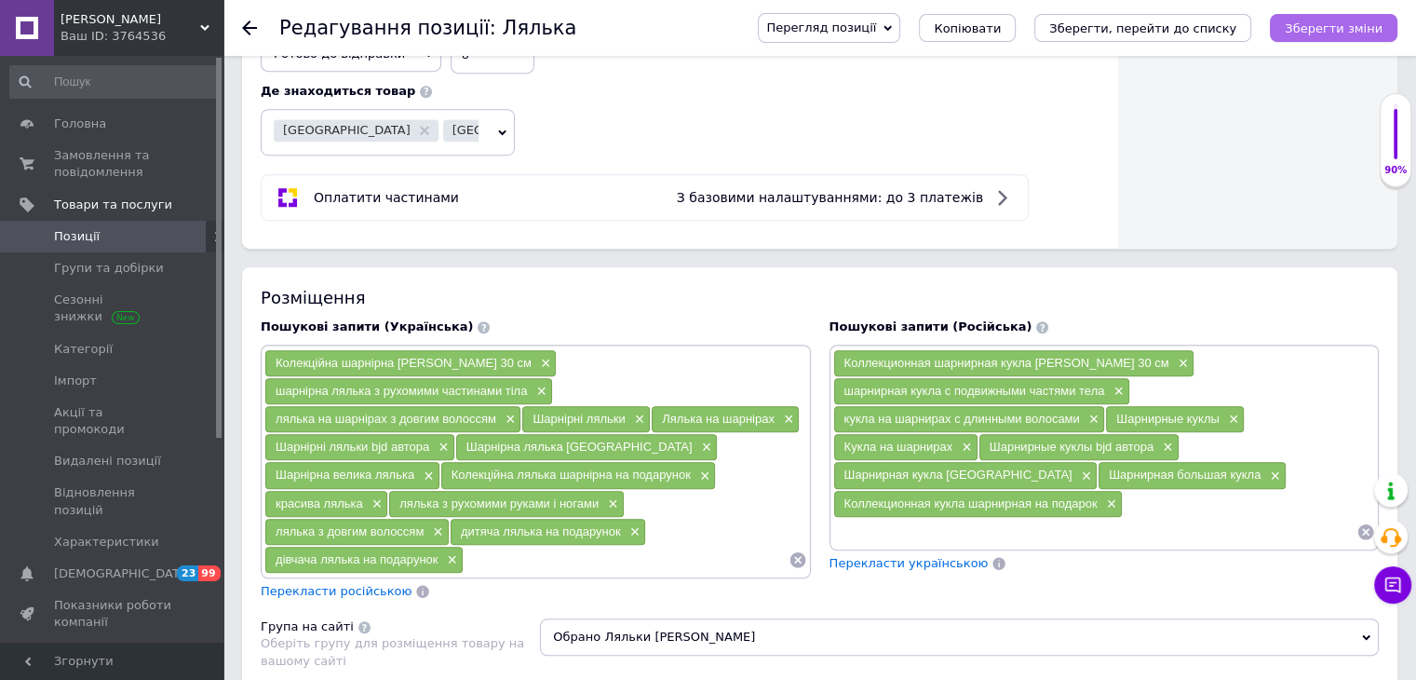
click at [1310, 27] on icon "Зберегти зміни" at bounding box center [1334, 28] width 98 height 14
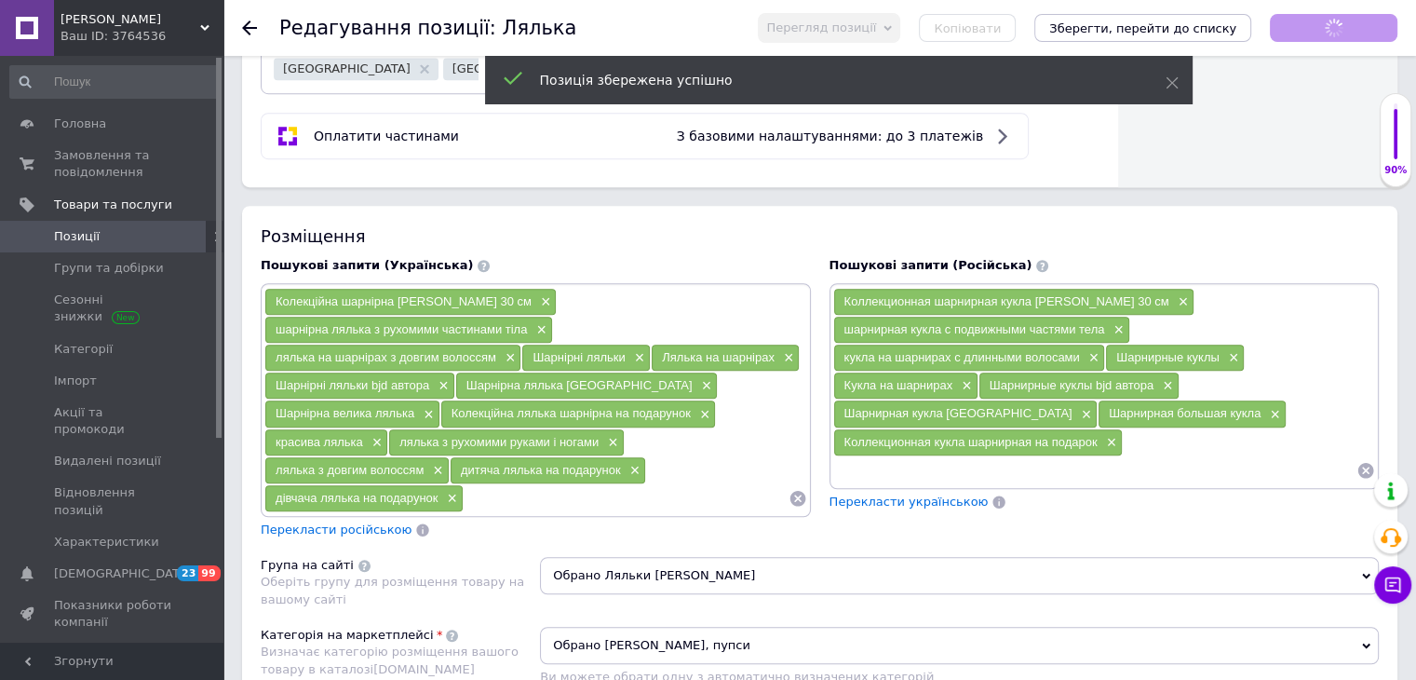
scroll to position [1210, 0]
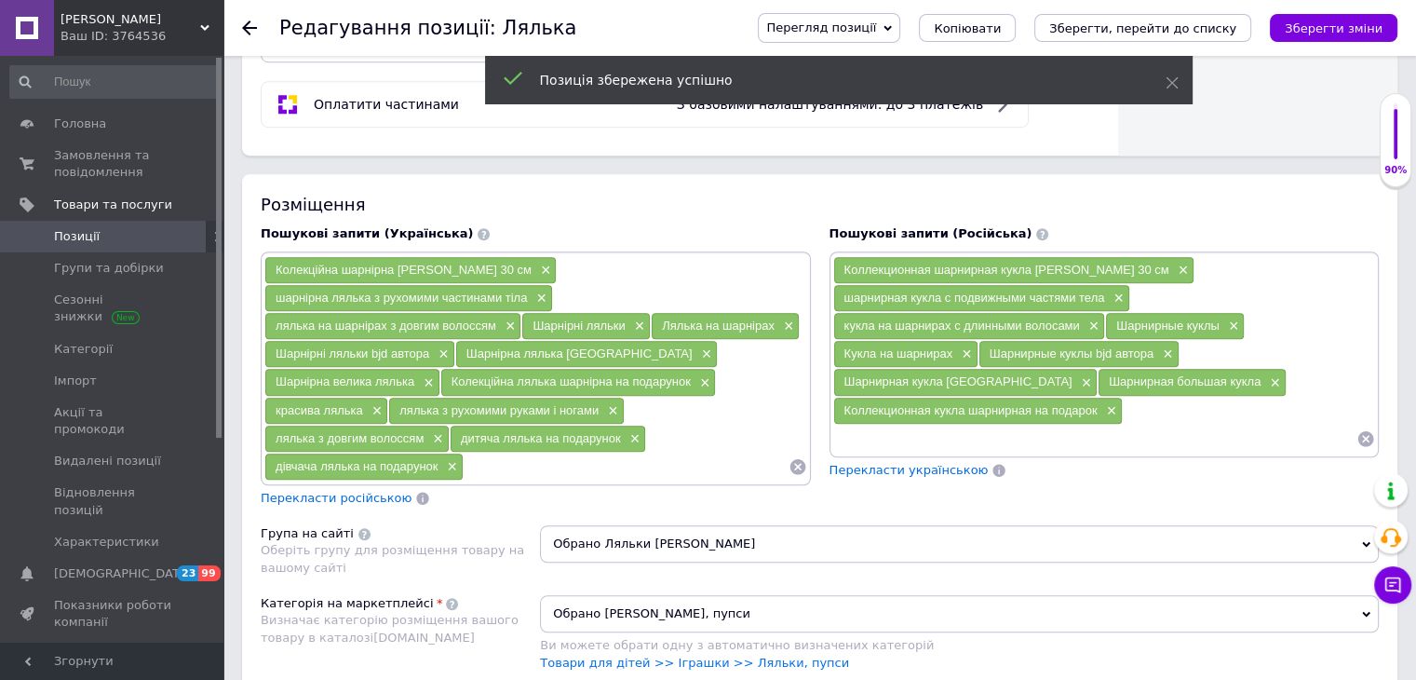
click at [366, 492] on span "Перекласти російською" at bounding box center [336, 498] width 151 height 14
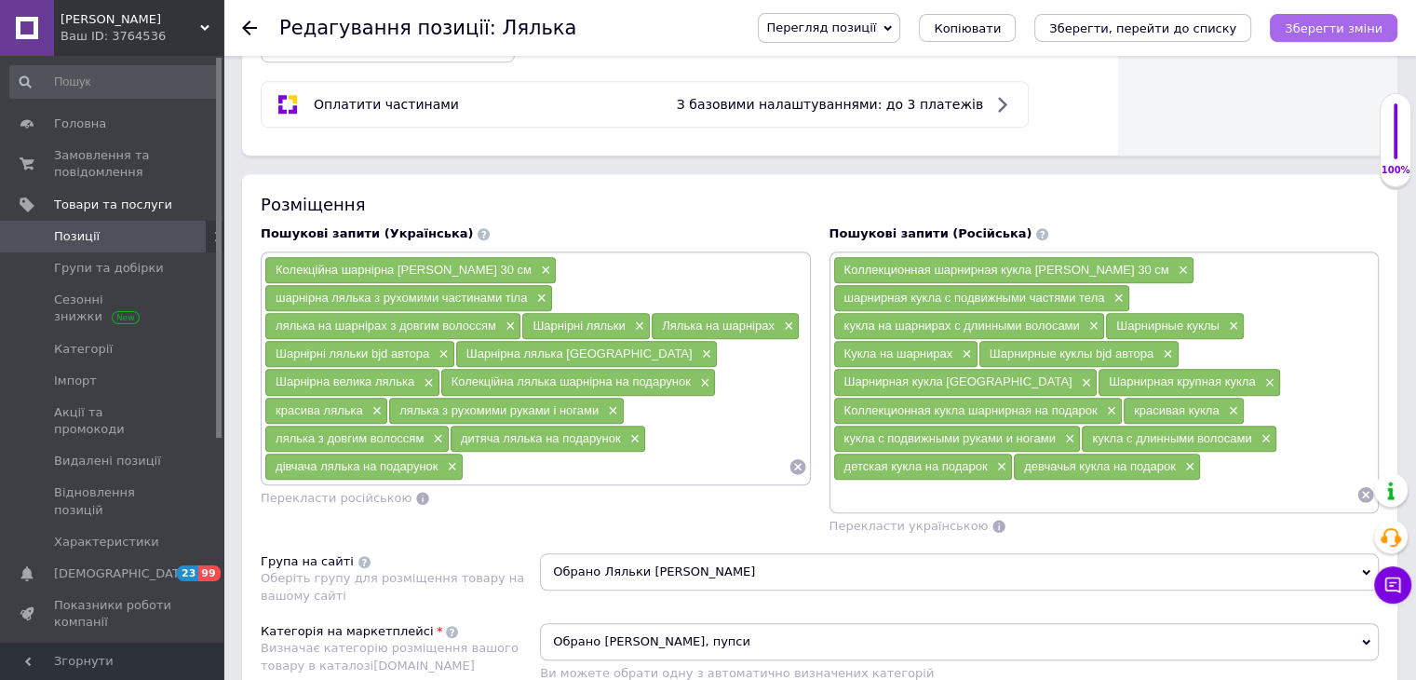
click at [1365, 32] on icon "Зберегти зміни" at bounding box center [1334, 28] width 98 height 14
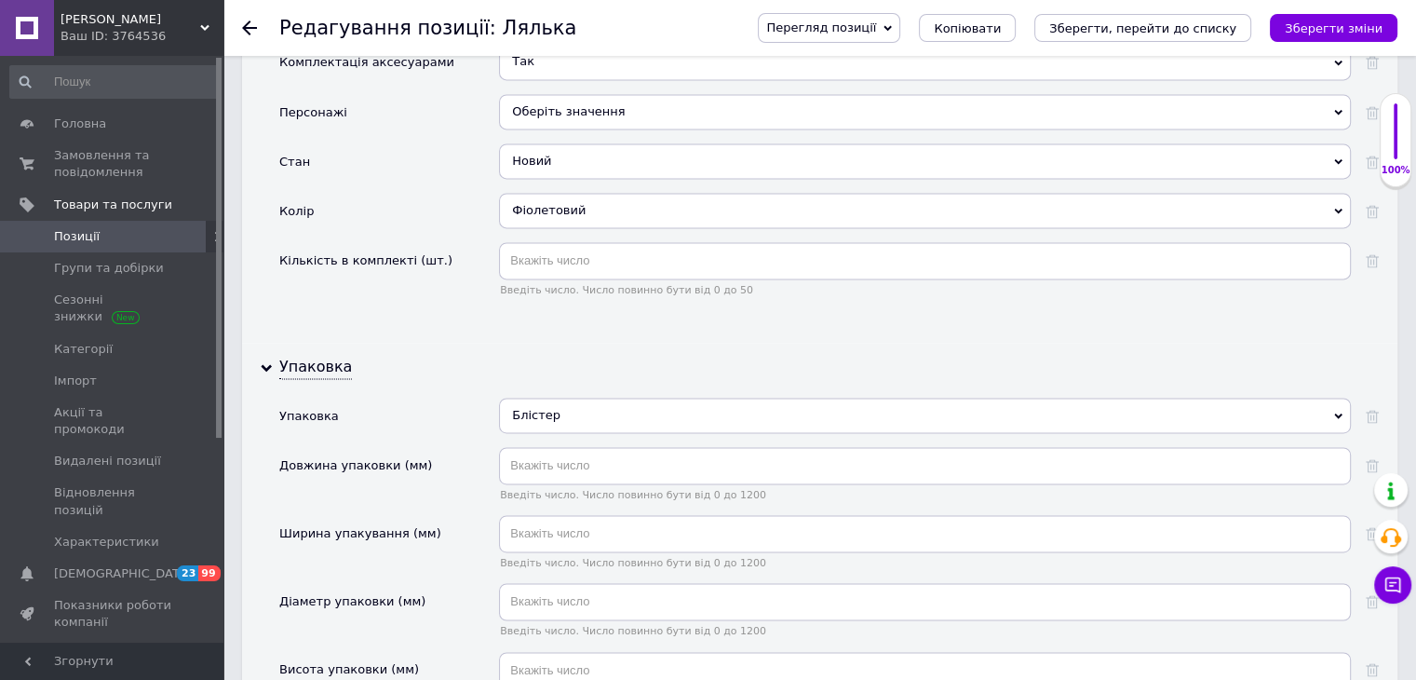
scroll to position [2606, 0]
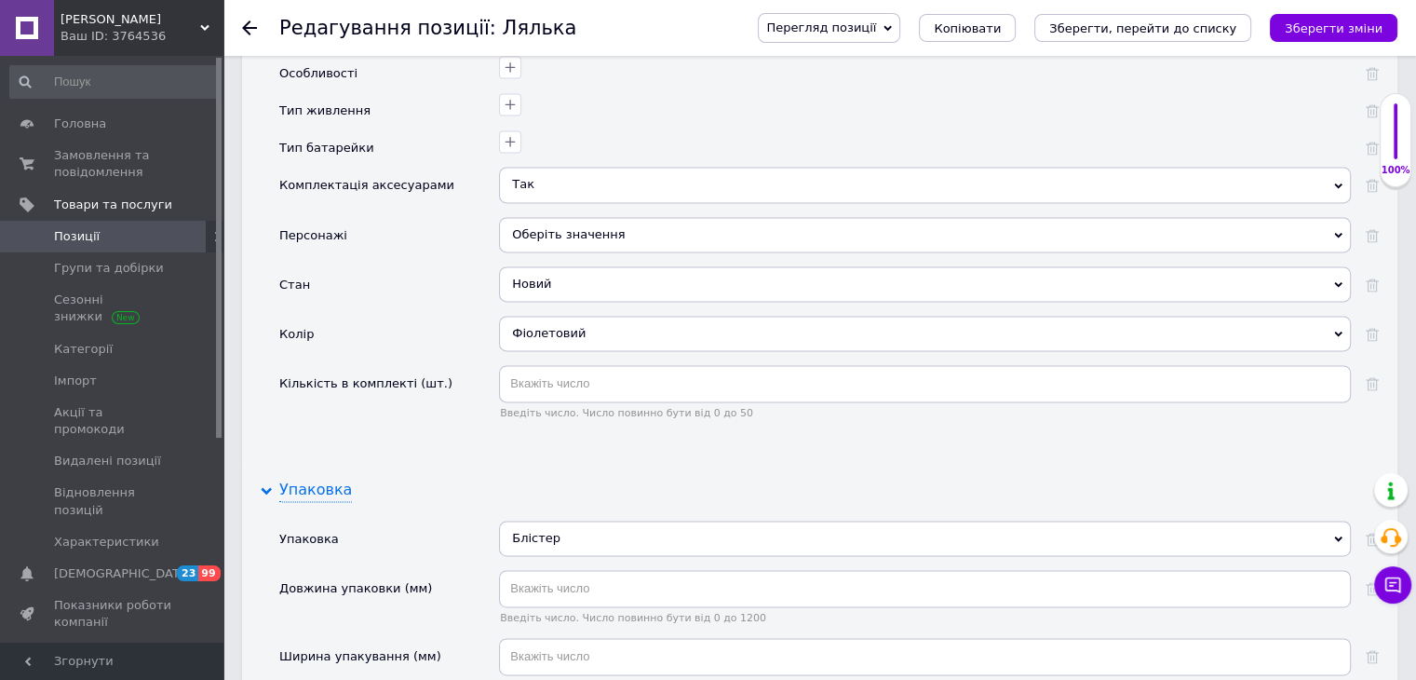
click at [322, 479] on div "Упаковка" at bounding box center [315, 489] width 73 height 21
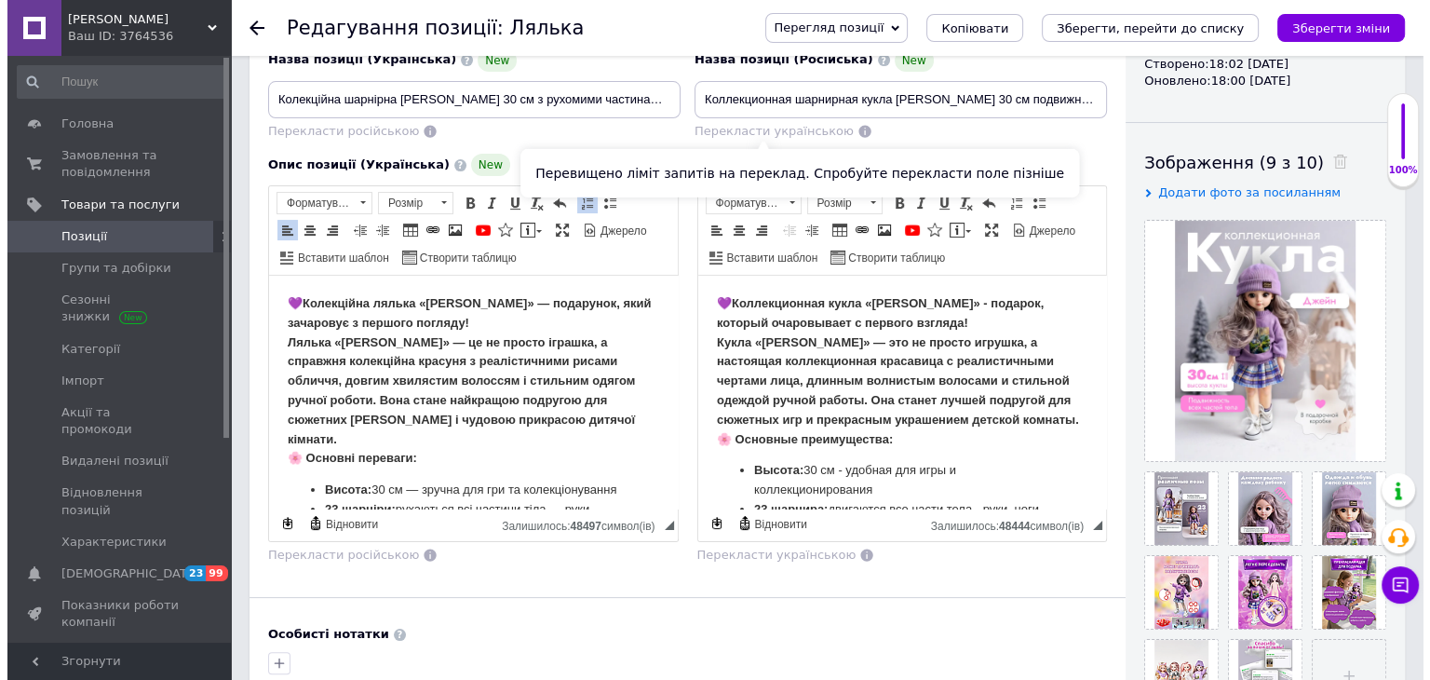
scroll to position [372, 0]
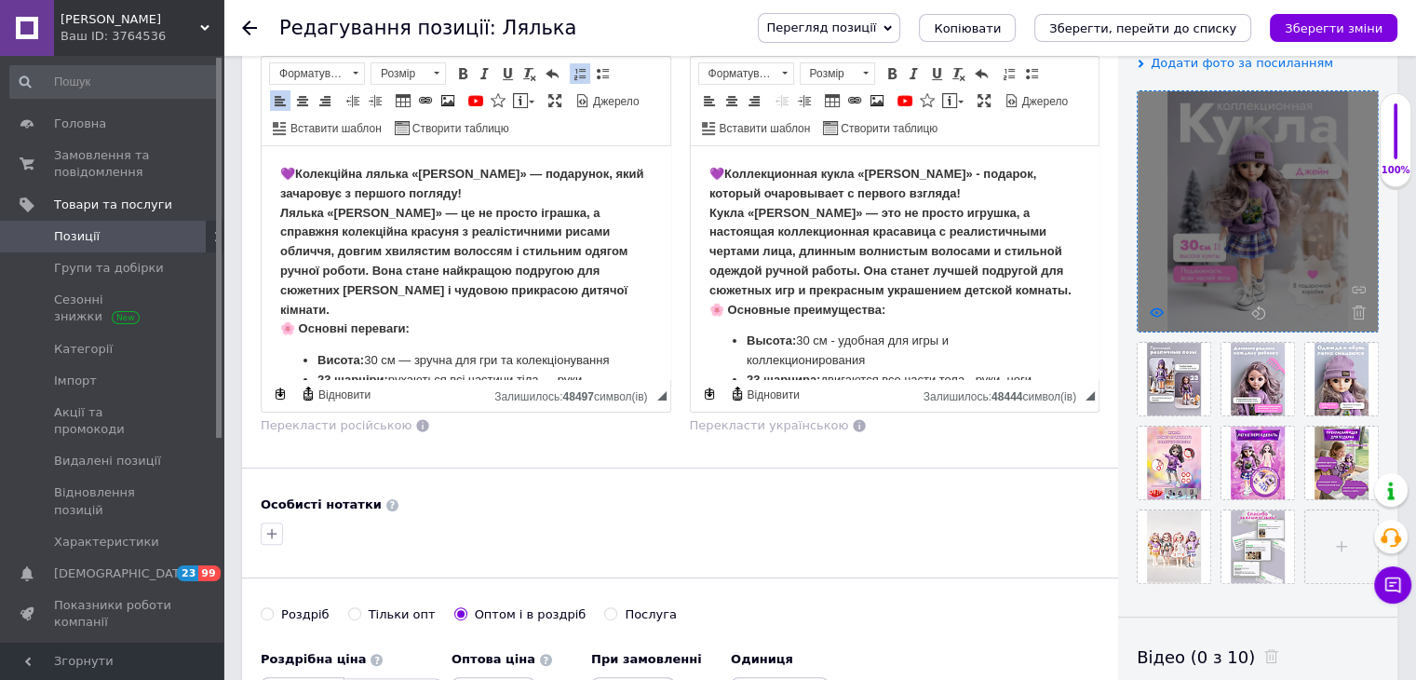
click at [1153, 307] on use at bounding box center [1157, 311] width 14 height 9
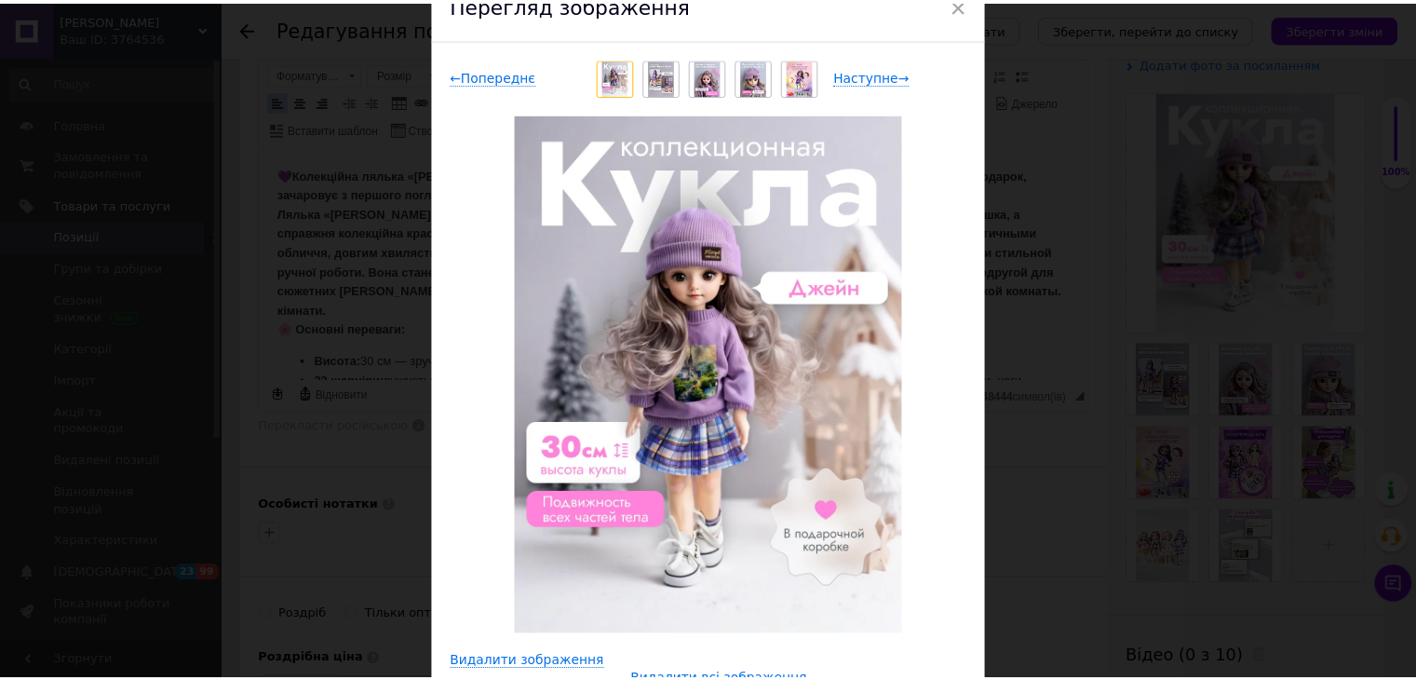
scroll to position [0, 0]
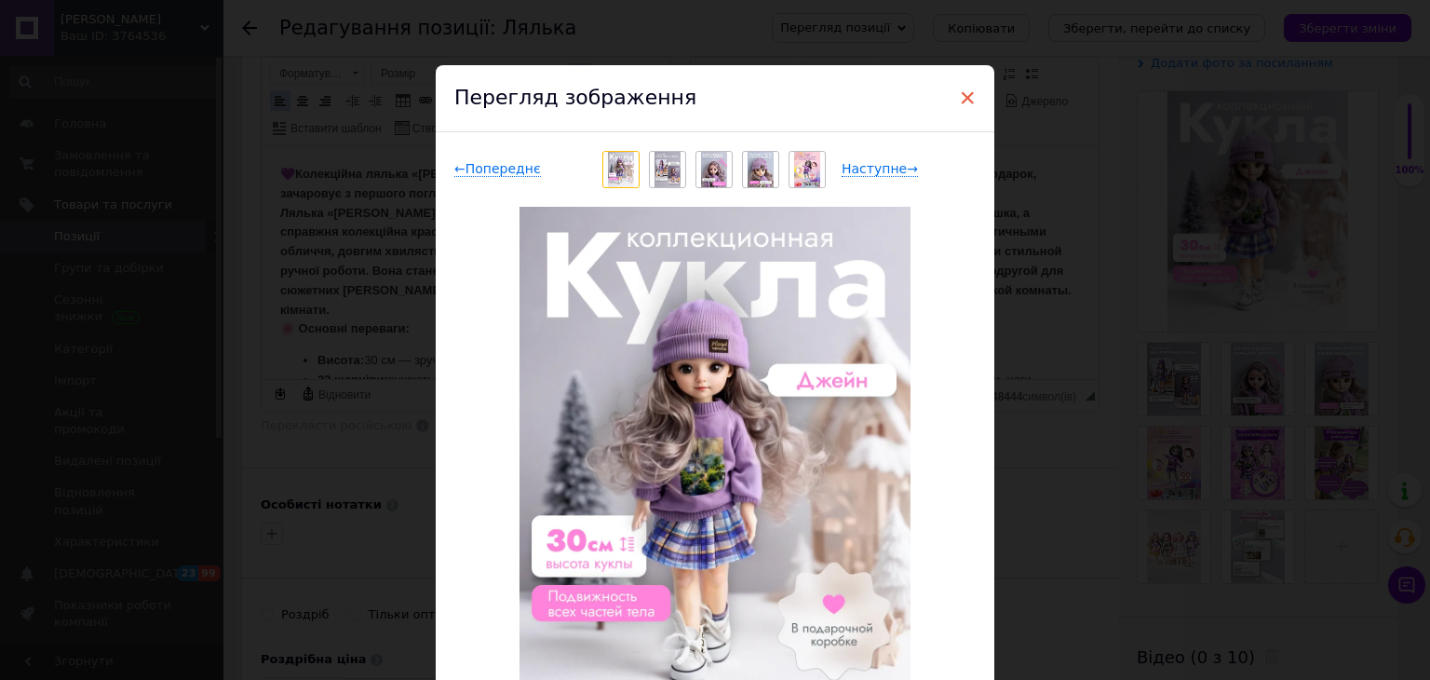
click at [961, 90] on span "×" at bounding box center [967, 98] width 17 height 32
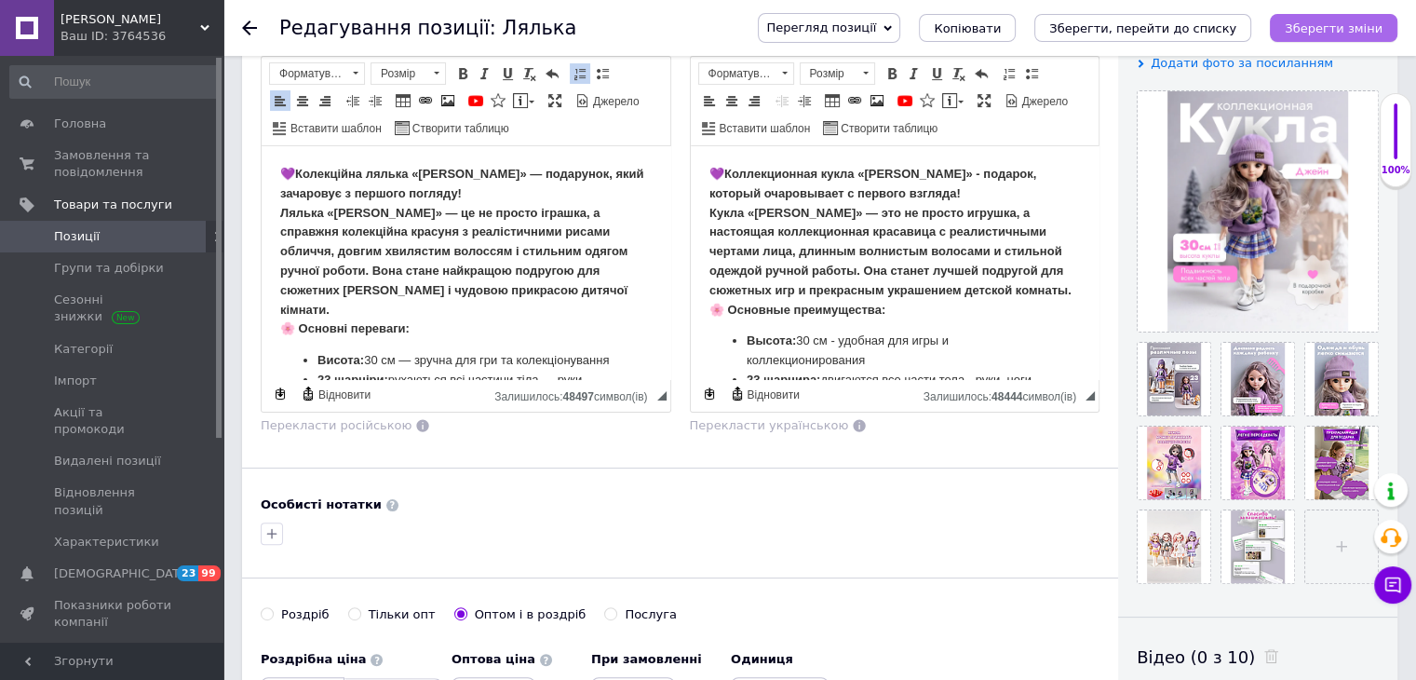
click at [1297, 20] on button "Зберегти зміни" at bounding box center [1334, 28] width 128 height 28
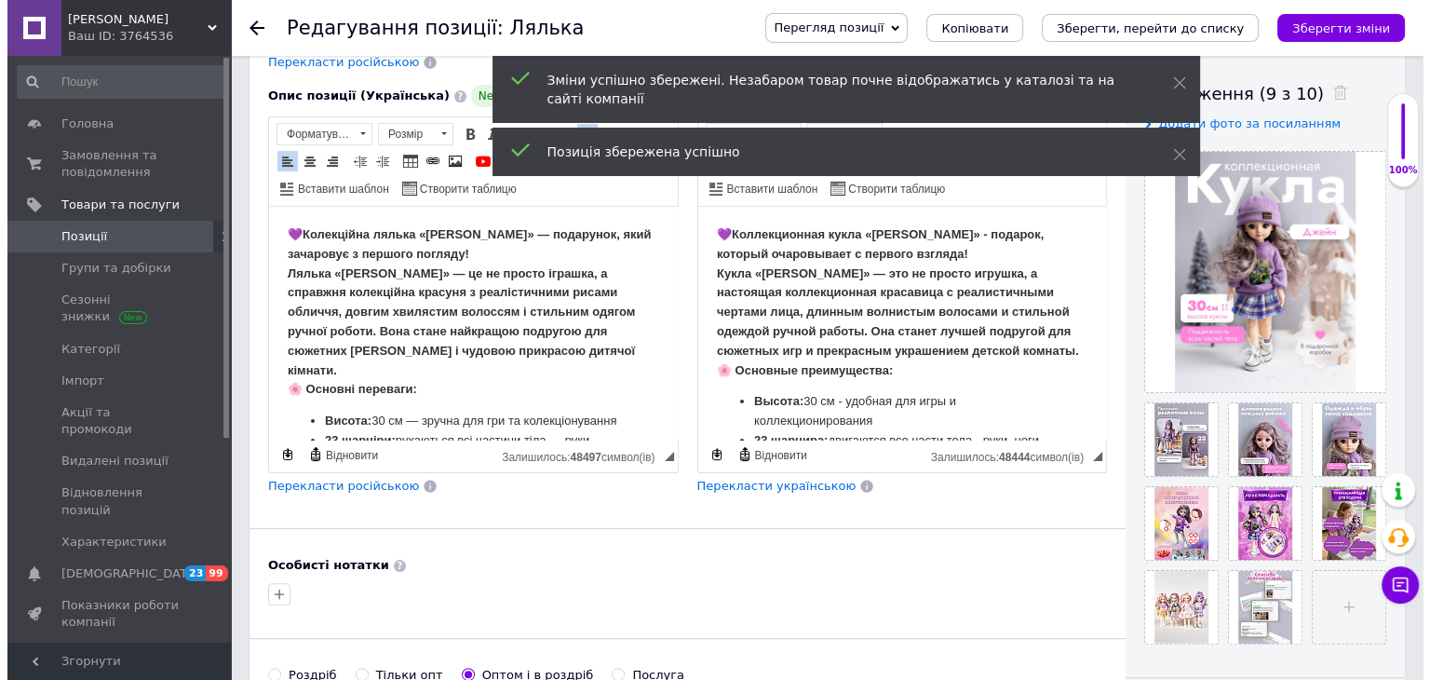
scroll to position [279, 0]
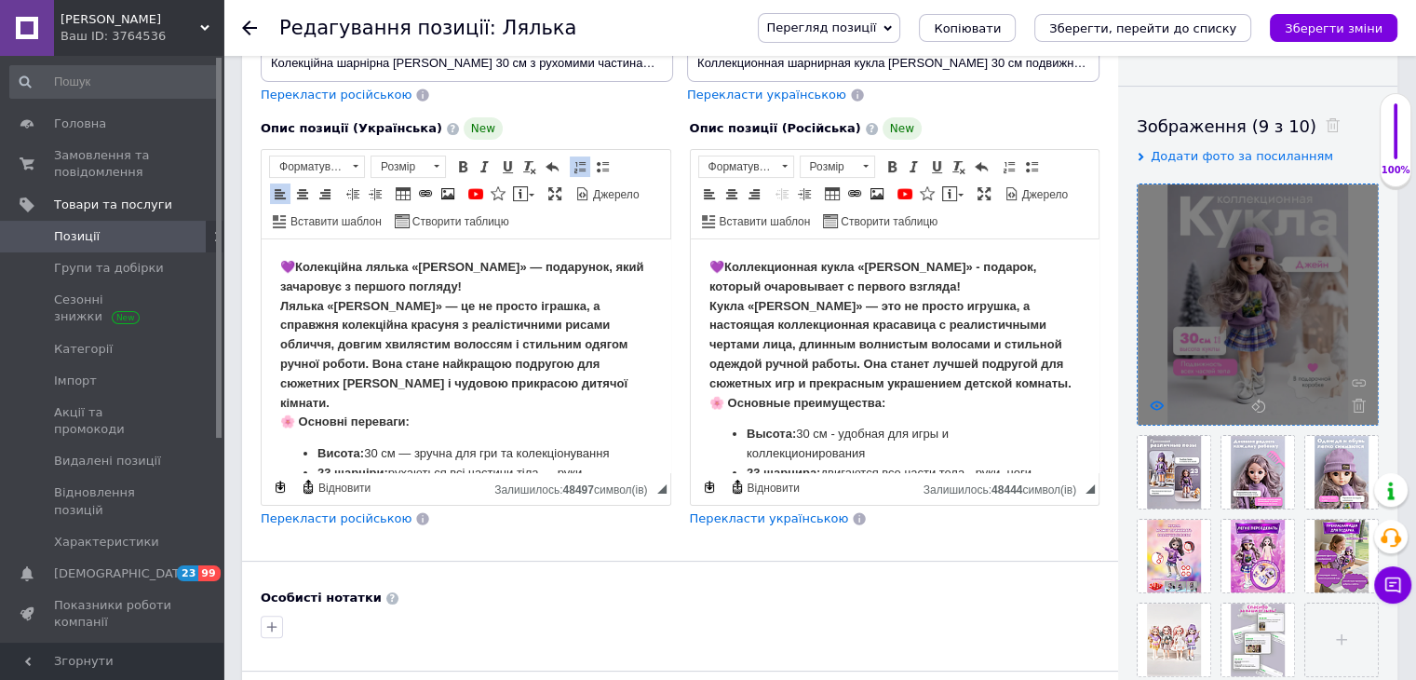
click at [1159, 398] on icon at bounding box center [1157, 405] width 14 height 14
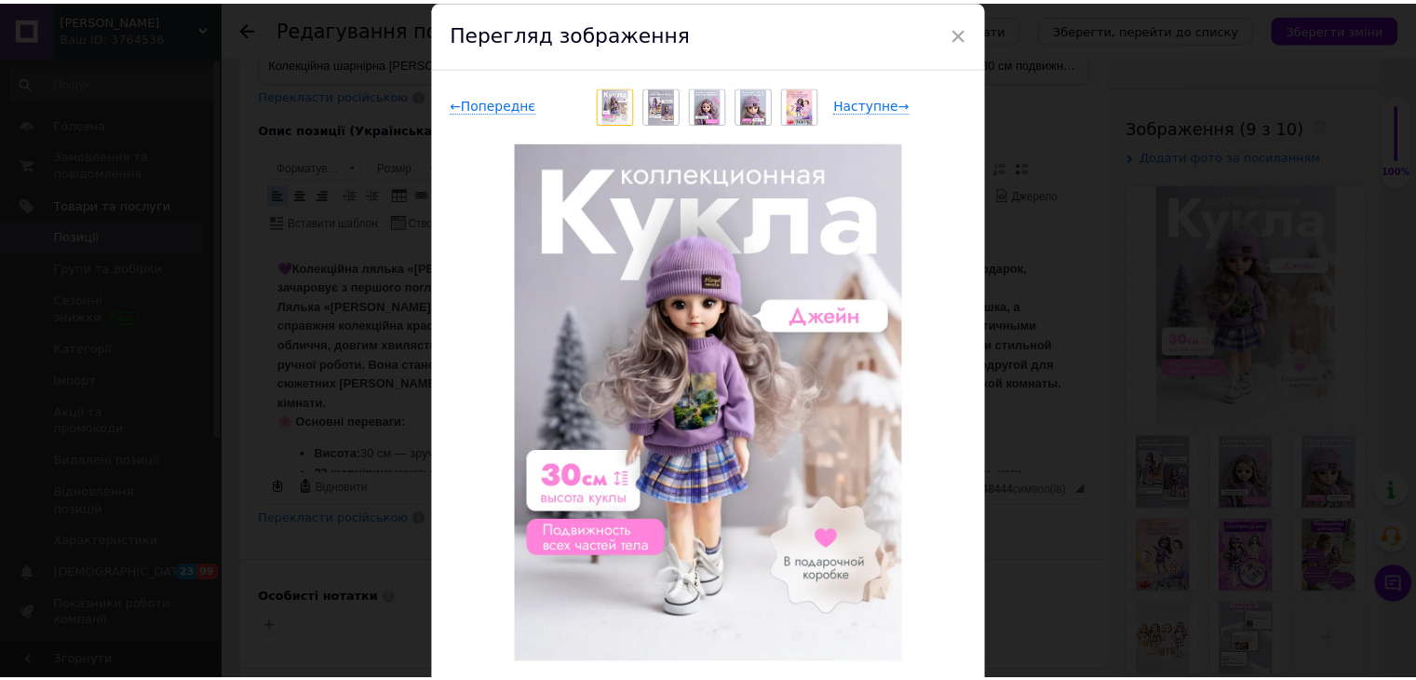
scroll to position [93, 0]
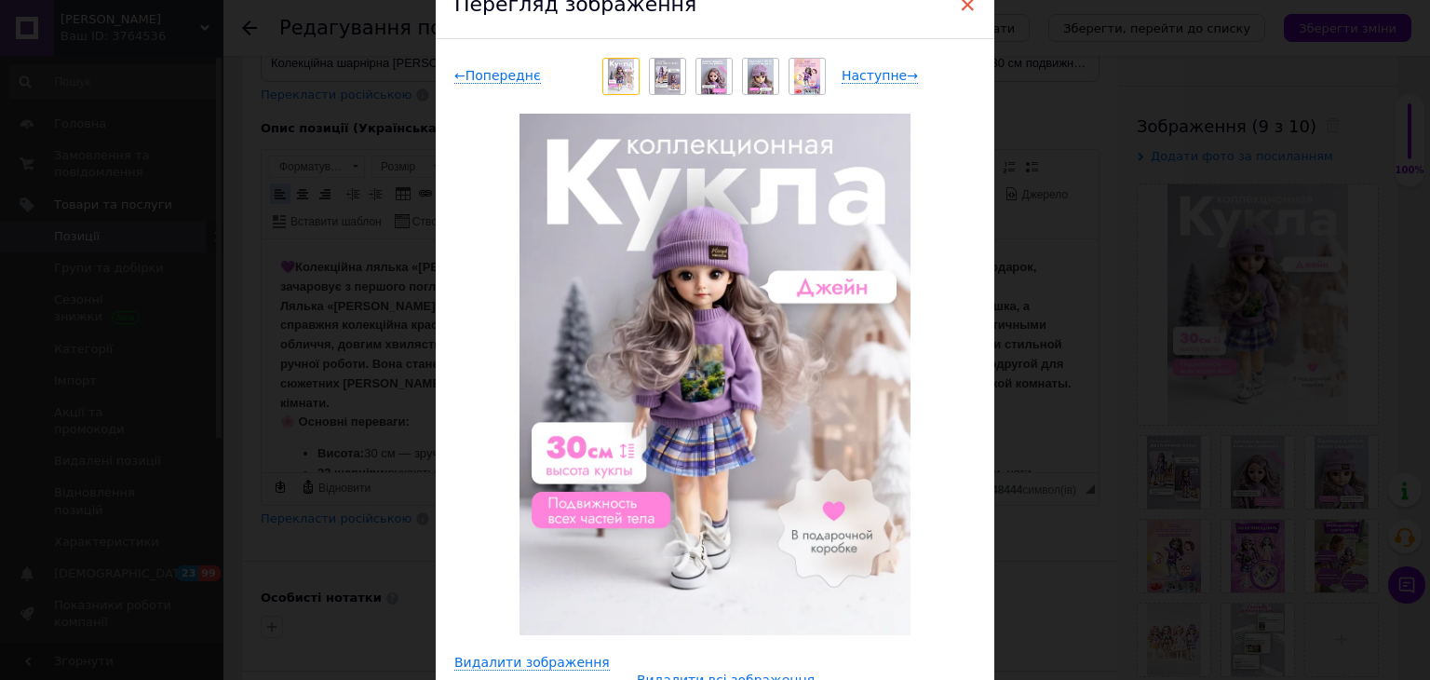
click at [965, 12] on span "×" at bounding box center [967, 5] width 17 height 32
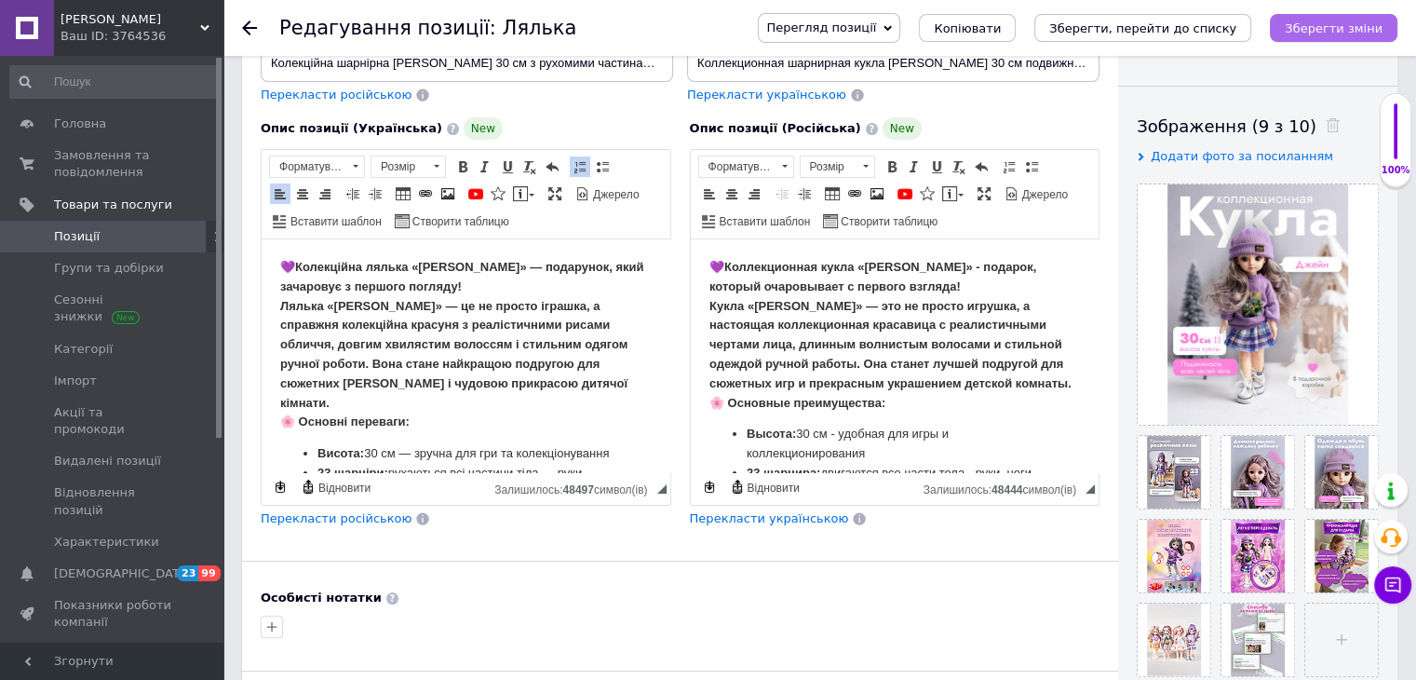
click at [1324, 38] on button "Зберегти зміни" at bounding box center [1334, 28] width 128 height 28
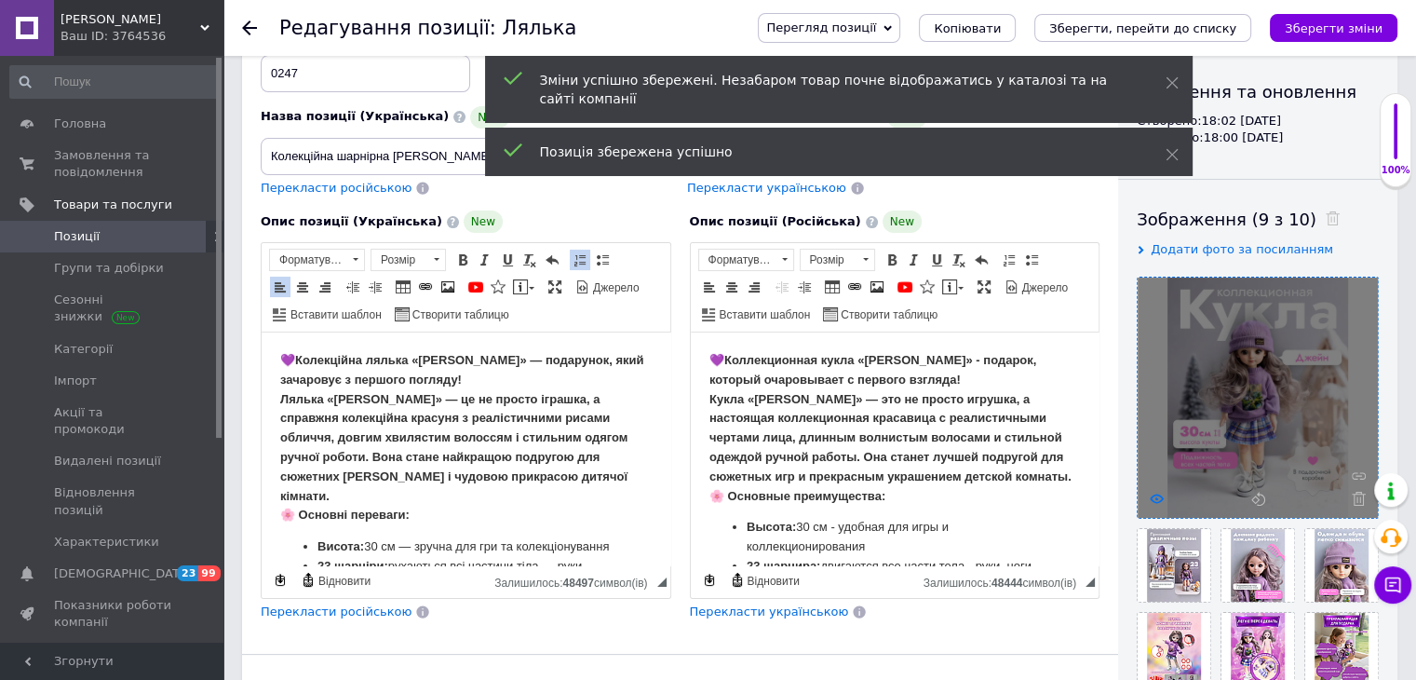
click at [1151, 504] on icon at bounding box center [1157, 498] width 14 height 14
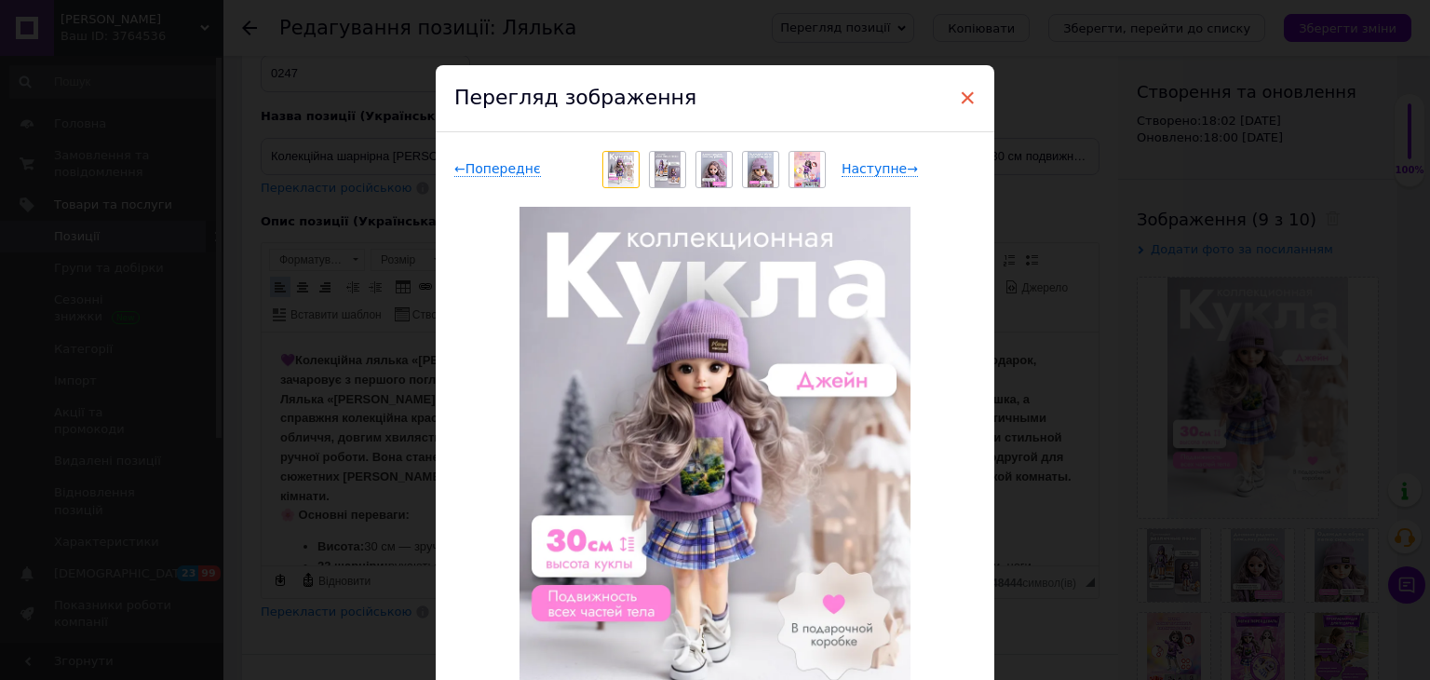
click at [964, 97] on span "×" at bounding box center [967, 98] width 17 height 32
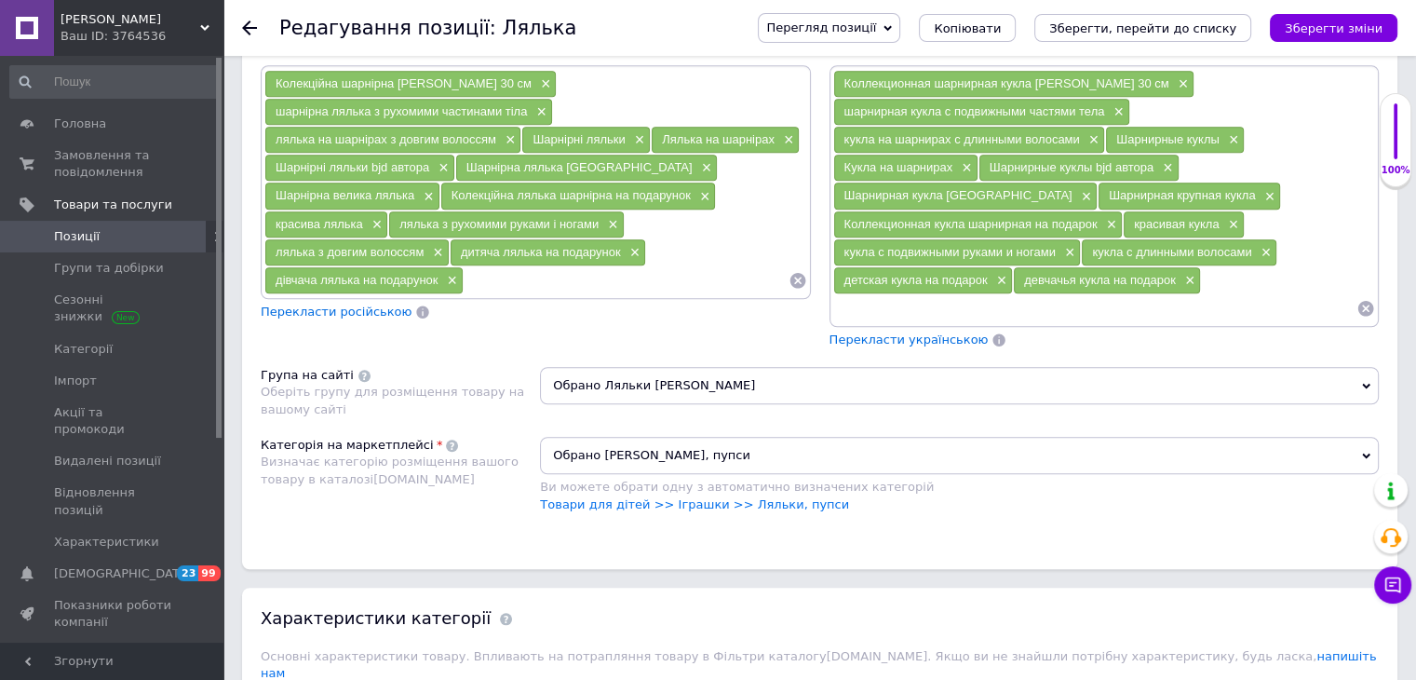
scroll to position [931, 0]
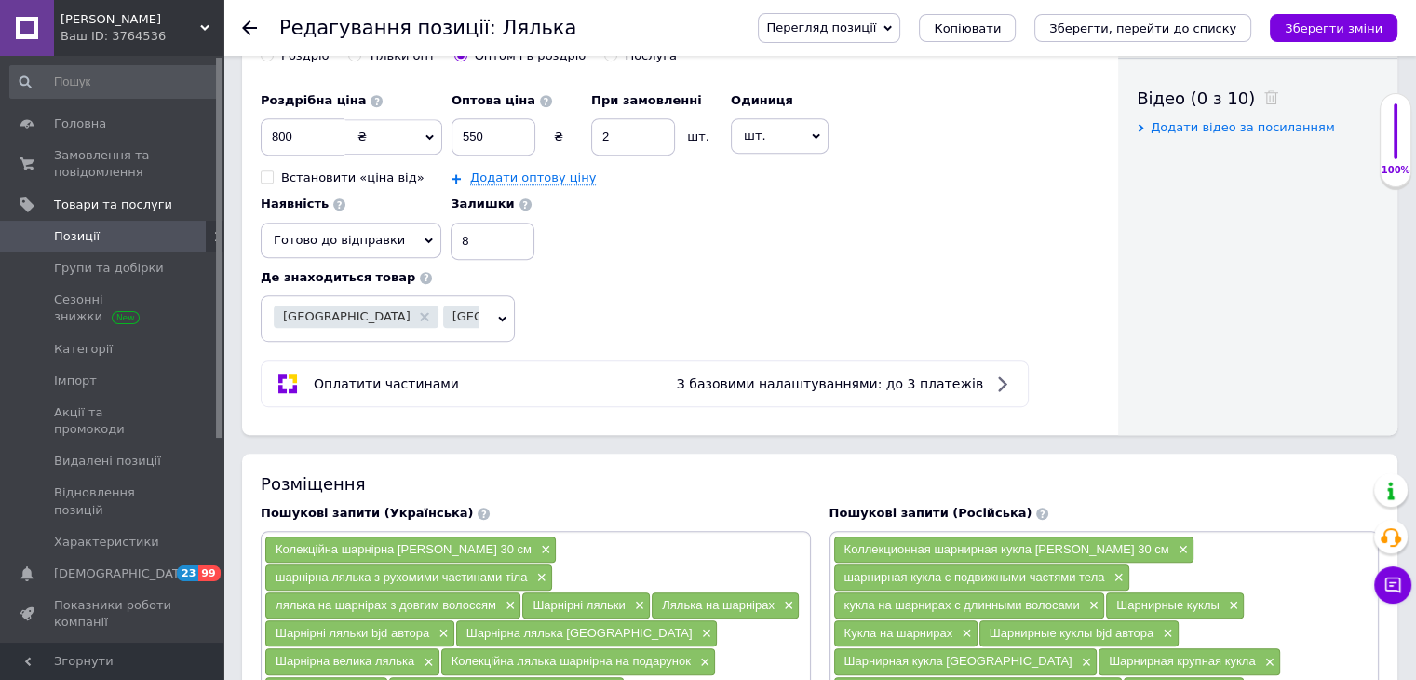
click at [240, 27] on div "Редагування позиції: Лялька Перегляд позиції Зберегти та переглянути на сайті З…" at bounding box center [819, 28] width 1192 height 56
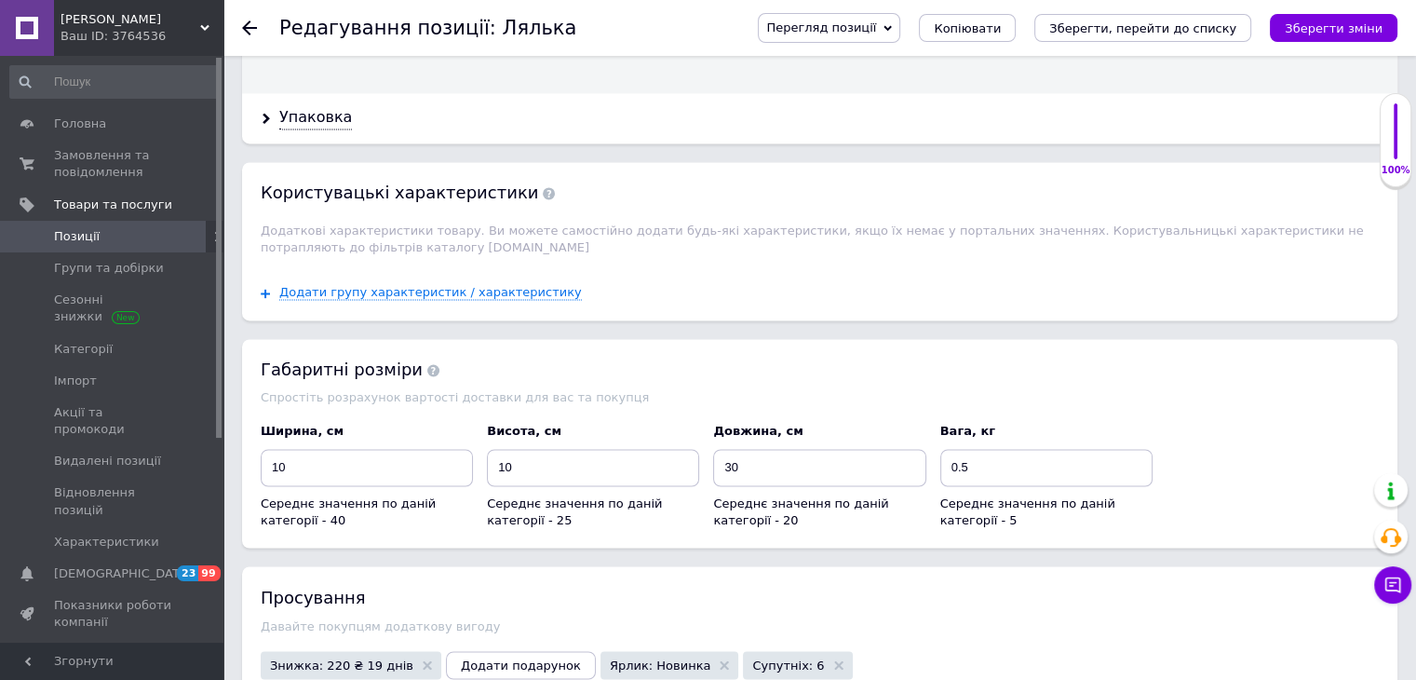
scroll to position [3258, 0]
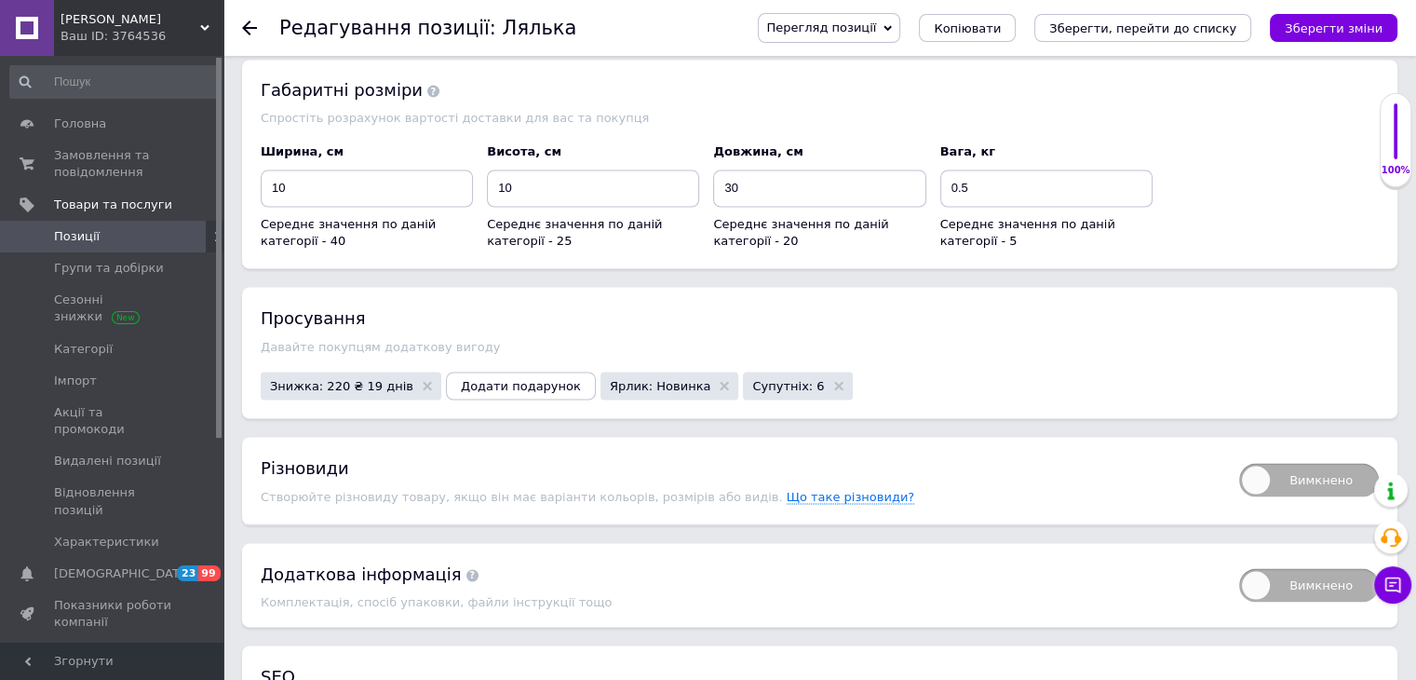
click at [356, 379] on span "Знижка: 220 ₴ 19 днів" at bounding box center [341, 385] width 143 height 12
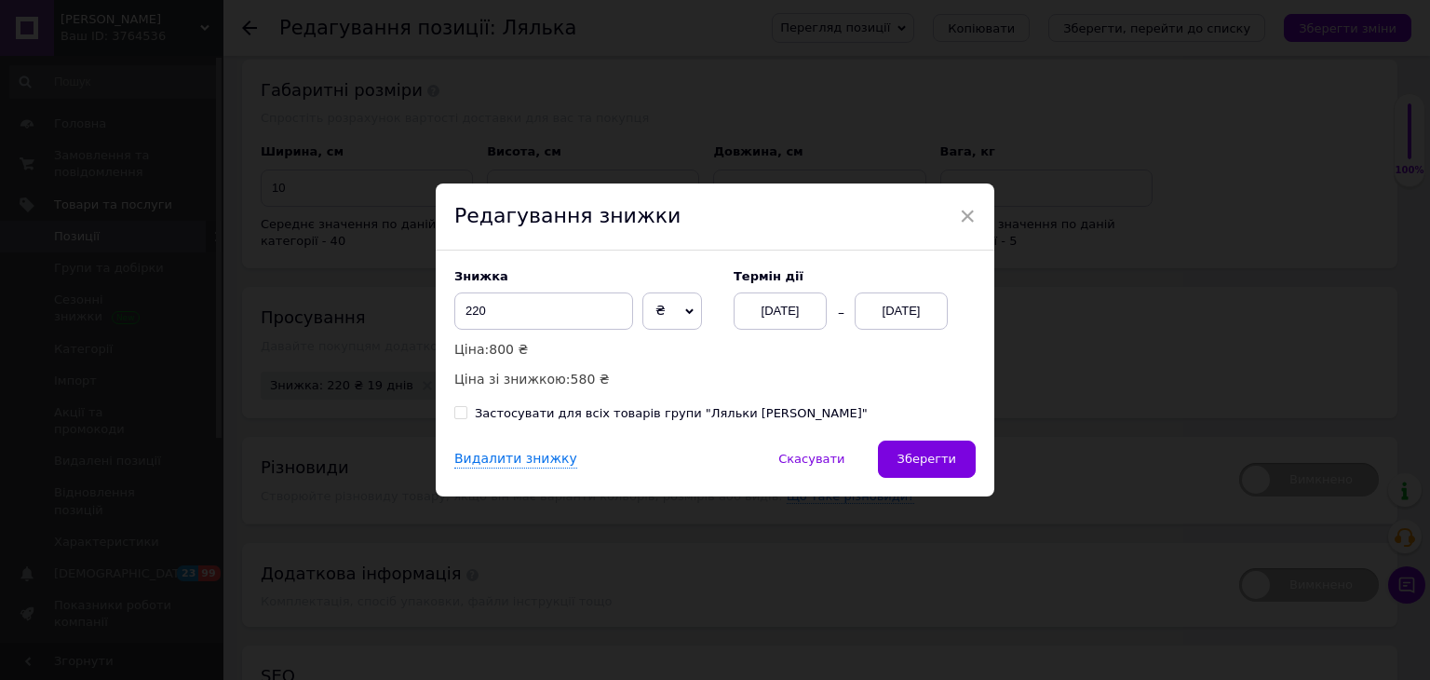
click at [873, 316] on div "[DATE]" at bounding box center [901, 310] width 93 height 37
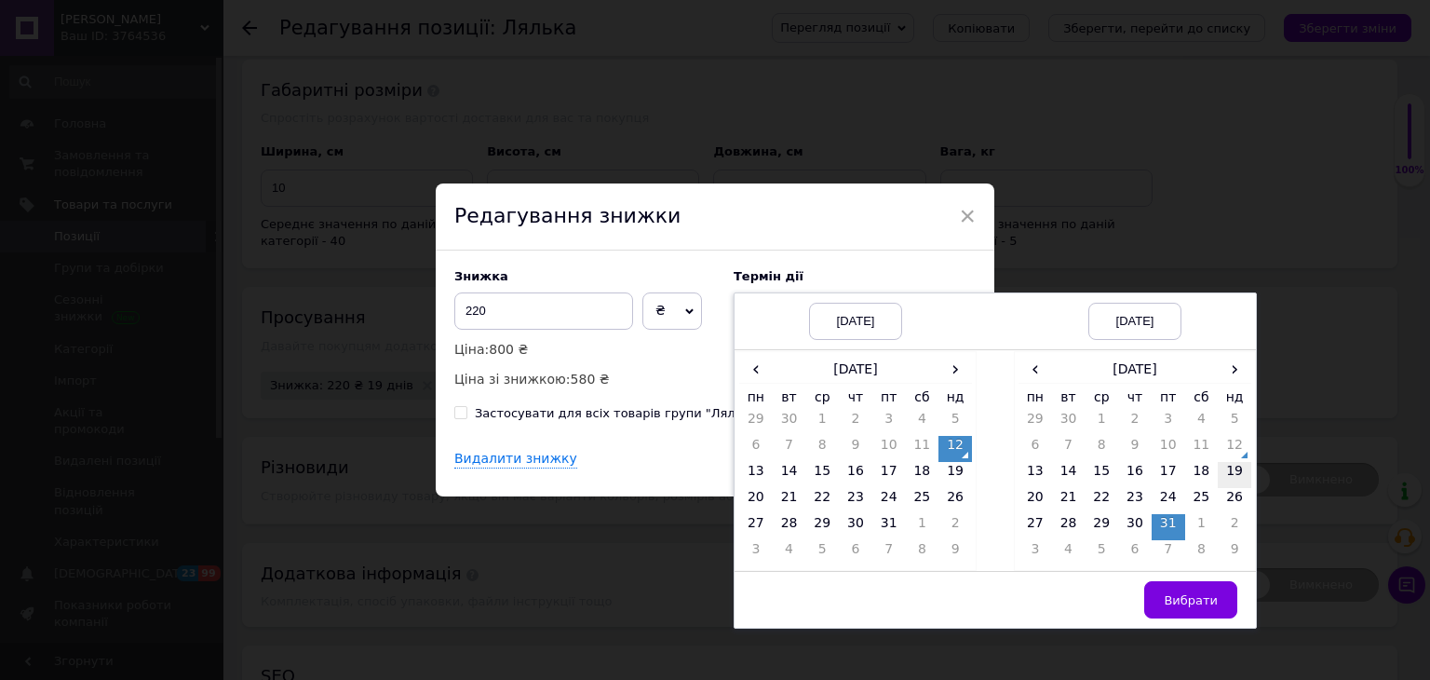
click at [1227, 475] on td "19" at bounding box center [1235, 475] width 34 height 26
click at [1191, 594] on span "Вибрати" at bounding box center [1191, 600] width 54 height 14
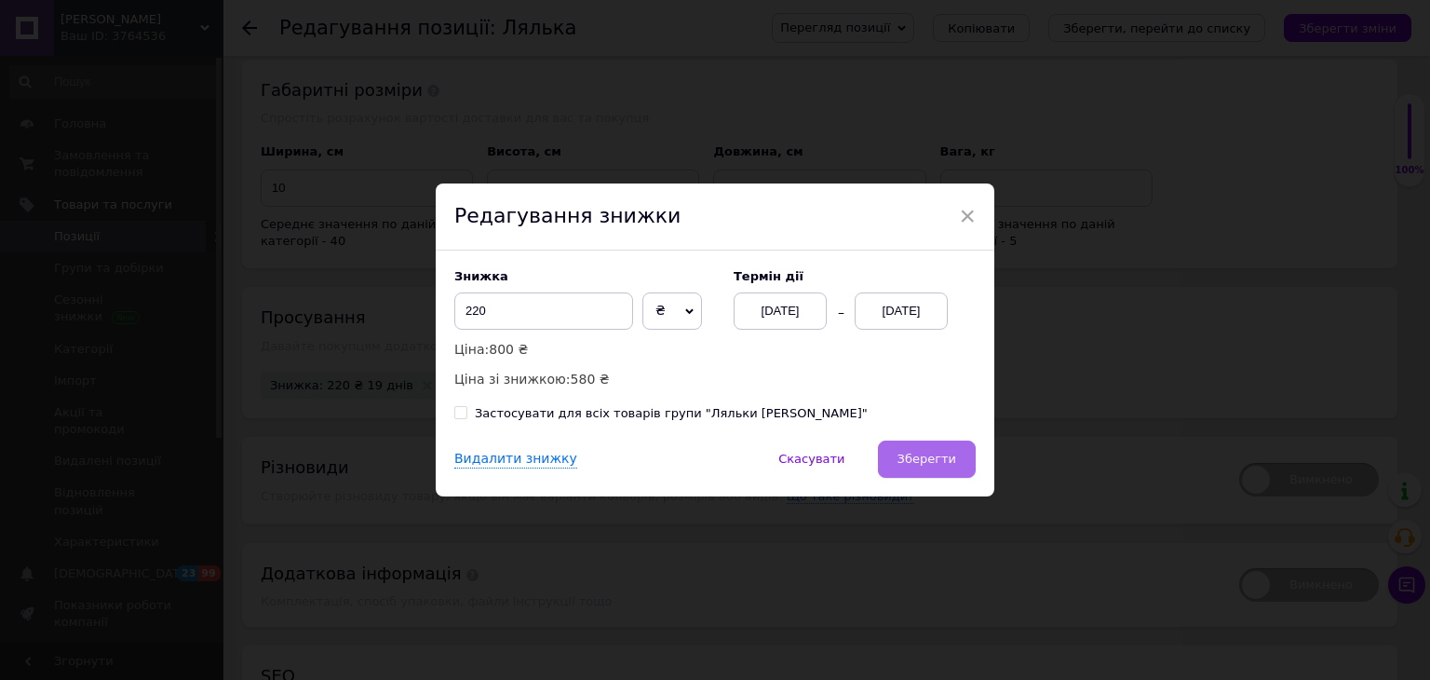
click at [961, 454] on button "Зберегти" at bounding box center [927, 458] width 98 height 37
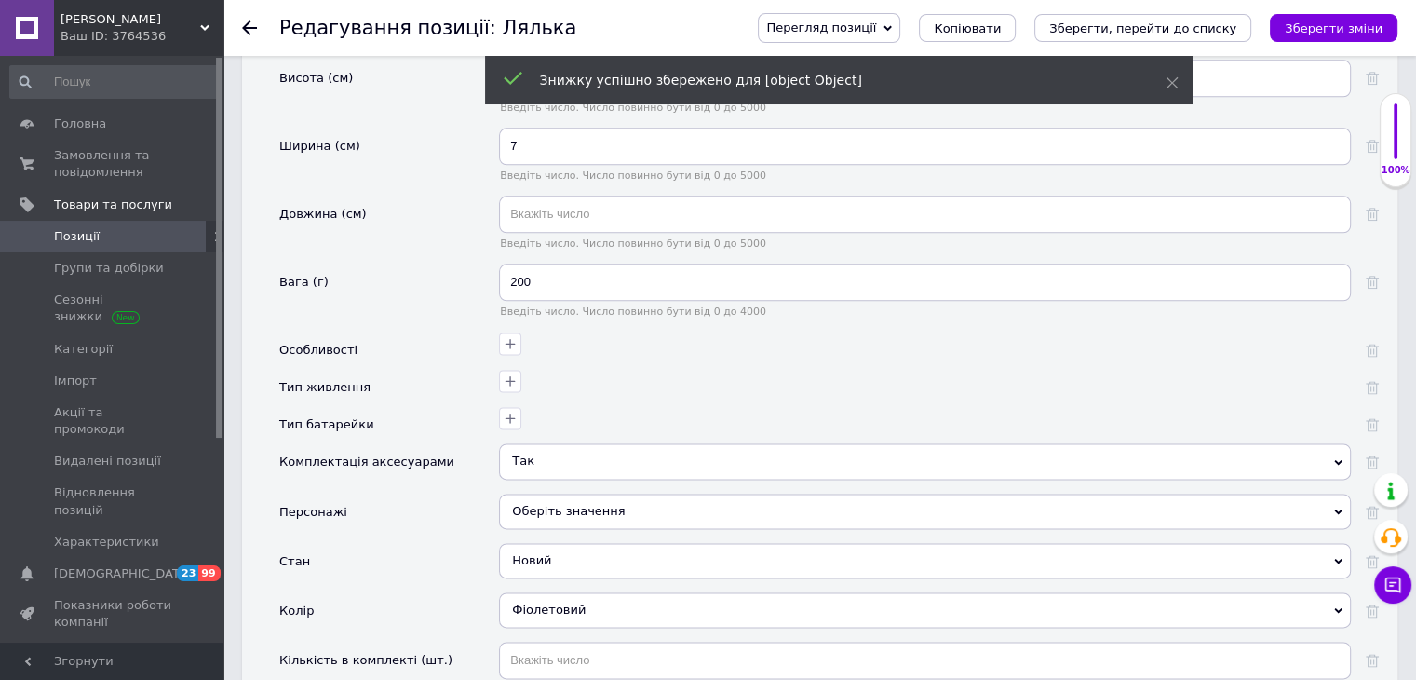
scroll to position [2327, 0]
click at [1319, 42] on div "Перегляд позиції Зберегти та переглянути на сайті Зберегти та переглянути на ма…" at bounding box center [1068, 28] width 658 height 30
click at [1322, 38] on button "Зберегти зміни" at bounding box center [1334, 28] width 128 height 28
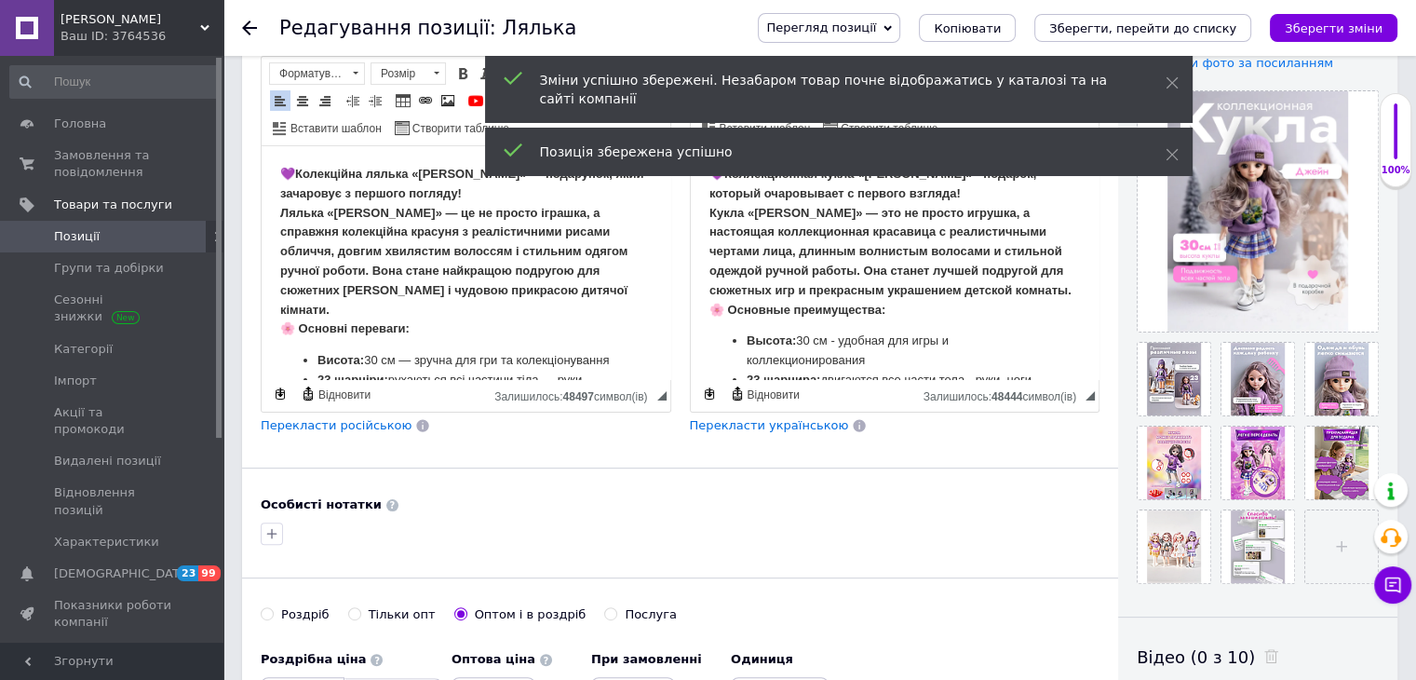
scroll to position [0, 0]
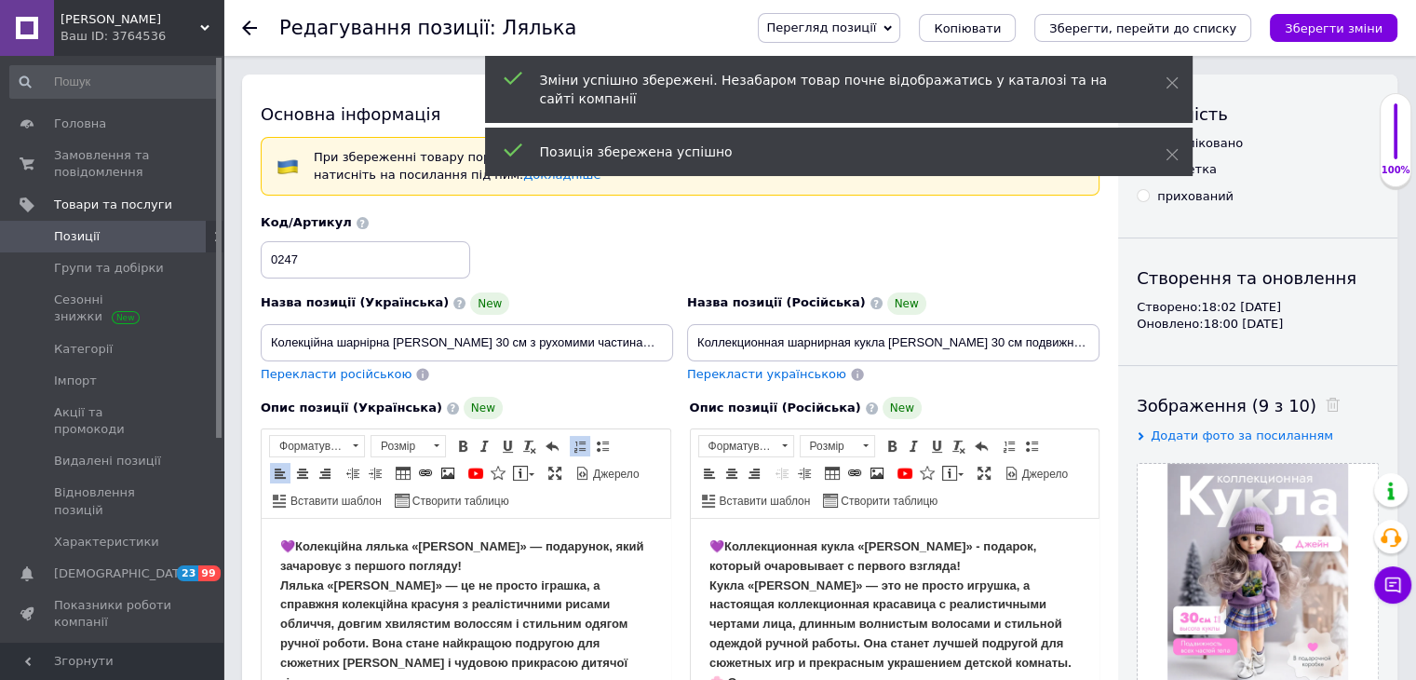
click at [249, 31] on icon at bounding box center [249, 27] width 15 height 15
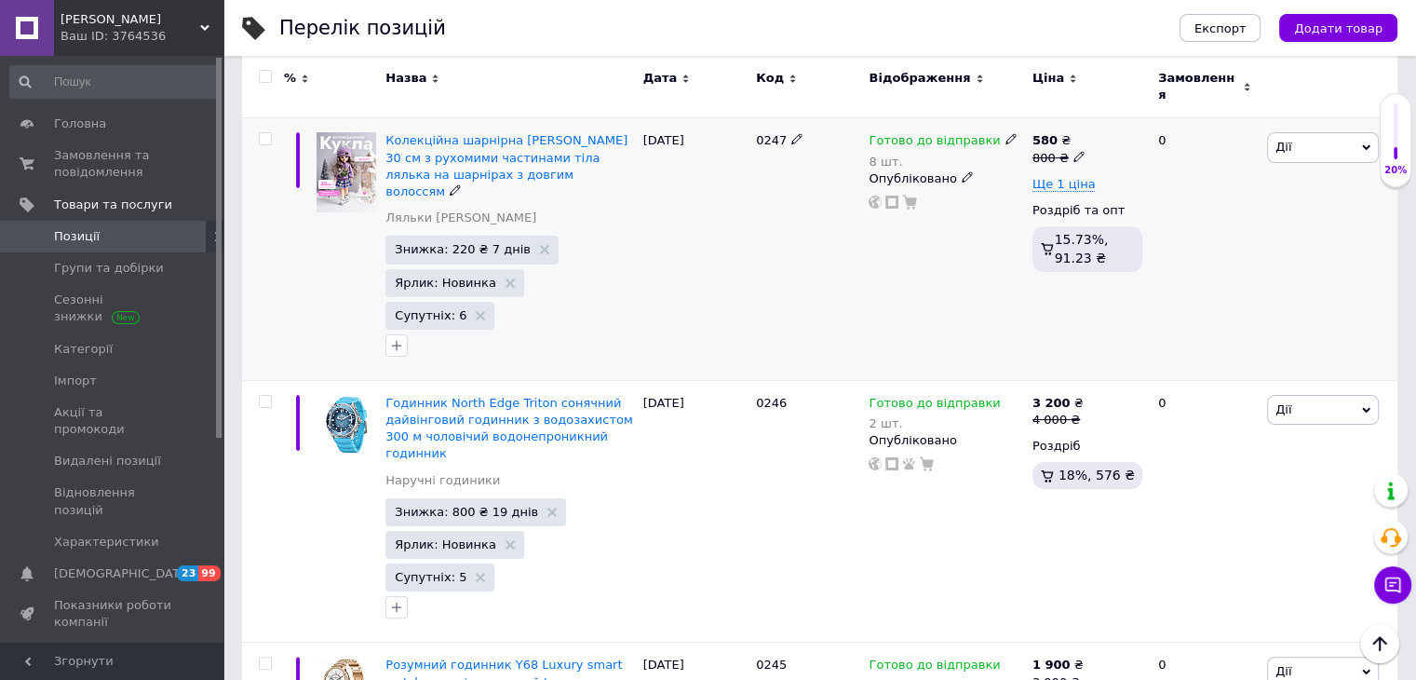
scroll to position [186, 0]
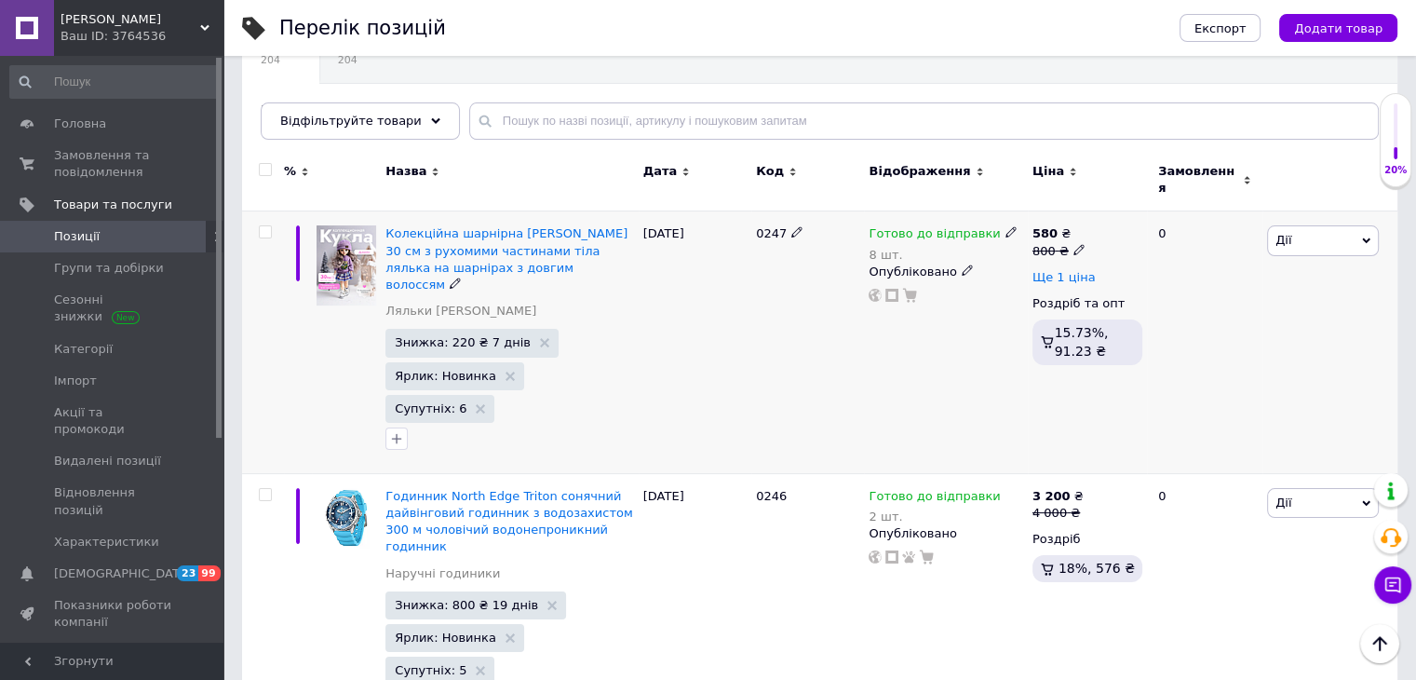
click at [1042, 270] on span "Ще 1 ціна" at bounding box center [1063, 277] width 63 height 15
click at [1050, 313] on span "Приховати" at bounding box center [1066, 320] width 69 height 15
click at [1076, 244] on icon at bounding box center [1078, 249] width 11 height 11
click at [1076, 225] on div "580 ₴" at bounding box center [1058, 233] width 53 height 17
click at [1150, 209] on input "800" at bounding box center [1166, 221] width 141 height 37
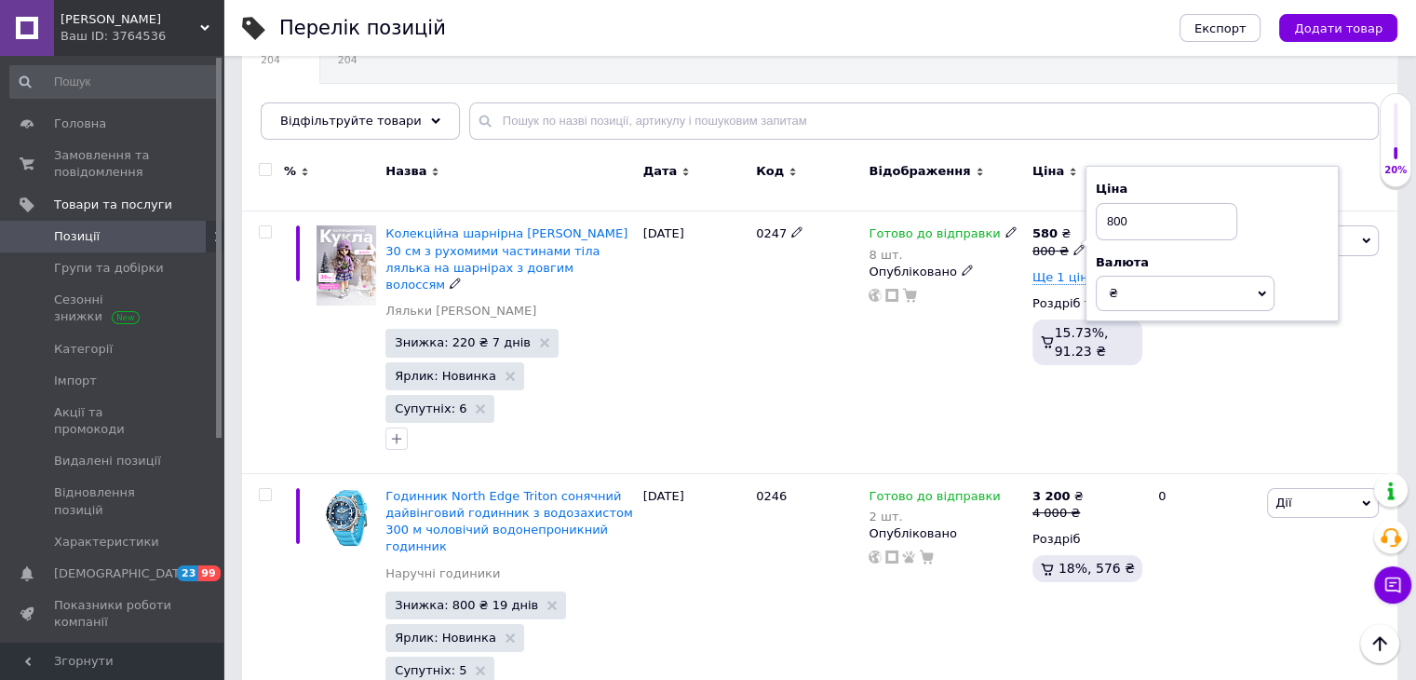
click at [1076, 211] on div "580 ₴ 800 ₴ Ціна 800 Валюта ₴ $ EUR CHF GBP ¥ PLN ₸ MDL HUF KGS CNY TRY KRW lei…" at bounding box center [1087, 342] width 119 height 262
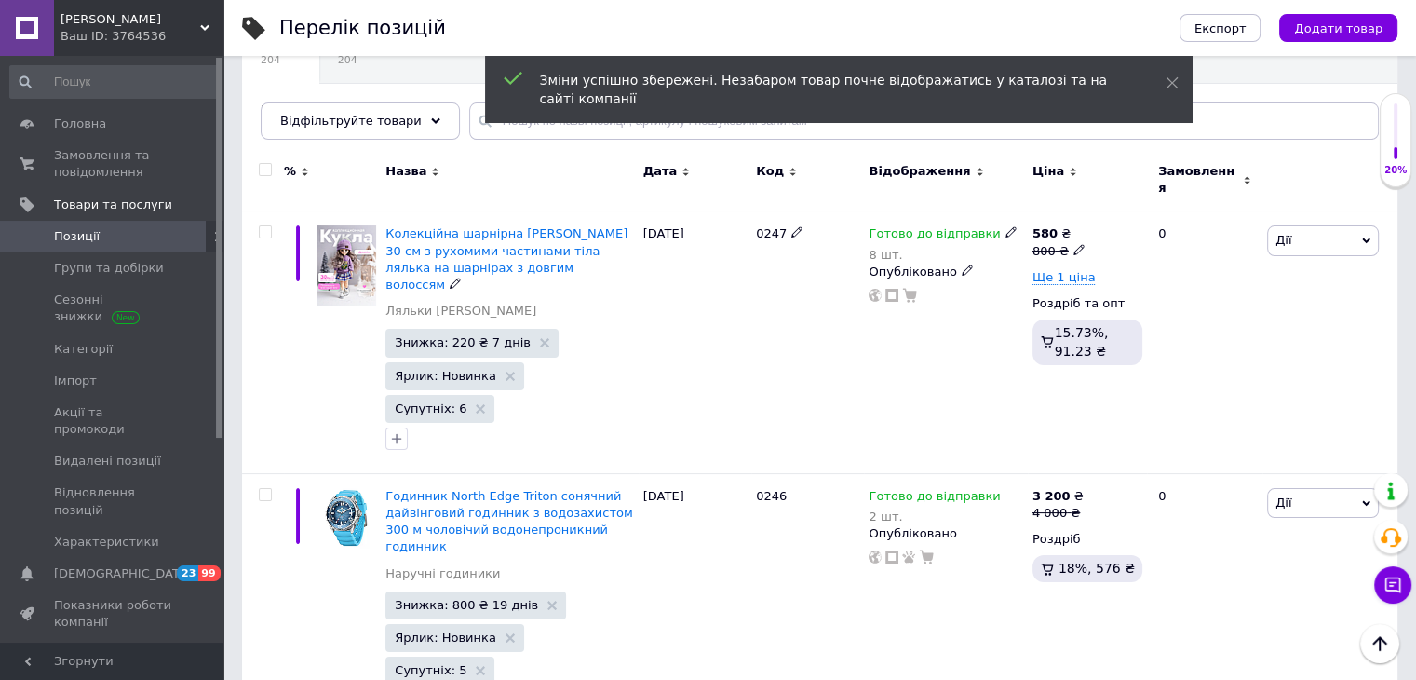
click at [1040, 211] on div "580 ₴ 800 ₴ Ще 1 ціна Роздріб та опт 15.73%, 91.23 ₴" at bounding box center [1087, 342] width 119 height 262
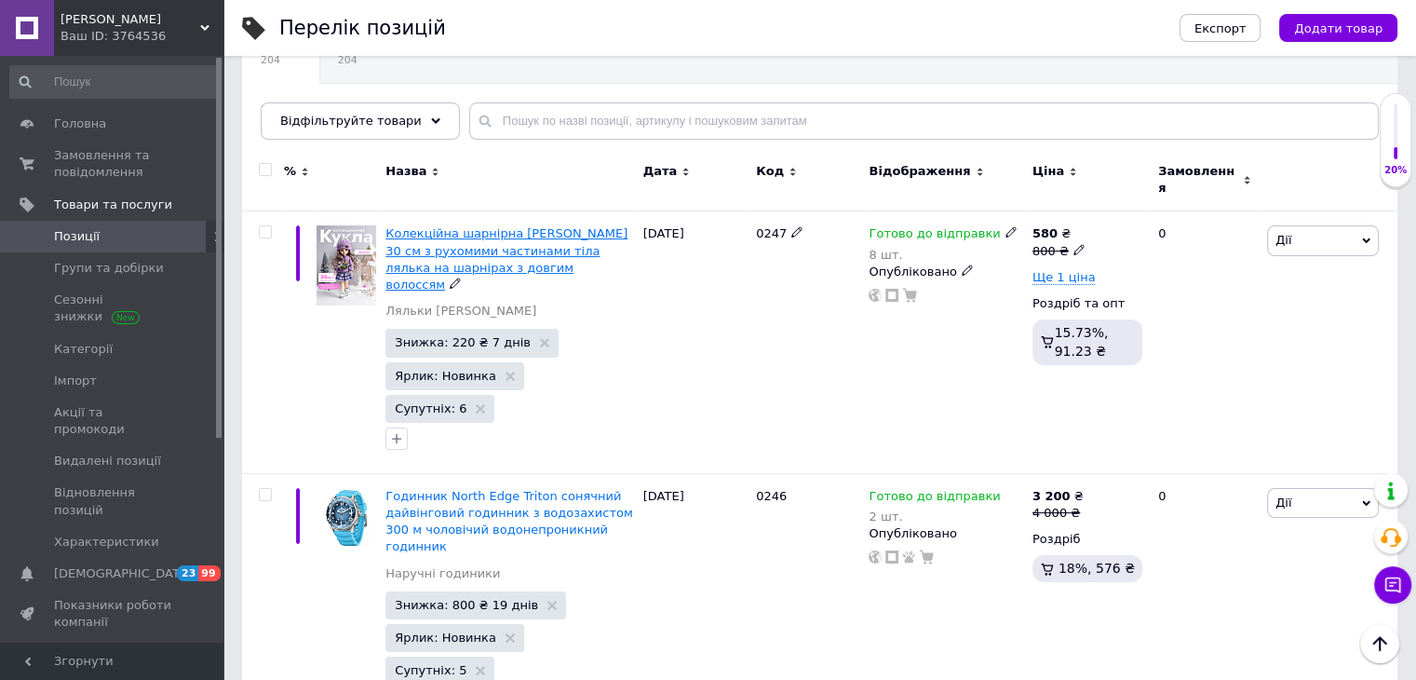
click at [519, 226] on span "Колекційна шарнірна [PERSON_NAME] 30 см з рухомими частинами тіла лялька на шар…" at bounding box center [506, 258] width 242 height 65
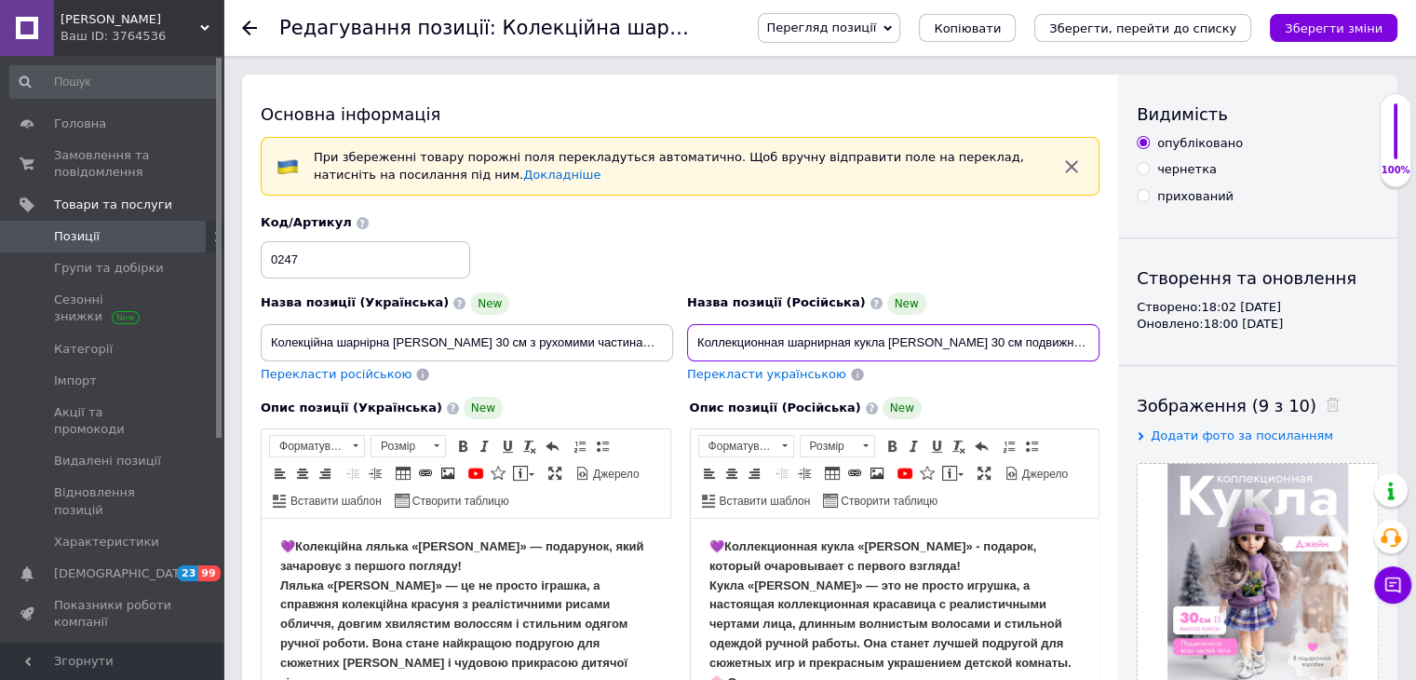
click at [969, 356] on input "Коллекционная шарнирная кукла [PERSON_NAME] 30 см подвижные части тела кукла на…" at bounding box center [893, 342] width 412 height 37
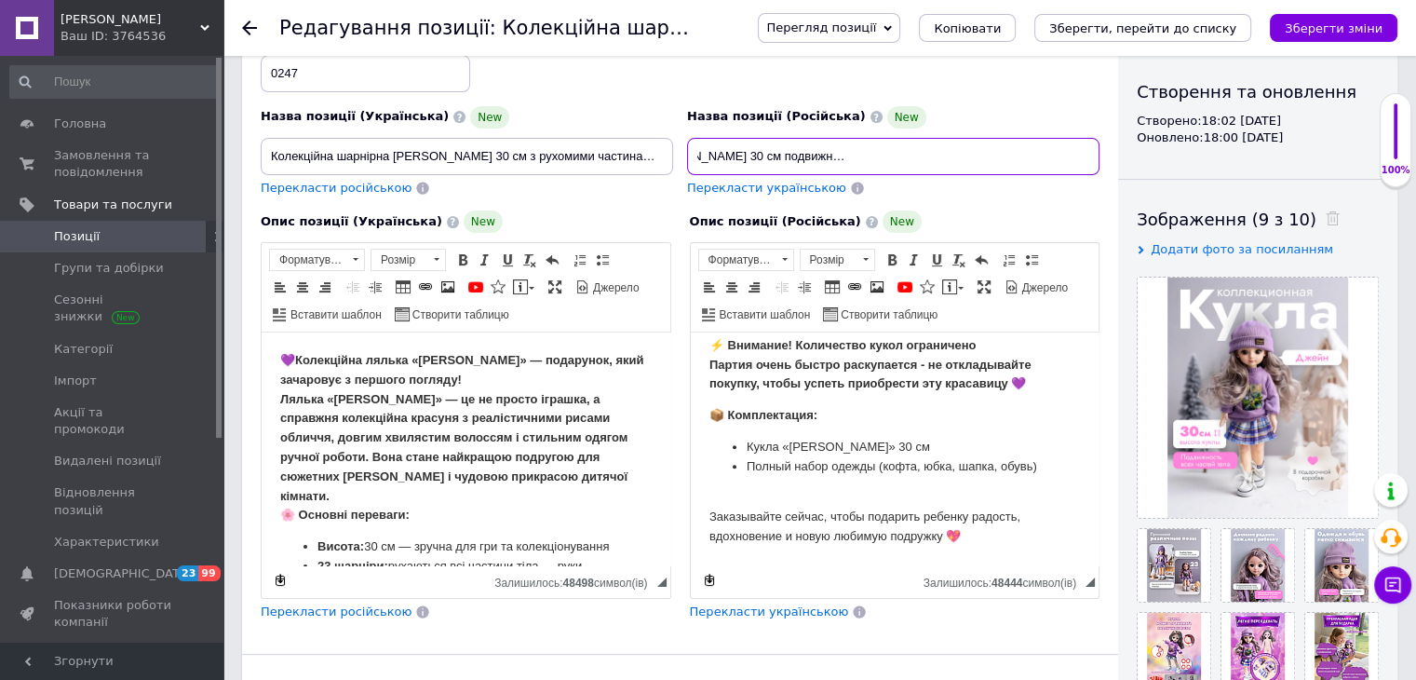
scroll to position [835, 0]
click at [793, 537] on body "💜 Коллекционная кукла «[PERSON_NAME]» - подарок, который очаровывает с первого …" at bounding box center [893, 60] width 371 height 973
click at [787, 502] on body "💜 Коллекционная кукла «[PERSON_NAME]» - подарок, который очаровывает с первого …" at bounding box center [893, 60] width 371 height 973
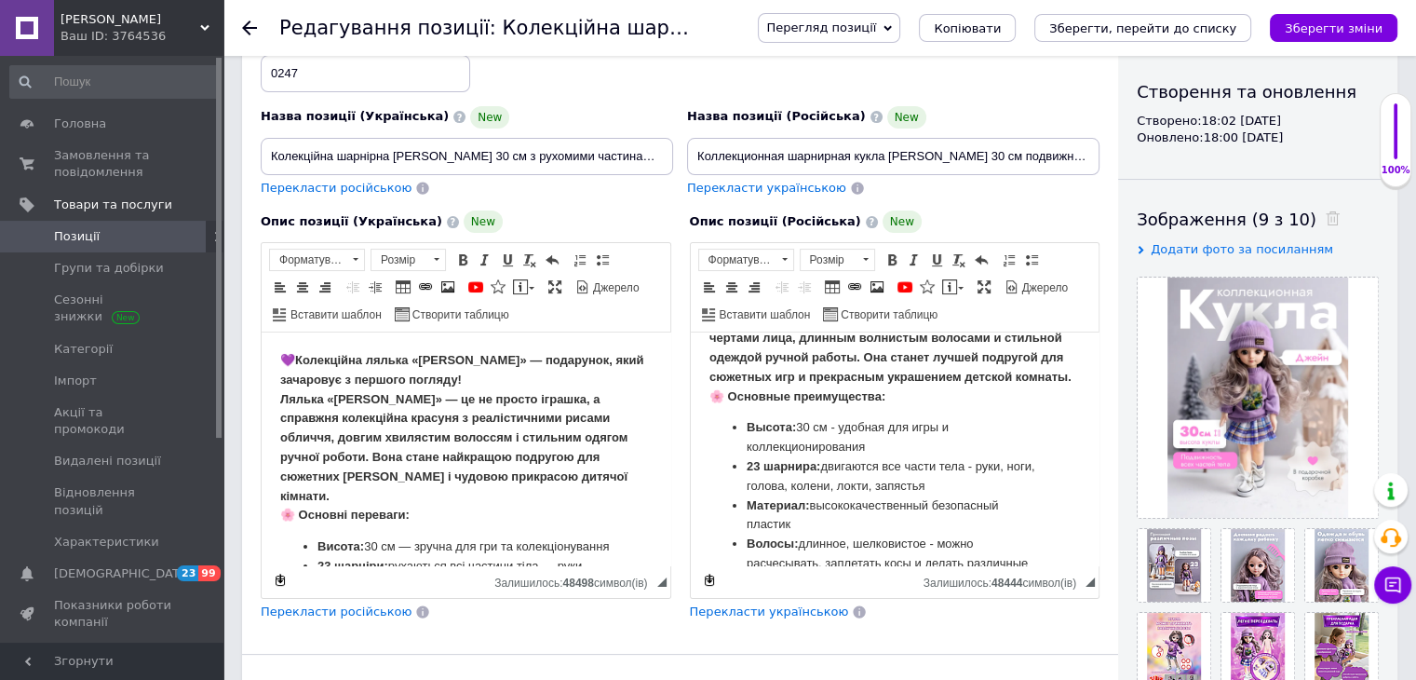
scroll to position [90, 0]
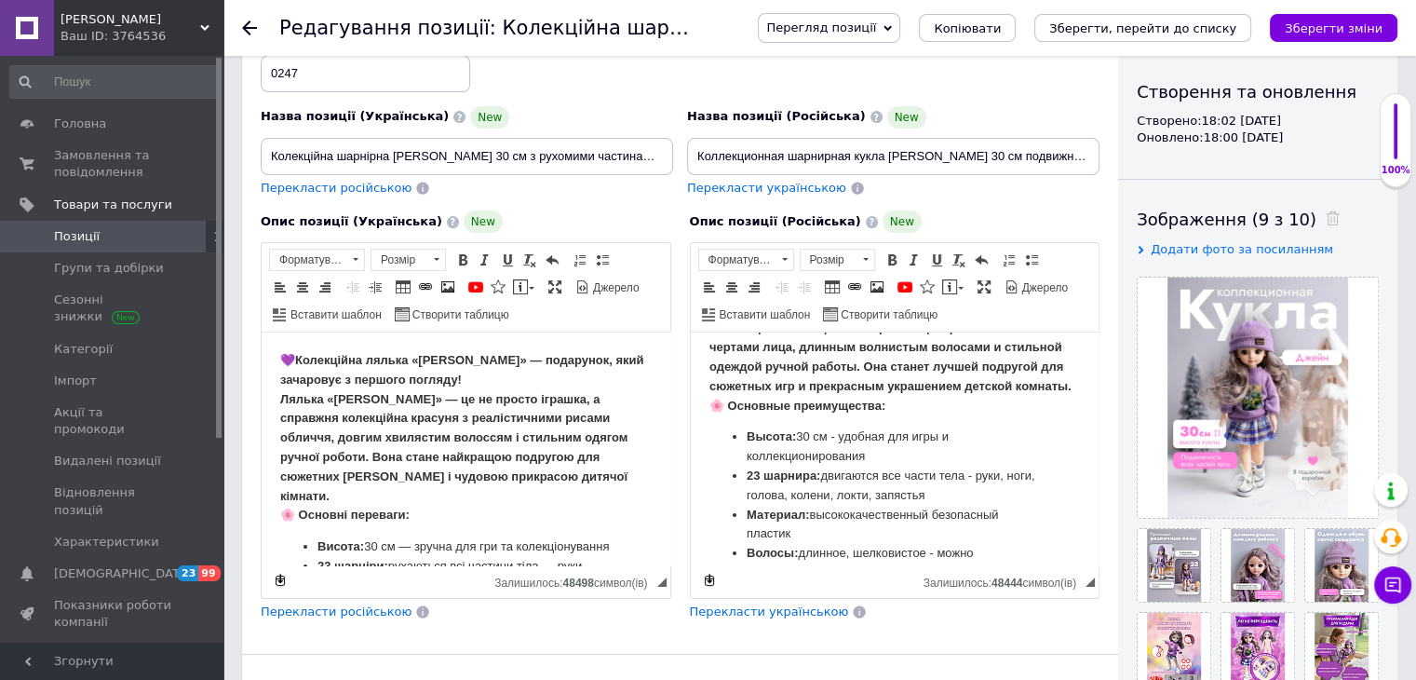
click at [246, 21] on icon at bounding box center [249, 27] width 15 height 15
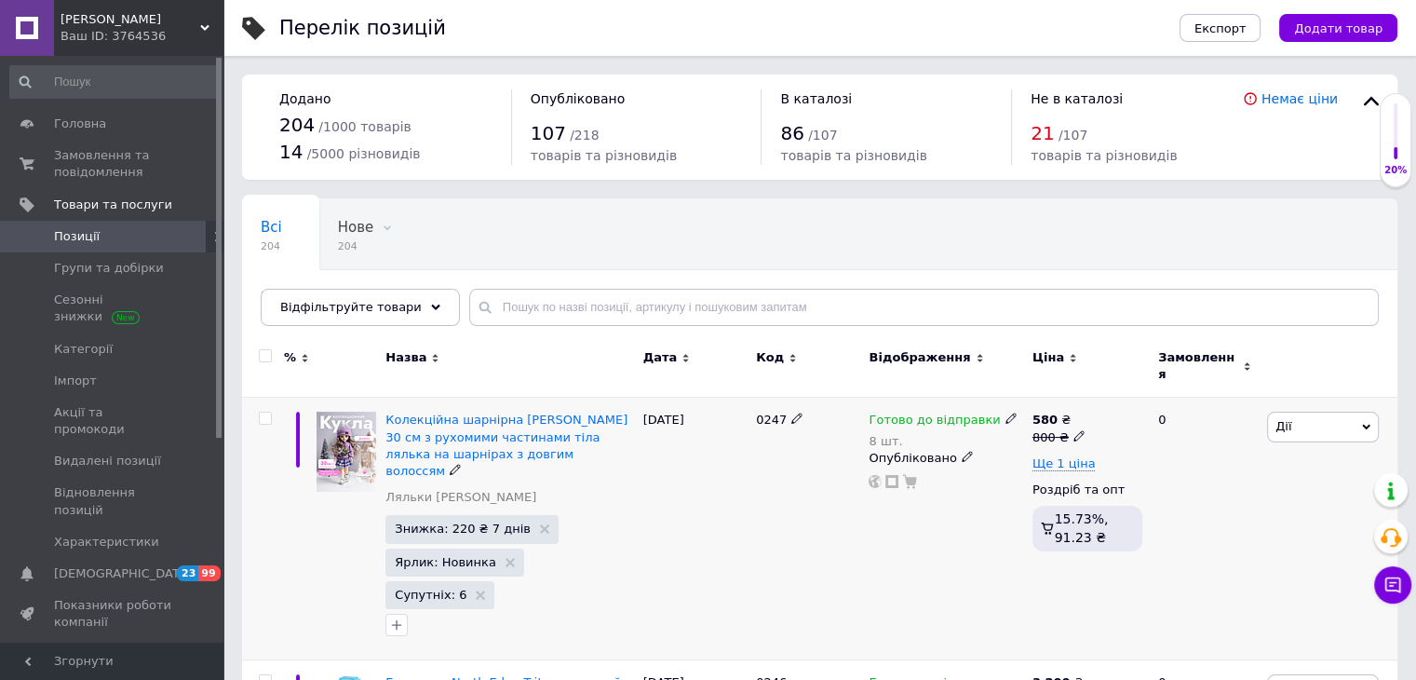
scroll to position [93, 0]
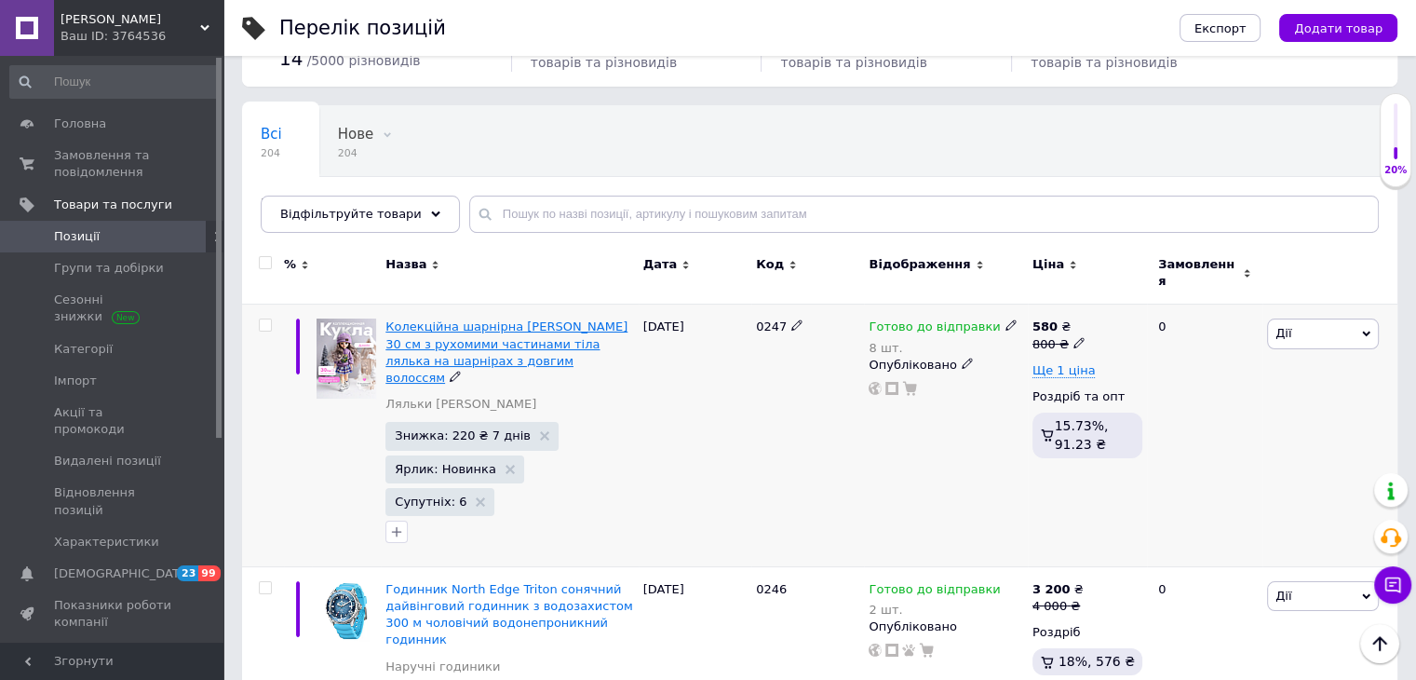
click at [525, 336] on span "Колекційна шарнірна [PERSON_NAME] 30 см з рухомими частинами тіла лялька на шар…" at bounding box center [506, 351] width 242 height 65
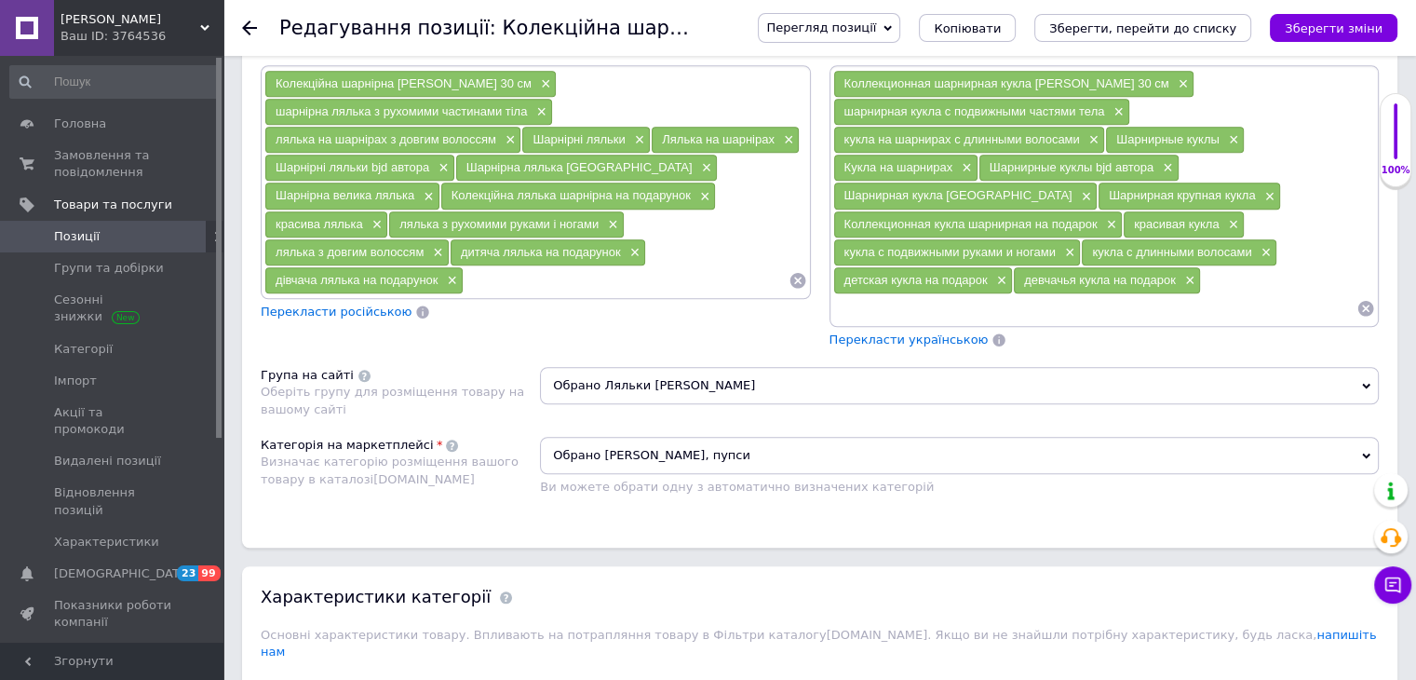
scroll to position [1769, 0]
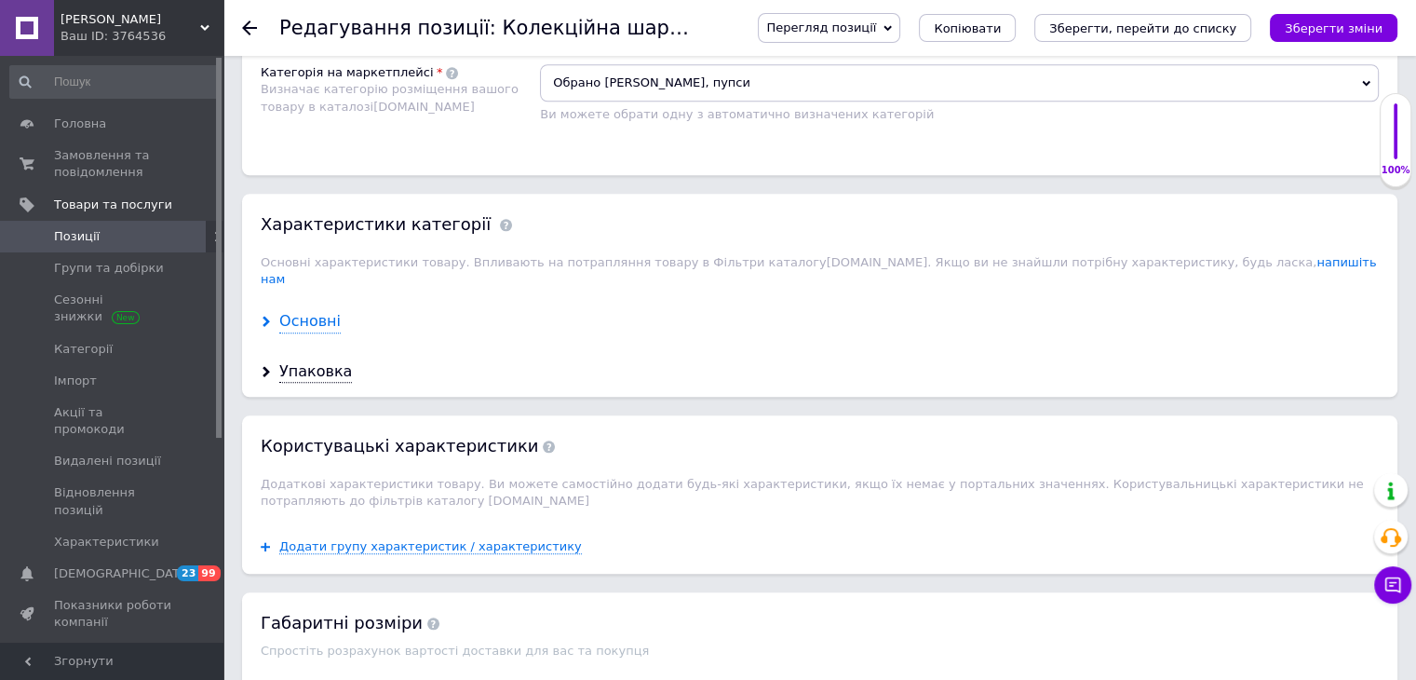
click at [328, 311] on div "Основні" at bounding box center [309, 321] width 61 height 21
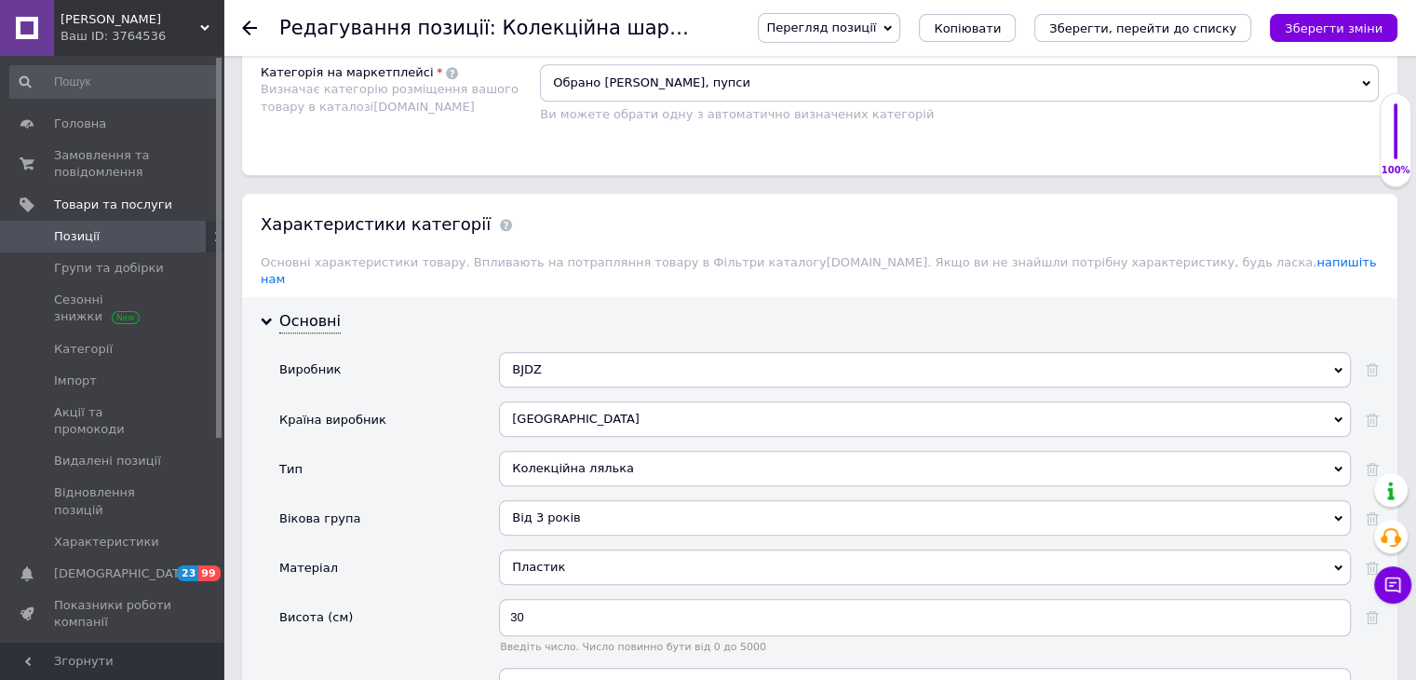
scroll to position [1862, 0]
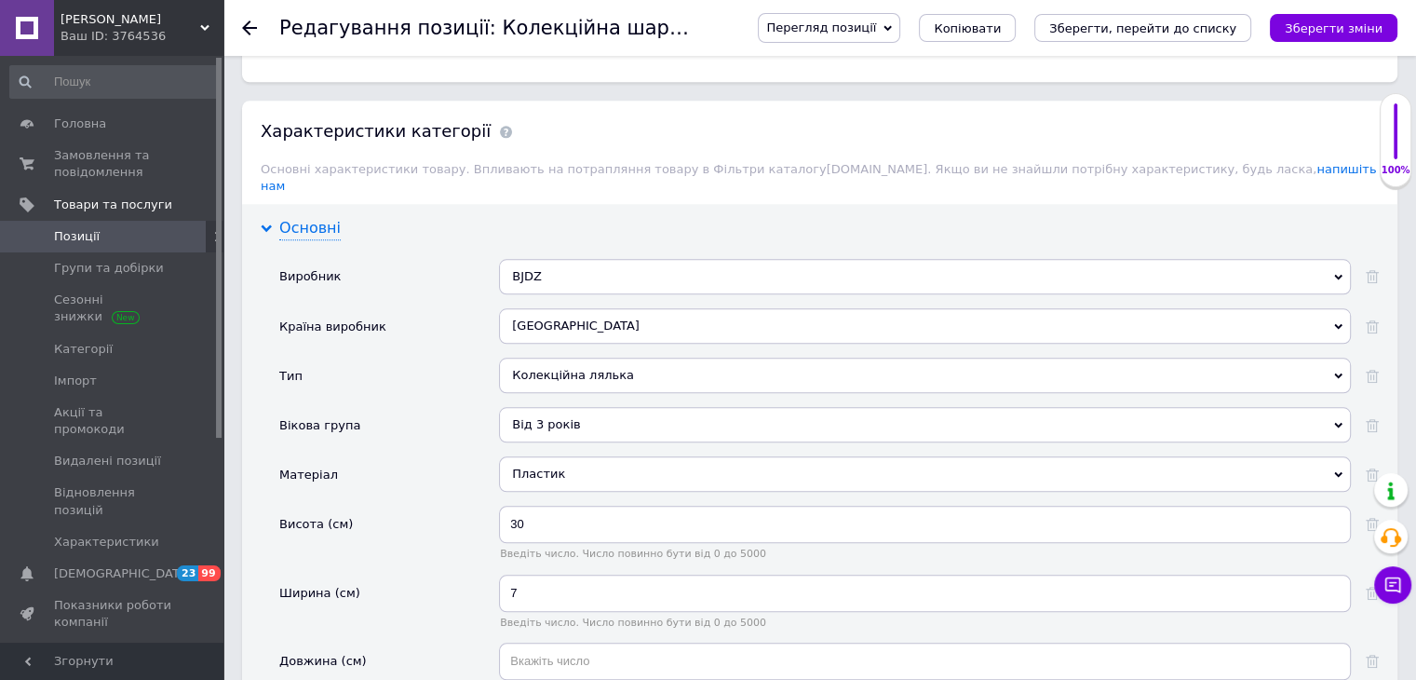
click at [323, 218] on div "Основні" at bounding box center [309, 228] width 61 height 21
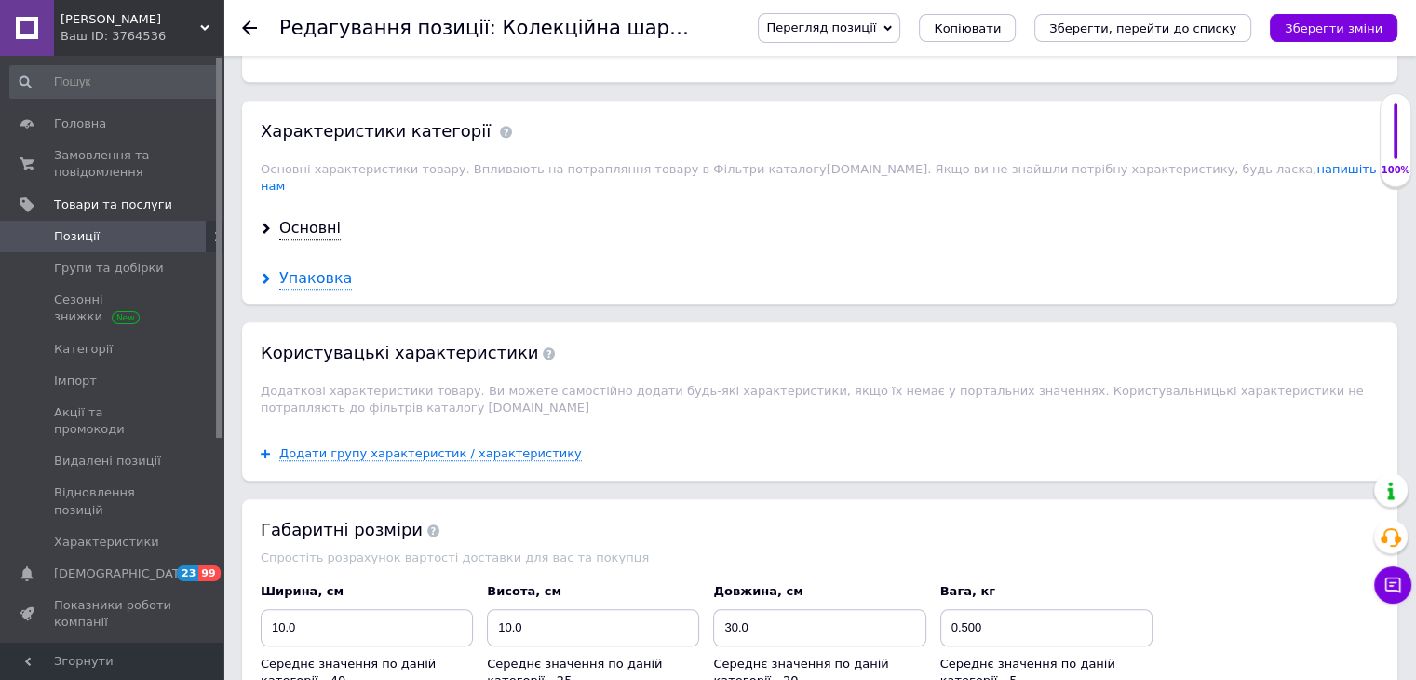
click at [328, 268] on div "Упаковка" at bounding box center [315, 278] width 73 height 21
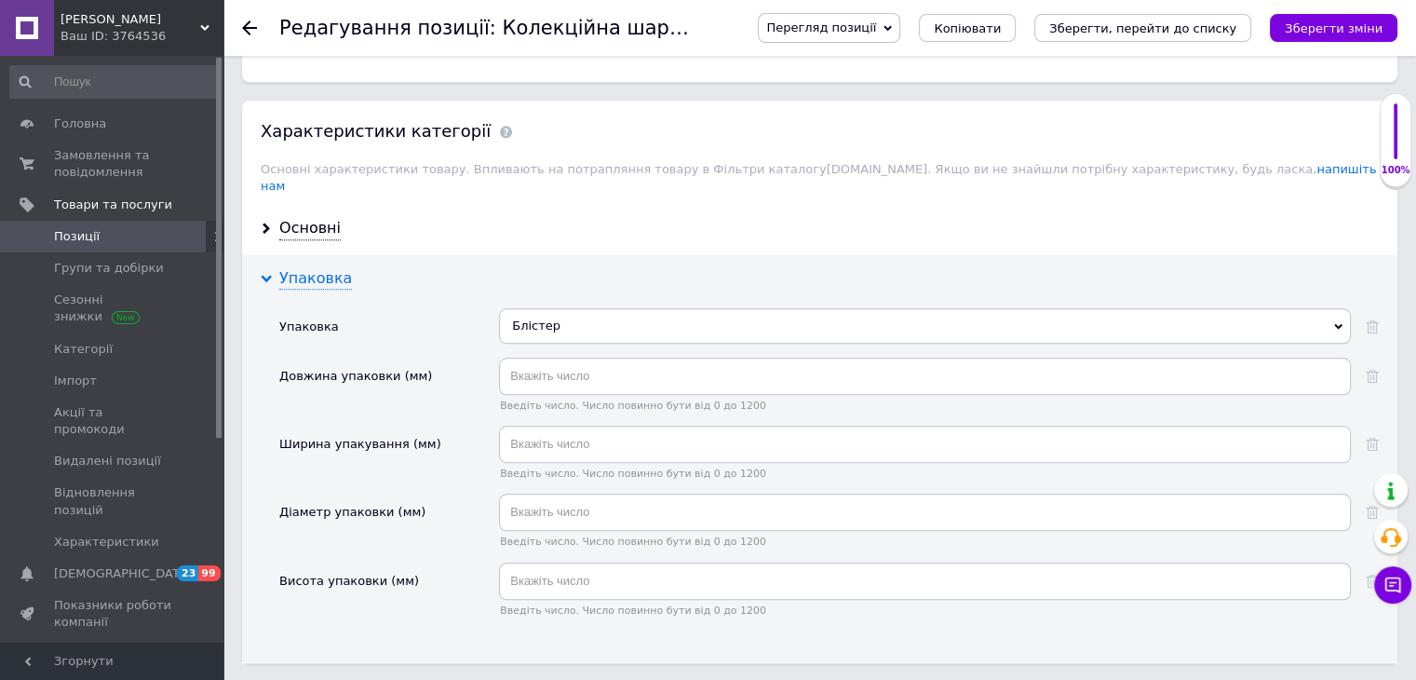
click at [335, 268] on div "Упаковка" at bounding box center [315, 278] width 73 height 21
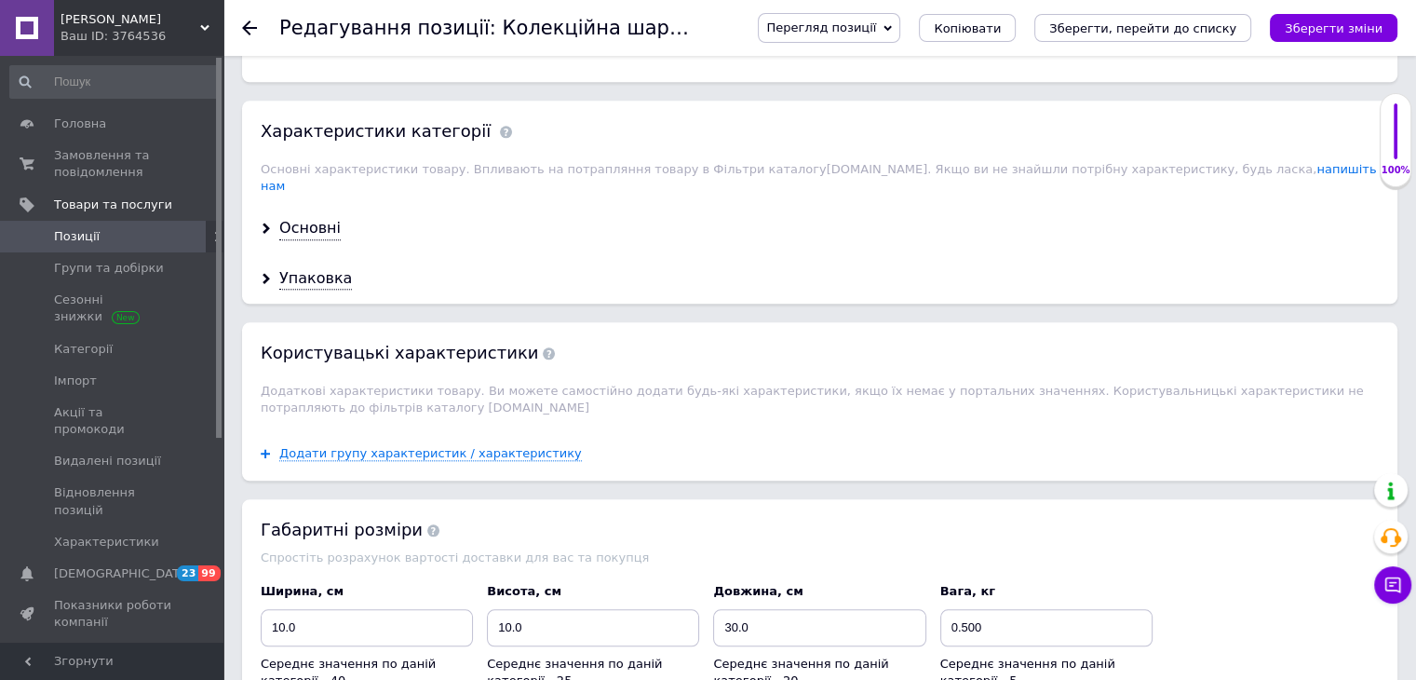
click at [319, 204] on div "Основні" at bounding box center [819, 228] width 1155 height 49
click at [321, 218] on div "Основні" at bounding box center [309, 228] width 61 height 21
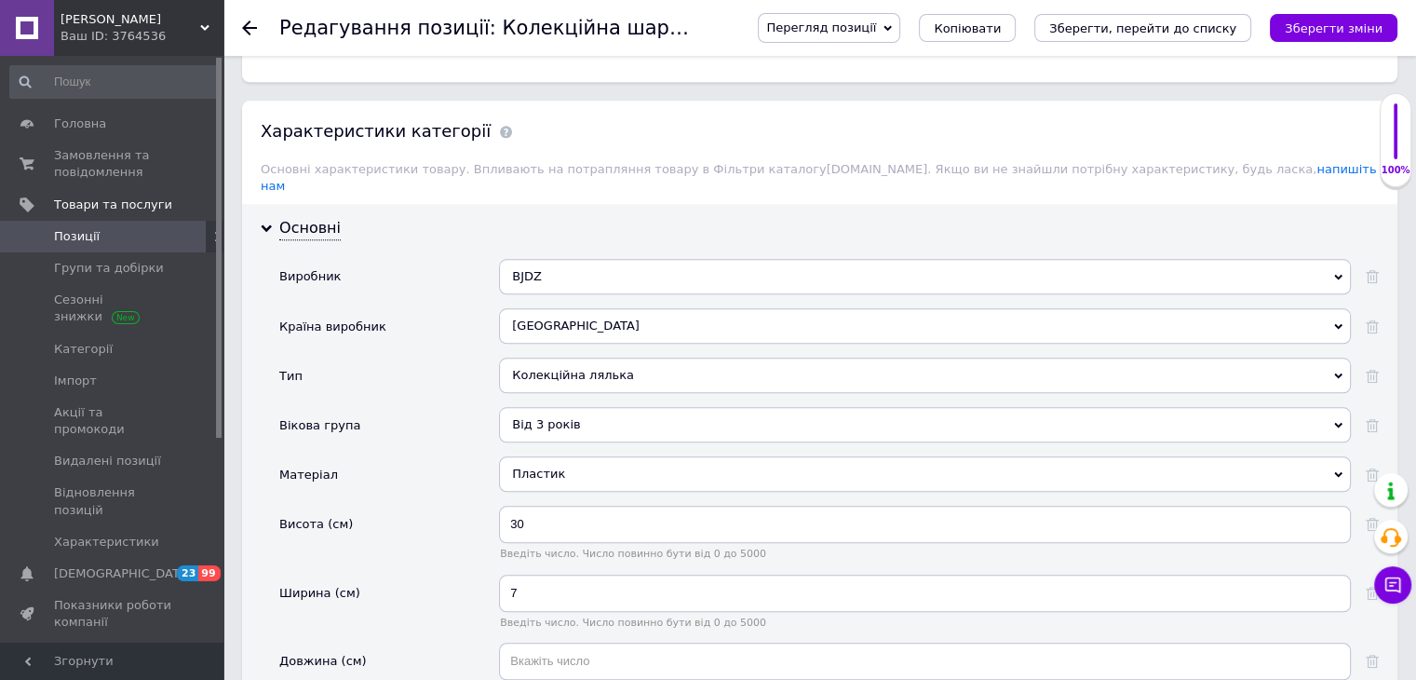
click at [521, 357] on div "Колекційна лялька" at bounding box center [925, 374] width 852 height 35
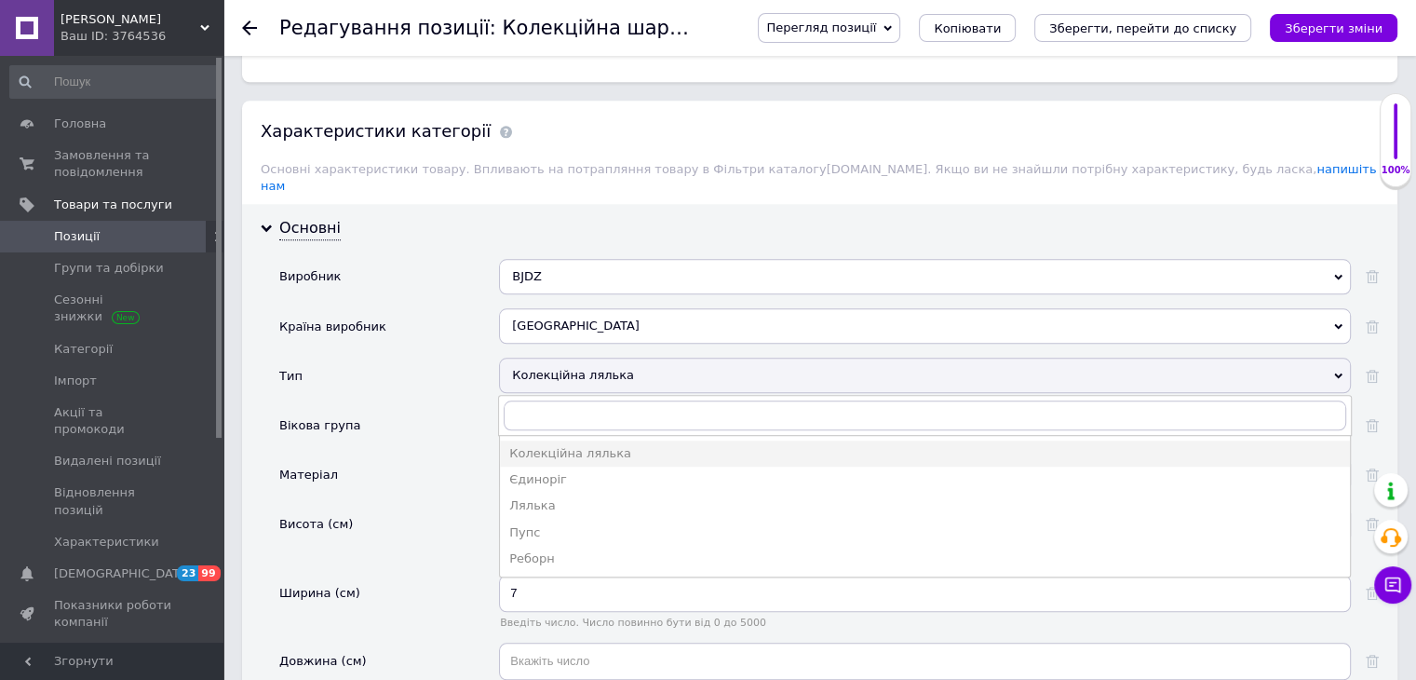
click at [533, 357] on div "Колекційна лялька" at bounding box center [925, 374] width 852 height 35
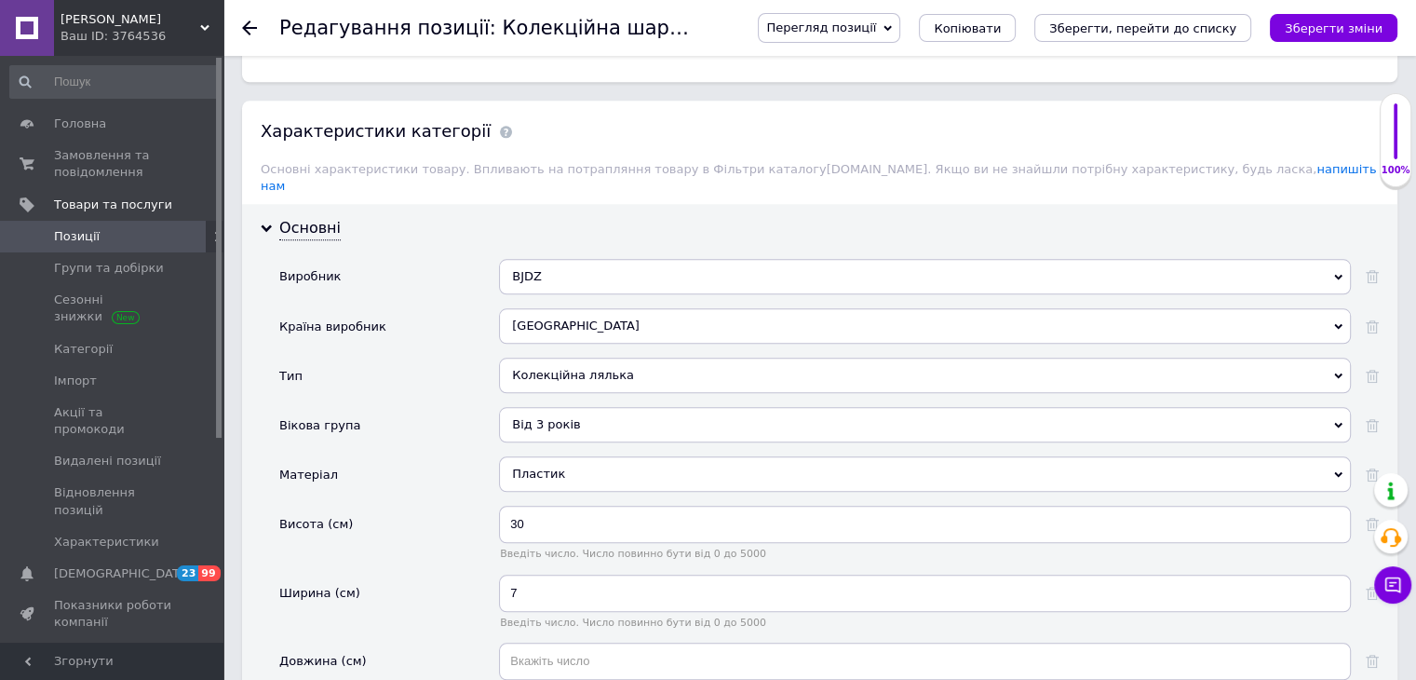
click at [253, 27] on use at bounding box center [249, 27] width 15 height 15
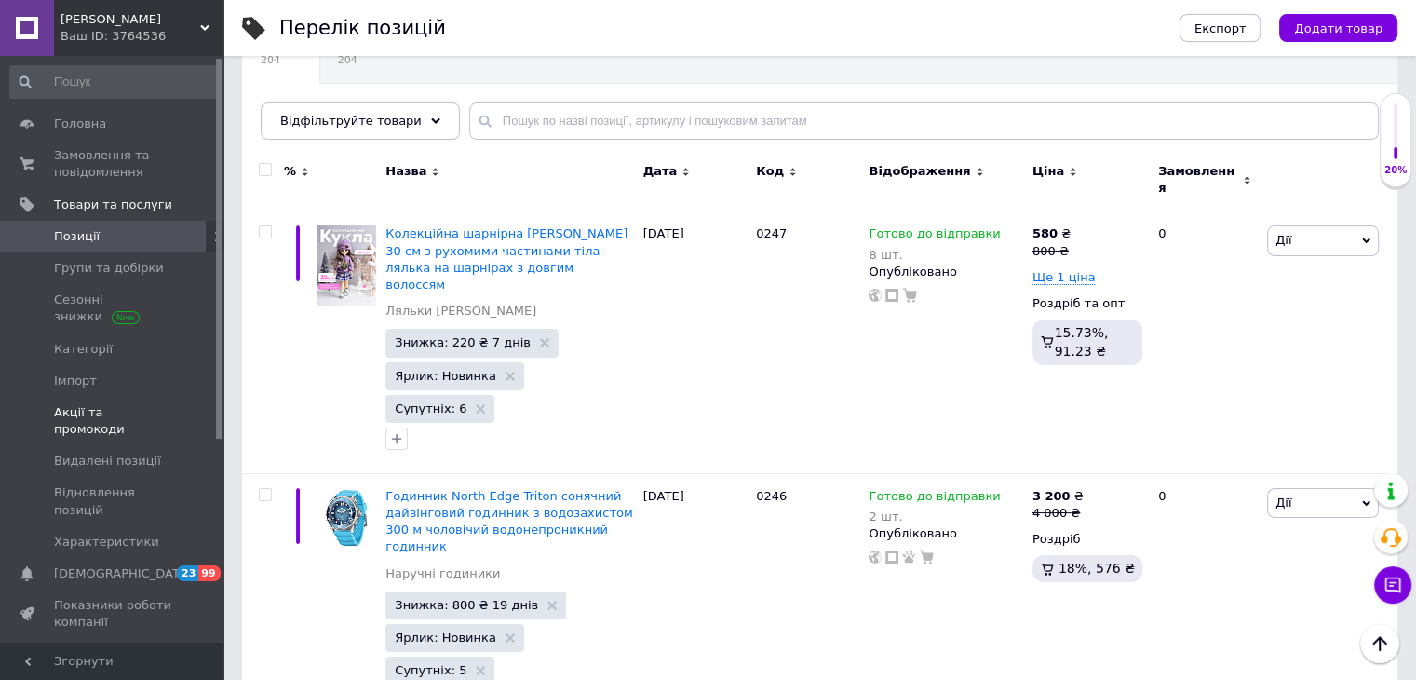
scroll to position [186, 0]
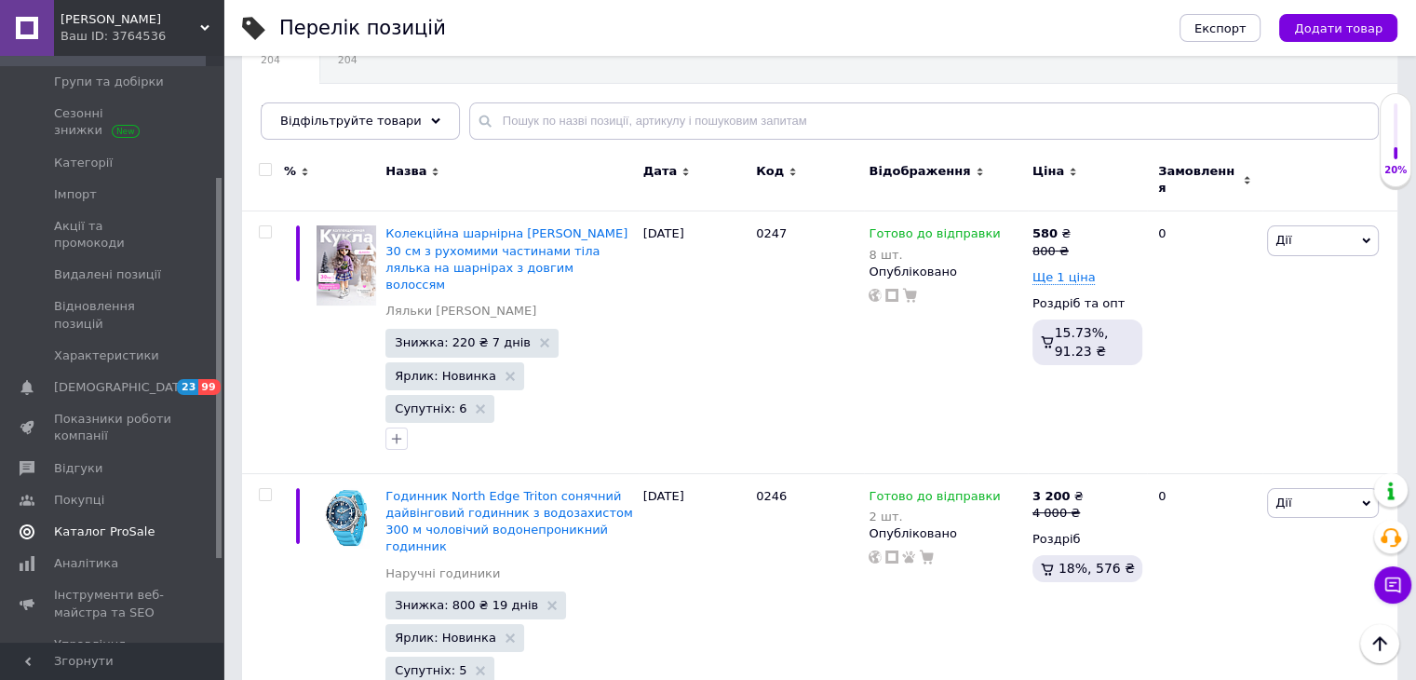
click at [112, 516] on link "Каталог ProSale" at bounding box center [114, 532] width 229 height 32
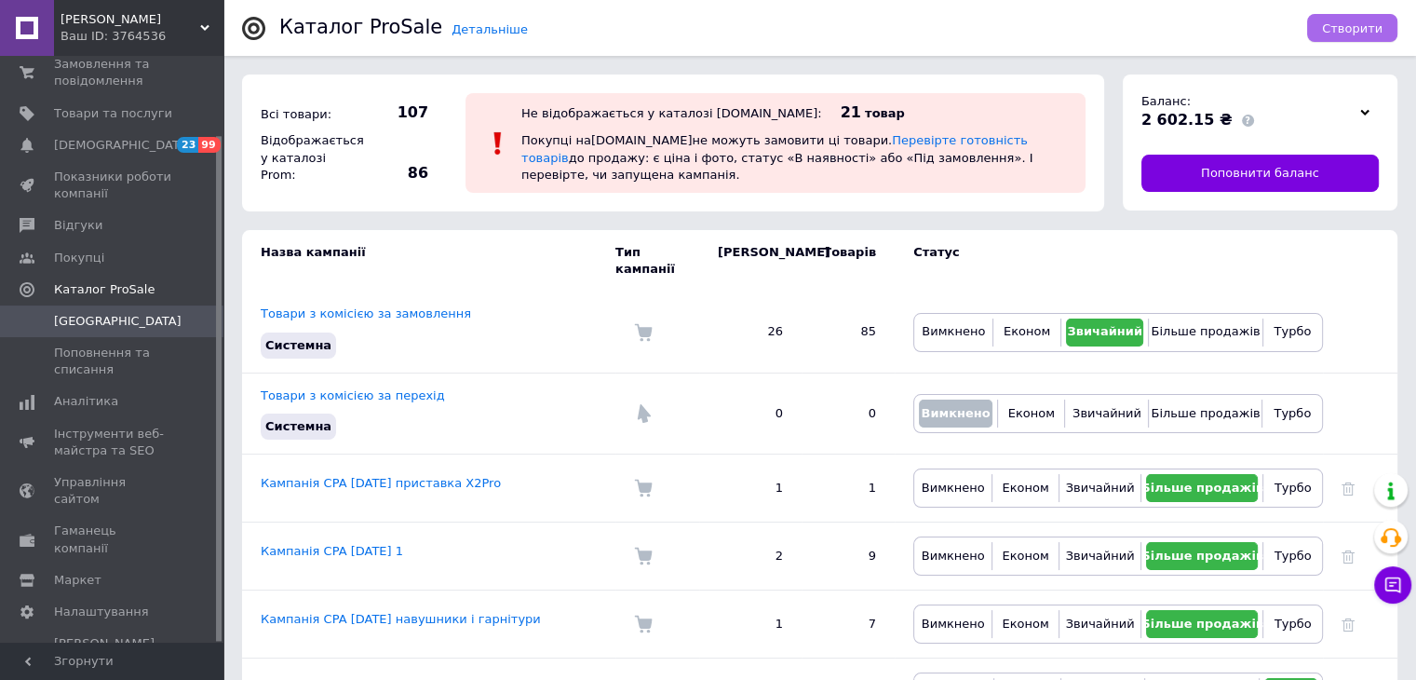
click at [1371, 32] on span "Створити" at bounding box center [1352, 28] width 61 height 14
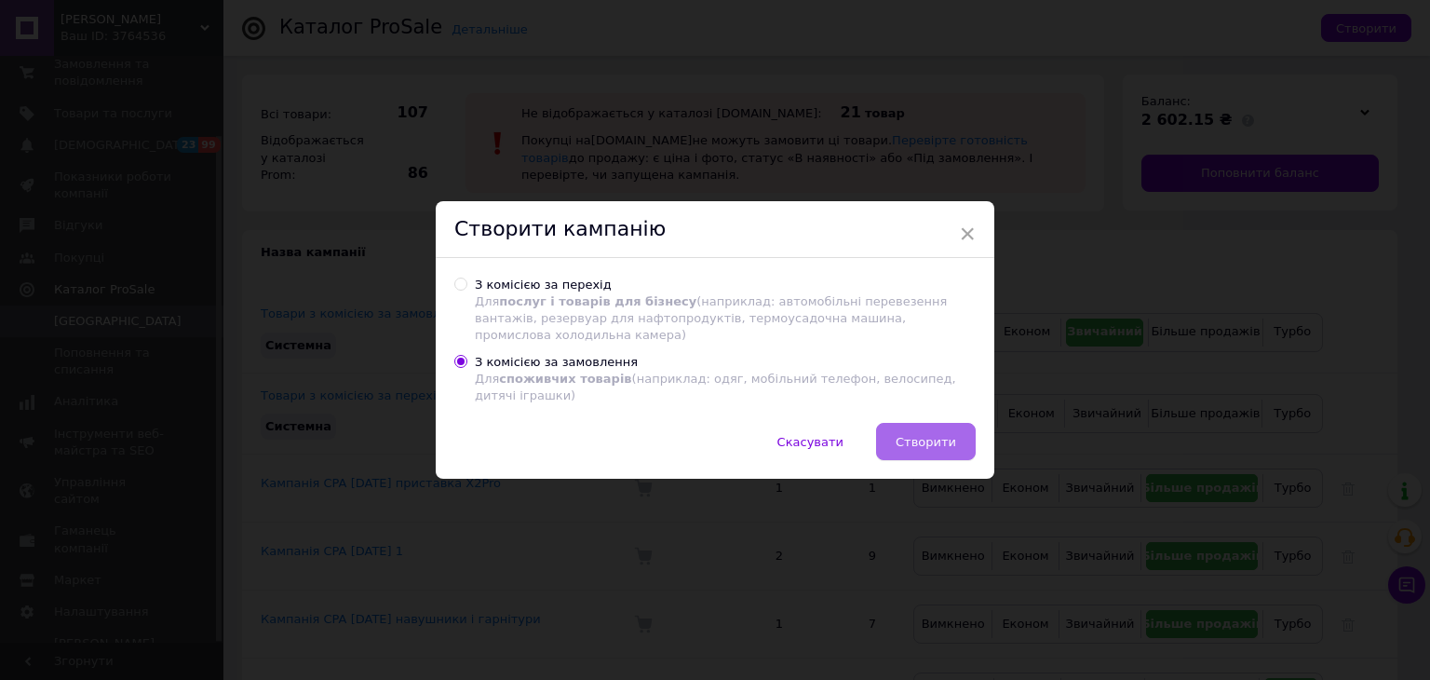
click at [909, 435] on span "Створити" at bounding box center [925, 442] width 61 height 14
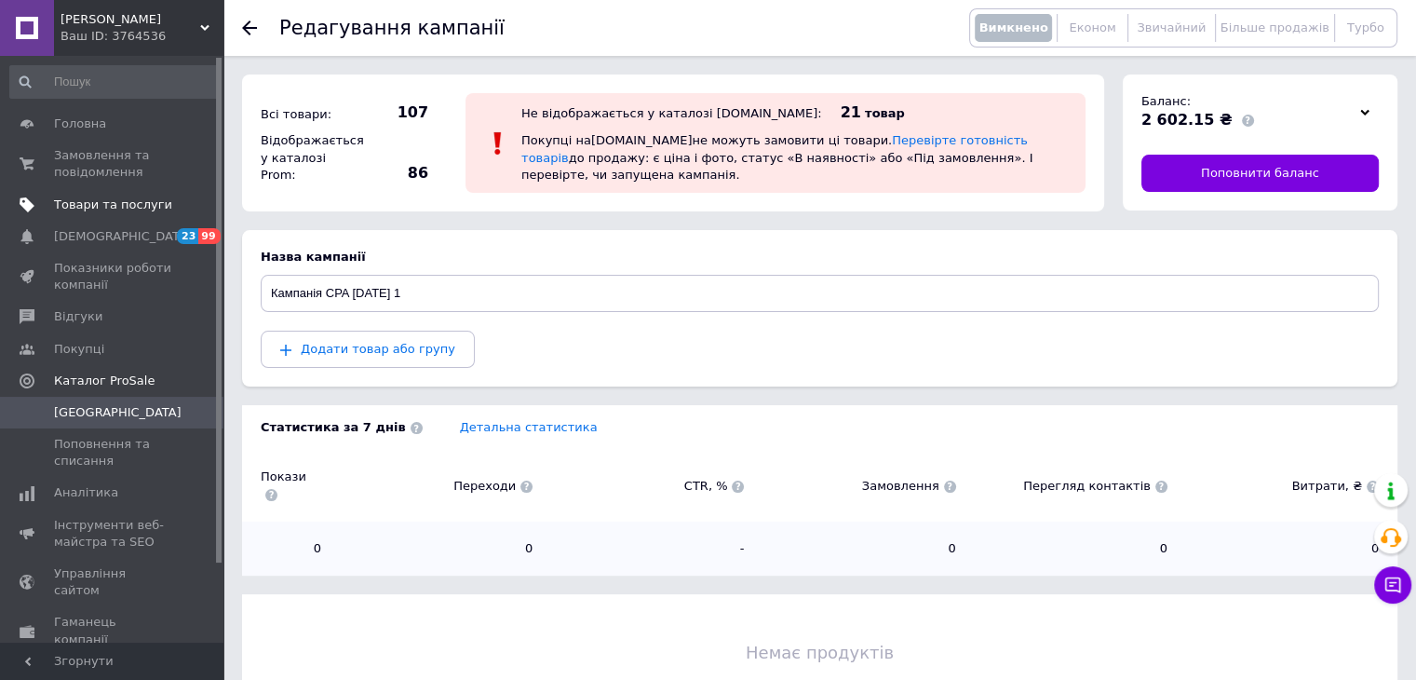
click at [153, 198] on span "Товари та послуги" at bounding box center [113, 204] width 118 height 17
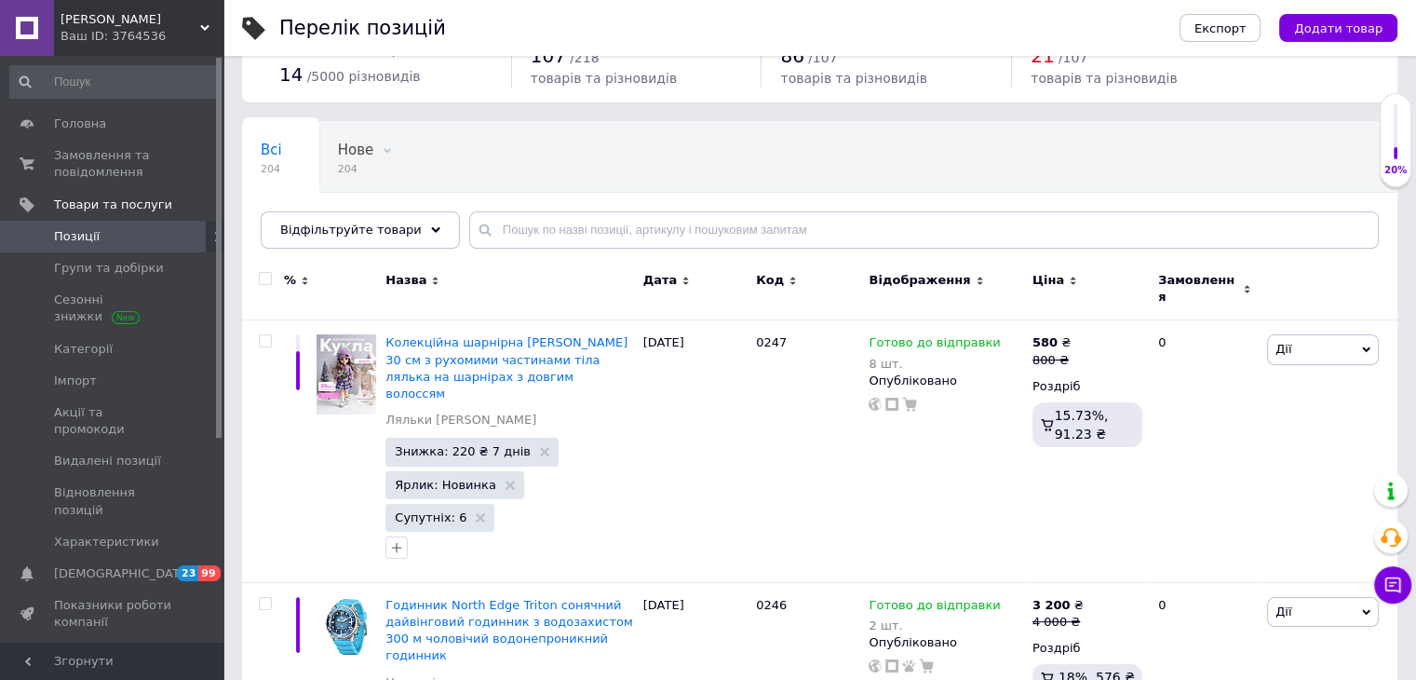
scroll to position [186, 0]
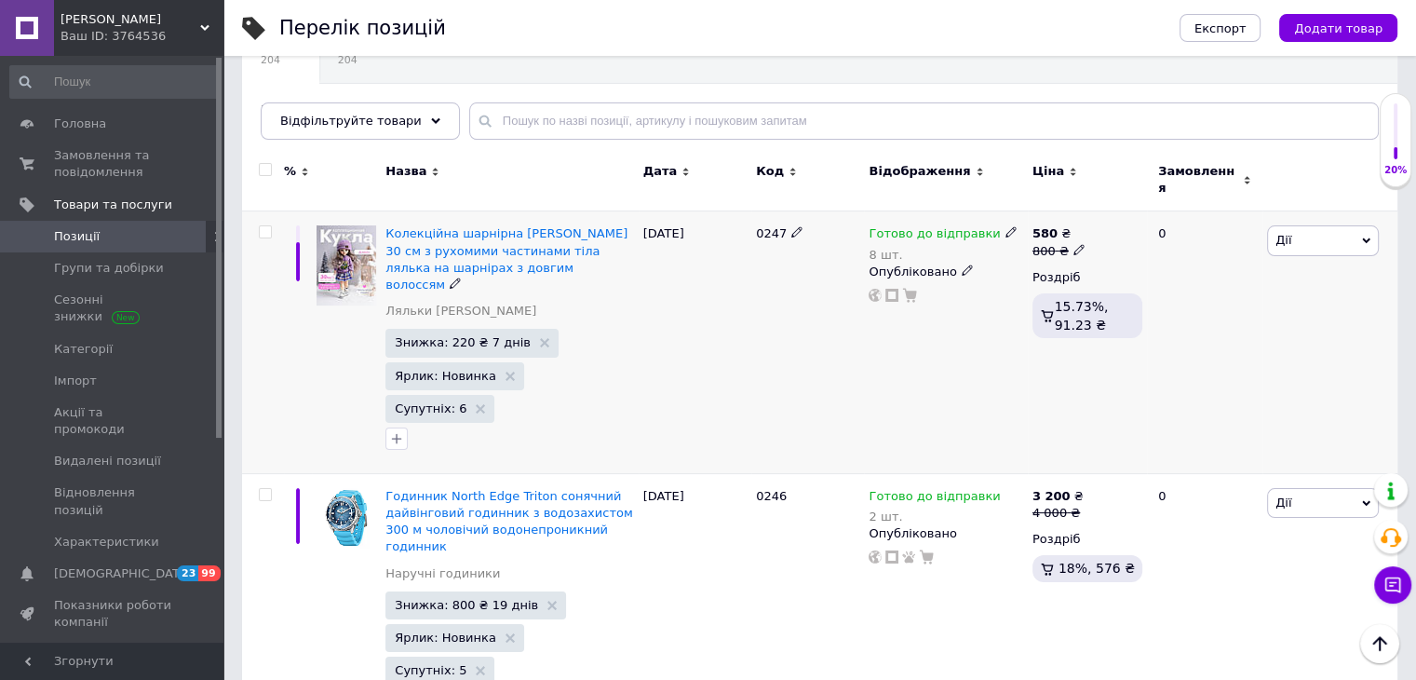
click at [473, 265] on div "Колекційна шарнірна [PERSON_NAME] 30 см з рухомими частинами тіла лялька на шар…" at bounding box center [509, 276] width 248 height 103
click at [474, 256] on span "Колекційна шарнірна [PERSON_NAME] 30 см з рухомими частинами тіла лялька на шар…" at bounding box center [506, 258] width 242 height 65
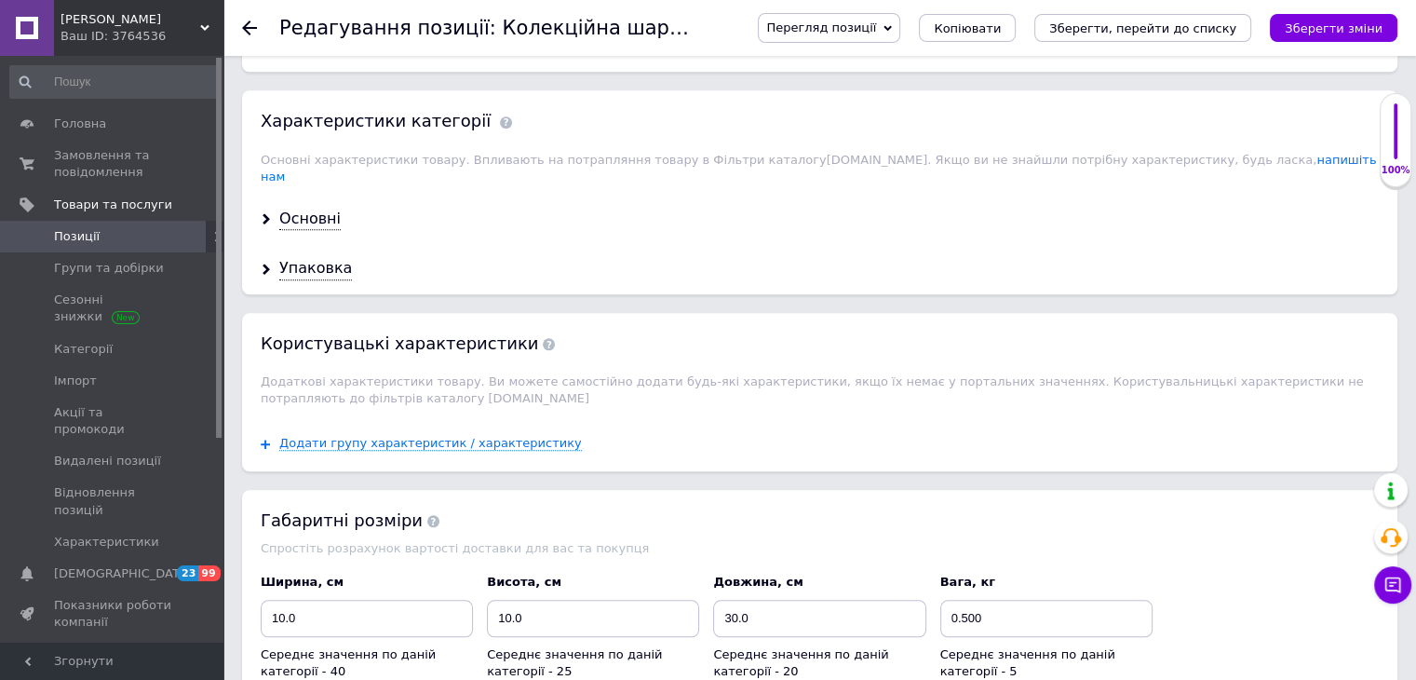
scroll to position [1769, 0]
click at [307, 210] on div "Основні" at bounding box center [309, 220] width 61 height 21
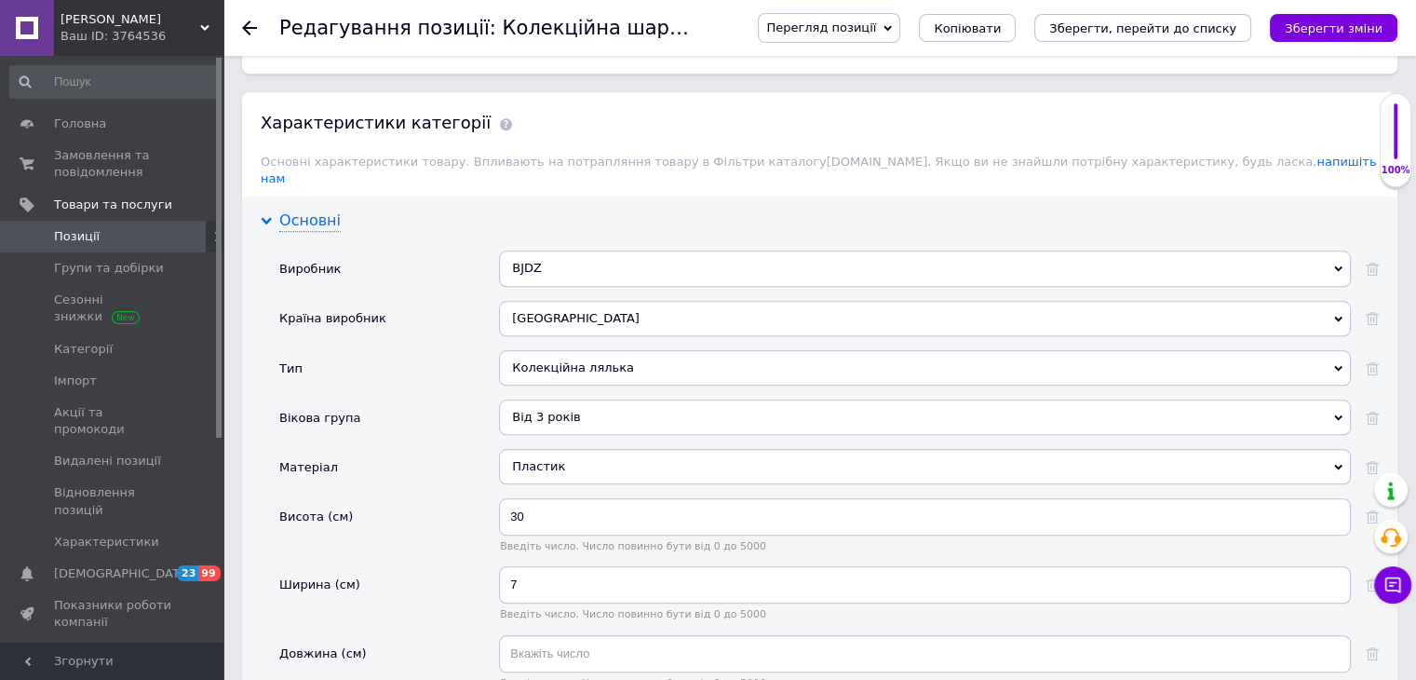
click at [307, 210] on div "Основні" at bounding box center [309, 220] width 61 height 21
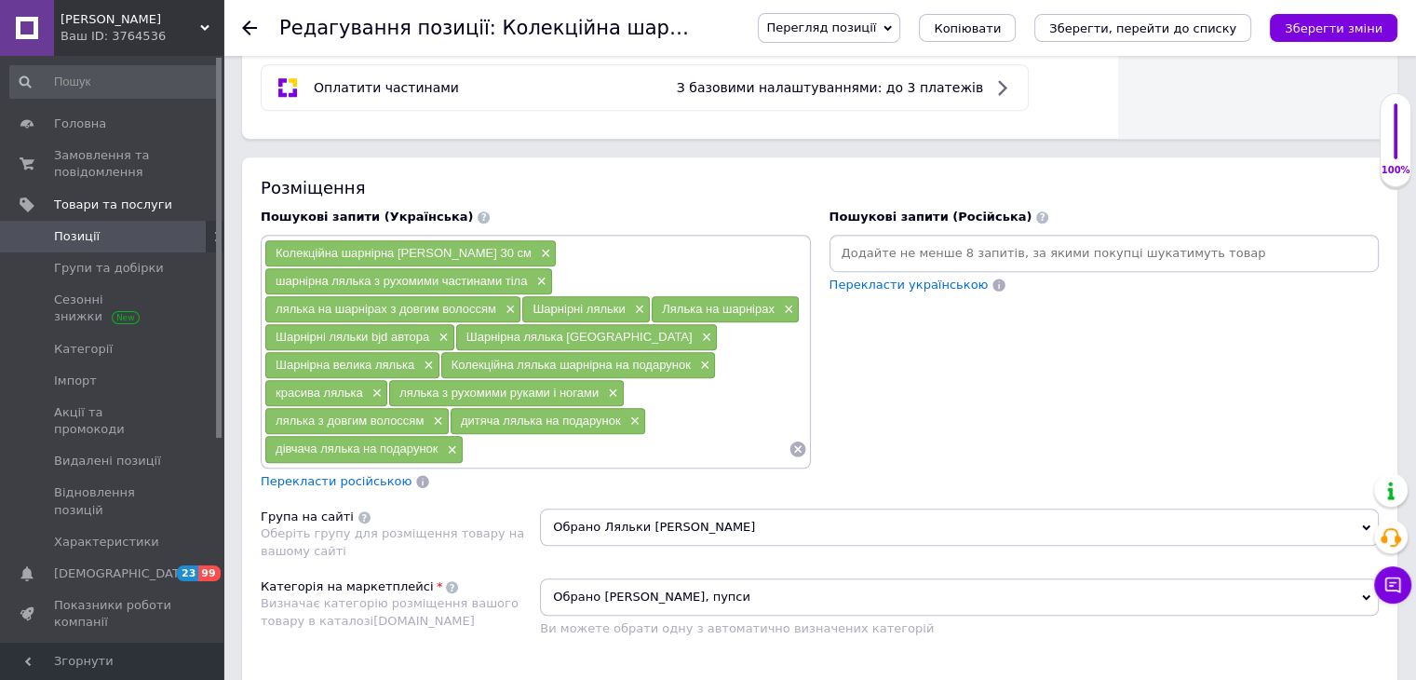
scroll to position [1184, 0]
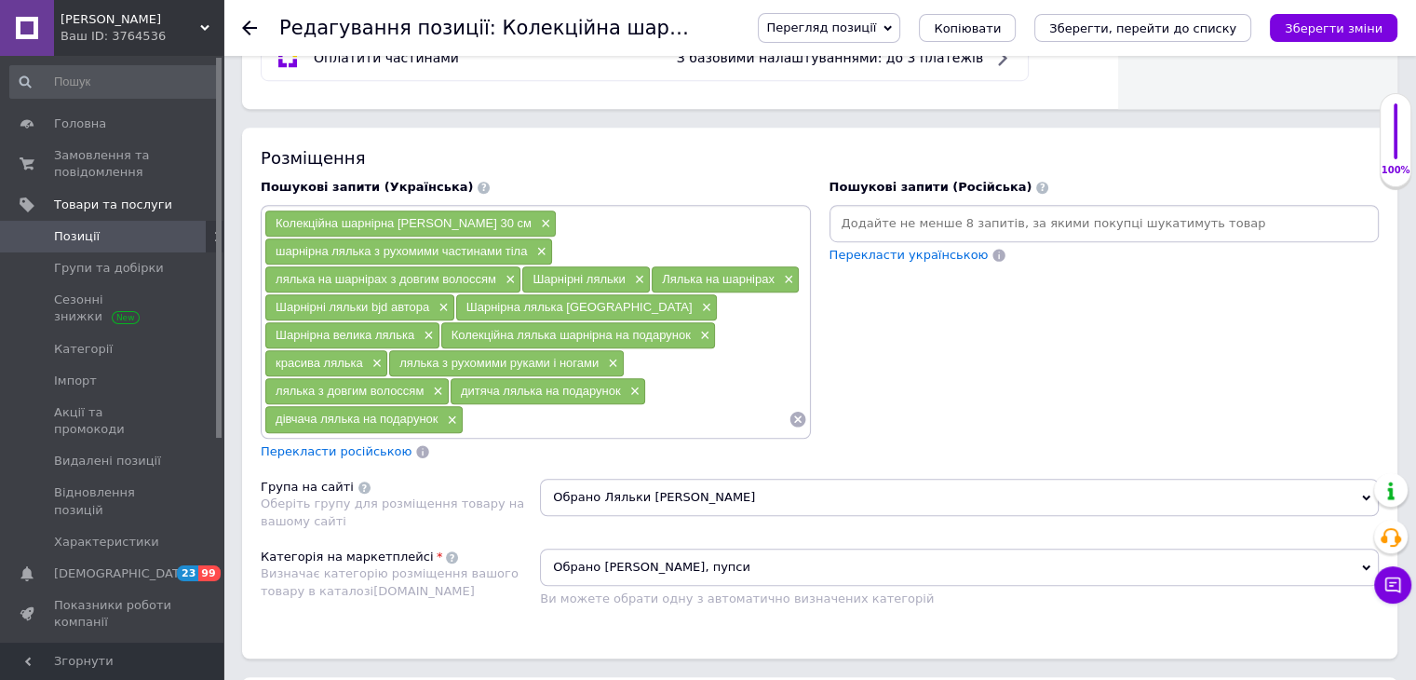
click at [328, 444] on span "Перекласти російською" at bounding box center [336, 451] width 151 height 14
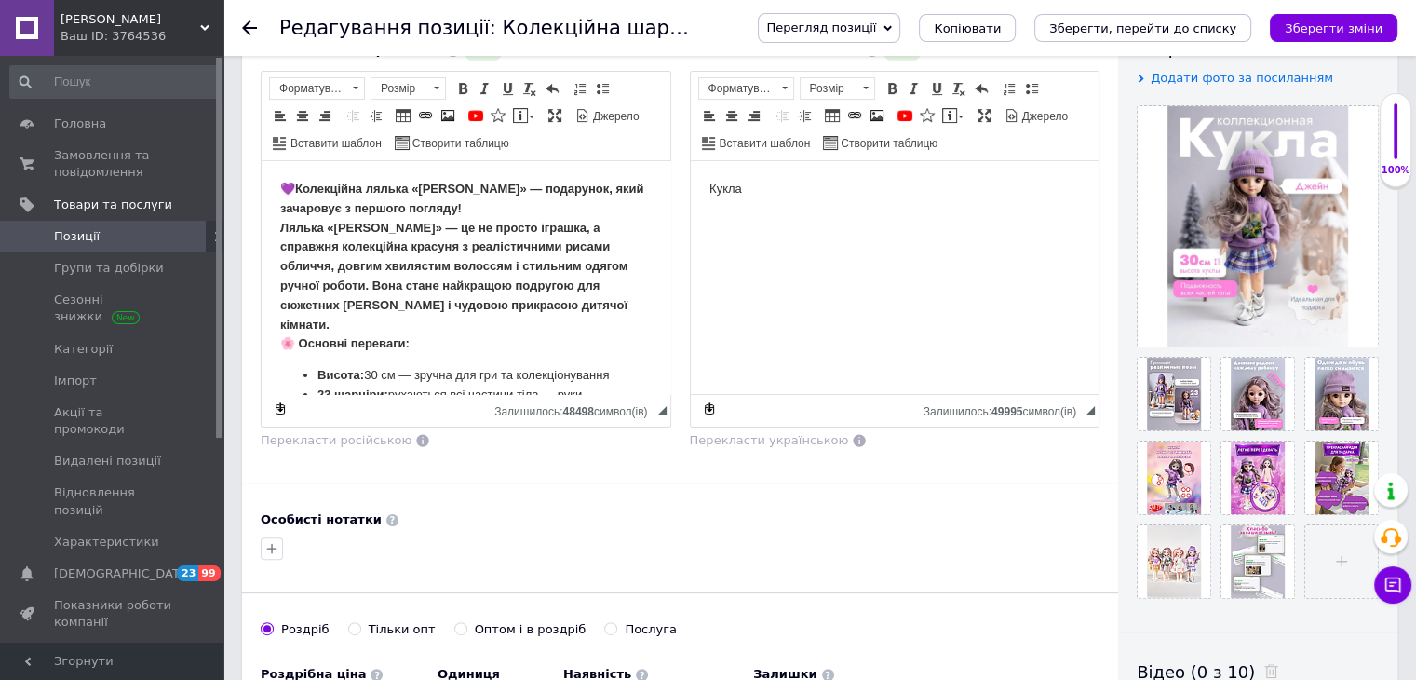
scroll to position [346, 0]
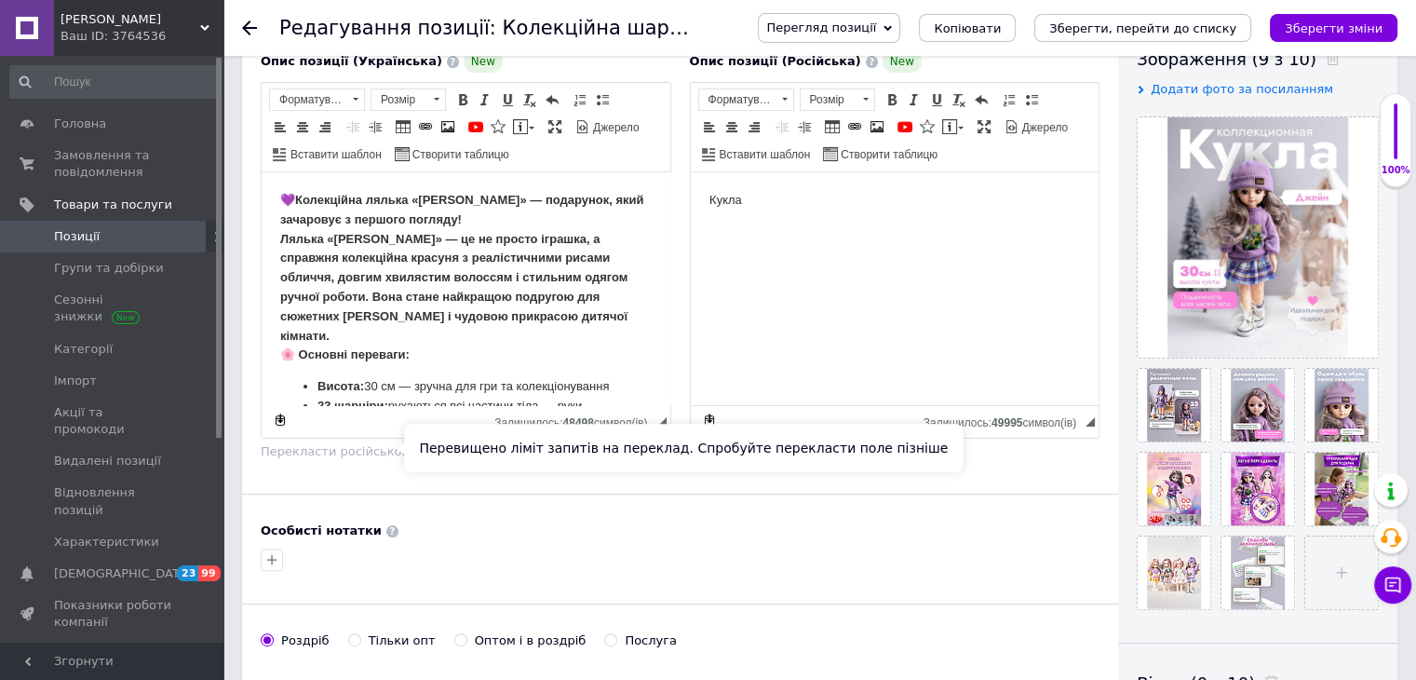
click at [380, 451] on span "Перекласти російською" at bounding box center [336, 451] width 151 height 14
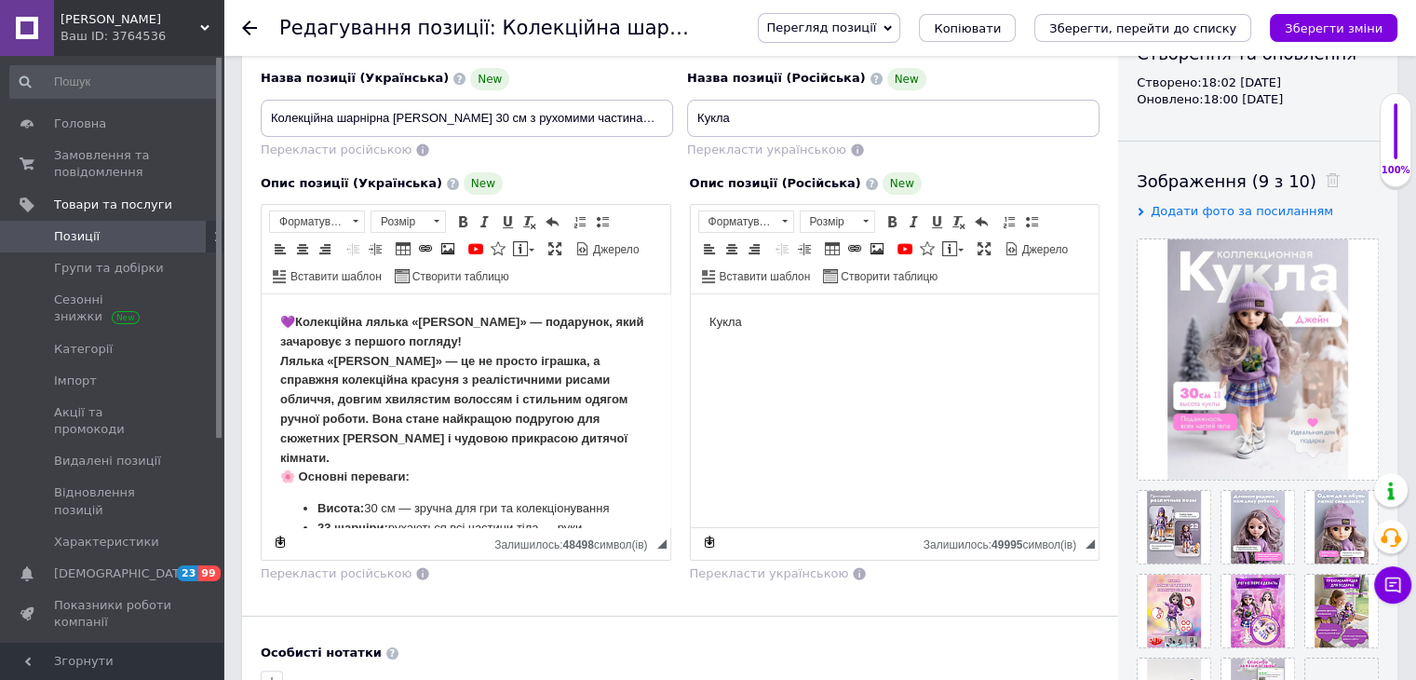
scroll to position [253, 0]
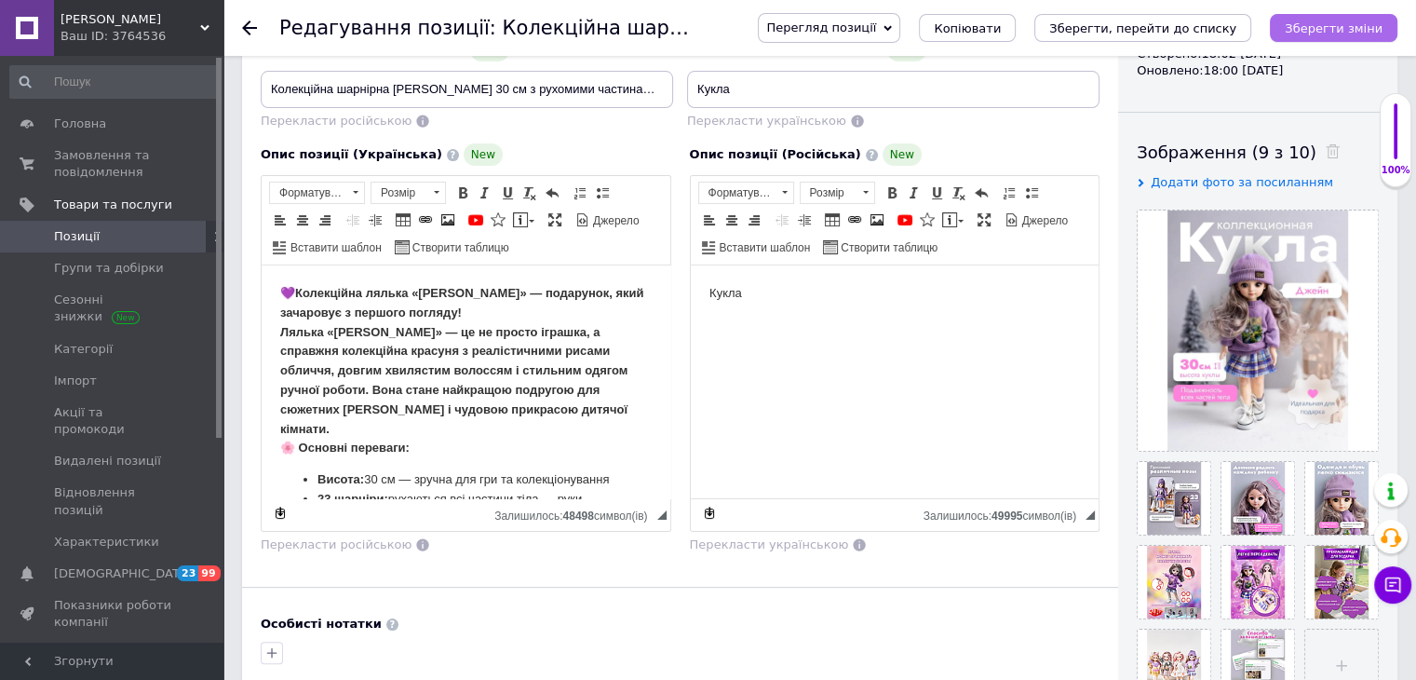
click at [1344, 28] on icon "Зберегти зміни" at bounding box center [1334, 28] width 98 height 14
drag, startPoint x: 784, startPoint y: 322, endPoint x: 701, endPoint y: 320, distance: 82.9
click at [701, 320] on html "Кукла" at bounding box center [894, 293] width 409 height 57
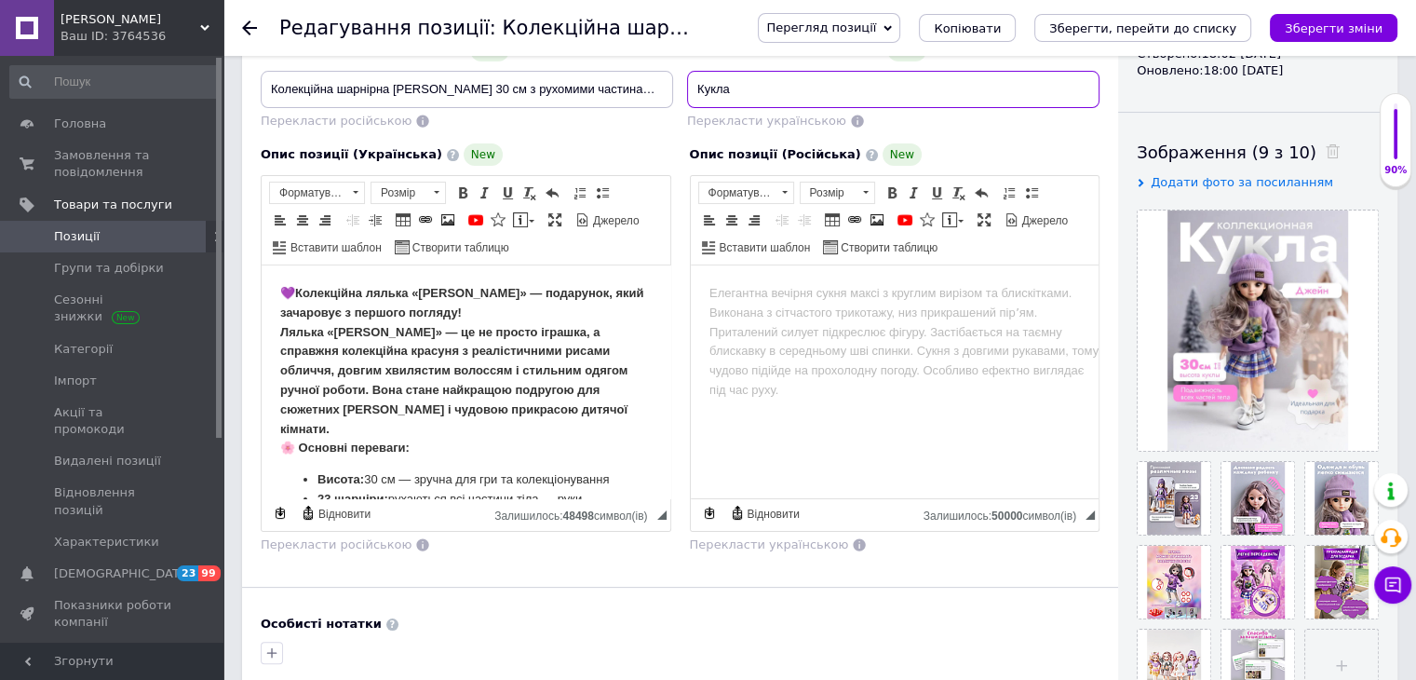
drag, startPoint x: 762, startPoint y: 82, endPoint x: 690, endPoint y: 83, distance: 72.6
click at [690, 83] on input "Кукла" at bounding box center [893, 89] width 412 height 37
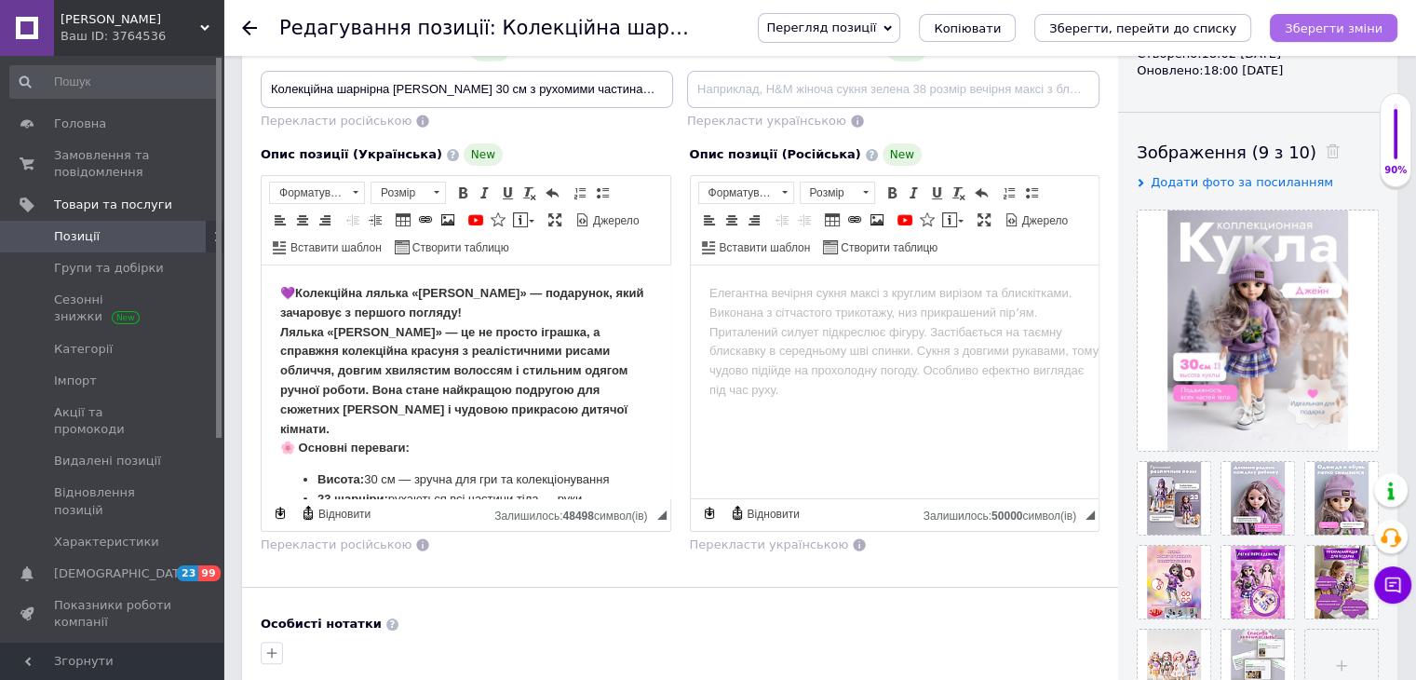
click at [1322, 37] on button "Зберегти зміни" at bounding box center [1334, 28] width 128 height 28
type input "Коллекционная шарнирная кукла [PERSON_NAME] 30 см с подвижными частями тела кук…"
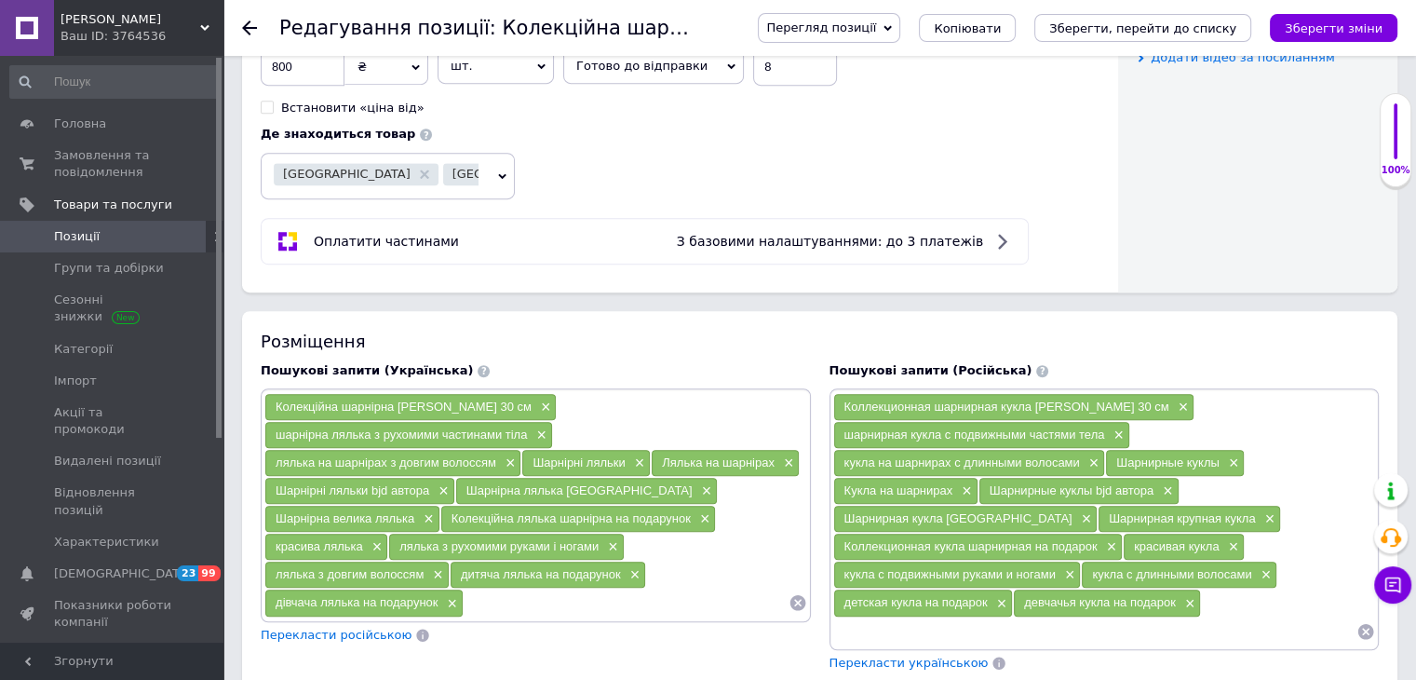
scroll to position [1184, 0]
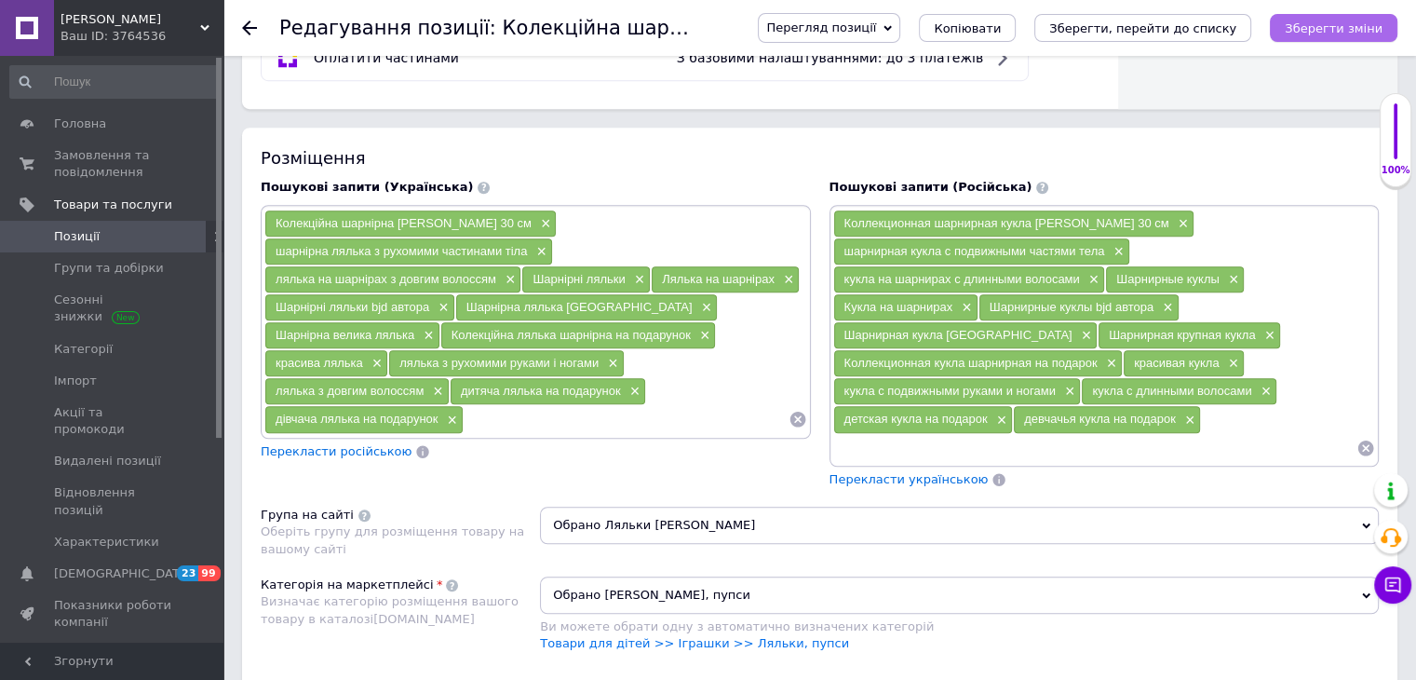
click at [1373, 38] on button "Зберегти зміни" at bounding box center [1334, 28] width 128 height 28
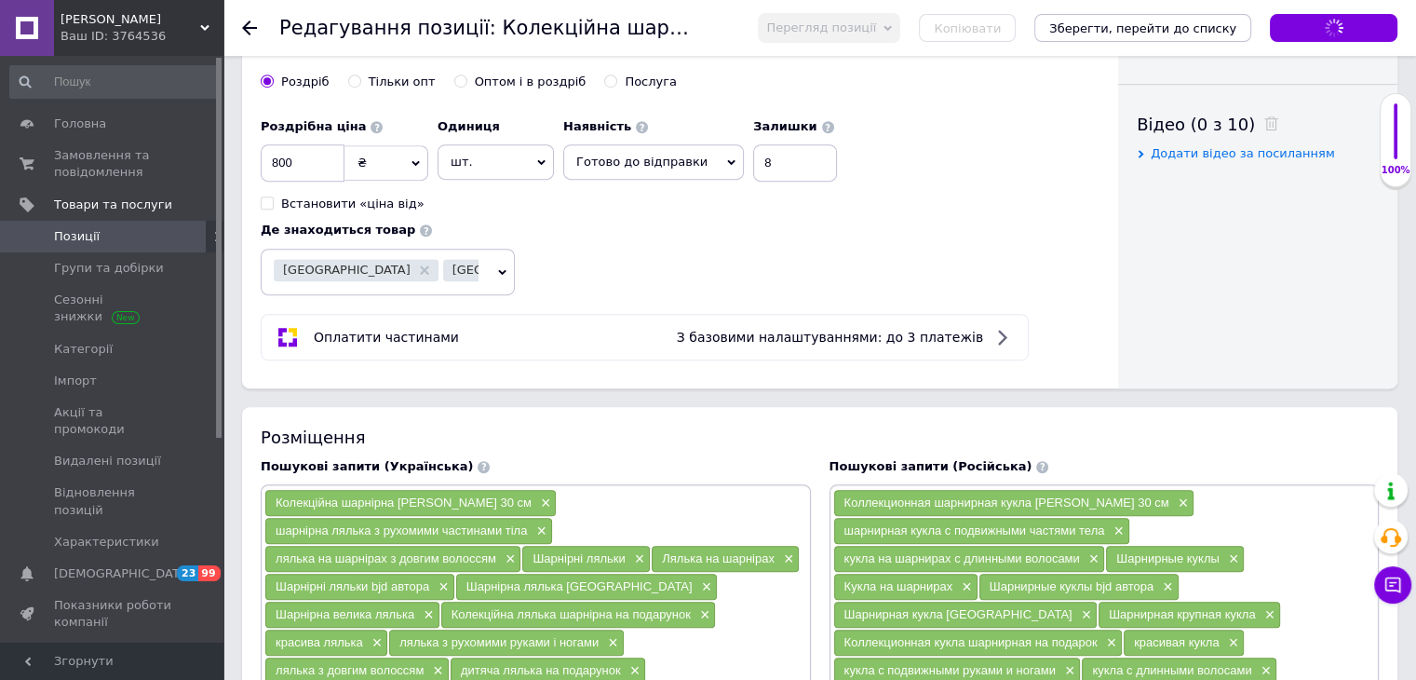
scroll to position [532, 0]
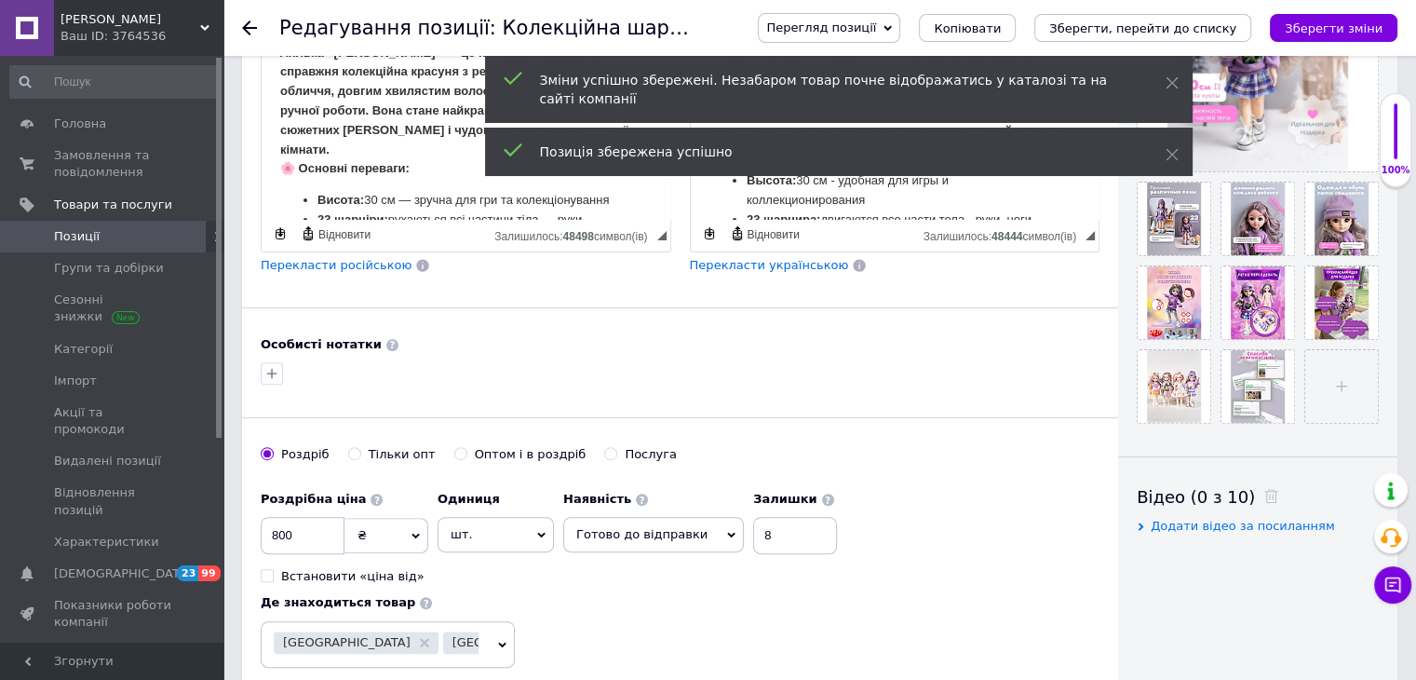
click at [249, 31] on icon at bounding box center [249, 27] width 15 height 15
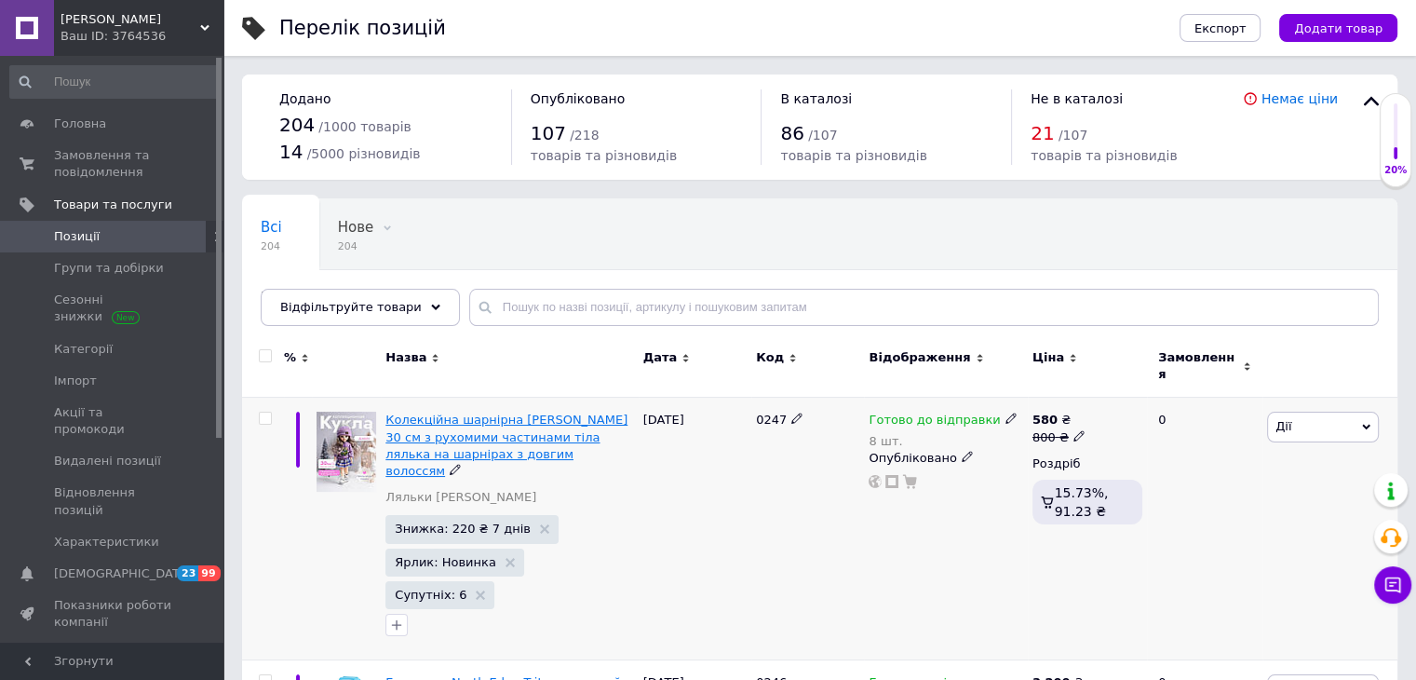
click at [491, 422] on span "Колекційна шарнірна [PERSON_NAME] 30 см з рухомими частинами тіла лялька на шар…" at bounding box center [506, 444] width 242 height 65
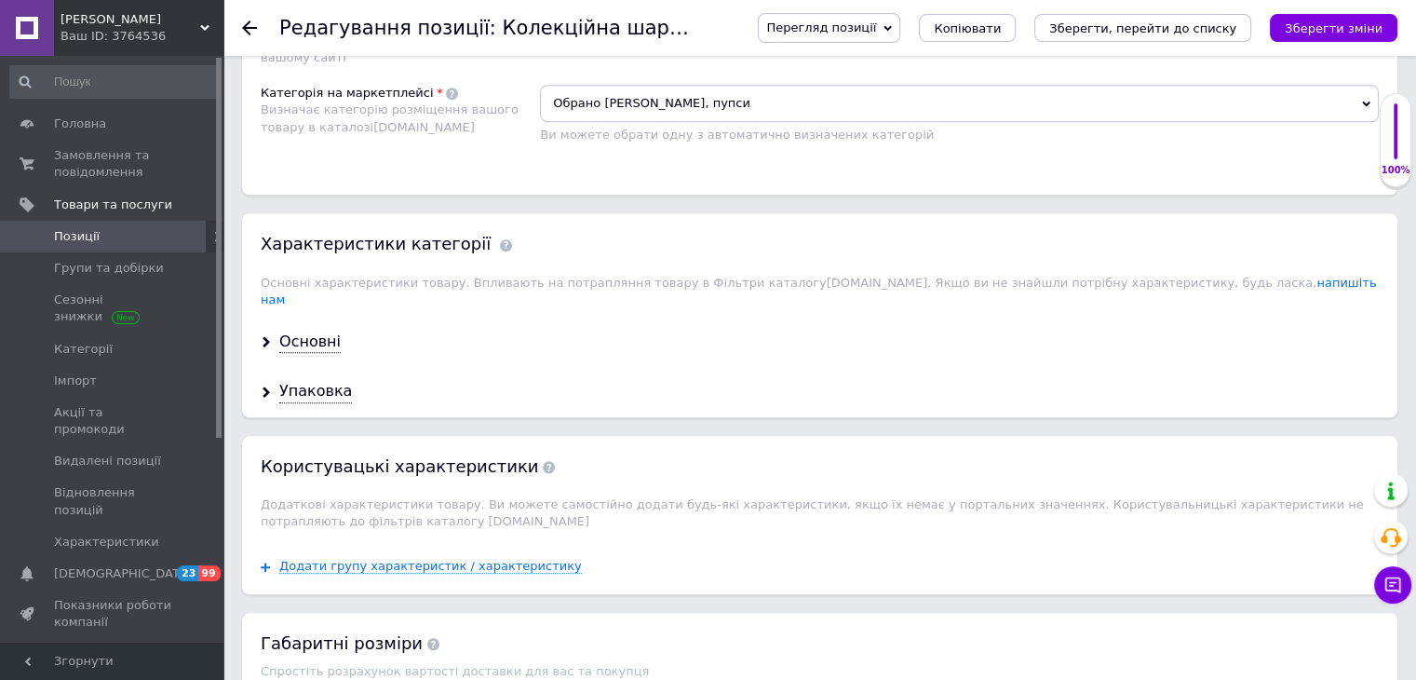
scroll to position [1676, 0]
click at [340, 367] on div "Упаковка" at bounding box center [819, 391] width 1155 height 49
click at [337, 381] on div "Упаковка" at bounding box center [315, 391] width 73 height 21
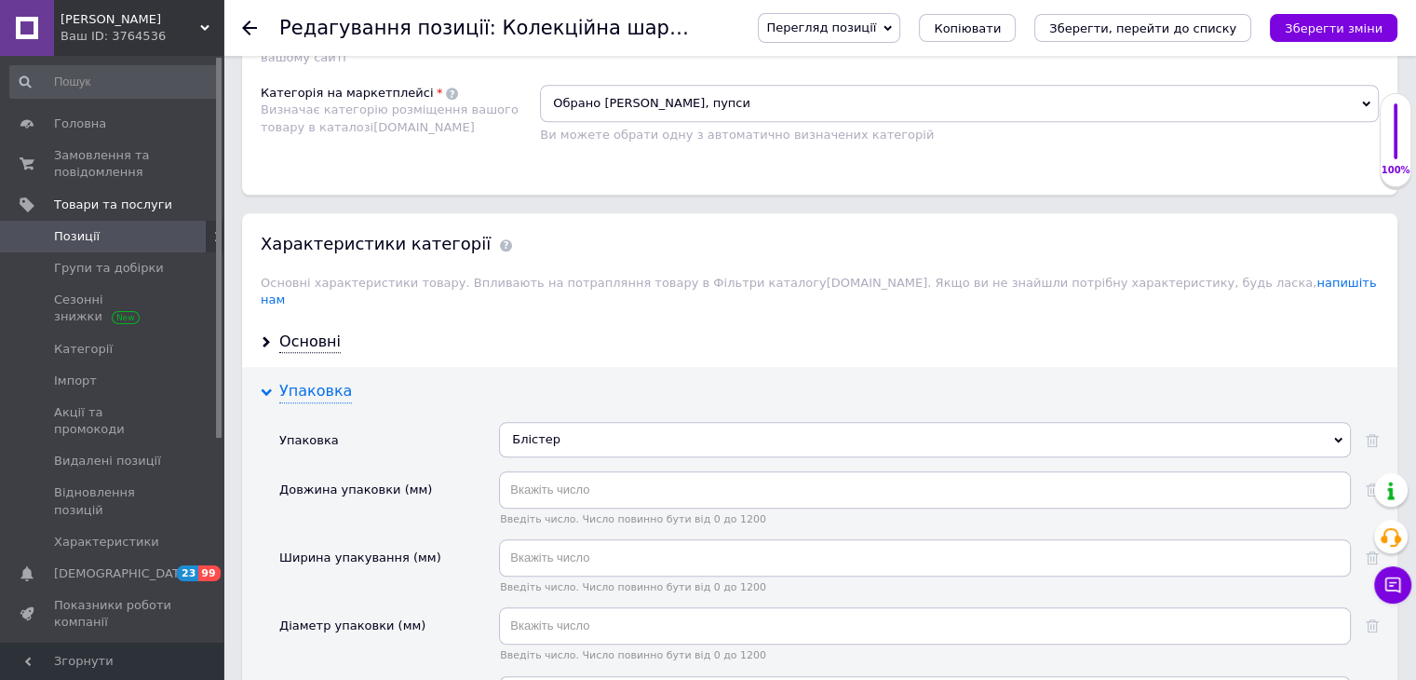
click at [337, 381] on div "Упаковка" at bounding box center [315, 391] width 73 height 21
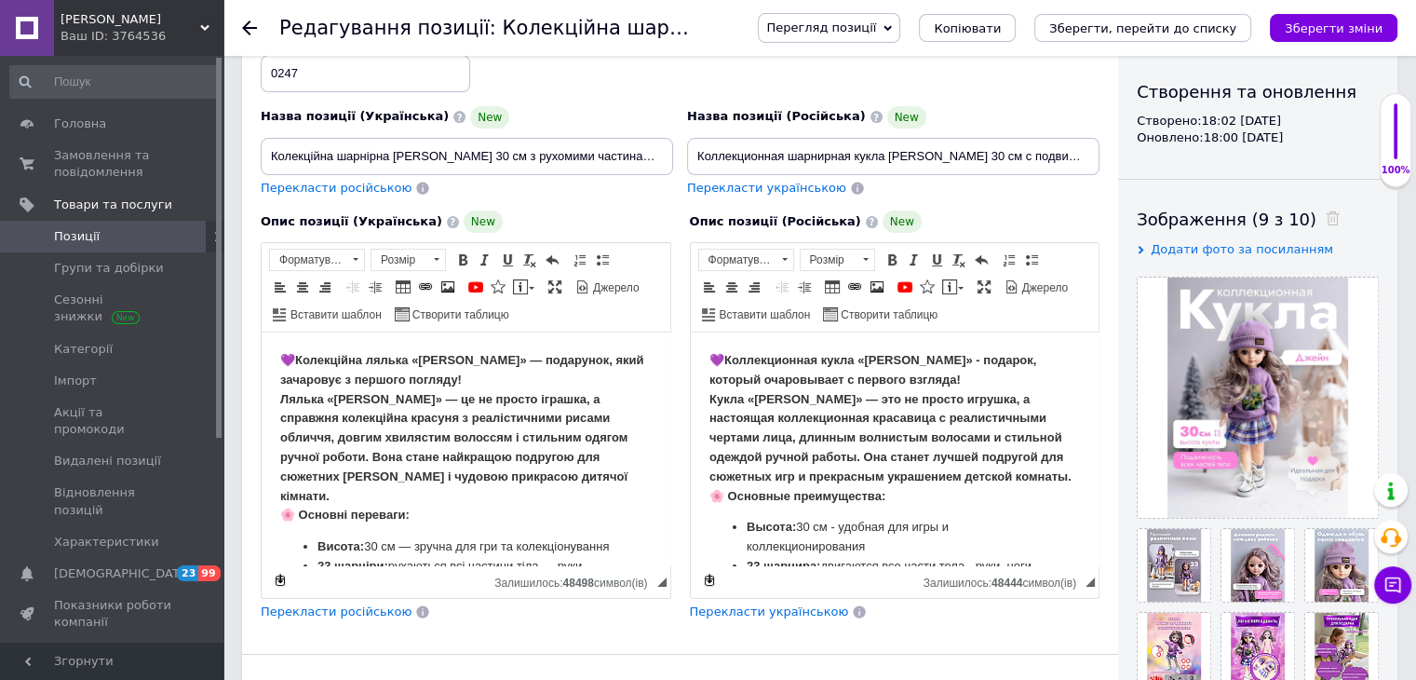
scroll to position [186, 0]
click at [247, 29] on icon at bounding box center [249, 27] width 15 height 15
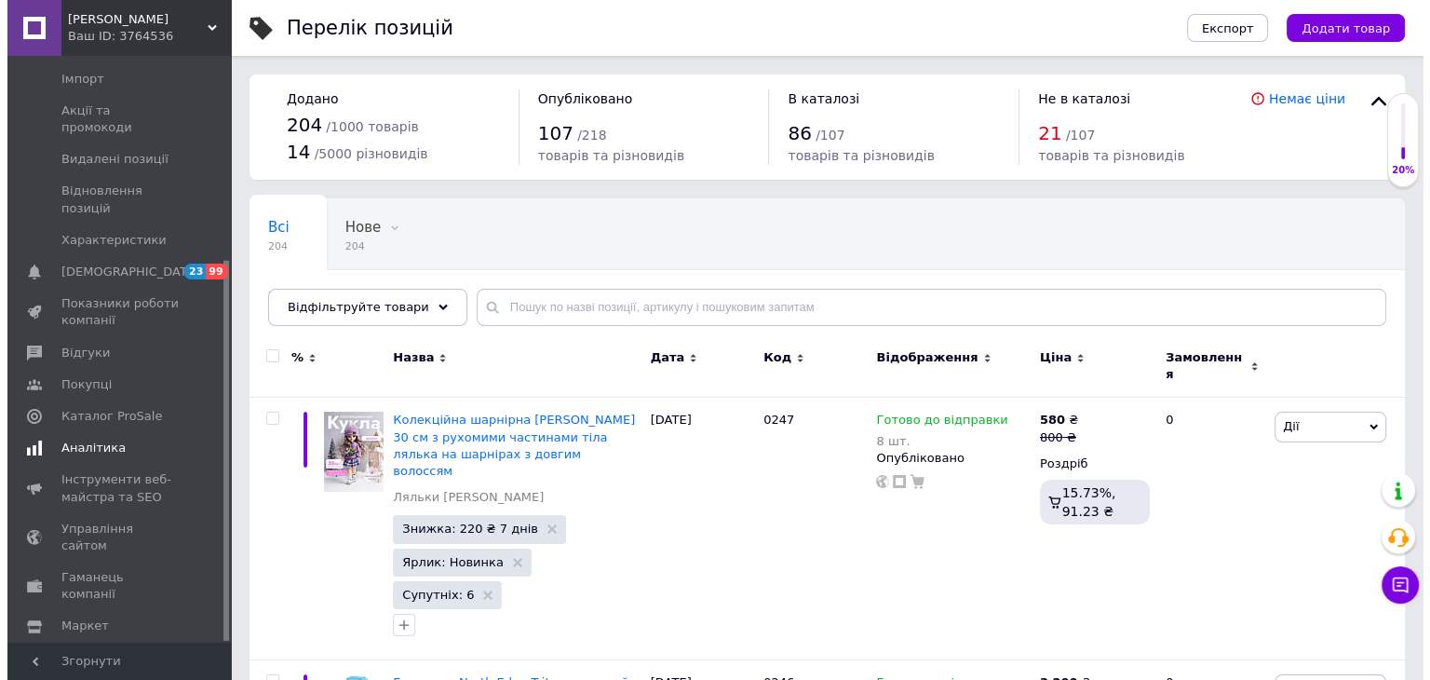
scroll to position [314, 0]
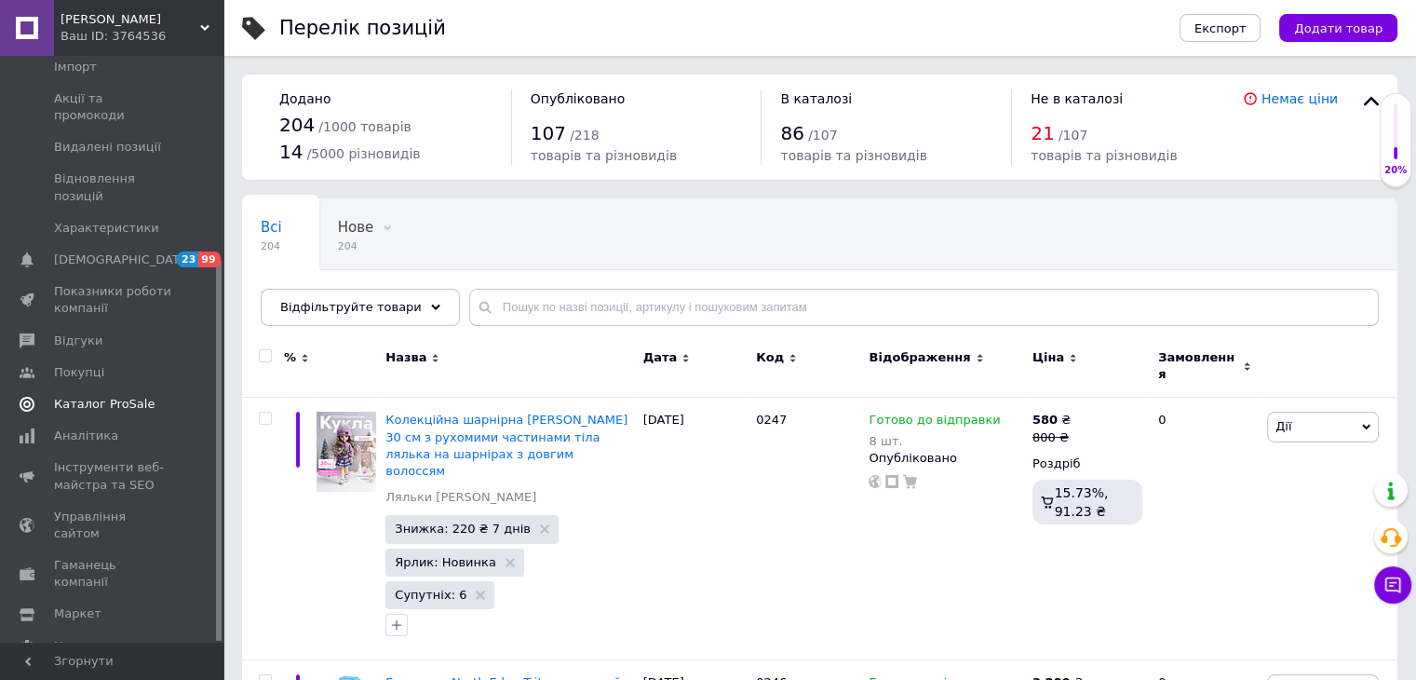
click at [131, 396] on span "Каталог ProSale" at bounding box center [104, 404] width 101 height 17
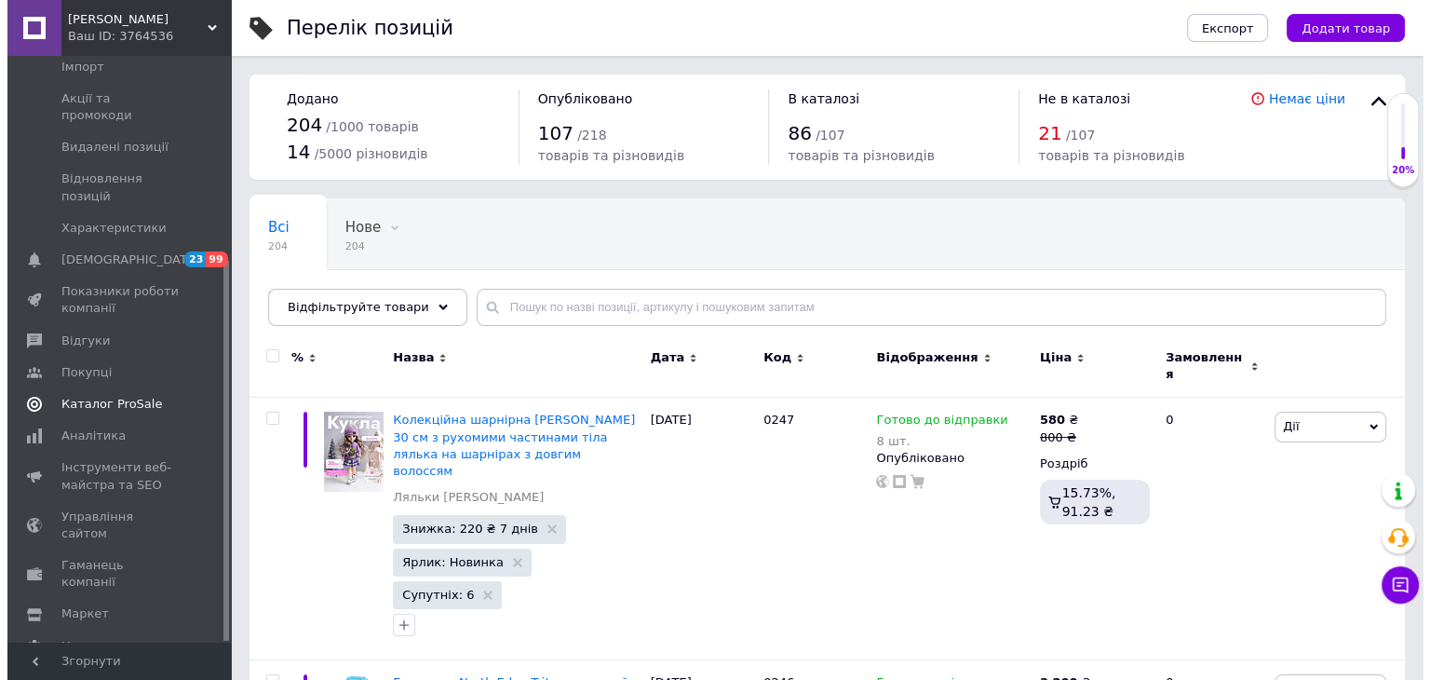
scroll to position [91, 0]
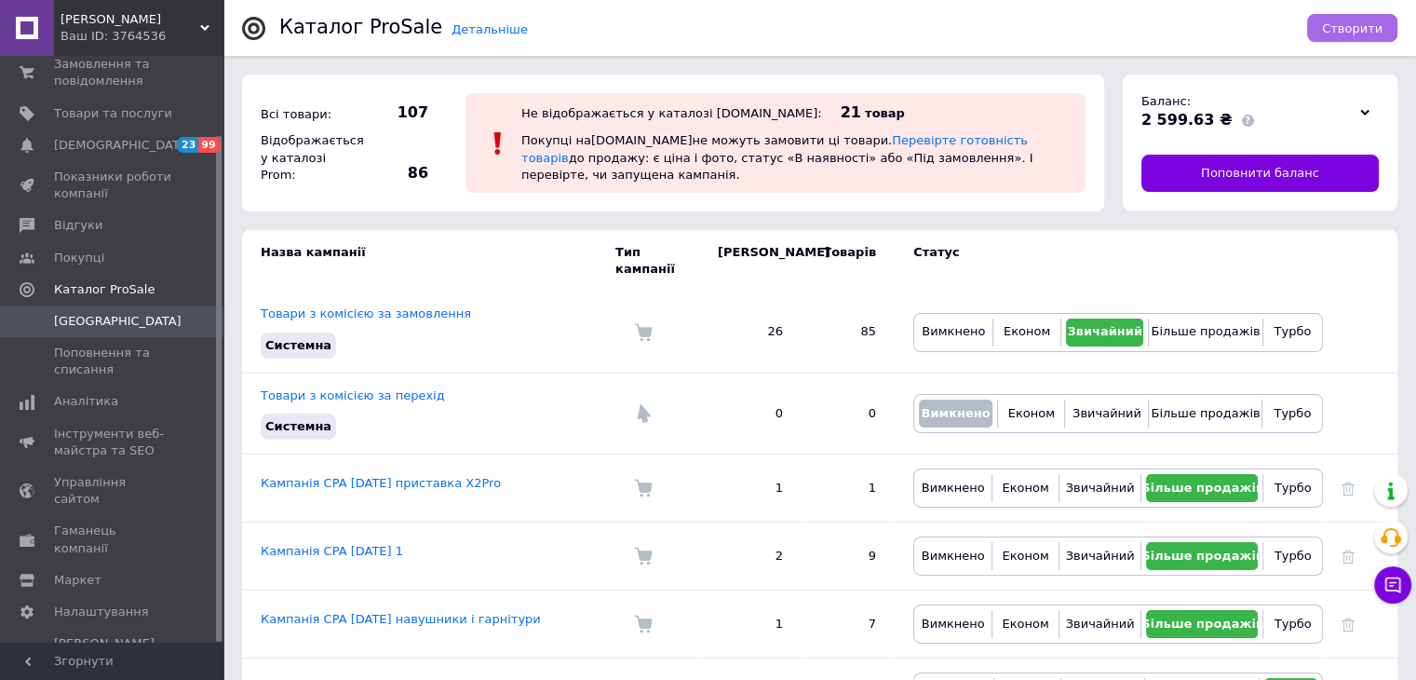
click at [1355, 29] on span "Створити" at bounding box center [1352, 28] width 61 height 14
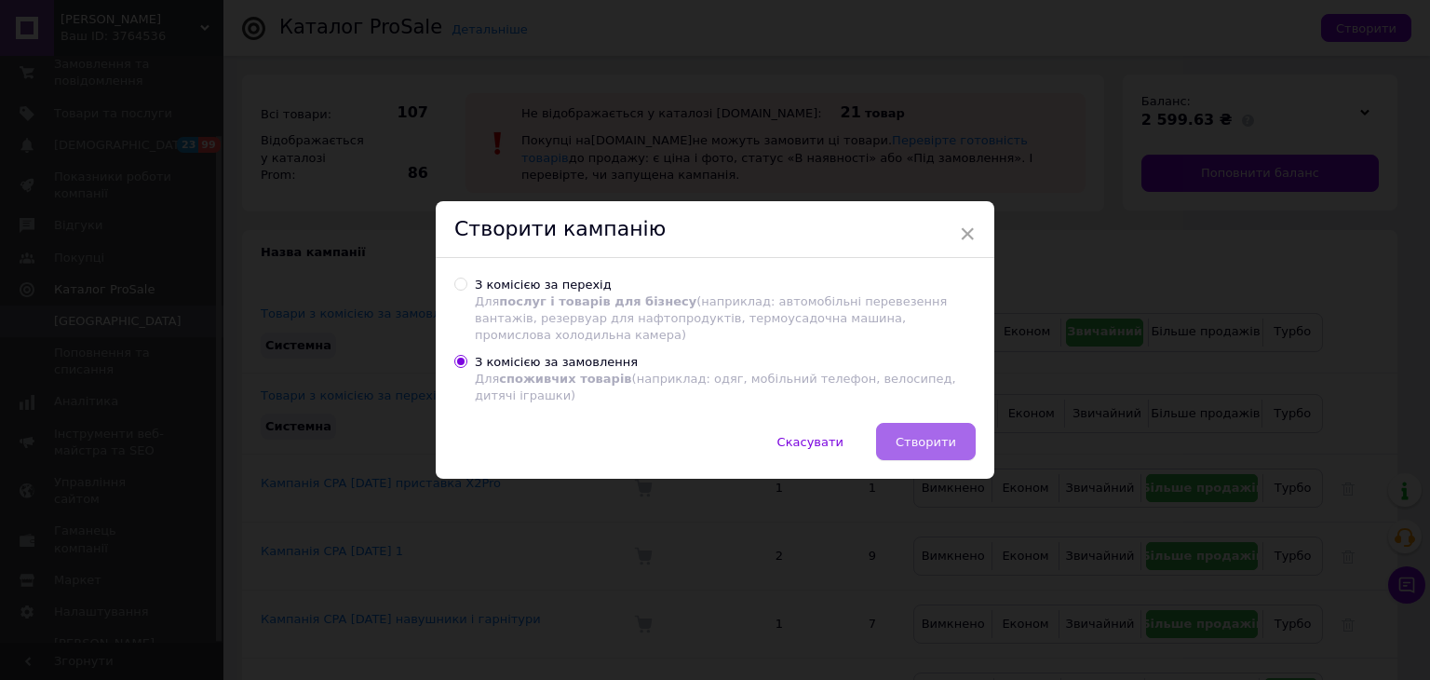
click at [897, 423] on button "Створити" at bounding box center [926, 441] width 100 height 37
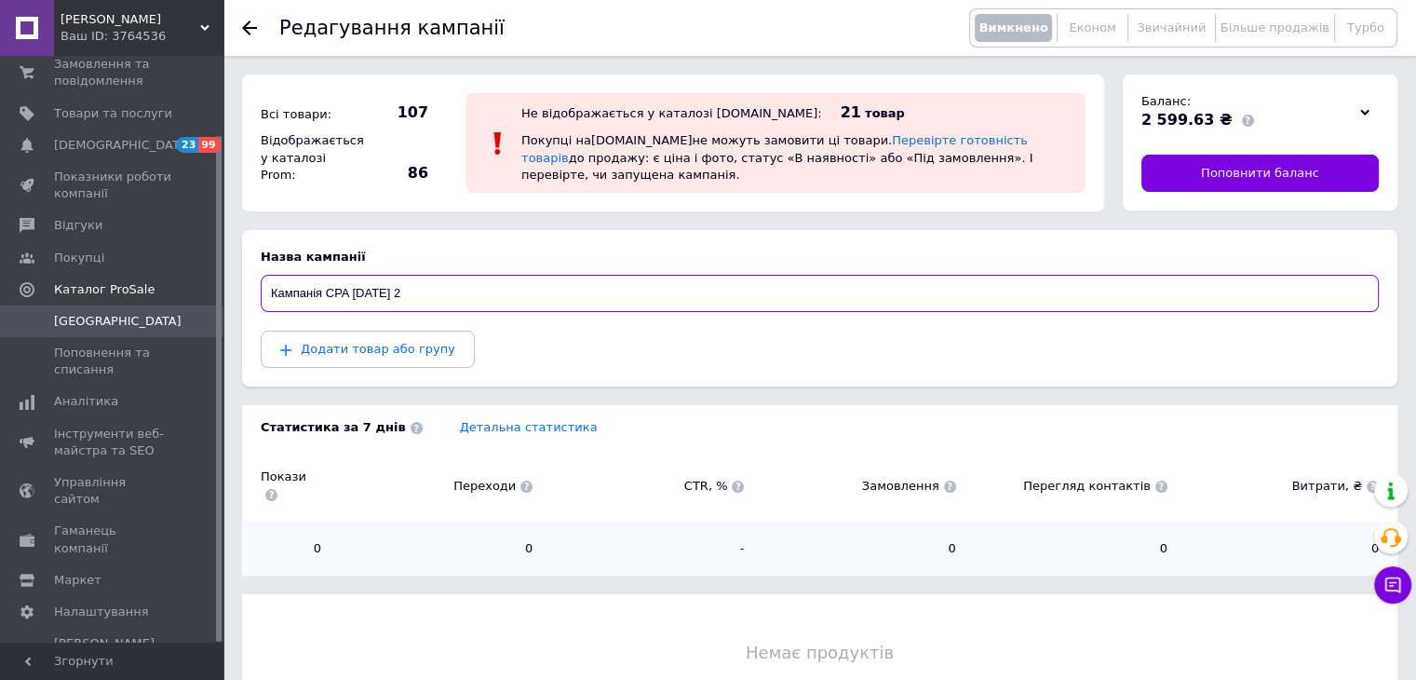
click at [590, 302] on input "Кампанія CPA [DATE] 2" at bounding box center [820, 293] width 1118 height 37
type input "Кампанія CPA [DATE] Лялька 30см"
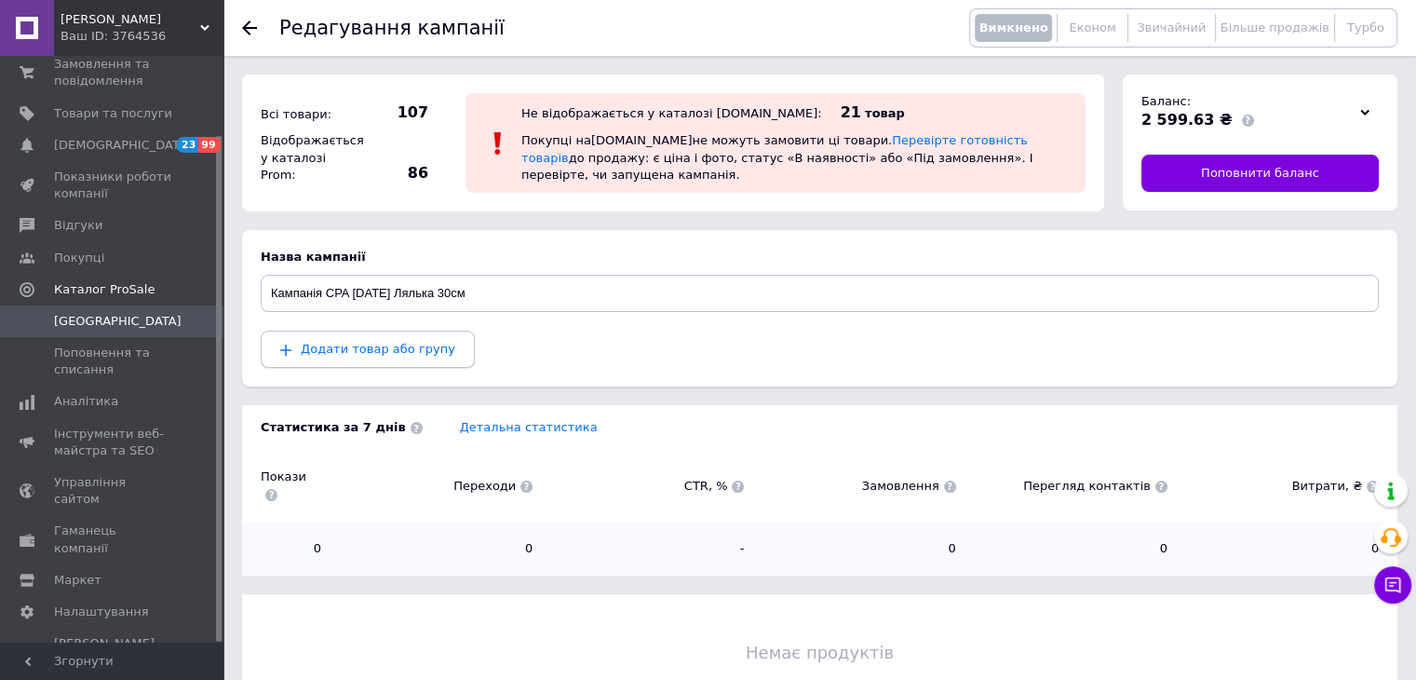
click at [431, 355] on span "Додати товар або групу" at bounding box center [378, 349] width 155 height 14
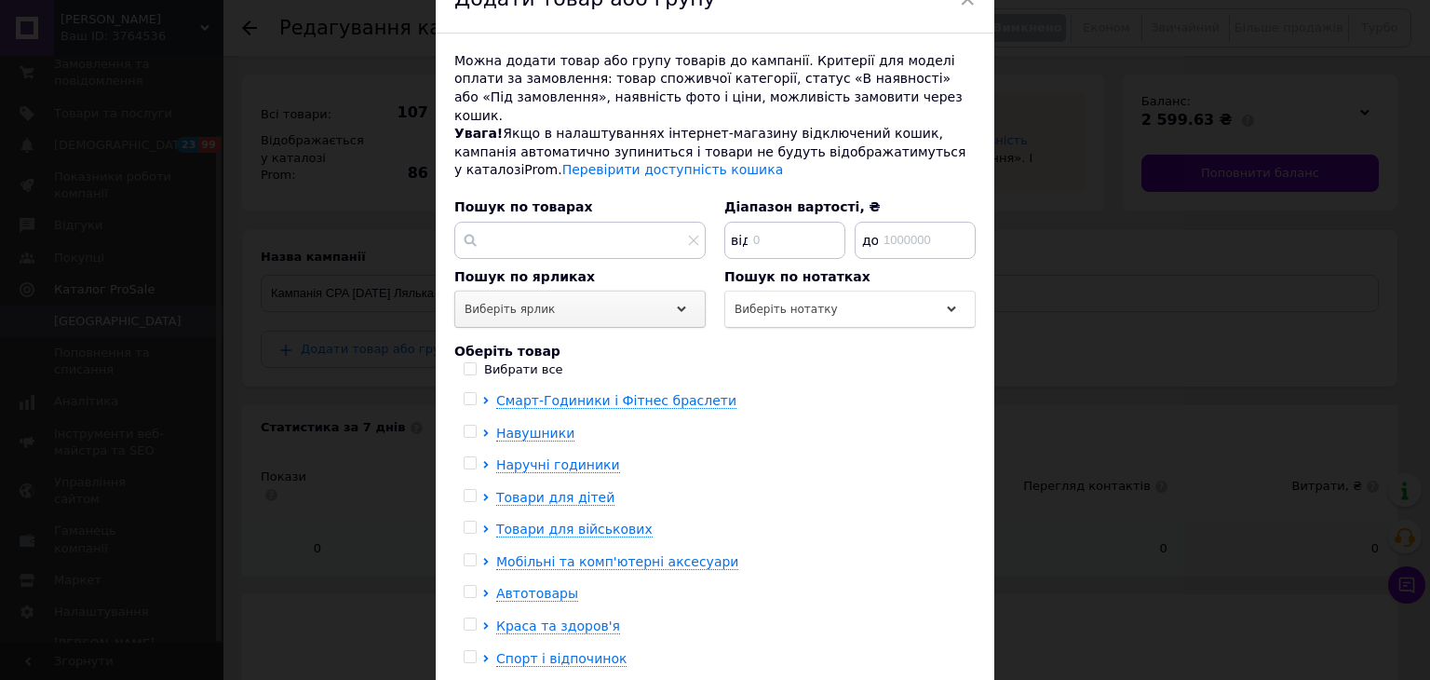
scroll to position [89, 0]
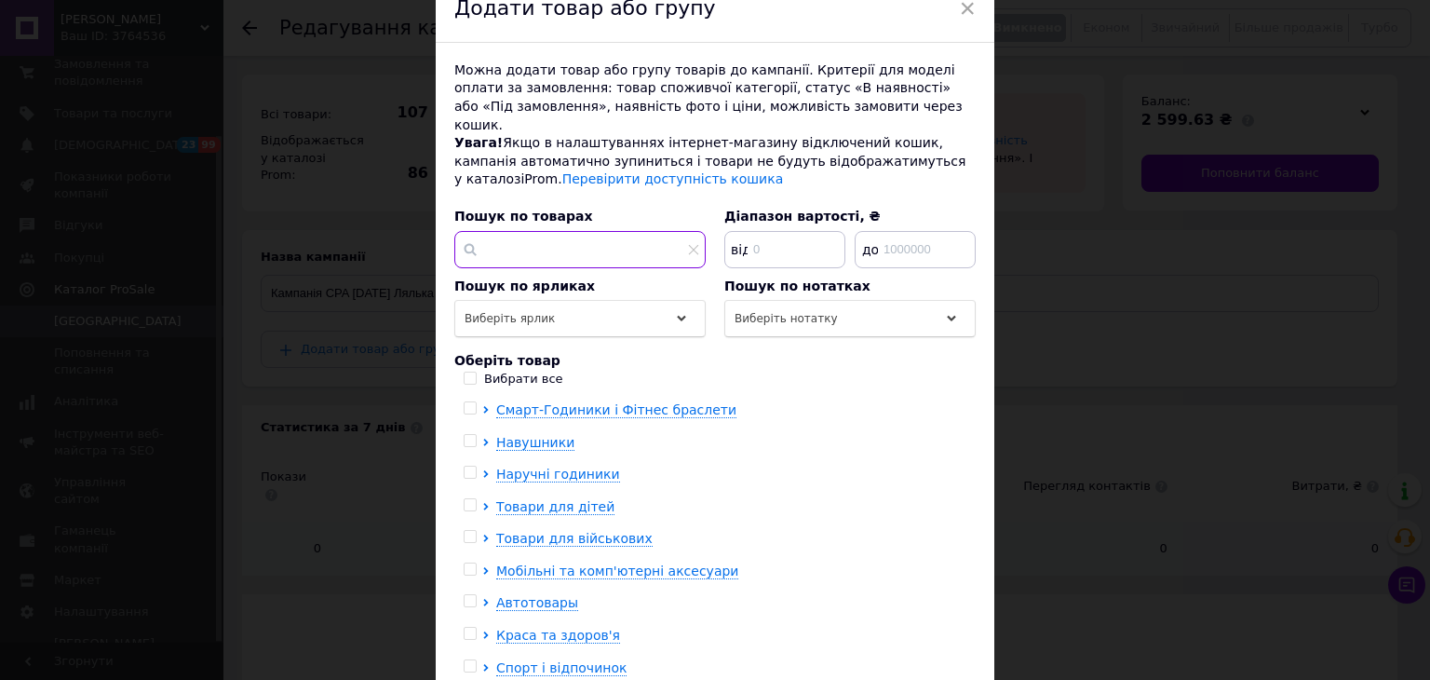
click at [621, 232] on input "text" at bounding box center [579, 249] width 251 height 37
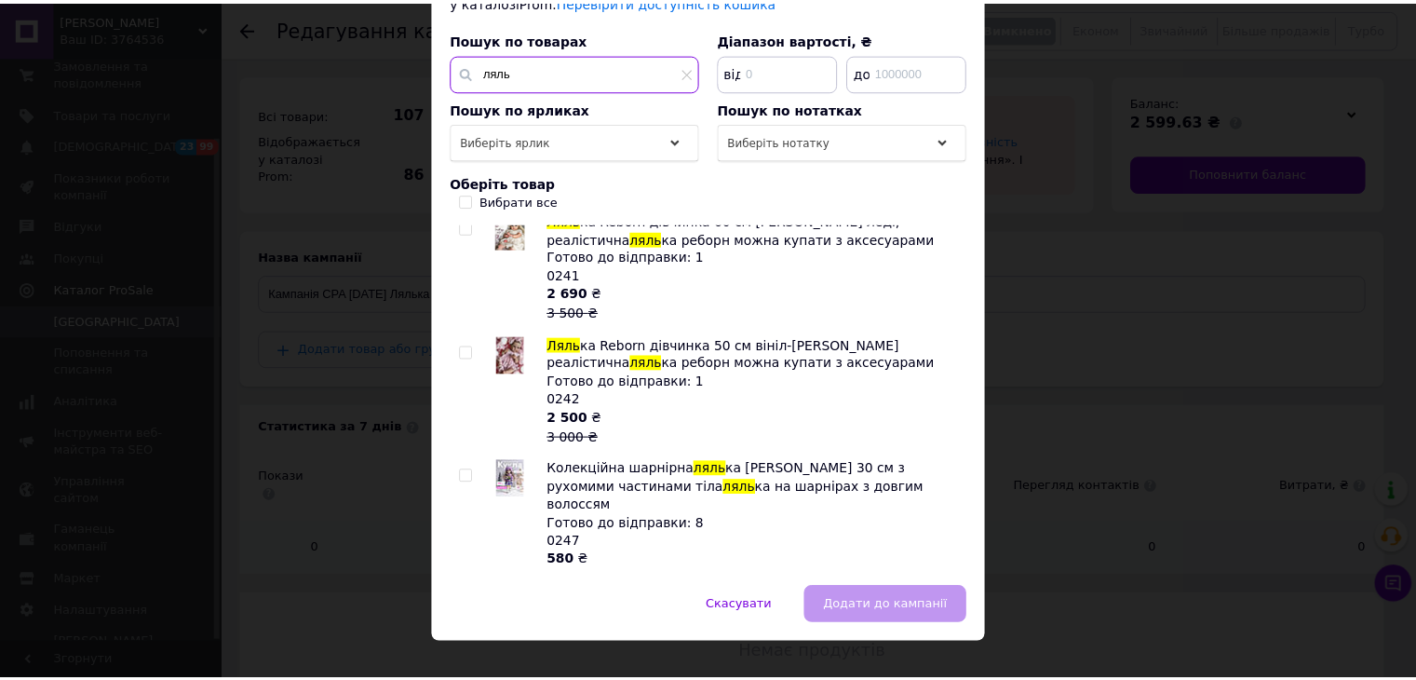
scroll to position [276, 0]
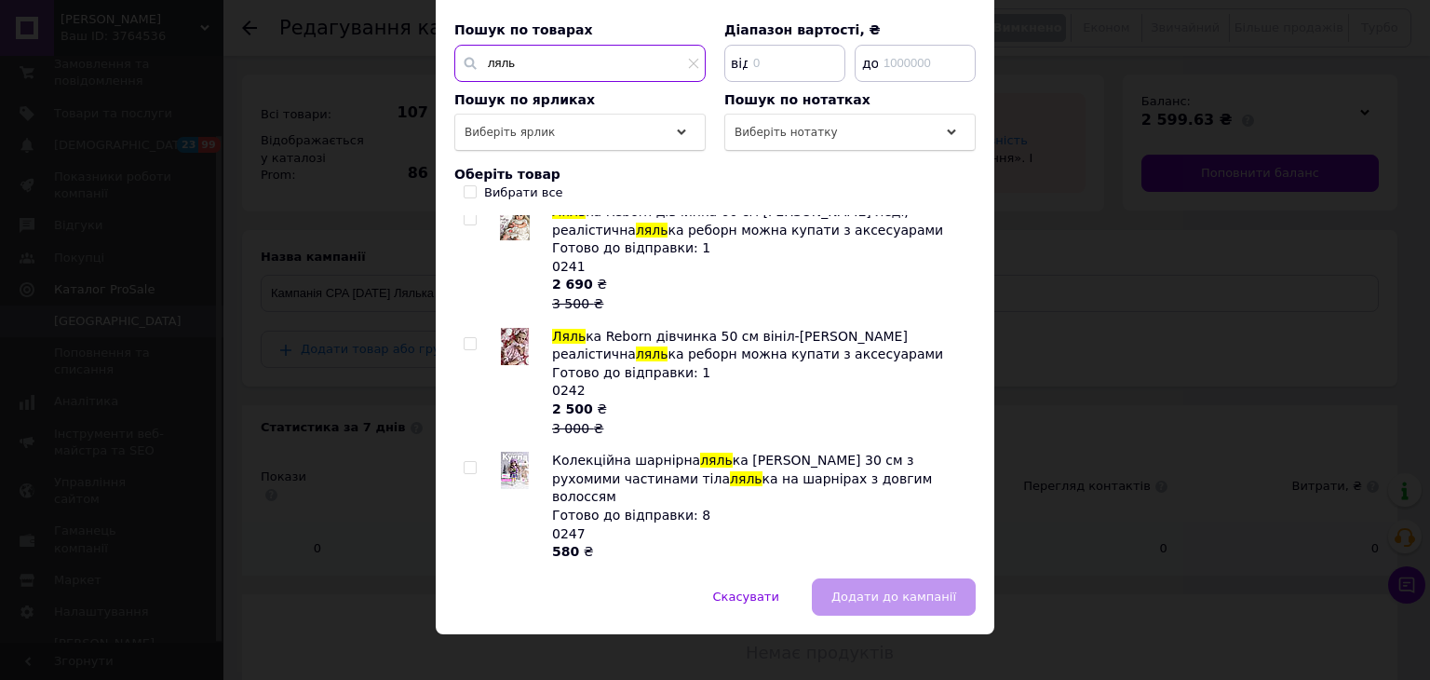
type input "ляль"
click at [466, 462] on input "checkbox" at bounding box center [470, 468] width 12 height 12
checkbox input "true"
click at [933, 591] on button "Додати до кампанії" at bounding box center [894, 596] width 164 height 37
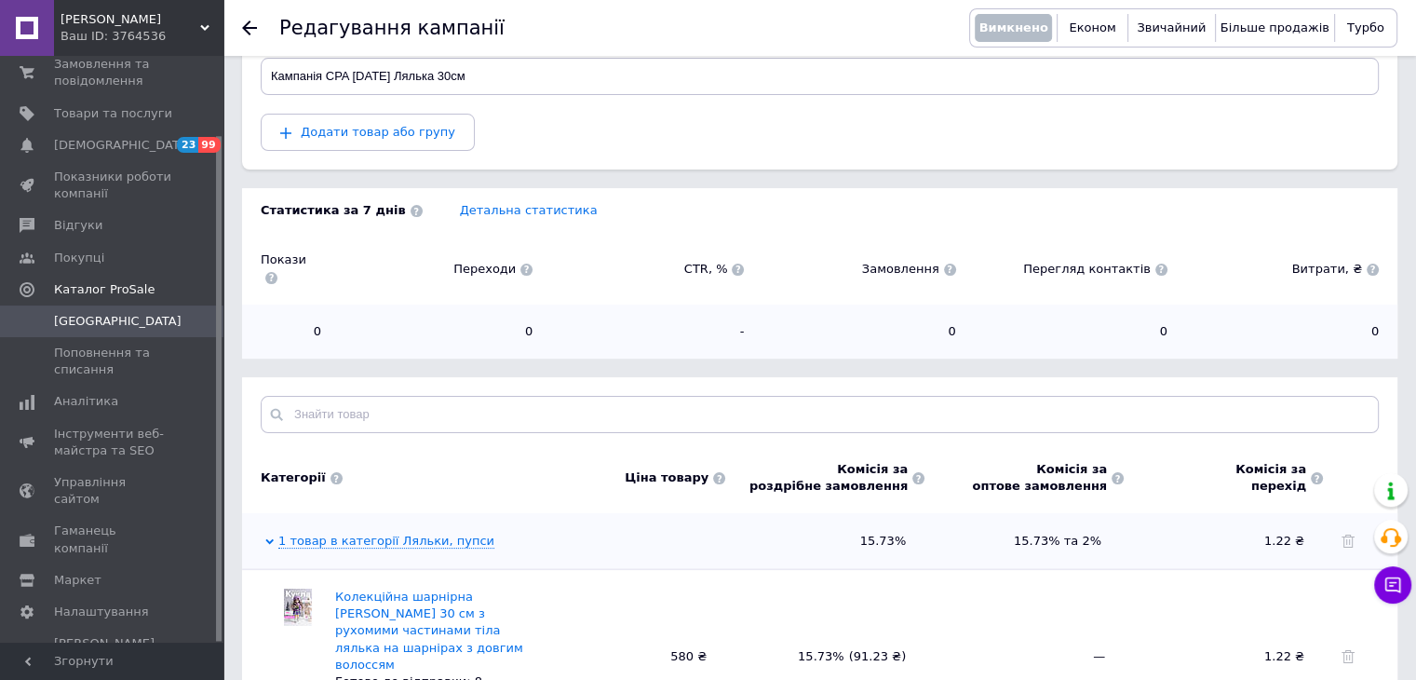
scroll to position [310, 0]
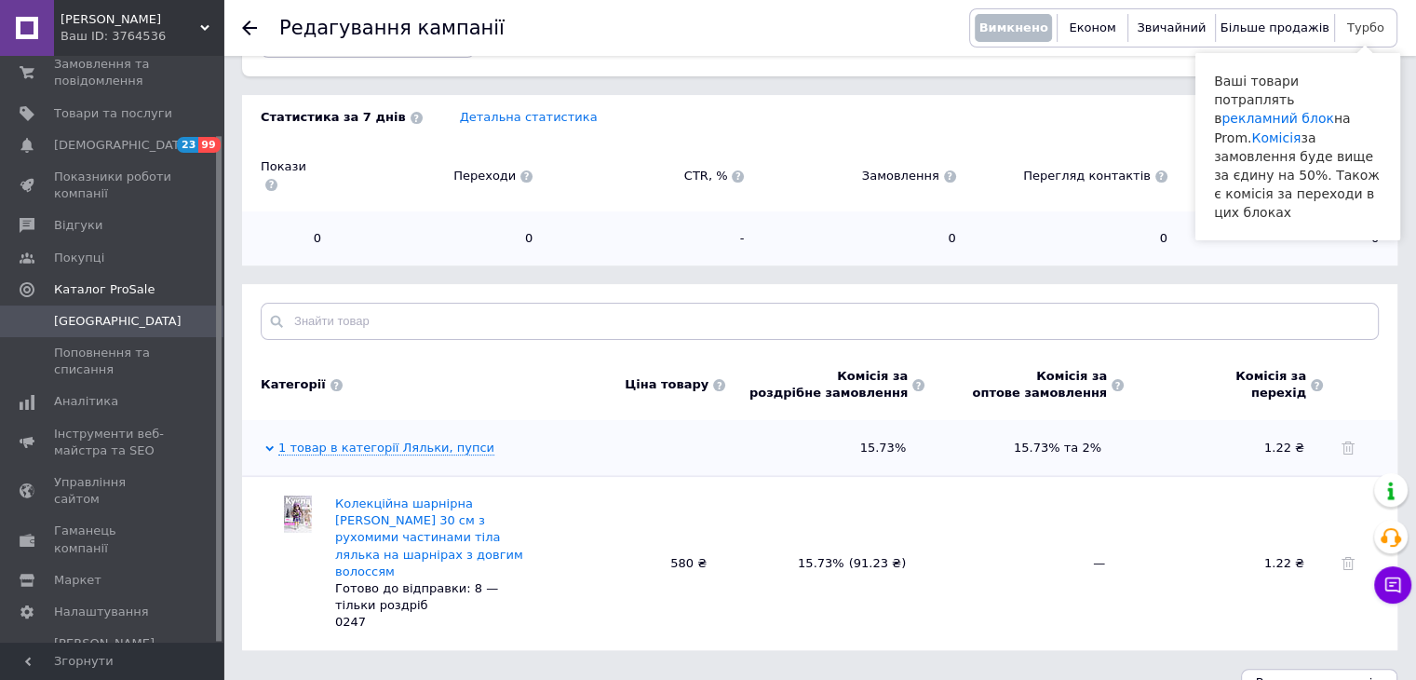
click at [1358, 31] on span "Турбо" at bounding box center [1365, 27] width 37 height 14
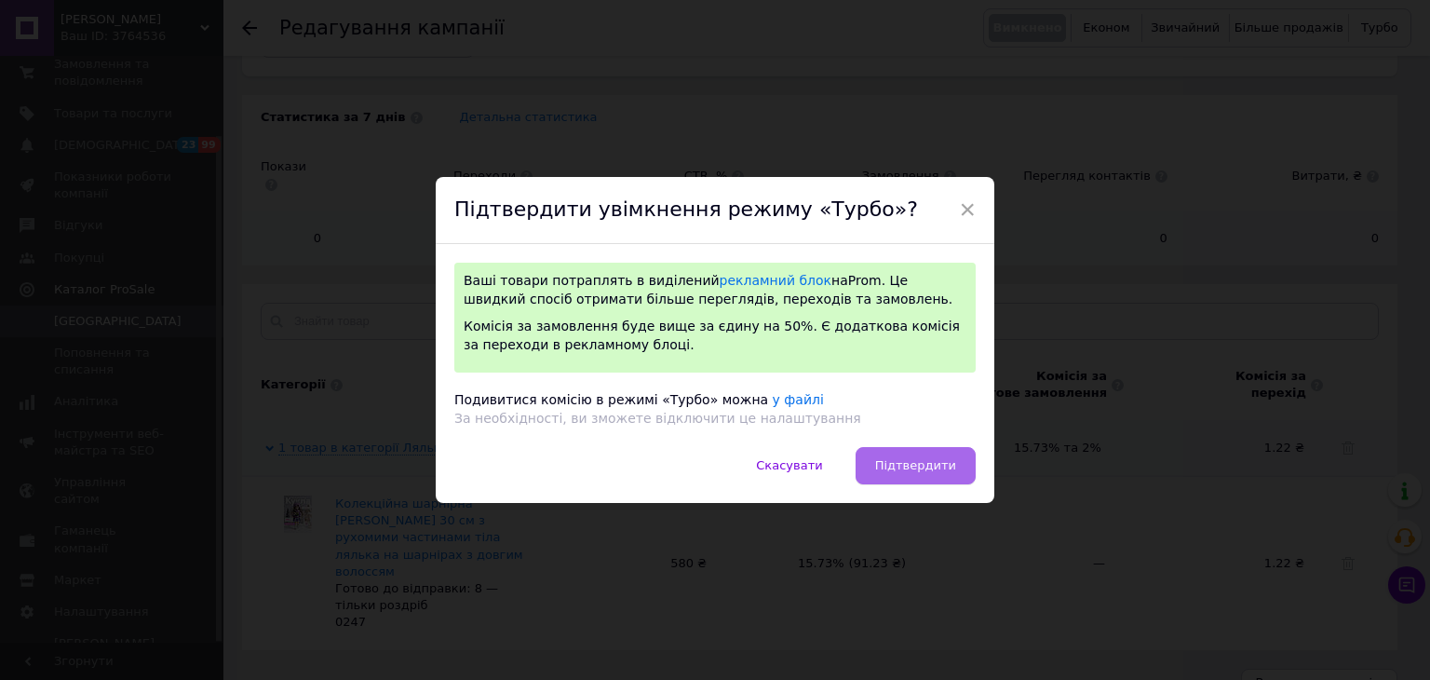
click at [918, 467] on span "Підтвердити" at bounding box center [915, 465] width 81 height 14
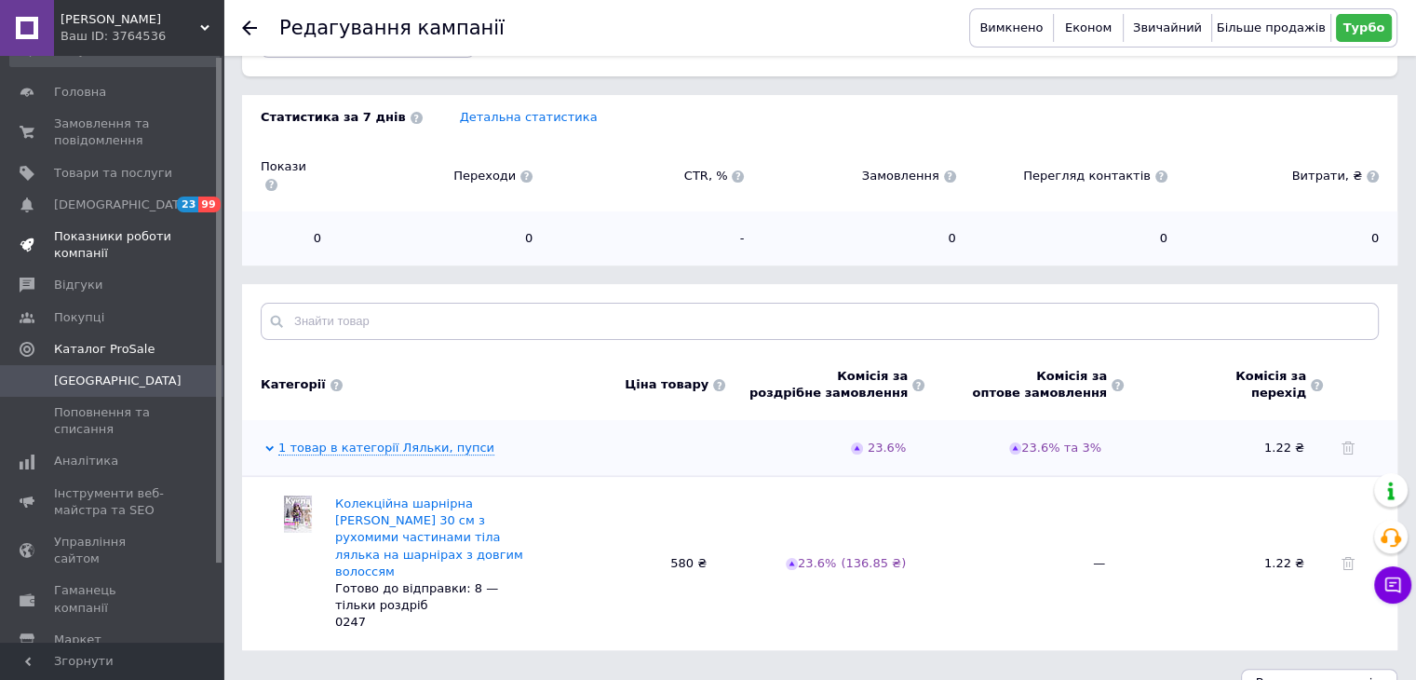
scroll to position [0, 0]
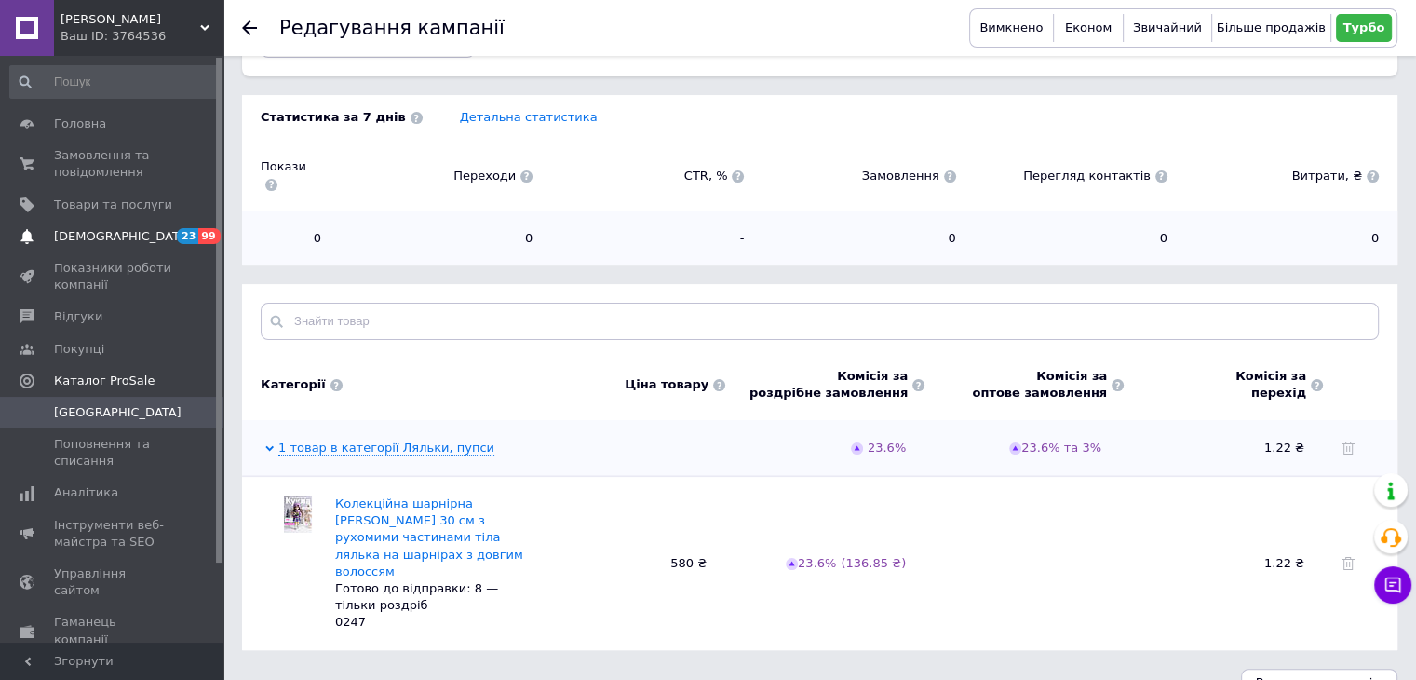
click at [145, 239] on span "[DEMOGRAPHIC_DATA]" at bounding box center [113, 236] width 118 height 17
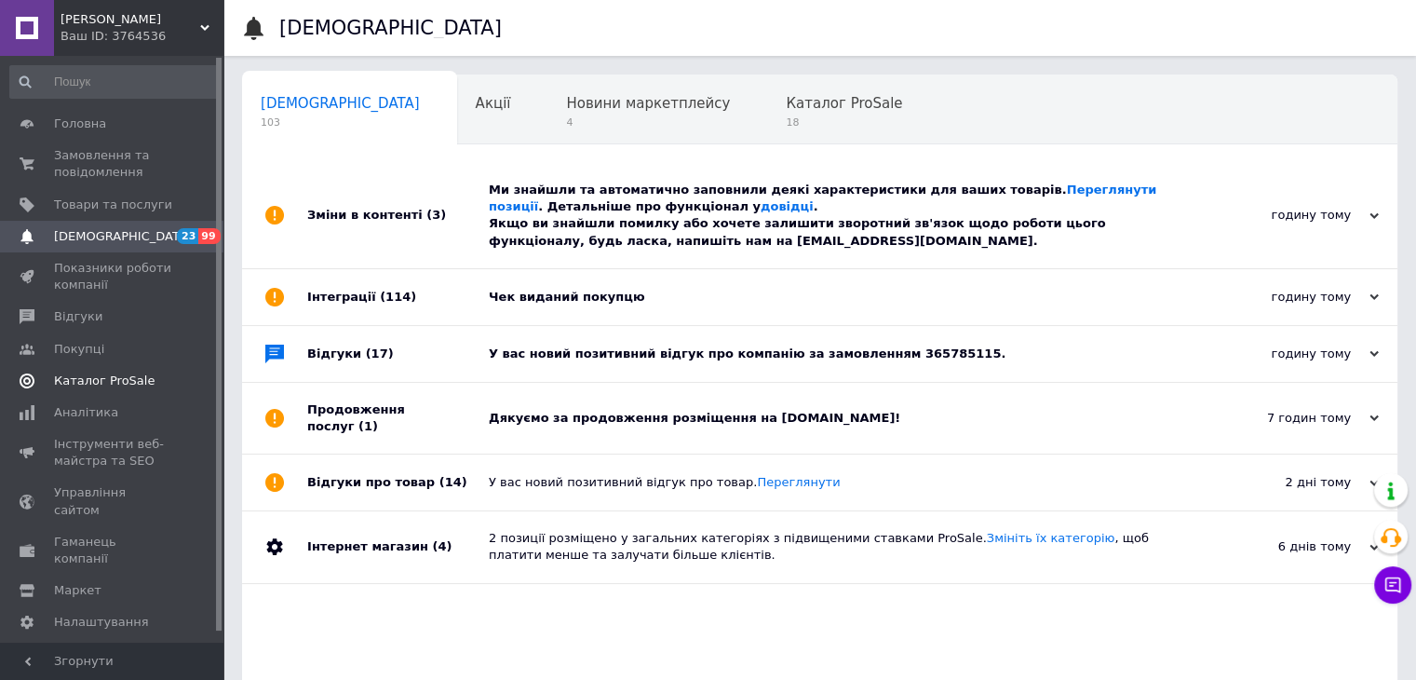
click at [135, 381] on span "Каталог ProSale" at bounding box center [104, 380] width 101 height 17
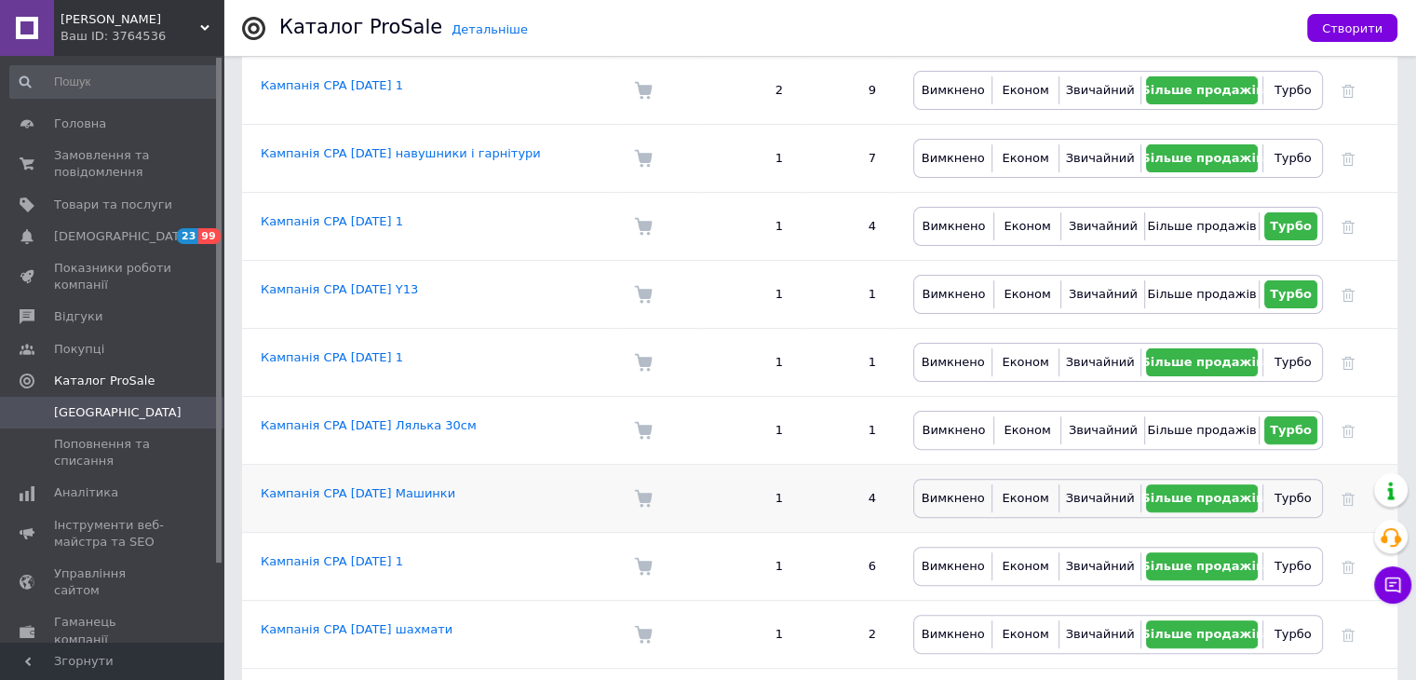
scroll to position [516, 0]
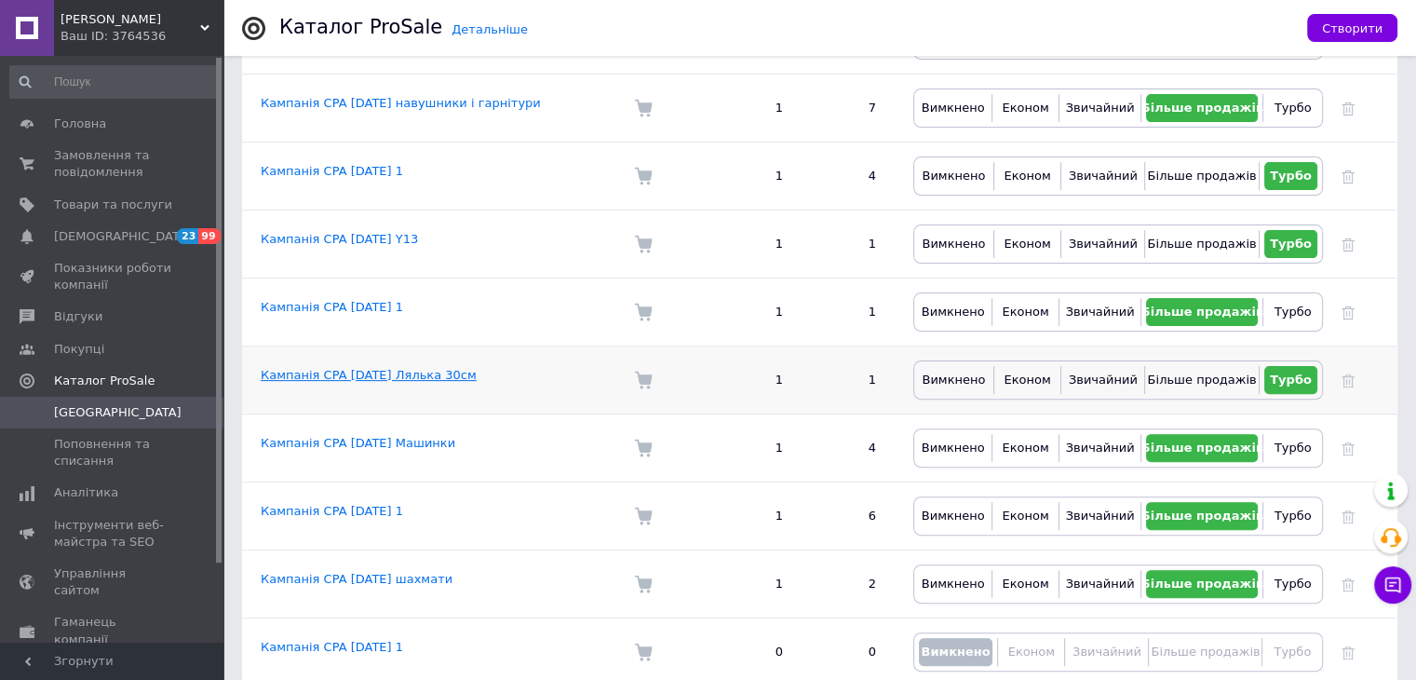
click at [438, 368] on link "Кампанія CPA [DATE] Лялька 30см" at bounding box center [369, 375] width 216 height 14
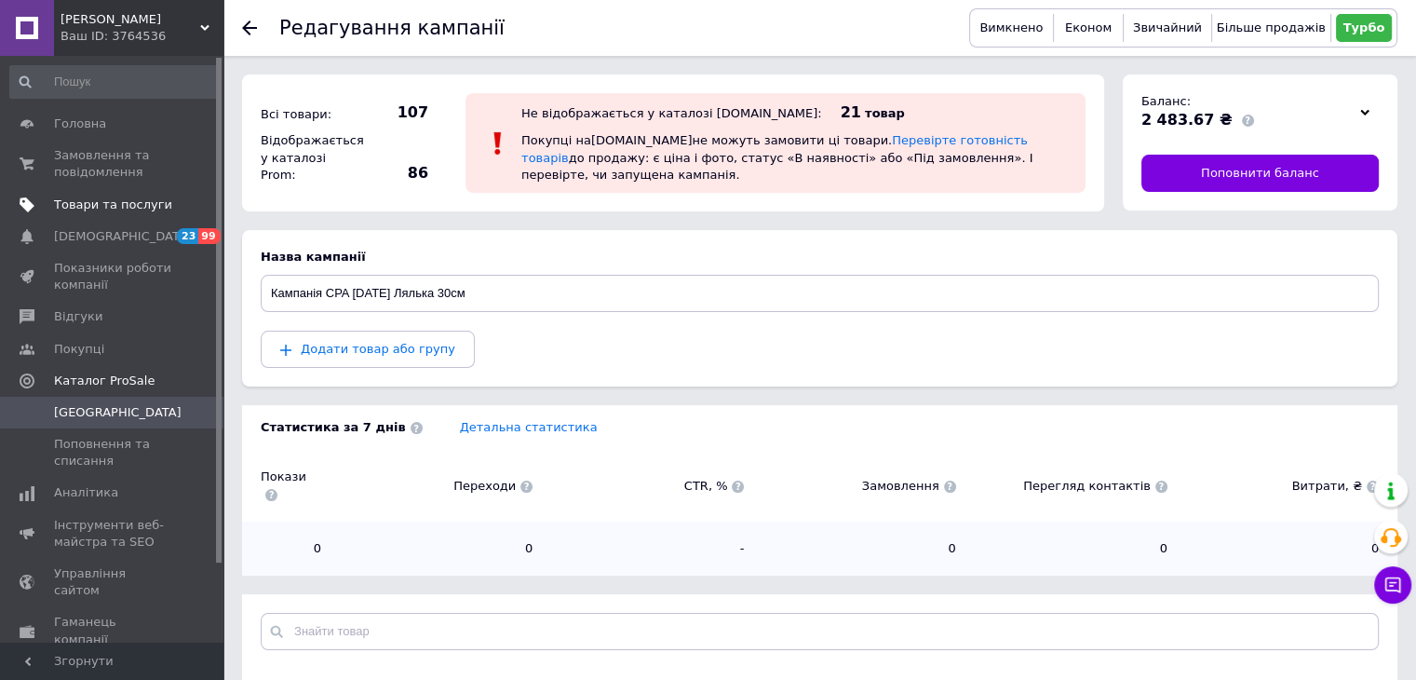
click at [146, 204] on span "Товари та послуги" at bounding box center [113, 204] width 118 height 17
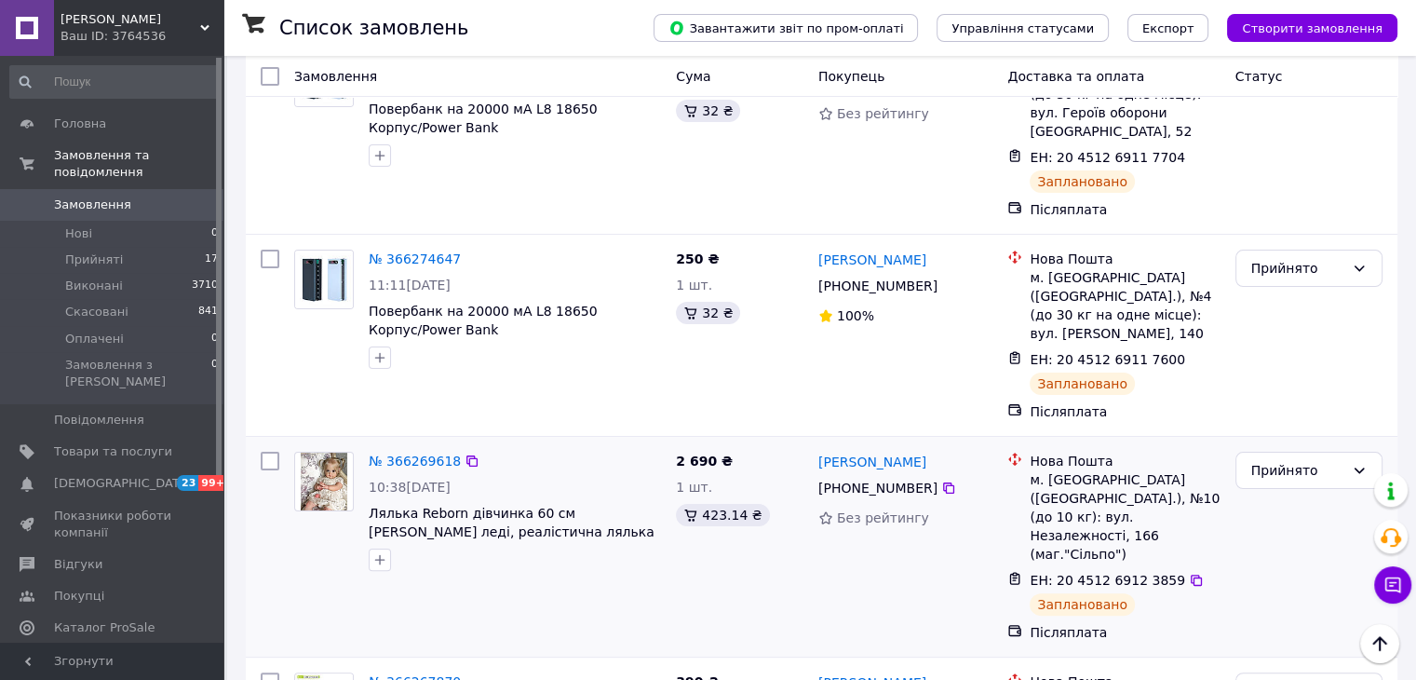
scroll to position [465, 0]
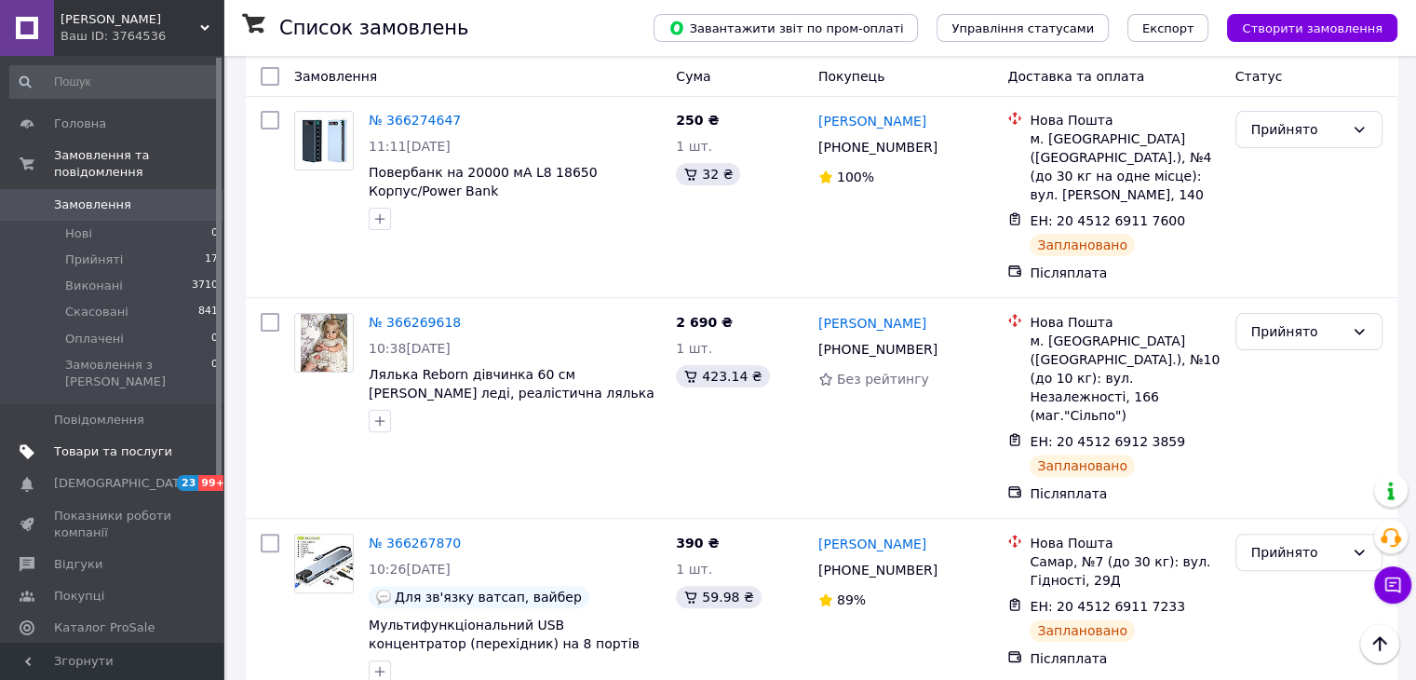
click at [153, 443] on span "Товари та послуги" at bounding box center [113, 451] width 118 height 17
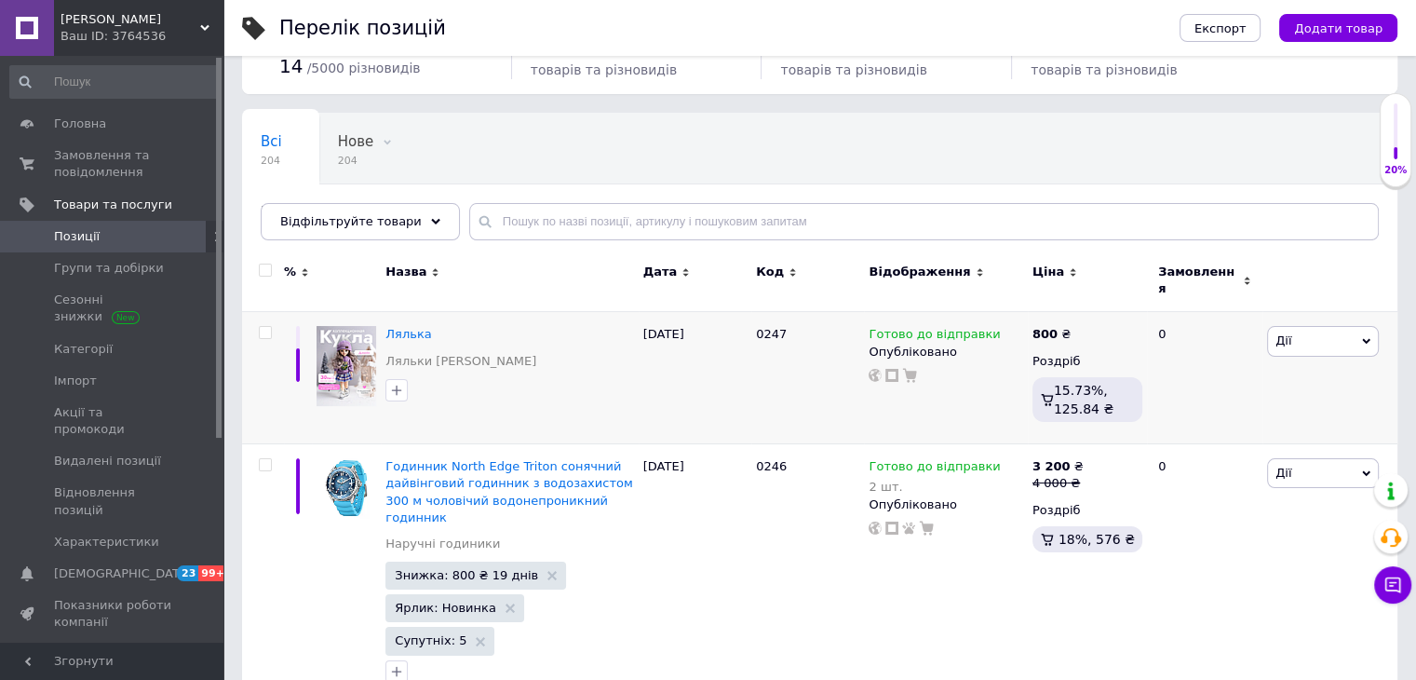
scroll to position [186, 0]
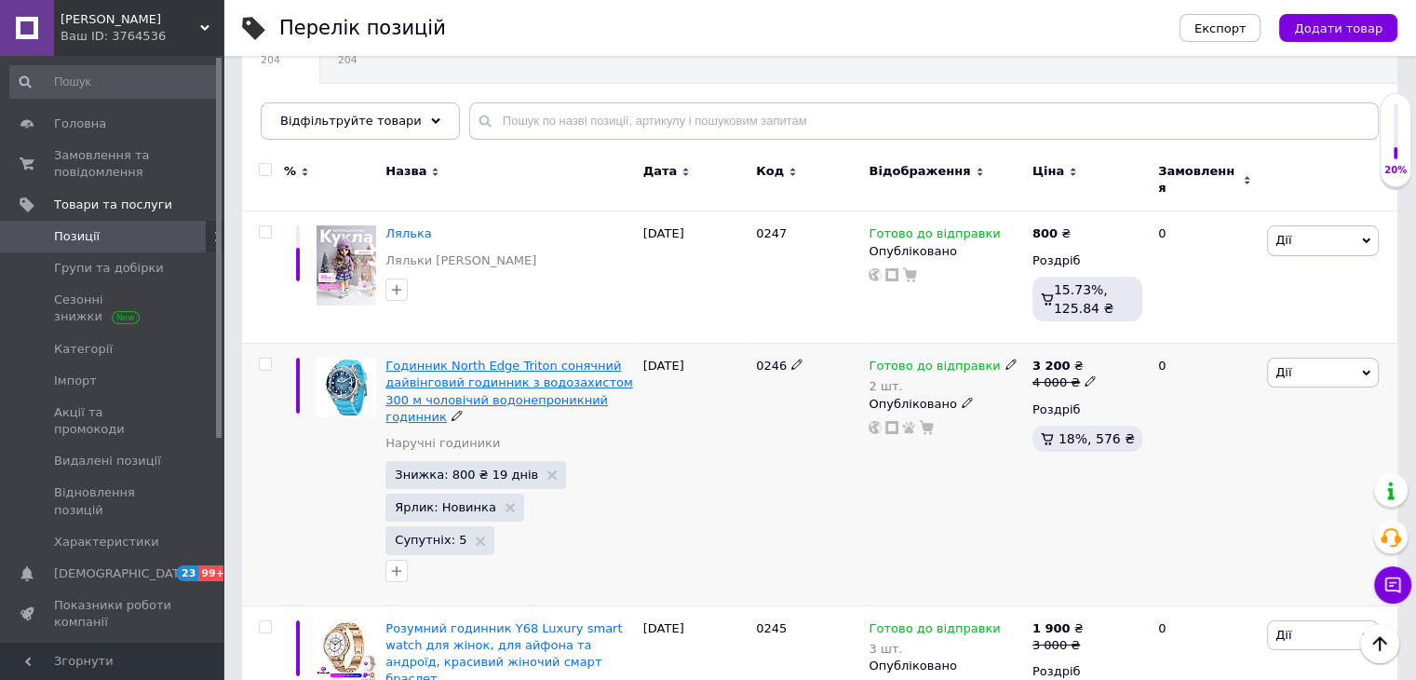
click at [443, 370] on span "Годинник North Edge Triton сонячний дайвінговий годинник з водозахистом 300 м ч…" at bounding box center [508, 390] width 247 height 65
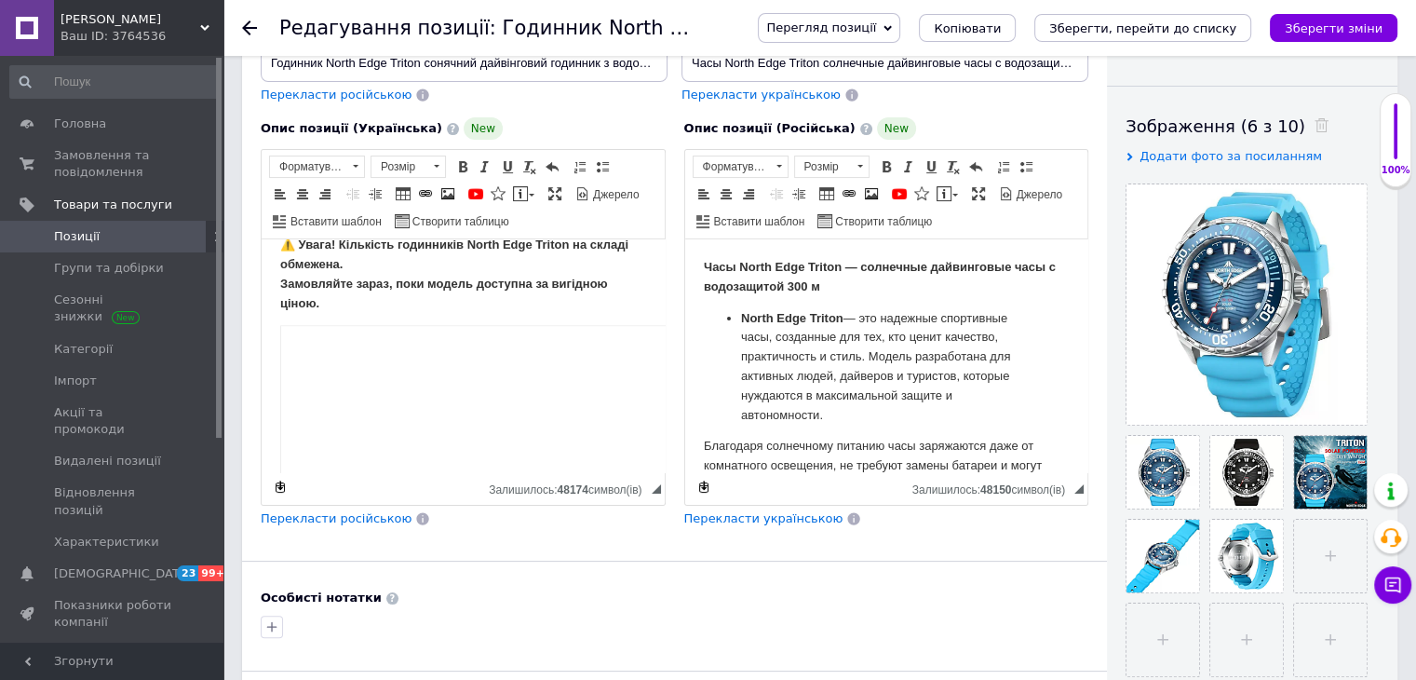
scroll to position [1003, 0]
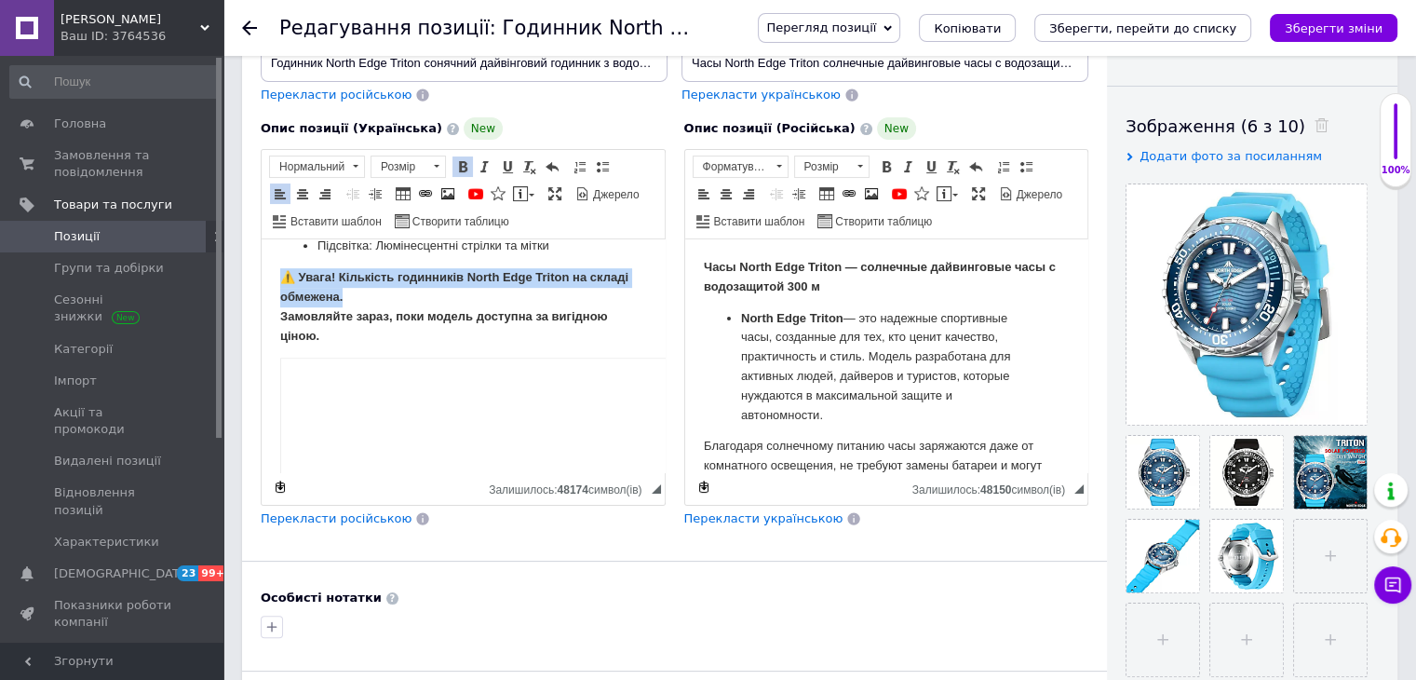
drag, startPoint x: 278, startPoint y: 299, endPoint x: 351, endPoint y: 310, distance: 73.5
click at [351, 310] on html "Годинник North Edge Triton — сонячний дайвінговий годинник з водозахистом 300 м…" at bounding box center [463, 491] width 403 height 2510
click at [356, 308] on p "⚠️ Увага! Кількість годинників North Edge Triton на складі обмежена. Замовляйте…" at bounding box center [463, 306] width 366 height 77
click at [317, 284] on body "Годинник North Edge Triton — сонячний дайвінговий годинник з водозахистом 300 м…" at bounding box center [463, 490] width 366 height 2472
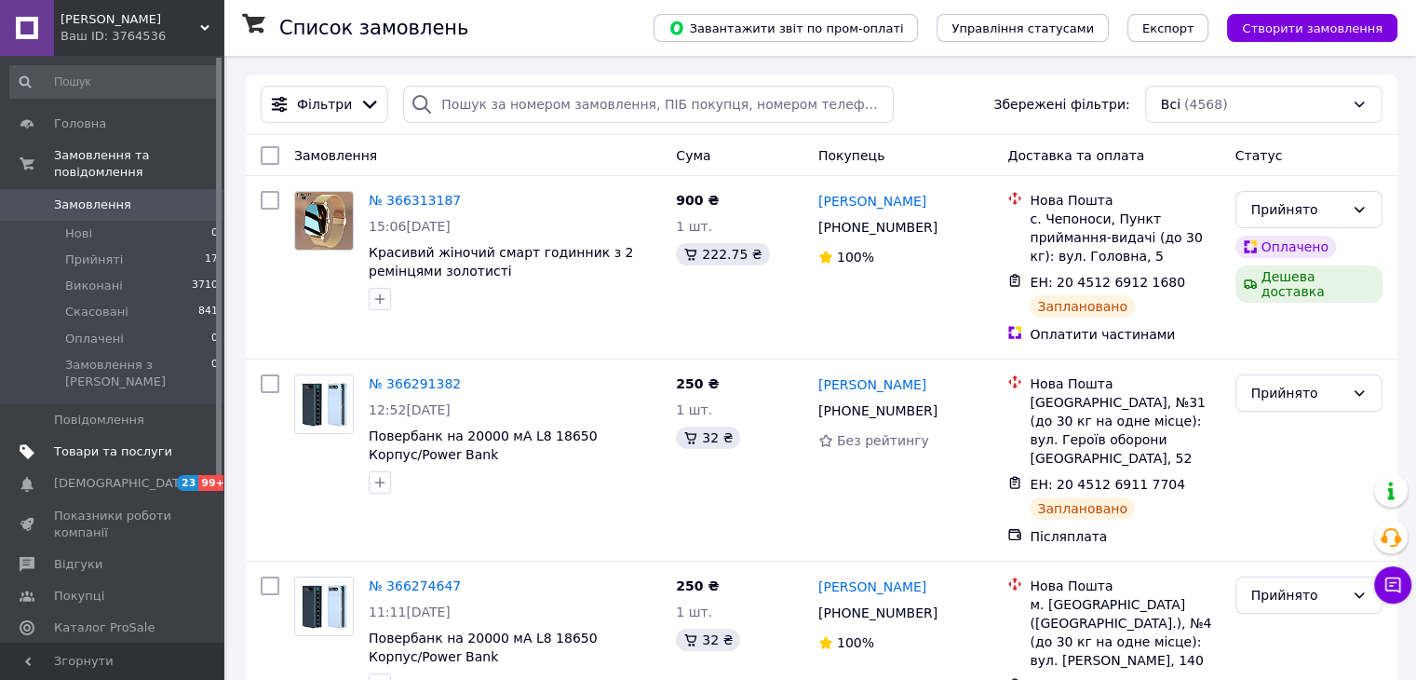
click at [127, 443] on span "Товари та послуги" at bounding box center [113, 451] width 118 height 17
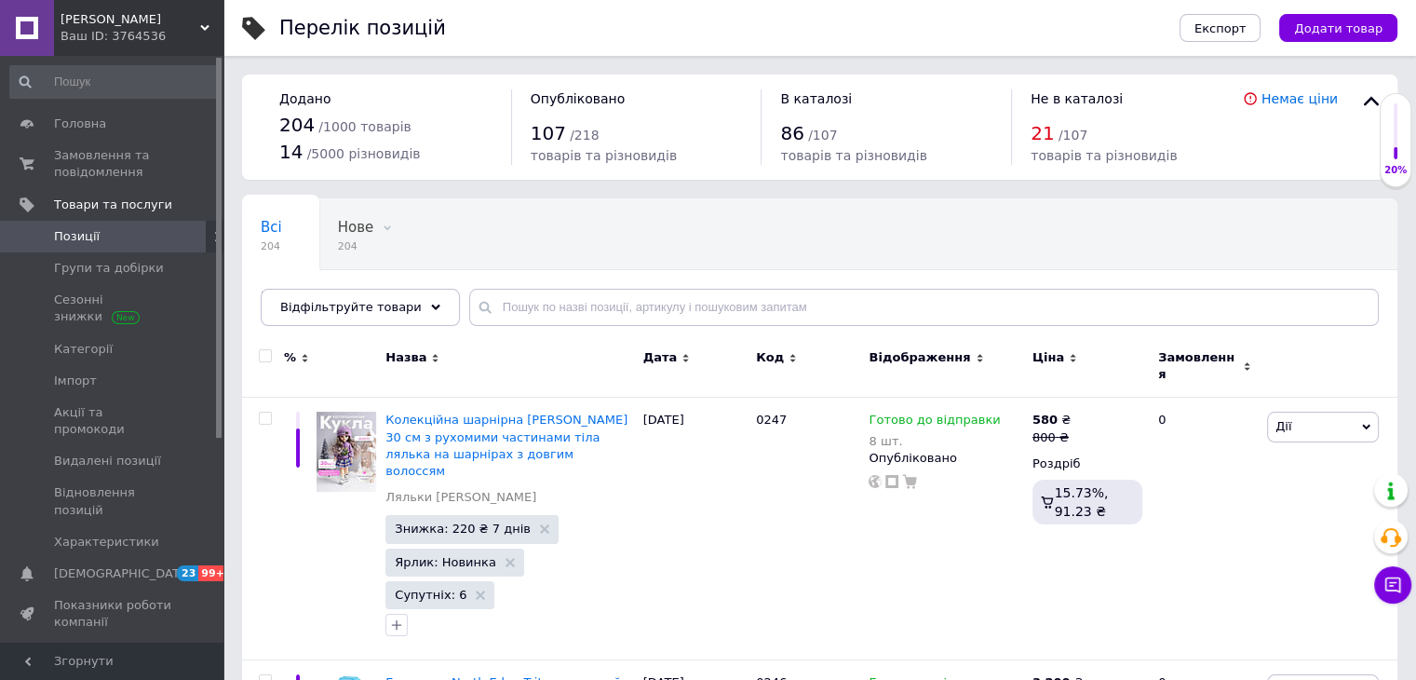
scroll to position [93, 0]
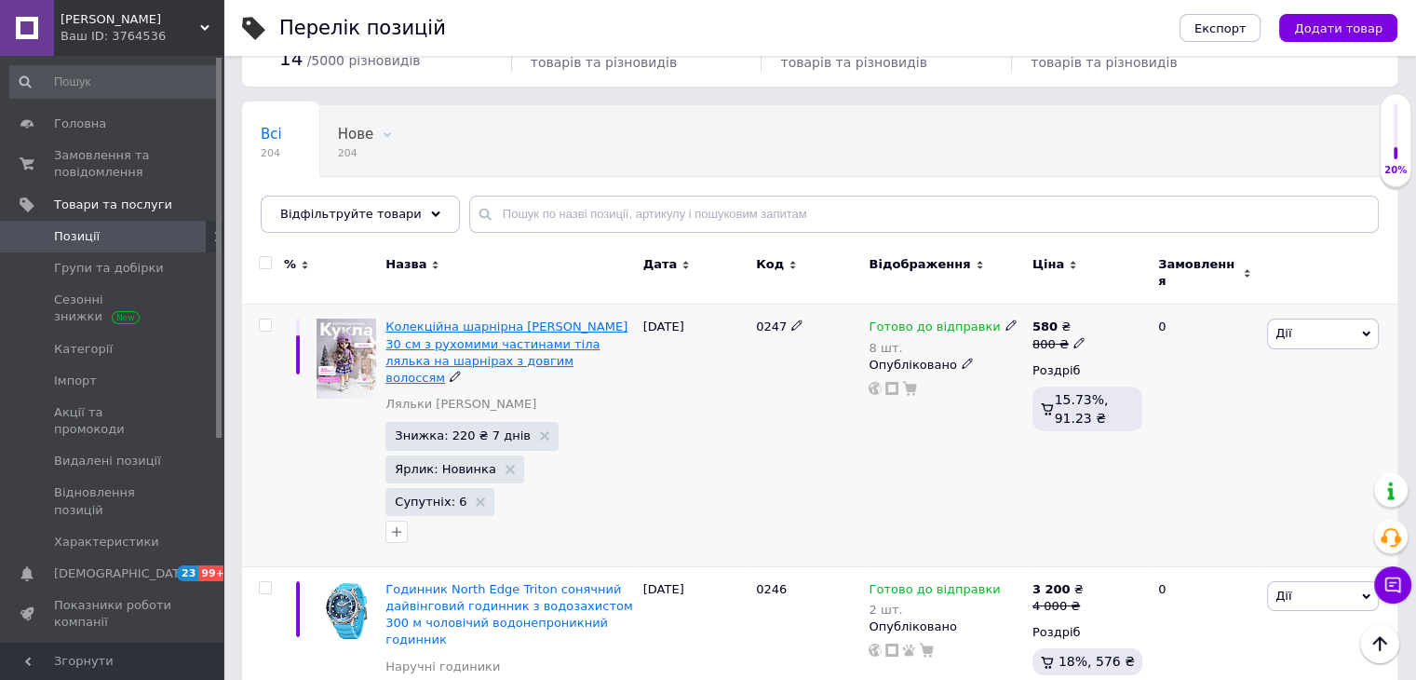
click at [507, 347] on span "Колекційна шарнірна [PERSON_NAME] 30 см з рухомими частинами тіла лялька на шар…" at bounding box center [506, 351] width 242 height 65
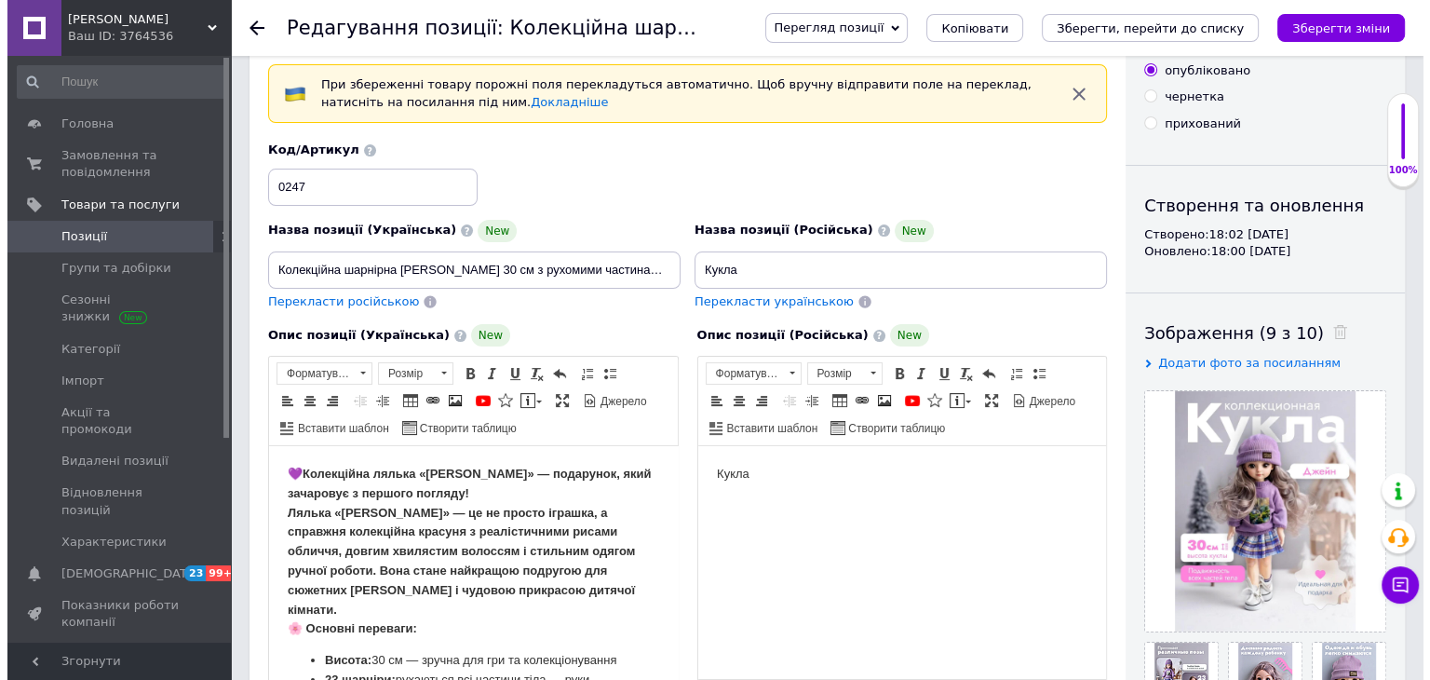
scroll to position [186, 0]
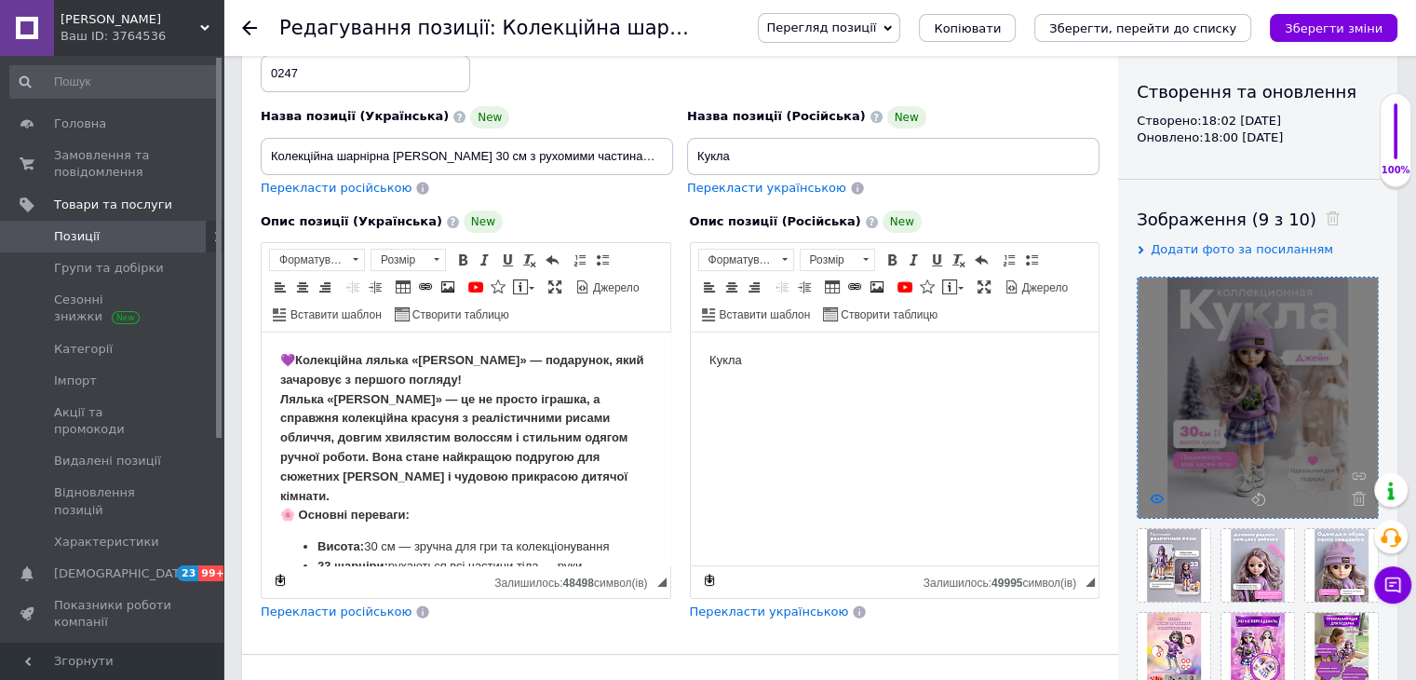
click at [1154, 496] on icon at bounding box center [1157, 498] width 14 height 14
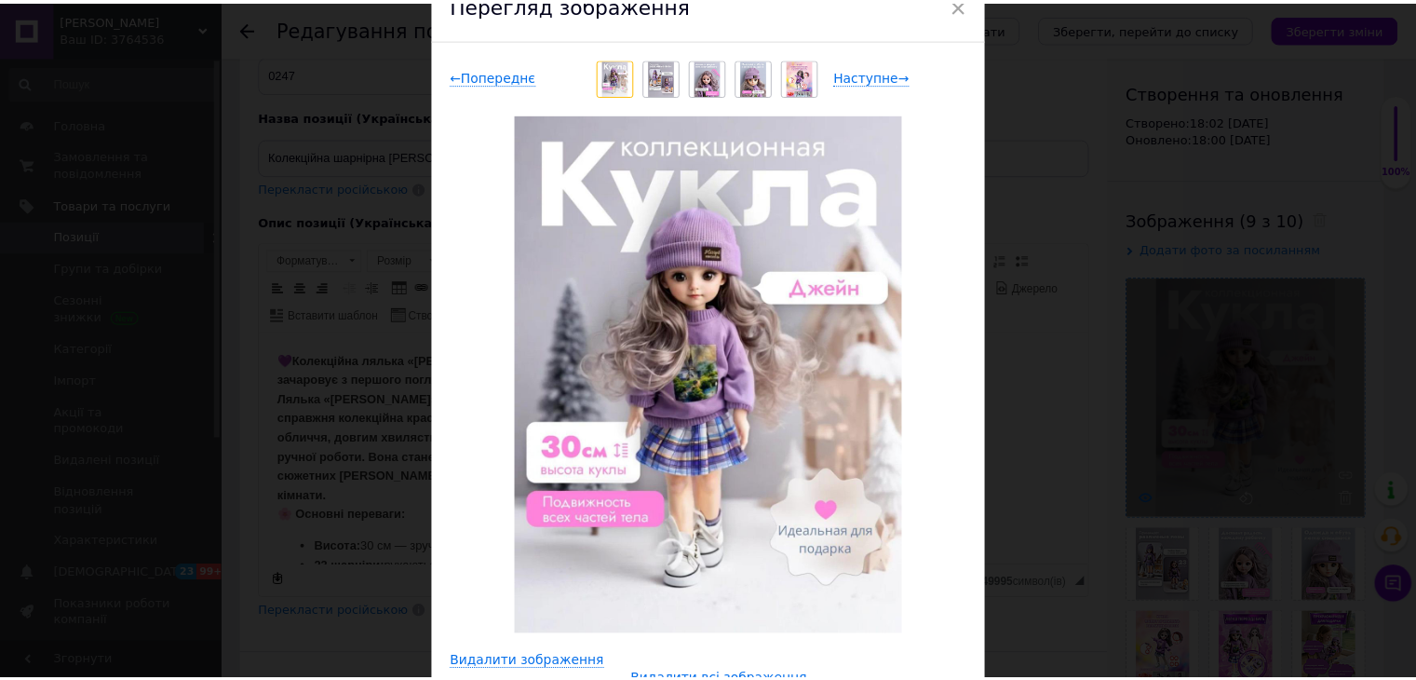
scroll to position [0, 0]
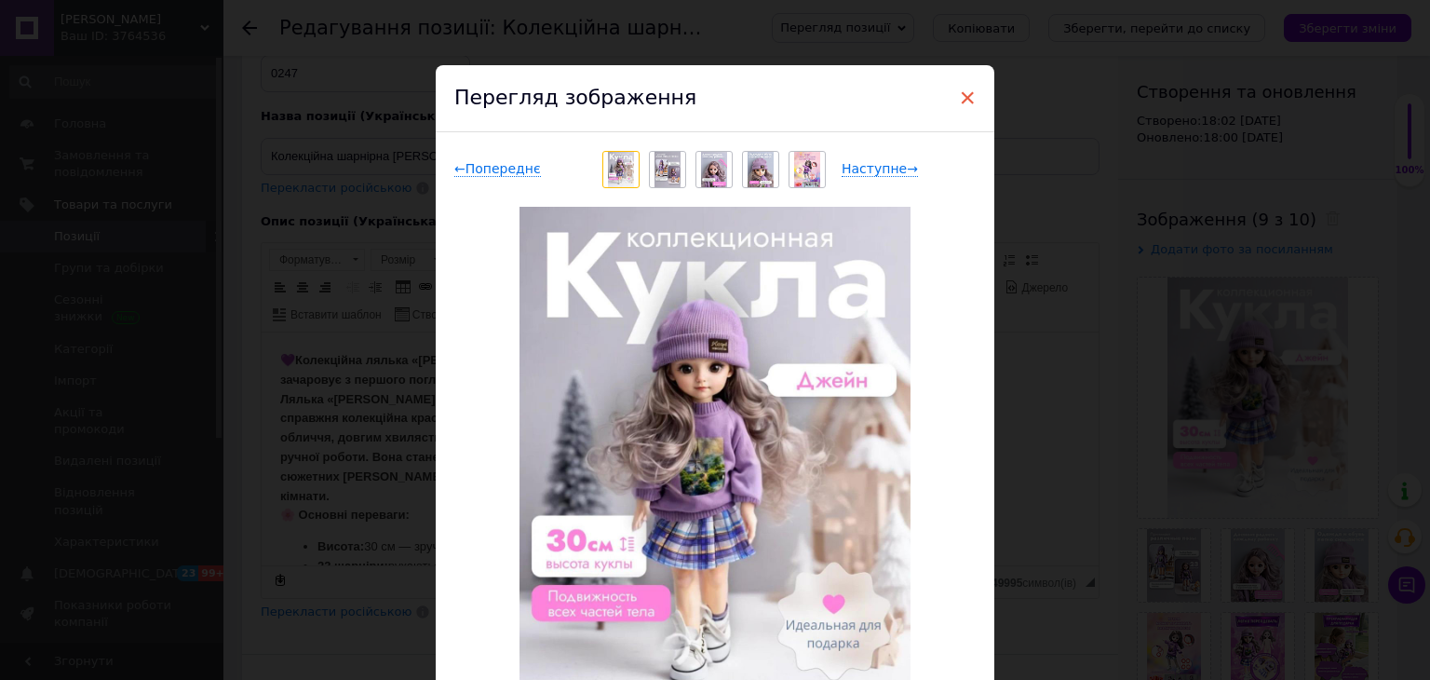
click at [970, 91] on span "×" at bounding box center [967, 98] width 17 height 32
